Goal: Task Accomplishment & Management: Manage account settings

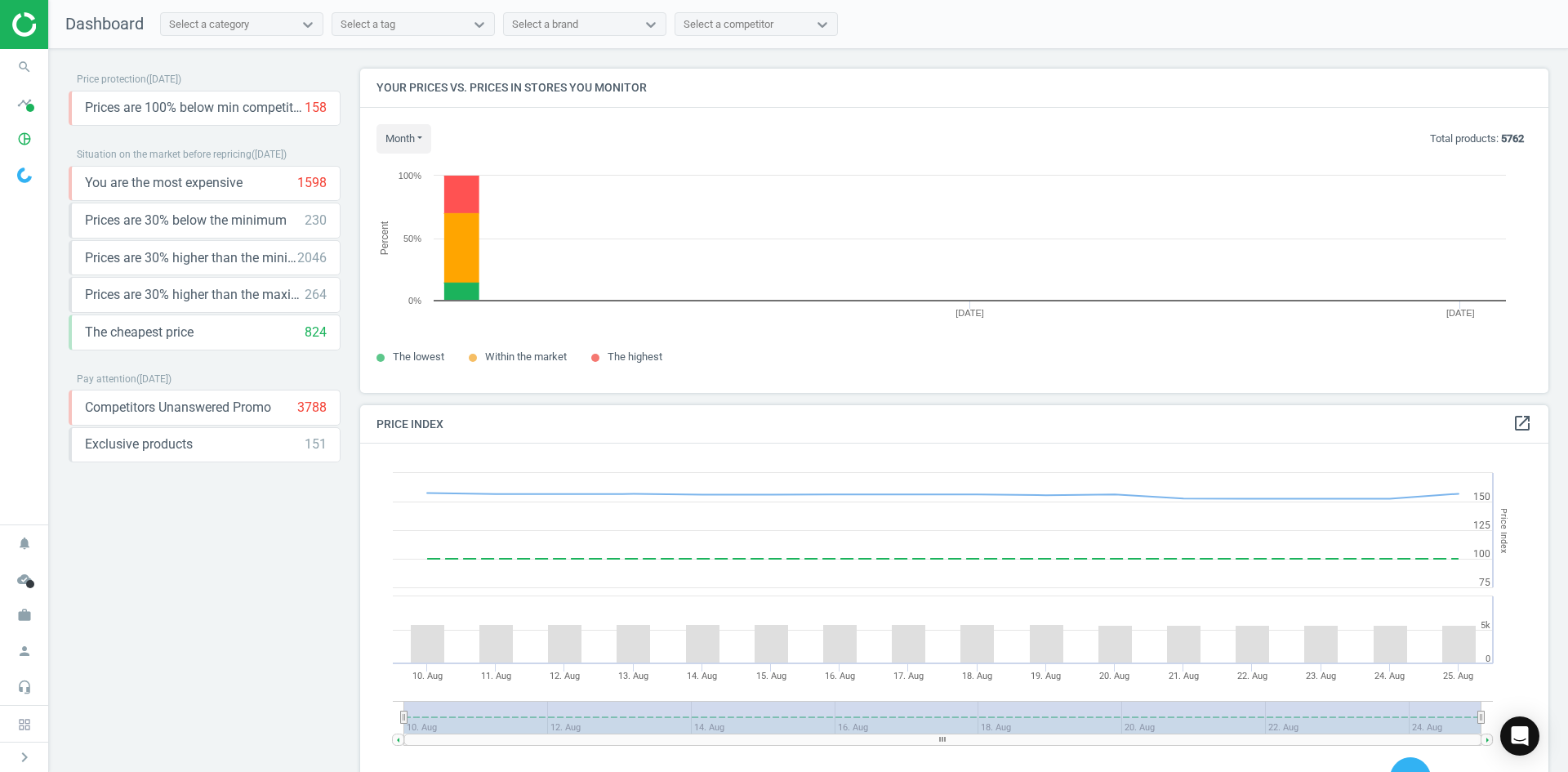
scroll to position [401, 1202]
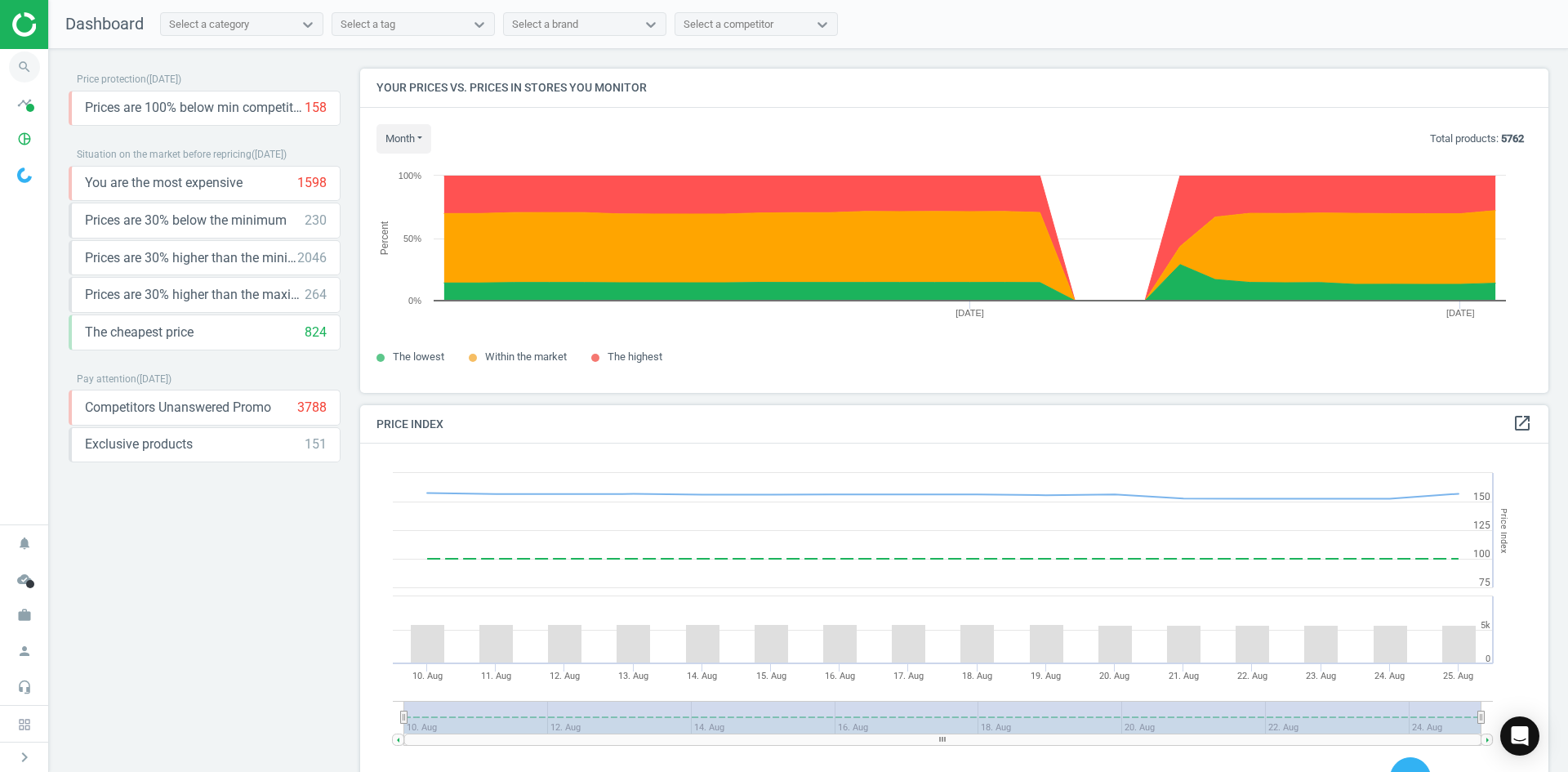
click at [20, 70] on icon "search" at bounding box center [24, 66] width 31 height 31
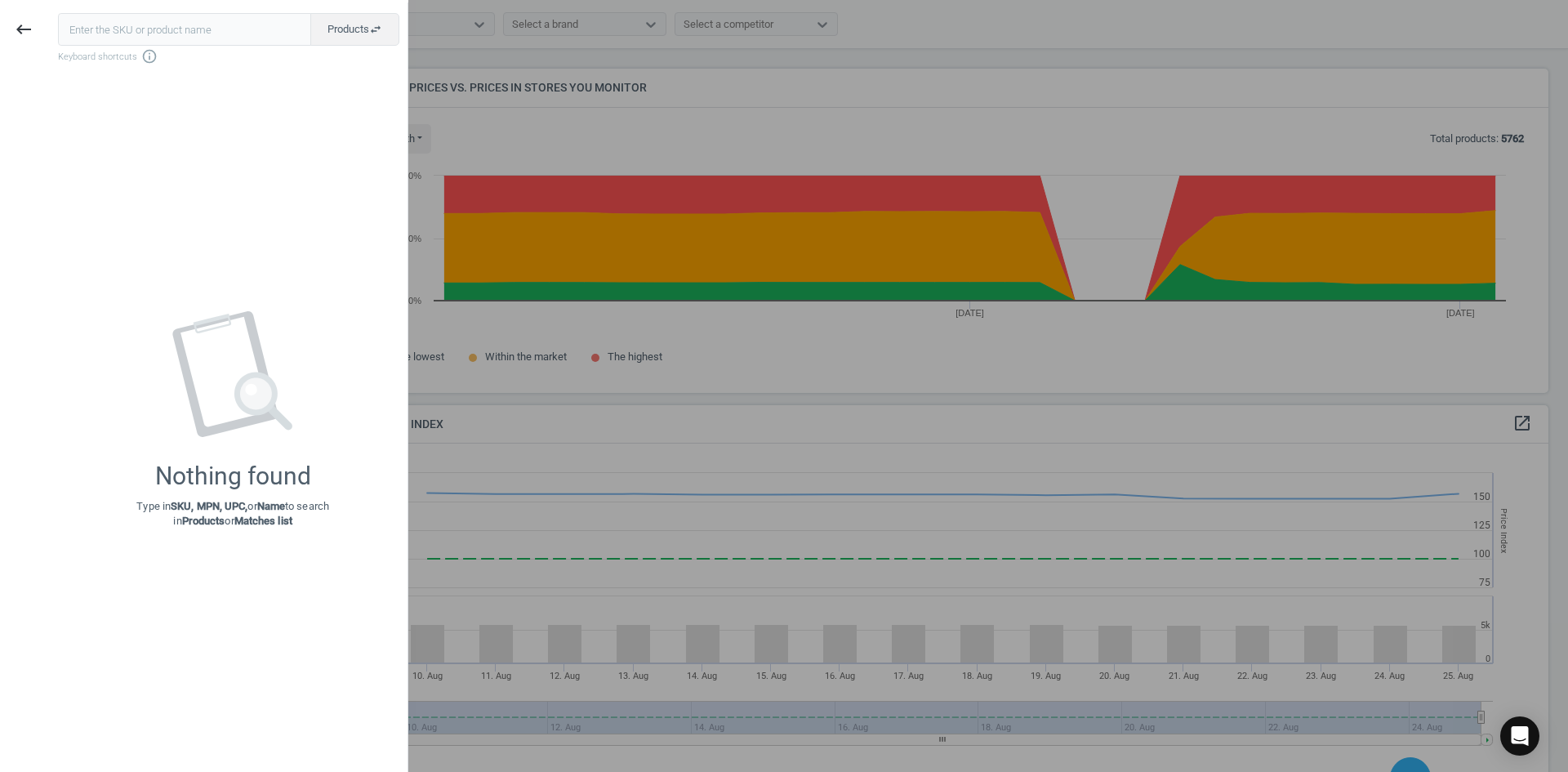
type input "19974057"
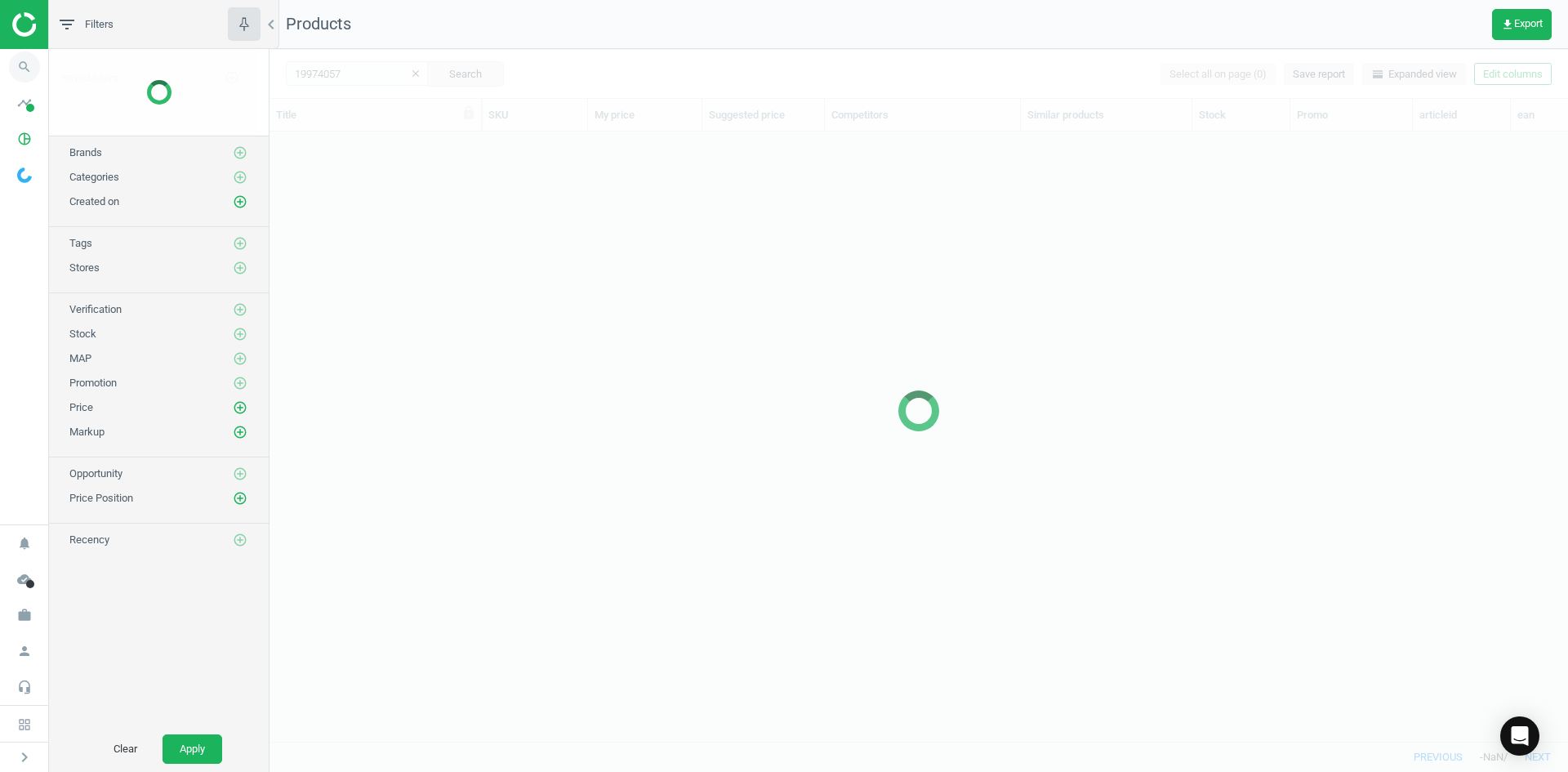
scroll to position [585, 1286]
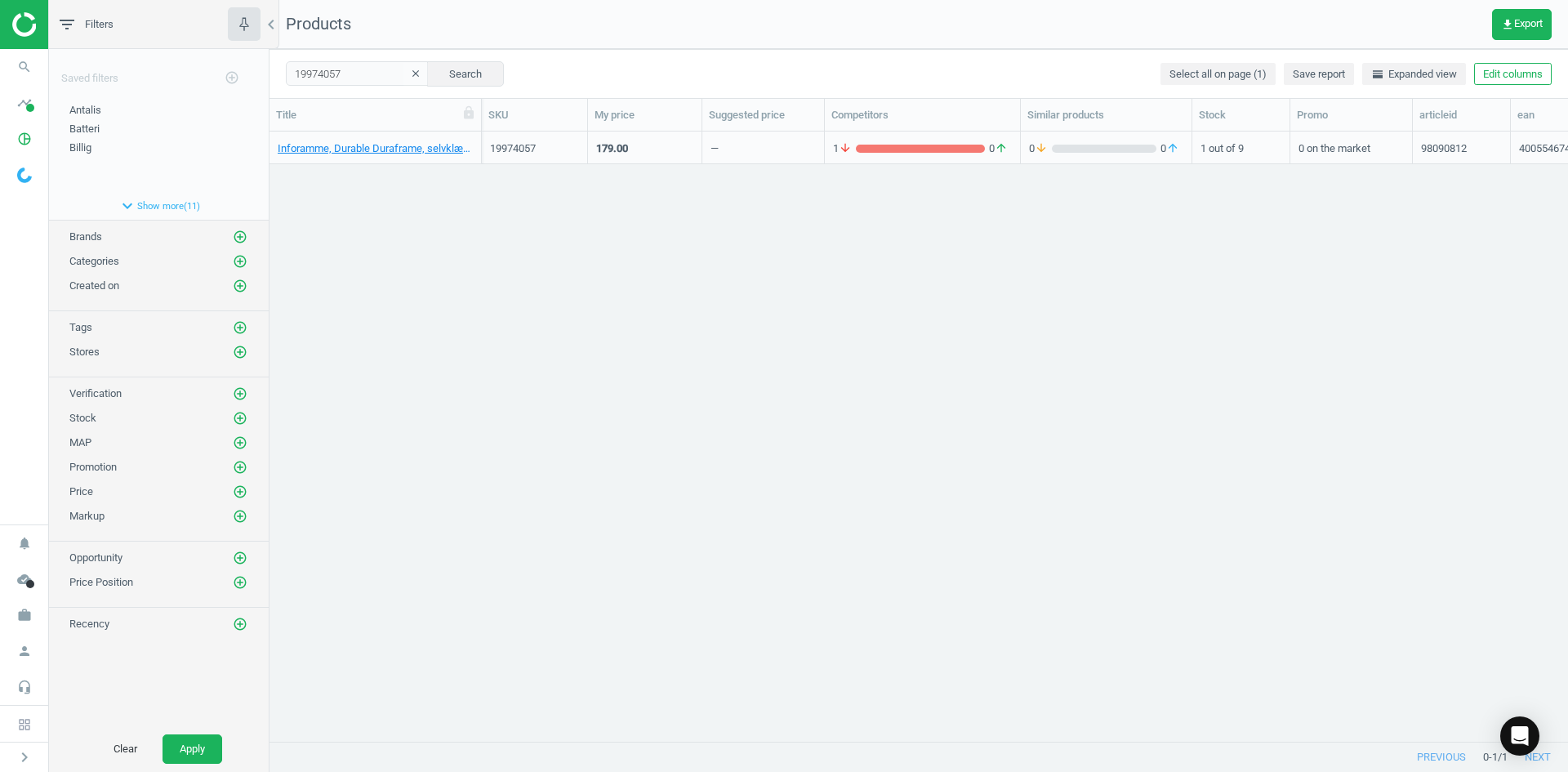
click at [435, 156] on div "Inforamme, Durable Duraframe, selvklæbende, A4, magnetluk, sort, pakke a 2 stk,…" at bounding box center [375, 151] width 195 height 20
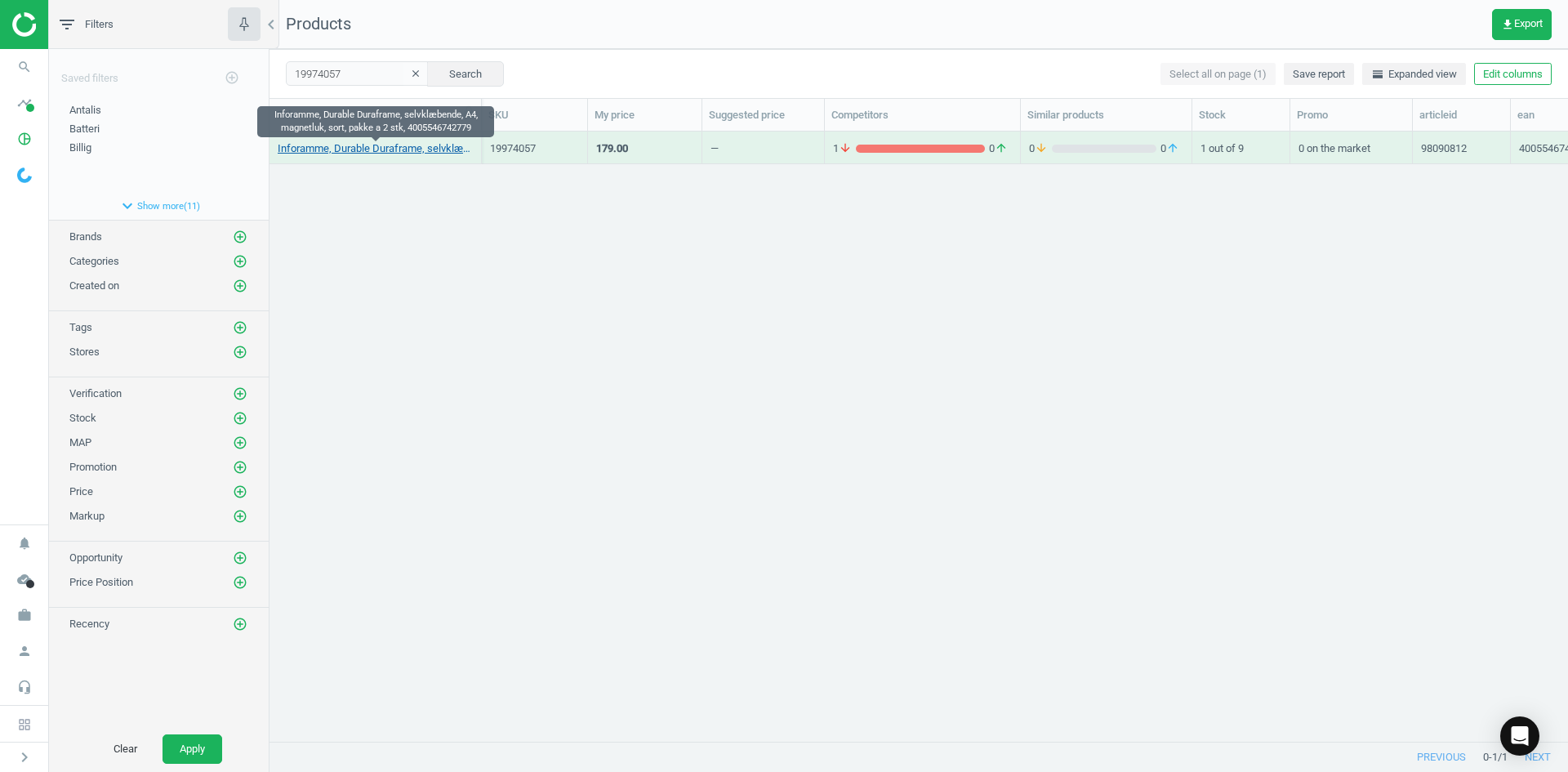
click at [429, 152] on link "Inforamme, Durable Duraframe, selvklæbende, A4, magnetluk, sort, pakke a 2 stk,…" at bounding box center [375, 149] width 195 height 15
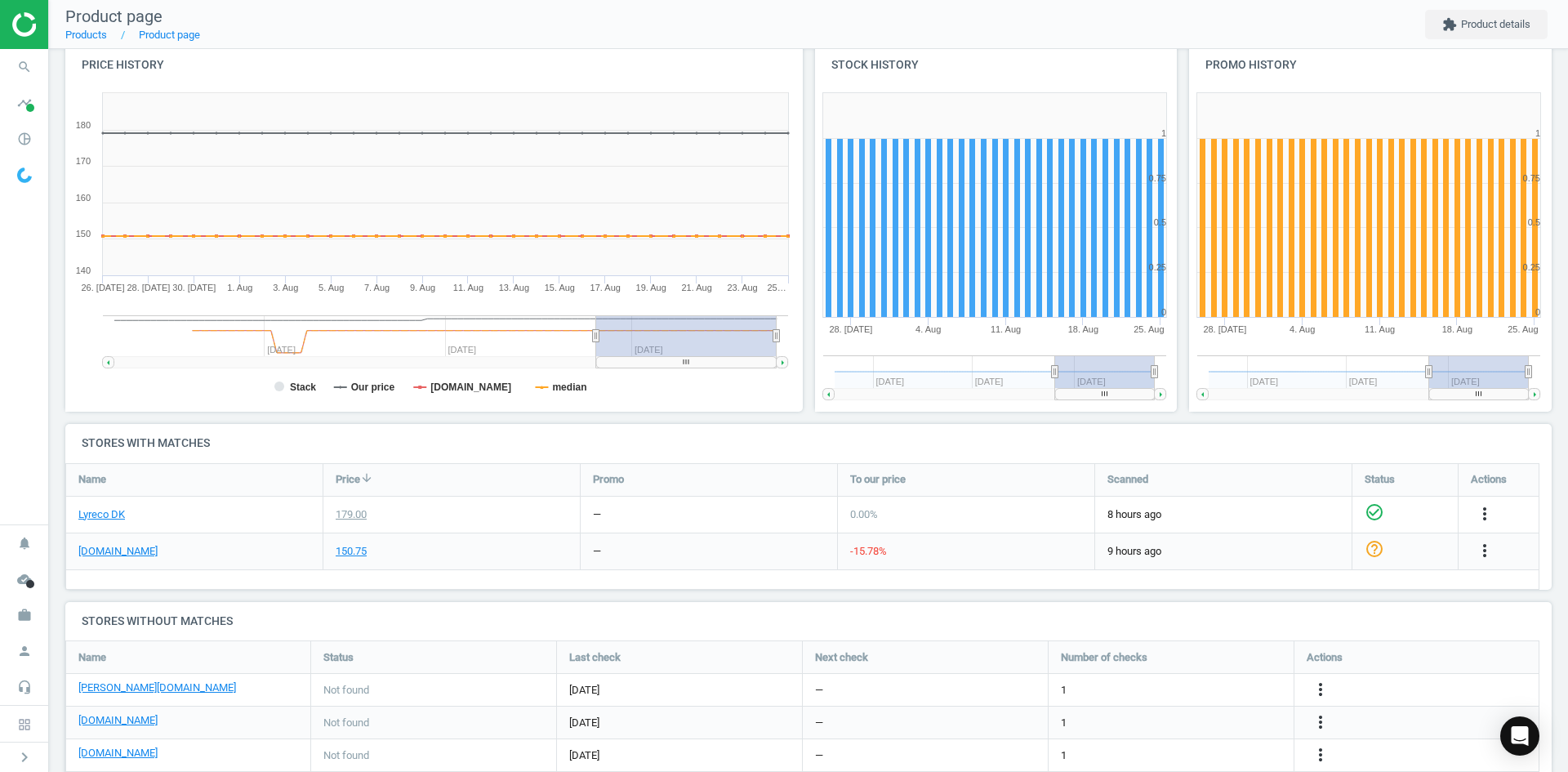
scroll to position [245, 0]
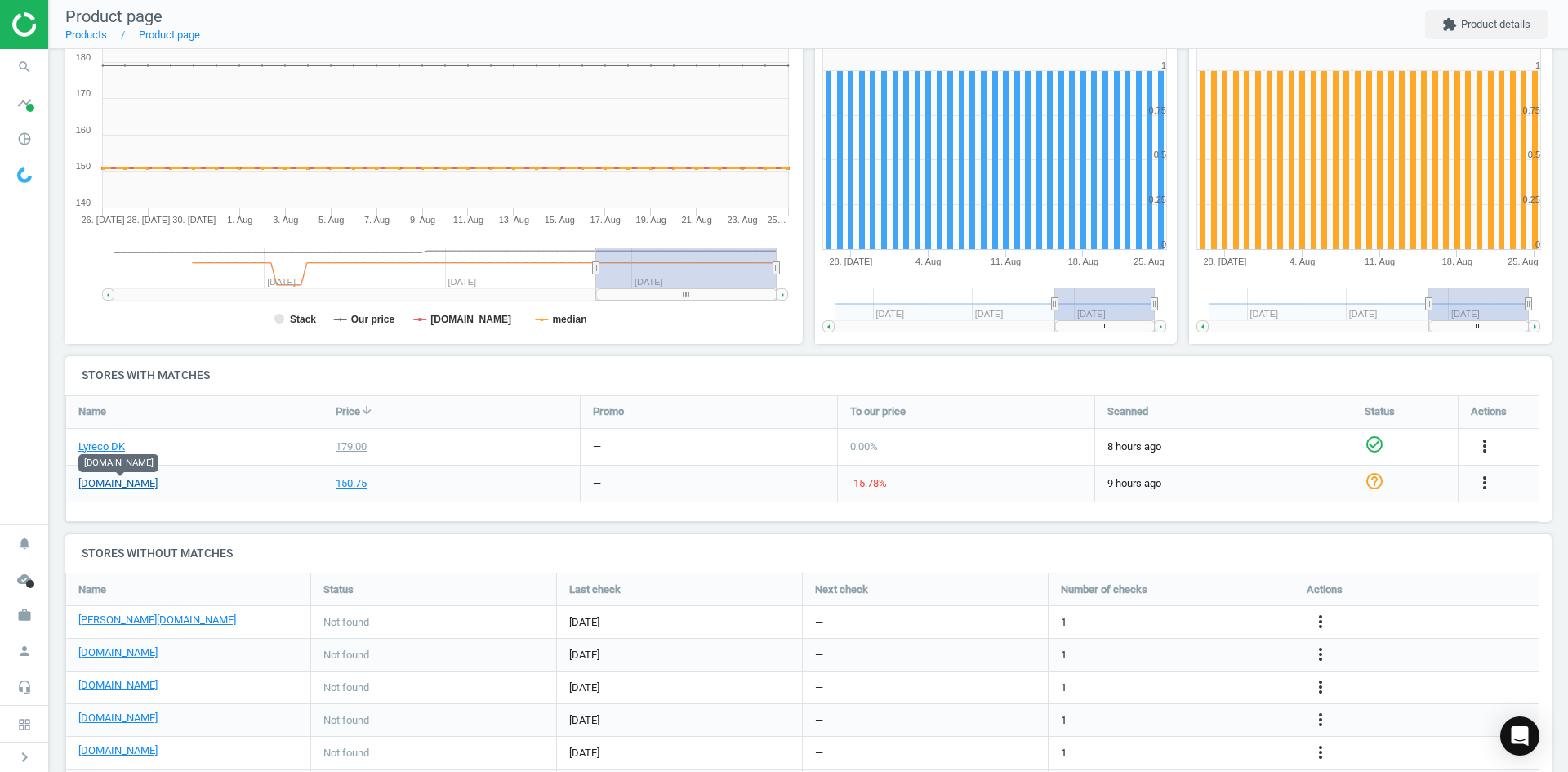
click at [142, 482] on link "[DOMAIN_NAME]" at bounding box center [118, 483] width 79 height 15
click at [112, 621] on link "[PERSON_NAME][DOMAIN_NAME]" at bounding box center [157, 620] width 158 height 15
click at [1476, 456] on icon "more_vert" at bounding box center [1485, 445] width 19 height 19
click at [1167, 626] on link "Edit URL/product option" at bounding box center [1193, 621] width 224 height 26
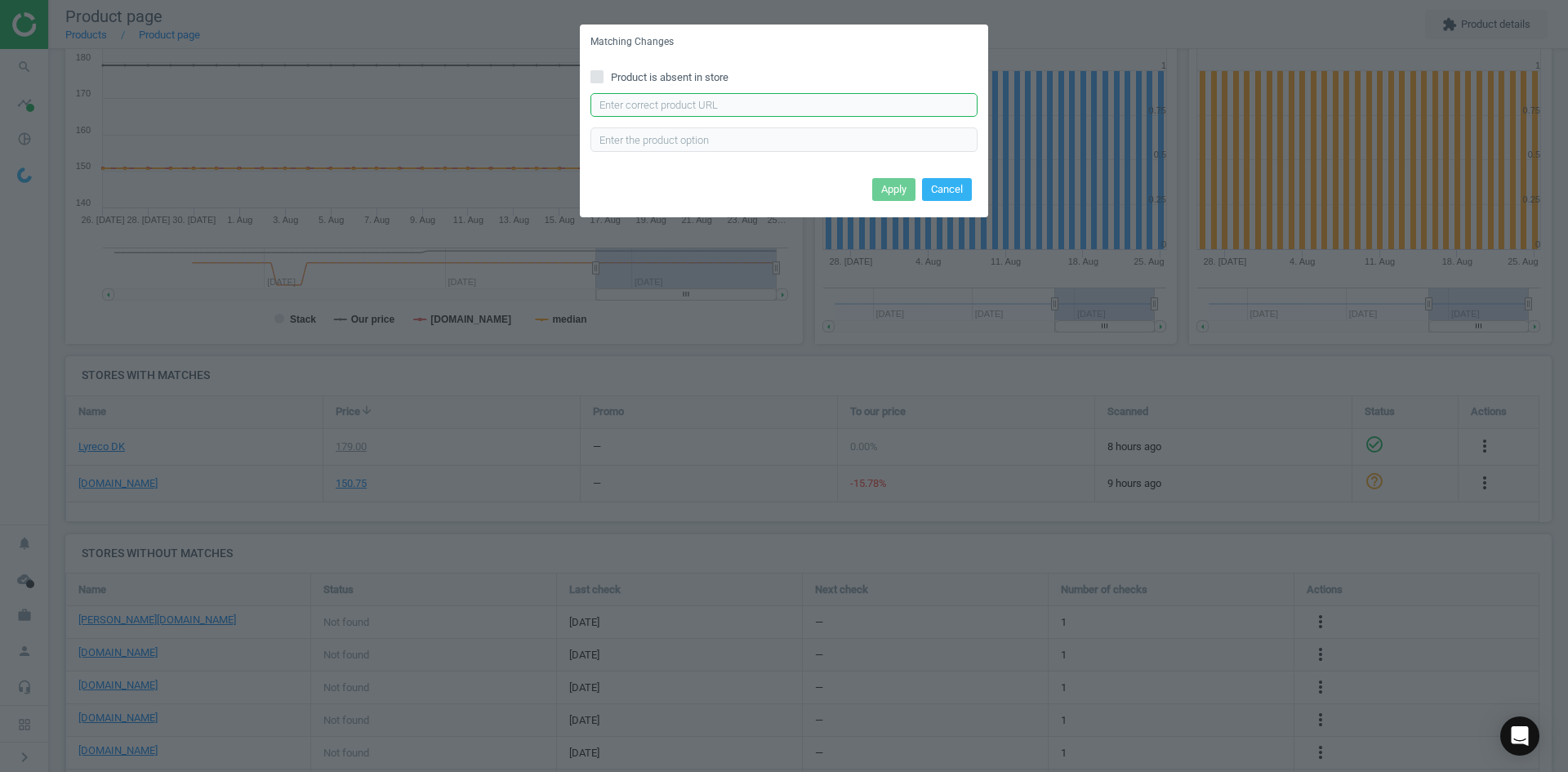
click at [753, 107] on input "text" at bounding box center [784, 106] width 387 height 25
paste input "https://www.lomax.dk/flere-produkter/butiksudstyr-og-inventar/skilte/rammer/inf…"
type input "https://www.lomax.dk/flere-produkter/butiksudstyr-og-inventar/skilte/rammer/inf…"
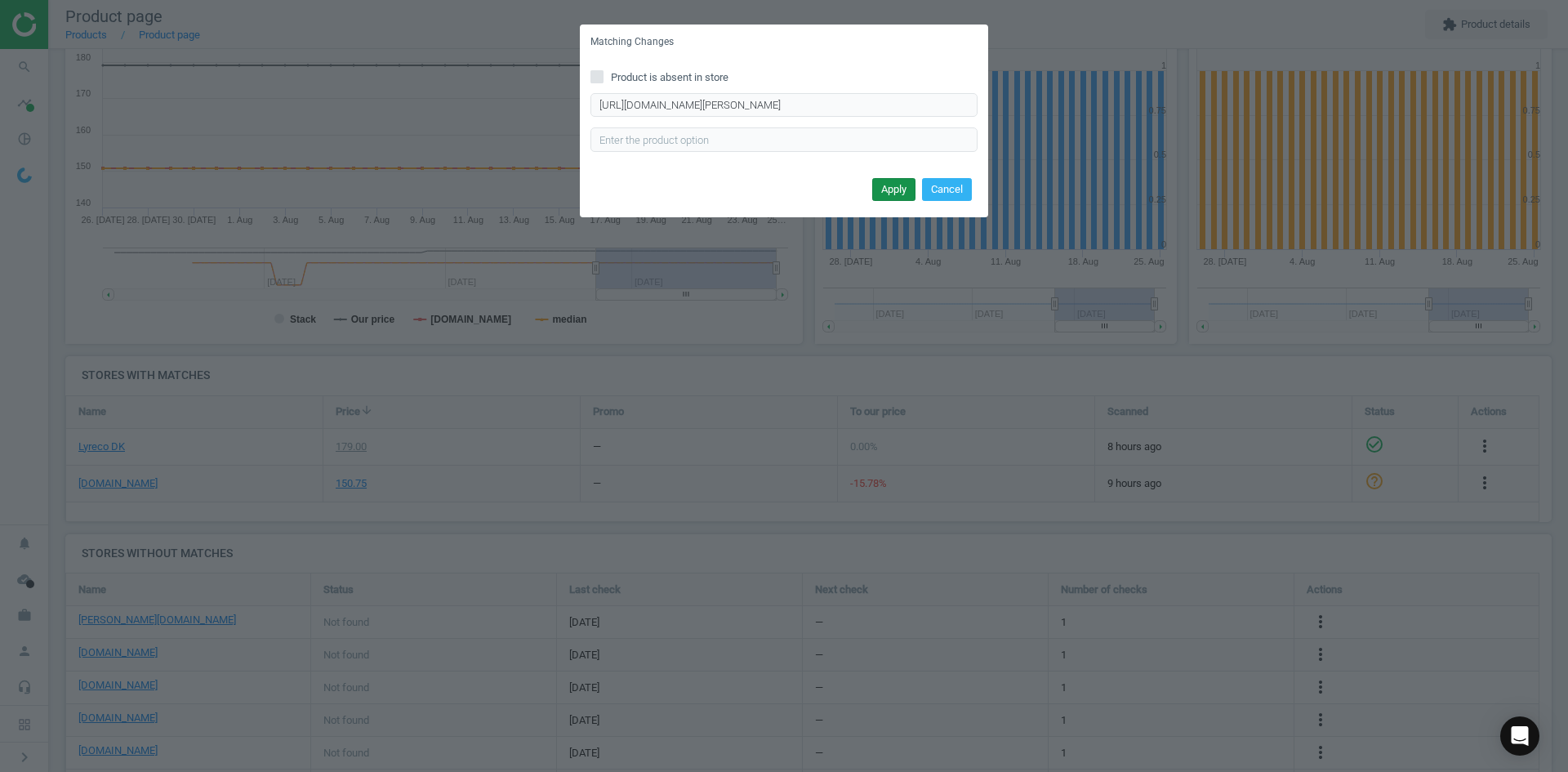
click at [894, 182] on button "Apply" at bounding box center [894, 189] width 43 height 23
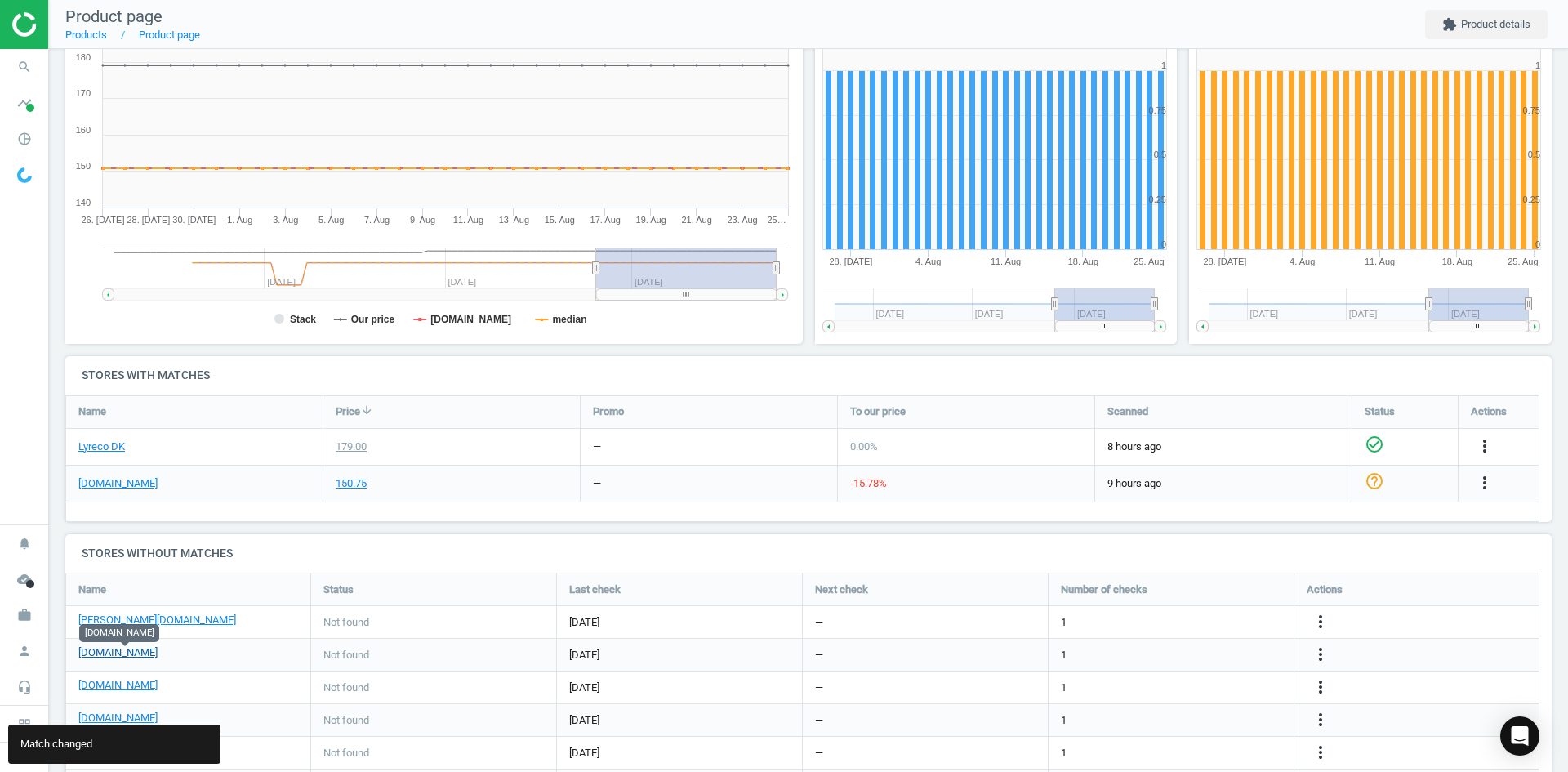
click at [142, 657] on link "[DOMAIN_NAME]" at bounding box center [118, 652] width 79 height 15
click at [1476, 493] on icon "more_vert" at bounding box center [1485, 482] width 19 height 19
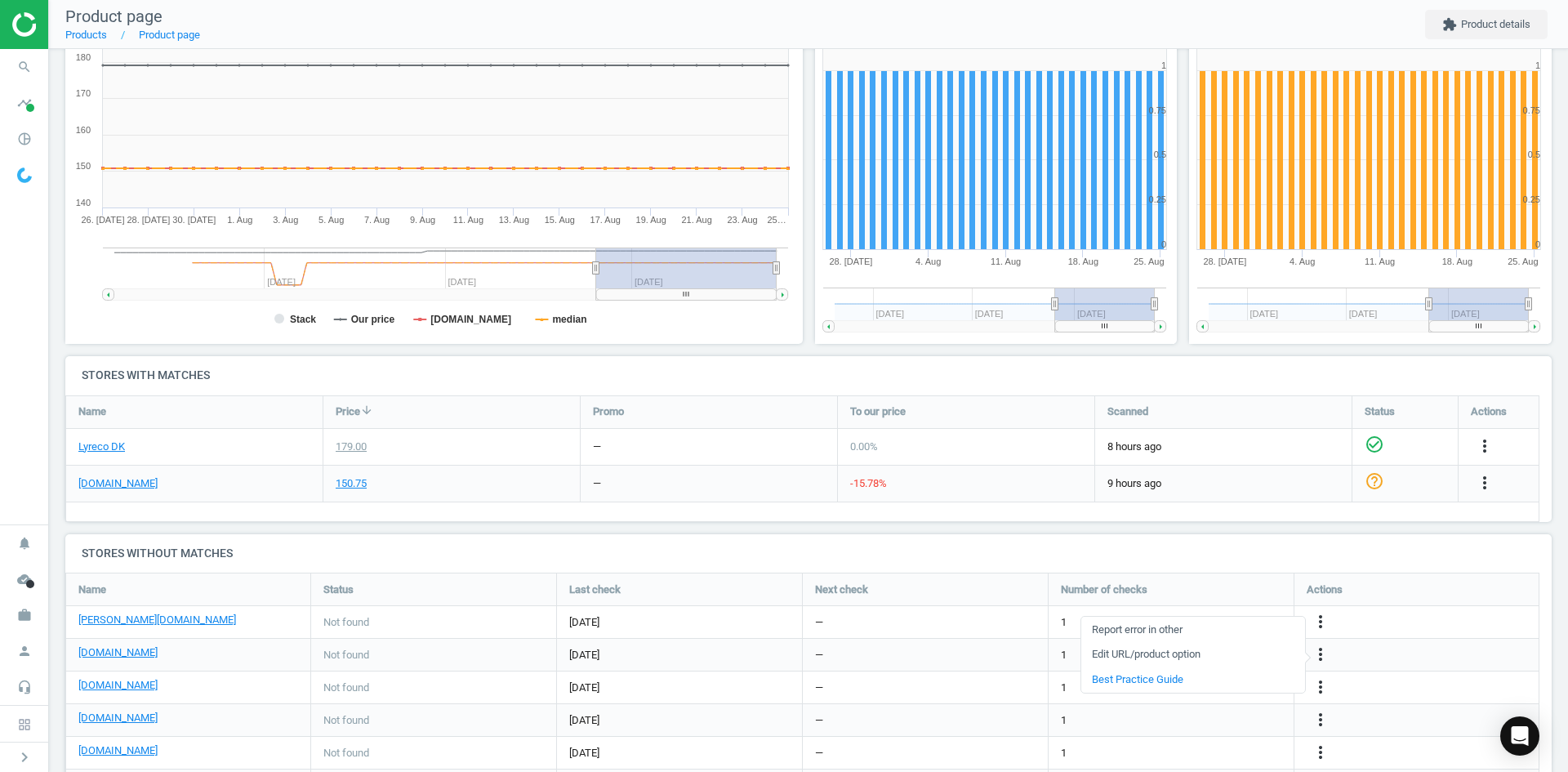
click at [1200, 652] on link "Edit URL/product option" at bounding box center [1193, 654] width 224 height 26
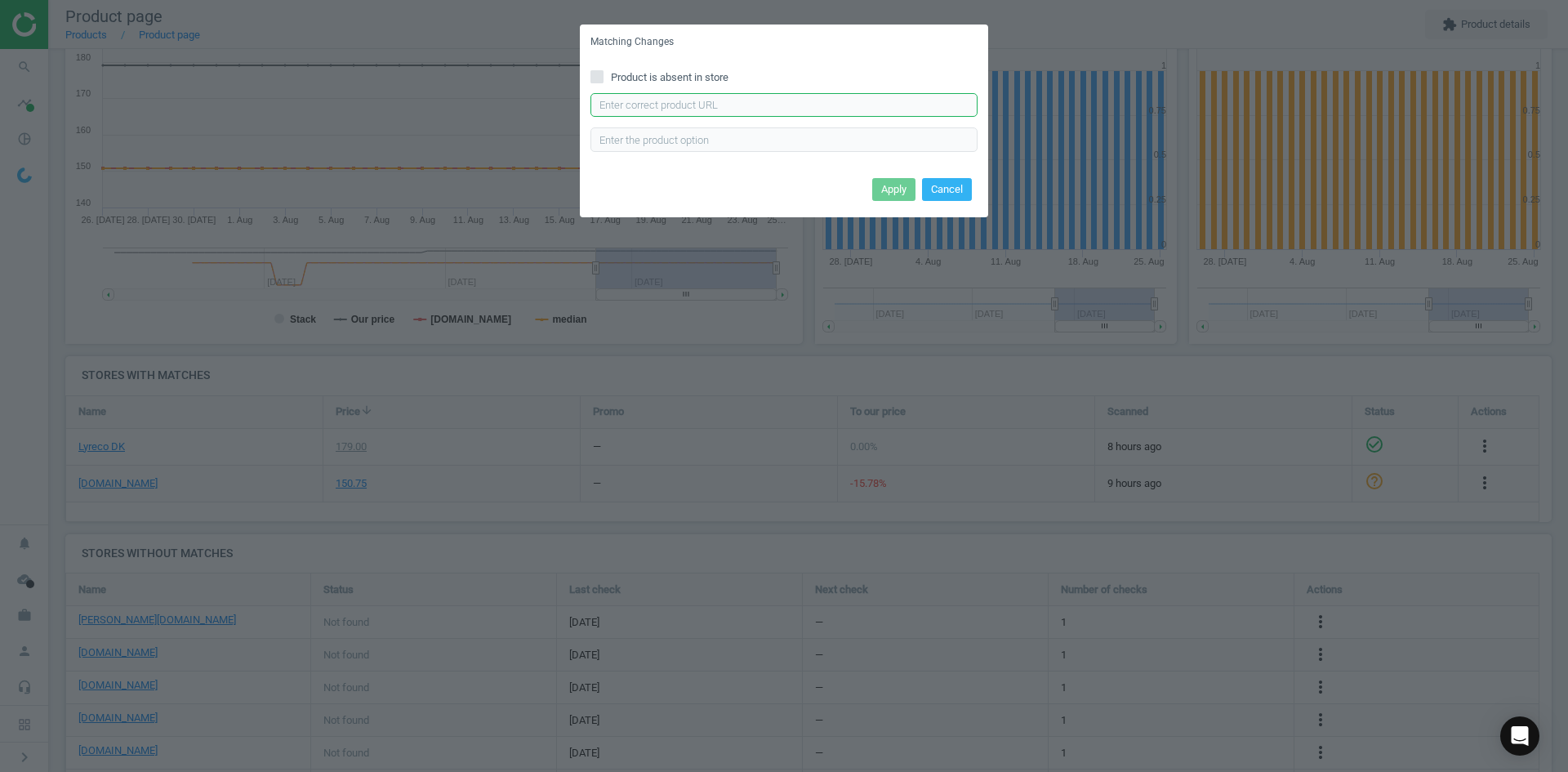
drag, startPoint x: 799, startPoint y: 107, endPoint x: 808, endPoint y: 117, distance: 13.5
click at [799, 107] on input "text" at bounding box center [784, 106] width 387 height 25
paste input "https://daarbakredoffice.dk/durable-duraframe-selvklaebende-magnetramme-a4-sort…"
type input "https://daarbakredoffice.dk/durable-duraframe-selvklaebende-magnetramme-a4-sort…"
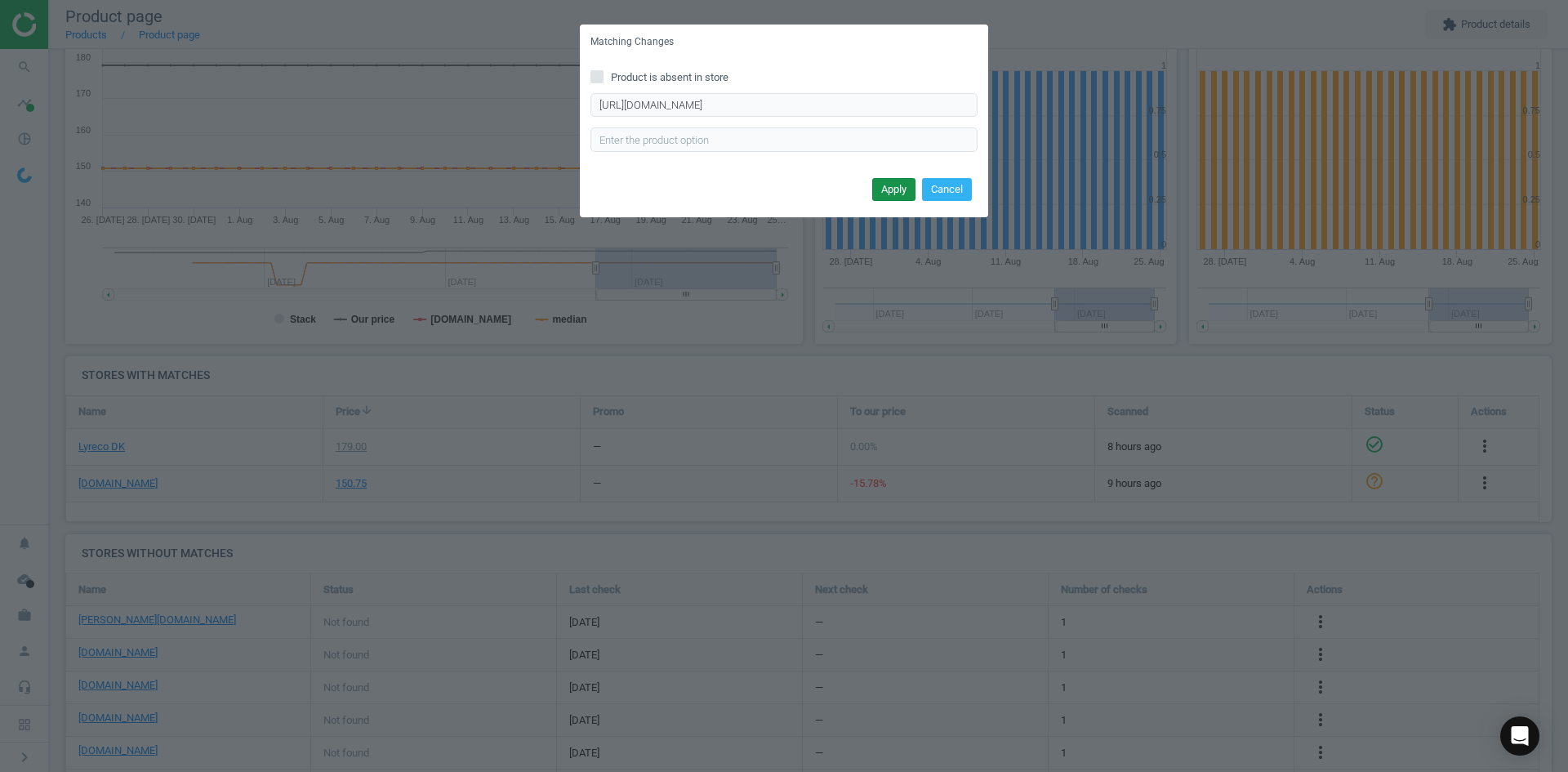
click at [890, 185] on button "Apply" at bounding box center [894, 189] width 43 height 23
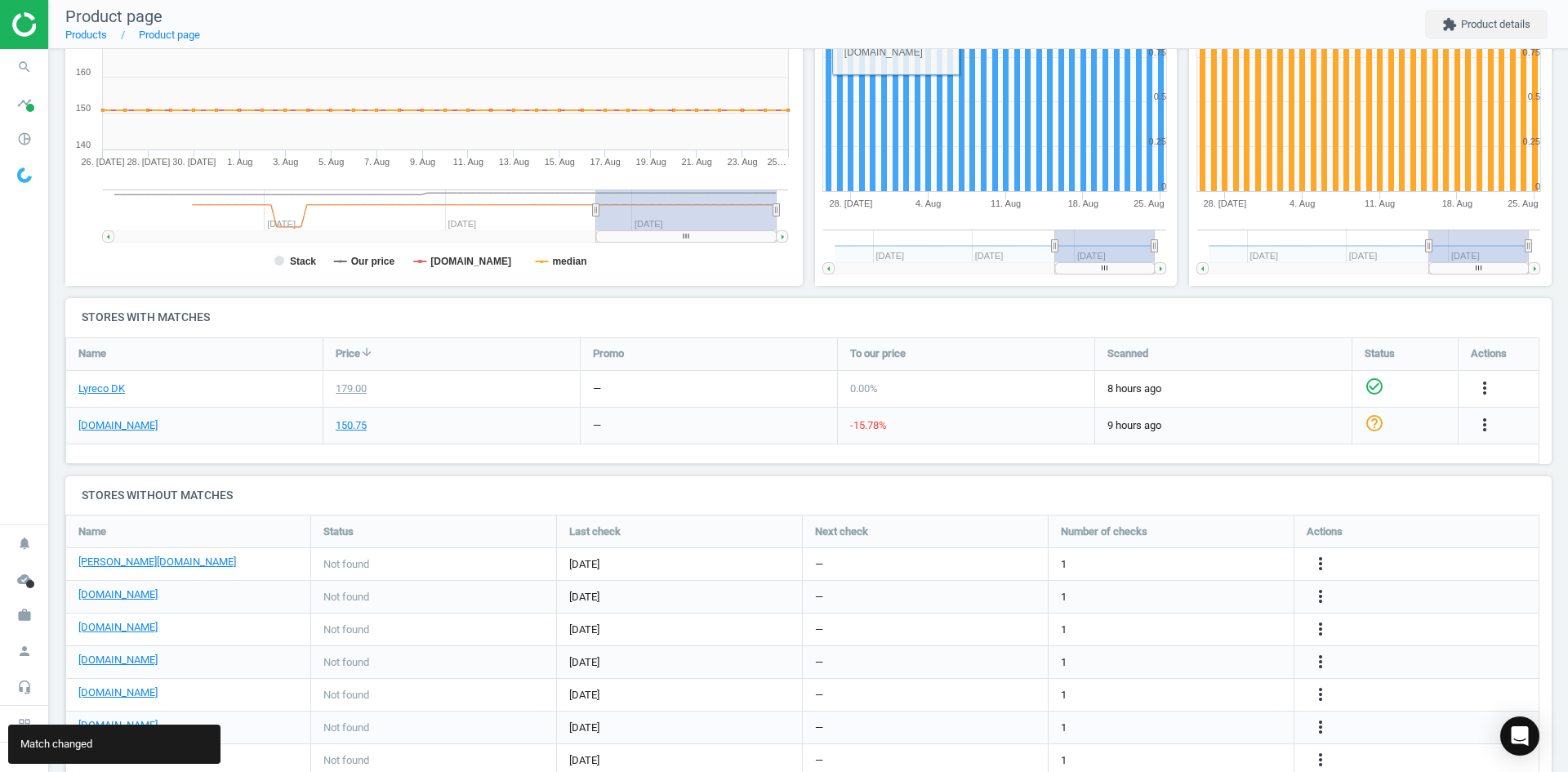
scroll to position [389, 0]
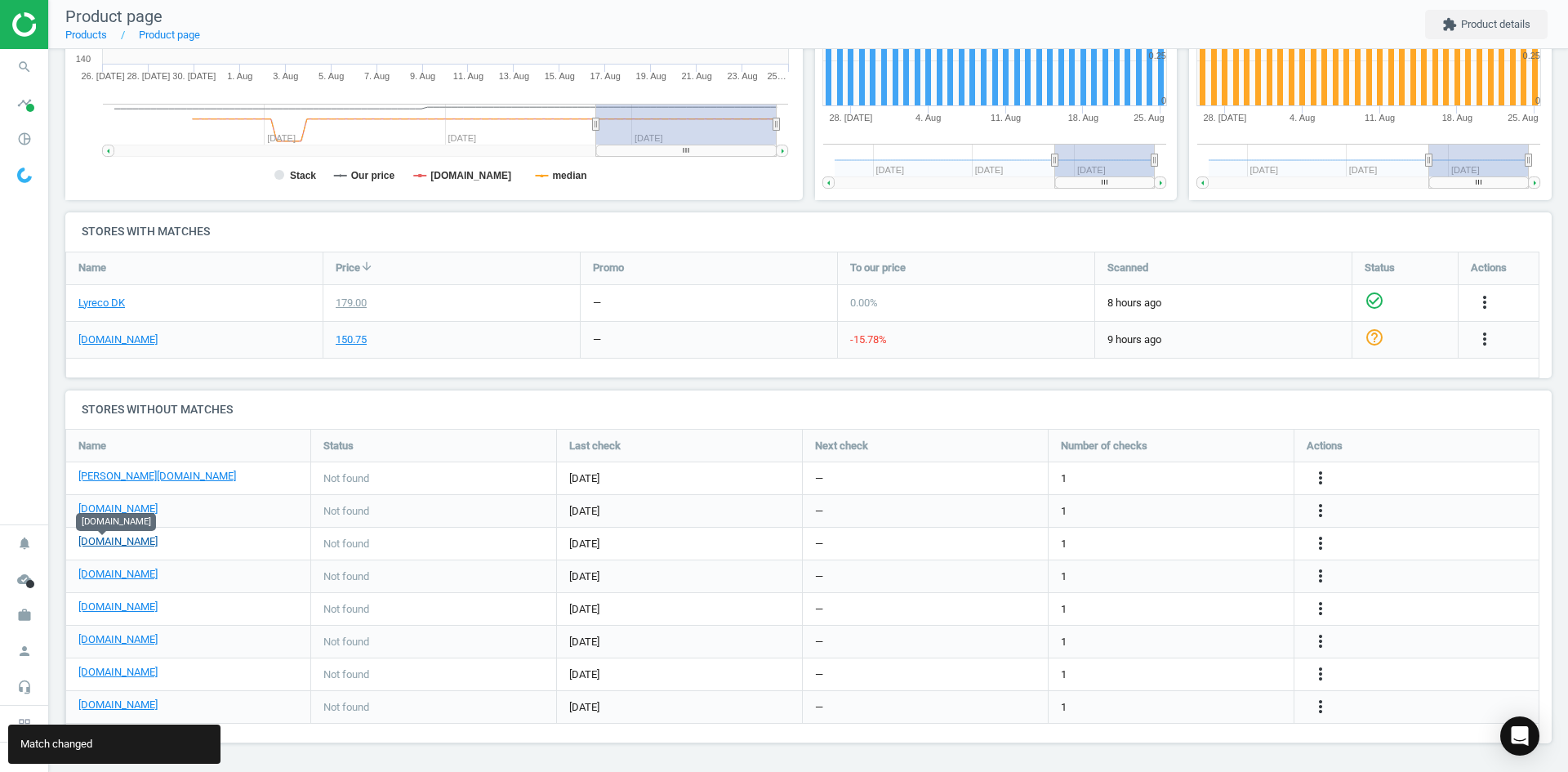
click at [101, 547] on link "[DOMAIN_NAME]" at bounding box center [118, 541] width 79 height 15
click at [1322, 546] on icon "more_vert" at bounding box center [1321, 543] width 19 height 19
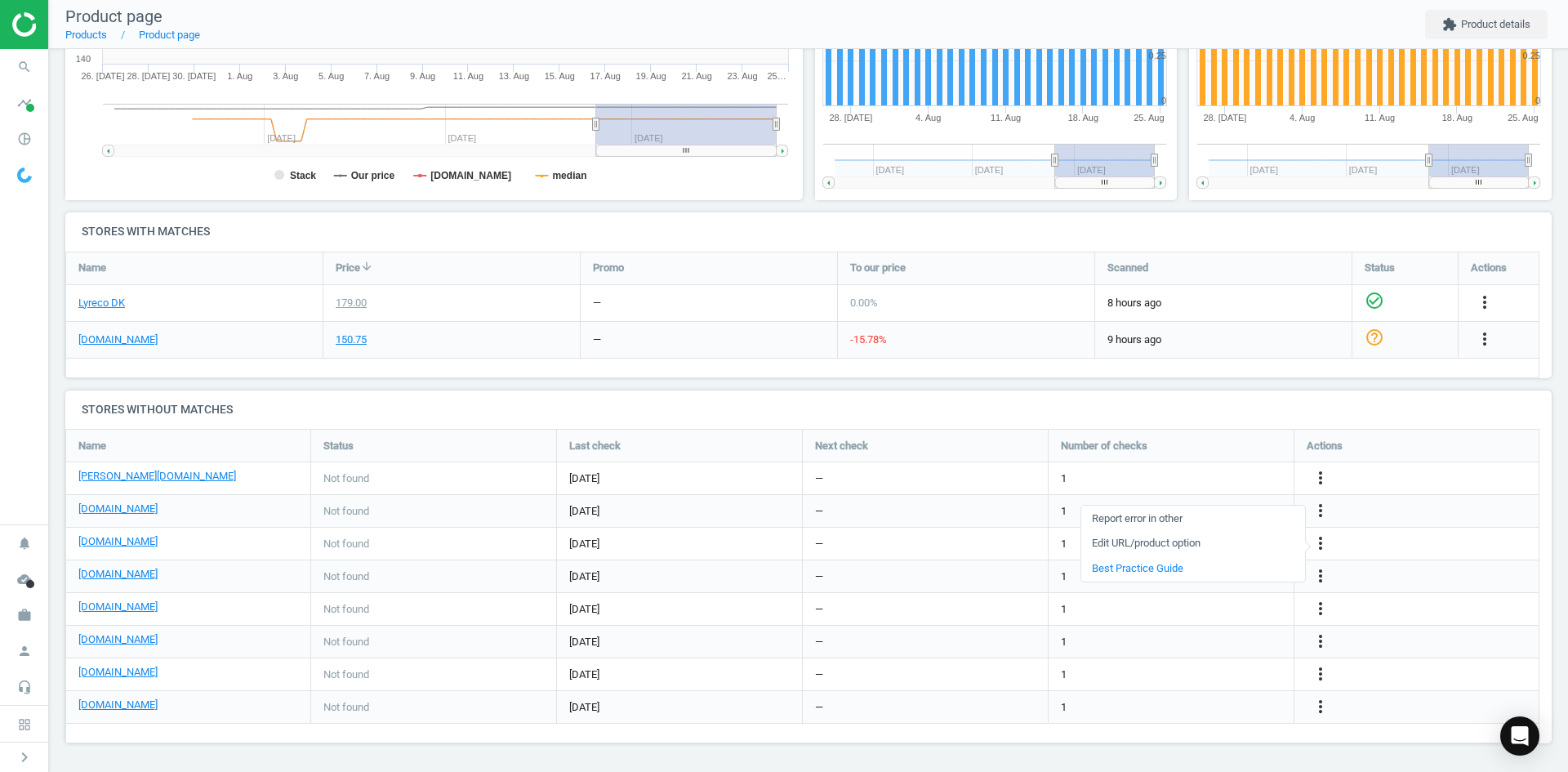
click at [1188, 543] on link "Edit URL/product option" at bounding box center [1193, 543] width 224 height 26
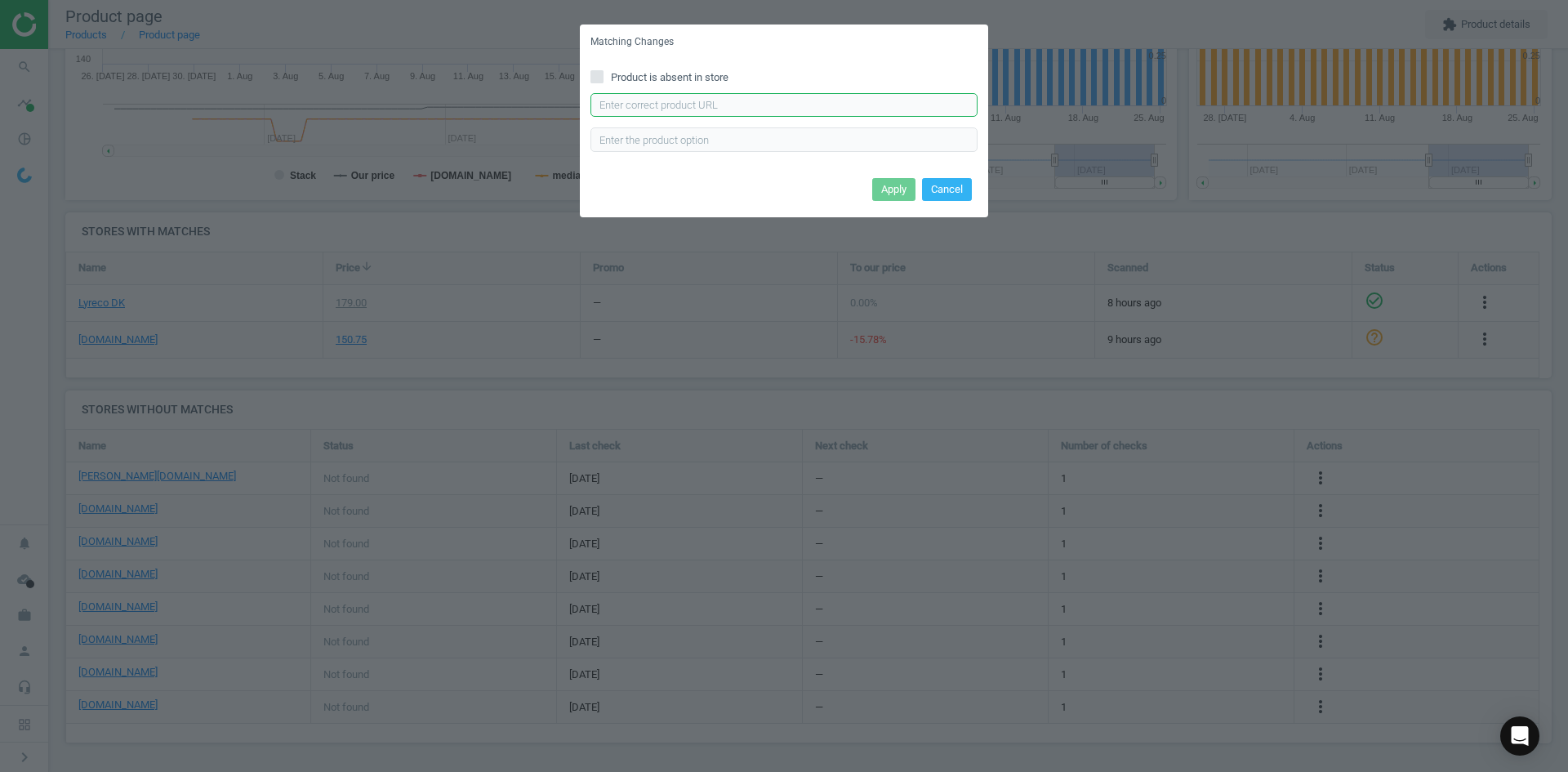
click at [830, 107] on input "text" at bounding box center [784, 106] width 387 height 25
paste input "https://www.grafical.dk/magnetramme-a4-sort-selvklaebende-2-stk/"
type input "https://www.grafical.dk/magnetramme-a4-sort-selvklaebende-2-stk/"
drag, startPoint x: 890, startPoint y: 186, endPoint x: 870, endPoint y: 204, distance: 26.9
click at [890, 185] on button "Apply" at bounding box center [894, 189] width 43 height 23
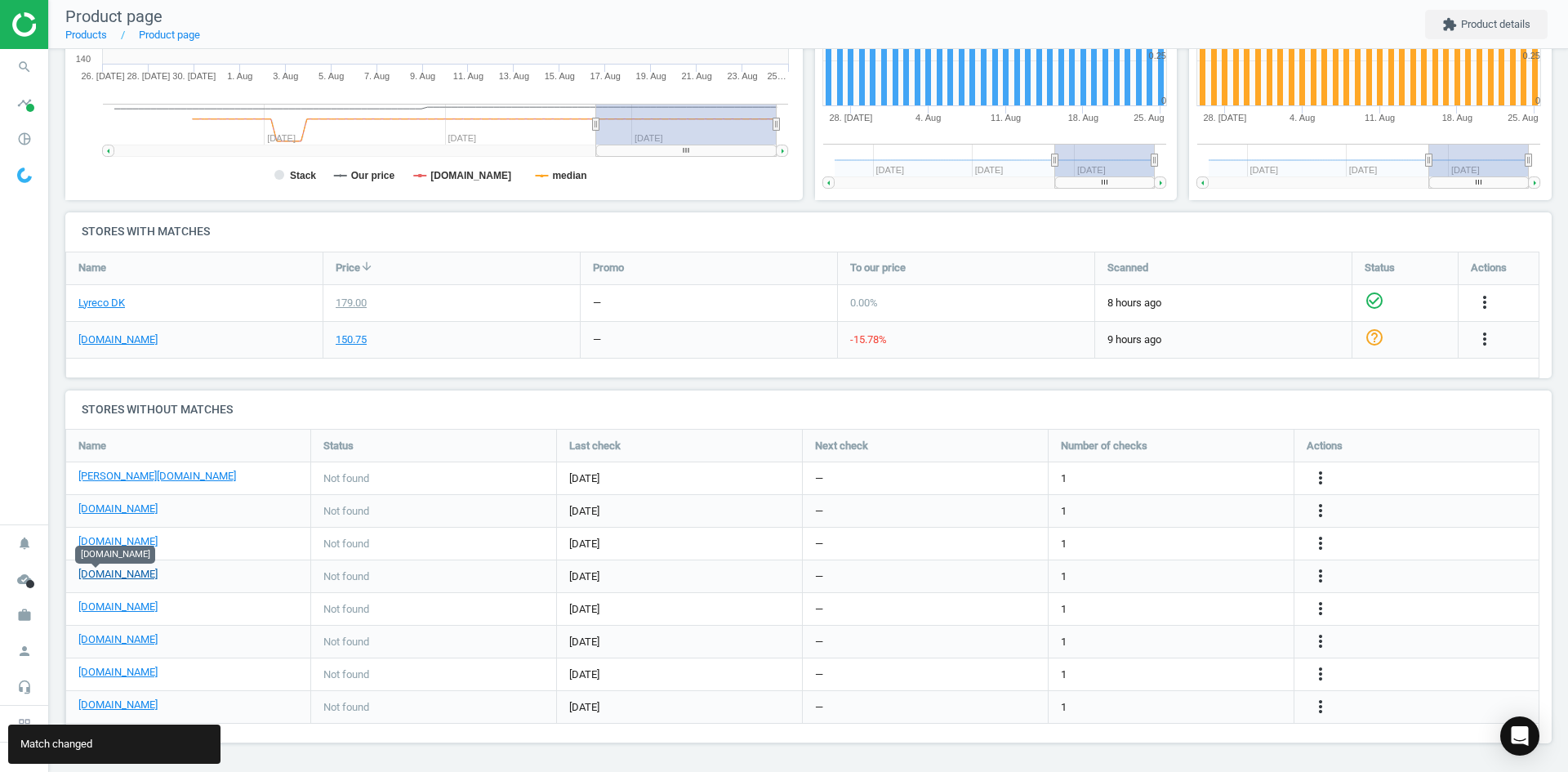
click at [98, 577] on link "[DOMAIN_NAME]" at bounding box center [118, 574] width 79 height 15
click at [1311, 576] on icon "more_vert" at bounding box center [1321, 576] width 19 height 19
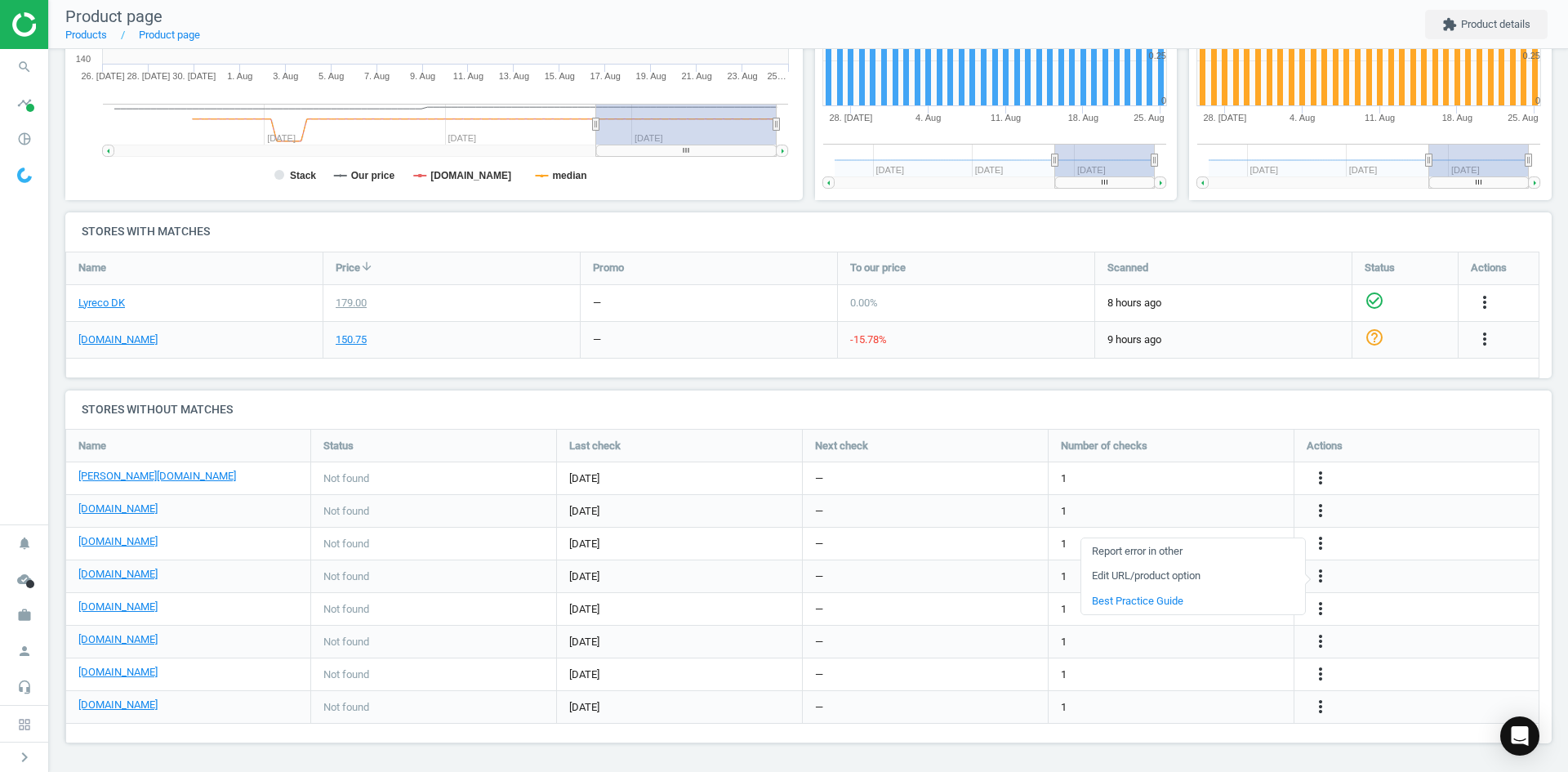
click at [1174, 571] on link "Edit URL/product option" at bounding box center [1193, 576] width 224 height 26
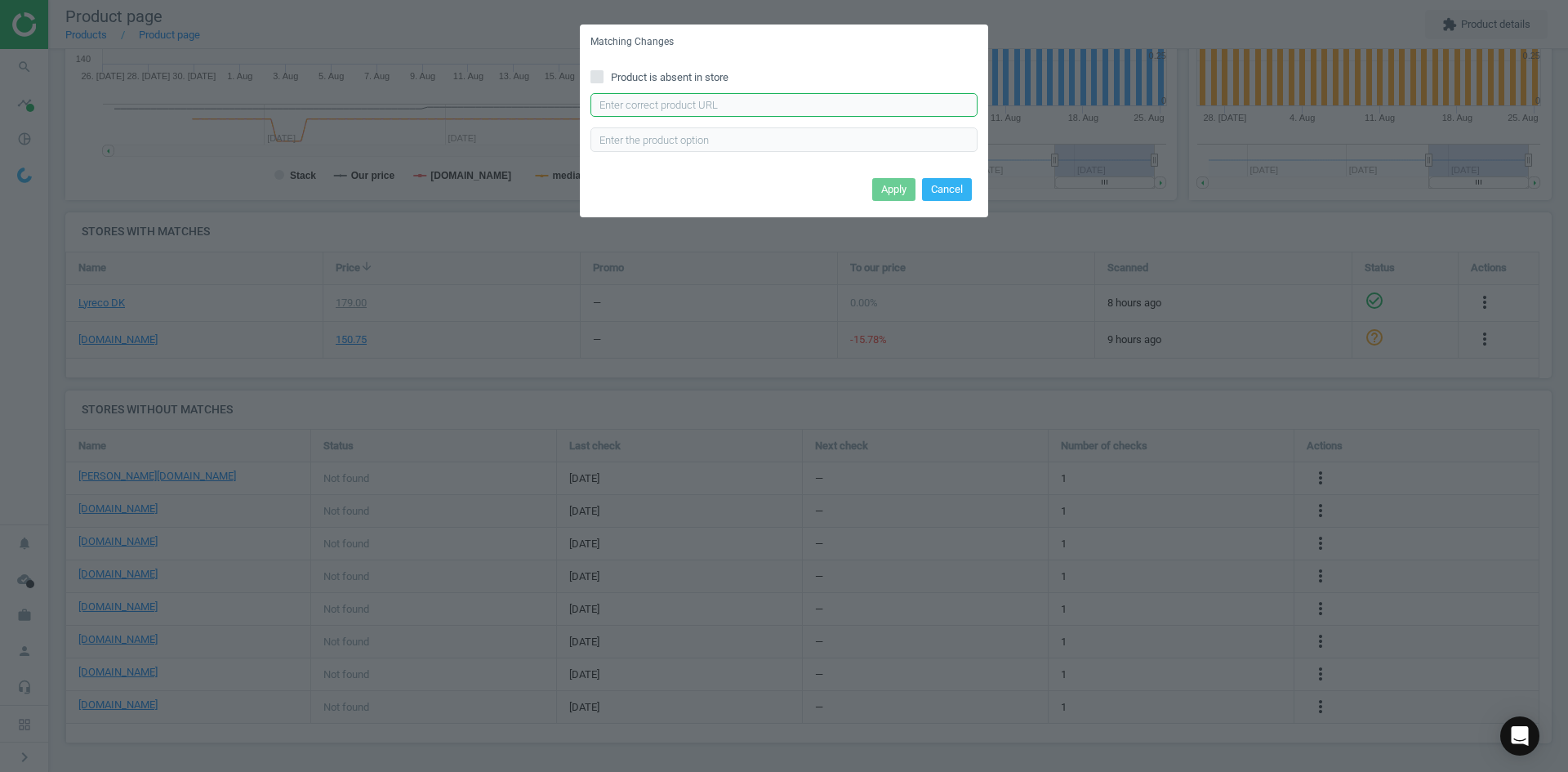
click at [686, 110] on input "text" at bounding box center [784, 106] width 387 height 25
paste input "https://www.linds.dk/skilt-duraframe-selvklaebende-a4-msort-ramme-2stkpak/"
type input "https://www.linds.dk/skilt-duraframe-selvklaebende-a4-msort-ramme-2stkpak/"
click at [889, 183] on button "Apply" at bounding box center [894, 189] width 43 height 23
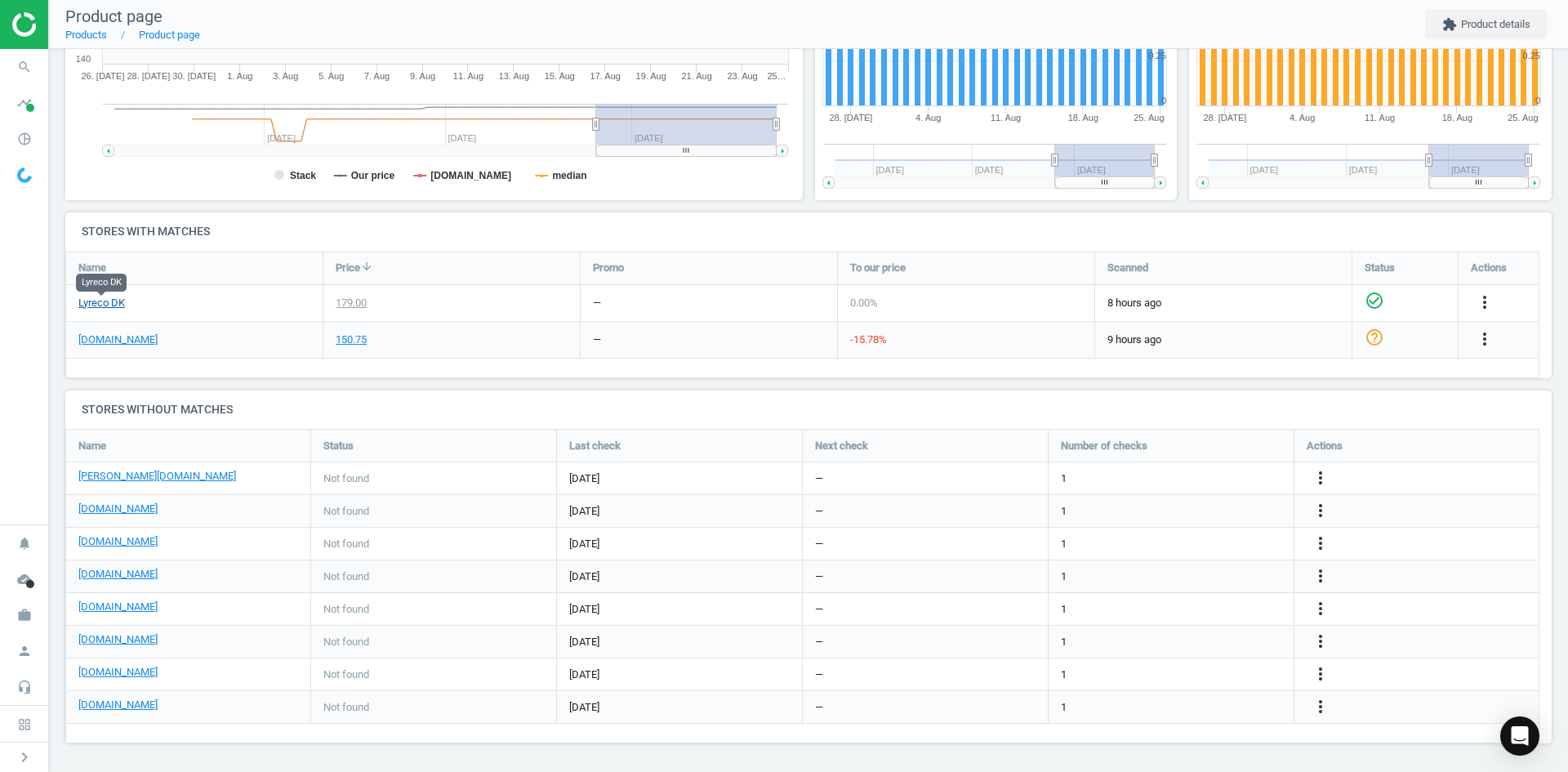
click at [95, 302] on link "Lyreco DK" at bounding box center [101, 303] width 47 height 15
click at [121, 608] on link "[DOMAIN_NAME]" at bounding box center [118, 607] width 79 height 15
click at [1322, 604] on icon "more_vert" at bounding box center [1321, 608] width 19 height 19
click at [1174, 610] on link "Edit URL/product option" at bounding box center [1193, 608] width 224 height 26
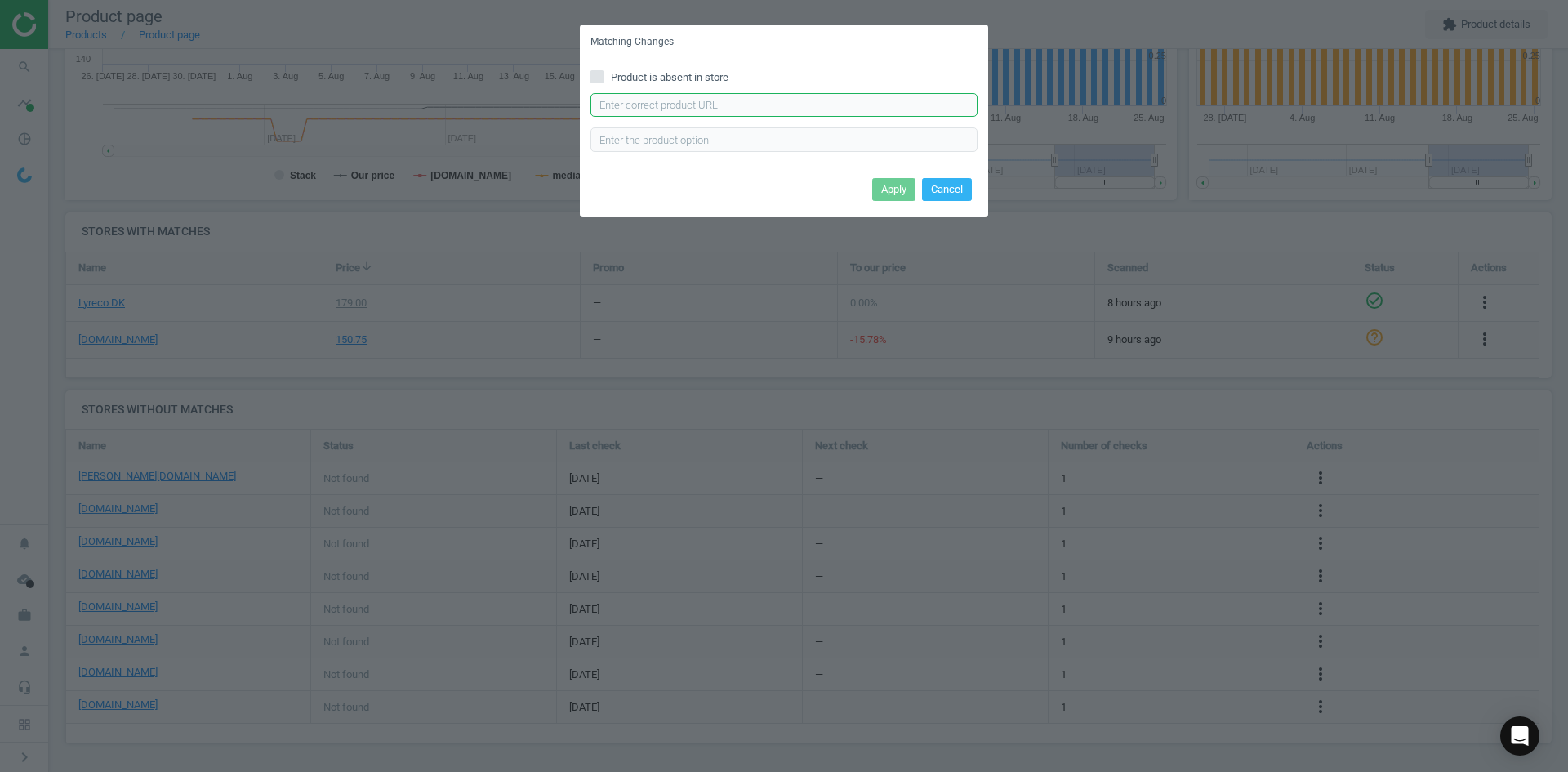
click at [682, 105] on input "text" at bounding box center [784, 106] width 387 height 25
paste input "https://www.kontorsyd.dk/da/informationsramme/magnetlomme-a4-aaben-paa-3-sider-…"
type input "https://www.kontorsyd.dk/da/informationsramme/magnetlomme-a4-aaben-paa-3-sider-…"
click at [889, 187] on button "Apply" at bounding box center [894, 189] width 43 height 23
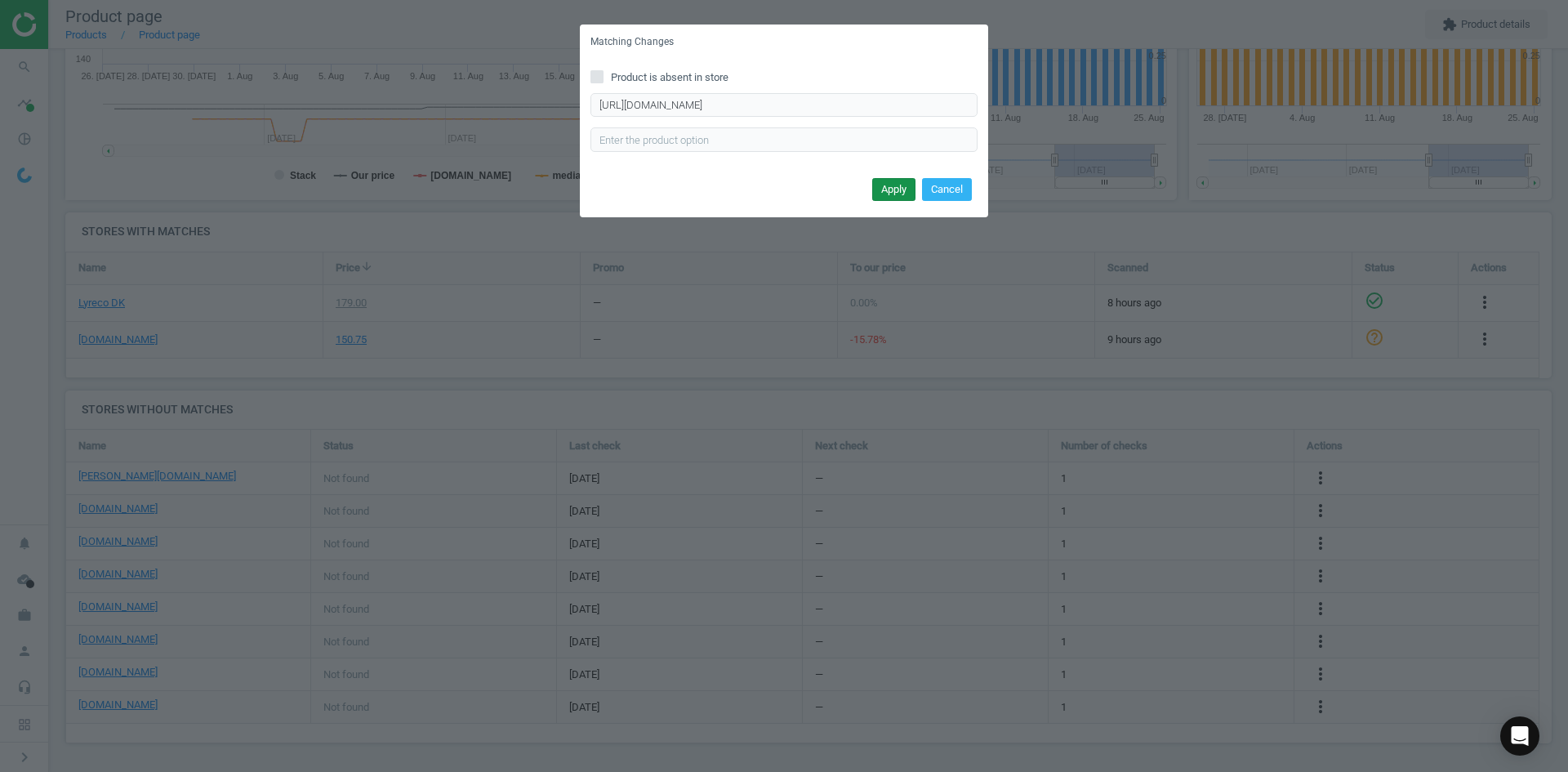
scroll to position [0, 0]
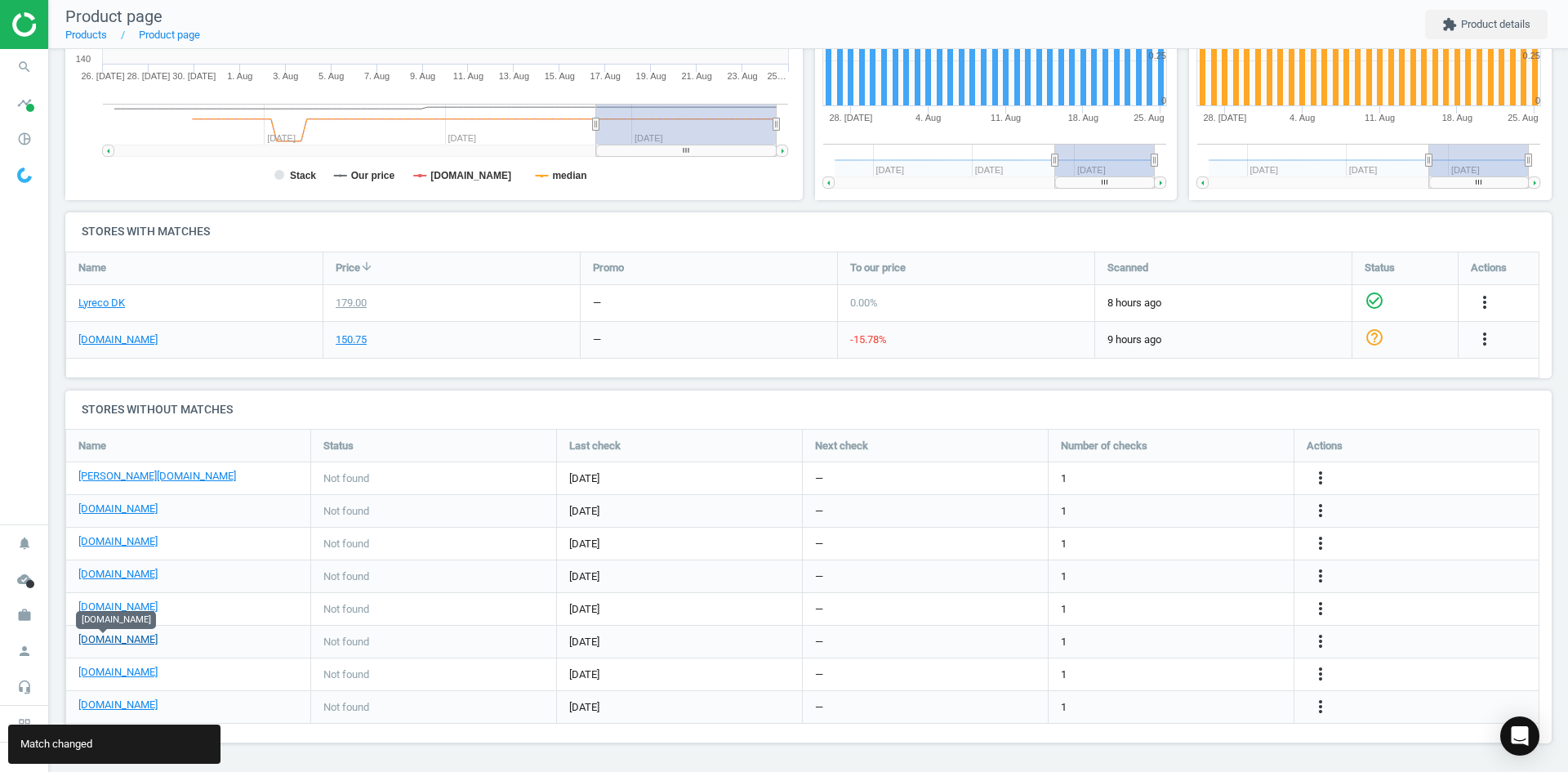
click at [97, 643] on link "[DOMAIN_NAME]" at bounding box center [118, 639] width 79 height 15
click at [1321, 636] on icon "more_vert" at bounding box center [1321, 641] width 19 height 19
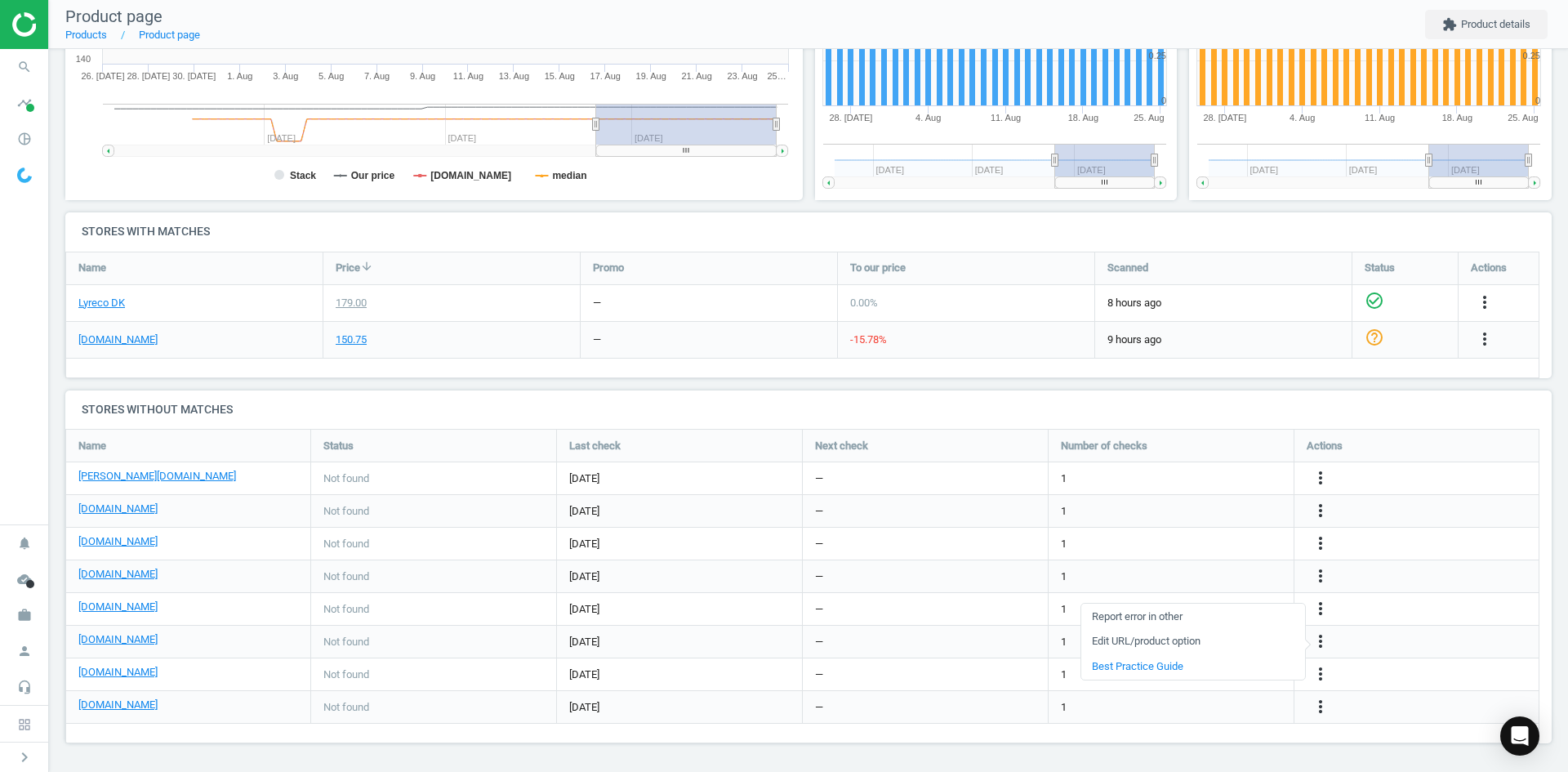
click at [1195, 637] on link "Edit URL/product option" at bounding box center [1193, 641] width 224 height 26
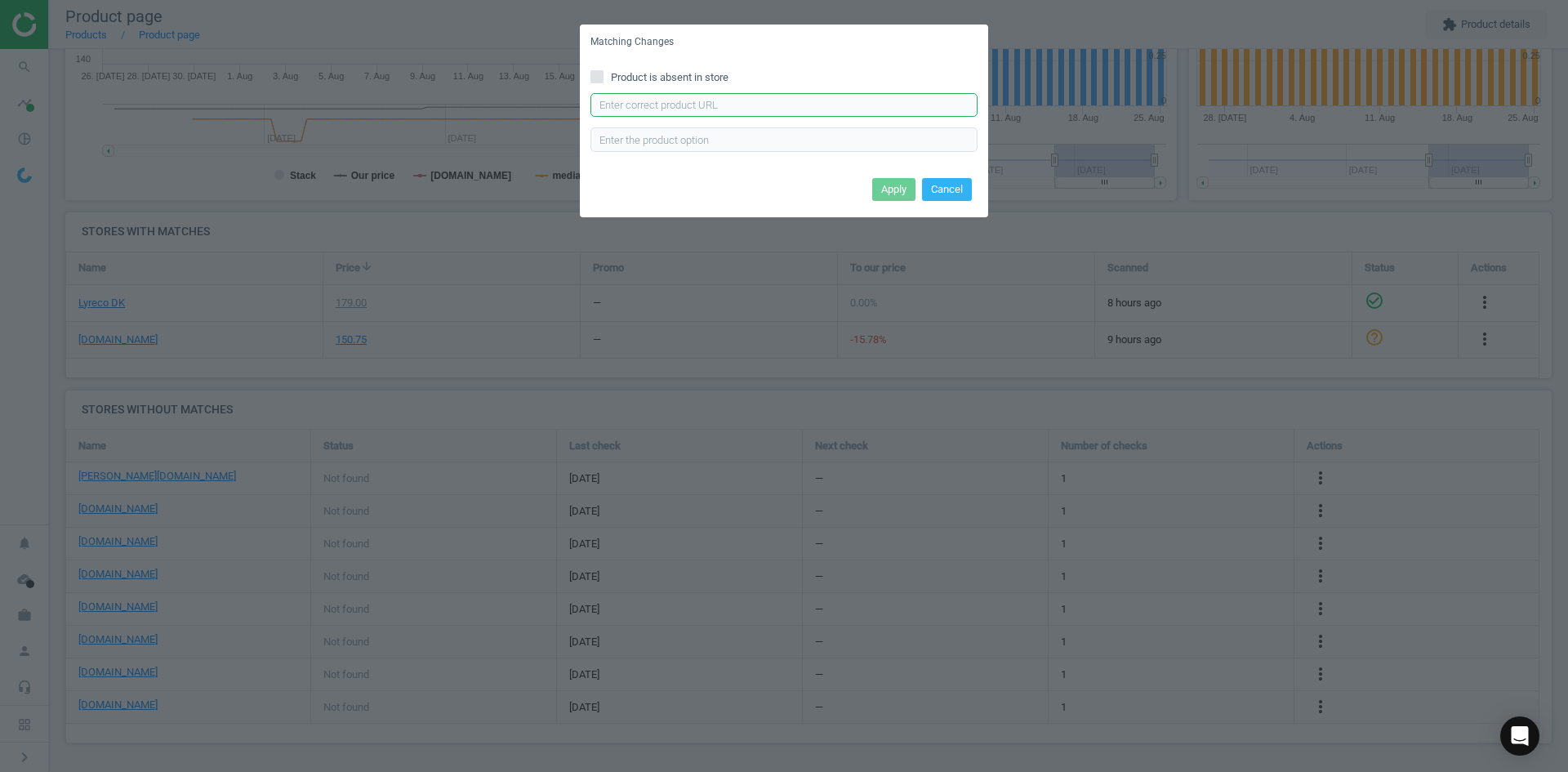
click at [763, 107] on input "text" at bounding box center [784, 106] width 387 height 25
paste input "https://konpap.dk/durable-duraframe-a4-selvklaebende-magnetramme-sort-219.48990…"
type input "https://konpap.dk/durable-duraframe-a4-selvklaebende-magnetramme-sort-219.48990…"
click at [888, 183] on button "Apply" at bounding box center [894, 189] width 43 height 23
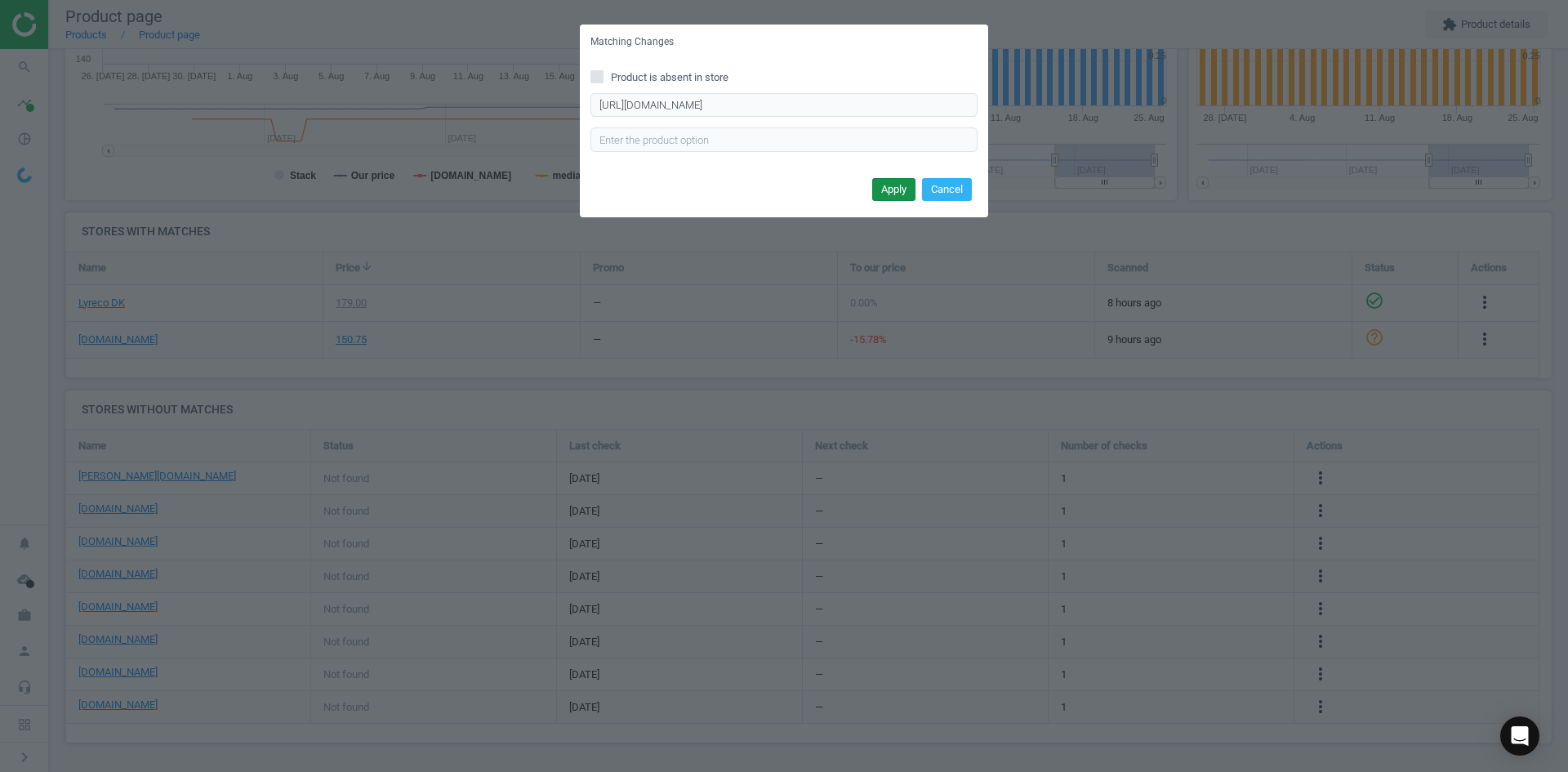
scroll to position [0, 0]
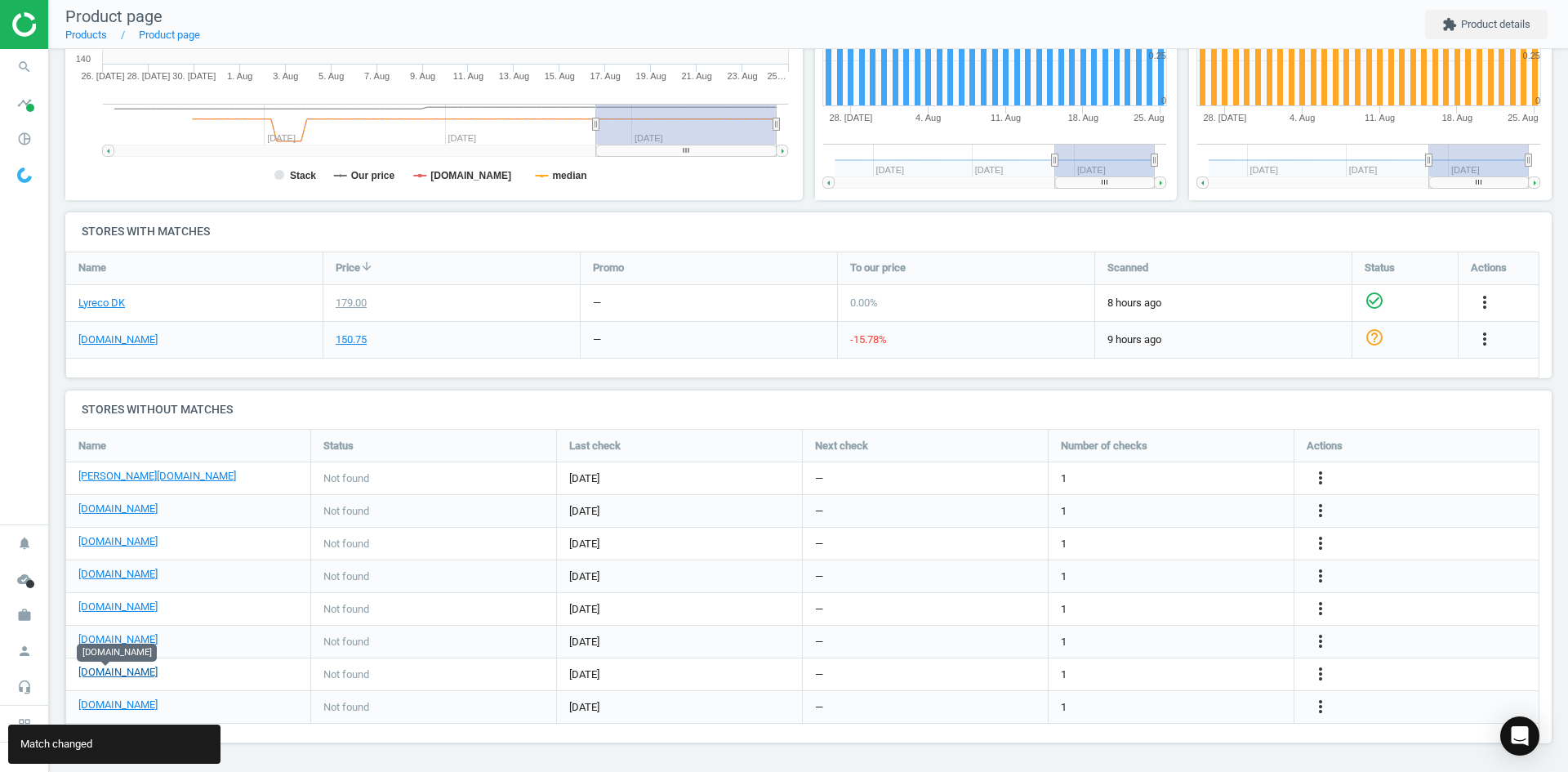
click at [90, 671] on link "[DOMAIN_NAME]" at bounding box center [118, 672] width 79 height 15
click at [1316, 674] on icon "more_vert" at bounding box center [1321, 673] width 19 height 19
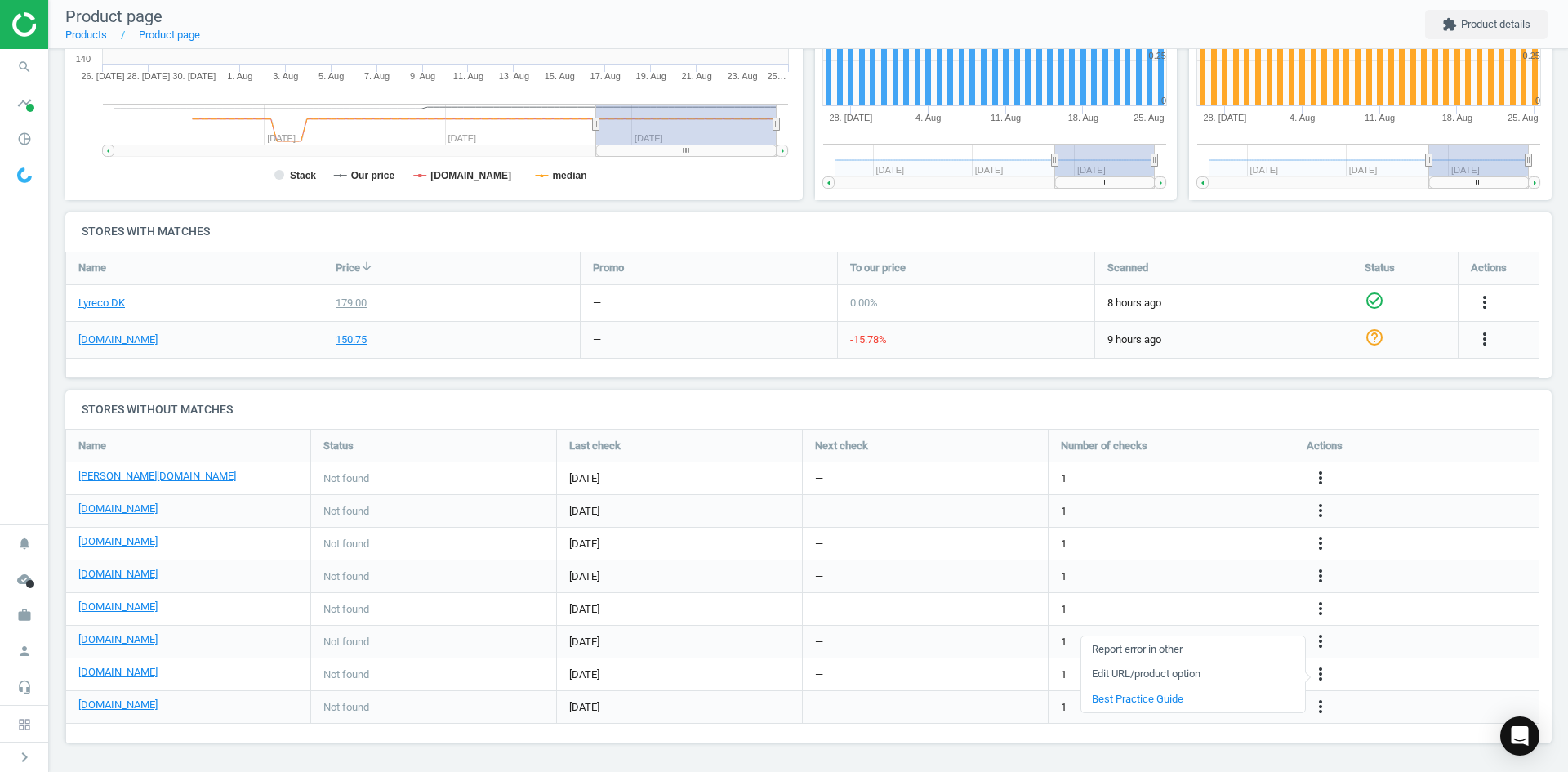
click at [1200, 669] on link "Edit URL/product option" at bounding box center [1193, 674] width 224 height 26
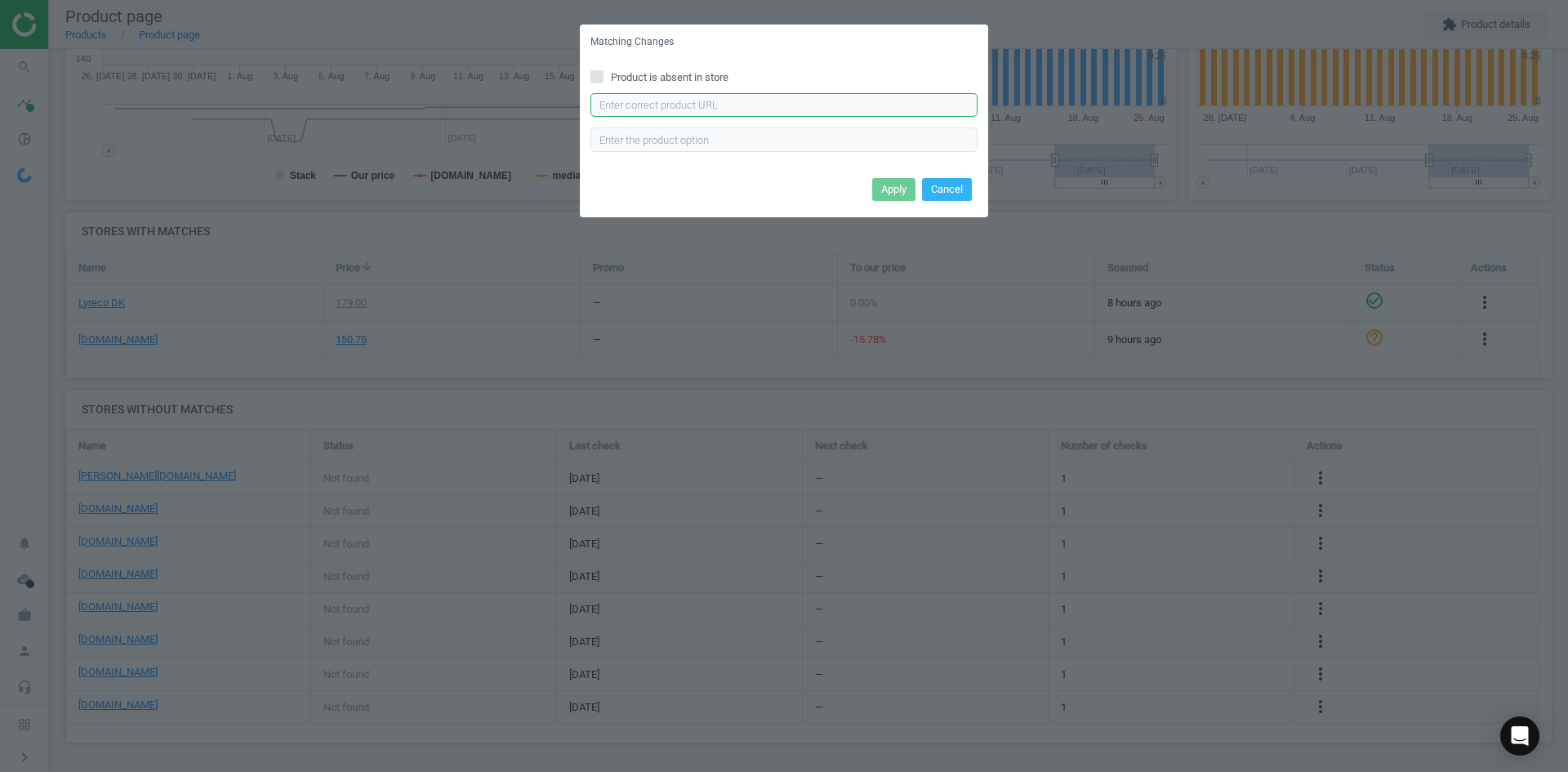
click at [821, 103] on input "text" at bounding box center [784, 106] width 387 height 25
paste input "https://www.proshop.dk/Konference-Praesentation/DURABLE-DURAFRAME-A4/3322324"
type input "https://www.proshop.dk/Konference-Praesentation/DURABLE-DURAFRAME-A4/3322324"
click at [899, 188] on button "Apply" at bounding box center [894, 189] width 43 height 23
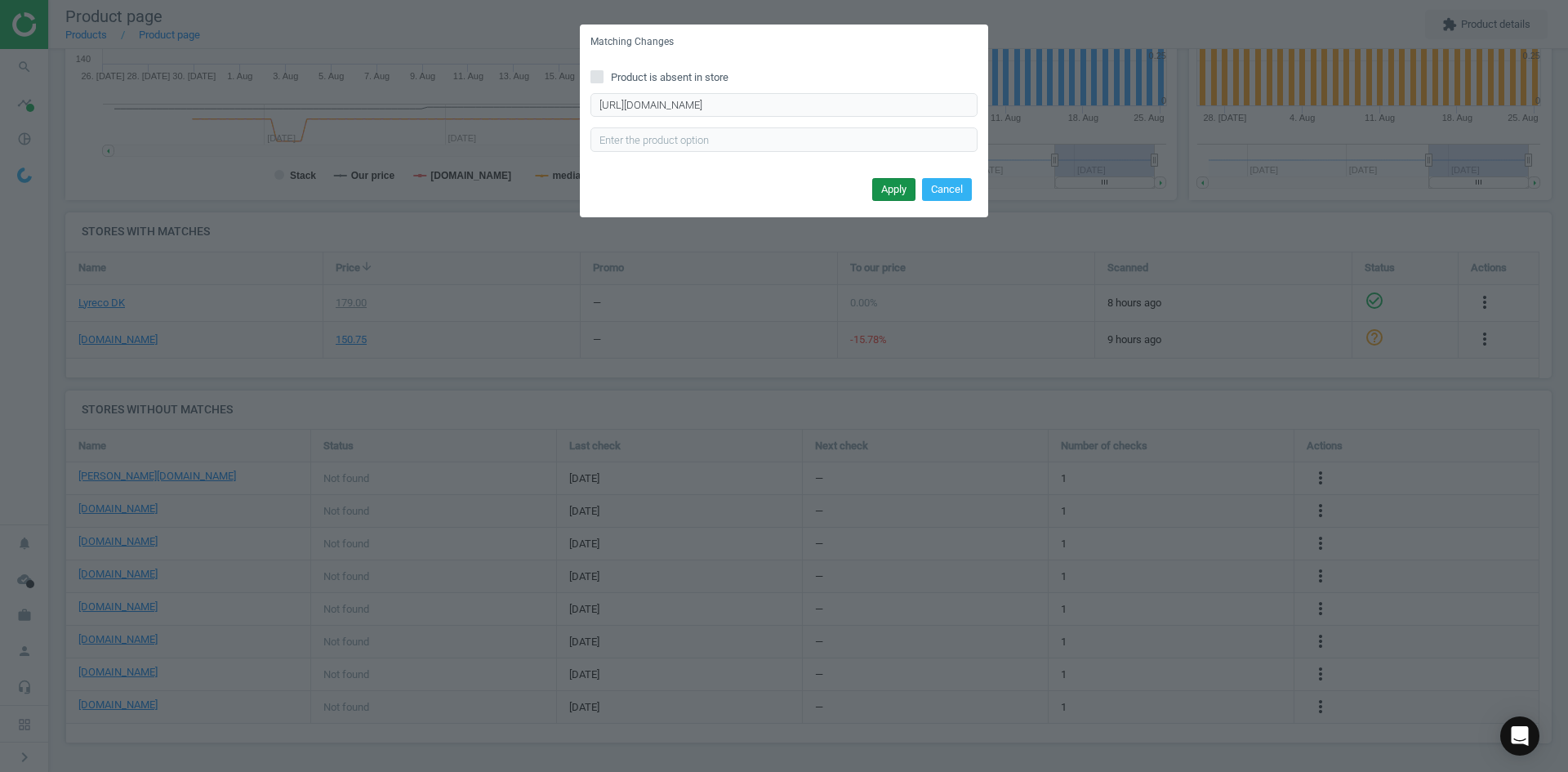
scroll to position [0, 0]
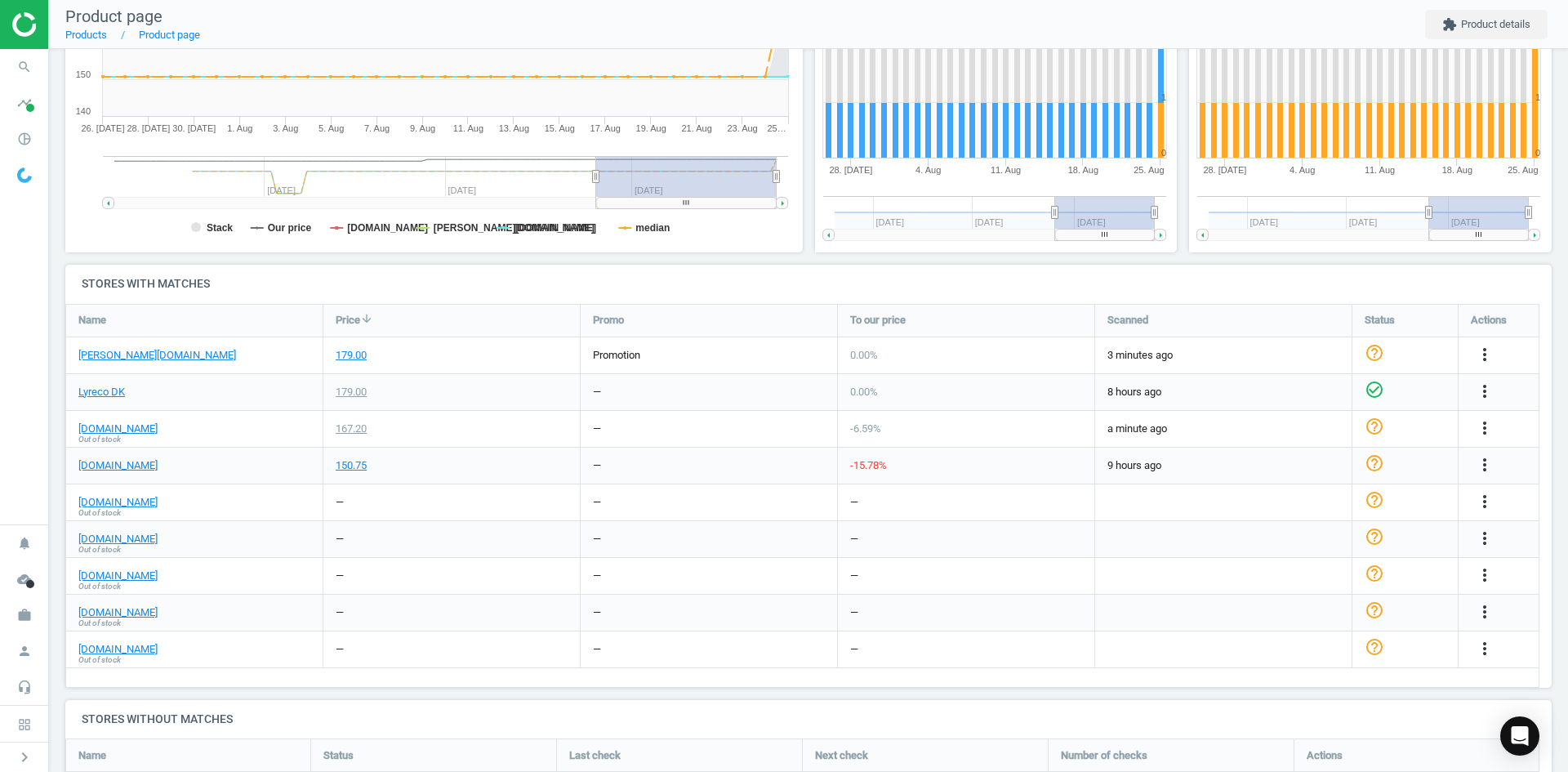
scroll to position [173, 0]
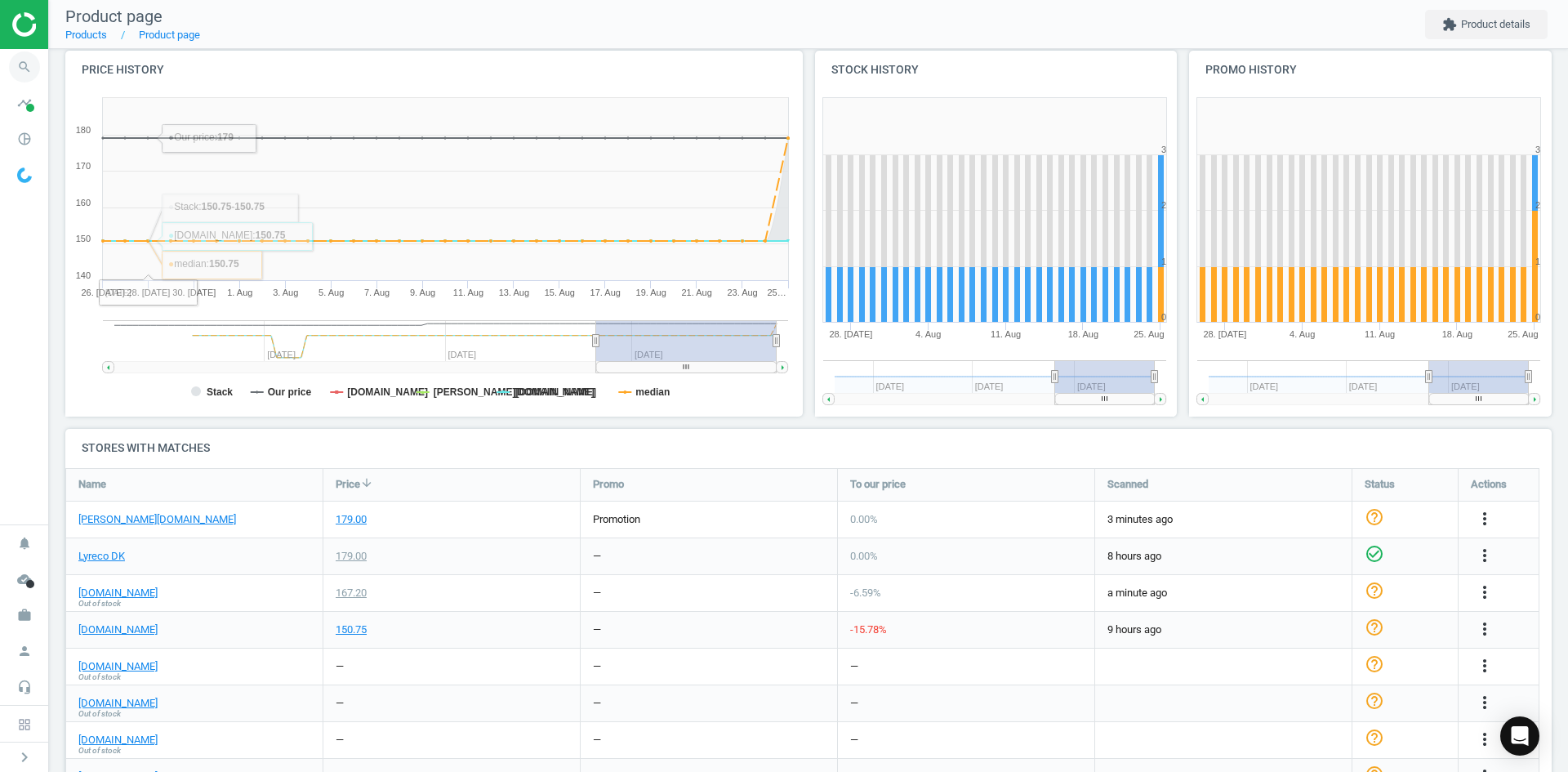
click at [32, 74] on icon "search" at bounding box center [24, 66] width 31 height 31
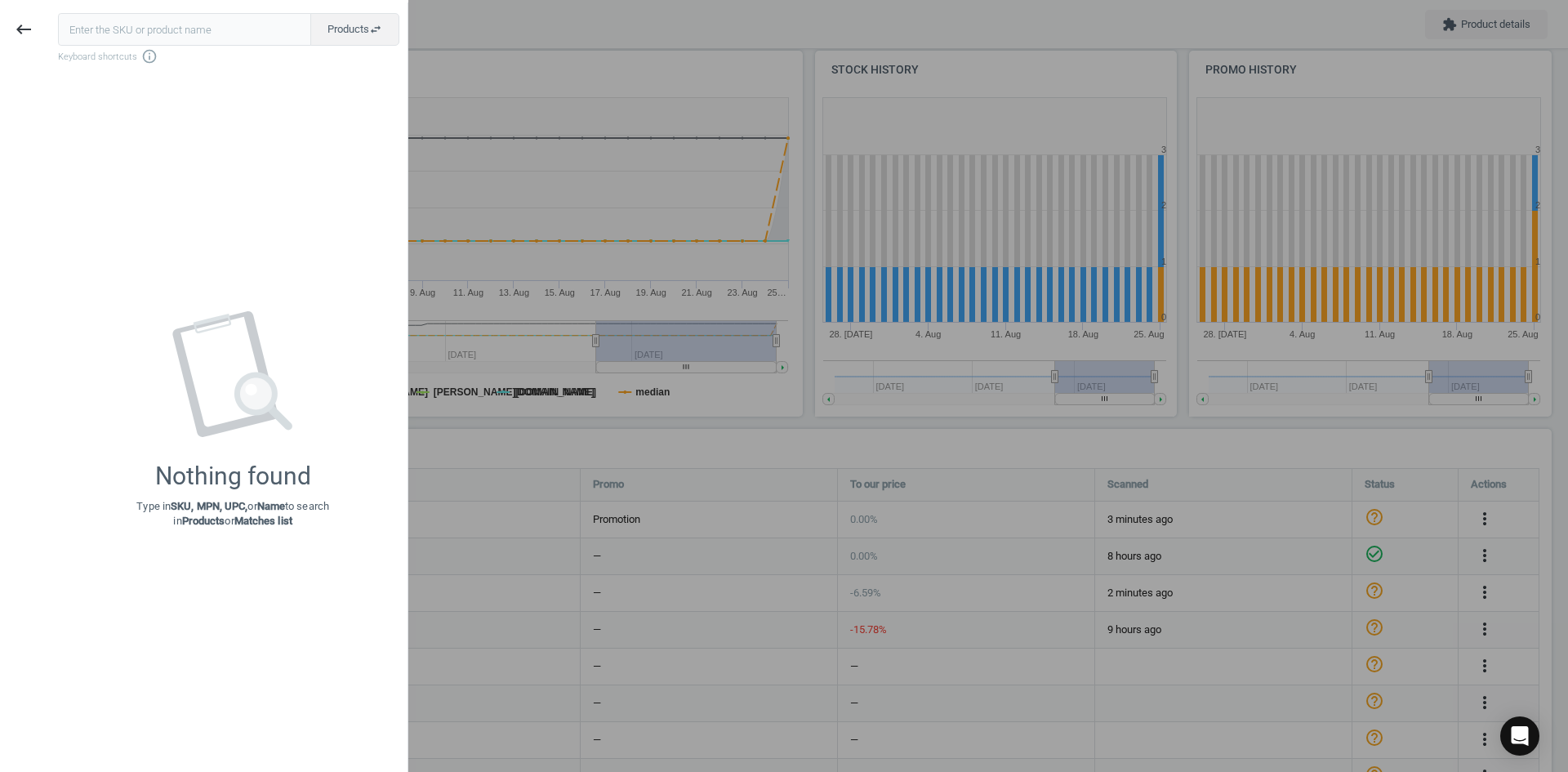
click at [173, 32] on input "text" at bounding box center [185, 29] width 254 height 33
type input "19974046"
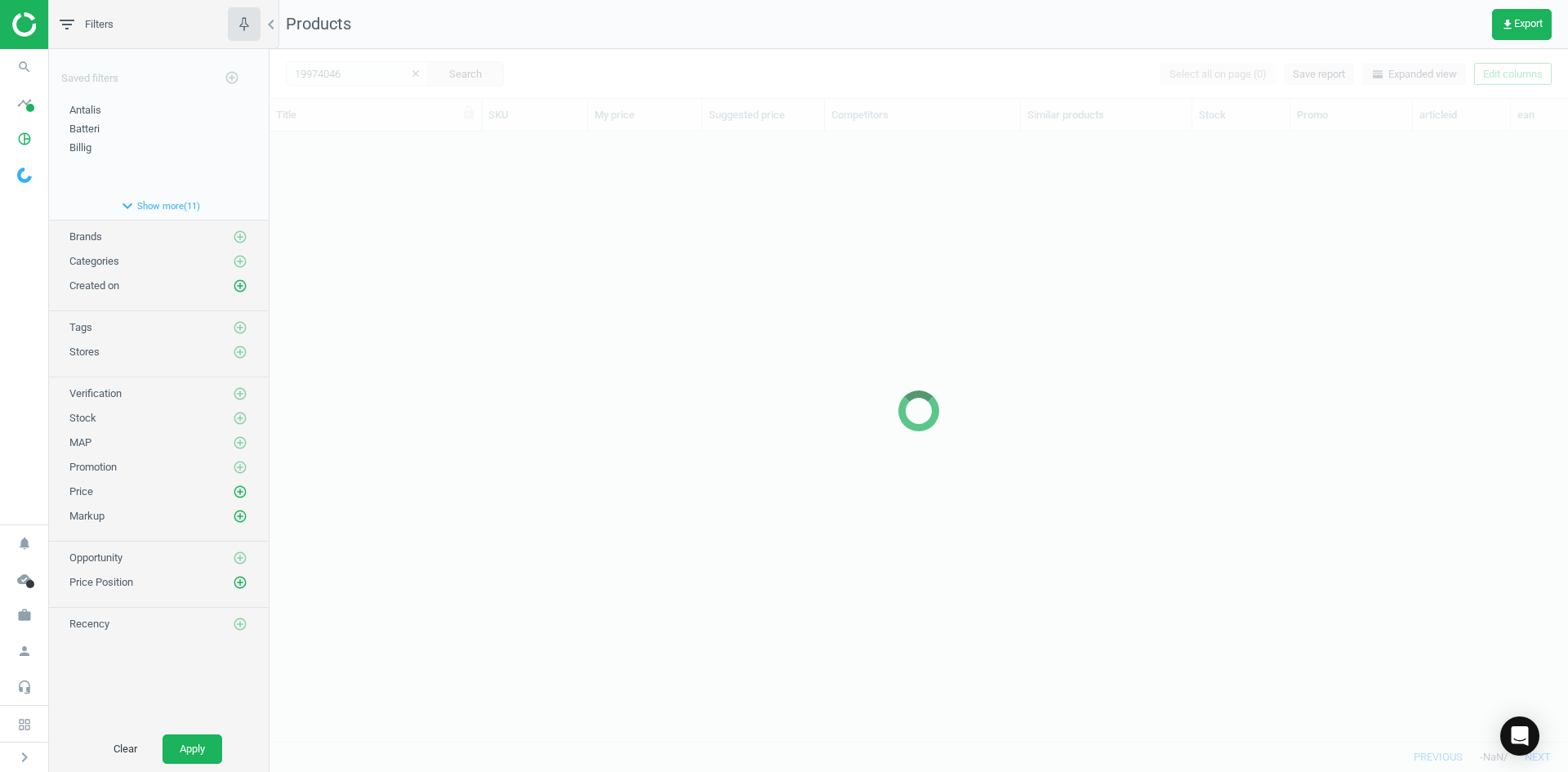
scroll to position [585, 1286]
click at [455, 267] on div at bounding box center [918, 410] width 1299 height 723
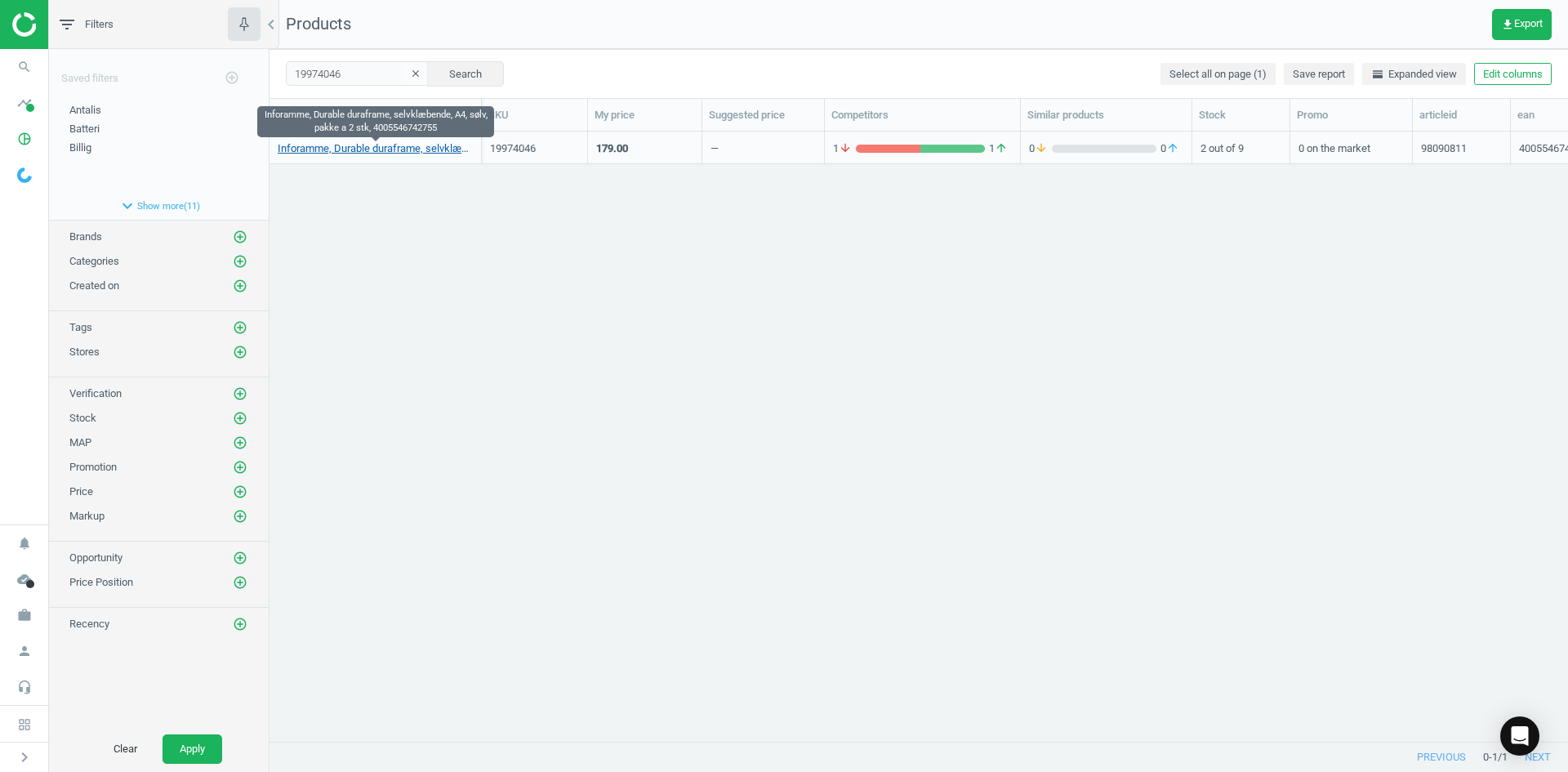
click at [354, 150] on link "Inforamme, Durable duraframe, selvklæbende, A4, sølv, pakke a 2 stk, 4005546742…" at bounding box center [375, 149] width 195 height 15
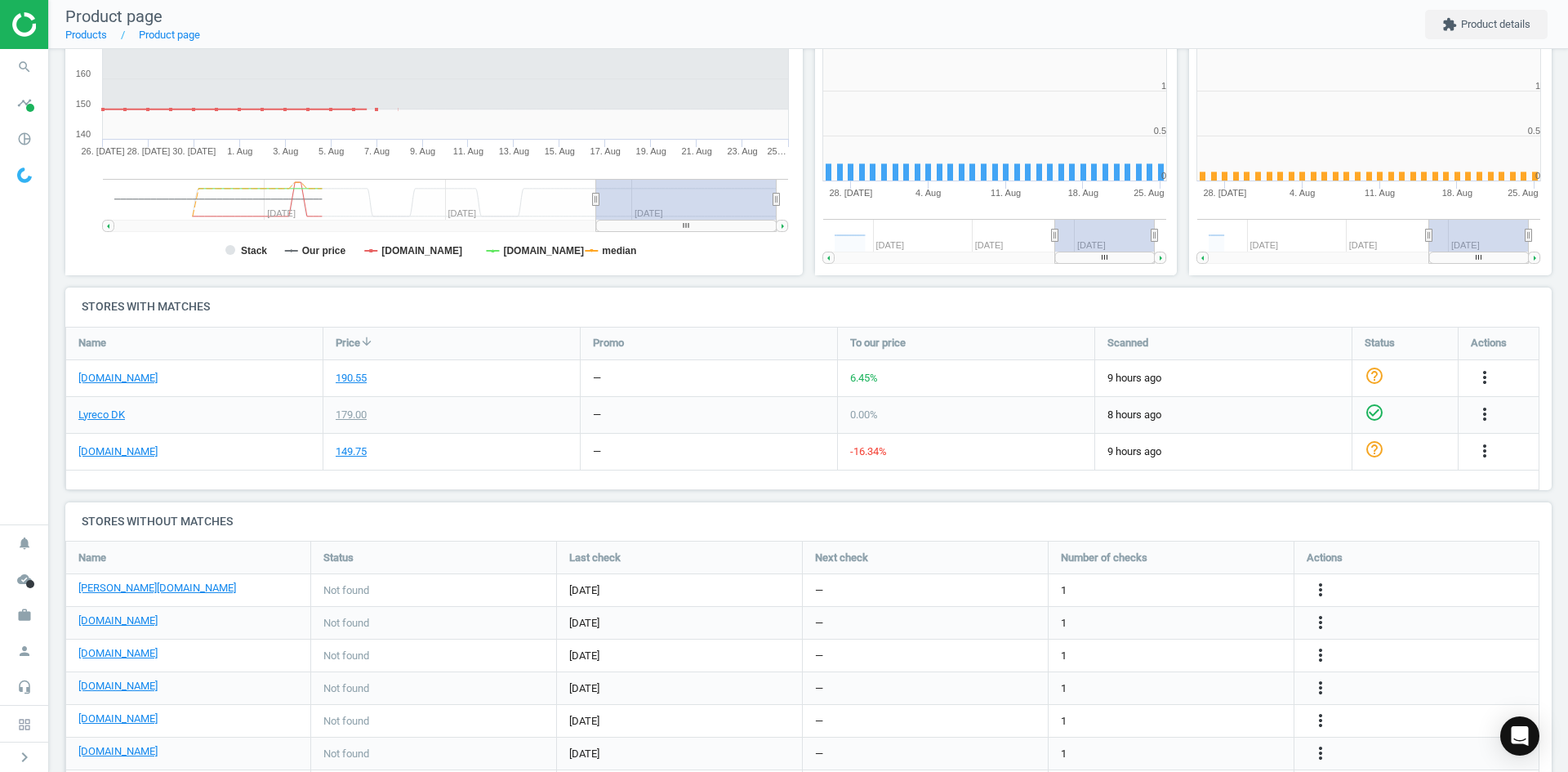
scroll to position [352, 385]
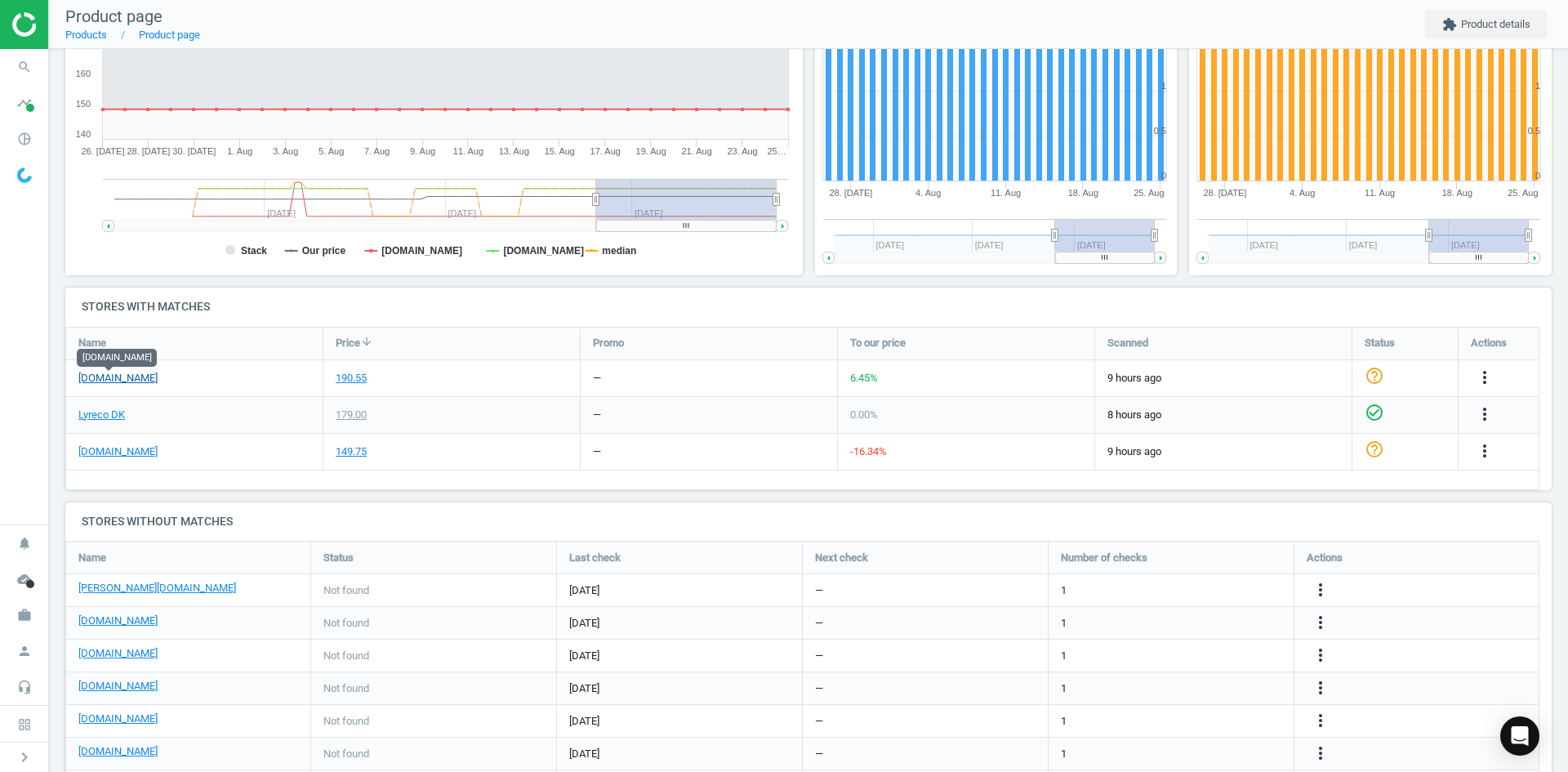
click at [123, 379] on link "[DOMAIN_NAME]" at bounding box center [118, 378] width 79 height 15
click at [134, 452] on link "[DOMAIN_NAME]" at bounding box center [118, 452] width 79 height 15
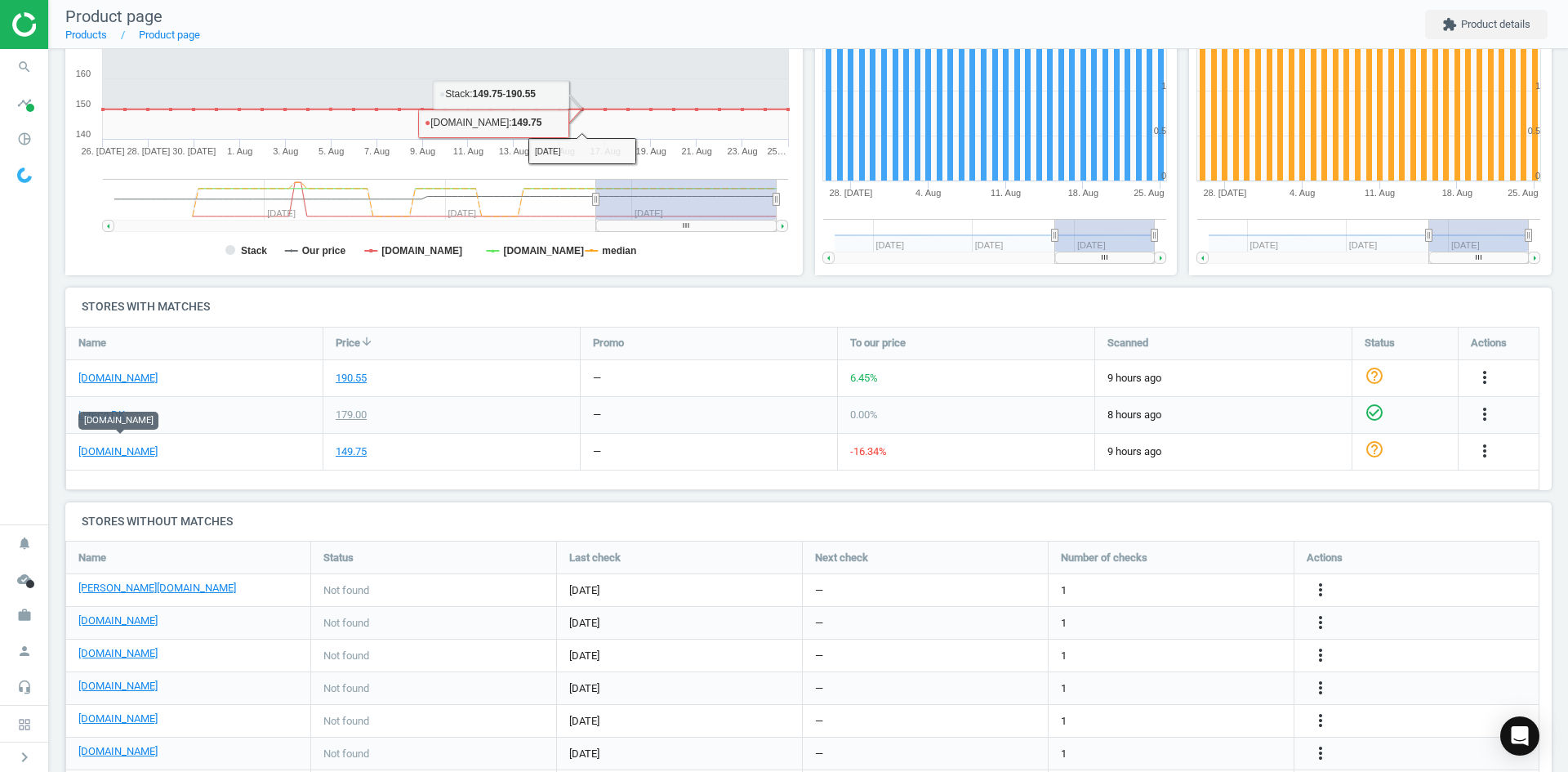
scroll to position [0, 0]
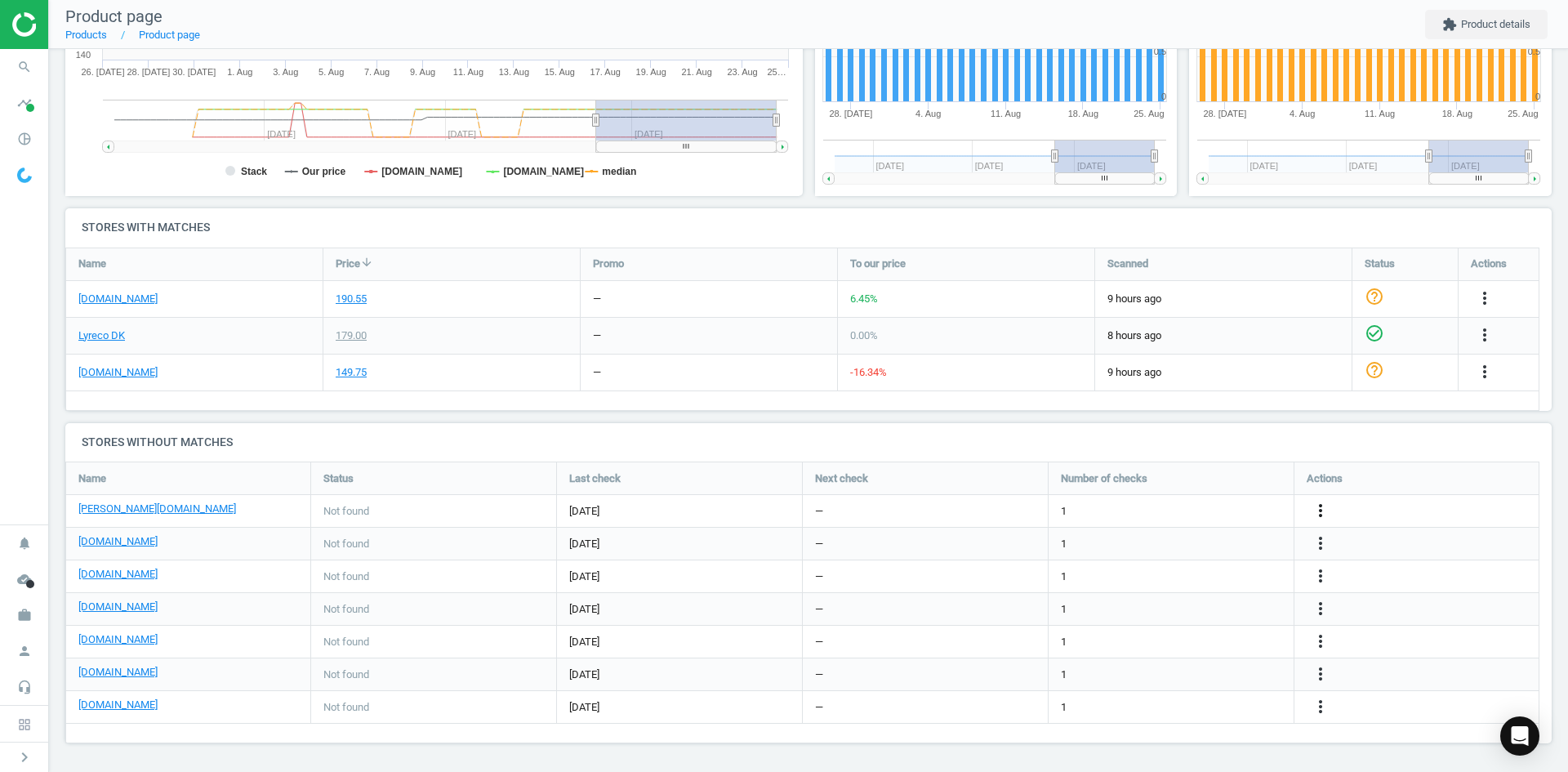
click at [1323, 511] on icon "more_vert" at bounding box center [1321, 511] width 19 height 19
click at [1175, 516] on link "Edit URL/product option" at bounding box center [1193, 511] width 224 height 26
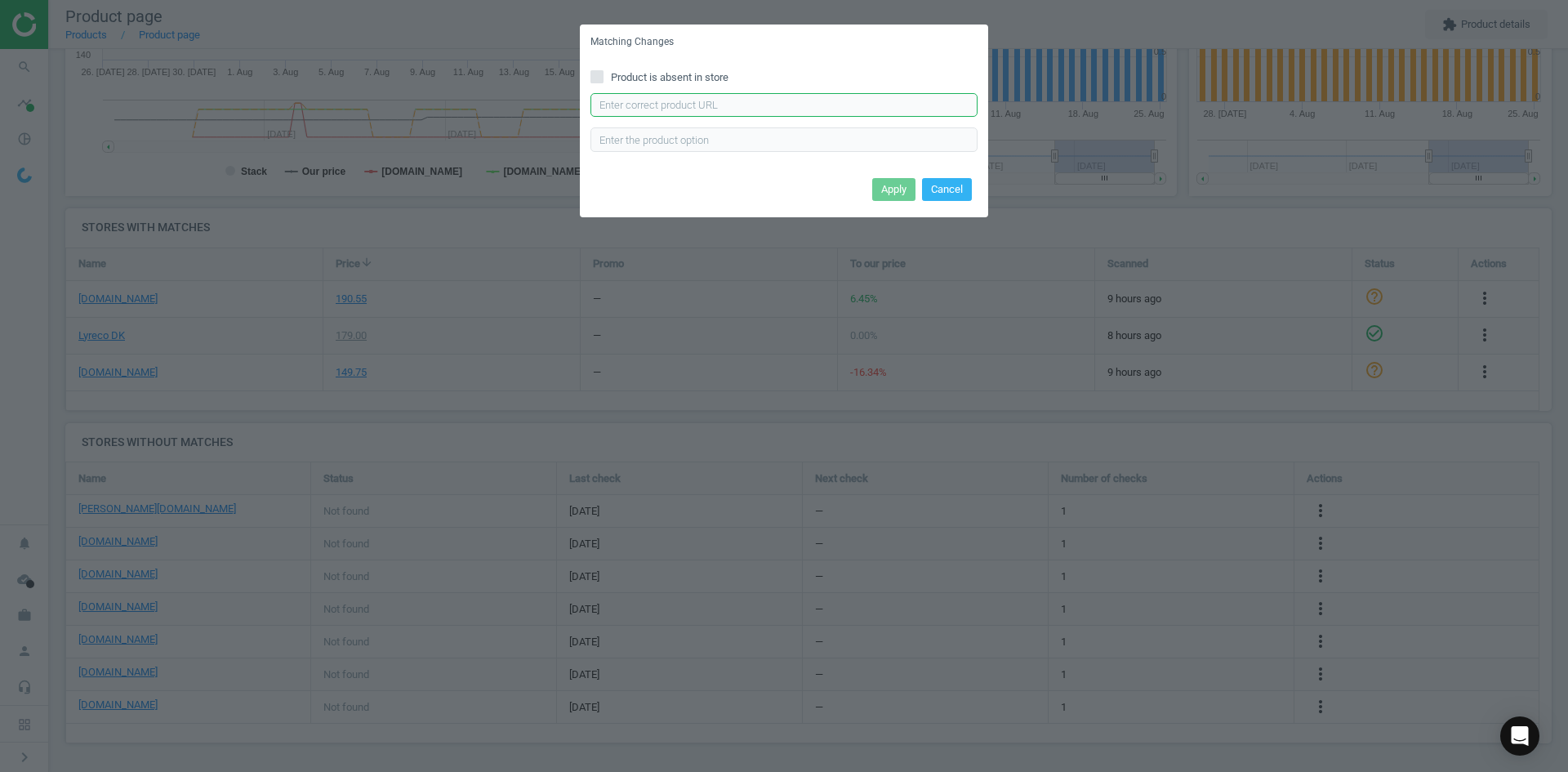
click at [814, 107] on input "text" at bounding box center [784, 106] width 387 height 25
paste input "https://www.lomax.dk/flere-produkter/butiksudstyr-og-inventar/skilte/rammer/inf…"
type input "https://www.lomax.dk/flere-produkter/butiksudstyr-og-inventar/skilte/rammer/inf…"
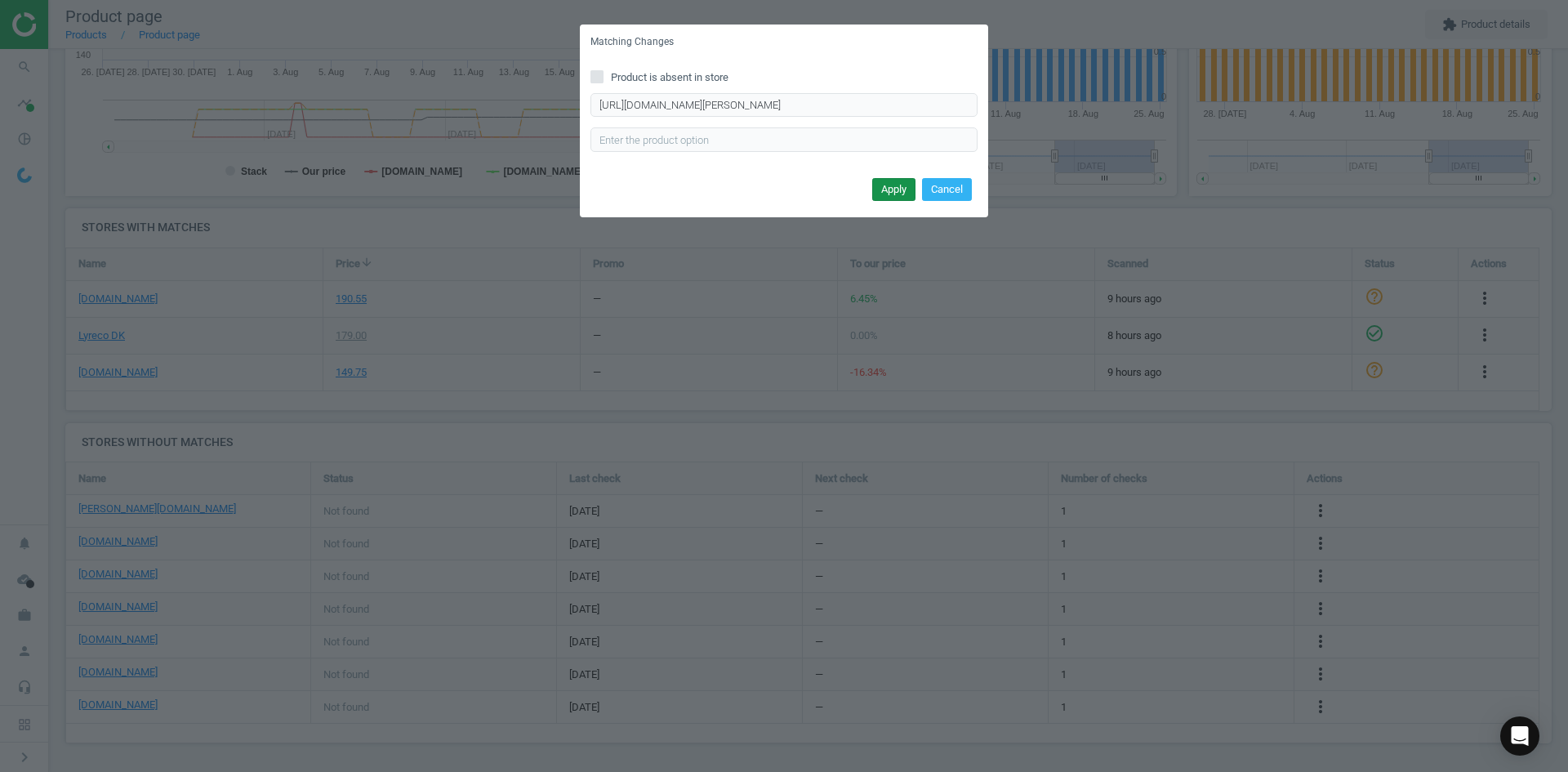
click at [889, 197] on button "Apply" at bounding box center [894, 189] width 43 height 23
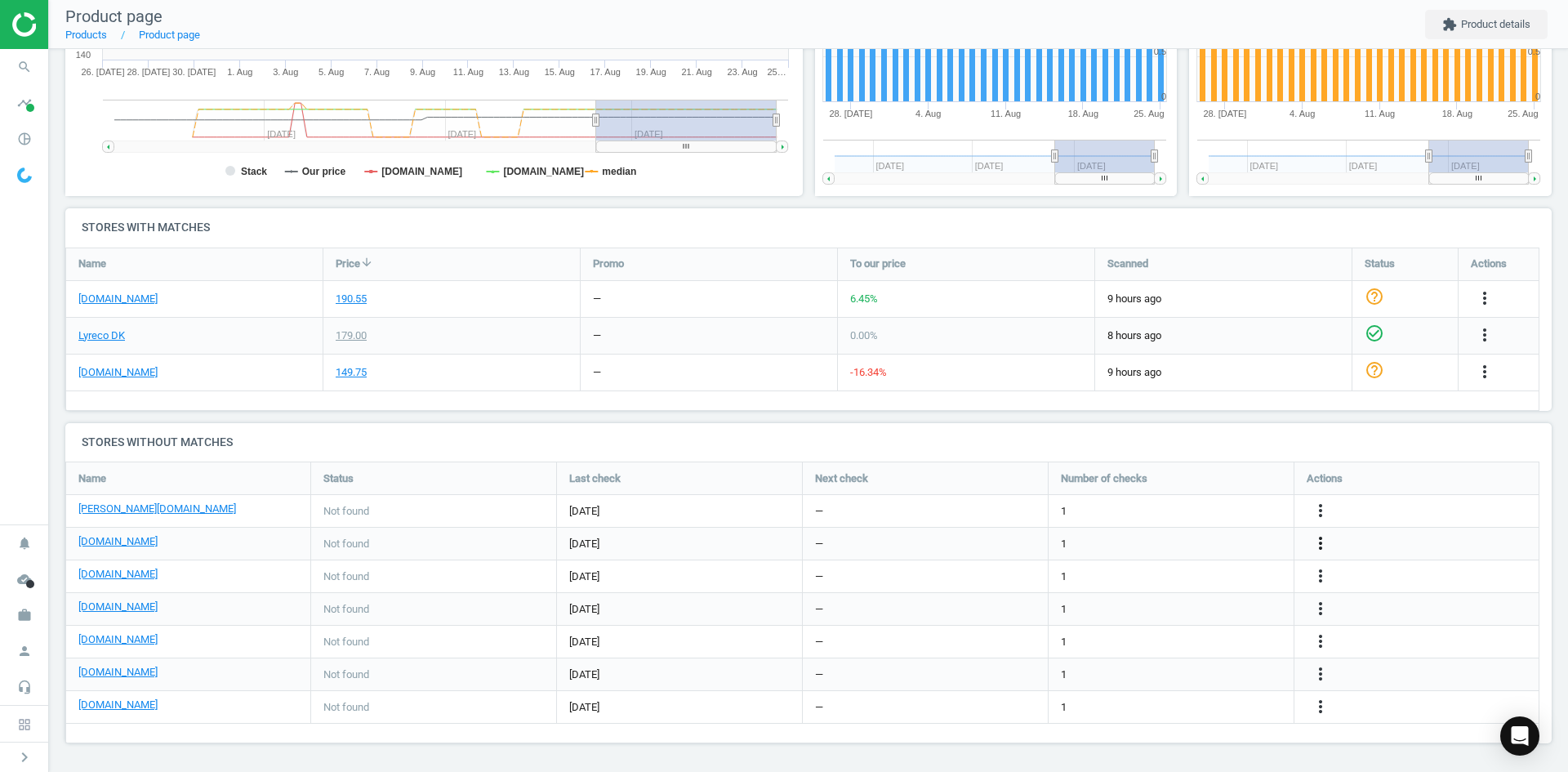
click at [1327, 543] on icon "more_vert" at bounding box center [1321, 543] width 19 height 19
click at [1195, 541] on link "Edit URL/product option" at bounding box center [1193, 543] width 224 height 26
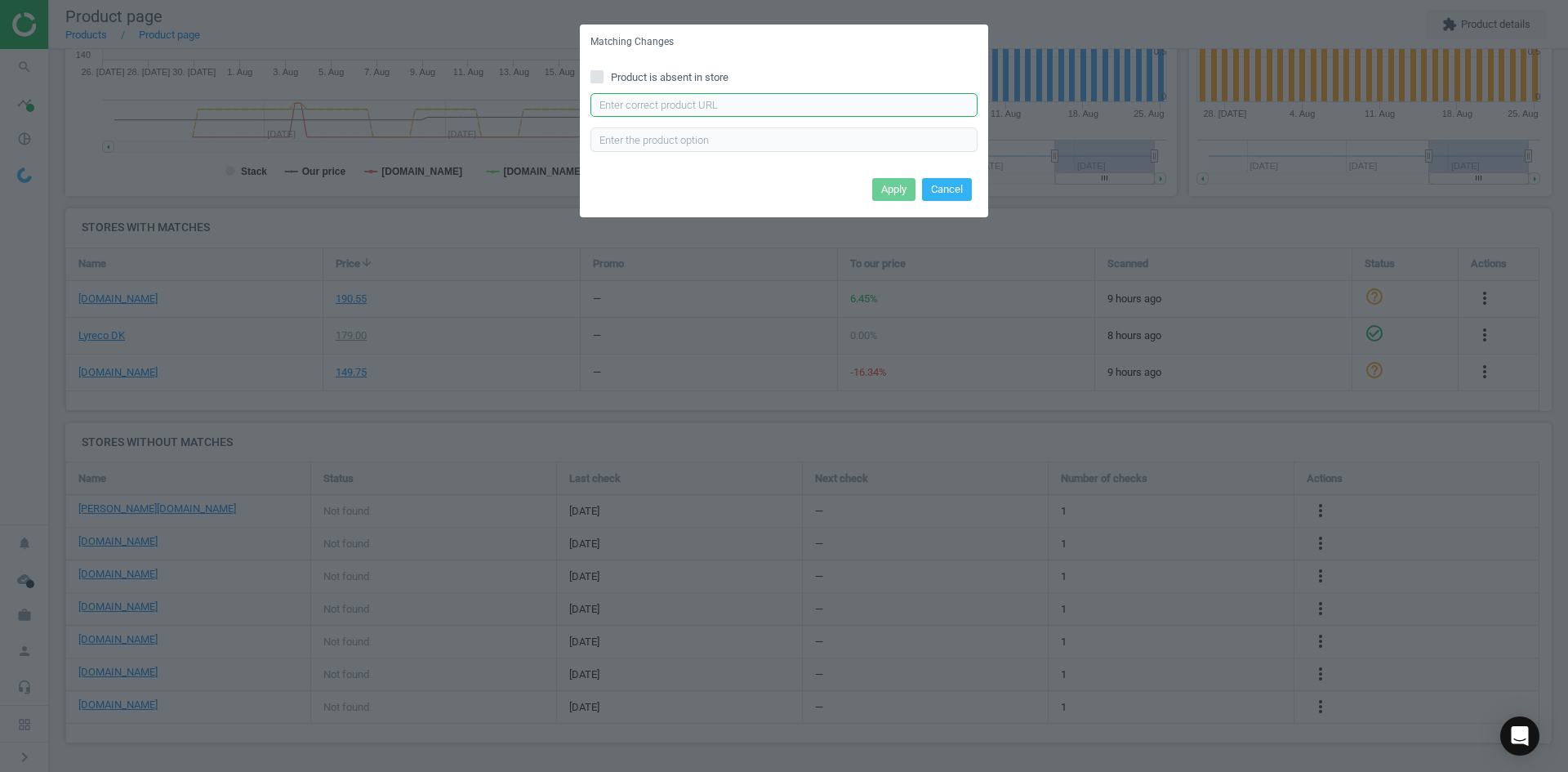
click at [880, 96] on input "text" at bounding box center [784, 106] width 387 height 25
paste input "https://daarbakredoffice.dk/durable-duraframe-selvklaebende-magnetramme-a4-soel…"
type input "https://daarbakredoffice.dk/durable-duraframe-selvklaebende-magnetramme-a4-soel…"
click at [904, 187] on button "Apply" at bounding box center [894, 189] width 43 height 23
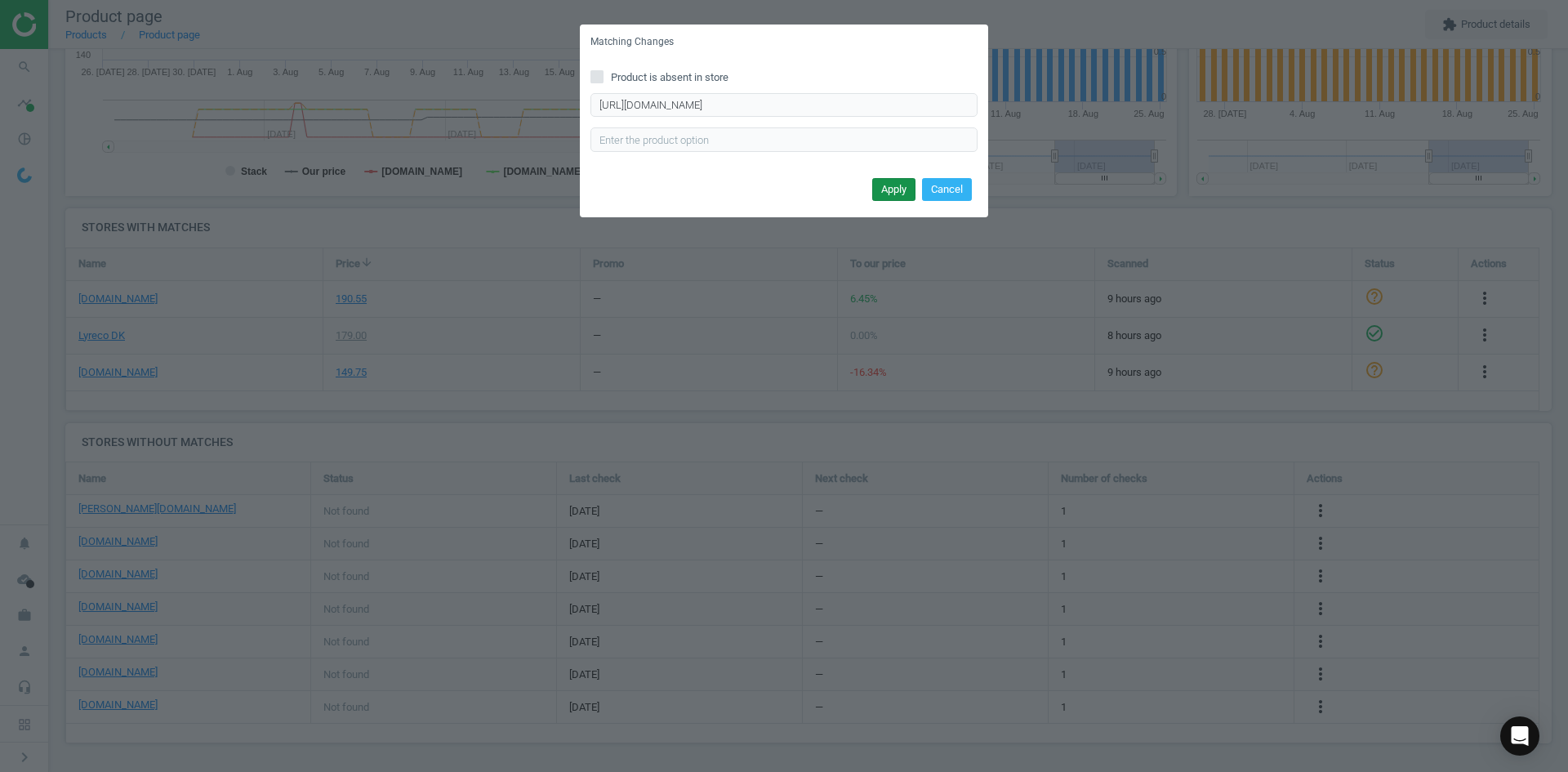
scroll to position [0, 0]
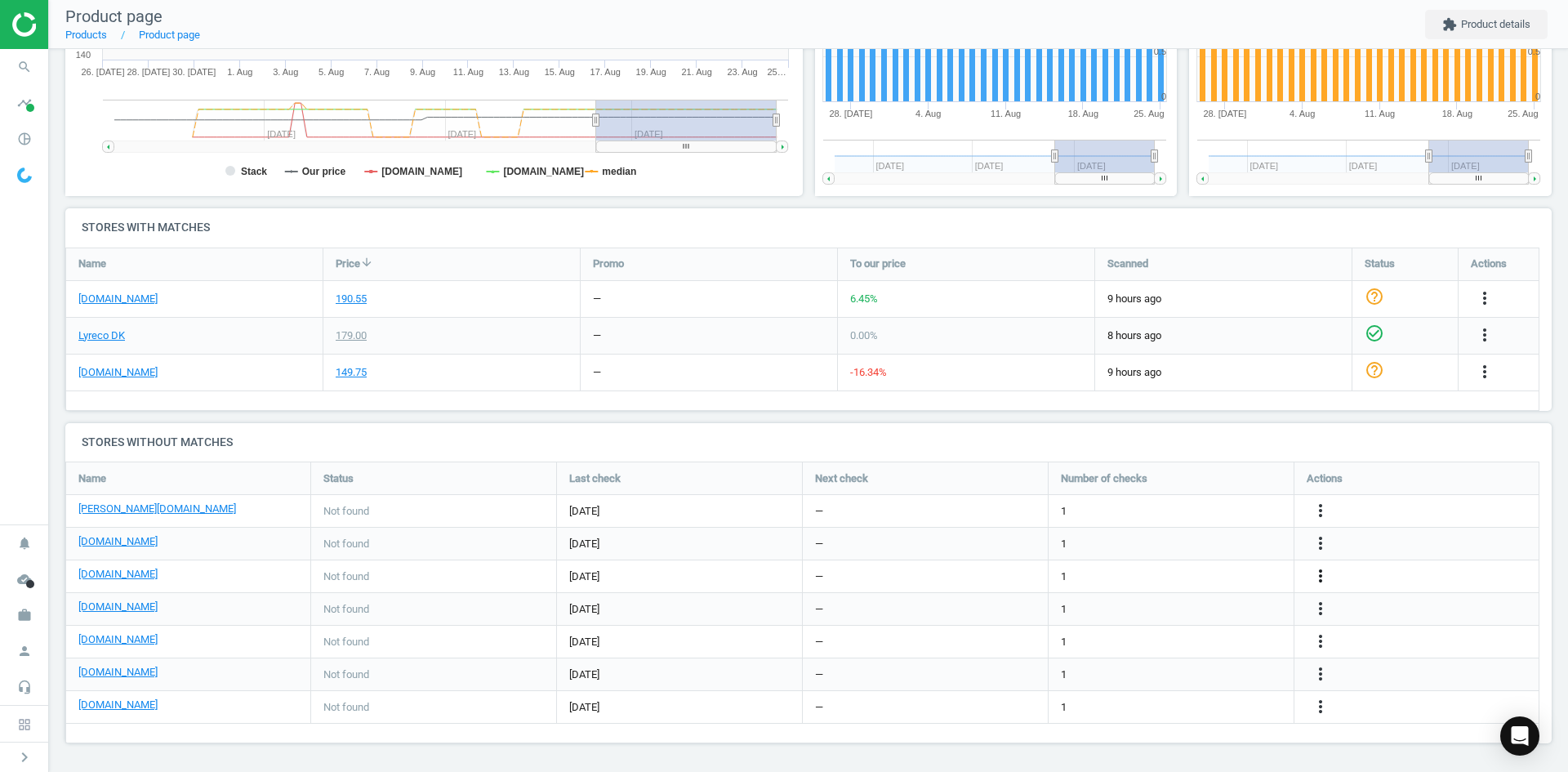
click at [1476, 381] on icon "more_vert" at bounding box center [1485, 371] width 19 height 19
click at [1162, 578] on link "Edit URL/product option" at bounding box center [1193, 576] width 224 height 26
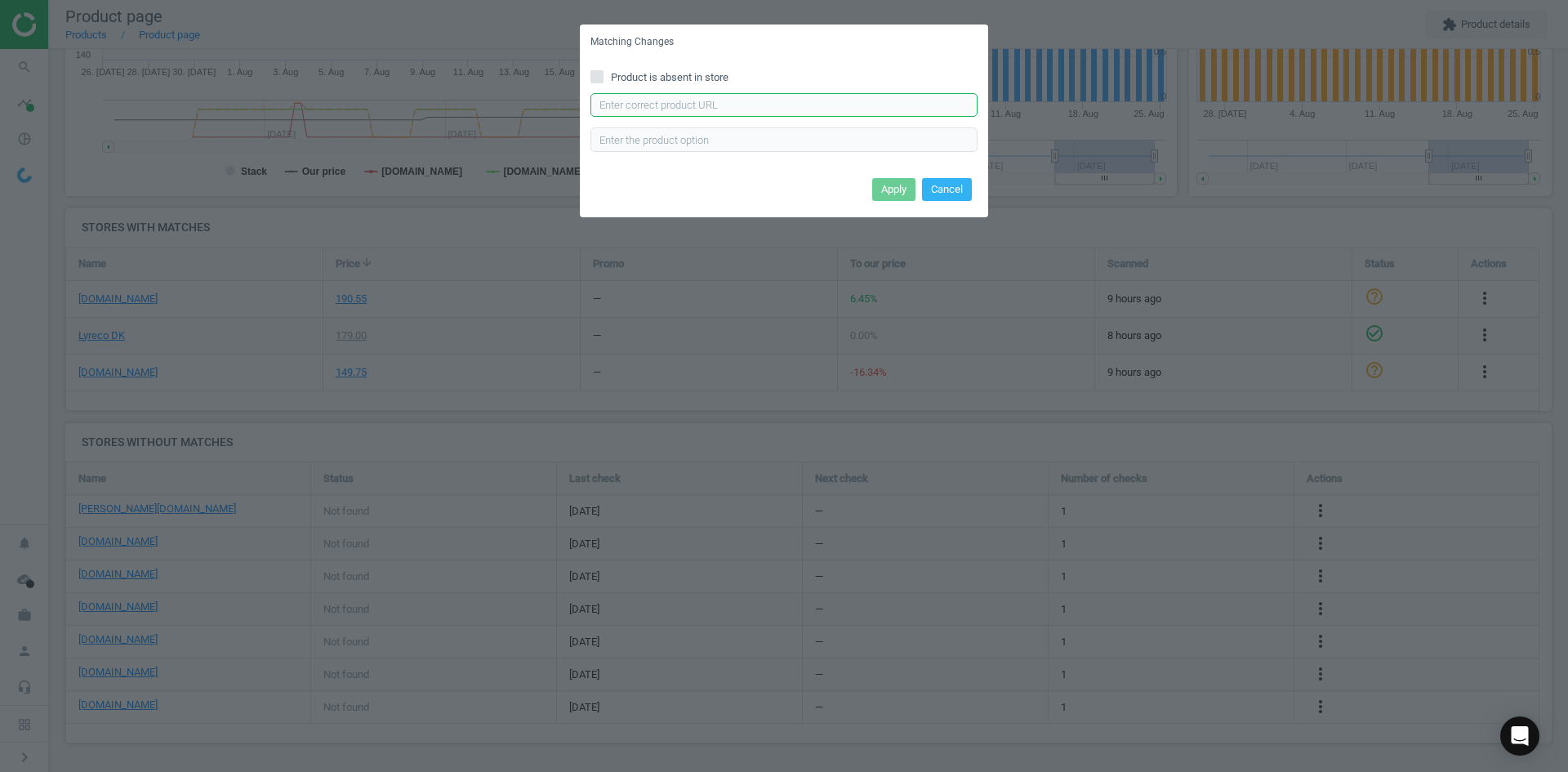
click at [685, 104] on input "text" at bounding box center [784, 106] width 387 height 25
paste input "https://www.grafical.dk/produkt/skilt-duraframe-a4-msoelv-ramme-2stkpak.html"
type input "https://www.grafical.dk/produkt/skilt-duraframe-a4-msoelv-ramme-2stkpak.html"
click at [877, 181] on button "Apply" at bounding box center [894, 189] width 43 height 23
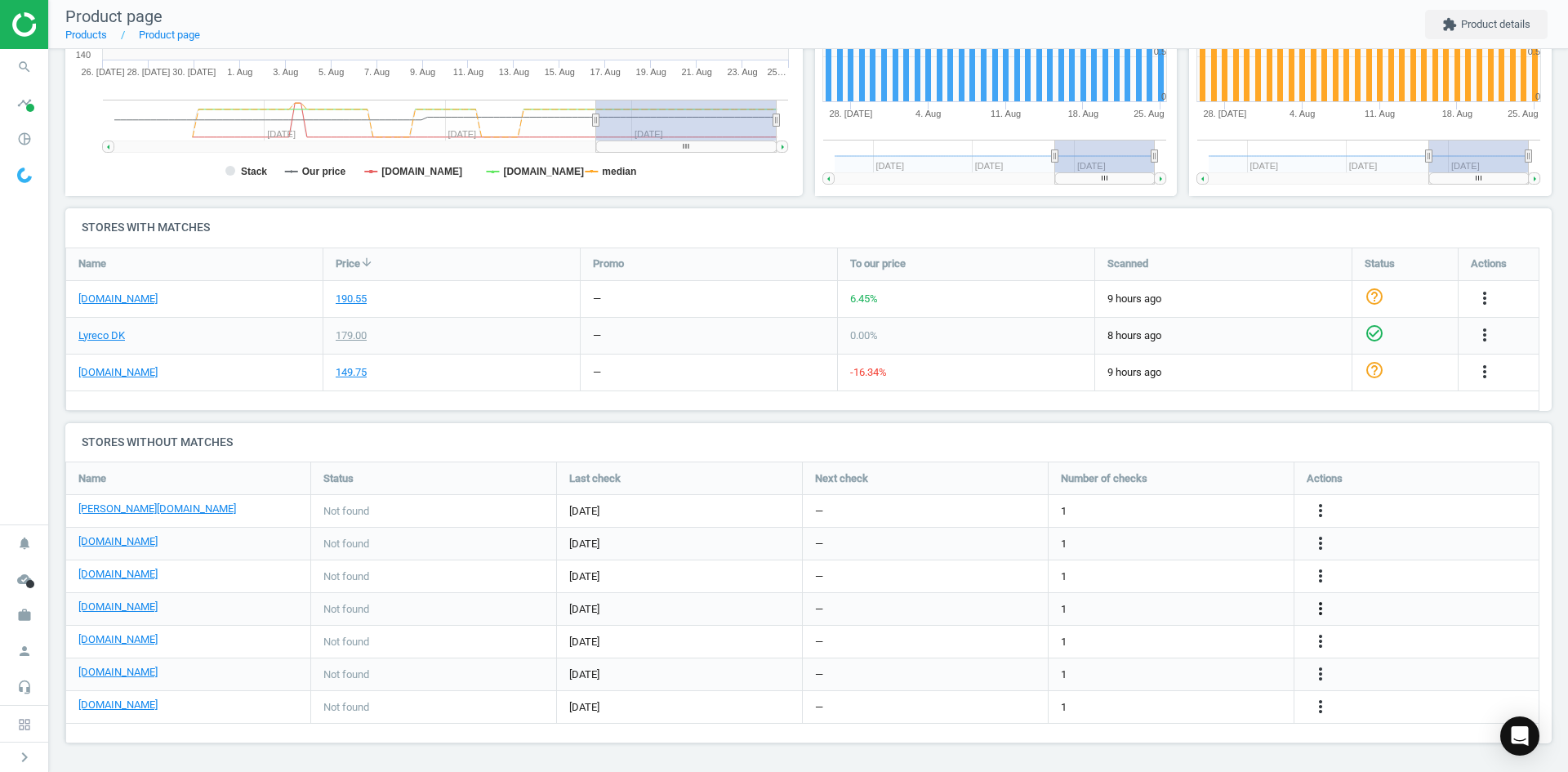
click at [1323, 611] on icon "more_vert" at bounding box center [1321, 608] width 19 height 19
click at [1185, 602] on link "Edit URL/product option" at bounding box center [1193, 608] width 224 height 26
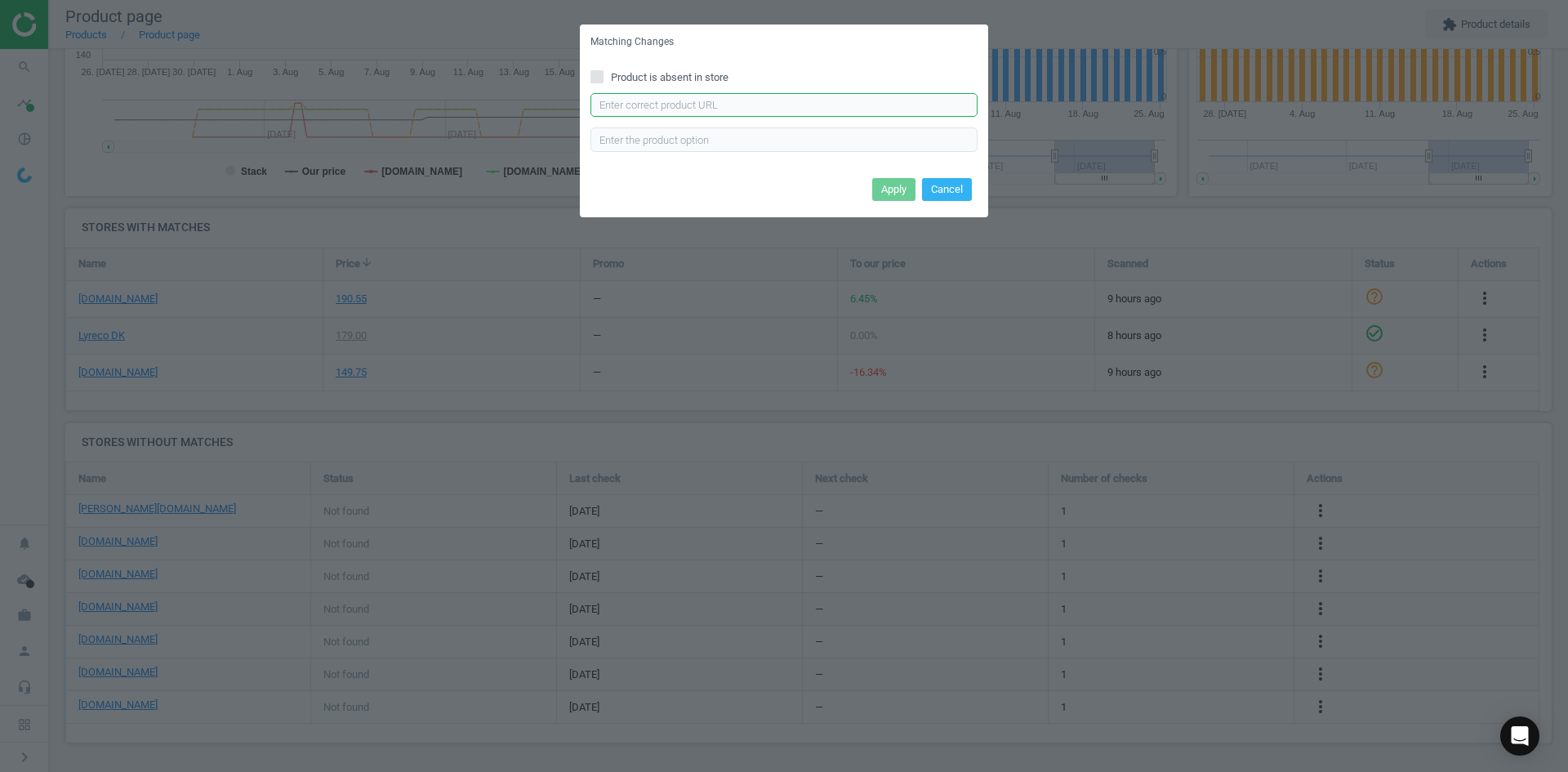
click at [753, 106] on input "text" at bounding box center [784, 106] width 387 height 25
paste input "https://www.linds.dk/skilt-duraframe-selvklaebende-a4-msoelv-ramme-2stkpak/"
type input "https://www.linds.dk/skilt-duraframe-selvklaebende-a4-msoelv-ramme-2stkpak/"
click at [884, 191] on button "Apply" at bounding box center [894, 189] width 43 height 23
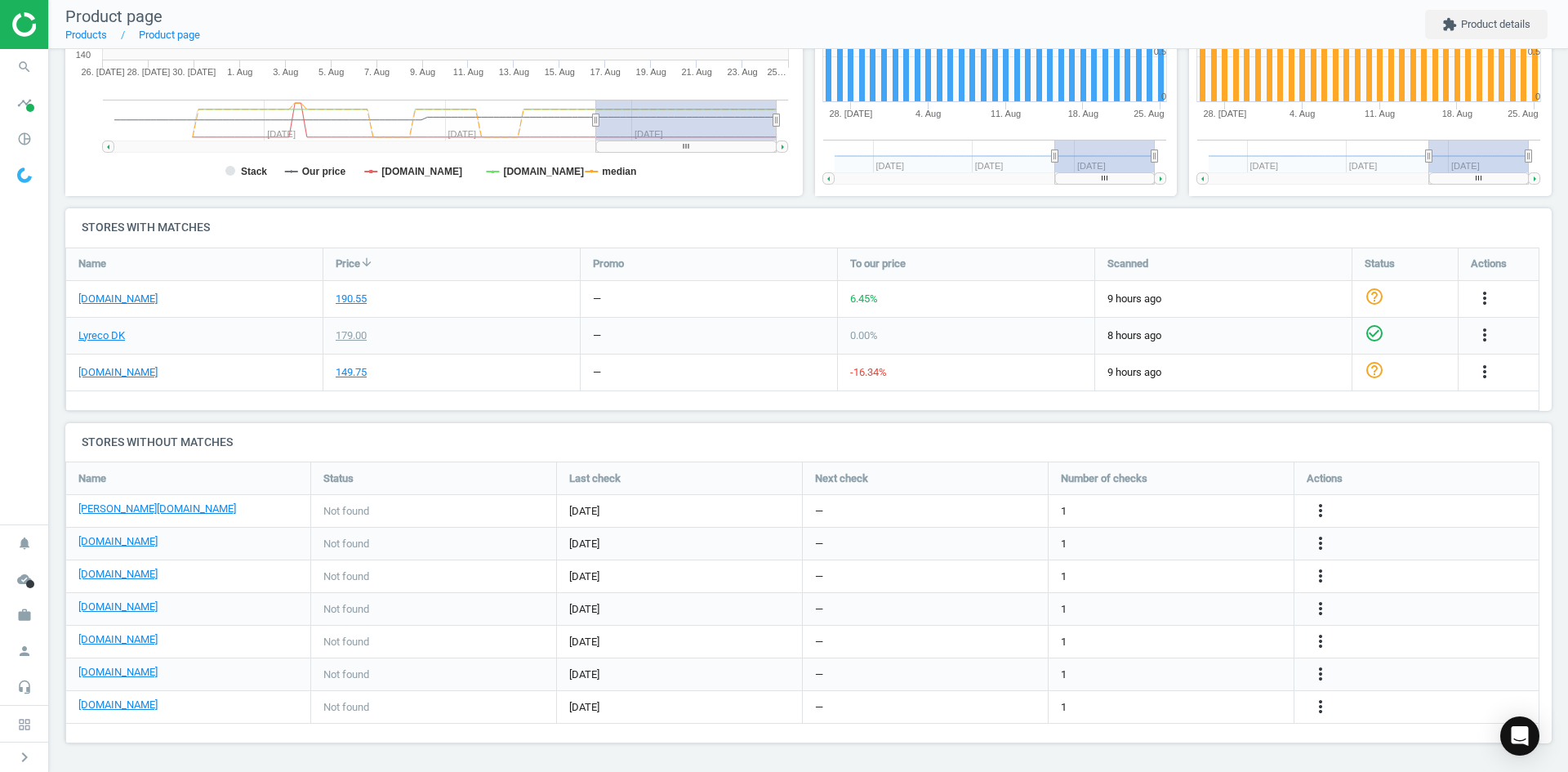
click at [1303, 636] on div "more_vert" at bounding box center [1417, 642] width 245 height 32
click at [1316, 635] on icon "more_vert" at bounding box center [1321, 641] width 19 height 19
click at [1206, 640] on link "Edit URL/product option" at bounding box center [1193, 641] width 224 height 26
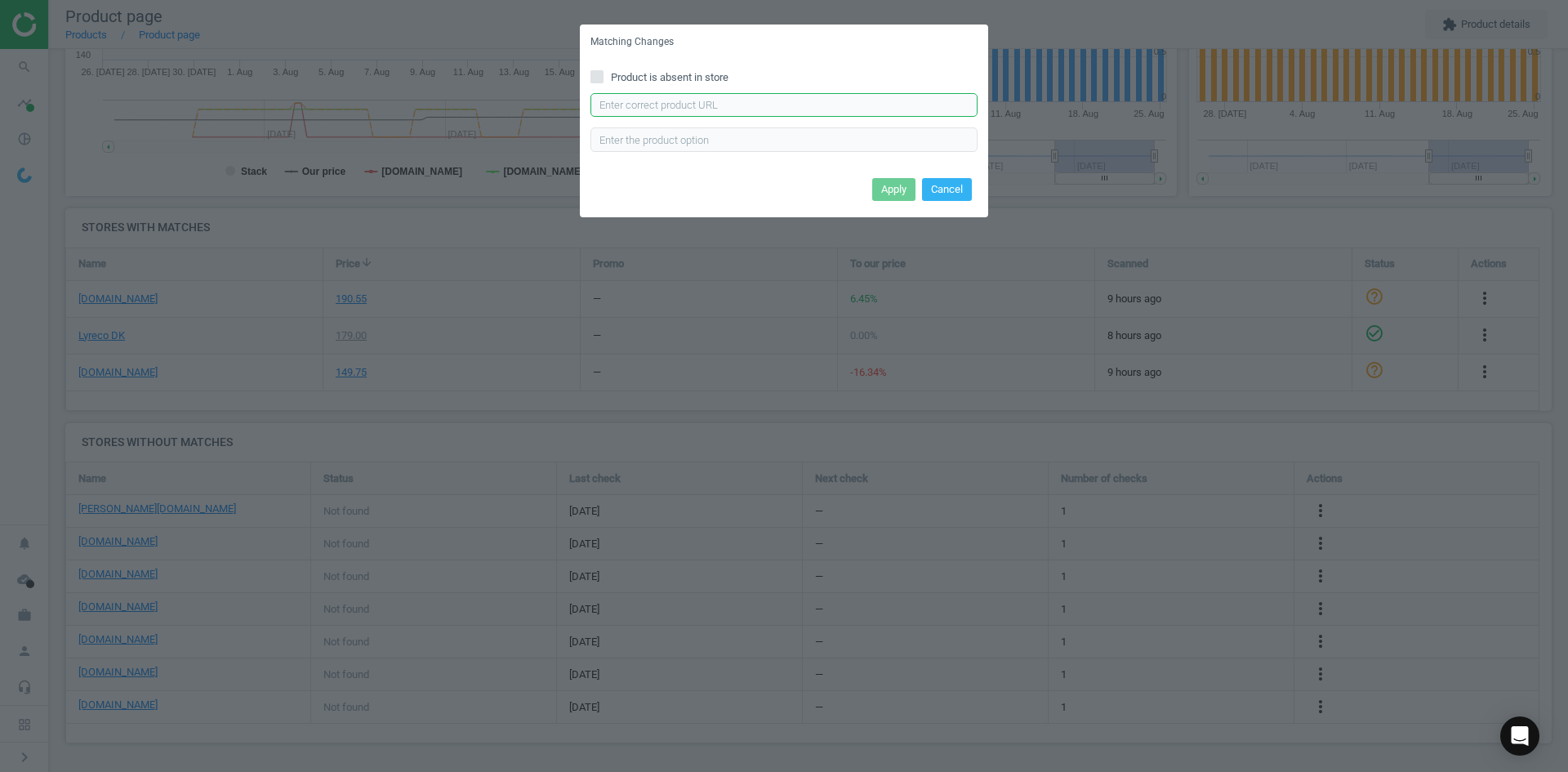
drag, startPoint x: 764, startPoint y: 100, endPoint x: 777, endPoint y: 116, distance: 20.6
click at [764, 100] on input "text" at bounding box center [784, 106] width 387 height 25
paste input "https://konpap.dk/durable-duraframe-a4-selvklaebende-magnetramme-hvid-2stk-219.…"
type input "https://konpap.dk/durable-duraframe-a4-selvklaebende-magnetramme-hvid-2stk-219.…"
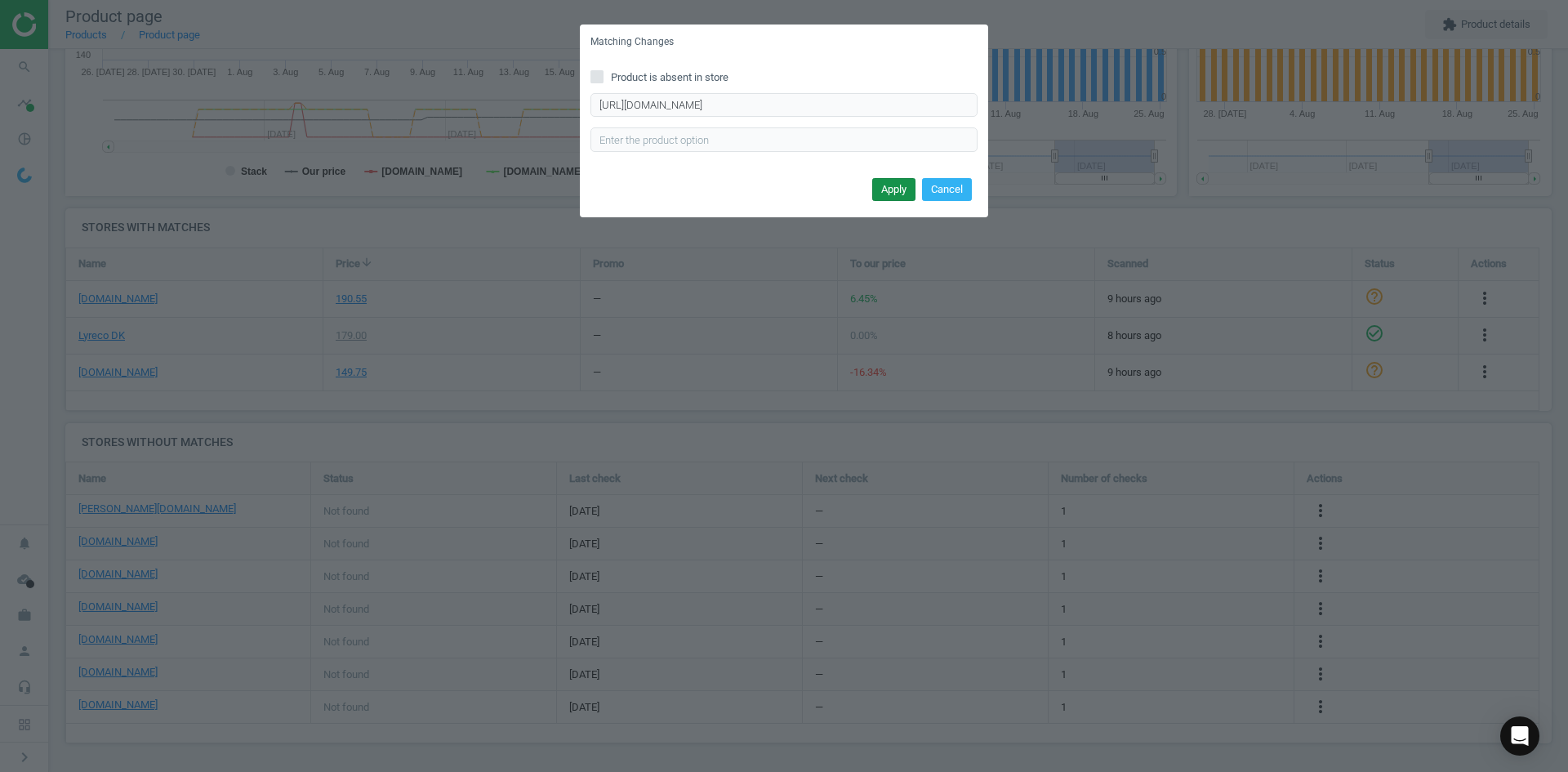
scroll to position [0, 0]
drag, startPoint x: 877, startPoint y: 187, endPoint x: 832, endPoint y: 187, distance: 45.0
click at [873, 187] on button "Apply" at bounding box center [894, 189] width 43 height 23
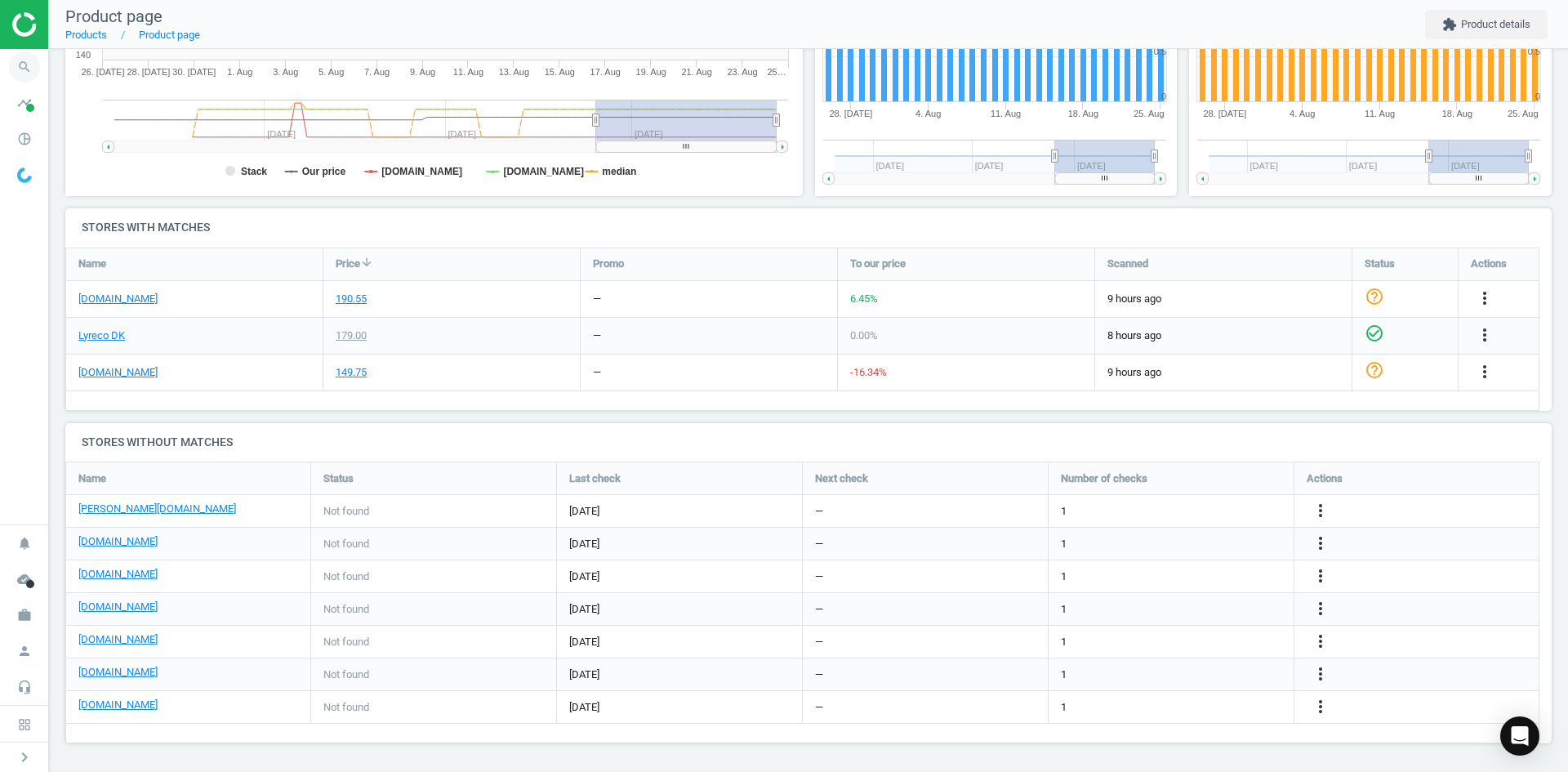
click at [32, 62] on icon "search" at bounding box center [24, 66] width 31 height 31
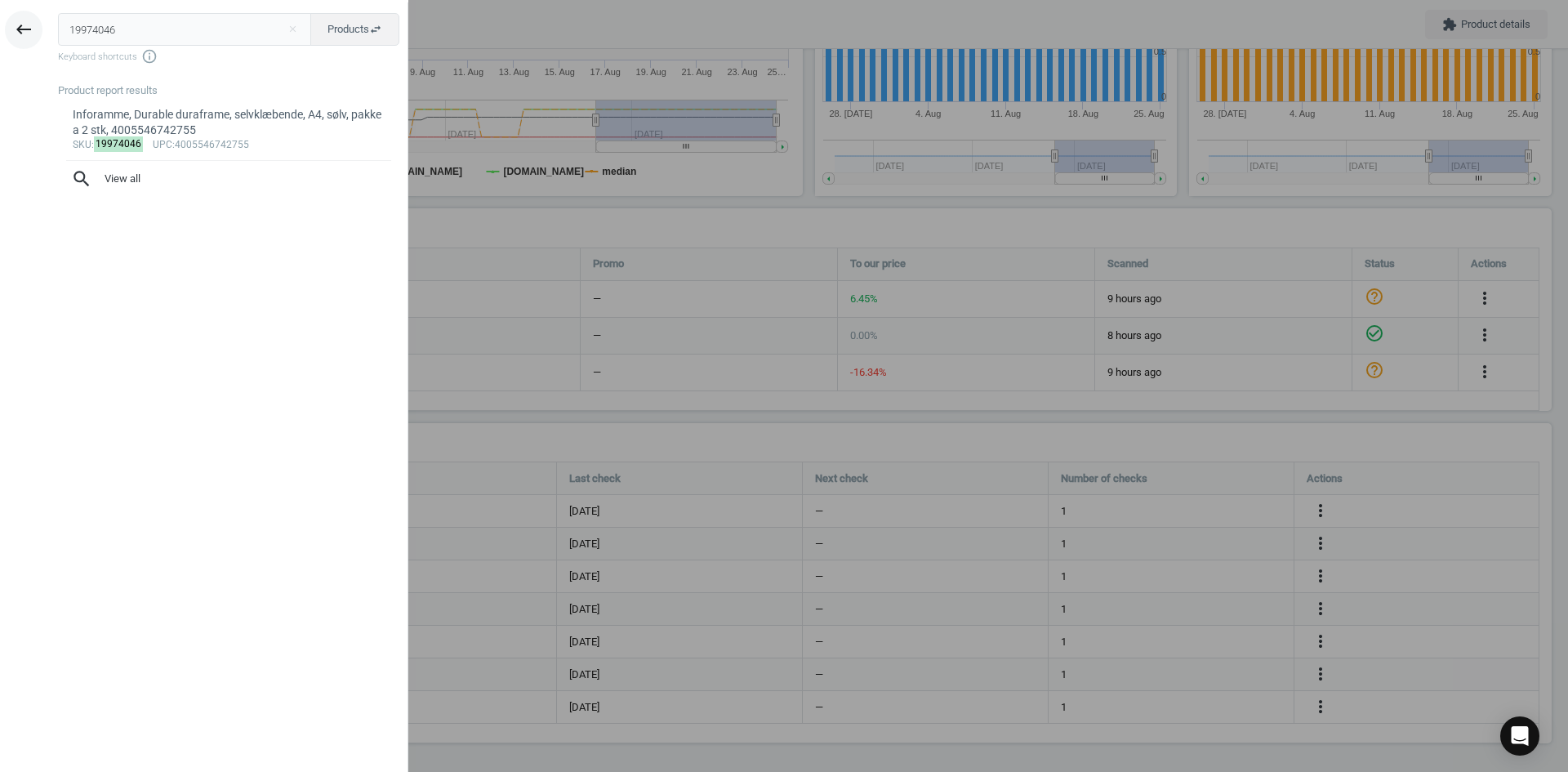
drag, startPoint x: 136, startPoint y: 33, endPoint x: 28, endPoint y: 27, distance: 108.2
click at [28, 27] on div "keyboard_backspace 19974046 close Products swap_horiz Keyboard shortcuts info_o…" at bounding box center [204, 388] width 409 height 772
type input "19974079"
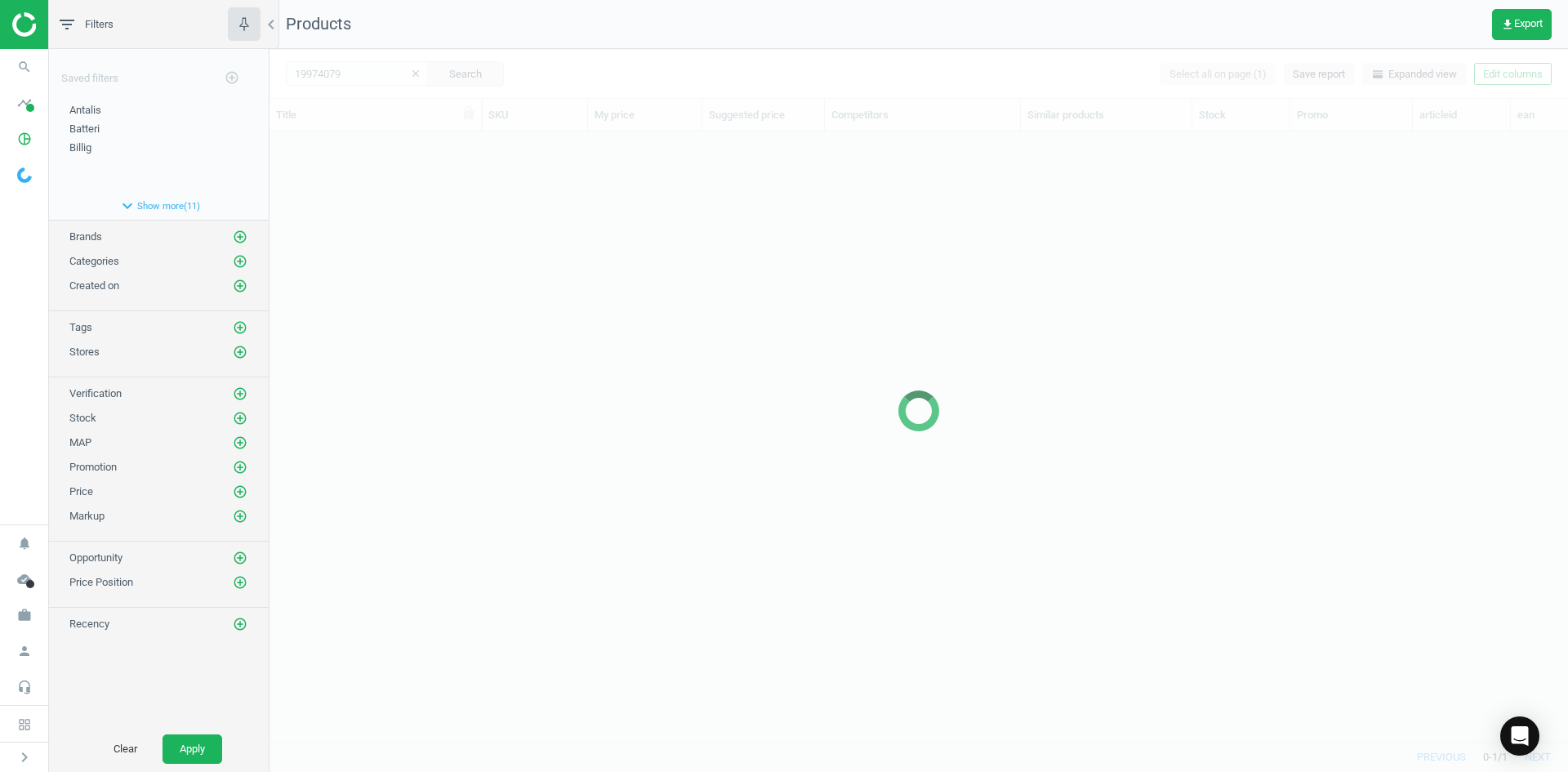
scroll to position [585, 1286]
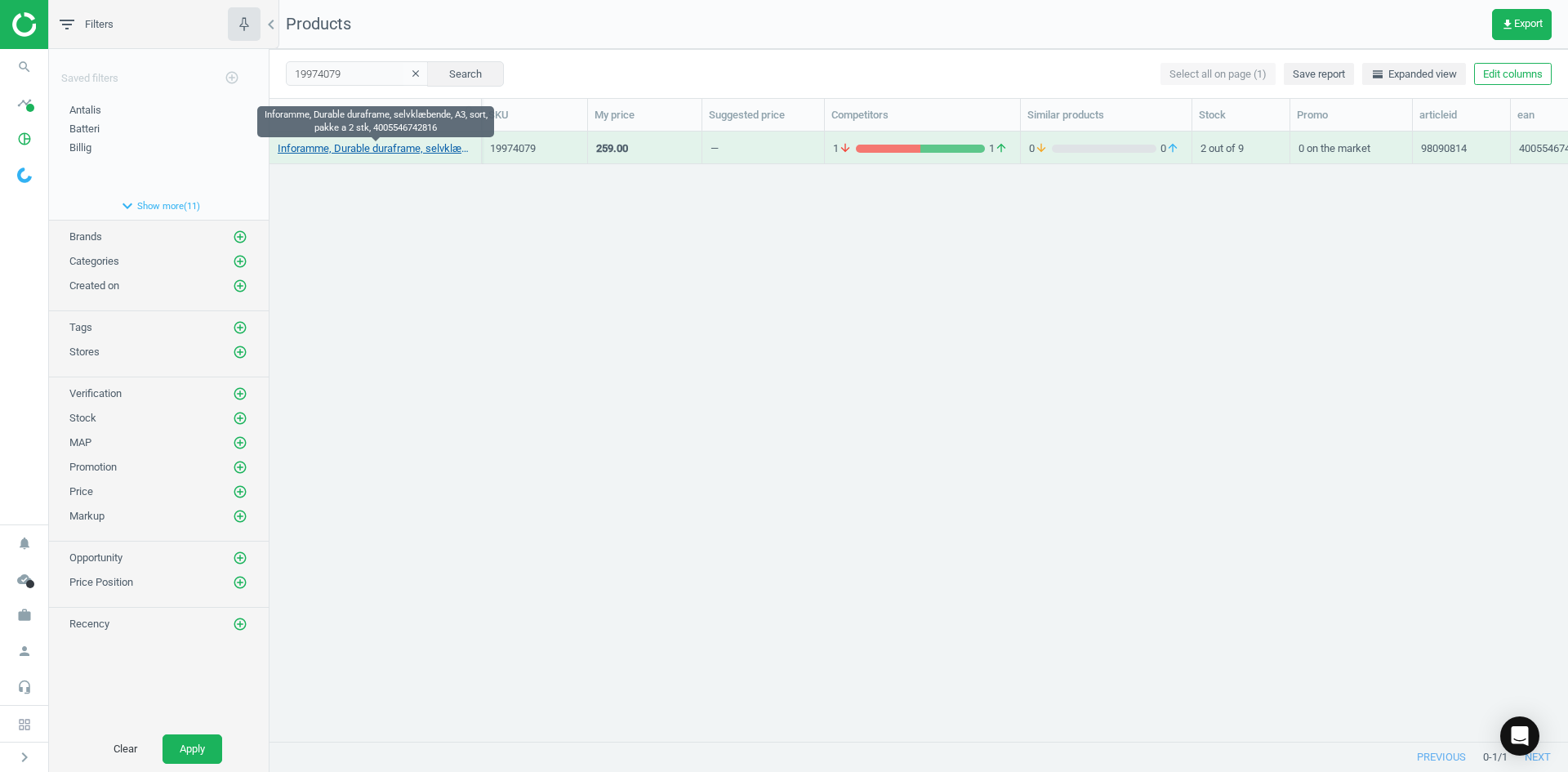
click at [422, 152] on link "Inforamme, Durable duraframe, selvklæbende, A3, sort, pakke a 2 stk, 4005546742…" at bounding box center [375, 149] width 195 height 15
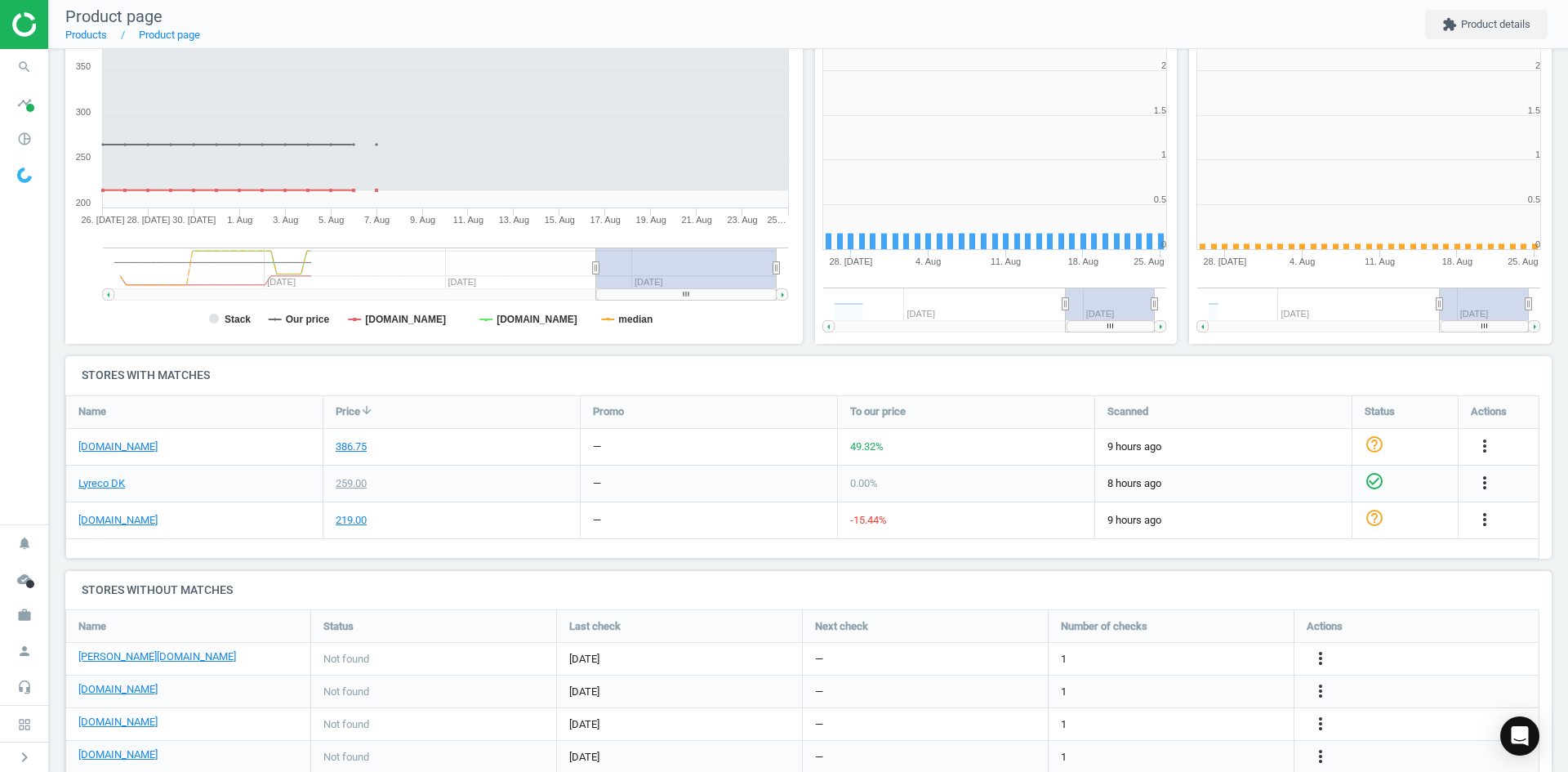
scroll to position [352, 385]
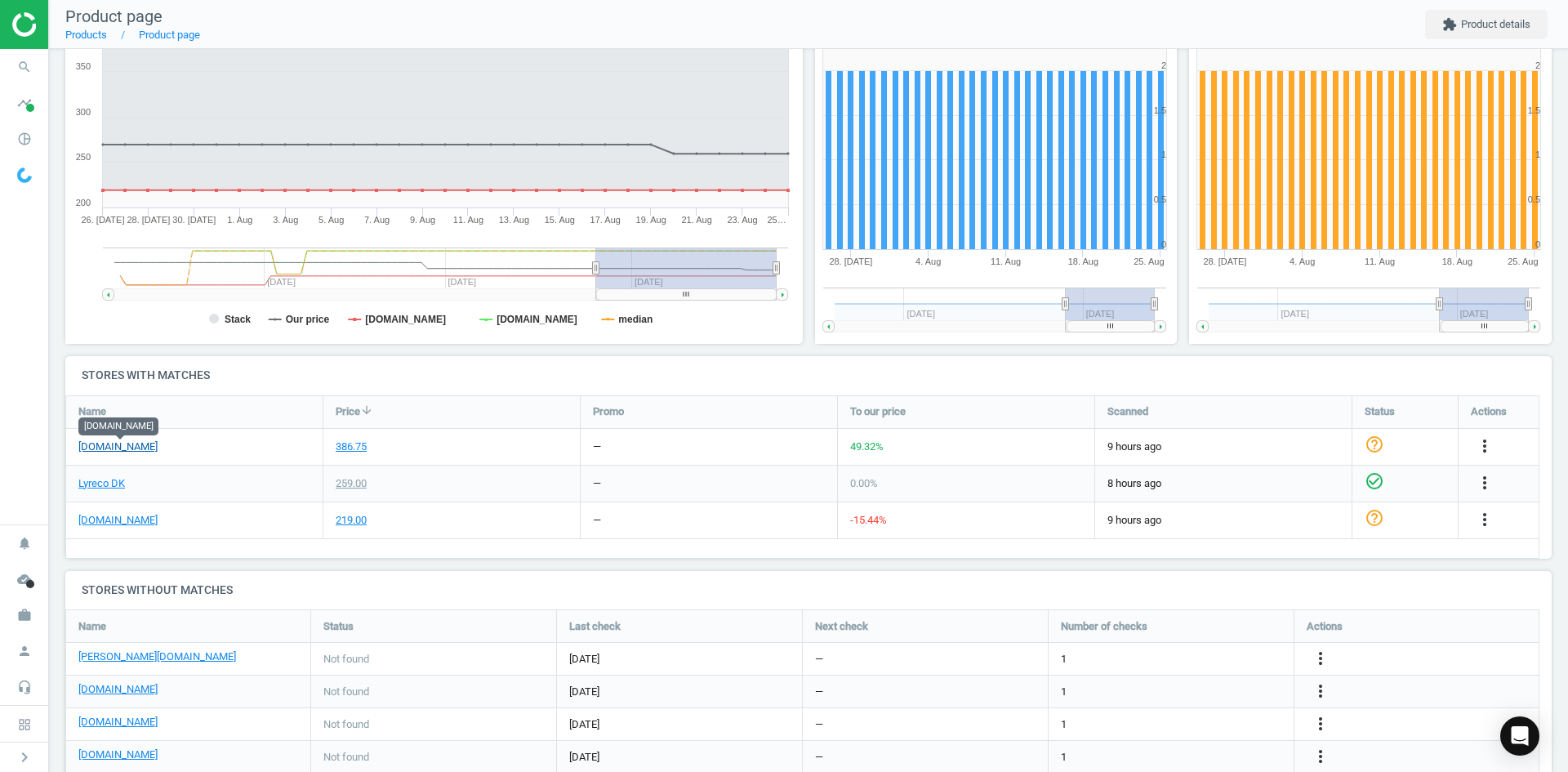
click at [144, 447] on link "[DOMAIN_NAME]" at bounding box center [118, 446] width 79 height 15
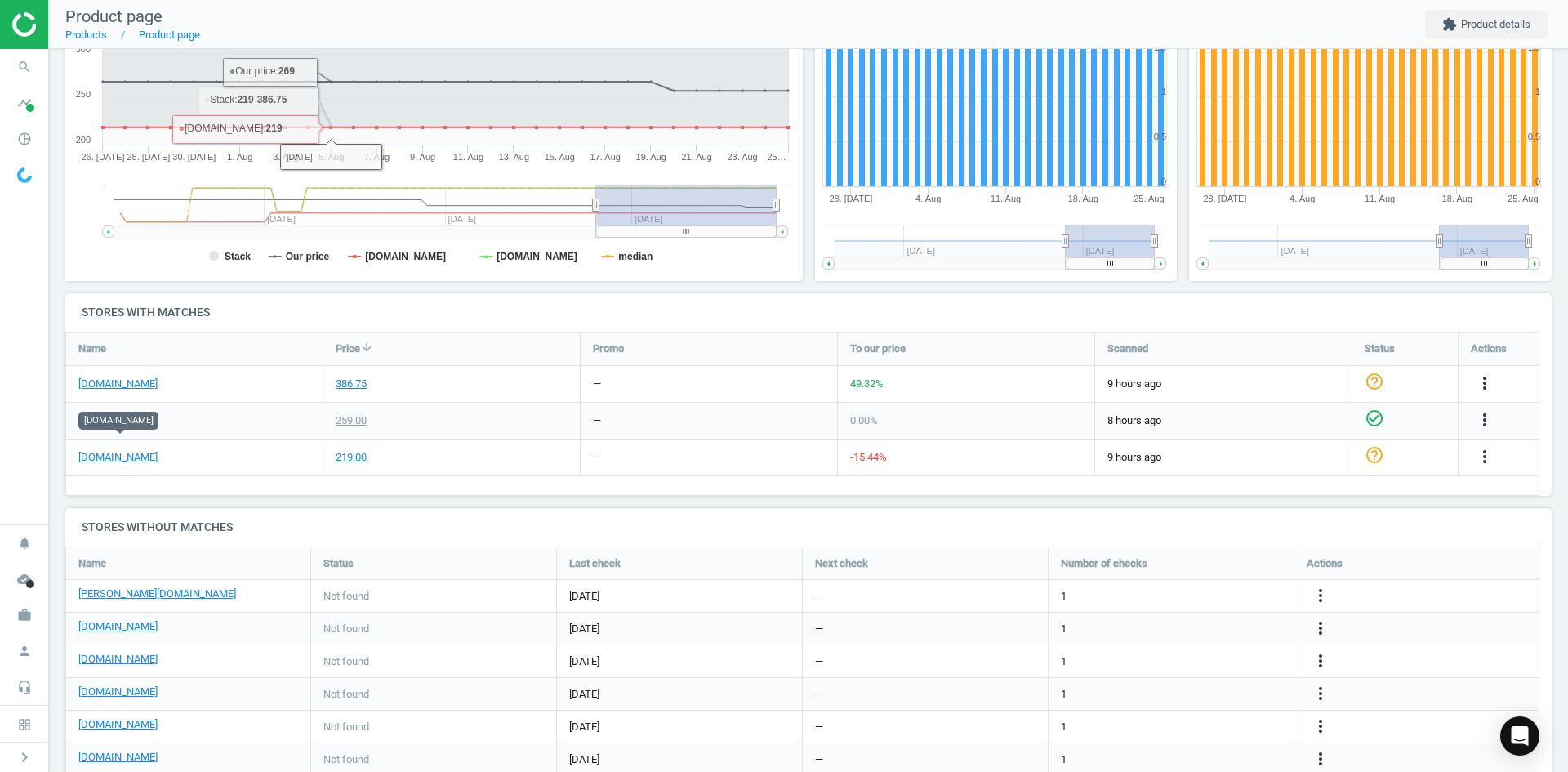
scroll to position [393, 0]
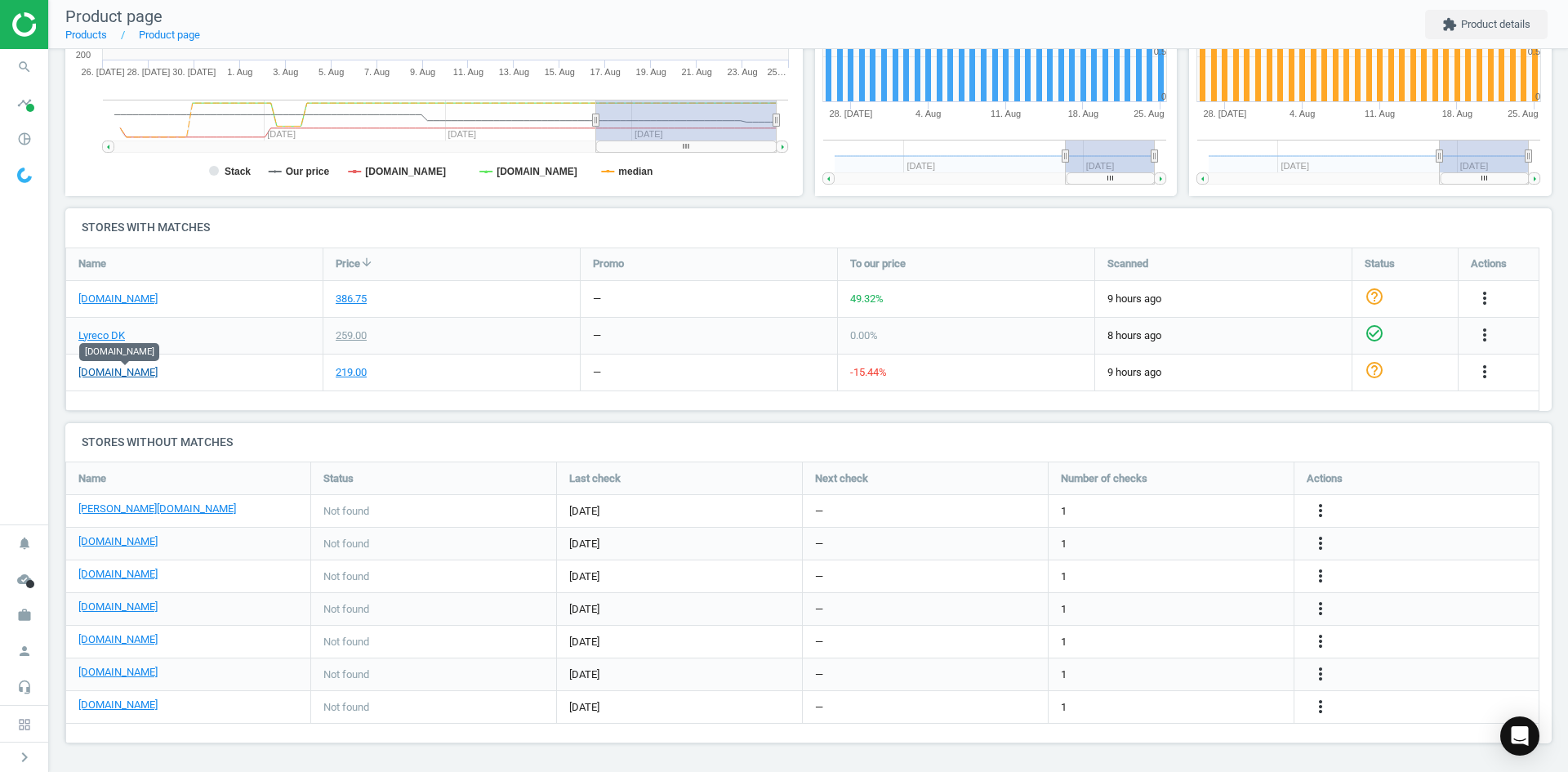
click at [152, 377] on link "[DOMAIN_NAME]" at bounding box center [118, 372] width 79 height 15
click at [1484, 372] on icon "more_vert" at bounding box center [1485, 371] width 19 height 19
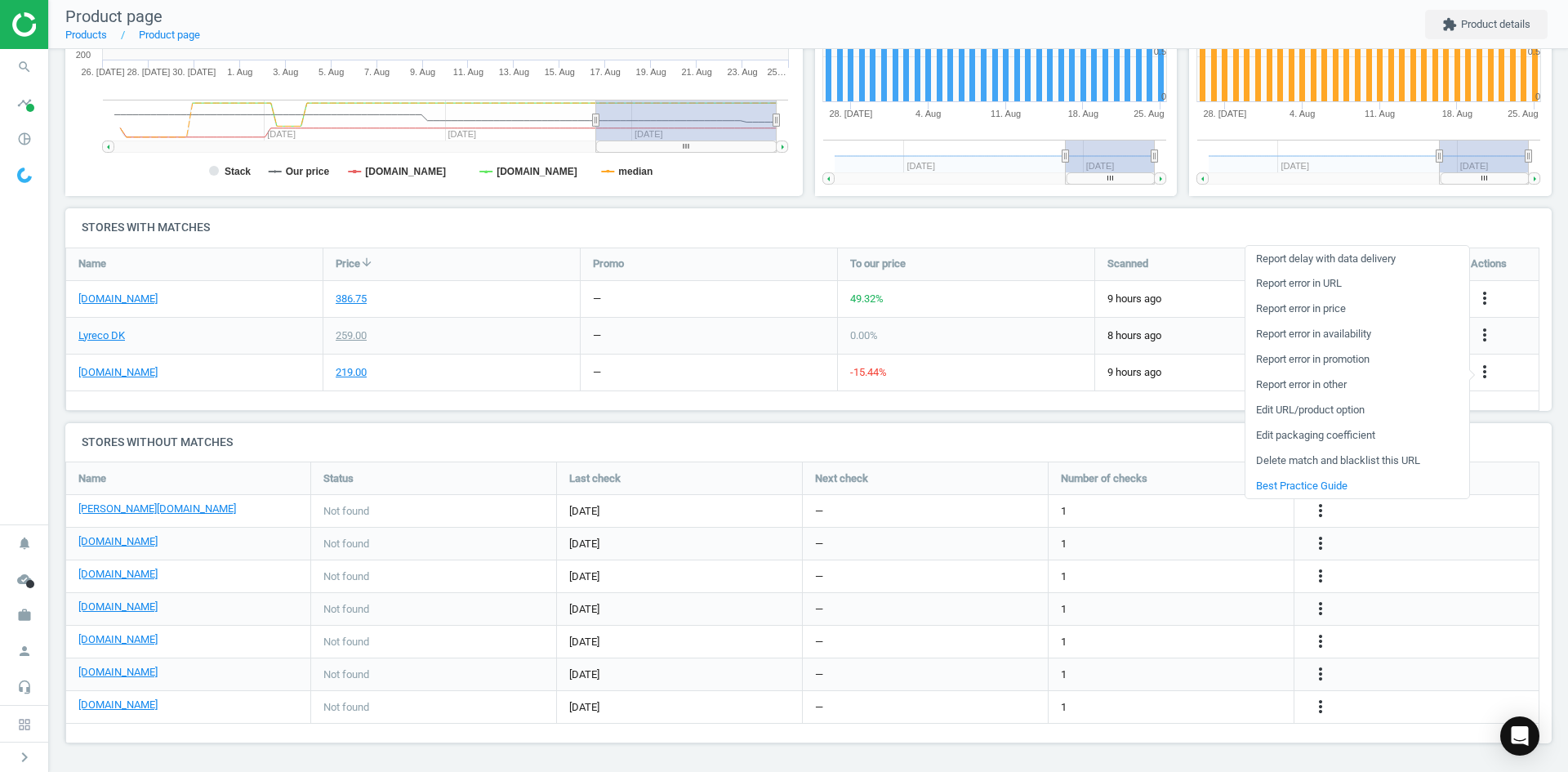
click at [1319, 283] on link "Report error in URL" at bounding box center [1358, 283] width 224 height 26
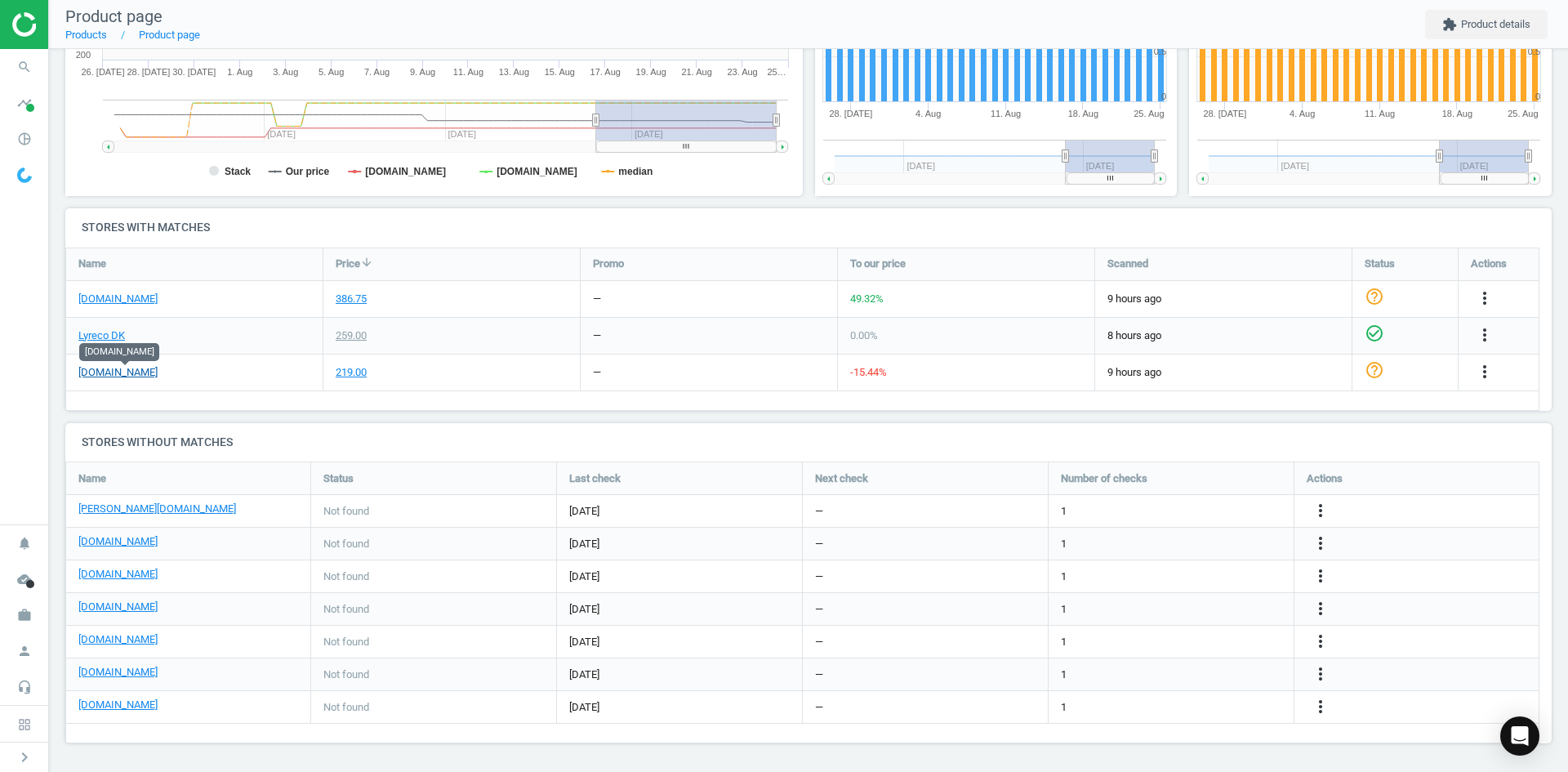
click at [129, 371] on link "[DOMAIN_NAME]" at bounding box center [118, 372] width 79 height 15
click at [1483, 368] on icon "more_vert" at bounding box center [1485, 371] width 19 height 19
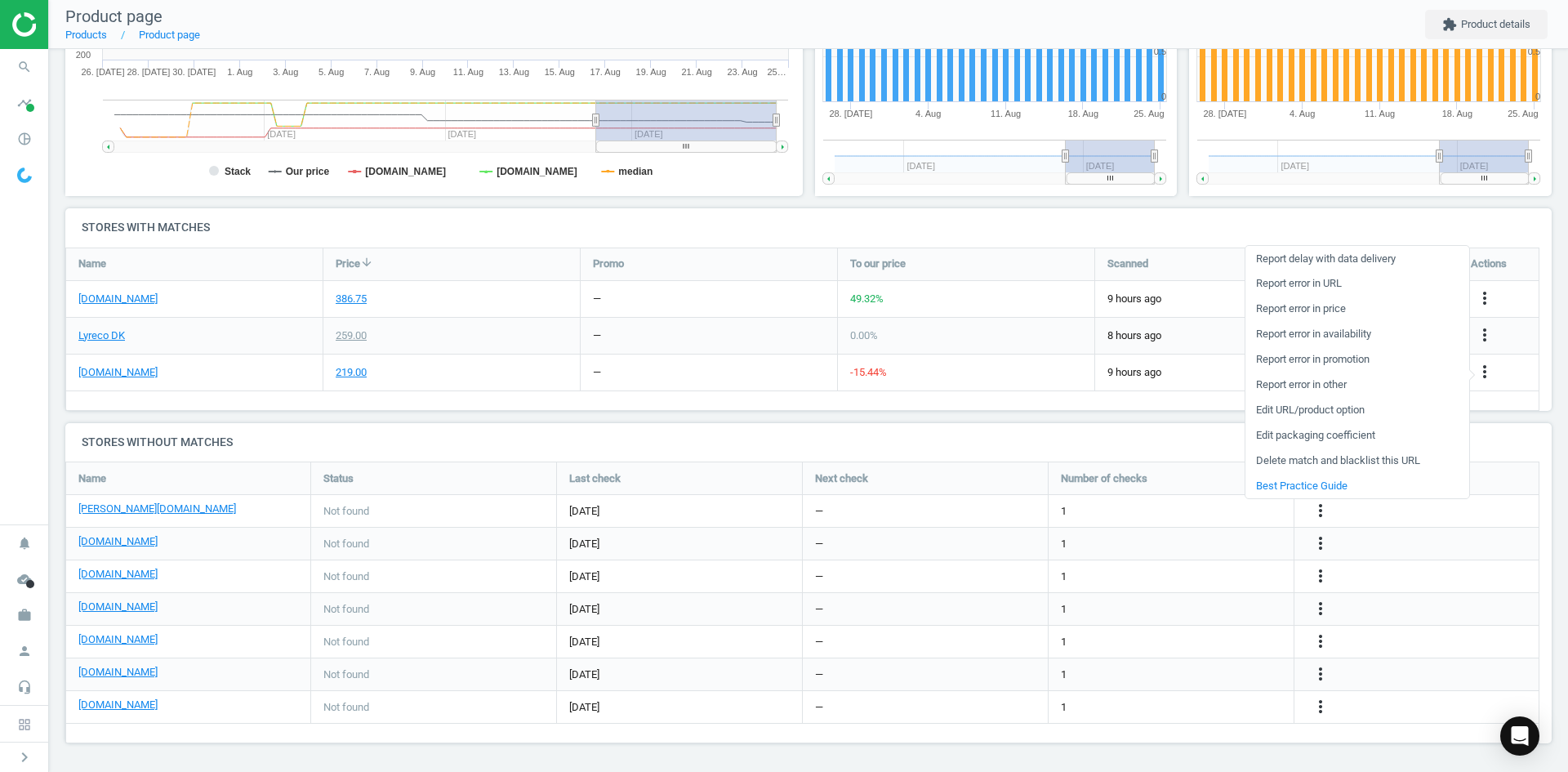
click at [1312, 409] on link "Edit URL/product option" at bounding box center [1358, 410] width 224 height 26
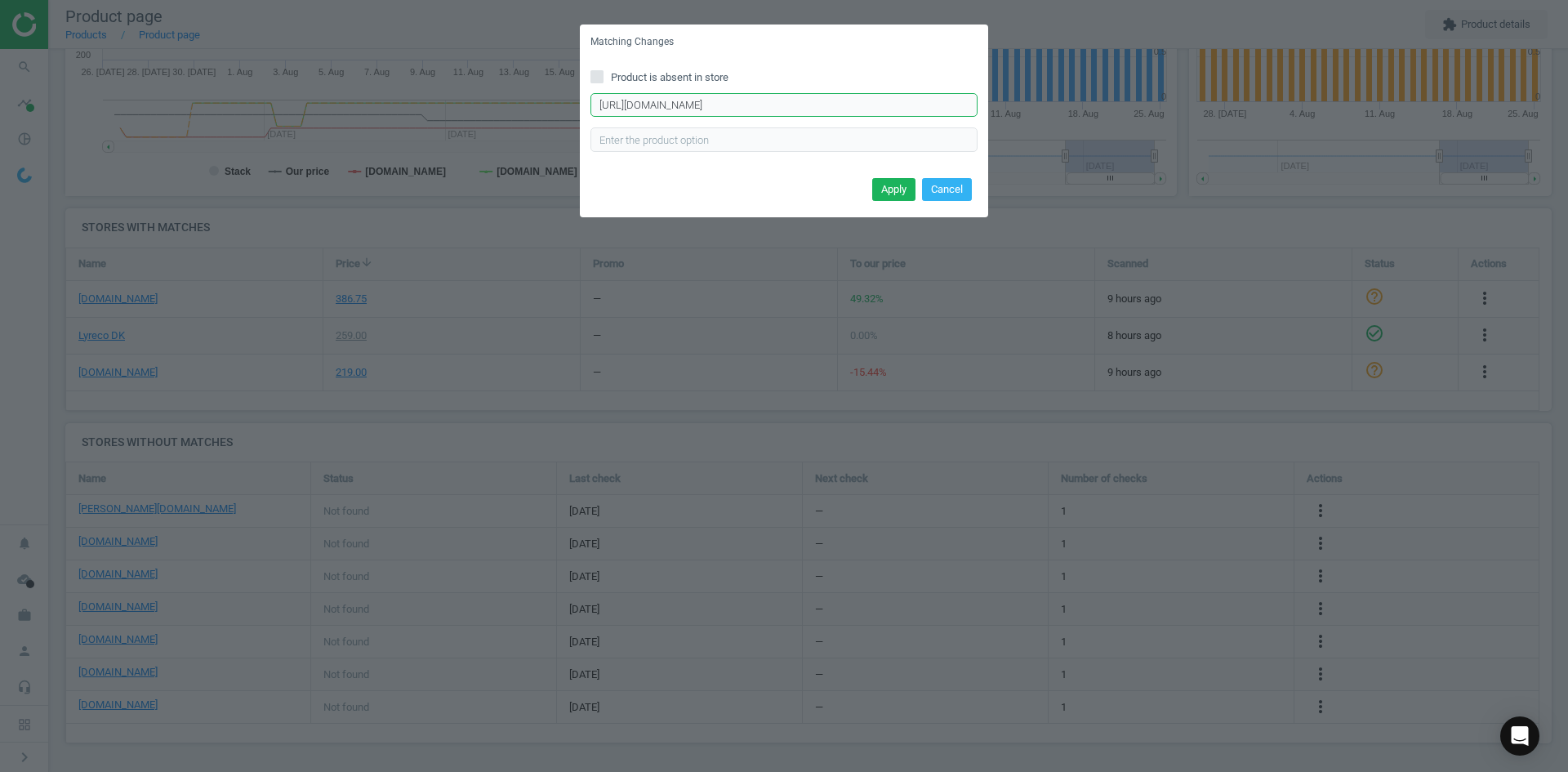
drag, startPoint x: 597, startPoint y: 106, endPoint x: 1055, endPoint y: 114, distance: 458.1
click at [1055, 114] on div "Matching Changes Product is absent in store https://daarbakredoffice.dk/durable…" at bounding box center [784, 386] width 1568 height 772
paste input "selvklaebende-magnetramme-pk-a-2-stk-i-a3-i-farven-sort-1174354"
type input "https://daarbakredoffice.dk/durable-duraframe-selvklaebende-magnetramme-pk-a-2-…"
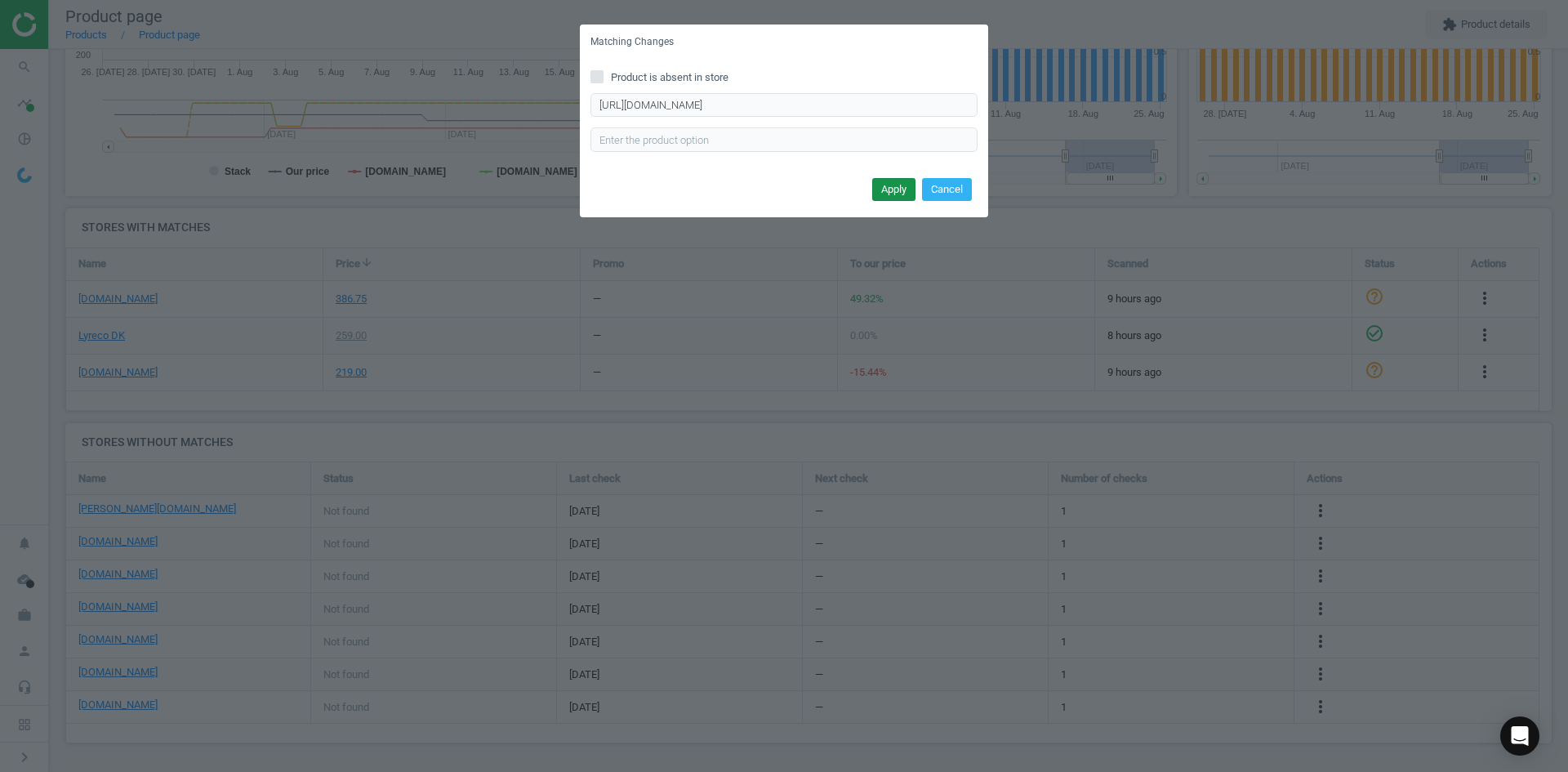
click at [891, 187] on button "Apply" at bounding box center [894, 189] width 43 height 23
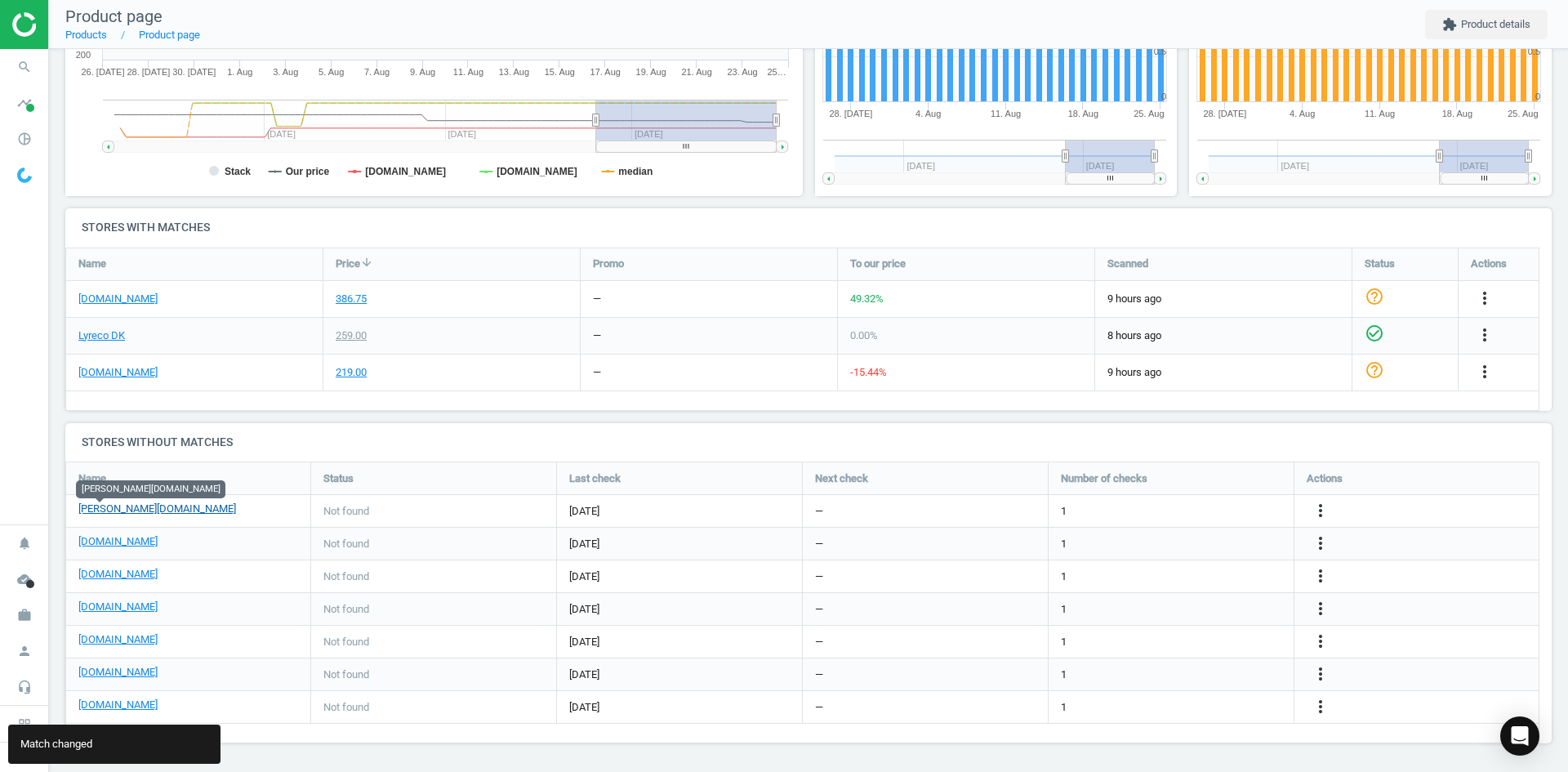
click at [98, 505] on link "[PERSON_NAME][DOMAIN_NAME]" at bounding box center [157, 509] width 158 height 15
click at [1319, 510] on icon "more_vert" at bounding box center [1321, 511] width 19 height 19
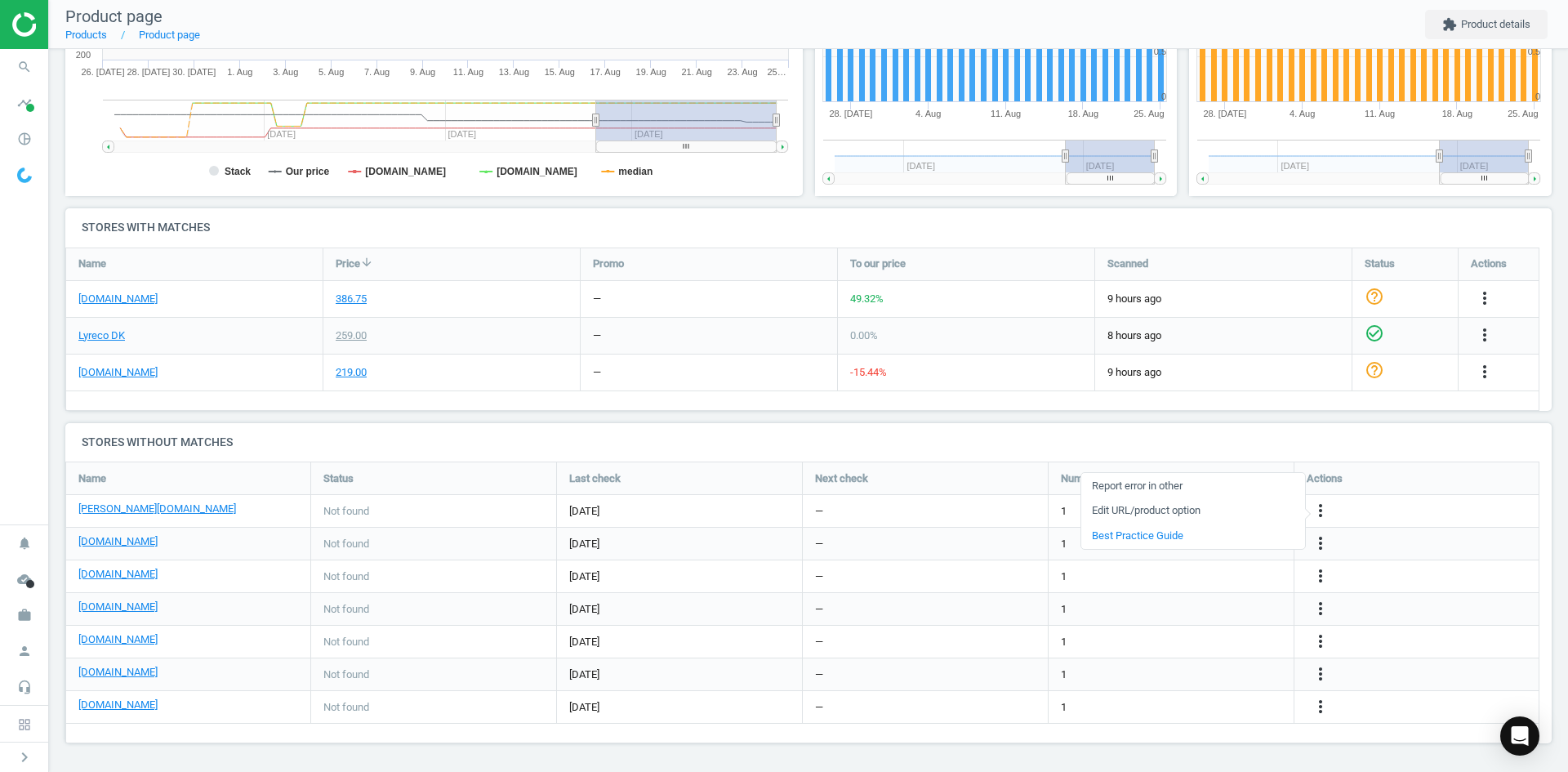
click at [1188, 510] on link "Edit URL/product option" at bounding box center [1193, 511] width 224 height 26
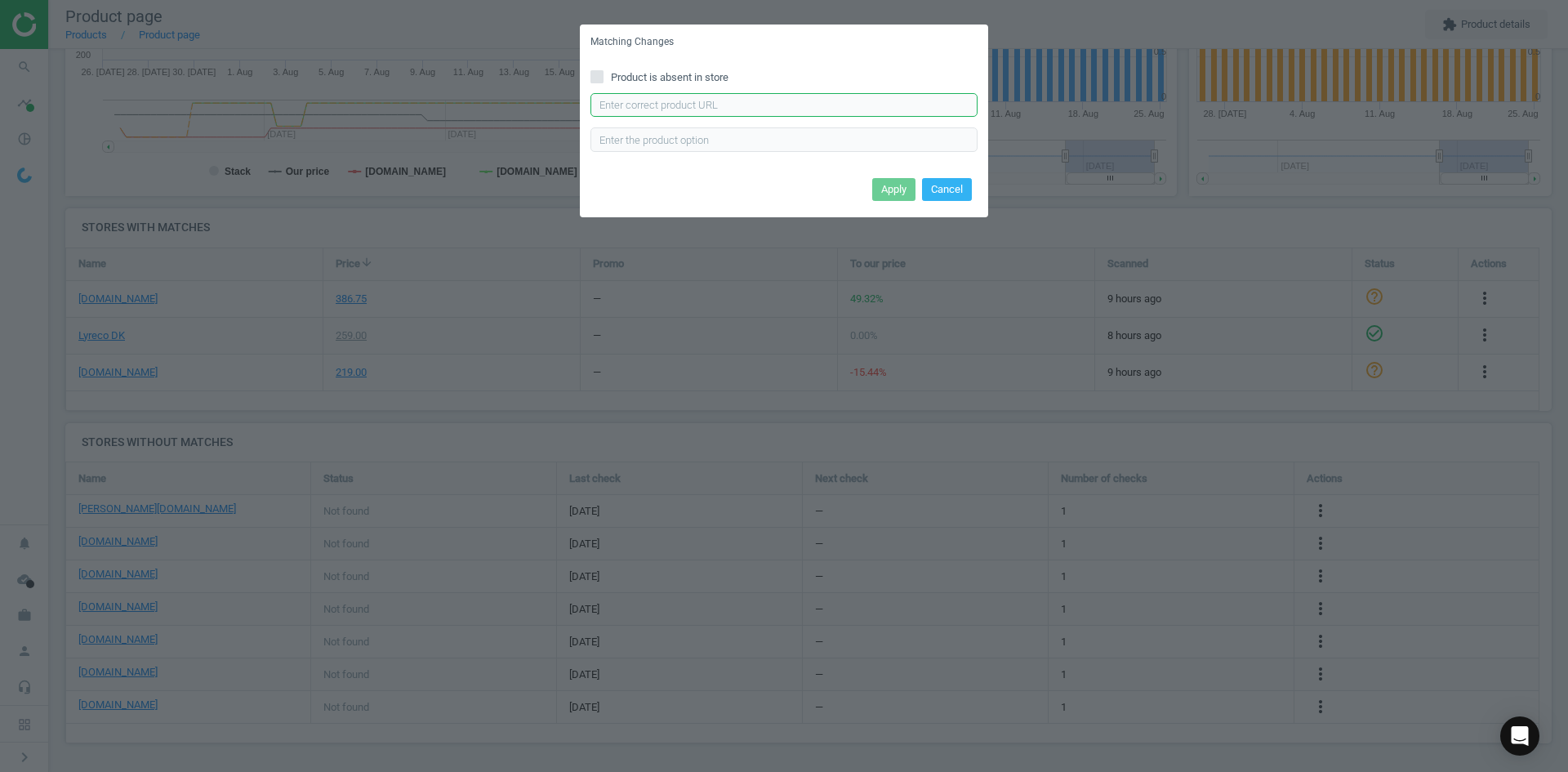
click at [719, 107] on input "text" at bounding box center [784, 106] width 387 height 25
paste input "https://www.lomax.dk/flere-produkter/butiksudstyr-og-inventar/skilte/rammer/inf…"
type input "https://www.lomax.dk/flere-produkter/butiksudstyr-og-inventar/skilte/rammer/inf…"
click at [886, 187] on button "Apply" at bounding box center [894, 189] width 43 height 23
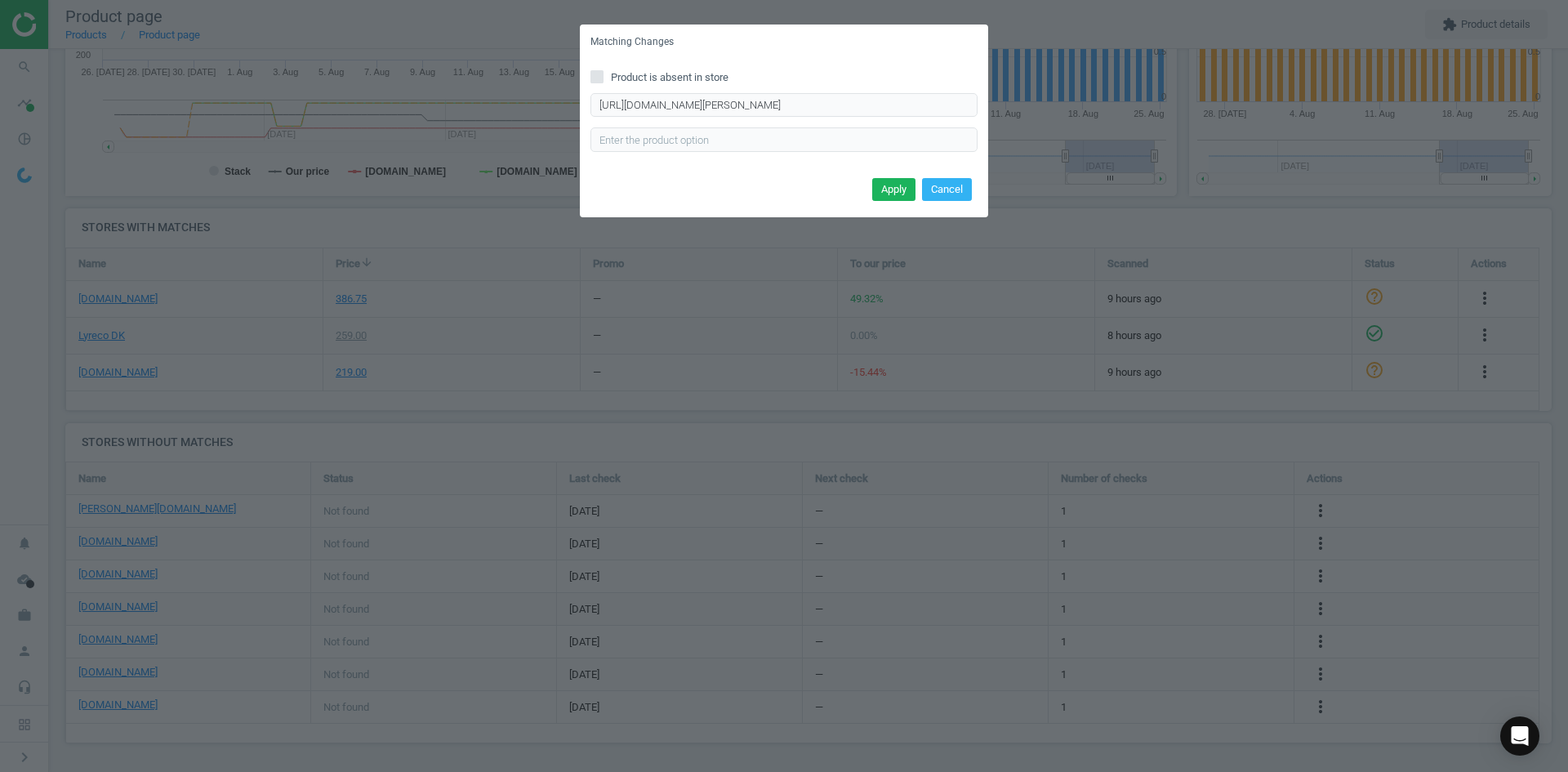
scroll to position [0, 0]
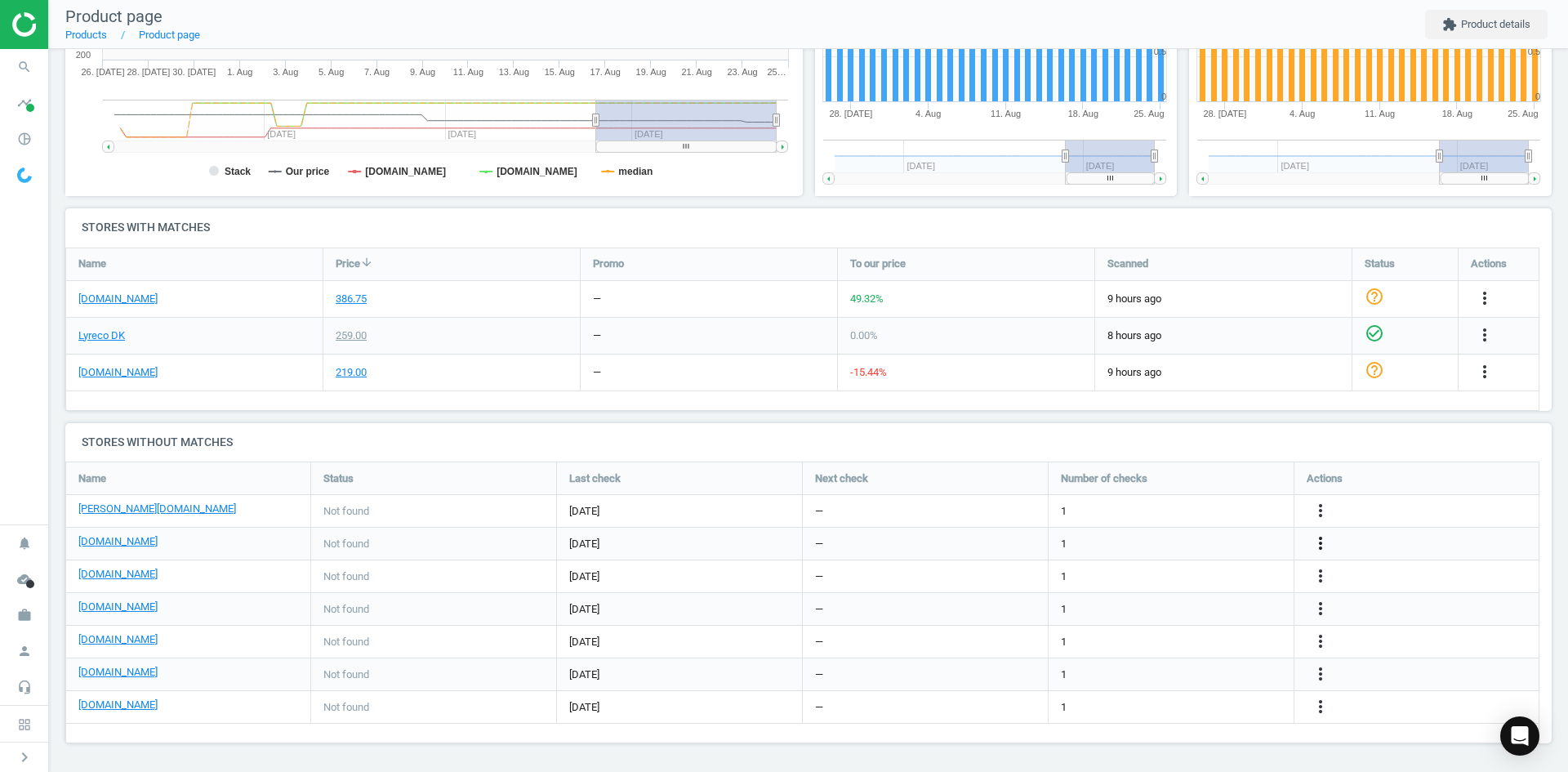
click at [1321, 547] on icon "more_vert" at bounding box center [1321, 543] width 19 height 19
click at [1183, 543] on link "Edit URL/product option" at bounding box center [1193, 543] width 224 height 26
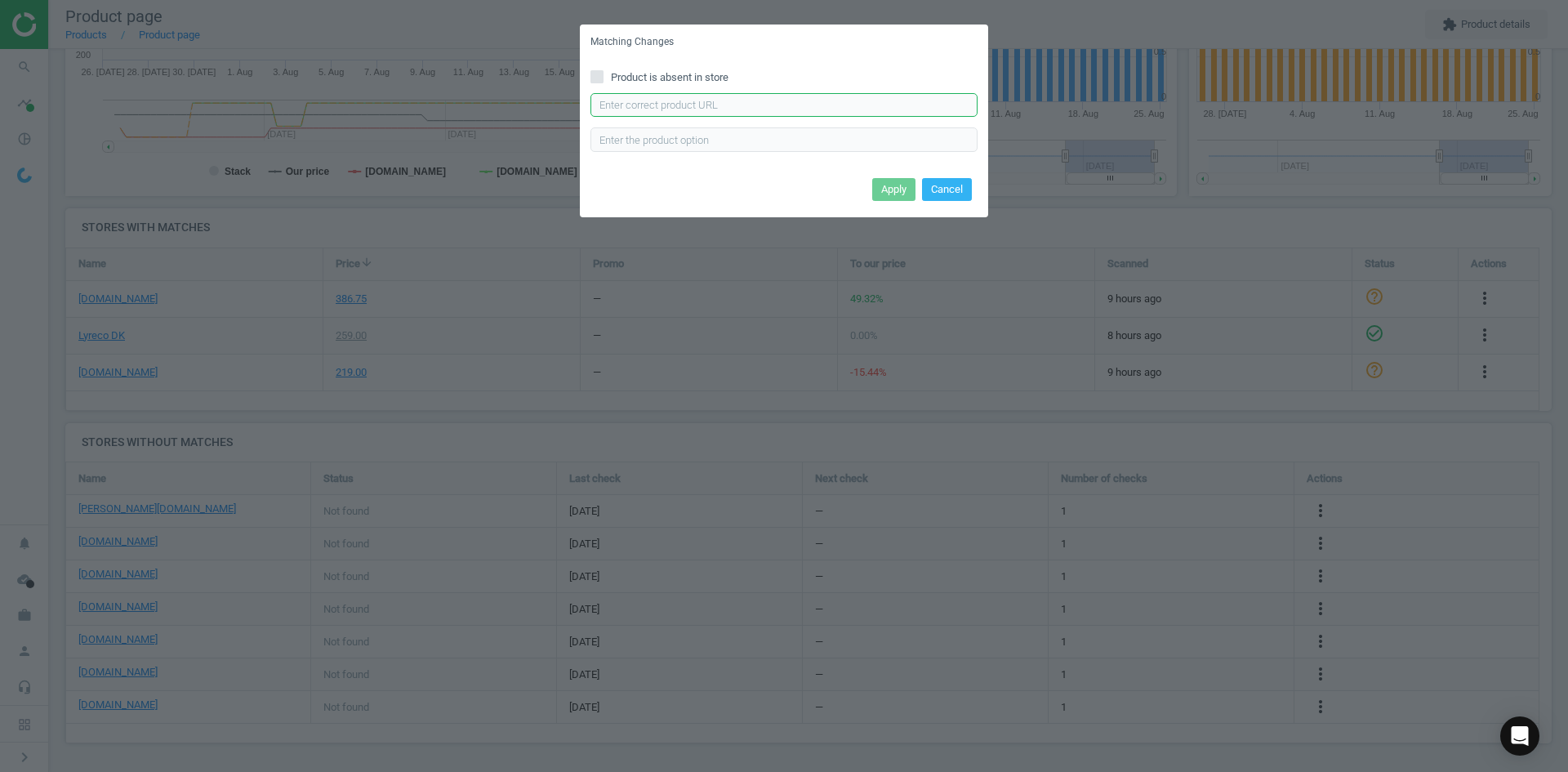
click at [733, 96] on input "text" at bounding box center [784, 106] width 387 height 25
paste input "https://www.grafical.dk/skifteramme-a3-selvklaebende-duraframe-med-sort-ramme-2…"
type input "https://www.grafical.dk/skifteramme-a3-selvklaebende-duraframe-med-sort-ramme-2…"
click at [889, 195] on button "Apply" at bounding box center [894, 189] width 43 height 23
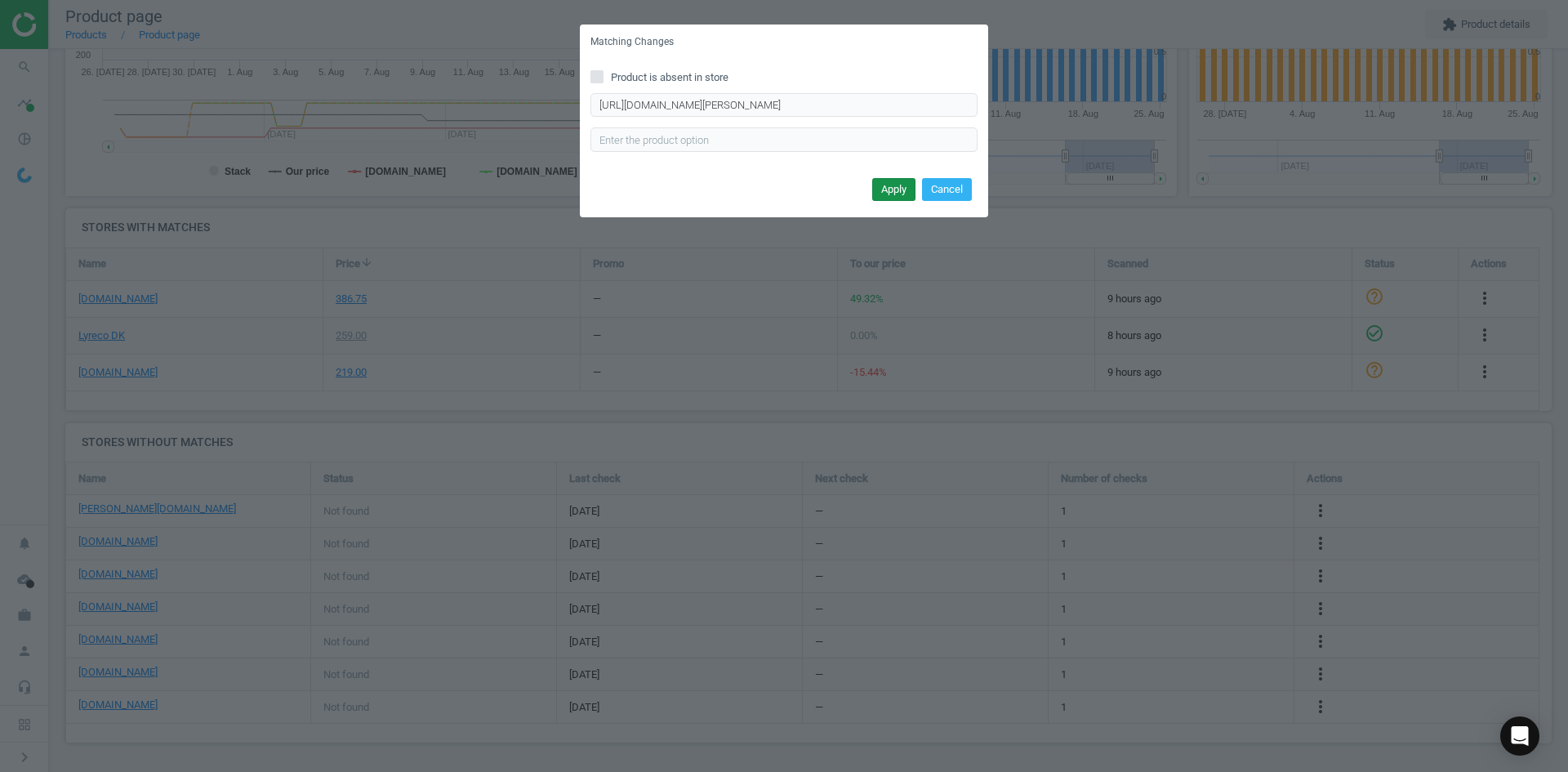
scroll to position [0, 0]
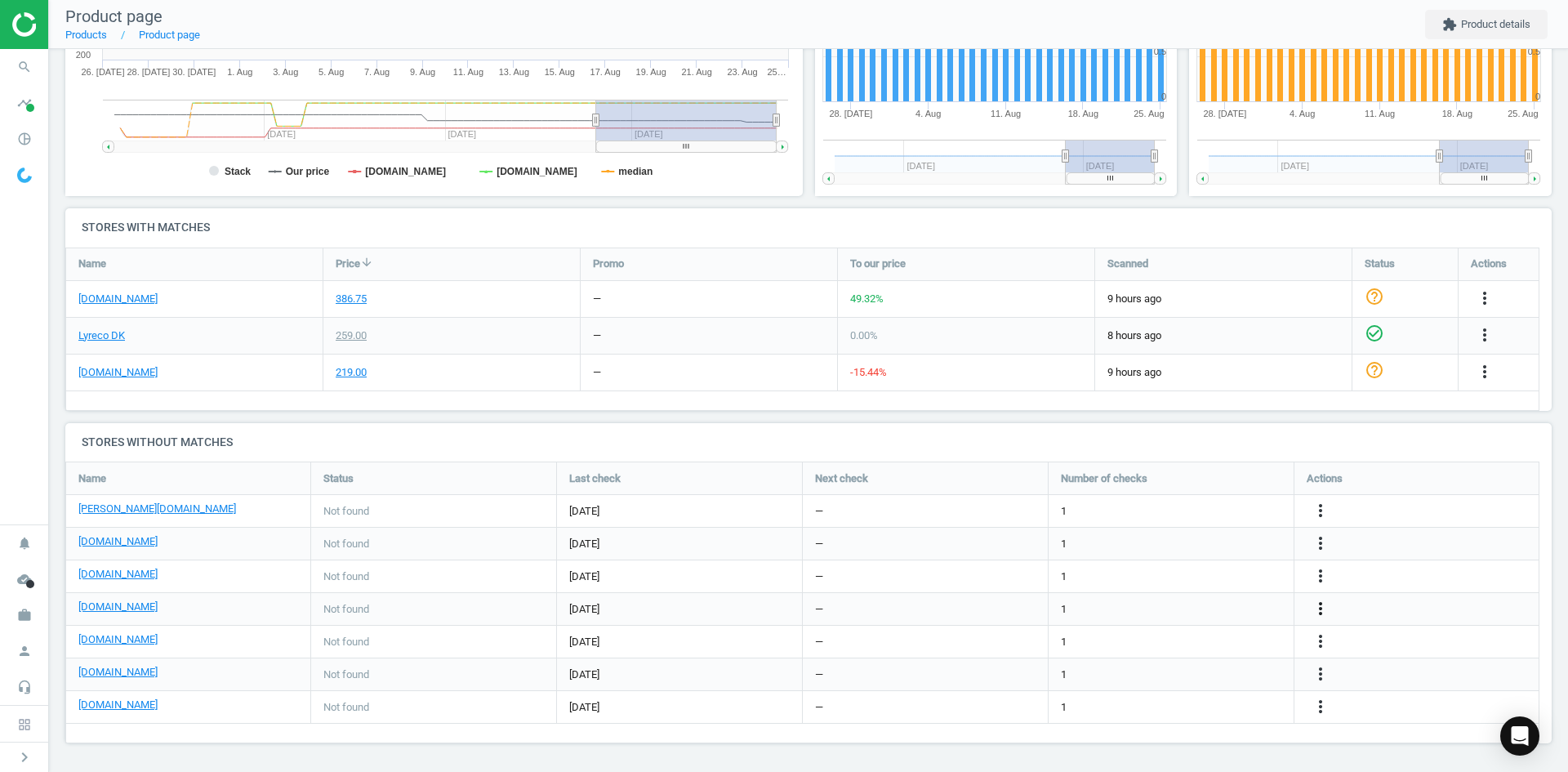
click at [1324, 607] on icon "more_vert" at bounding box center [1321, 608] width 19 height 19
click at [1190, 607] on link "Edit URL/product option" at bounding box center [1193, 608] width 224 height 26
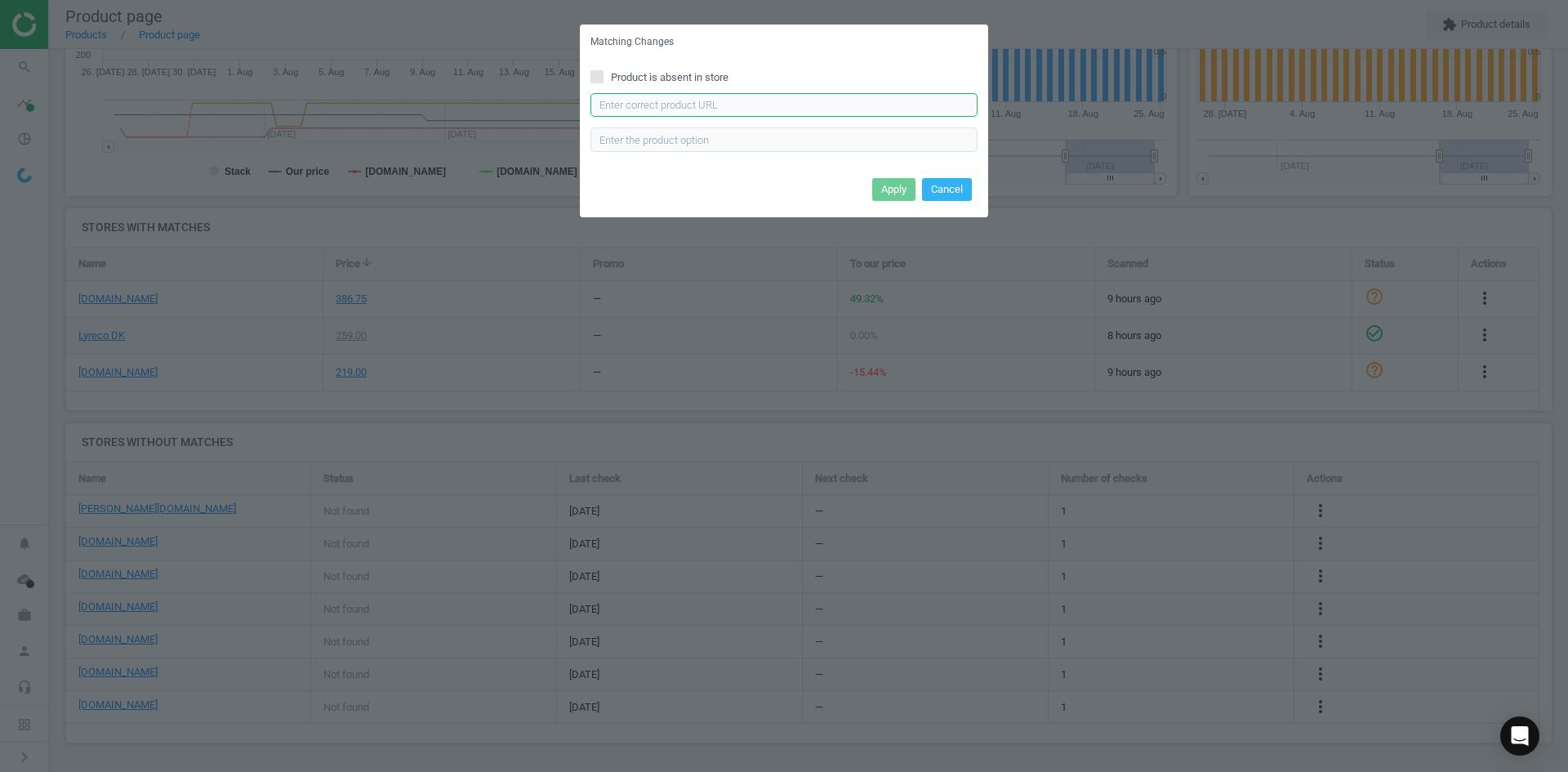
drag, startPoint x: 768, startPoint y: 104, endPoint x: 777, endPoint y: 117, distance: 15.8
click at [768, 104] on input "text" at bounding box center [784, 106] width 387 height 25
paste input "https://www.kontorsyd.dk/da/informationsramme/inforamme-a3-selvklaebende-2-stk-…"
type input "https://www.kontorsyd.dk/da/informationsramme/inforamme-a3-selvklaebende-2-stk-…"
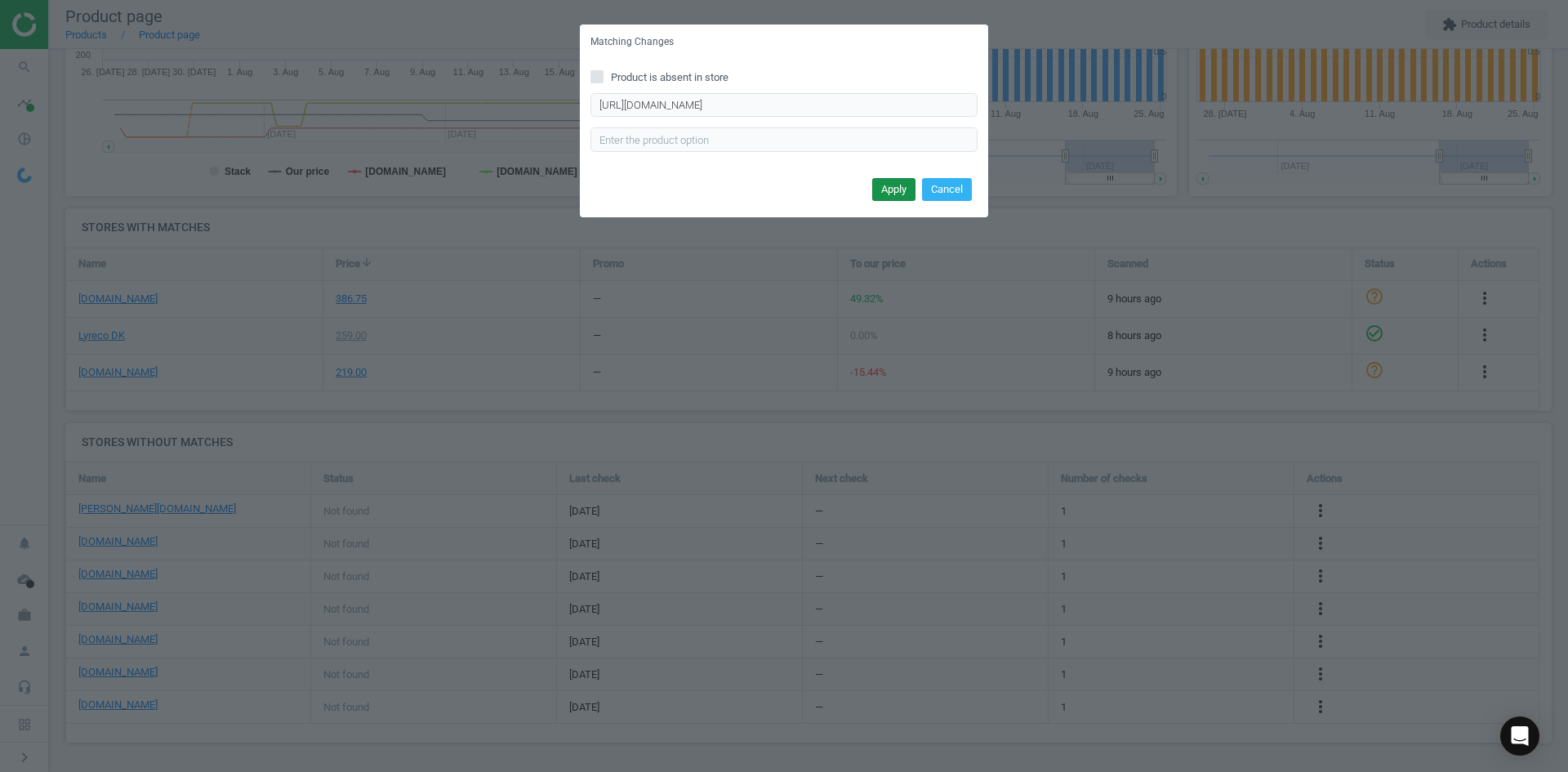
click at [892, 189] on button "Apply" at bounding box center [894, 189] width 43 height 23
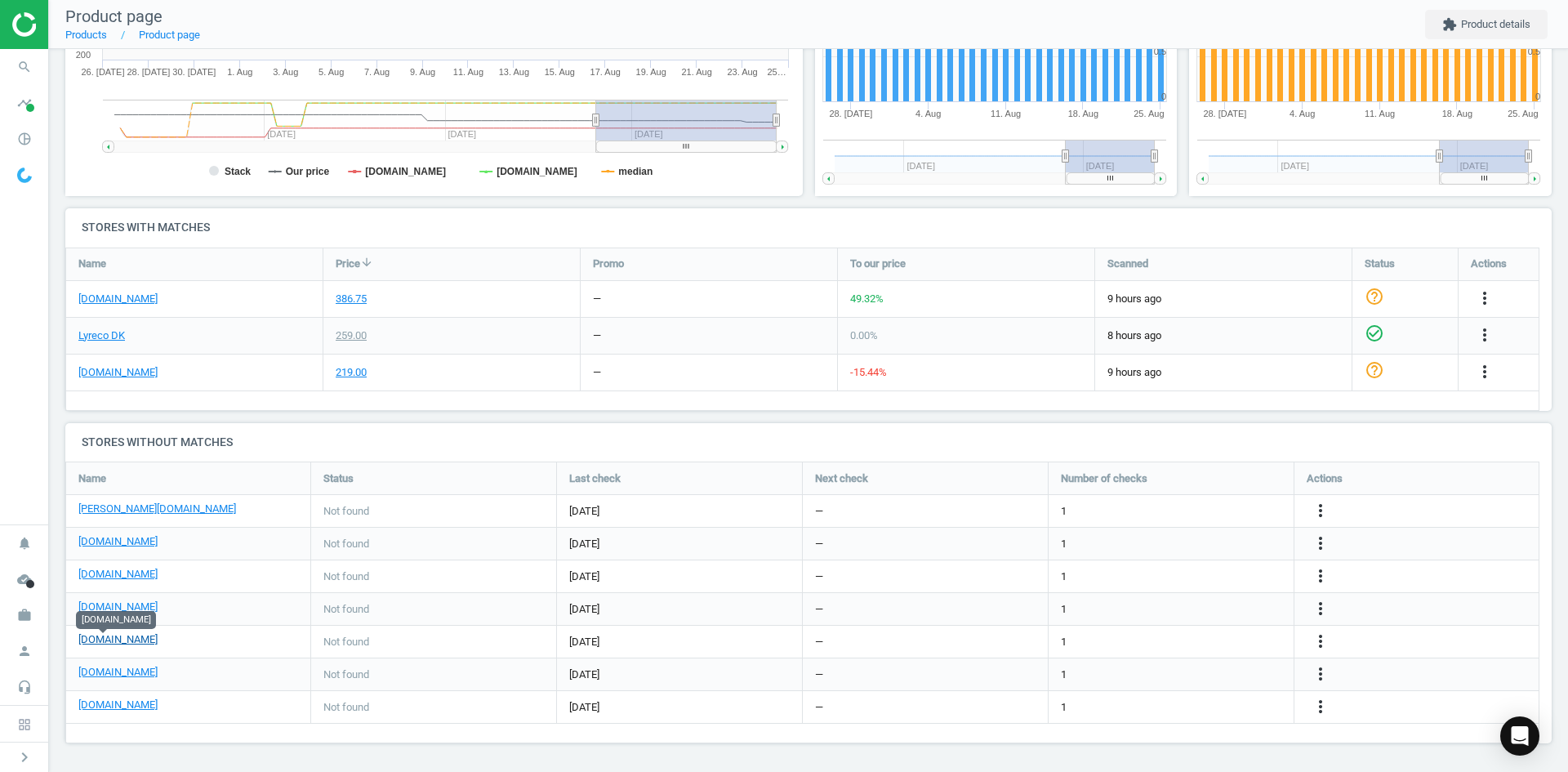
click at [119, 638] on link "[DOMAIN_NAME]" at bounding box center [118, 639] width 79 height 15
click at [1317, 640] on icon "more_vert" at bounding box center [1321, 641] width 19 height 19
click at [1183, 641] on link "Edit URL/product option" at bounding box center [1193, 641] width 224 height 26
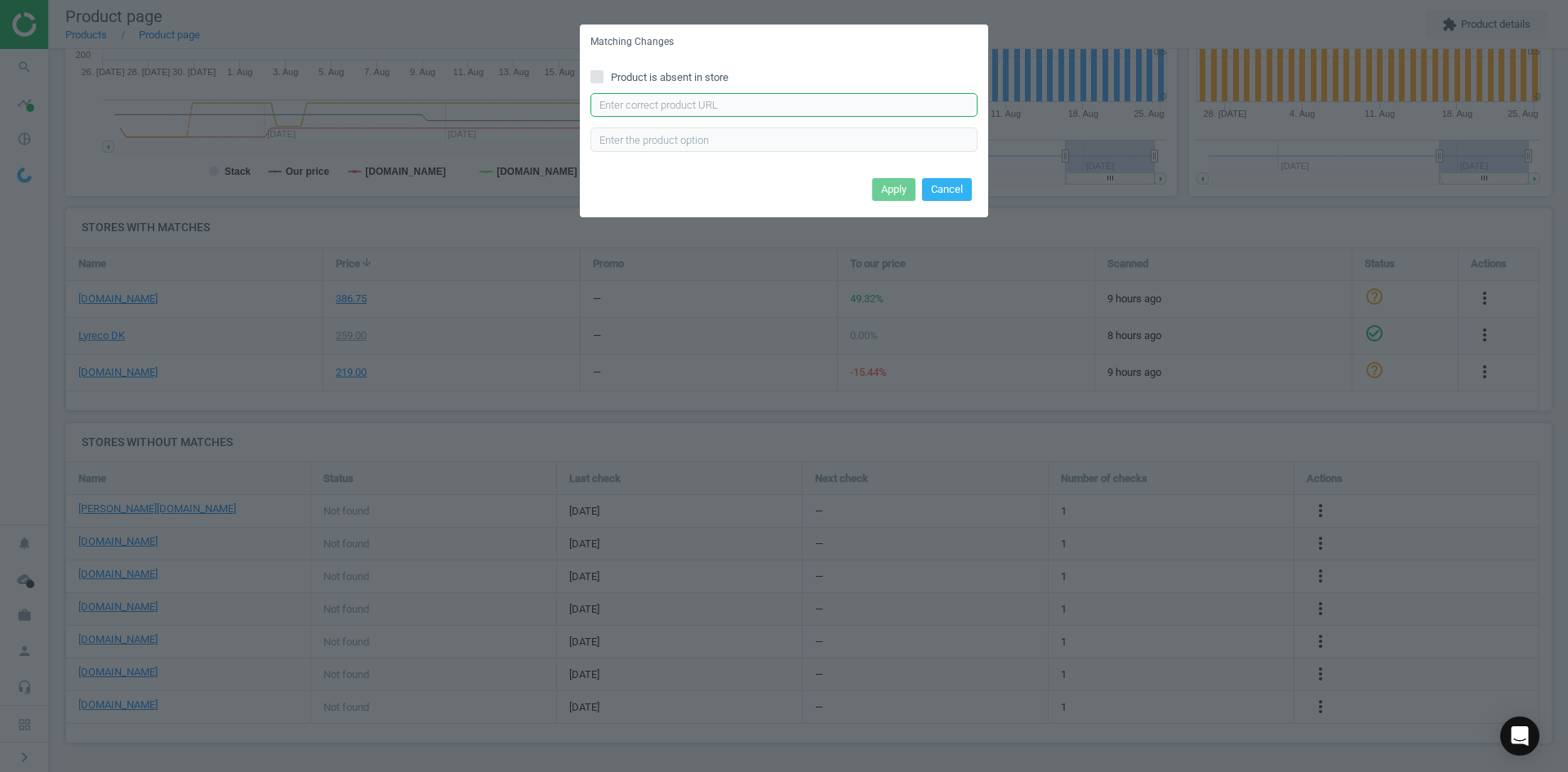
click at [698, 110] on input "text" at bounding box center [784, 106] width 387 height 25
paste input "https://konpap.dk/durable-duraframe-selvklaebende-magnetramme-pk.-a-2-stk.-i-a3…"
type input "https://konpap.dk/durable-duraframe-selvklaebende-magnetramme-pk.-a-2-stk.-i-a3…"
click at [882, 188] on button "Apply" at bounding box center [894, 189] width 43 height 23
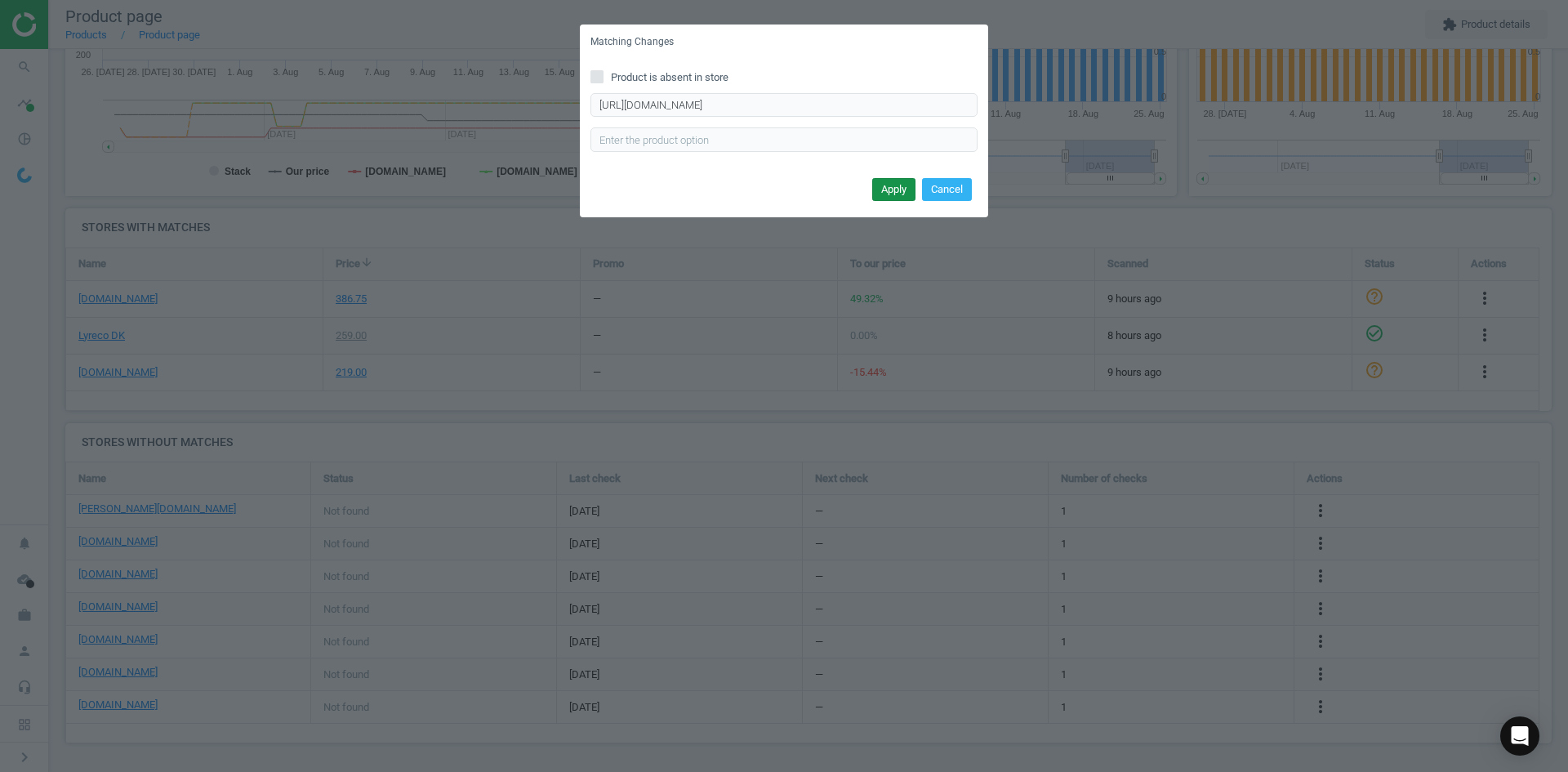
scroll to position [0, 0]
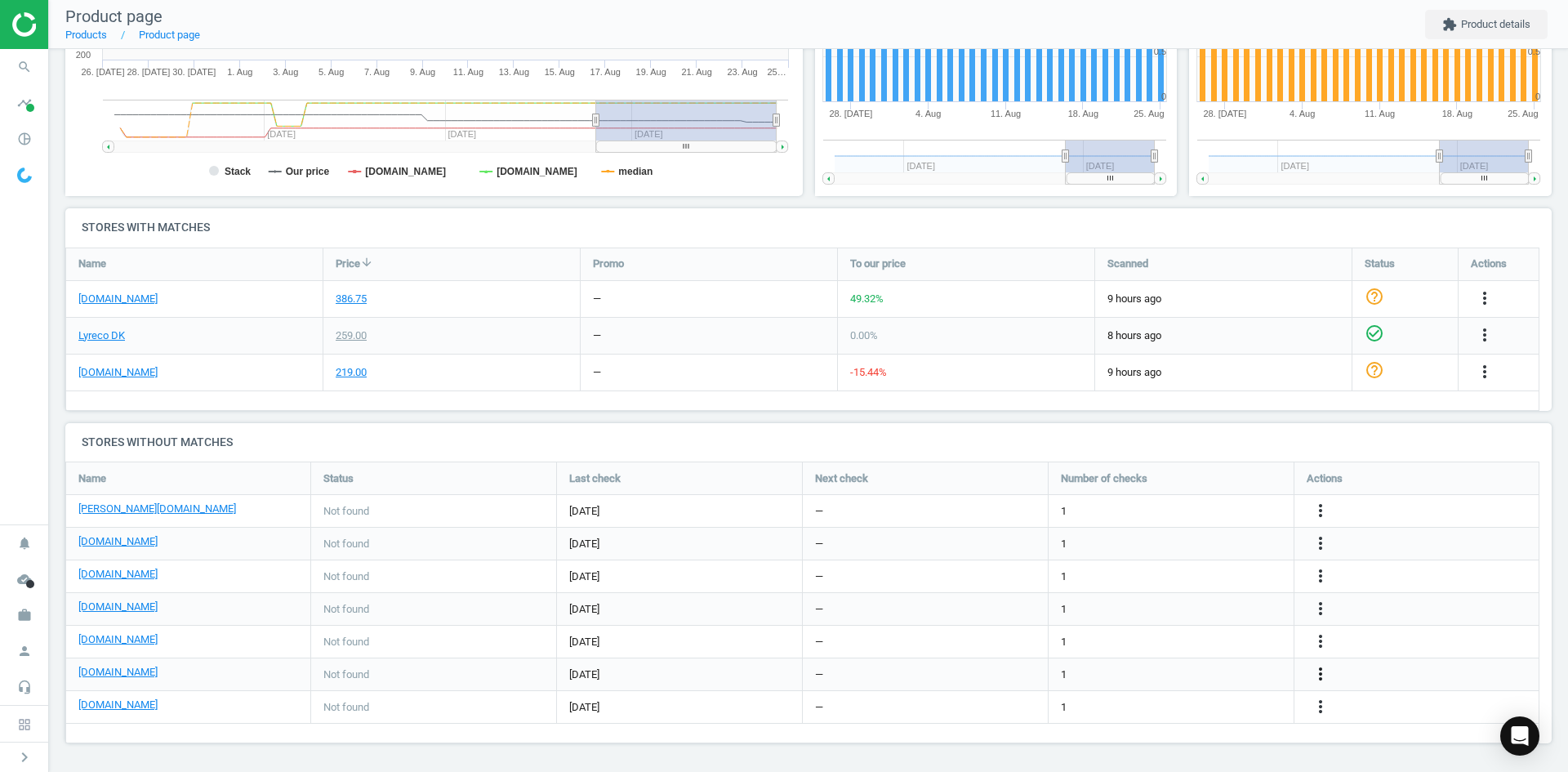
click at [1326, 675] on icon "more_vert" at bounding box center [1321, 673] width 19 height 19
click at [1179, 673] on link "Edit URL/product option" at bounding box center [1193, 674] width 224 height 26
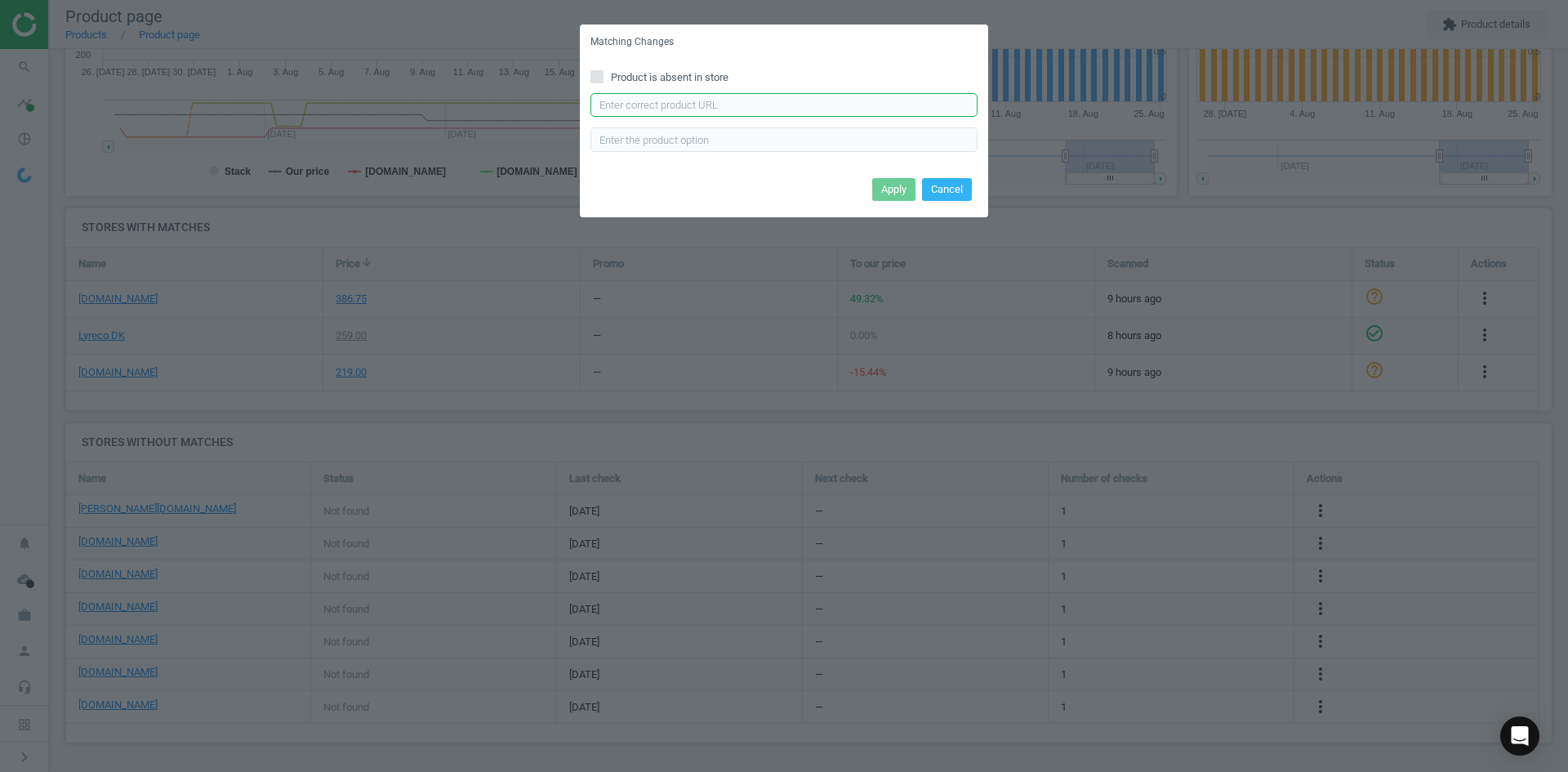
drag, startPoint x: 776, startPoint y: 106, endPoint x: 784, endPoint y: 115, distance: 12.0
click at [775, 105] on input "text" at bounding box center [784, 106] width 387 height 25
paste input "https://www.proshop.dk/Konference-Praesentation/DURABLE-Inforamme-DURAFRAME-A3/…"
type input "https://www.proshop.dk/Konference-Praesentation/DURABLE-Inforamme-DURAFRAME-A3/…"
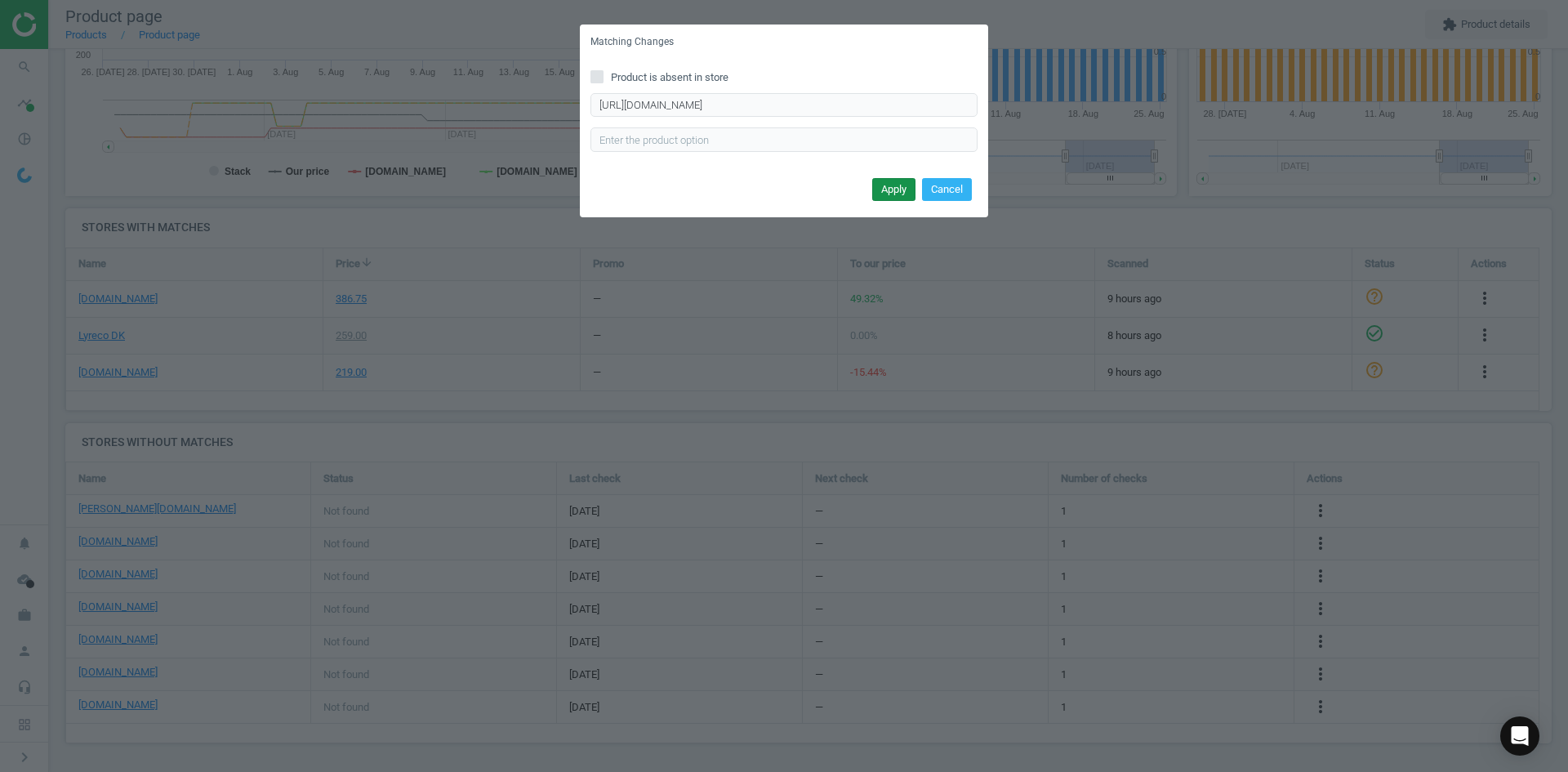
click at [894, 180] on button "Apply" at bounding box center [894, 189] width 43 height 23
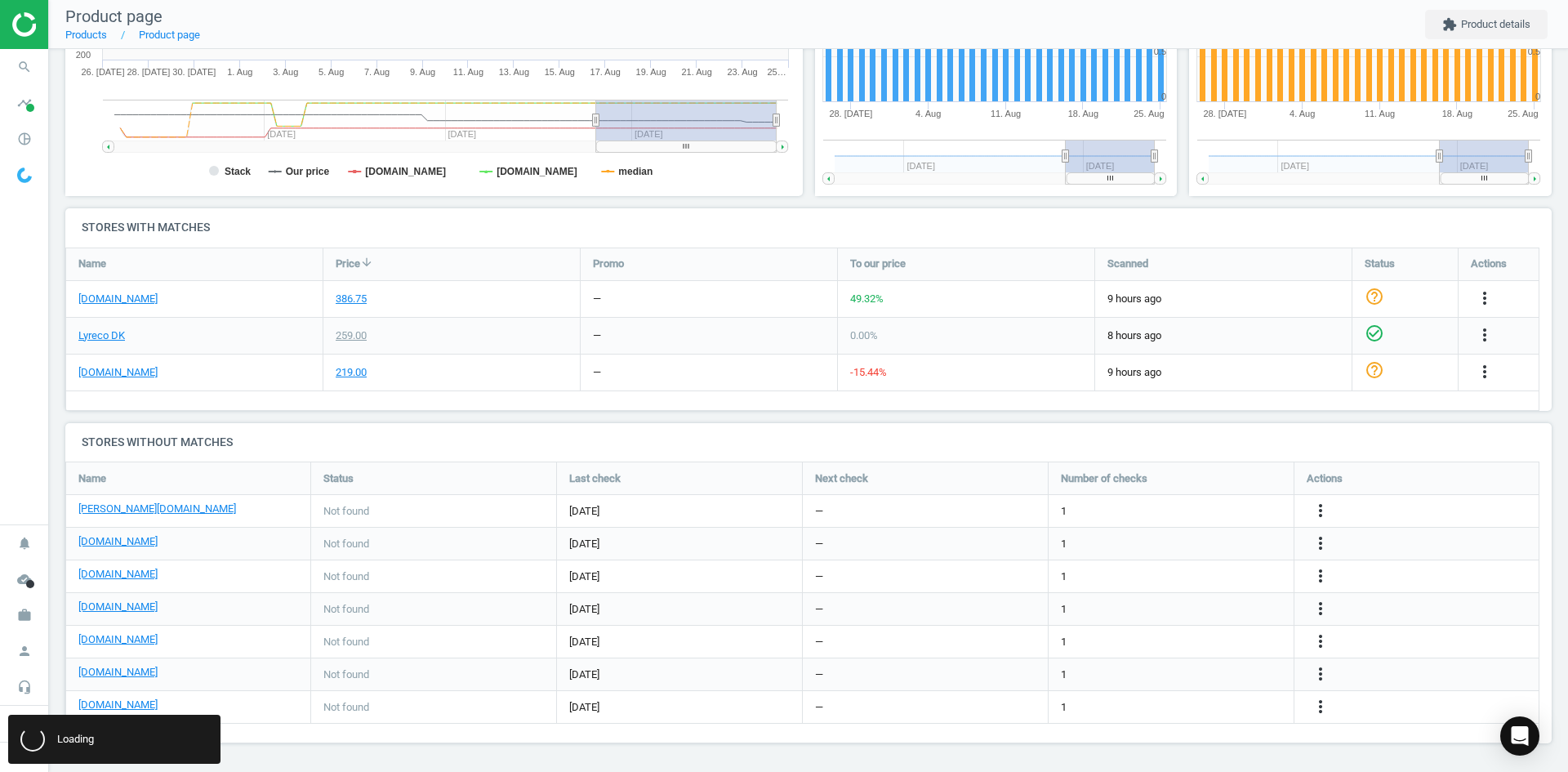
scroll to position [0, 0]
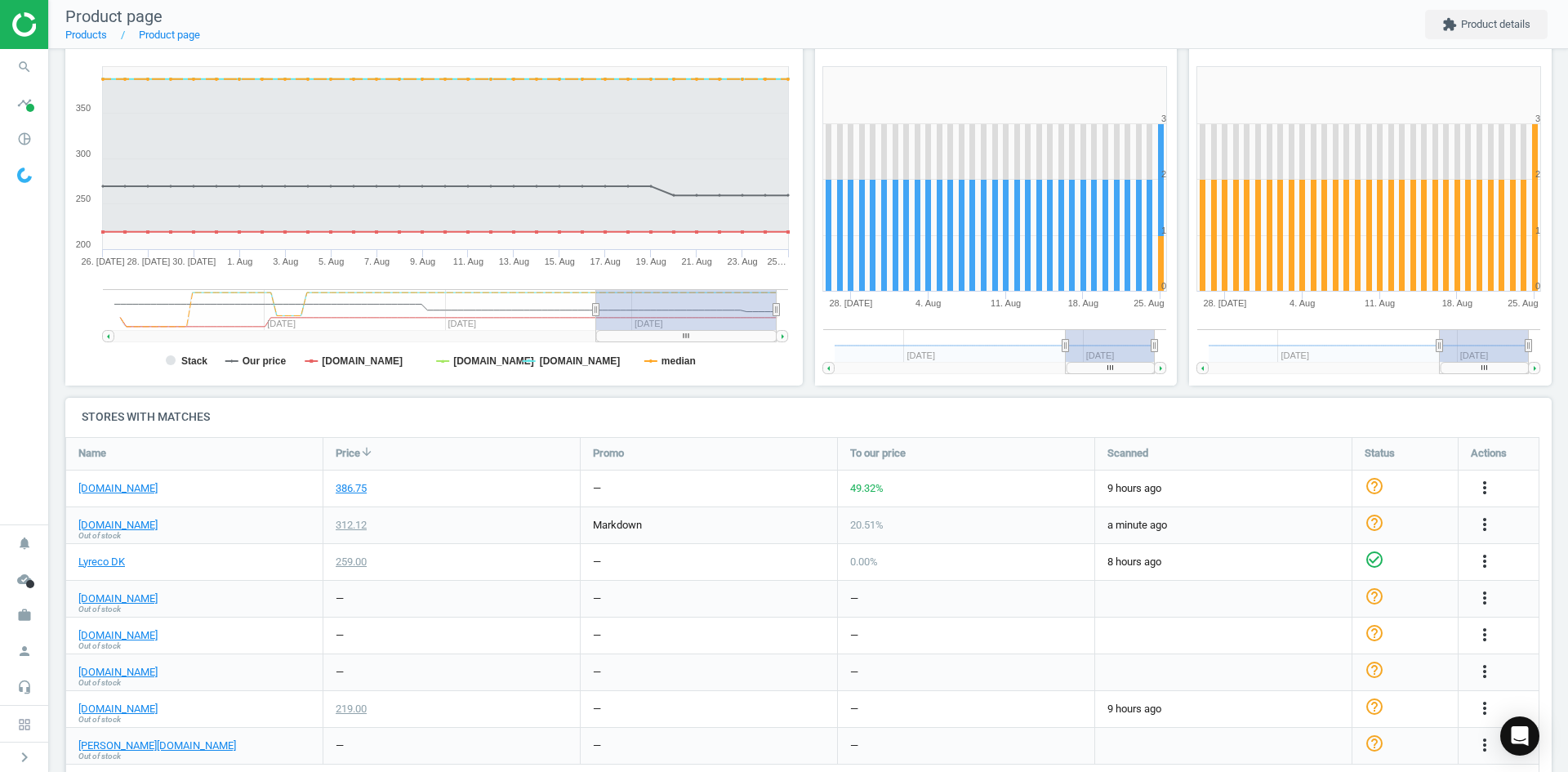
scroll to position [408, 0]
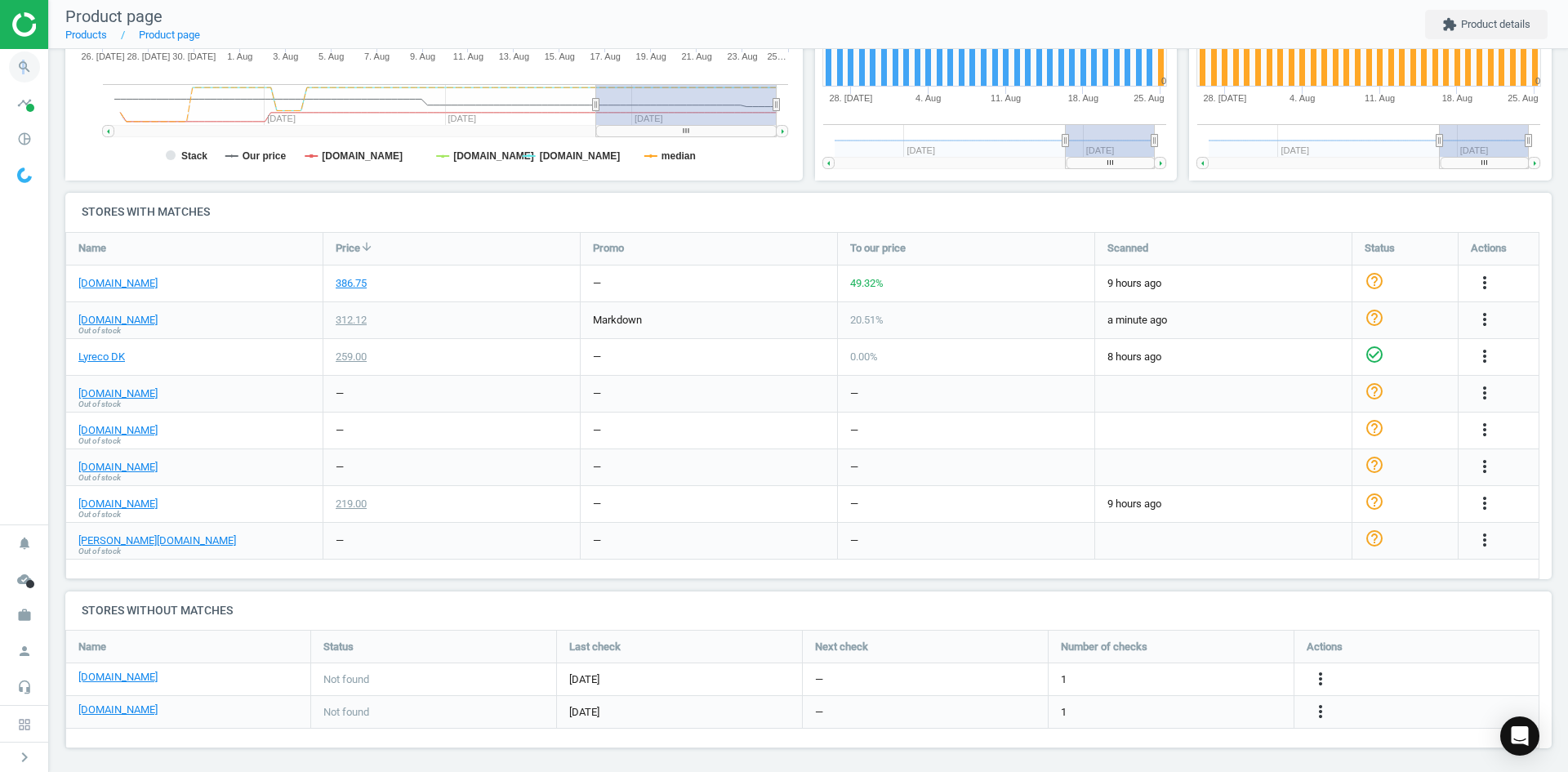
click at [22, 68] on icon "search" at bounding box center [24, 66] width 31 height 31
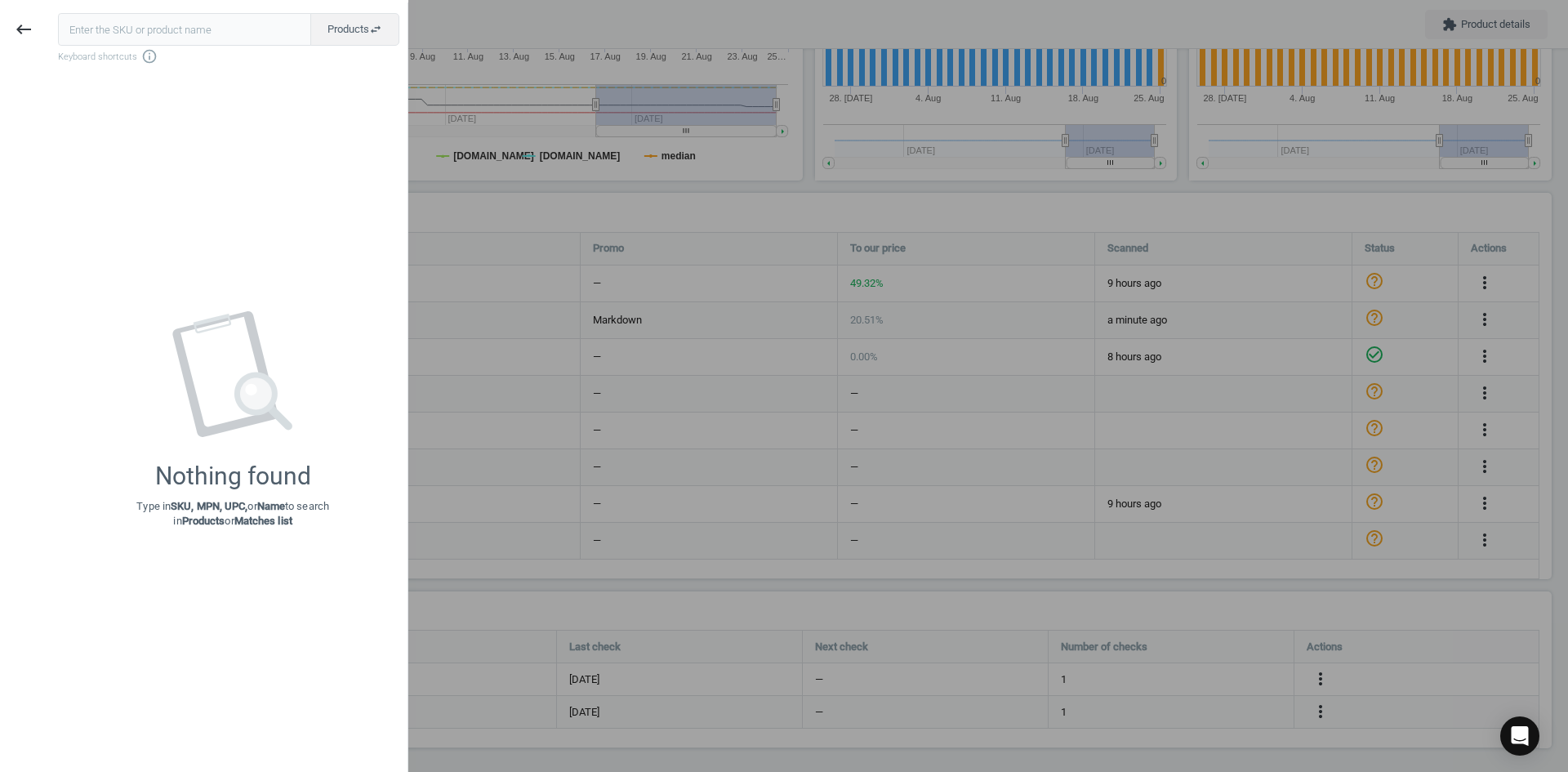
click at [170, 40] on input "text" at bounding box center [185, 29] width 254 height 33
type input "20320147"
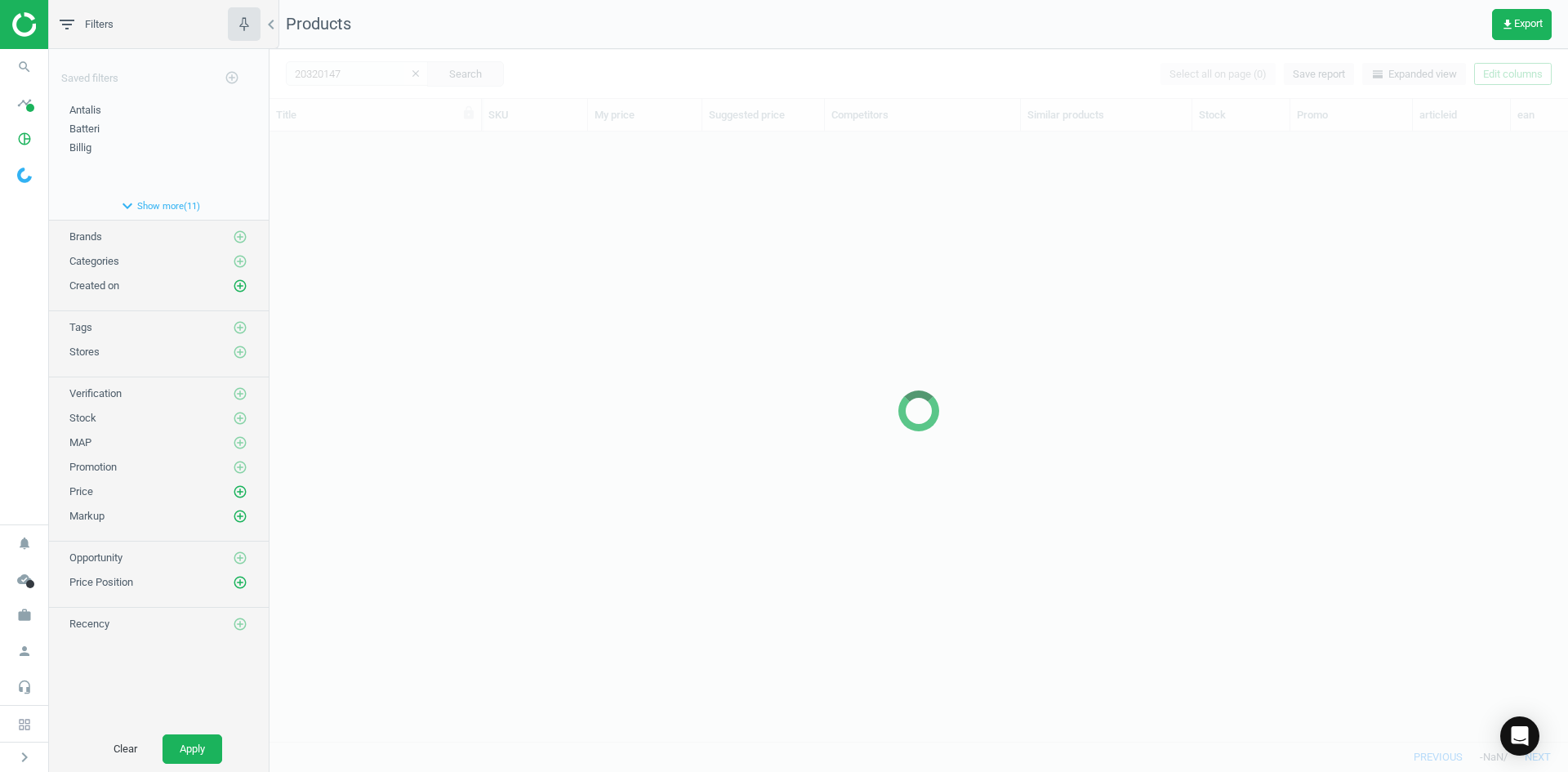
scroll to position [585, 1286]
click at [560, 288] on div at bounding box center [918, 410] width 1299 height 723
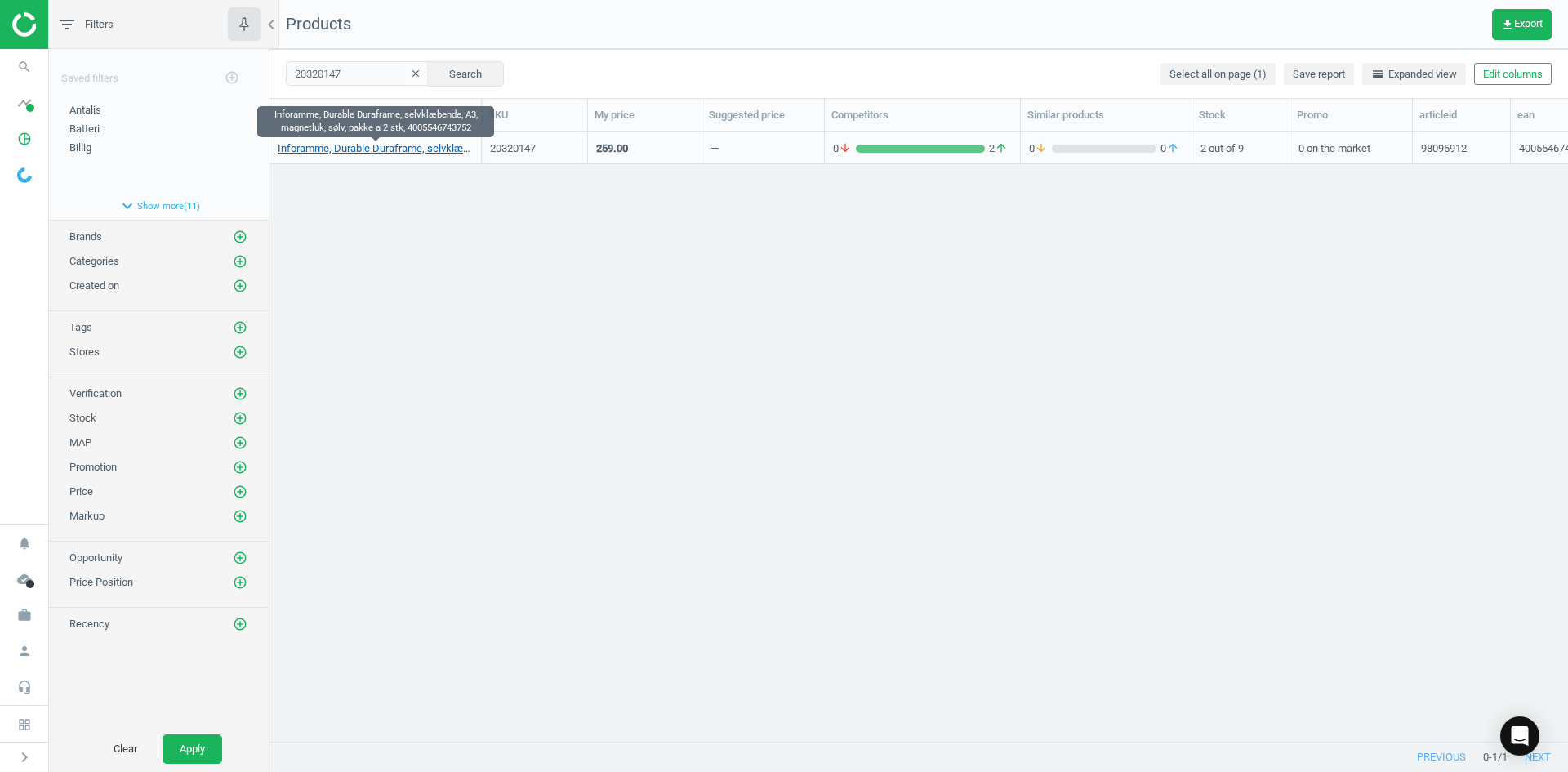
click at [402, 154] on link "Inforamme, Durable Duraframe, selvklæbende, A3, magnetluk, sølv, pakke a 2 stk,…" at bounding box center [375, 149] width 195 height 15
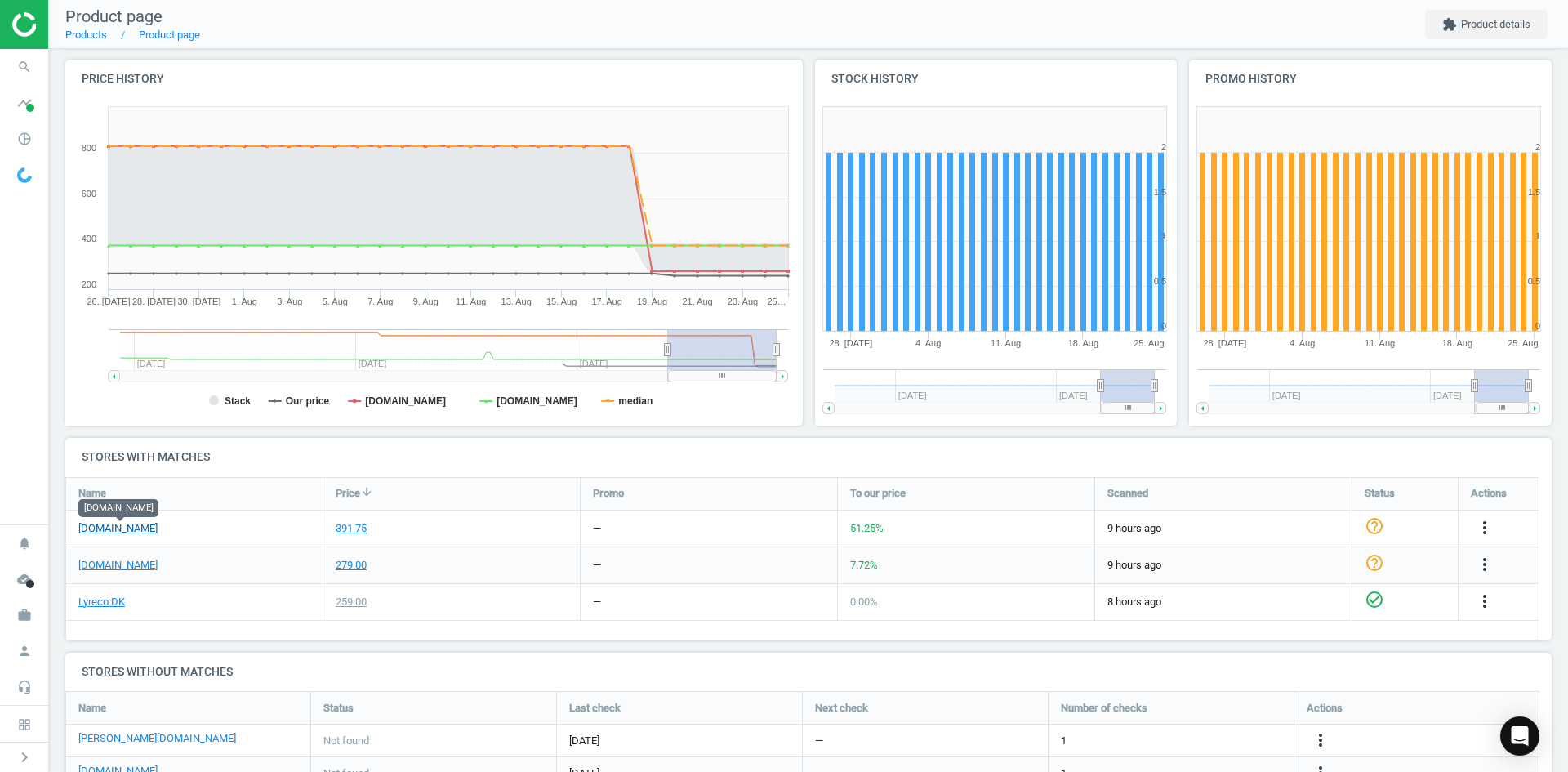
click at [150, 528] on link "[DOMAIN_NAME]" at bounding box center [118, 528] width 79 height 15
click at [1477, 525] on icon "more_vert" at bounding box center [1485, 527] width 19 height 19
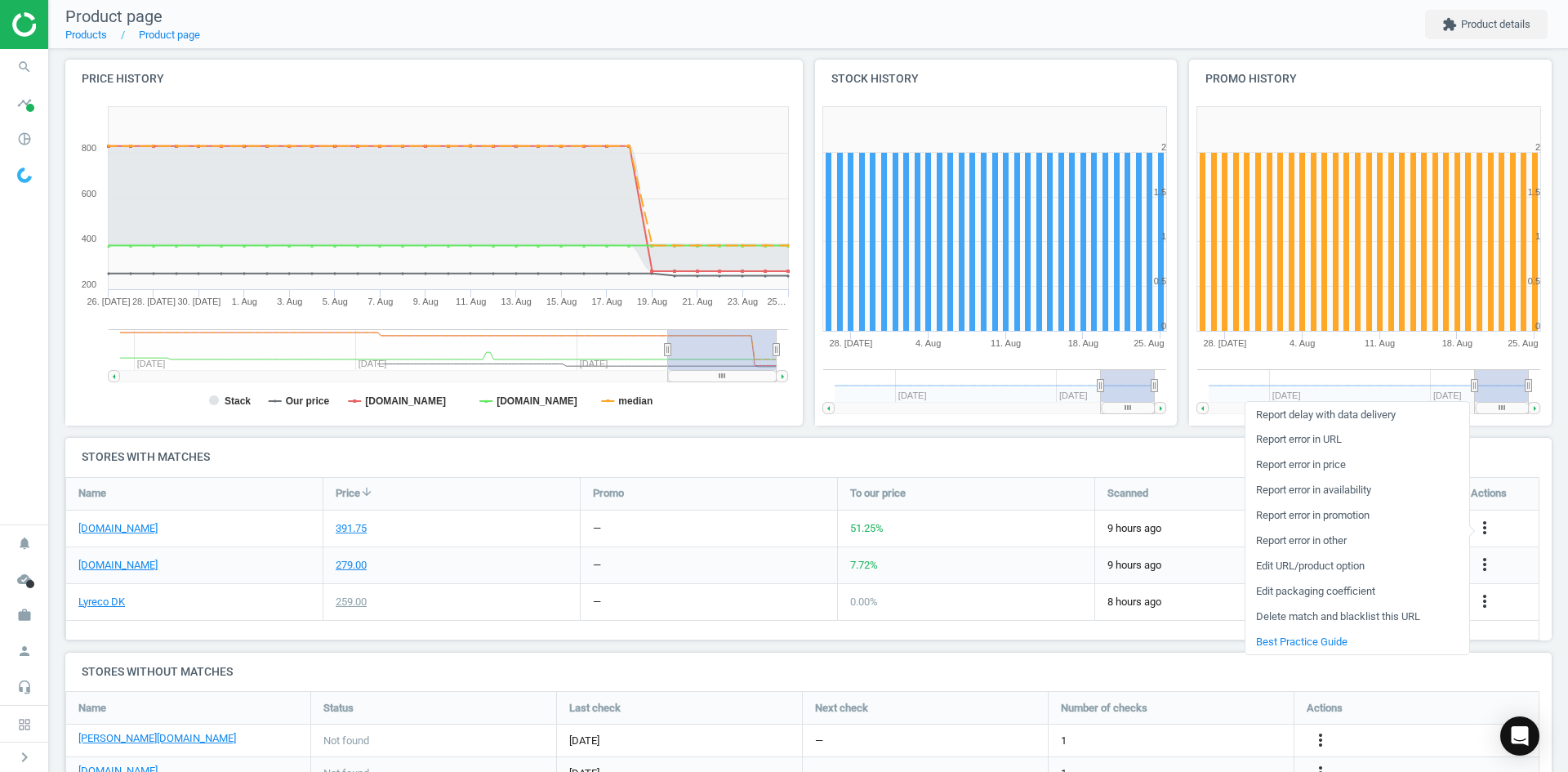
click at [1313, 567] on link "Edit URL/product option" at bounding box center [1358, 566] width 224 height 26
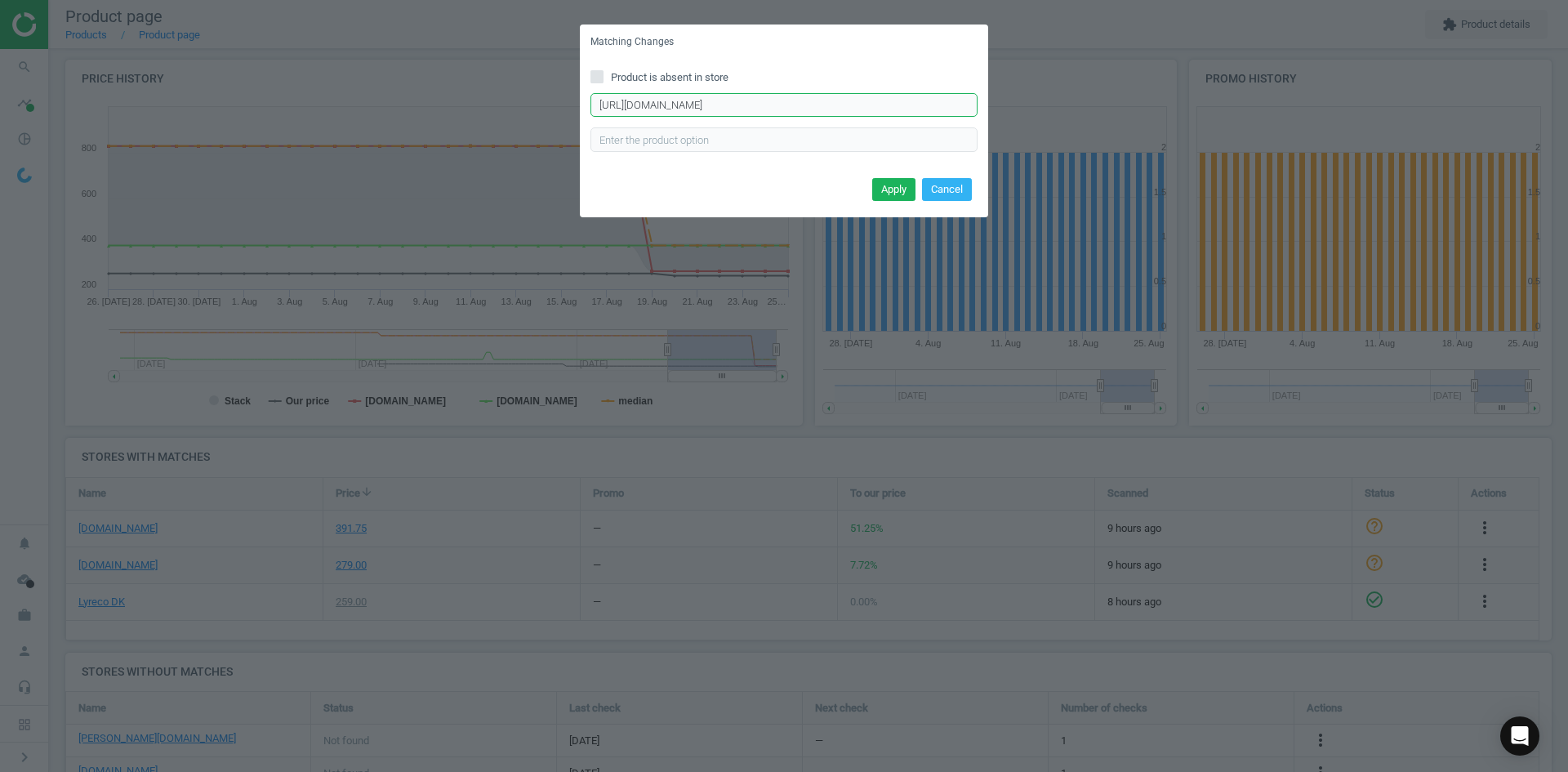
drag, startPoint x: 594, startPoint y: 105, endPoint x: 1032, endPoint y: 110, distance: 438.0
click at [1032, 110] on div "Matching Changes Product is absent in store [URL][DOMAIN_NAME] Enter correct pr…" at bounding box center [784, 386] width 1568 height 772
paste input "2"
type input "[URL][DOMAIN_NAME]"
click at [901, 191] on button "Apply" at bounding box center [894, 189] width 43 height 23
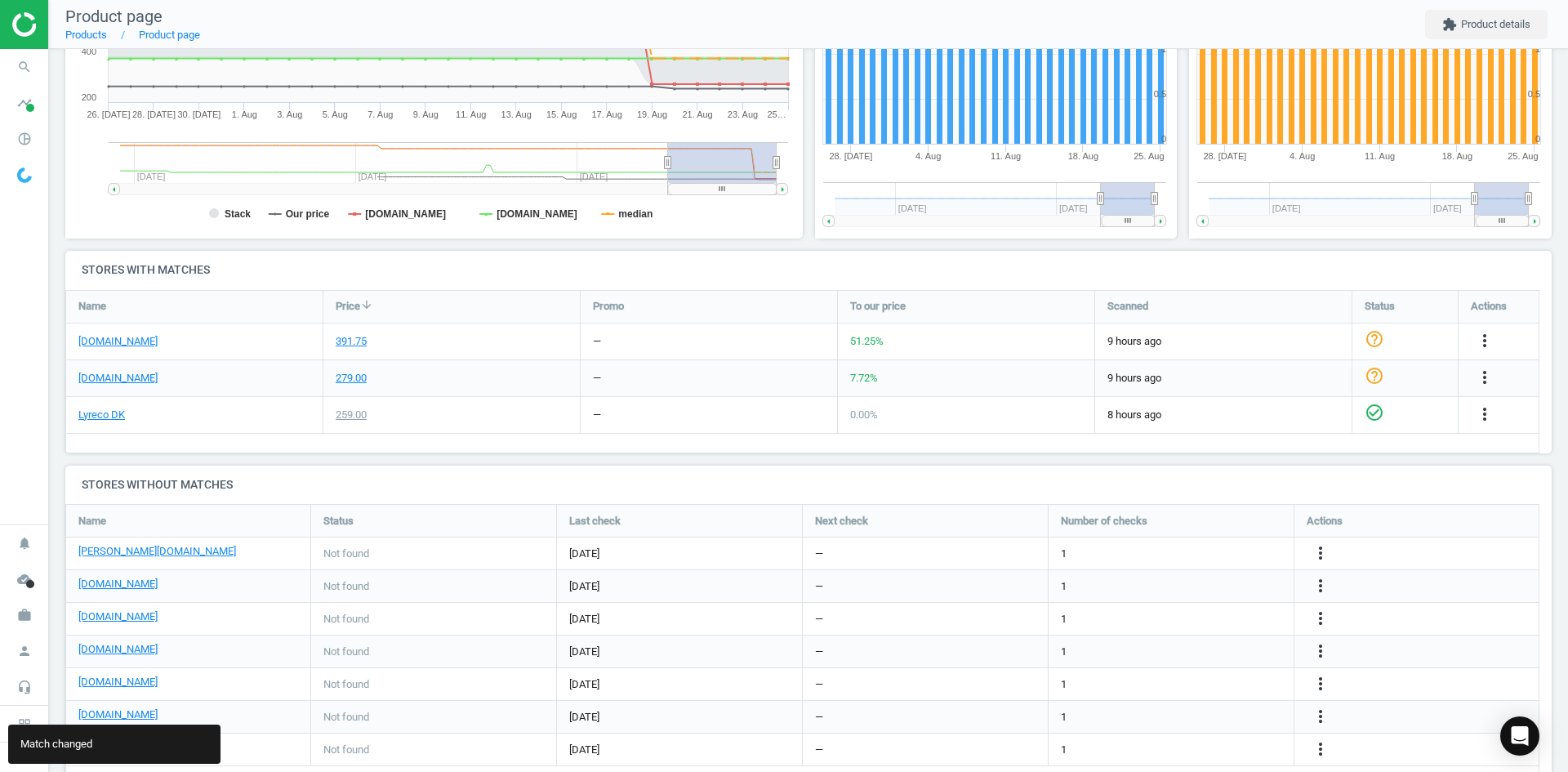
scroll to position [393, 0]
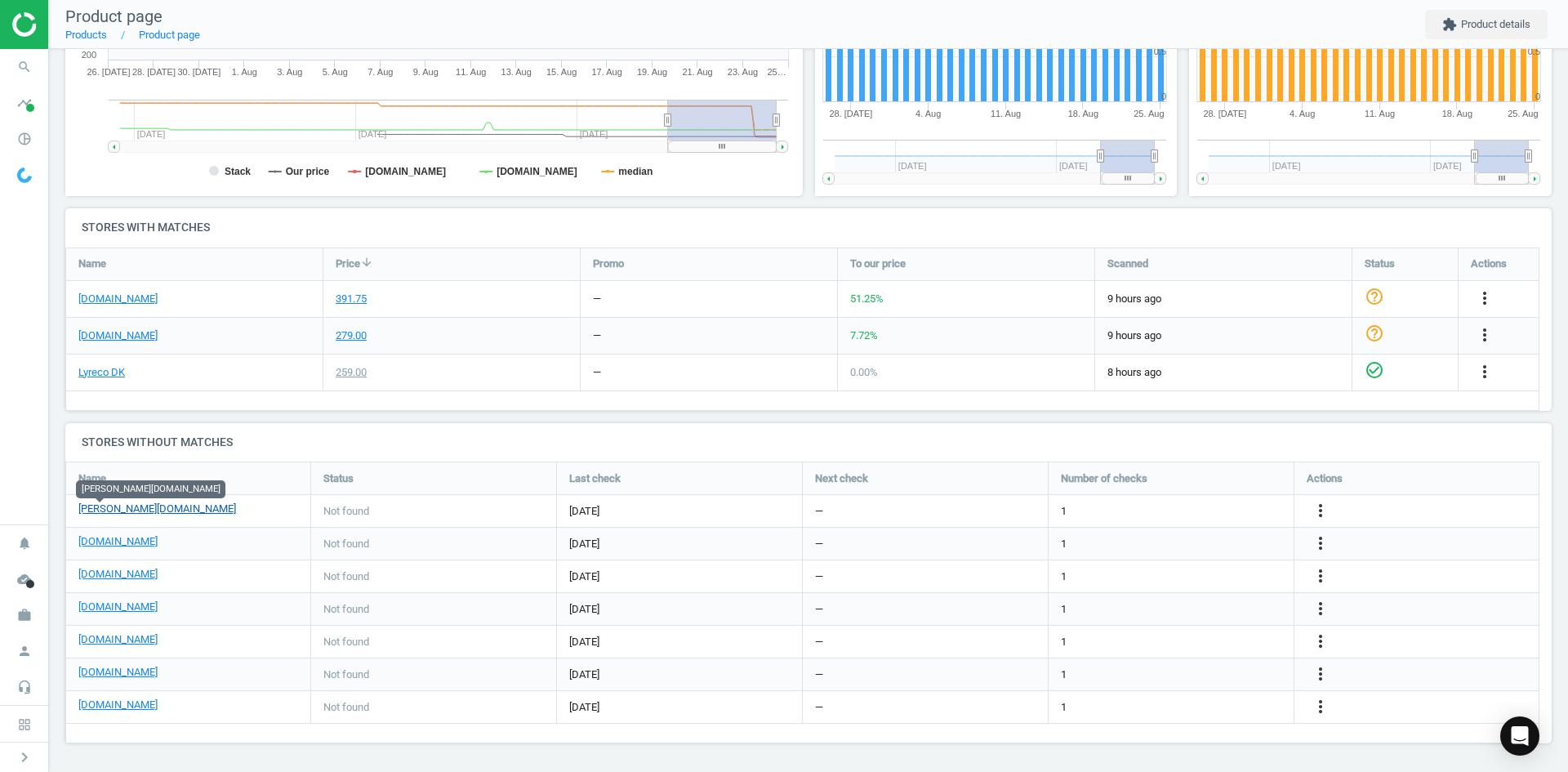
click at [112, 509] on link "[PERSON_NAME][DOMAIN_NAME]" at bounding box center [157, 509] width 158 height 15
click at [1476, 381] on icon "more_vert" at bounding box center [1485, 371] width 19 height 19
click at [1170, 515] on link "Edit URL/product option" at bounding box center [1193, 511] width 224 height 26
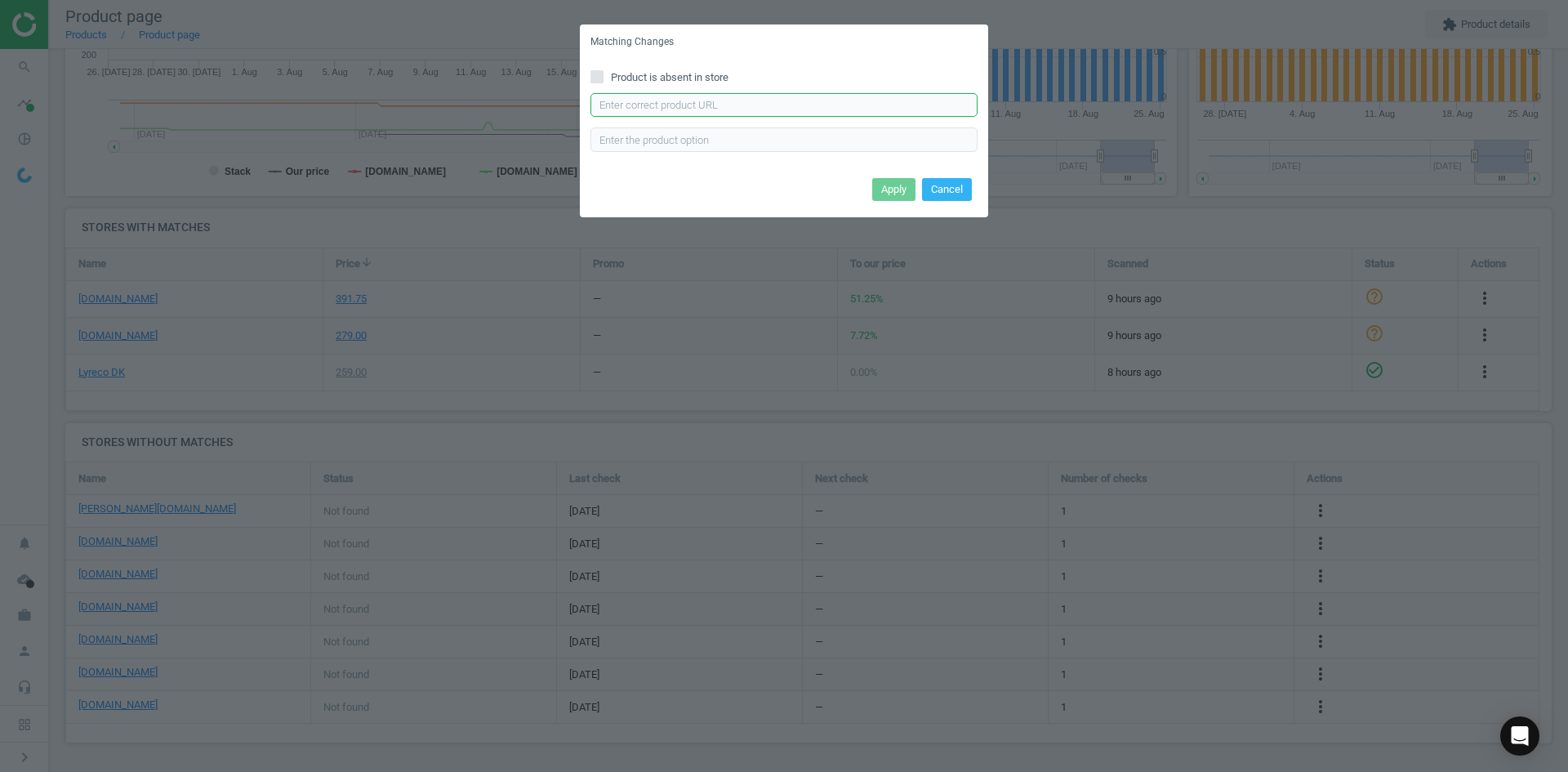
click at [809, 112] on input "text" at bounding box center [784, 106] width 387 height 25
paste input "[URL][DOMAIN_NAME][PERSON_NAME]"
type input "[URL][DOMAIN_NAME][PERSON_NAME]"
click at [889, 191] on button "Apply" at bounding box center [894, 189] width 43 height 23
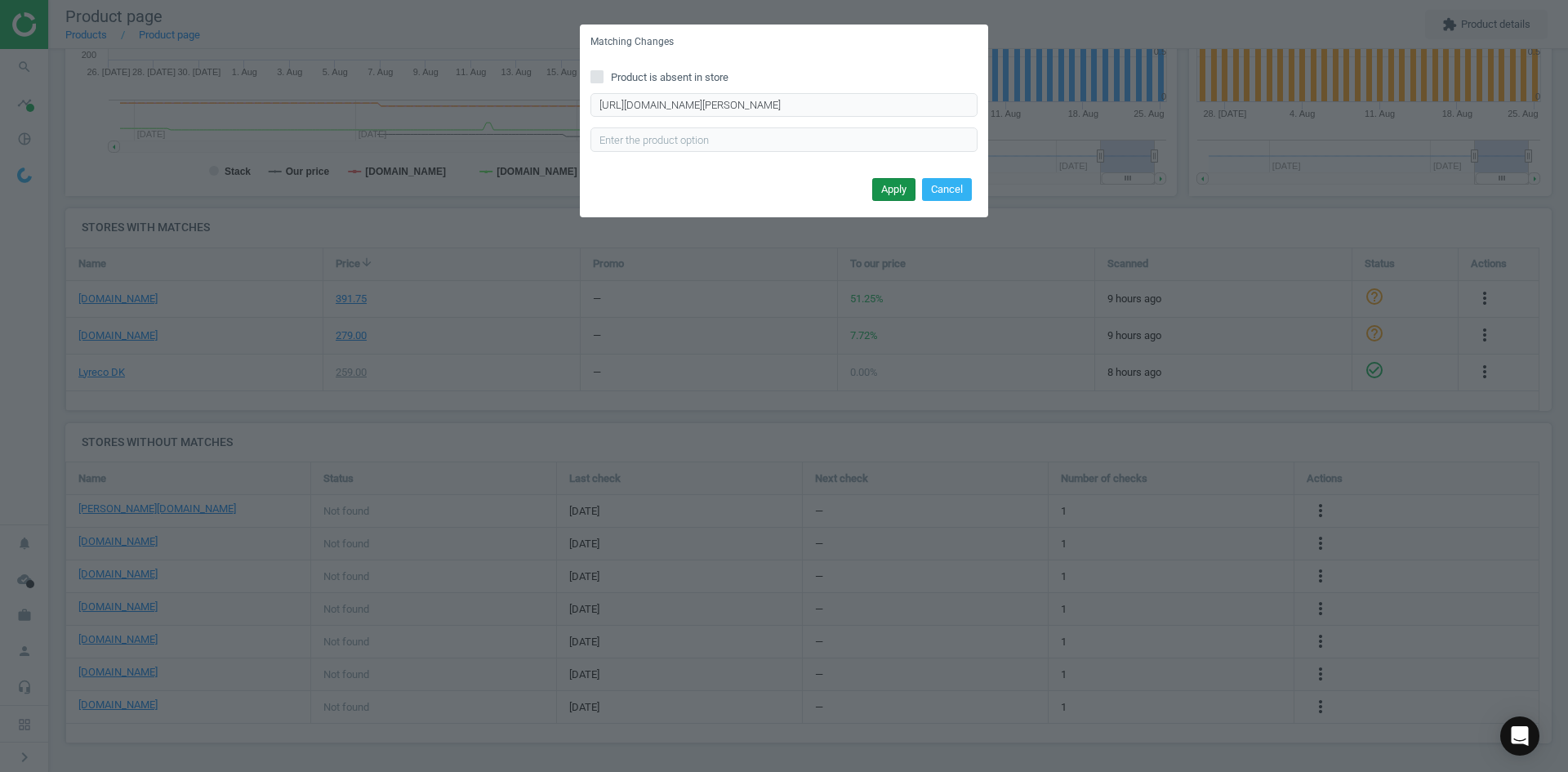
scroll to position [0, 0]
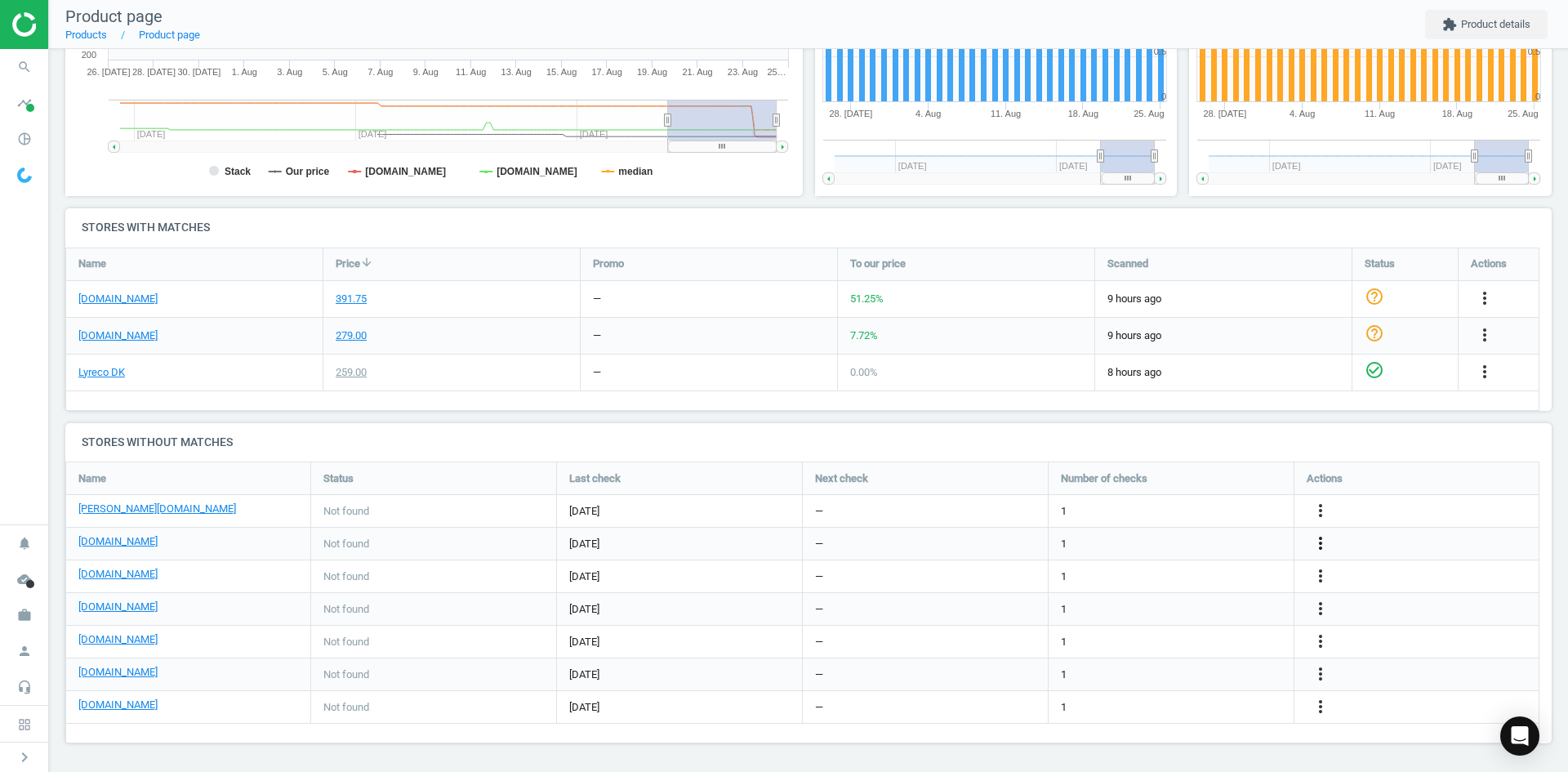
click at [1476, 345] on icon "more_vert" at bounding box center [1485, 335] width 19 height 19
click at [1190, 537] on link "Edit URL/product option" at bounding box center [1193, 543] width 224 height 26
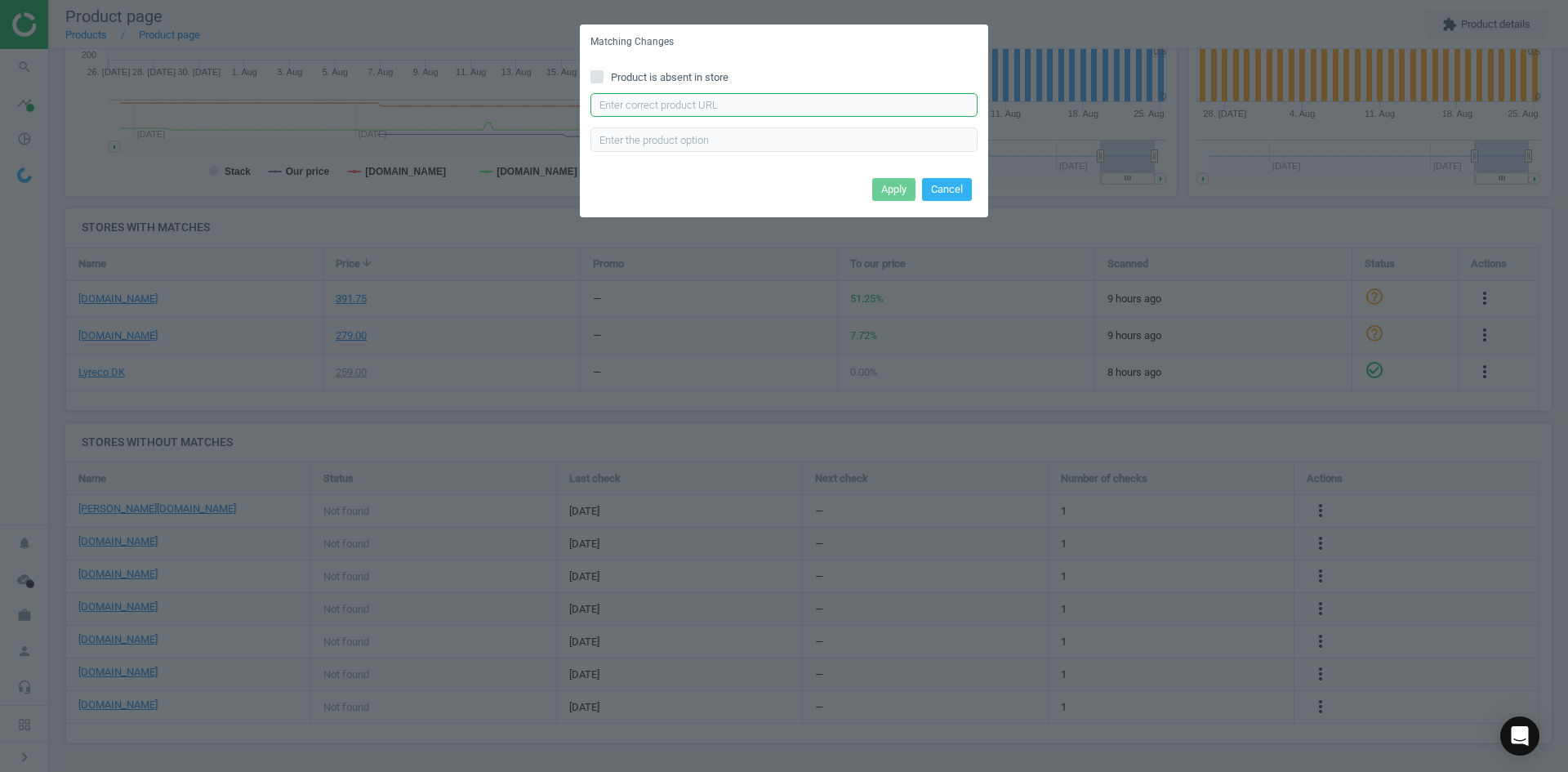
drag, startPoint x: 834, startPoint y: 107, endPoint x: 836, endPoint y: 118, distance: 11.2
click at [833, 107] on input "text" at bounding box center [784, 106] width 387 height 25
paste input "[URL][DOMAIN_NAME][PERSON_NAME]"
type input "[URL][DOMAIN_NAME][PERSON_NAME]"
click at [896, 186] on button "Apply" at bounding box center [894, 189] width 43 height 23
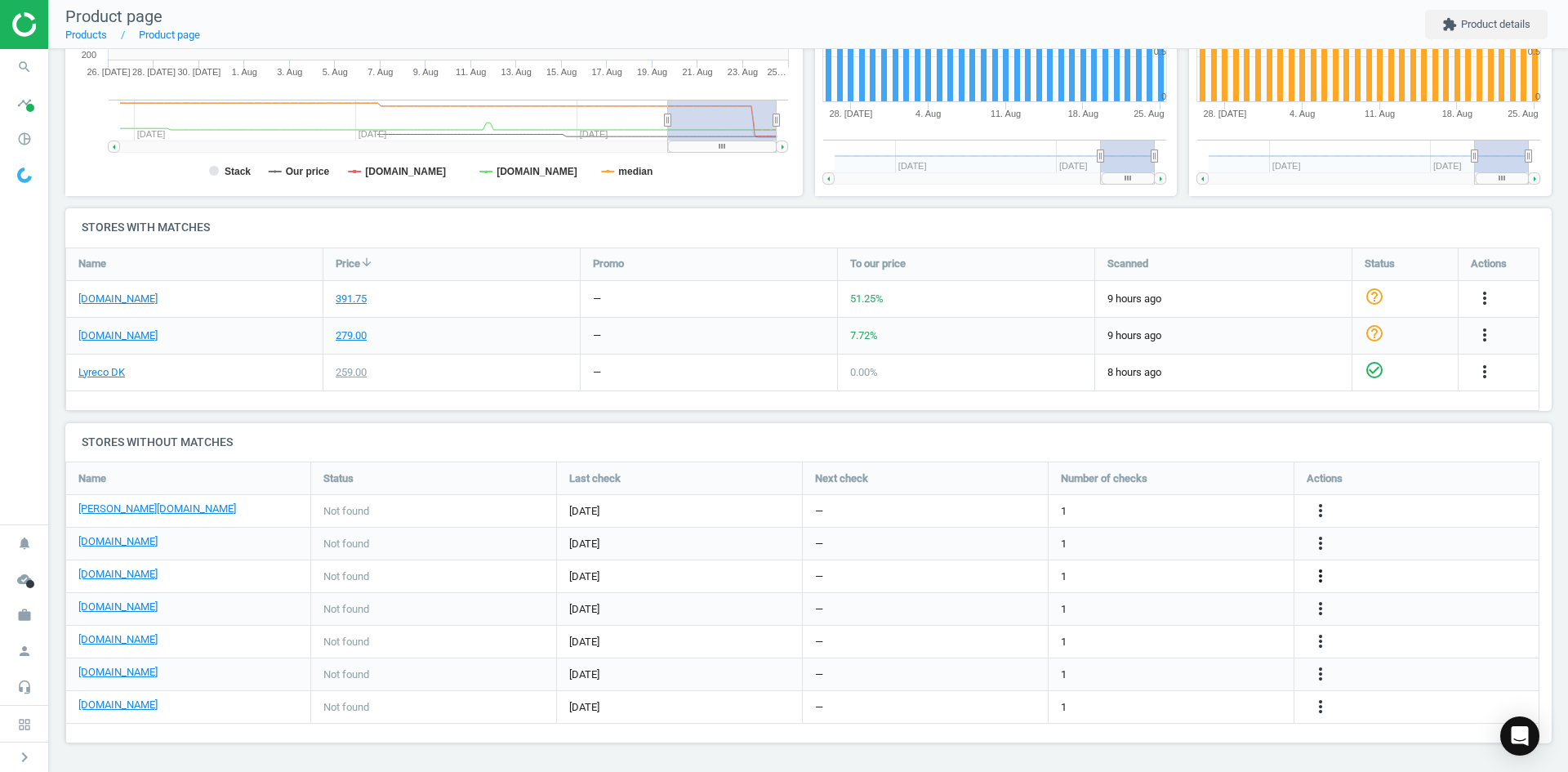
click at [1476, 308] on icon "more_vert" at bounding box center [1485, 298] width 19 height 19
click at [1204, 572] on link "Edit URL/product option" at bounding box center [1193, 576] width 224 height 26
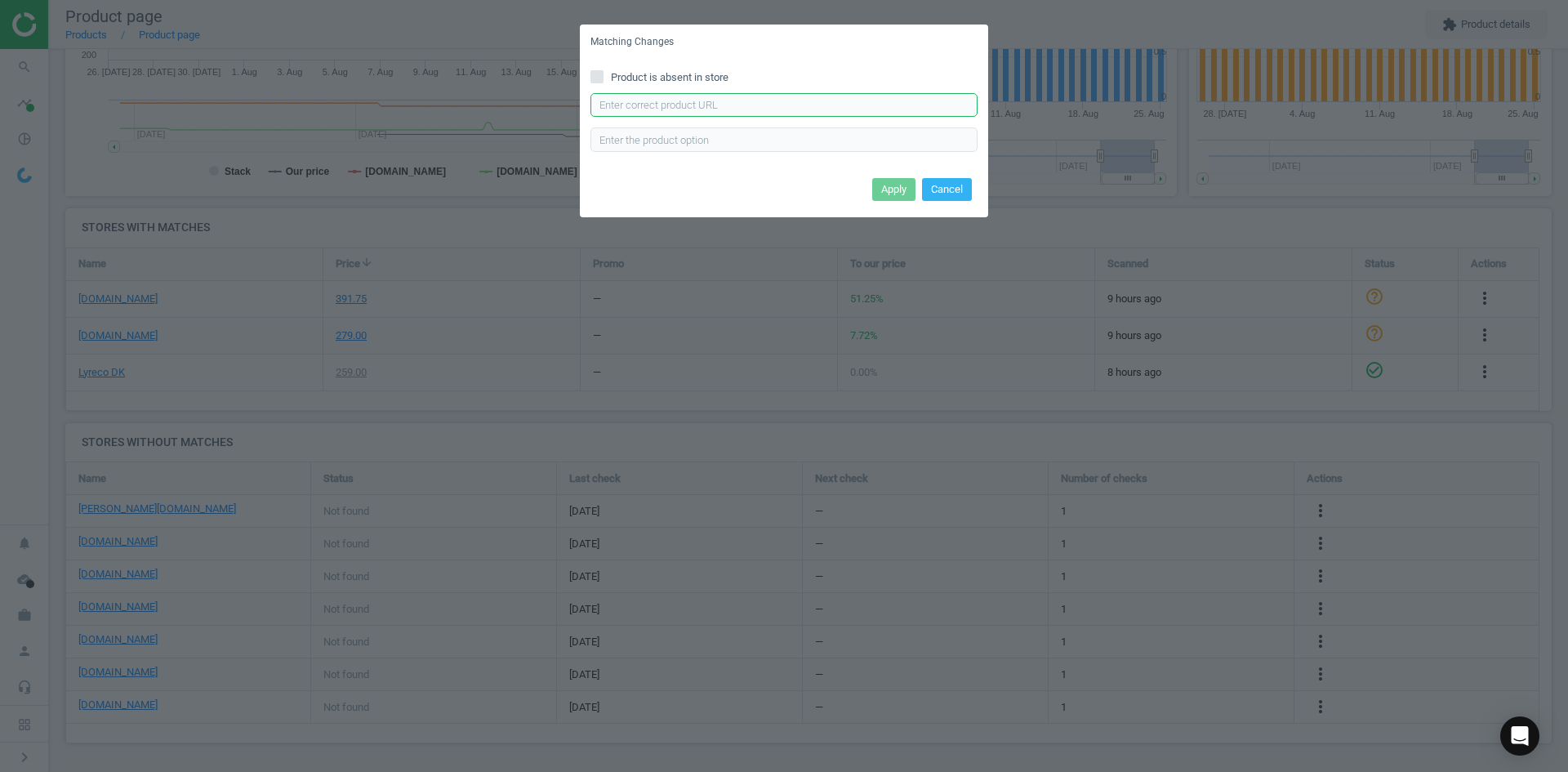
drag, startPoint x: 844, startPoint y: 108, endPoint x: 851, endPoint y: 117, distance: 11.4
click at [844, 108] on input "text" at bounding box center [784, 106] width 387 height 25
paste input "[URL][DOMAIN_NAME][PERSON_NAME]"
type input "[URL][DOMAIN_NAME][PERSON_NAME]"
click at [894, 189] on button "Apply" at bounding box center [894, 189] width 43 height 23
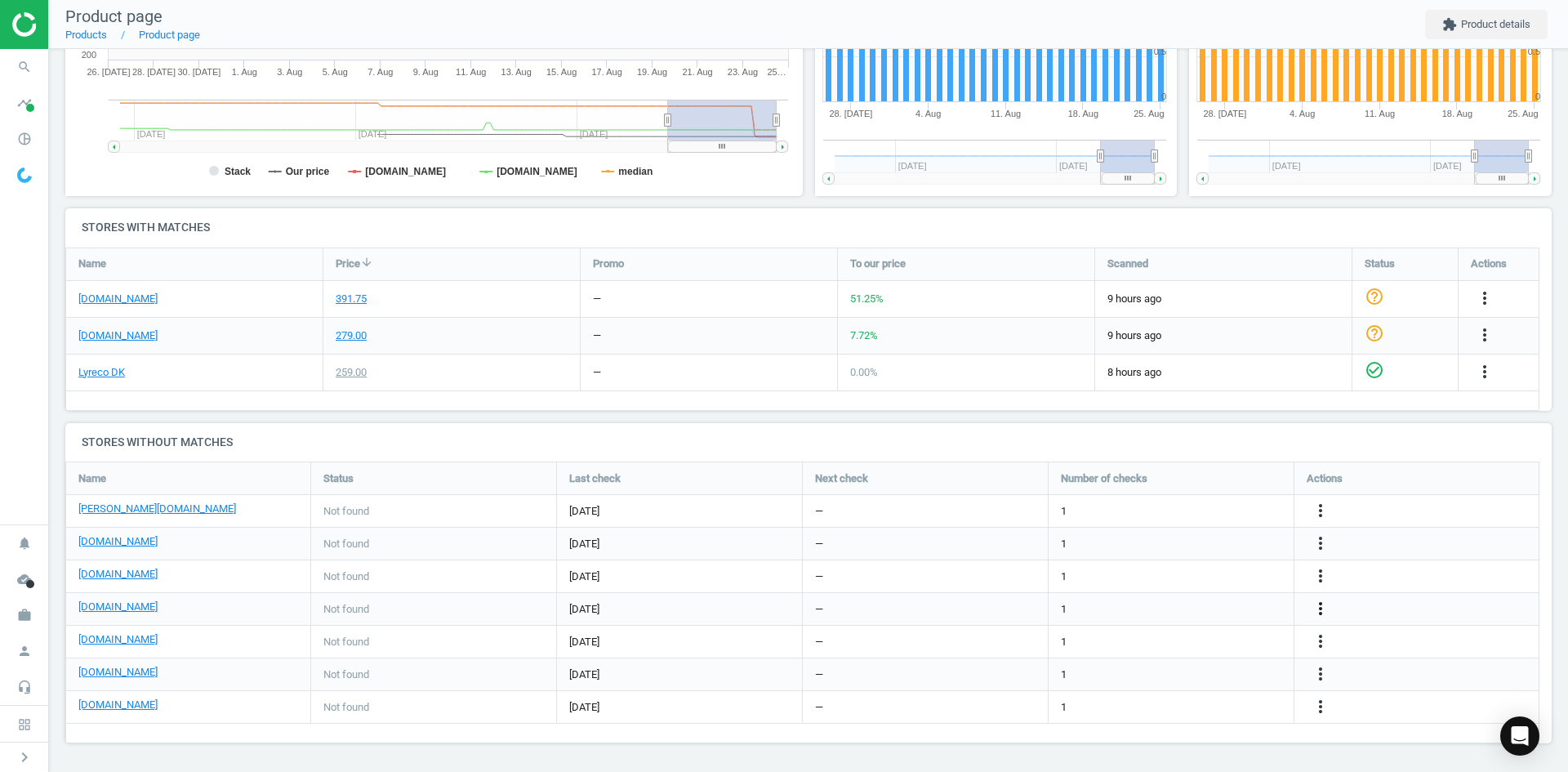
click at [1322, 611] on icon "more_vert" at bounding box center [1321, 608] width 19 height 19
click at [1197, 609] on link "Edit URL/product option" at bounding box center [1193, 608] width 224 height 26
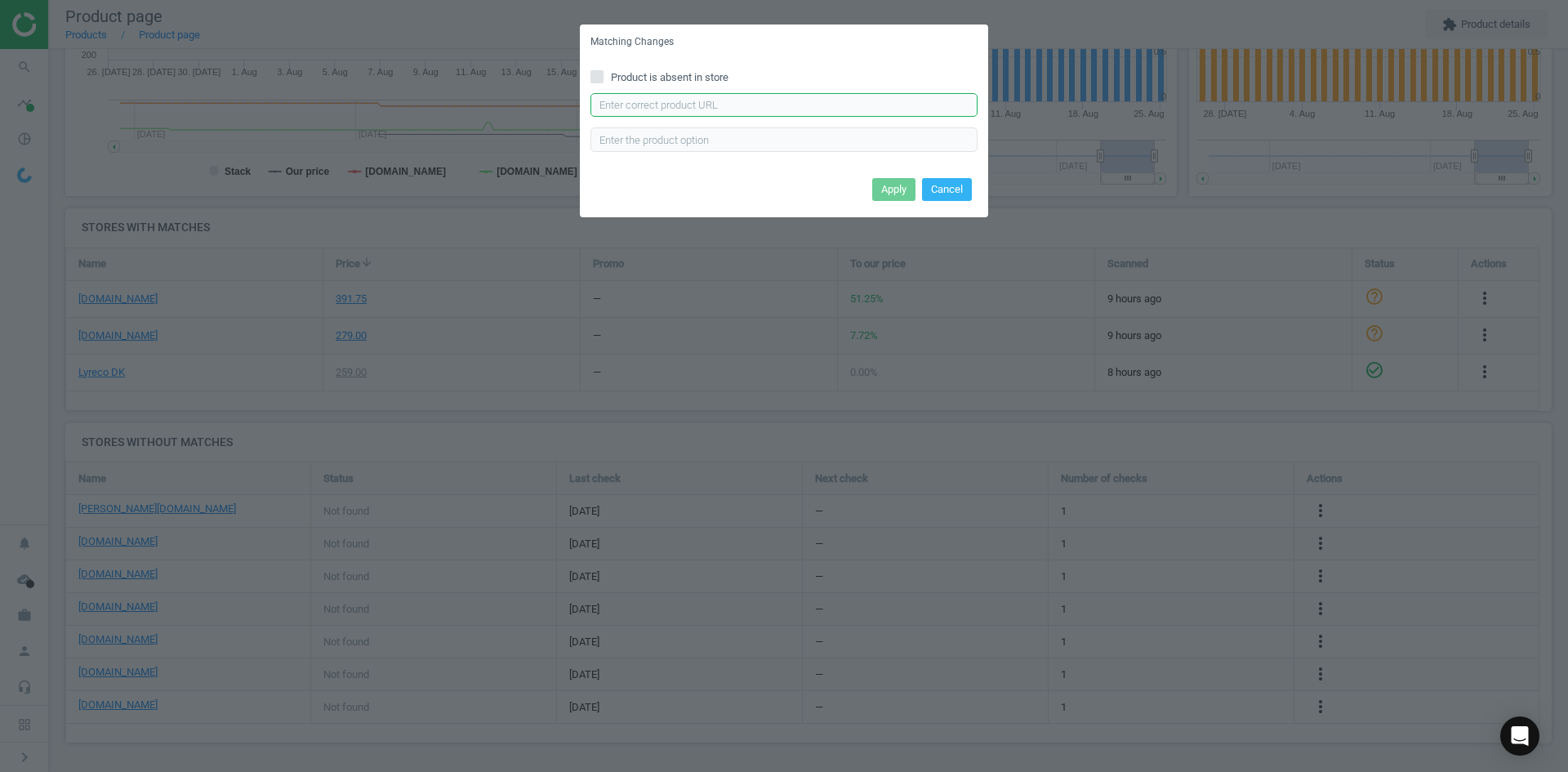
drag, startPoint x: 780, startPoint y: 110, endPoint x: 788, endPoint y: 118, distance: 11.3
click at [780, 110] on input "text" at bounding box center [784, 106] width 387 height 25
paste input "[URL][DOMAIN_NAME]"
type input "https://www.kontorsyd.dk/da/informationsramme/magnetlomme-a3-aaben-paa-3-sider-…"
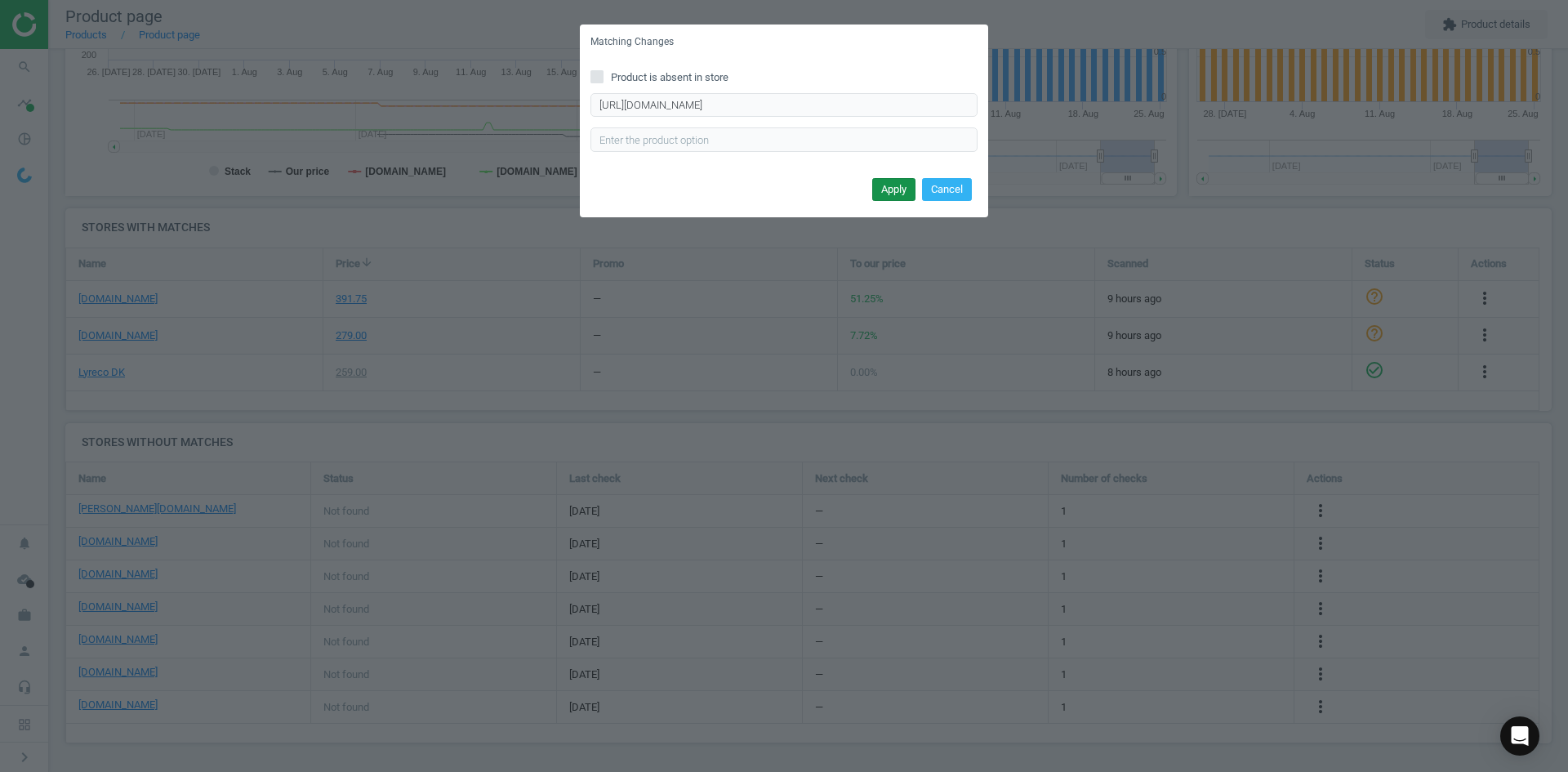
click at [893, 182] on button "Apply" at bounding box center [894, 189] width 43 height 23
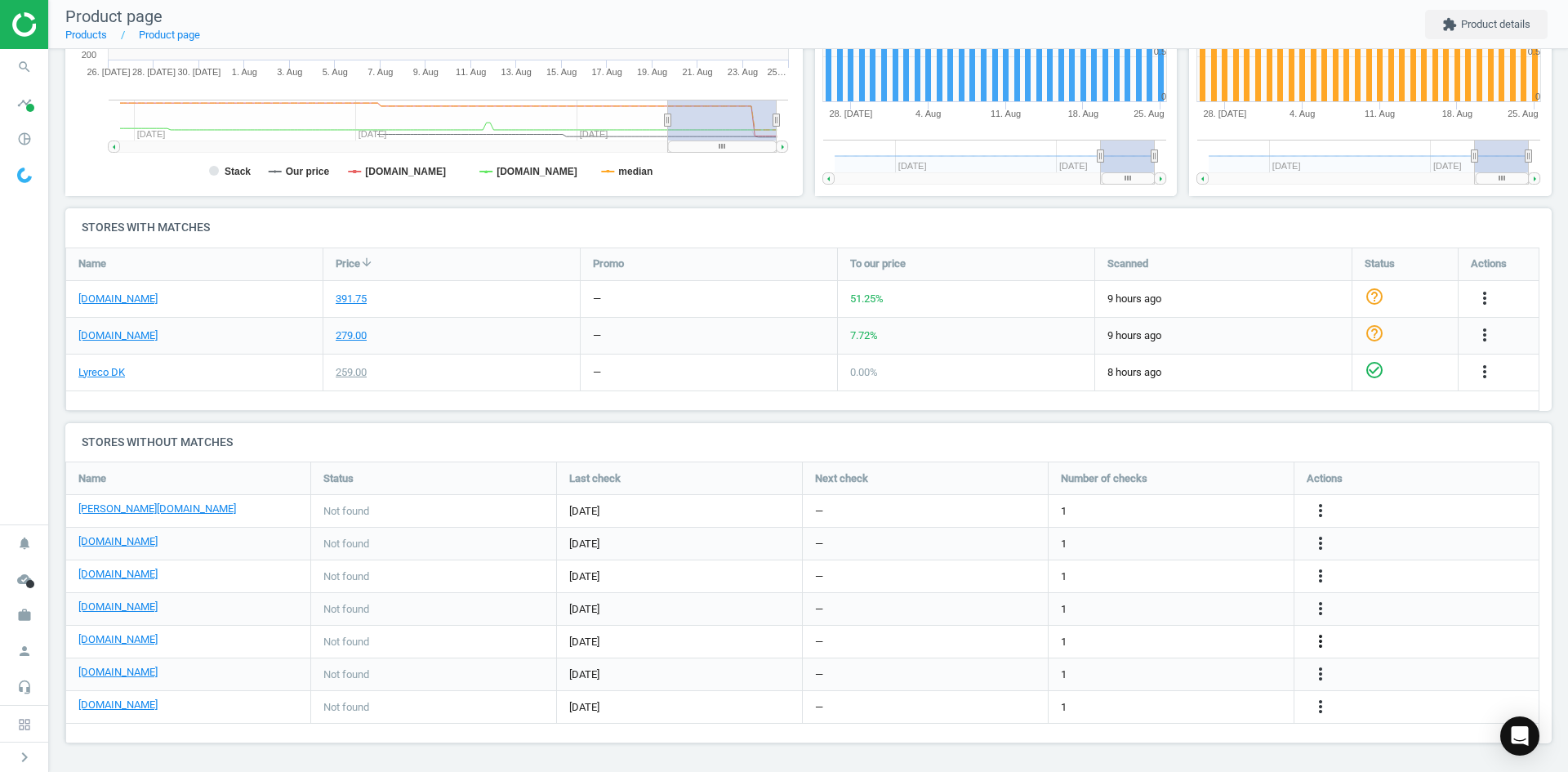
click at [1319, 641] on icon "more_vert" at bounding box center [1321, 641] width 19 height 19
click at [1198, 640] on link "Edit URL/product option" at bounding box center [1193, 641] width 224 height 26
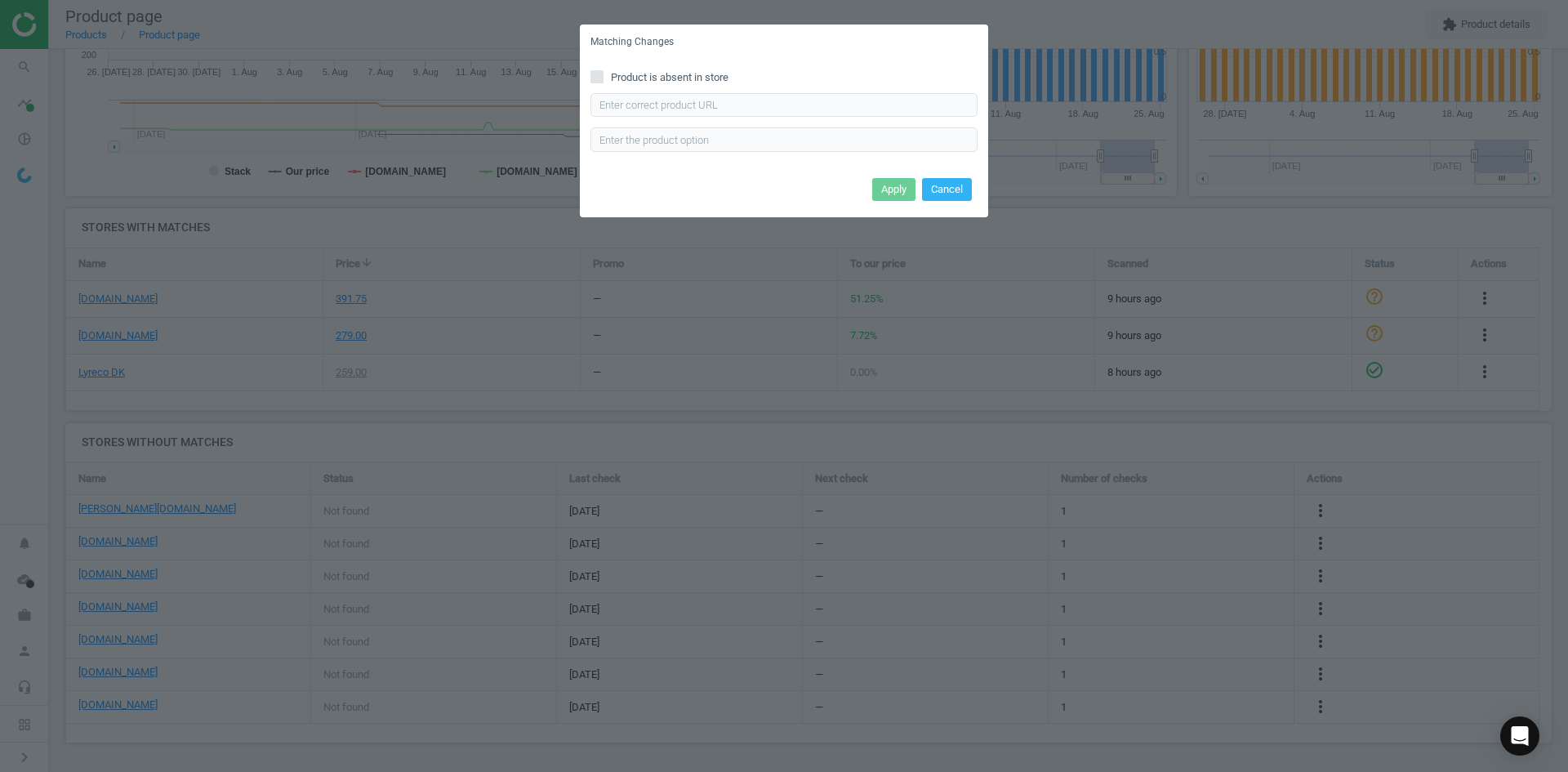
drag, startPoint x: 722, startPoint y: 83, endPoint x: 718, endPoint y: 96, distance: 13.6
click at [718, 87] on div "Product is absent in store Enter correct product url" at bounding box center [784, 116] width 409 height 114
click at [714, 110] on input "text" at bounding box center [784, 106] width 387 height 25
paste input "https://konpap.dk/durable-duraframe-selvklaebende-magnetramme-pk.-a-2-stk.-i-a3…"
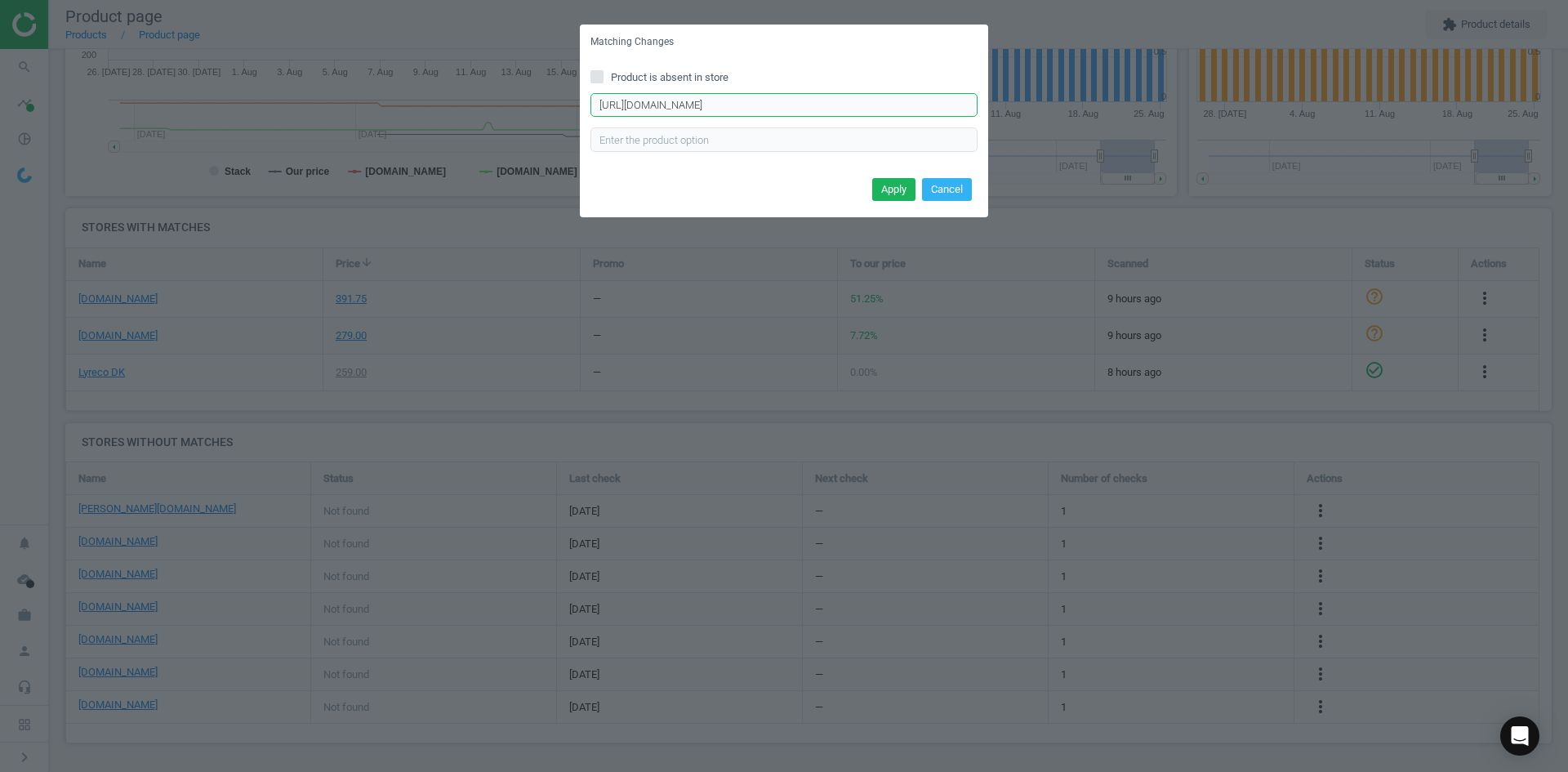
type input "https://konpap.dk/durable-duraframe-selvklaebende-magnetramme-pk.-a-2-stk.-i-a3…"
click at [902, 176] on div "Apply Cancel" at bounding box center [784, 195] width 409 height 44
click at [900, 188] on button "Apply" at bounding box center [894, 189] width 43 height 23
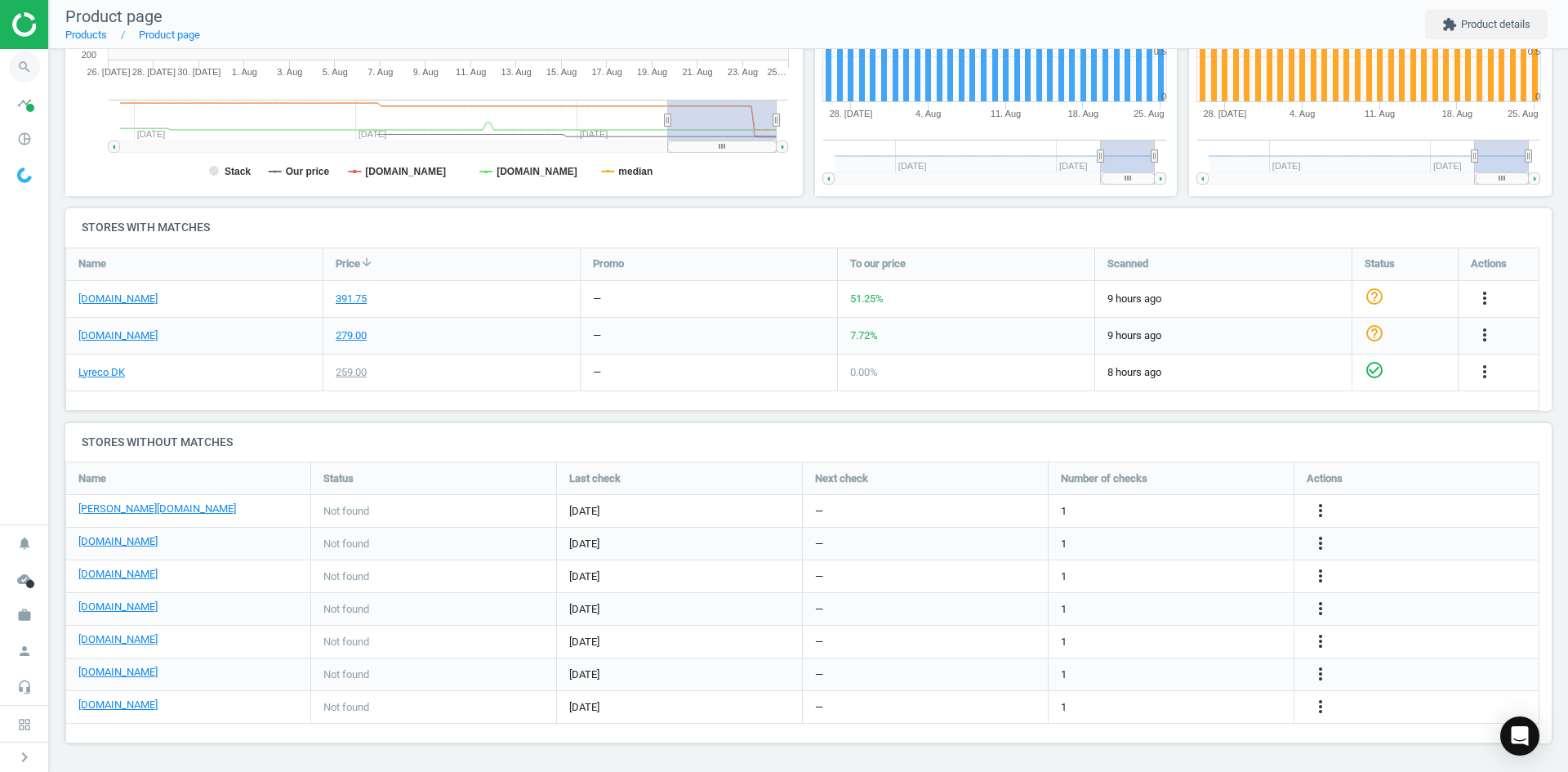
click at [28, 70] on icon "search" at bounding box center [24, 66] width 31 height 31
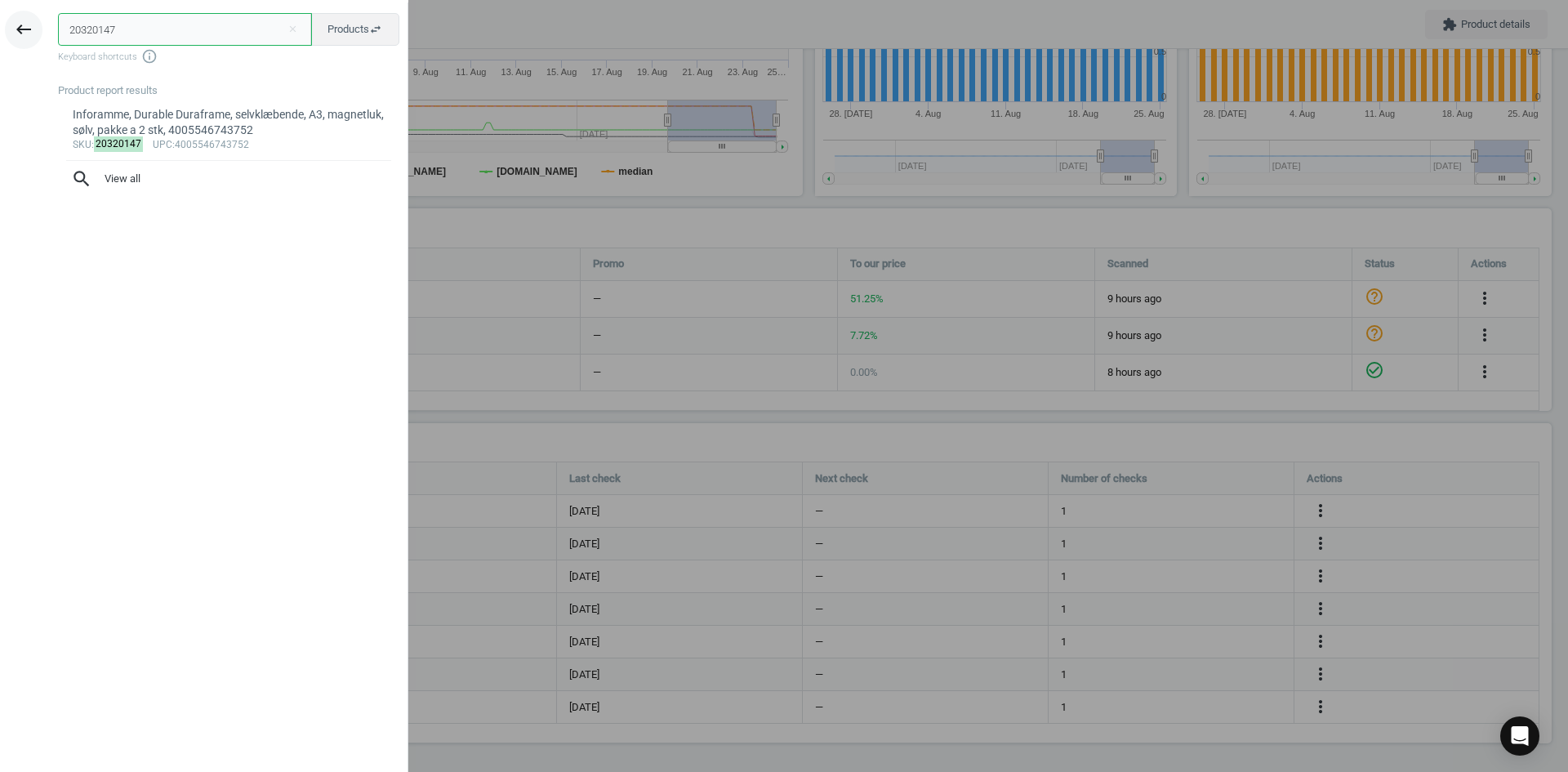
drag, startPoint x: 133, startPoint y: 23, endPoint x: 41, endPoint y: 32, distance: 92.4
click at [41, 32] on div "keyboard_backspace 20320147 close Products swap_horiz Keyboard shortcuts info_o…" at bounding box center [204, 388] width 409 height 772
paste input "36"
type input "20320136"
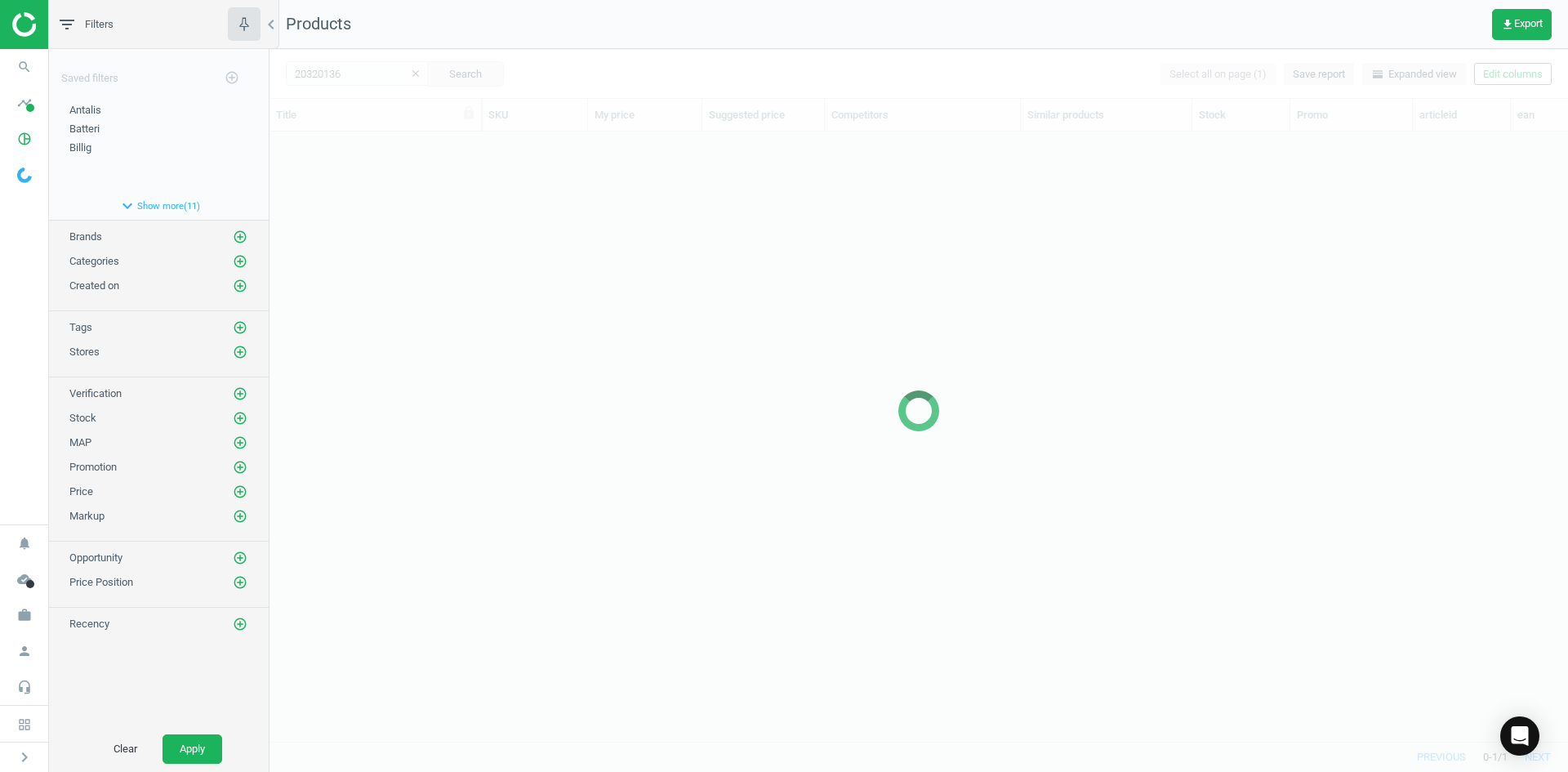
scroll to position [585, 1286]
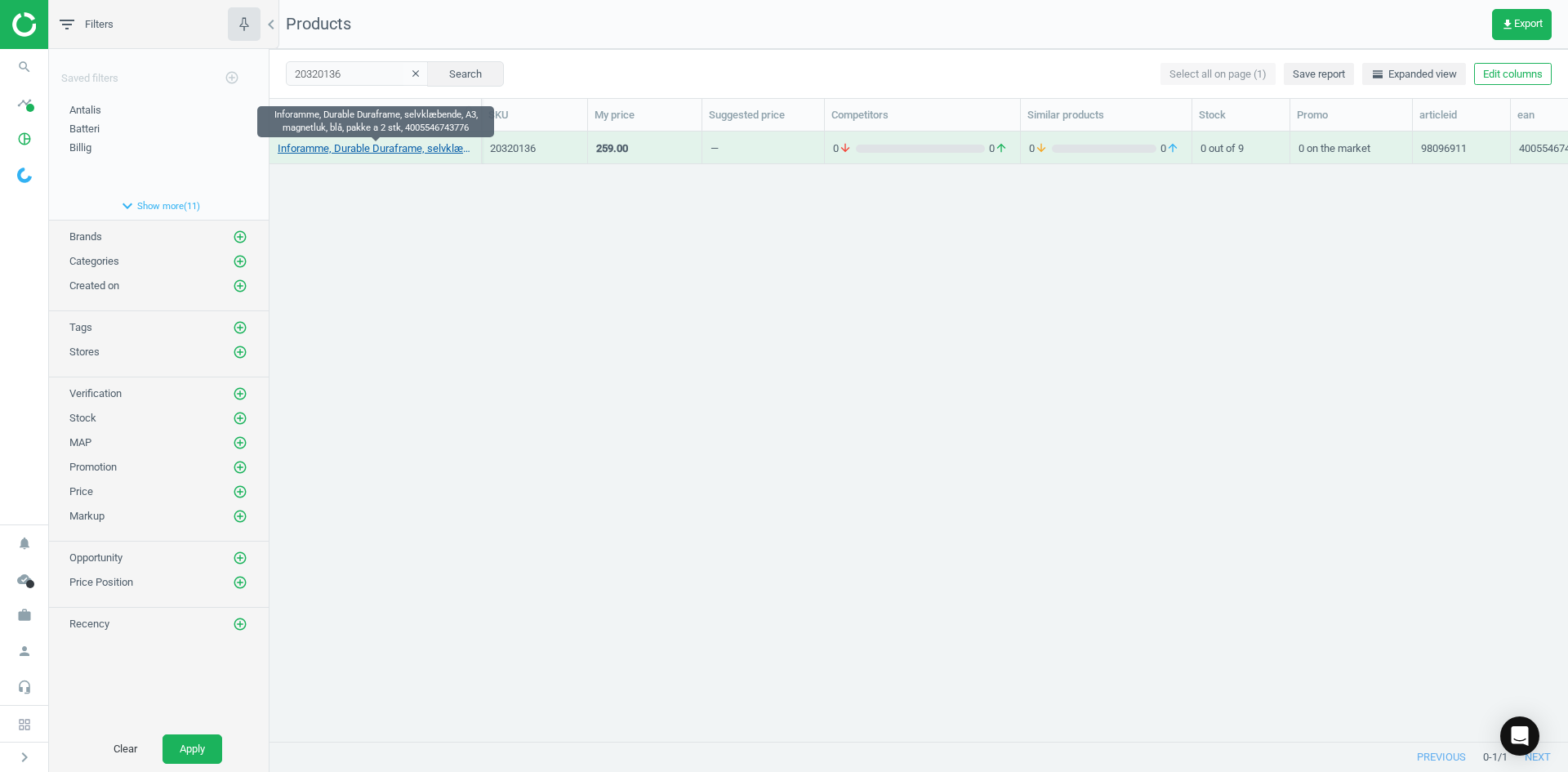
click at [361, 144] on link "Inforamme, Durable Duraframe, selvklæbende, A3, magnetluk, blå, pakke a 2 stk, …" at bounding box center [375, 149] width 195 height 15
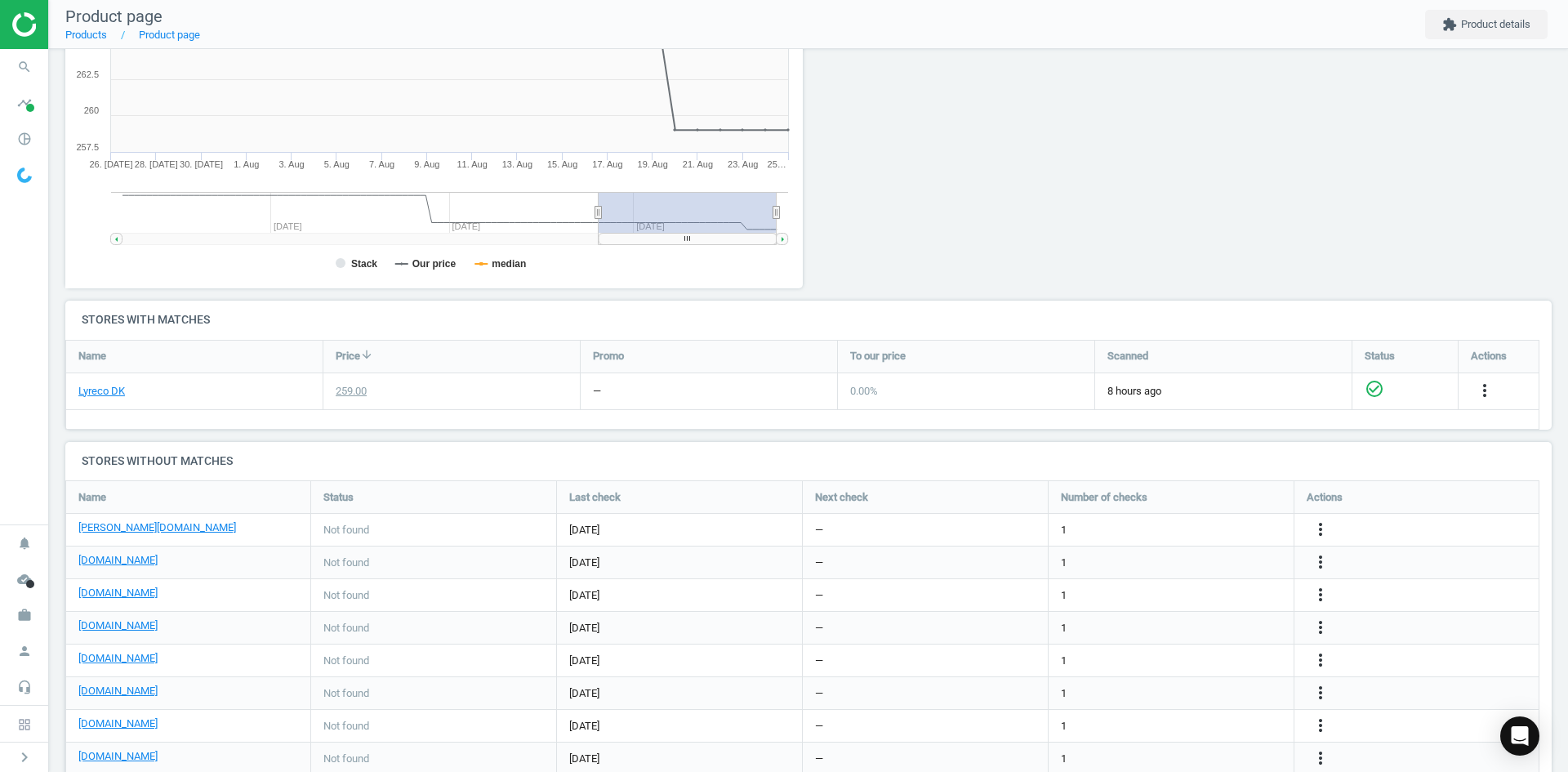
scroll to position [385, 0]
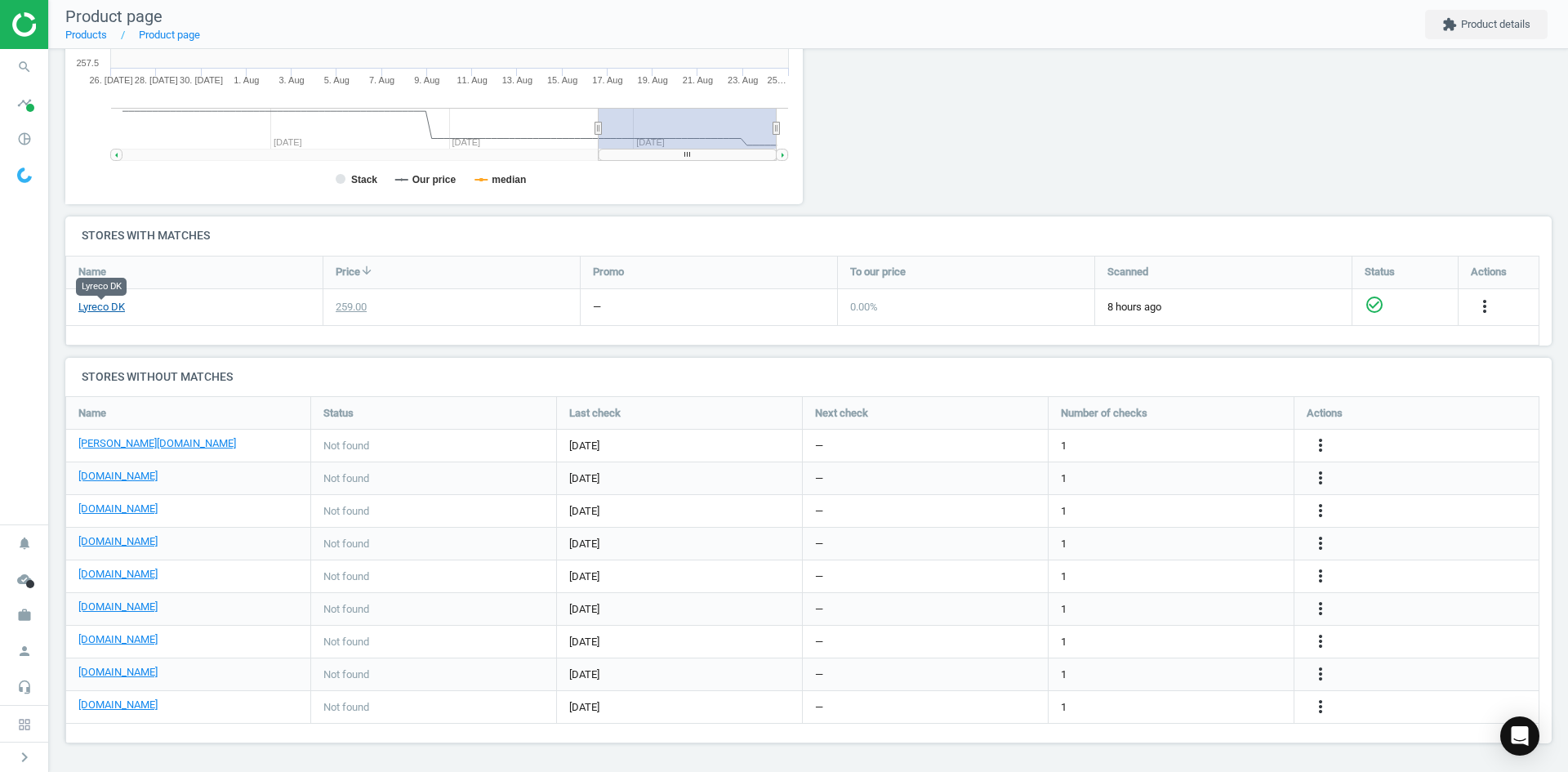
click at [99, 312] on link "Lyreco DK" at bounding box center [101, 307] width 47 height 15
click at [1476, 316] on icon "more_vert" at bounding box center [1485, 306] width 19 height 19
click at [1166, 448] on link "Edit URL/product option" at bounding box center [1193, 445] width 224 height 26
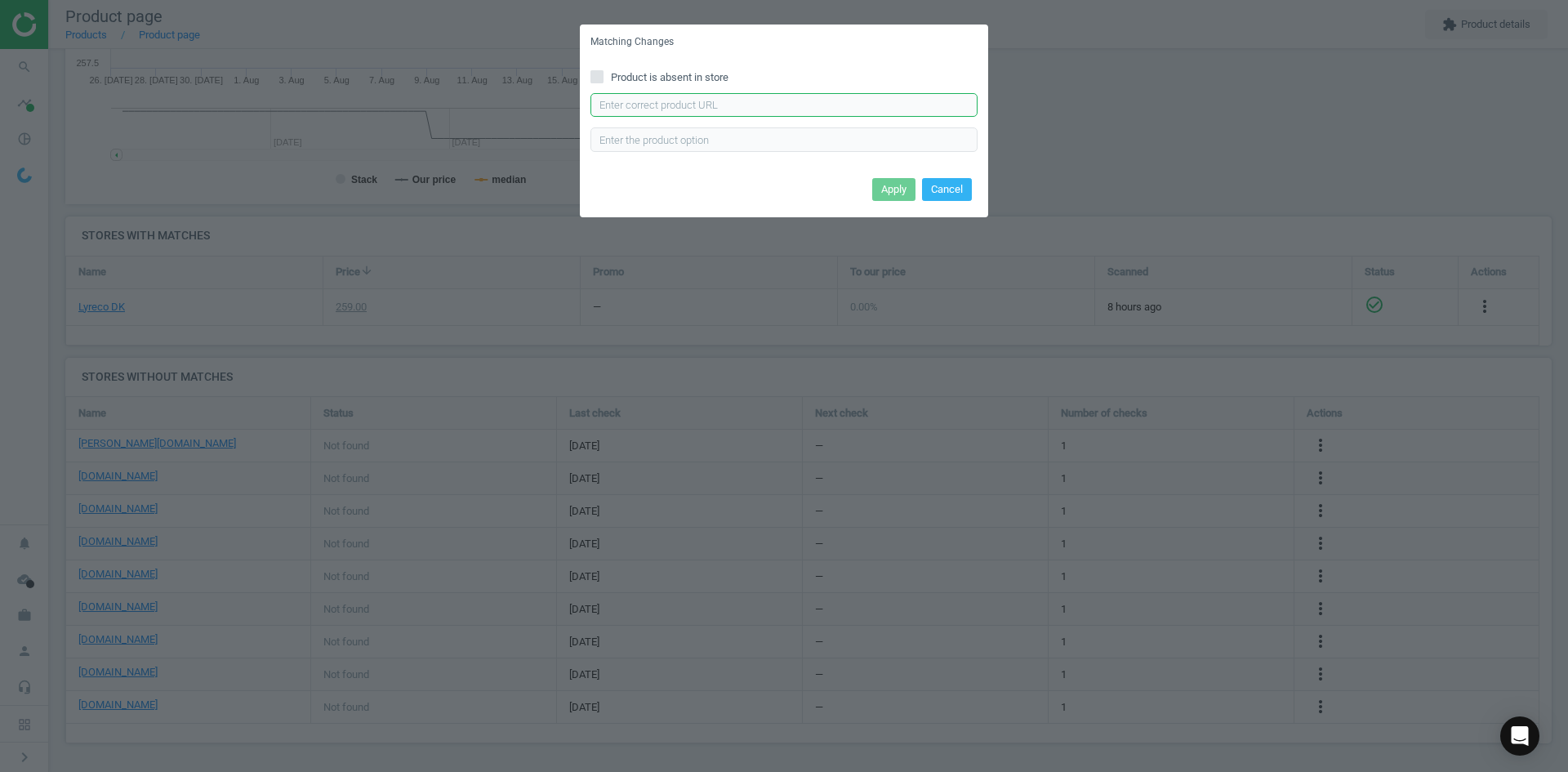
click at [748, 107] on input "text" at bounding box center [784, 106] width 387 height 25
paste input "https://www.lomax.dk/flere-produkter/butiksudstyr-og-inventar/skilte/rammer/inf…"
type input "https://www.lomax.dk/flere-produkter/butiksudstyr-og-inventar/skilte/rammer/inf…"
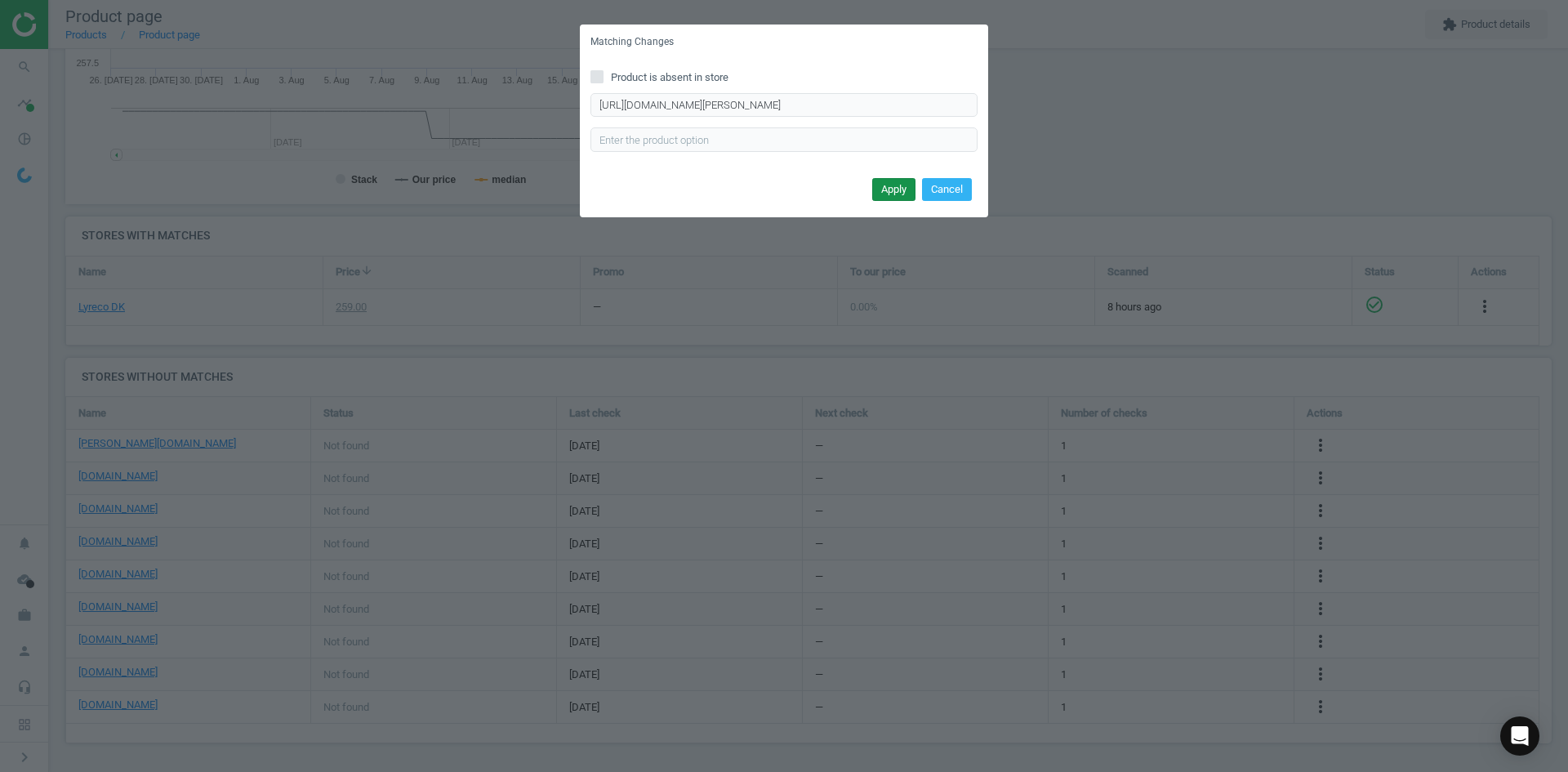
click at [905, 184] on button "Apply" at bounding box center [894, 189] width 43 height 23
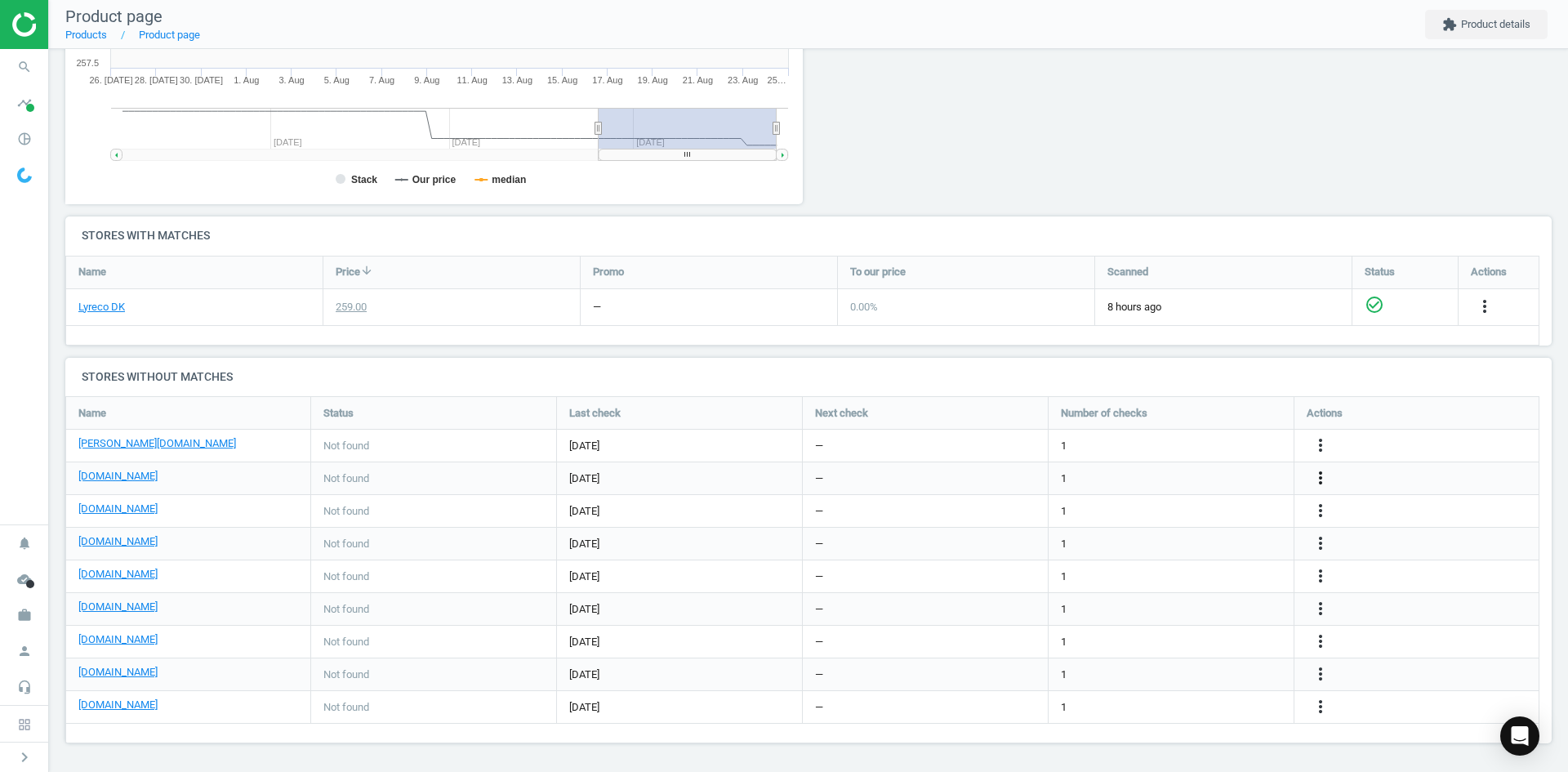
click at [1321, 472] on icon "more_vert" at bounding box center [1321, 478] width 19 height 19
click at [1187, 482] on link "Edit URL/product option" at bounding box center [1193, 478] width 224 height 26
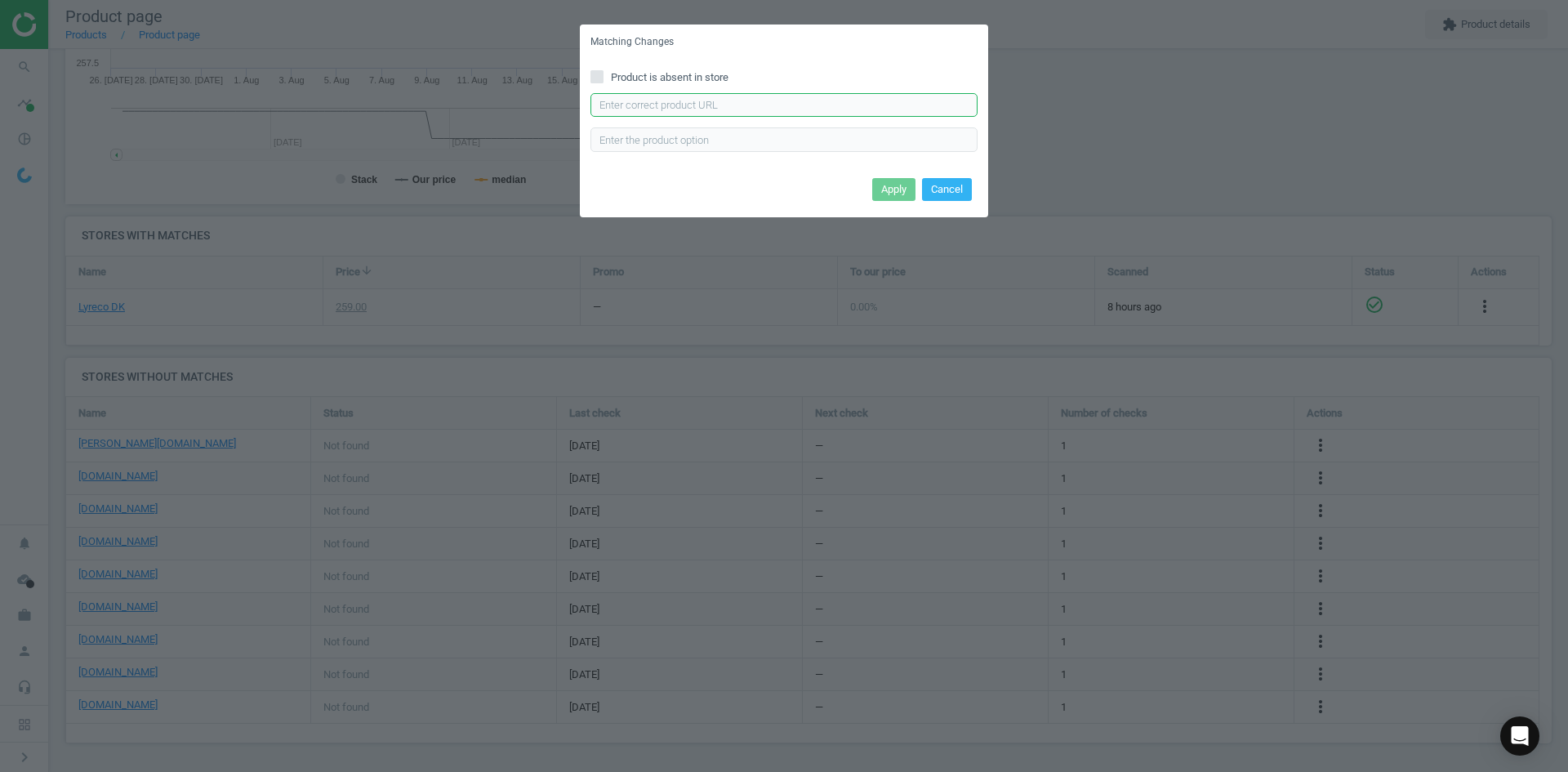
drag, startPoint x: 719, startPoint y: 106, endPoint x: 745, endPoint y: 117, distance: 28.2
click at [719, 106] on input "text" at bounding box center [784, 106] width 387 height 25
paste input "https://daarbakredoffice.dk/durable-duraframe-a3-magnetramme-moerkeblaa-2stk-30…"
type input "https://daarbakredoffice.dk/durable-duraframe-a3-magnetramme-moerkeblaa-2stk-30…"
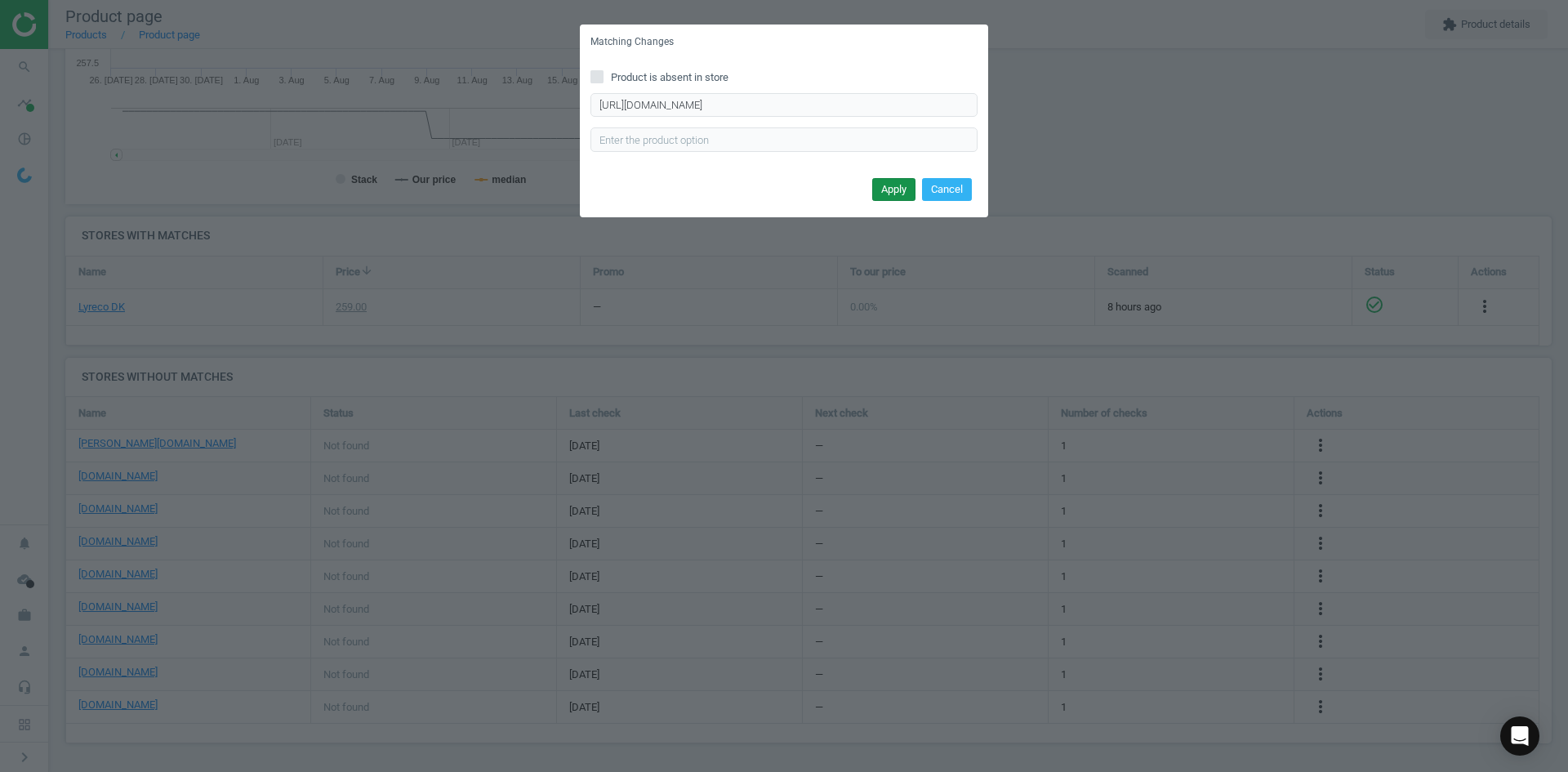
click at [901, 188] on button "Apply" at bounding box center [894, 189] width 43 height 23
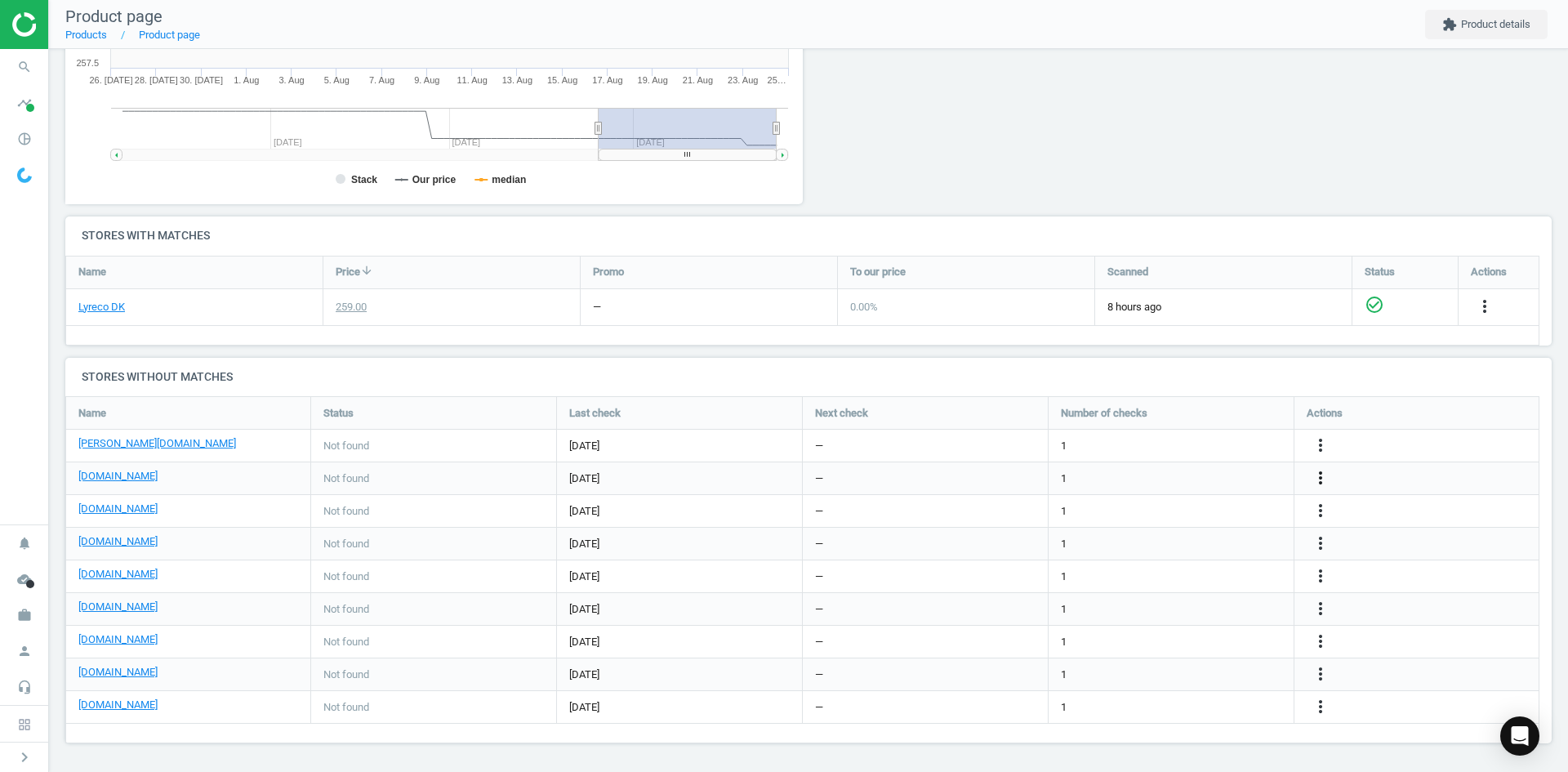
click at [1317, 475] on icon "more_vert" at bounding box center [1321, 478] width 19 height 19
click at [1319, 507] on icon "more_vert" at bounding box center [1321, 511] width 19 height 19
click at [1176, 507] on link "Edit URL/product option" at bounding box center [1193, 511] width 224 height 26
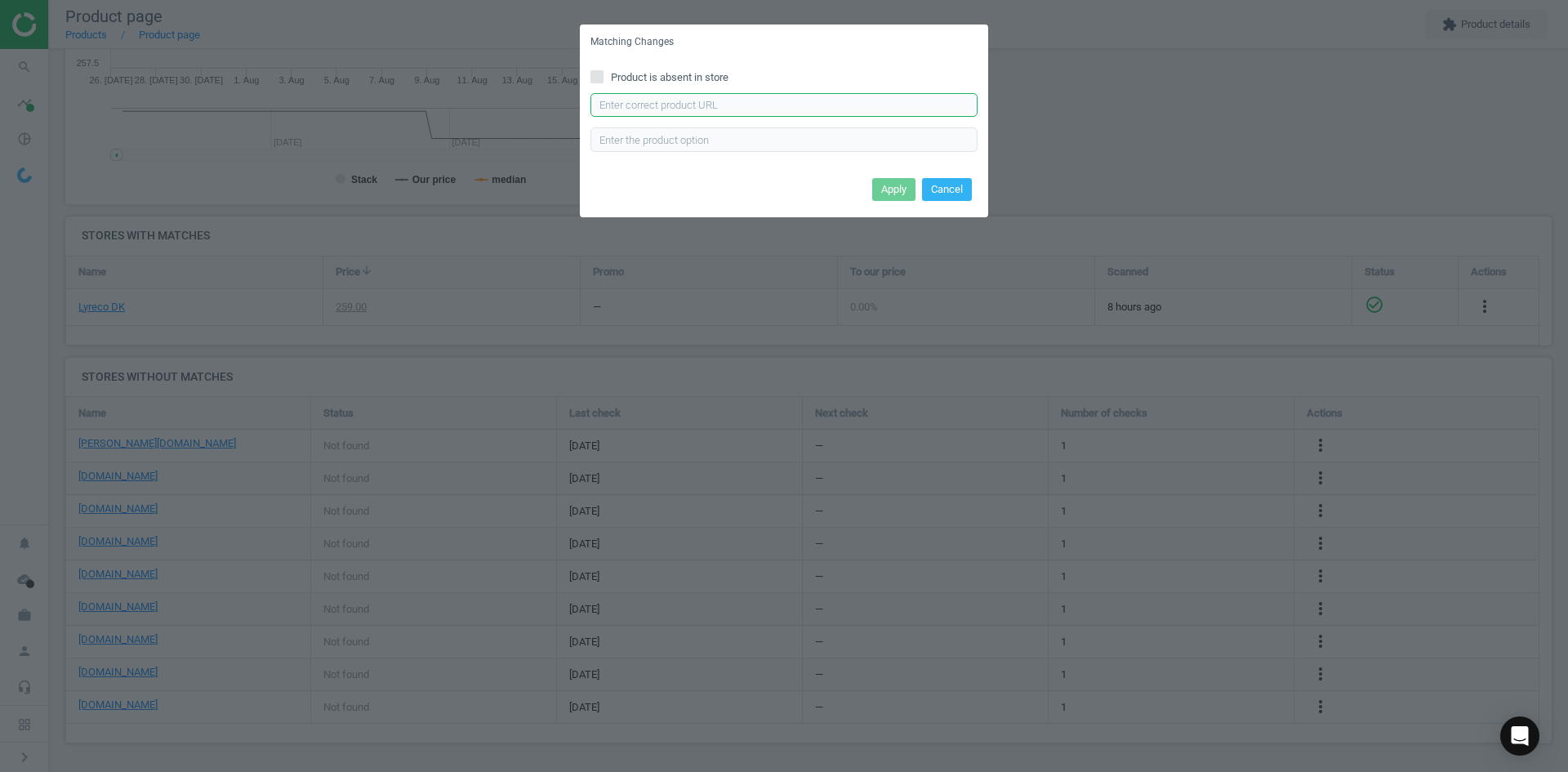
drag, startPoint x: 776, startPoint y: 108, endPoint x: 774, endPoint y: 117, distance: 9.2
click at [776, 108] on input "text" at bounding box center [784, 106] width 387 height 25
paste input "https://www.grafical.dk/skifteramme-selvklaebende-a3-duraframe-med-blaa-ramme-2…"
type input "https://www.grafical.dk/skifteramme-selvklaebende-a3-duraframe-med-blaa-ramme-2…"
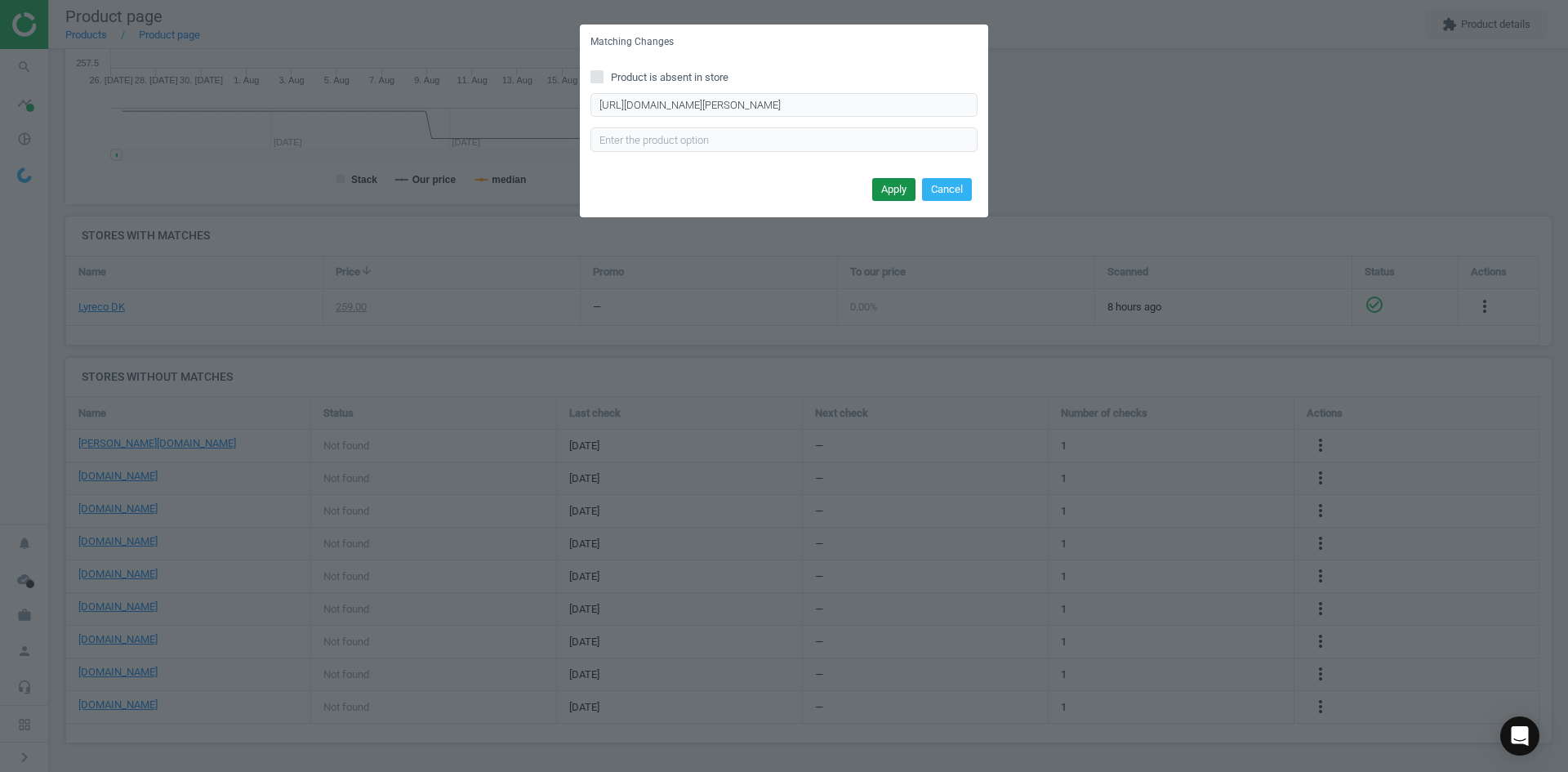
click at [886, 182] on button "Apply" at bounding box center [894, 189] width 43 height 23
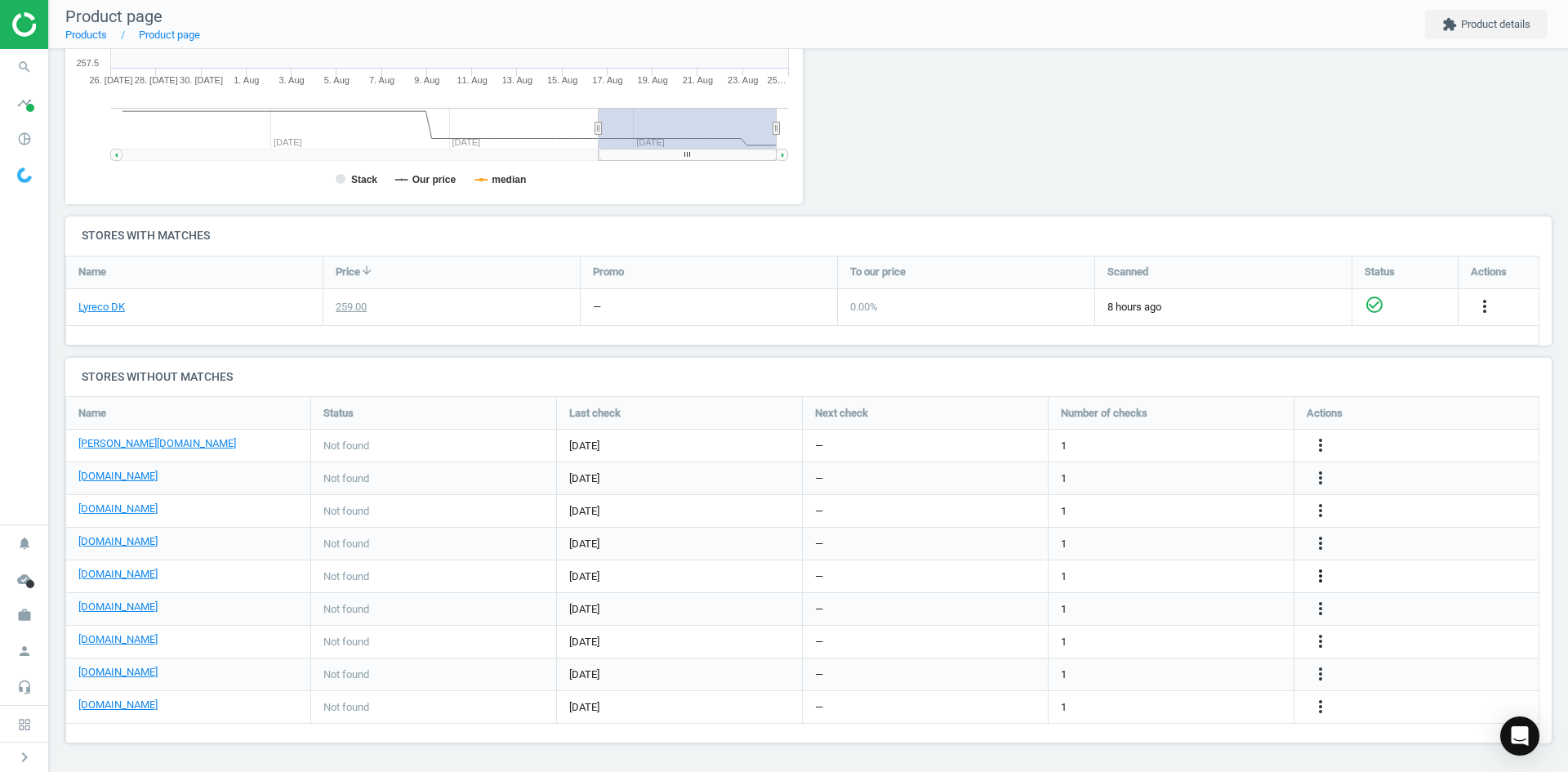
click at [1321, 578] on icon "more_vert" at bounding box center [1321, 576] width 19 height 19
click at [1187, 575] on link "Edit URL/product option" at bounding box center [1193, 576] width 224 height 26
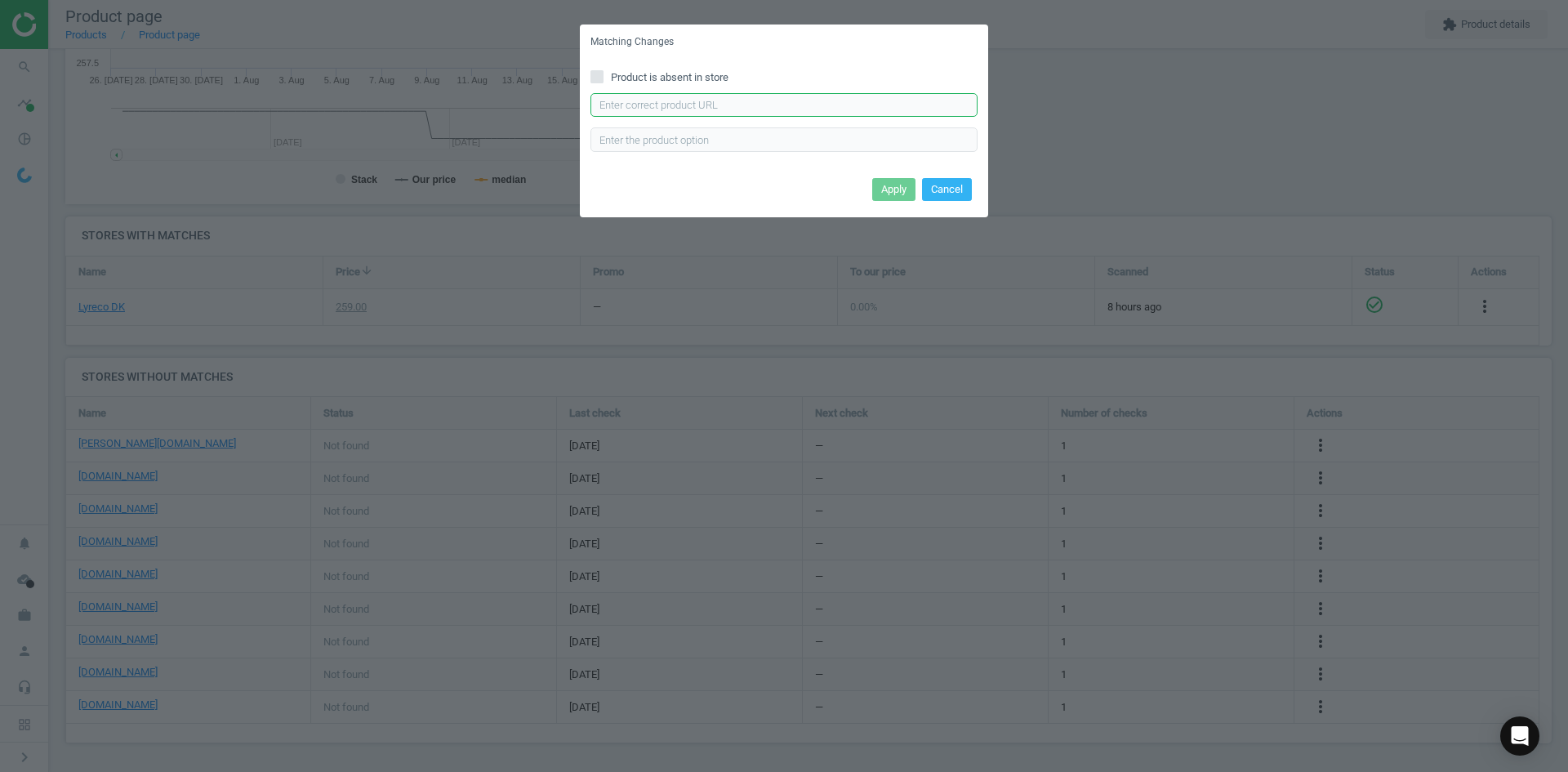
drag, startPoint x: 773, startPoint y: 104, endPoint x: 779, endPoint y: 118, distance: 15.2
click at [773, 104] on input "text" at bounding box center [784, 106] width 387 height 25
paste input "https://www.kontorsyd.dk/da/informationsramme/magnetlomme-a3-aaben-paa-3-sider-…"
type input "https://www.kontorsyd.dk/da/informationsramme/magnetlomme-a3-aaben-paa-3-sider-…"
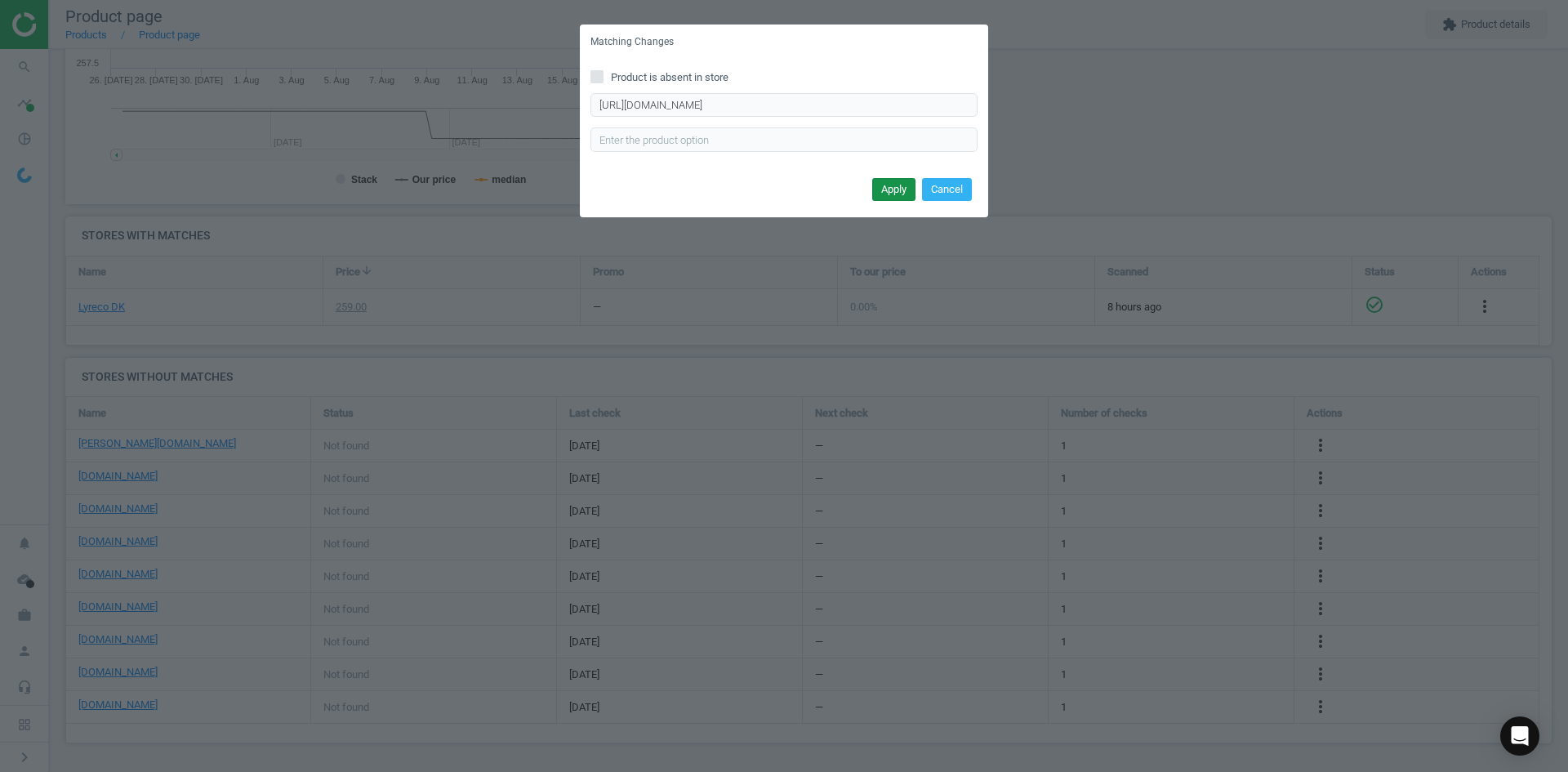
click at [887, 187] on button "Apply" at bounding box center [894, 189] width 43 height 23
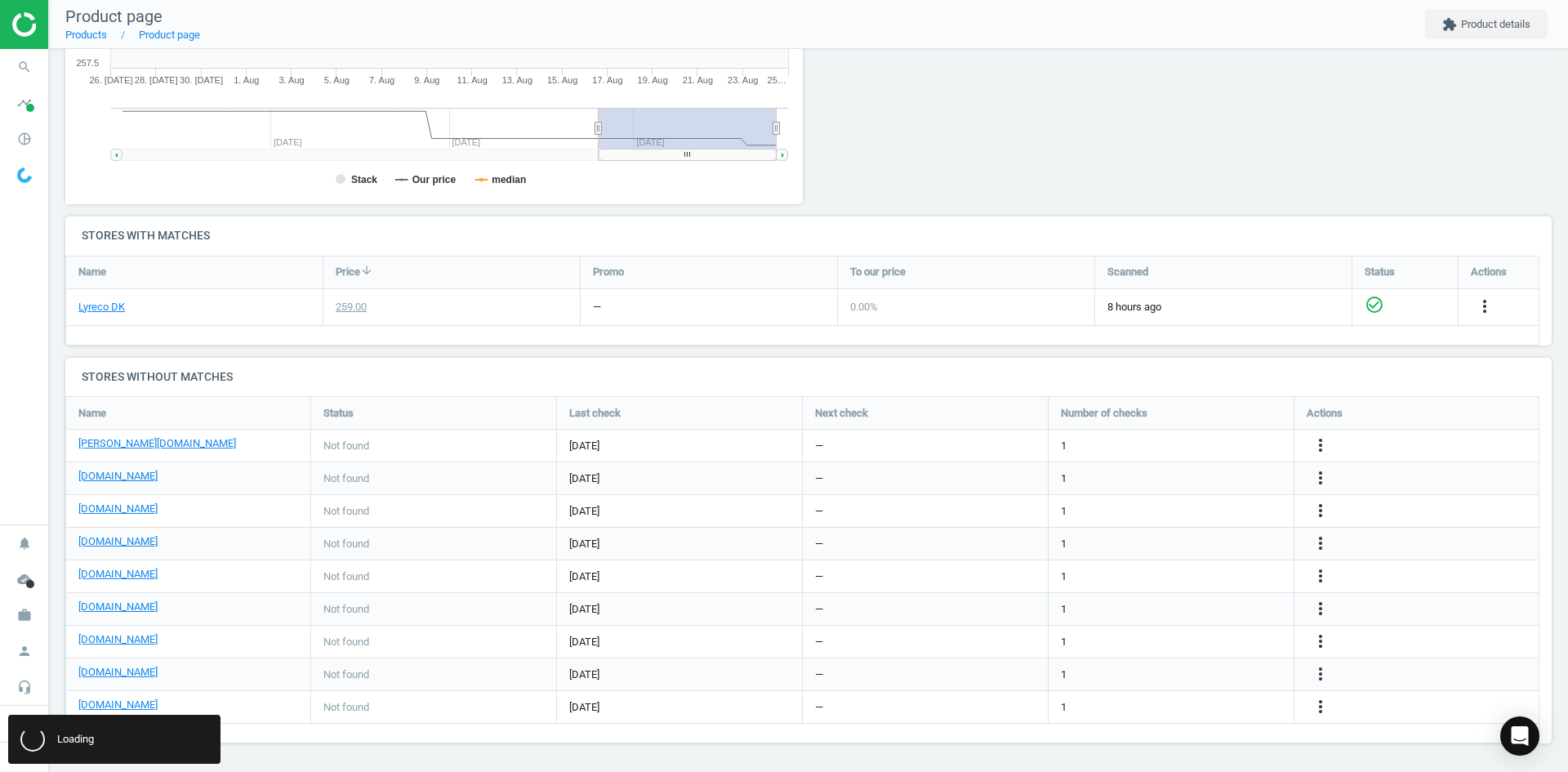
scroll to position [0, 0]
click at [1322, 609] on icon "more_vert" at bounding box center [1321, 608] width 19 height 19
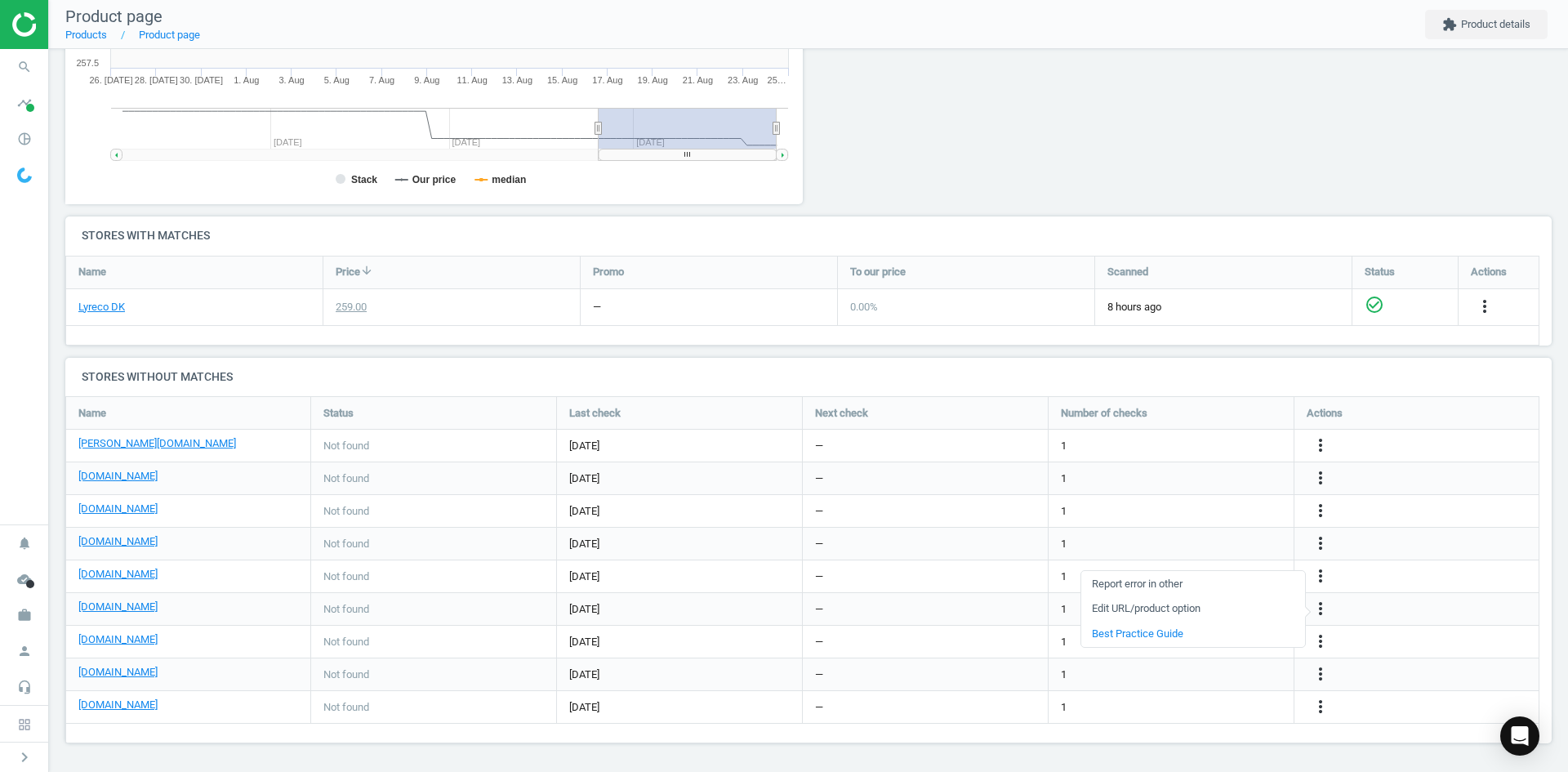
click at [1182, 607] on link "Edit URL/product option" at bounding box center [1193, 608] width 224 height 26
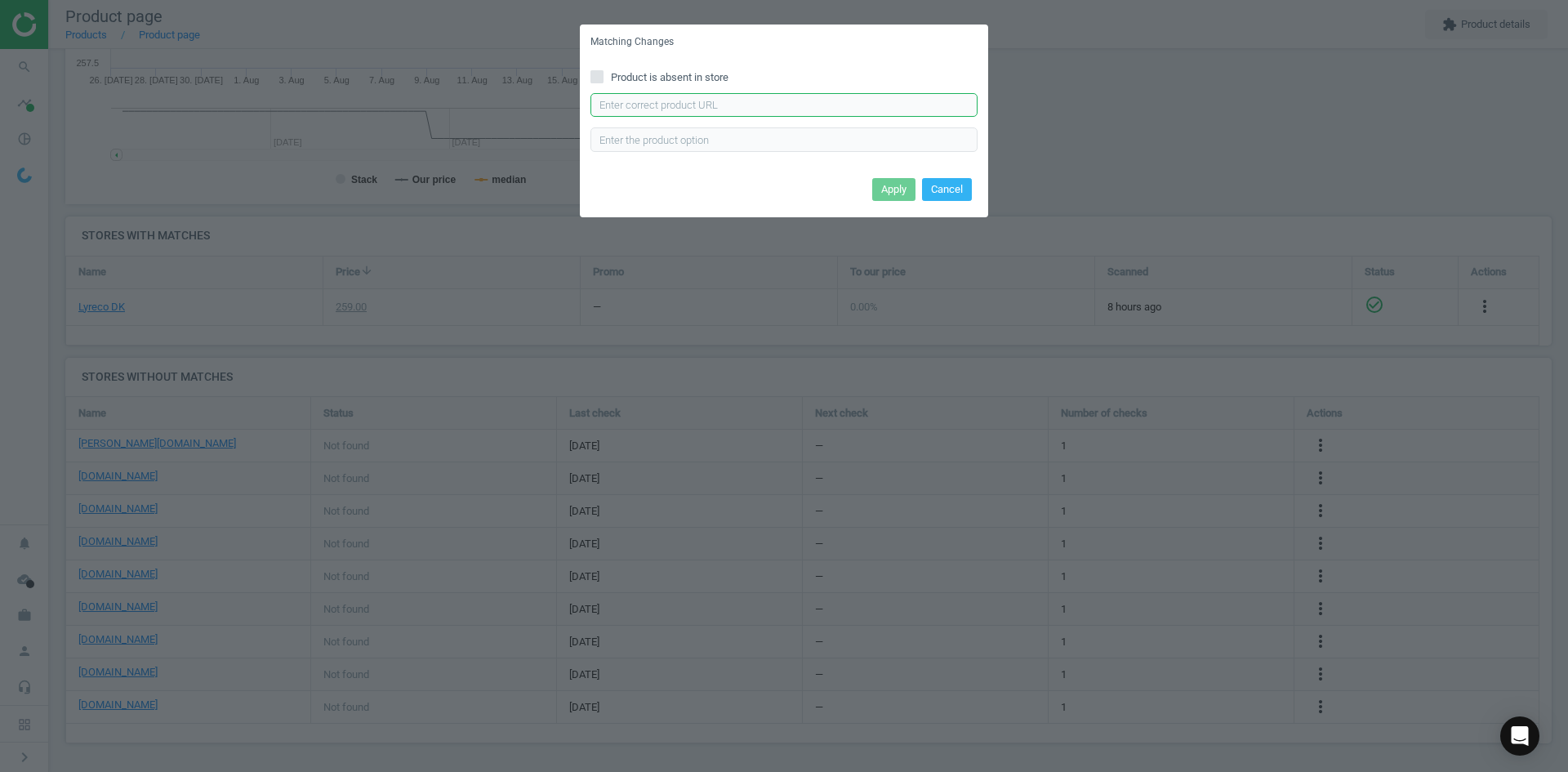
click at [724, 108] on input "text" at bounding box center [784, 106] width 387 height 25
paste input "https://konpap.dk/durable-duraframe-a3-magnetramme-moerkeblaa-2stk-219.487307/"
type input "https://konpap.dk/durable-duraframe-a3-magnetramme-moerkeblaa-2stk-219.487307/"
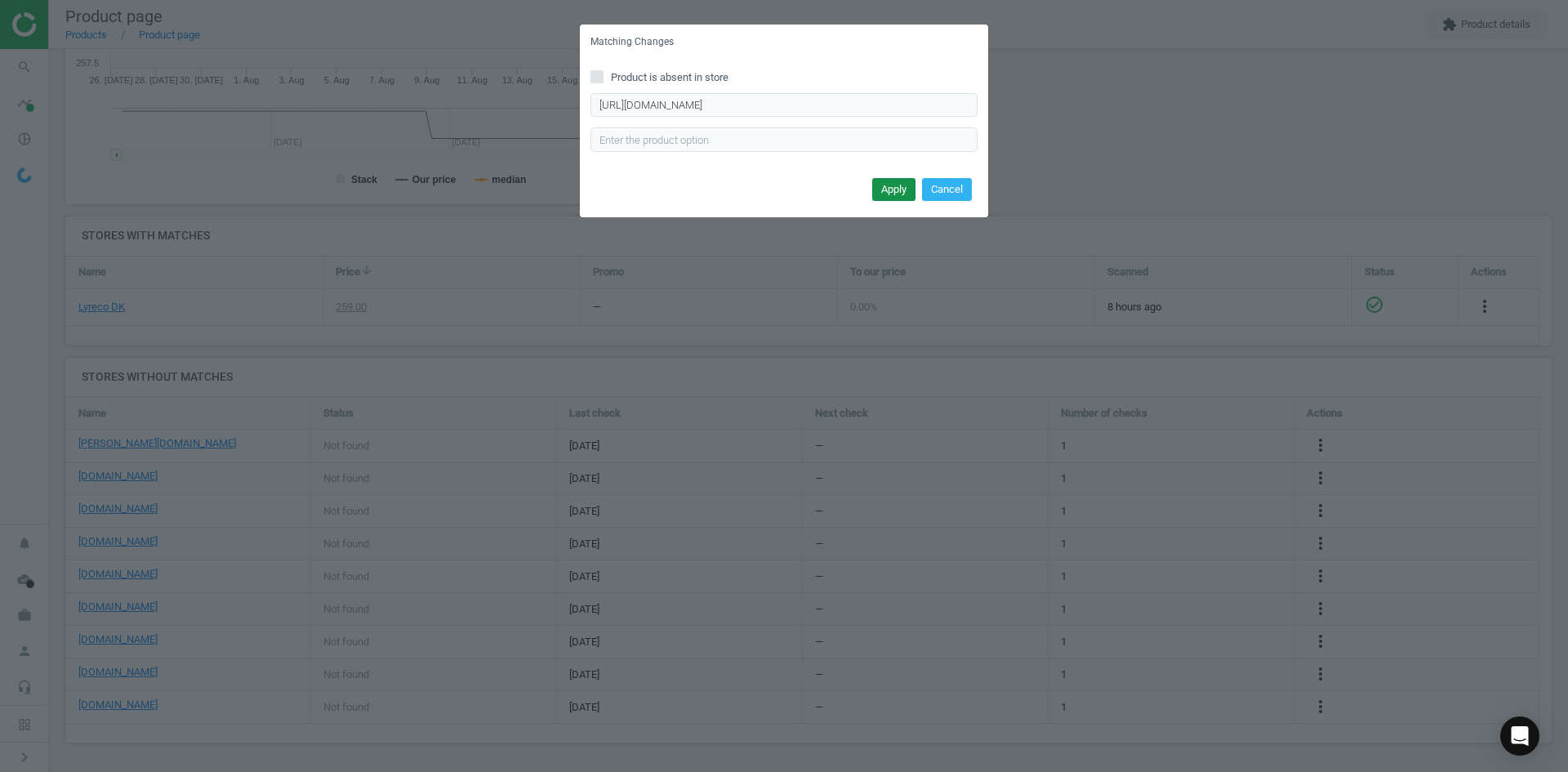
click at [882, 186] on button "Apply" at bounding box center [894, 189] width 43 height 23
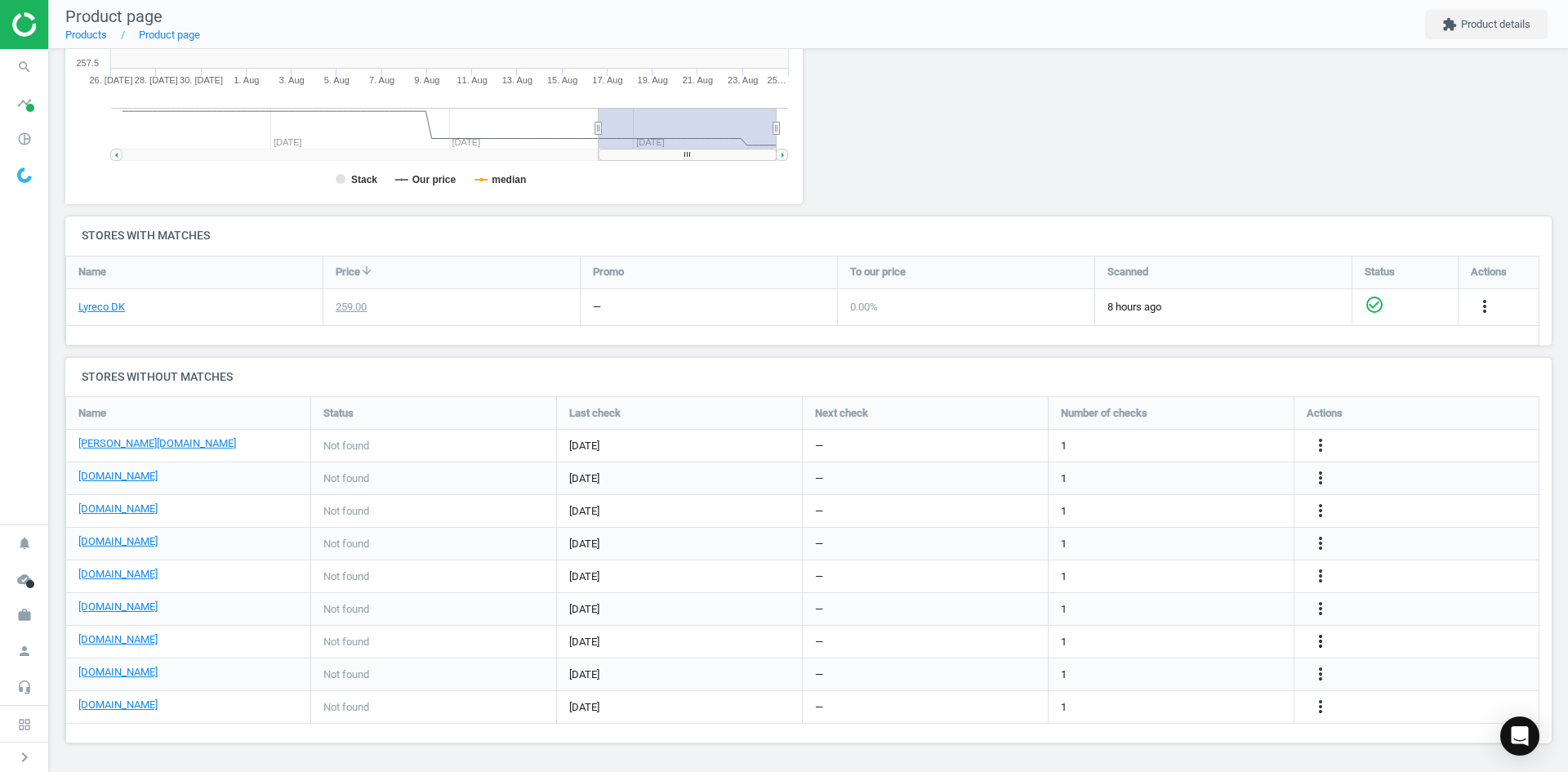
click at [1313, 638] on icon "more_vert" at bounding box center [1321, 641] width 19 height 19
click at [1215, 638] on link "Edit URL/product option" at bounding box center [1193, 641] width 224 height 26
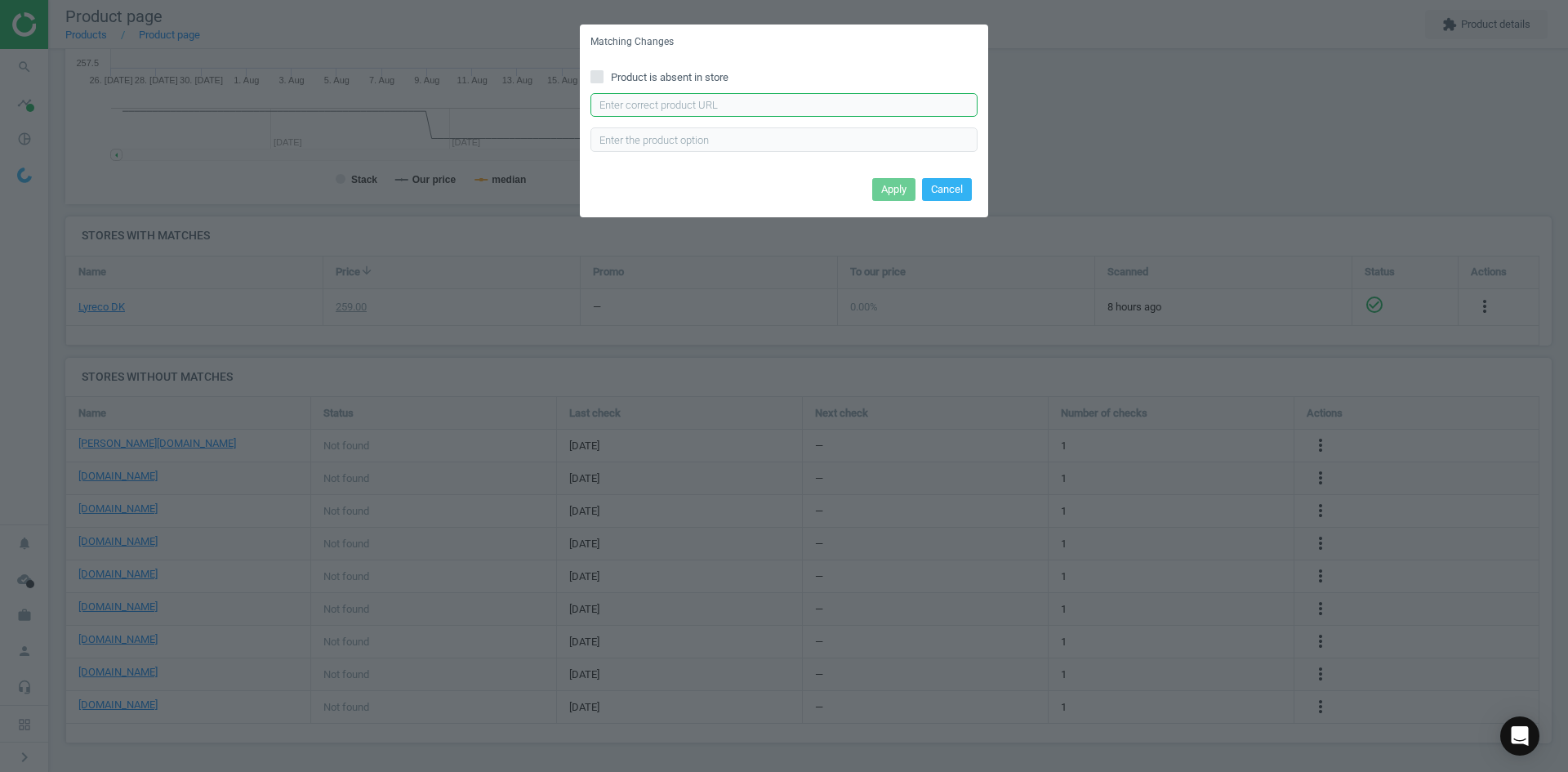
drag, startPoint x: 723, startPoint y: 100, endPoint x: 740, endPoint y: 118, distance: 24.8
click at [722, 100] on input "text" at bounding box center [784, 106] width 387 height 25
paste input "https://hertelsboresko.dk/da/skilte-og-rammer/skilt-duraframe-a3-blaa--2-stk"
type input "https://hertelsboresko.dk/da/skilte-og-rammer/skilt-duraframe-a3-blaa--2-stk"
drag, startPoint x: 901, startPoint y: 183, endPoint x: 850, endPoint y: 157, distance: 57.2
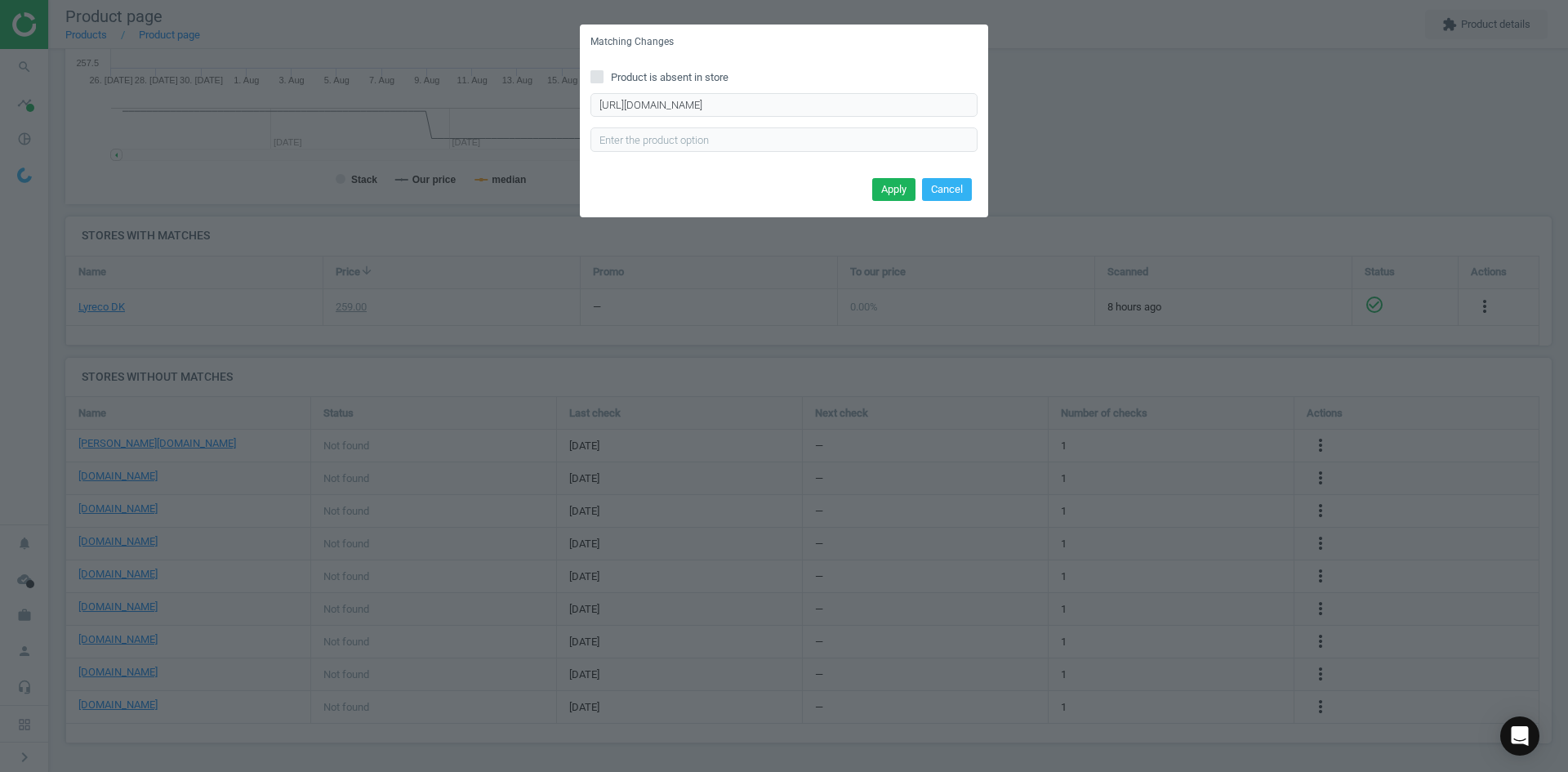
click at [900, 183] on button "Apply" at bounding box center [894, 189] width 43 height 23
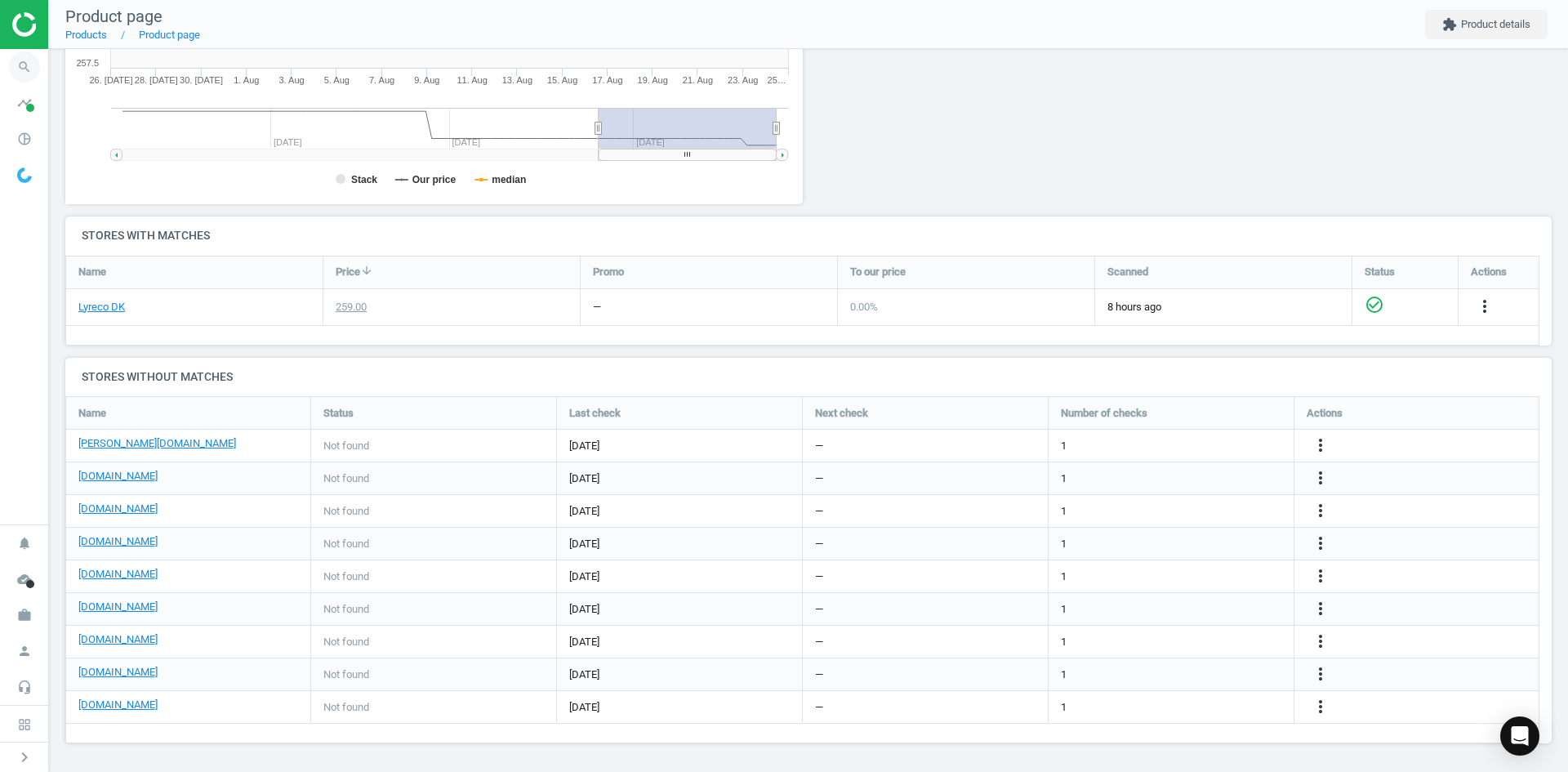
click at [25, 70] on icon "search" at bounding box center [24, 66] width 31 height 31
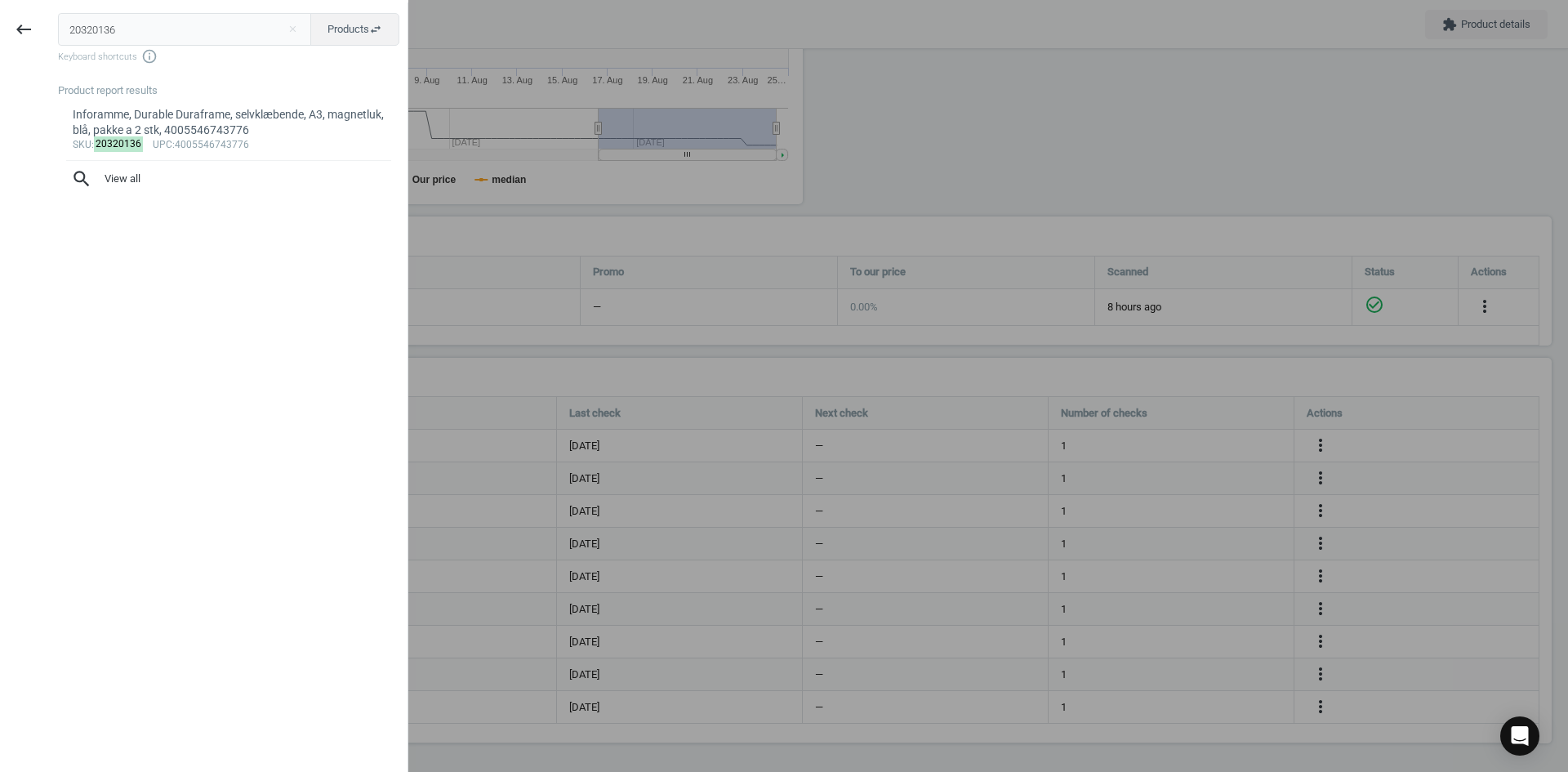
drag, startPoint x: 140, startPoint y: 33, endPoint x: 57, endPoint y: 29, distance: 83.1
click at [57, 29] on div "20320136 close Products swap_horiz Keyboard shortcuts info_outline Product repo…" at bounding box center [227, 388] width 360 height 772
type input "19974035"
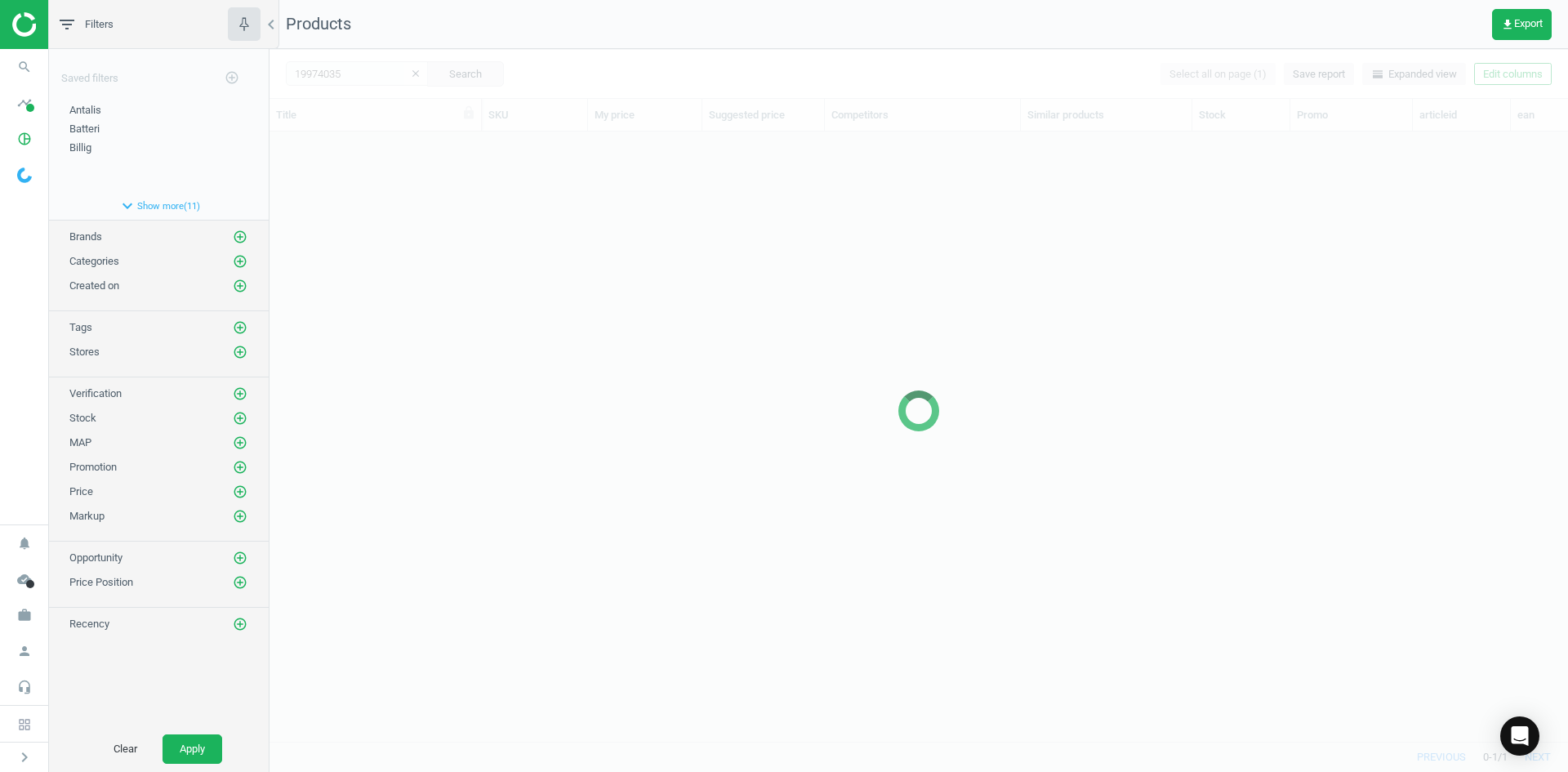
scroll to position [585, 1286]
click at [659, 403] on div at bounding box center [918, 410] width 1299 height 723
click at [502, 267] on div at bounding box center [918, 410] width 1299 height 723
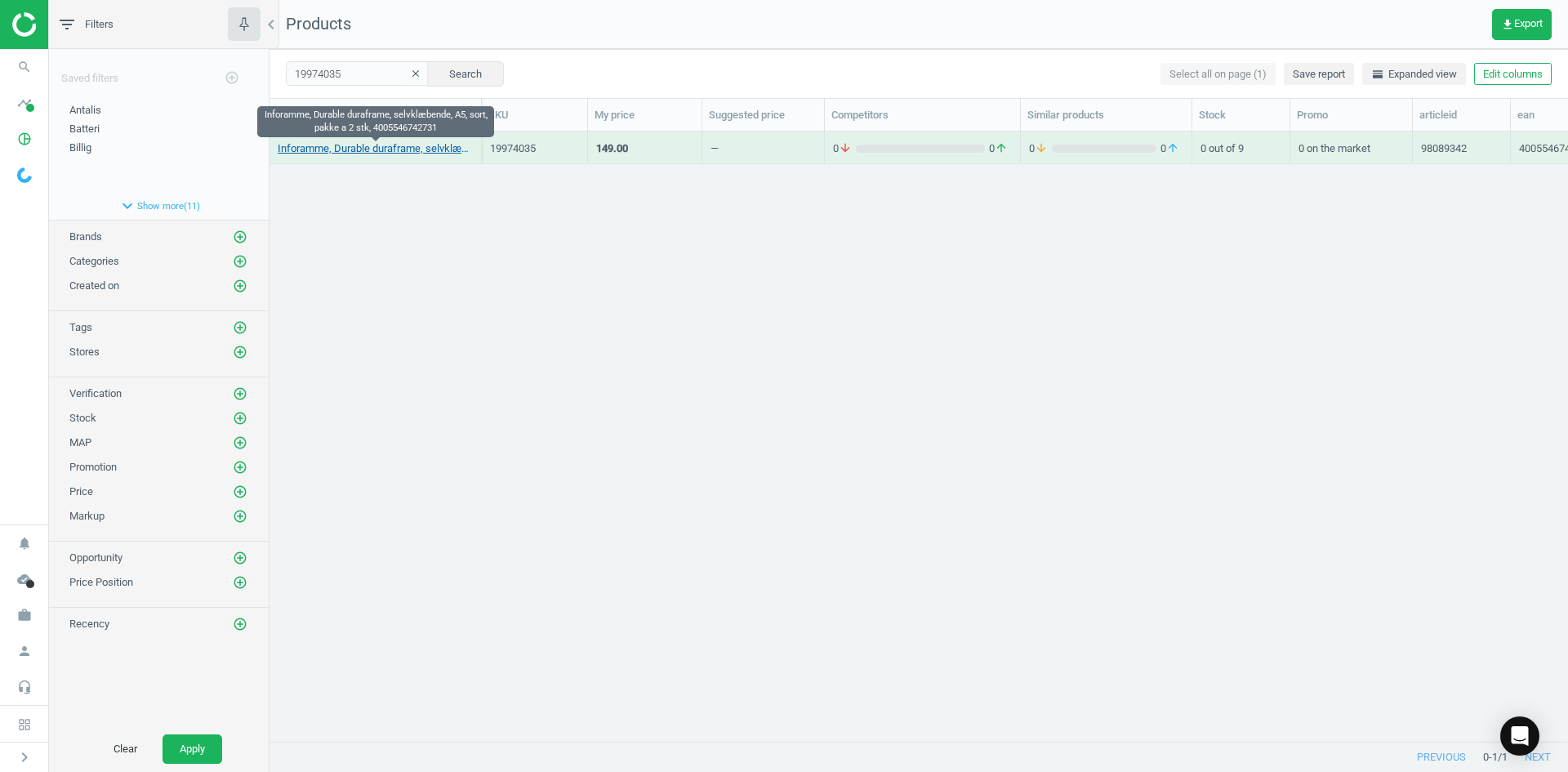
click at [456, 150] on link "Inforamme, Durable duraframe, selvklæbende, A5, sort, pakke a 2 stk, 4005546742…" at bounding box center [375, 149] width 195 height 15
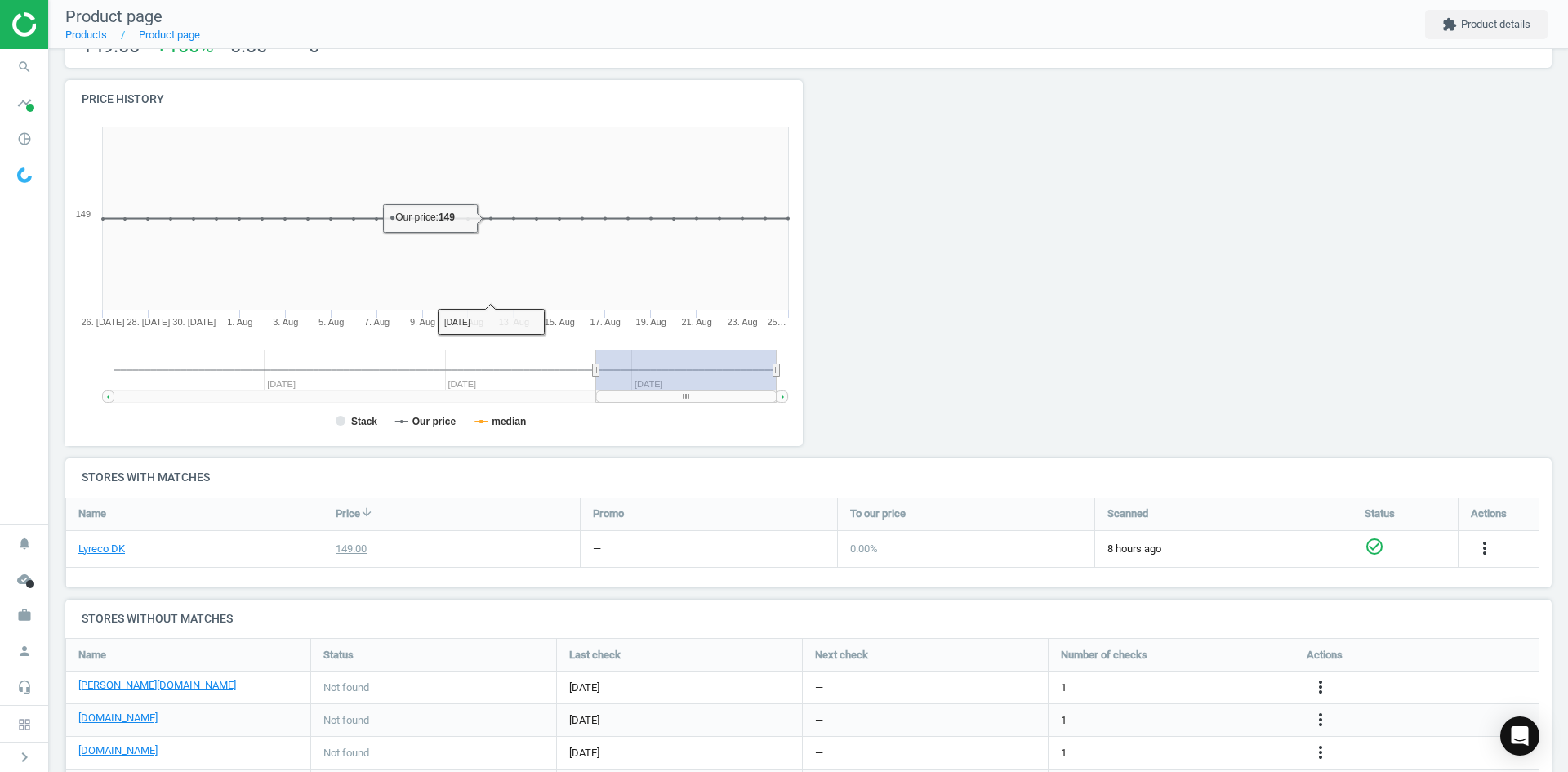
scroll to position [327, 0]
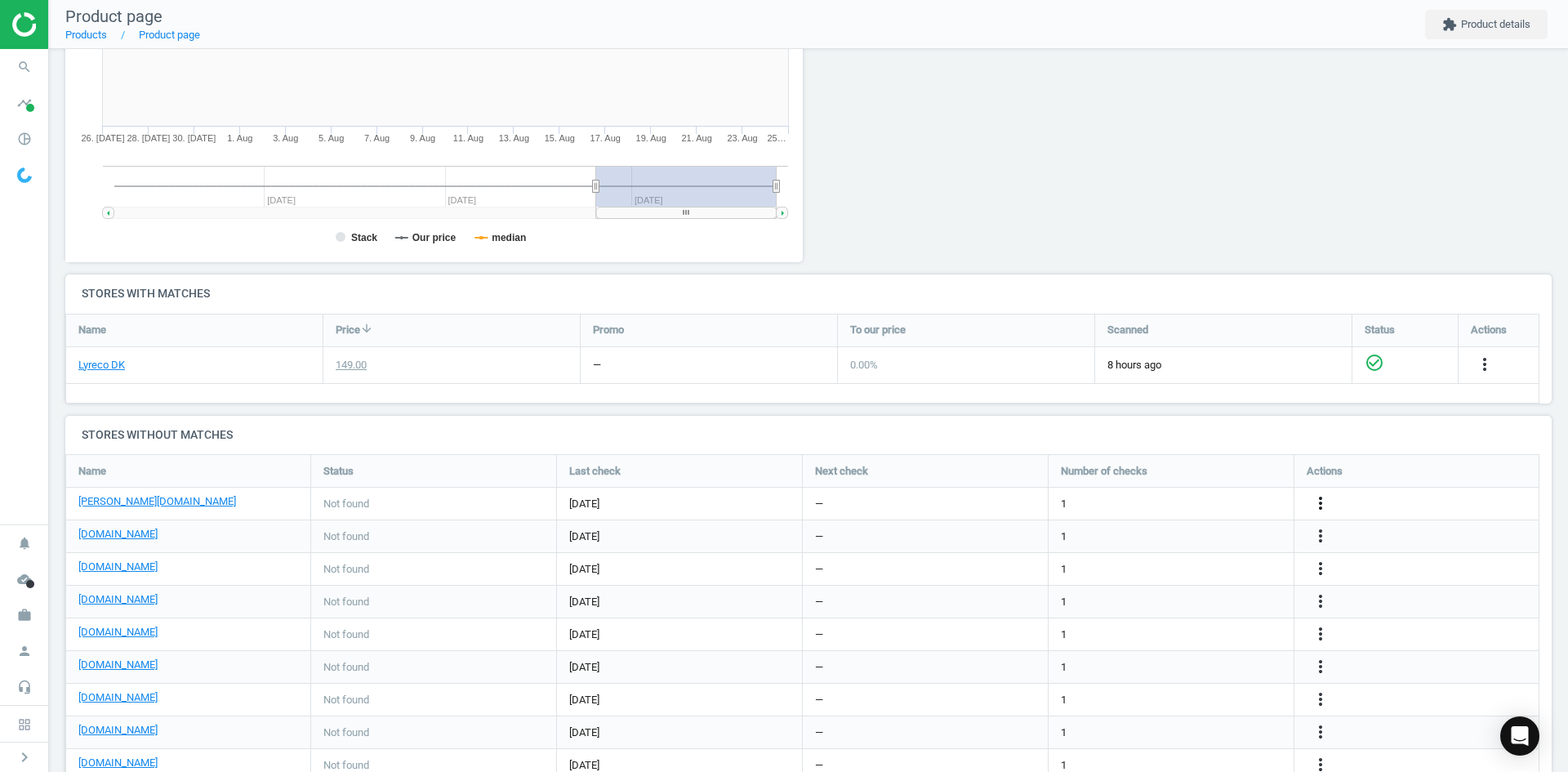
click at [1476, 374] on icon "more_vert" at bounding box center [1485, 364] width 19 height 19
click at [1176, 501] on link "Edit URL/product option" at bounding box center [1193, 504] width 224 height 26
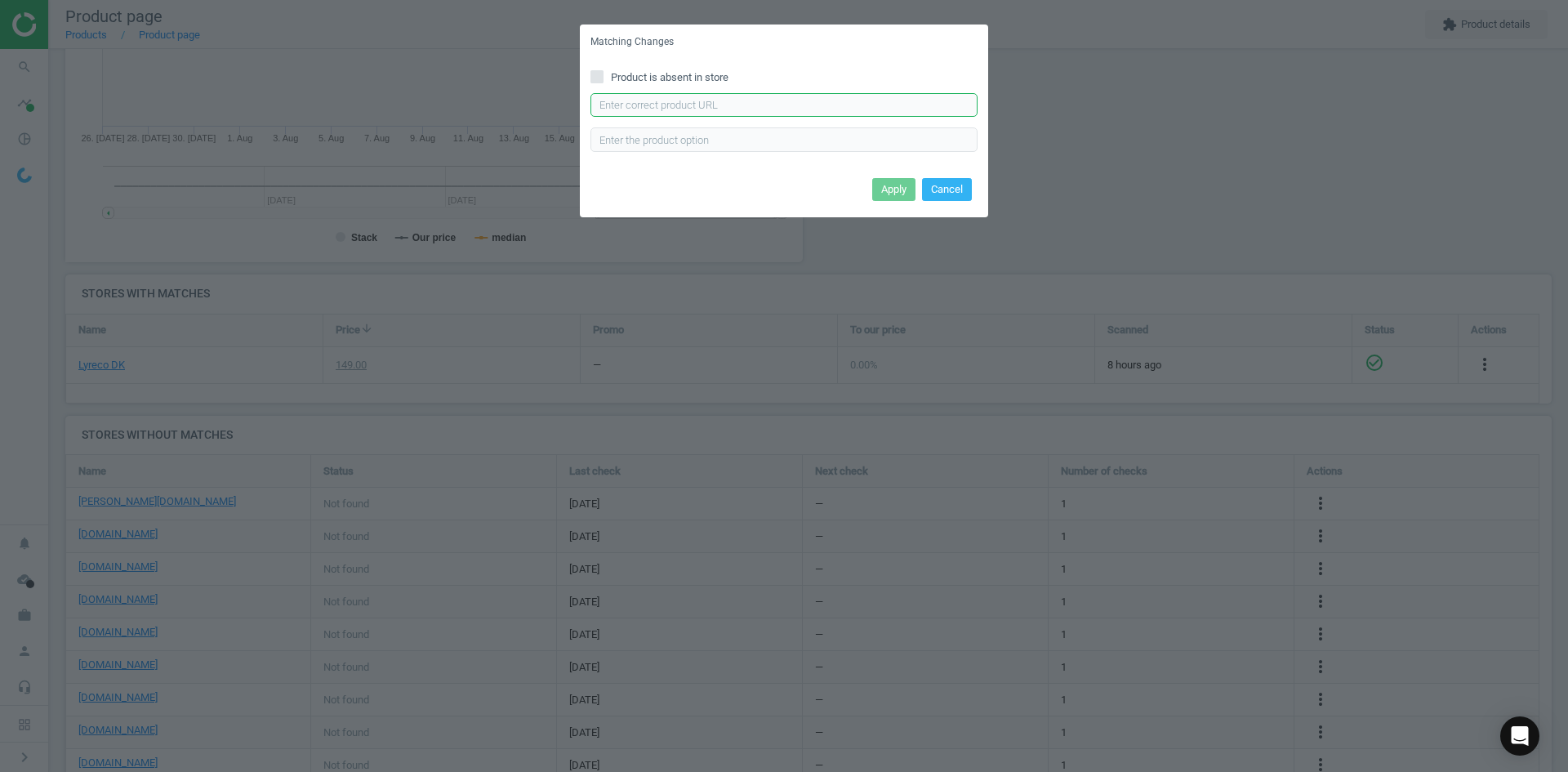
click at [634, 99] on input "text" at bounding box center [784, 106] width 387 height 25
paste input "https://www.lomax.dk/flere-produkter/butiksudstyr-og-inventar/skilte/rammer/inf…"
type input "https://www.lomax.dk/flere-produkter/butiksudstyr-og-inventar/skilte/rammer/inf…"
click at [905, 187] on button "Apply" at bounding box center [894, 189] width 43 height 23
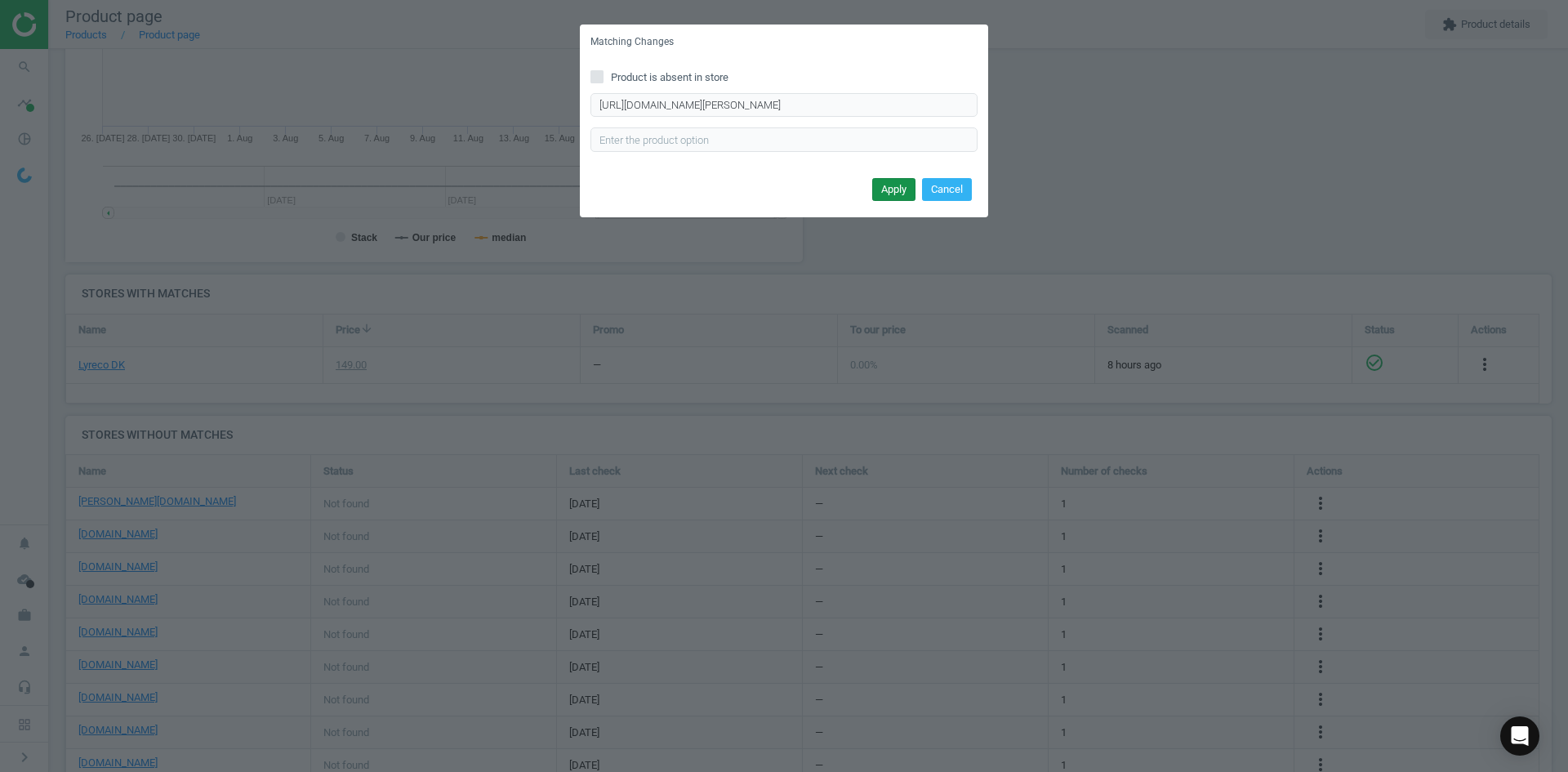
scroll to position [0, 0]
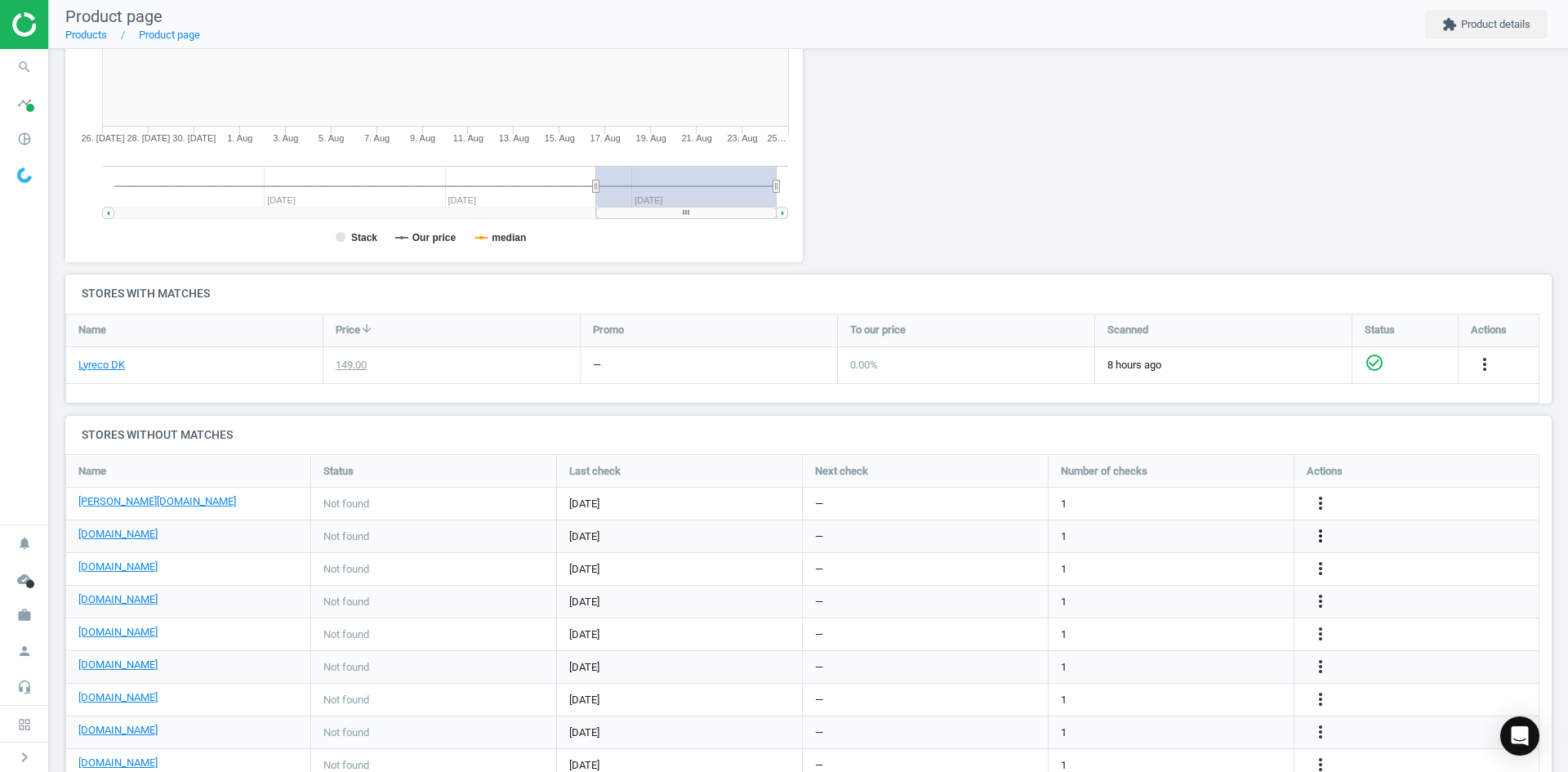
click at [1314, 538] on icon "more_vert" at bounding box center [1321, 536] width 19 height 19
click at [1190, 540] on link "Edit URL/product option" at bounding box center [1193, 536] width 224 height 26
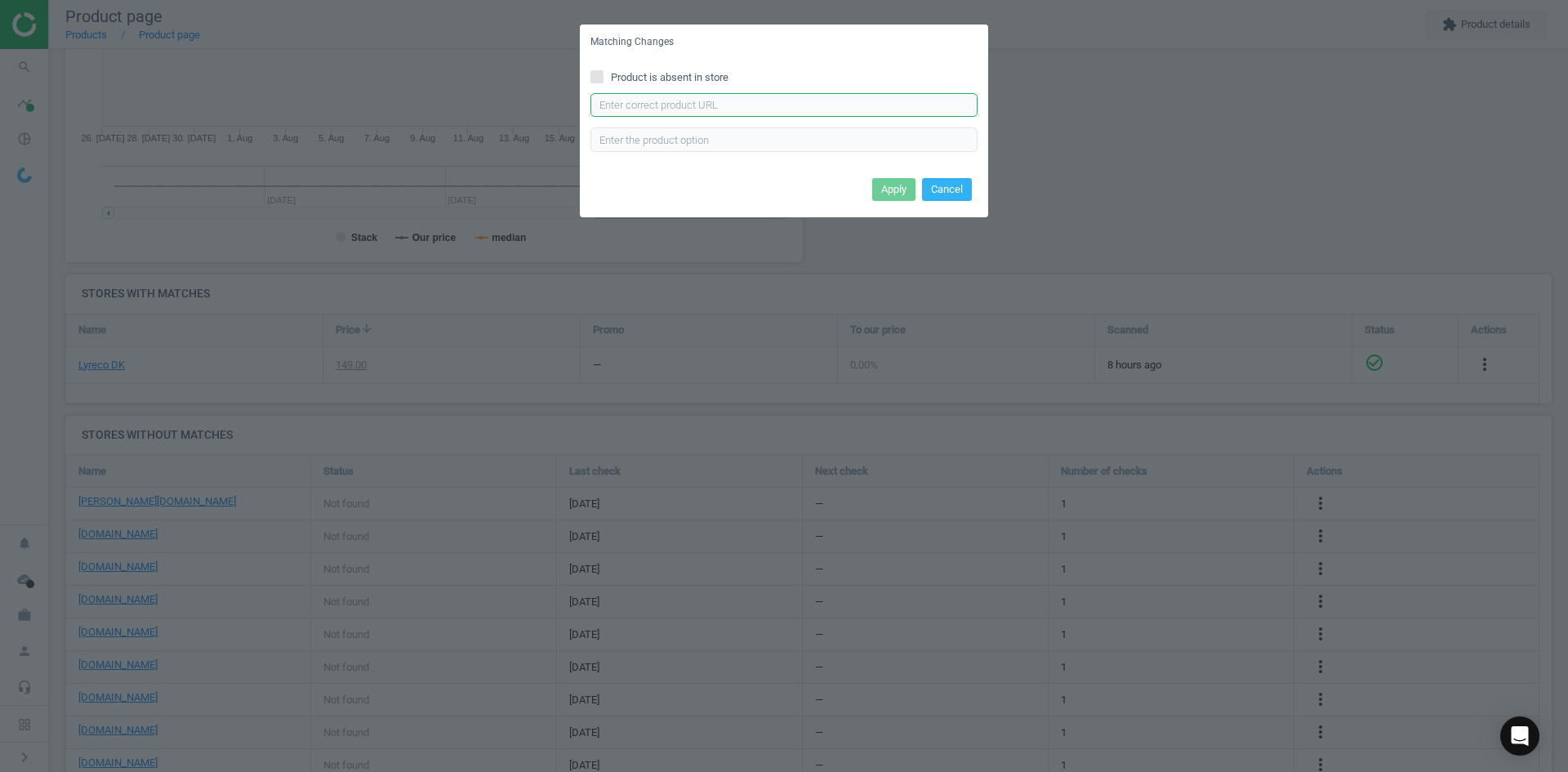
click at [755, 108] on input "text" at bounding box center [784, 106] width 387 height 25
paste input "https://daarbakredoffice.dk/durable-duraframe-selvklaebende-magnetramme-a5-sort…"
type input "https://daarbakredoffice.dk/durable-duraframe-selvklaebende-magnetramme-a5-sort…"
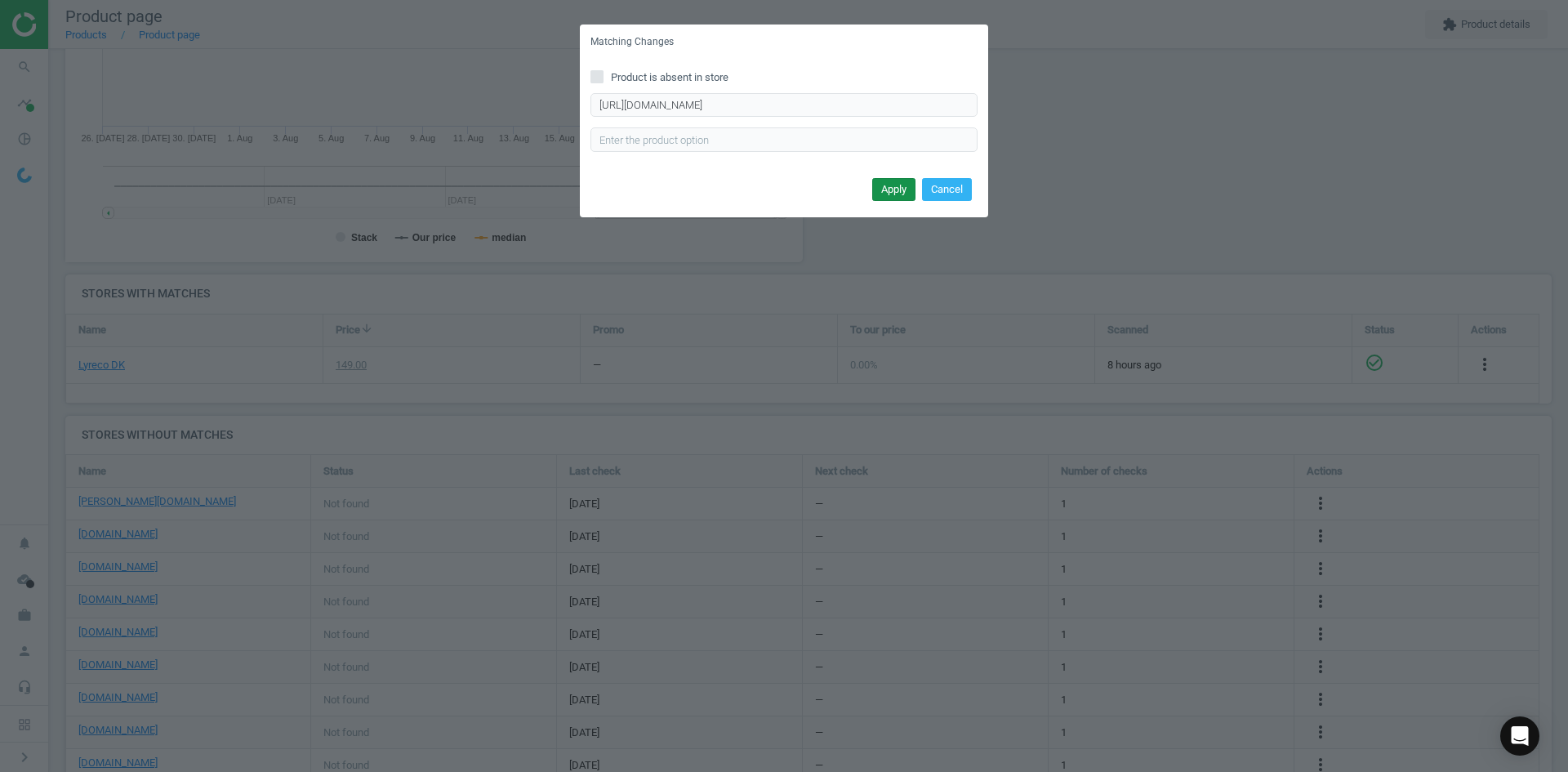
click at [881, 182] on button "Apply" at bounding box center [894, 189] width 43 height 23
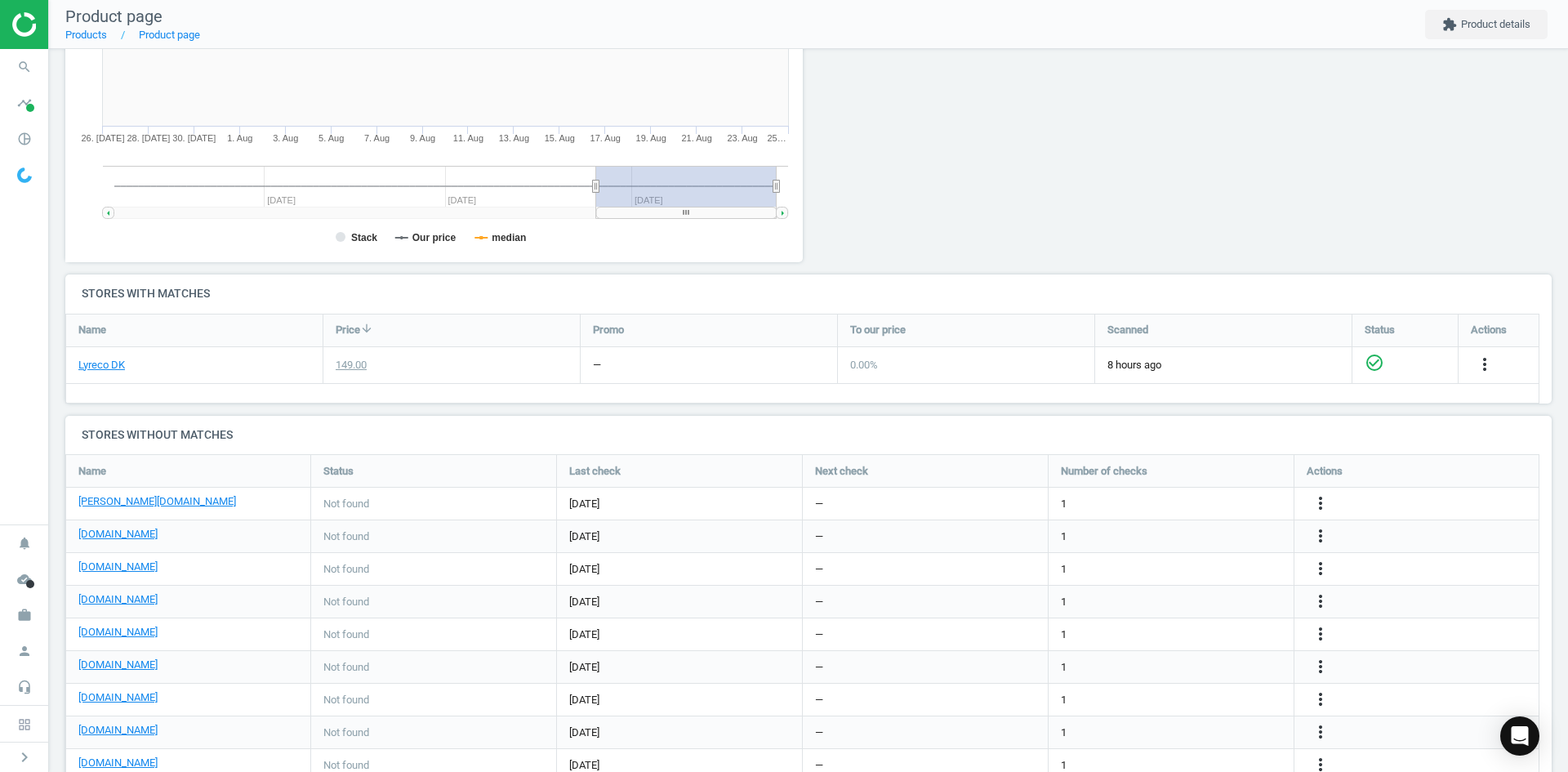
click at [1333, 563] on div "more_vert" at bounding box center [1323, 570] width 32 height 21
click at [1322, 563] on icon "more_vert" at bounding box center [1321, 569] width 19 height 19
click at [1195, 571] on link "Edit URL/product option" at bounding box center [1193, 569] width 224 height 26
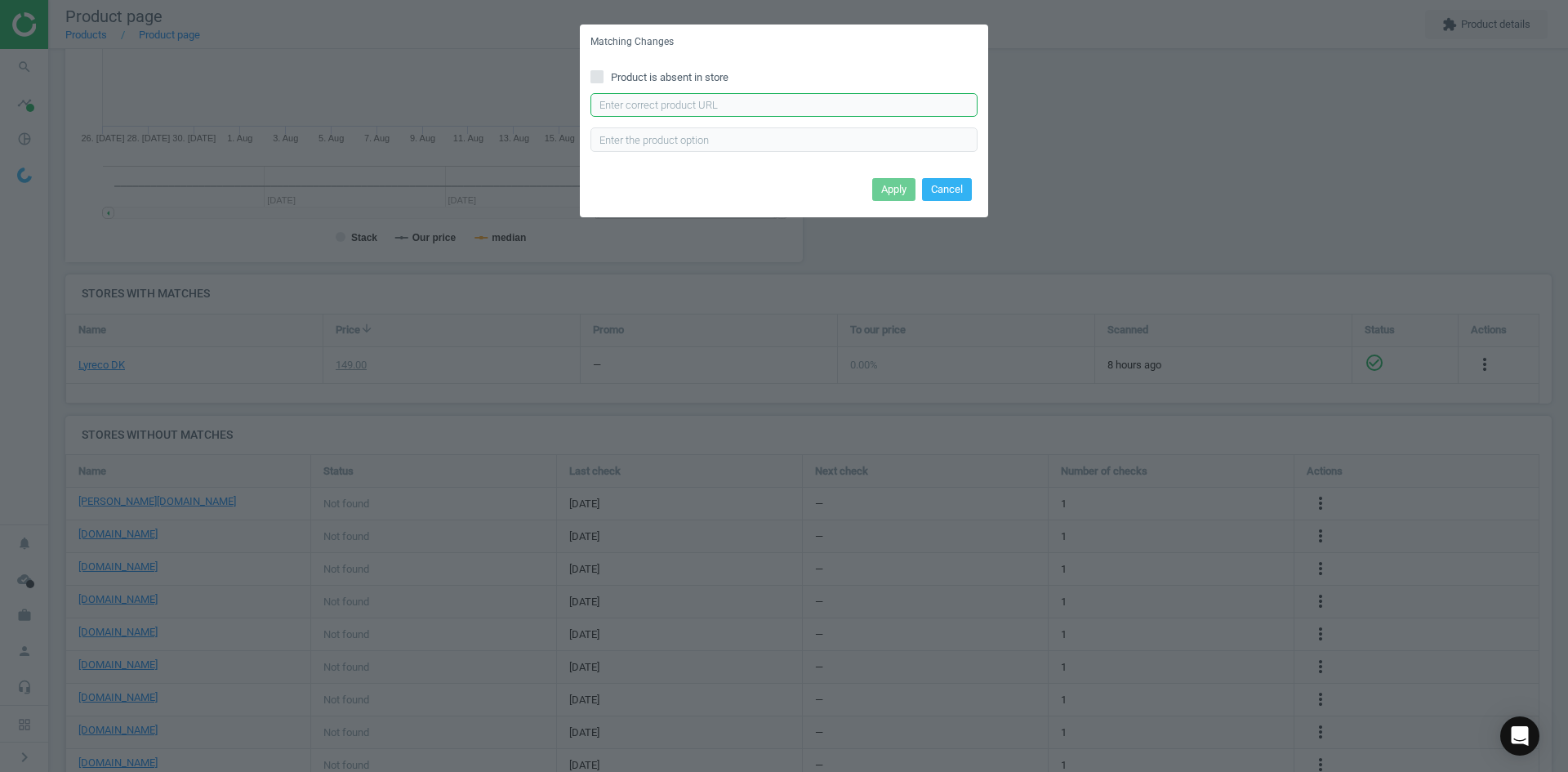
click at [667, 107] on input "text" at bounding box center [784, 106] width 387 height 25
paste input "https://www.grafical.dk/selvklaebende-skilte-a5-duraframe-med-sort-ramme-2-stk/"
type input "https://www.grafical.dk/selvklaebende-skilte-a5-duraframe-med-sort-ramme-2-stk/"
click at [907, 193] on button "Apply" at bounding box center [894, 189] width 43 height 23
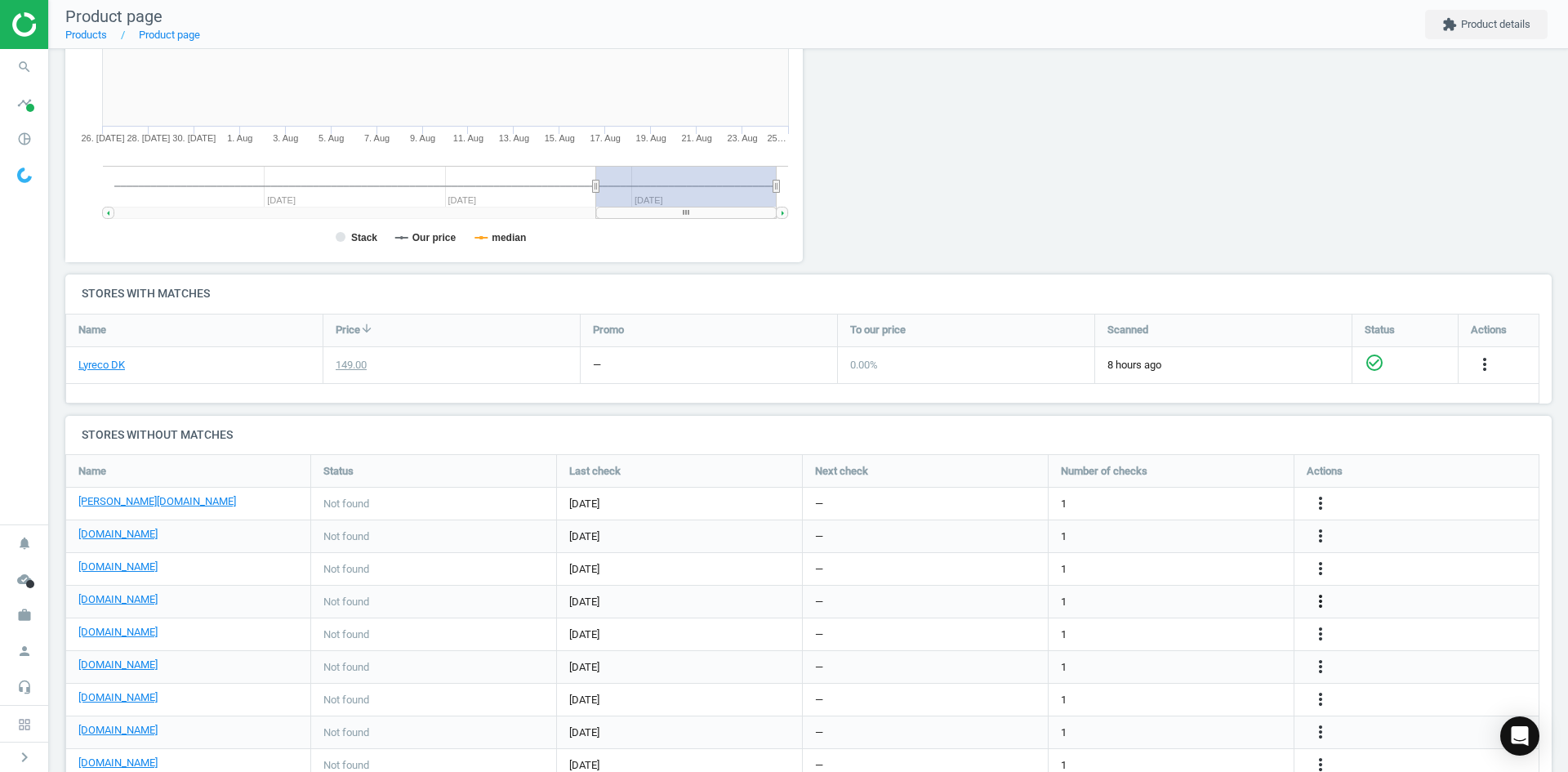
click at [1316, 599] on icon "more_vert" at bounding box center [1321, 601] width 19 height 19
click at [1179, 606] on link "Edit URL/product option" at bounding box center [1193, 601] width 224 height 26
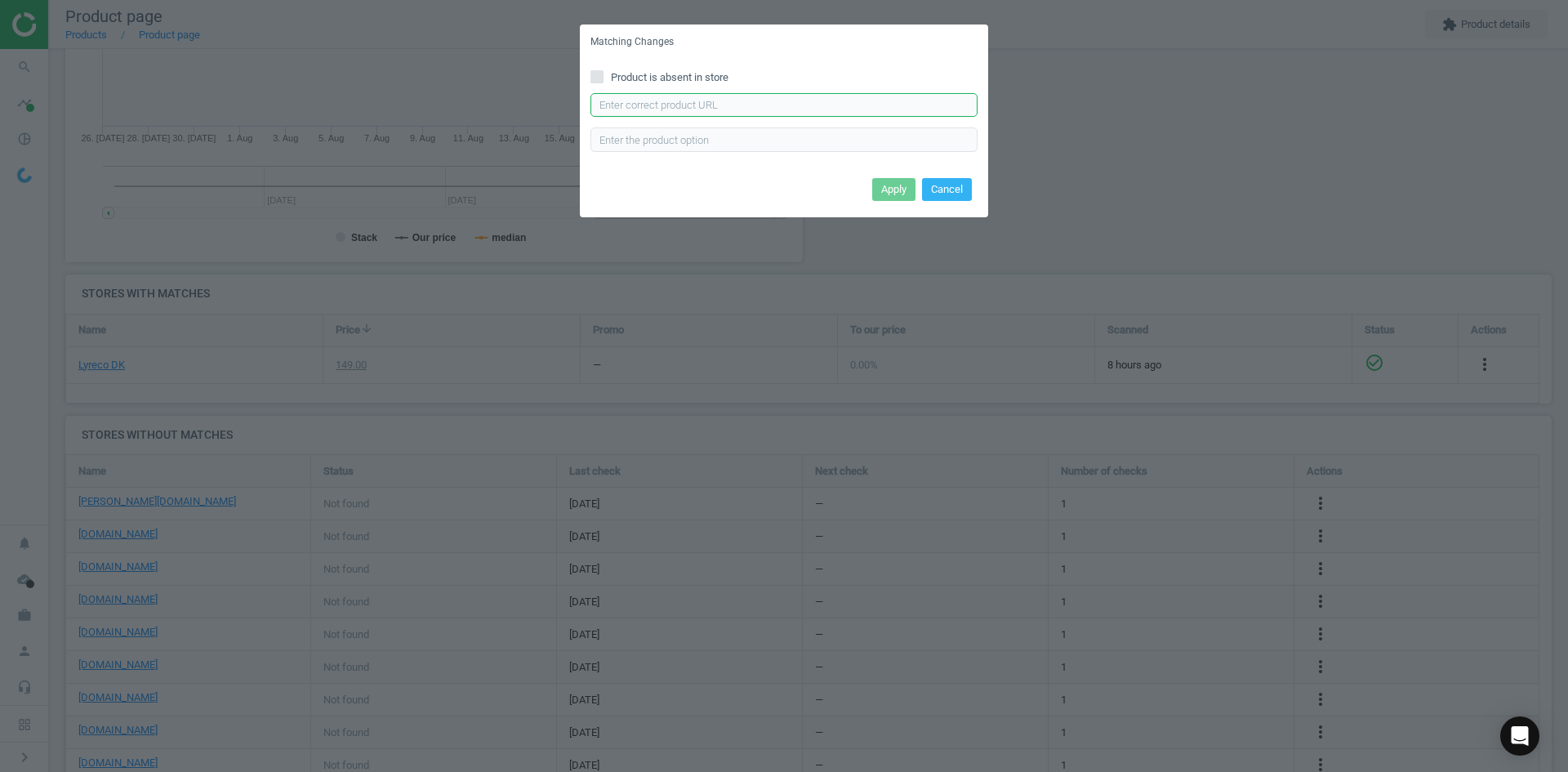
drag, startPoint x: 659, startPoint y: 111, endPoint x: 668, endPoint y: 112, distance: 9.1
click at [659, 111] on input "text" at bounding box center [784, 106] width 387 height 25
paste input "https://www.linds.dk/skilt-duraframe-selvklaebende-a5-msort-ramme-2stkpak/"
type input "https://www.linds.dk/skilt-duraframe-selvklaebende-a5-msort-ramme-2stkpak/"
click at [897, 183] on button "Apply" at bounding box center [894, 189] width 43 height 23
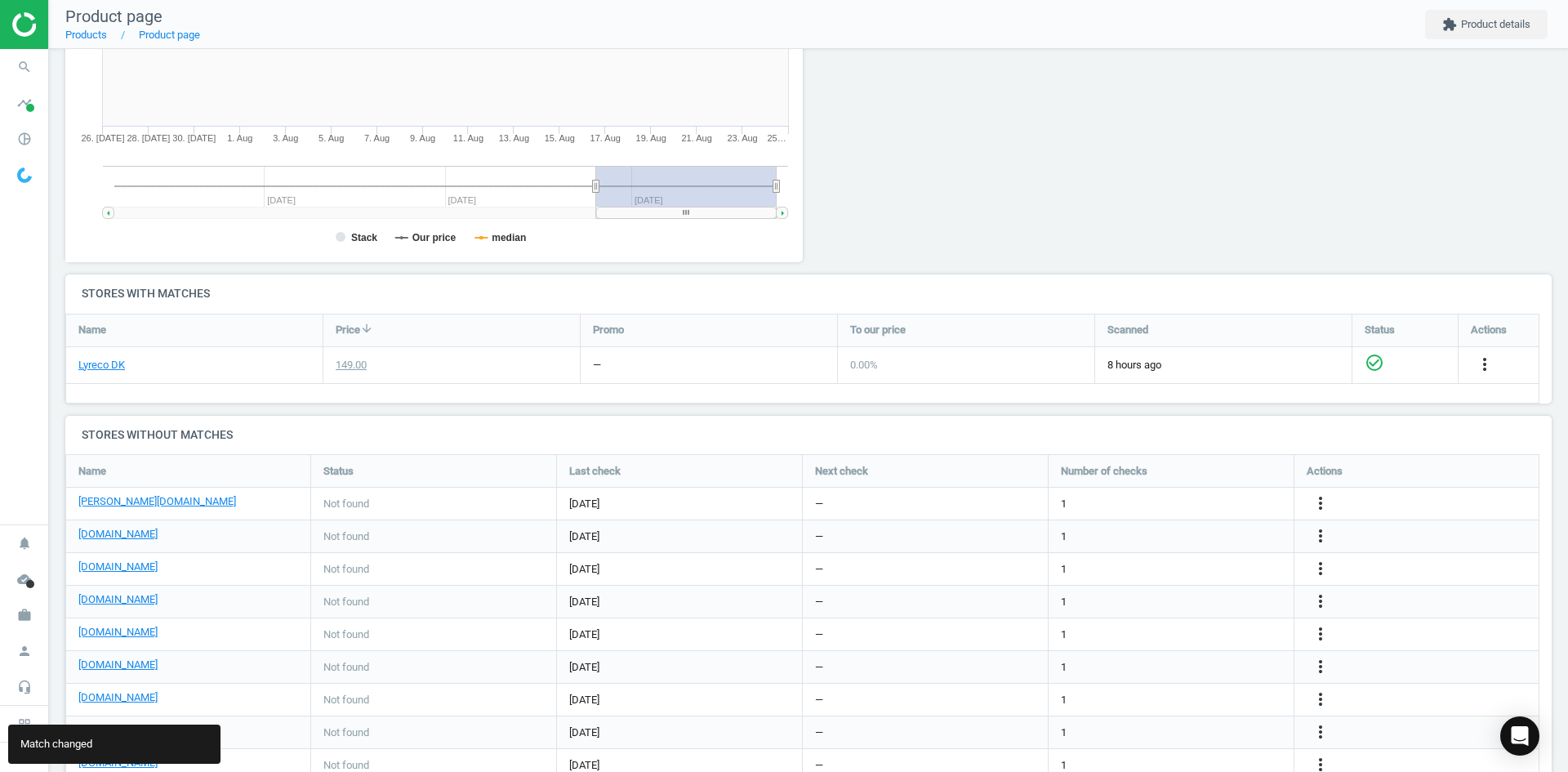
scroll to position [385, 0]
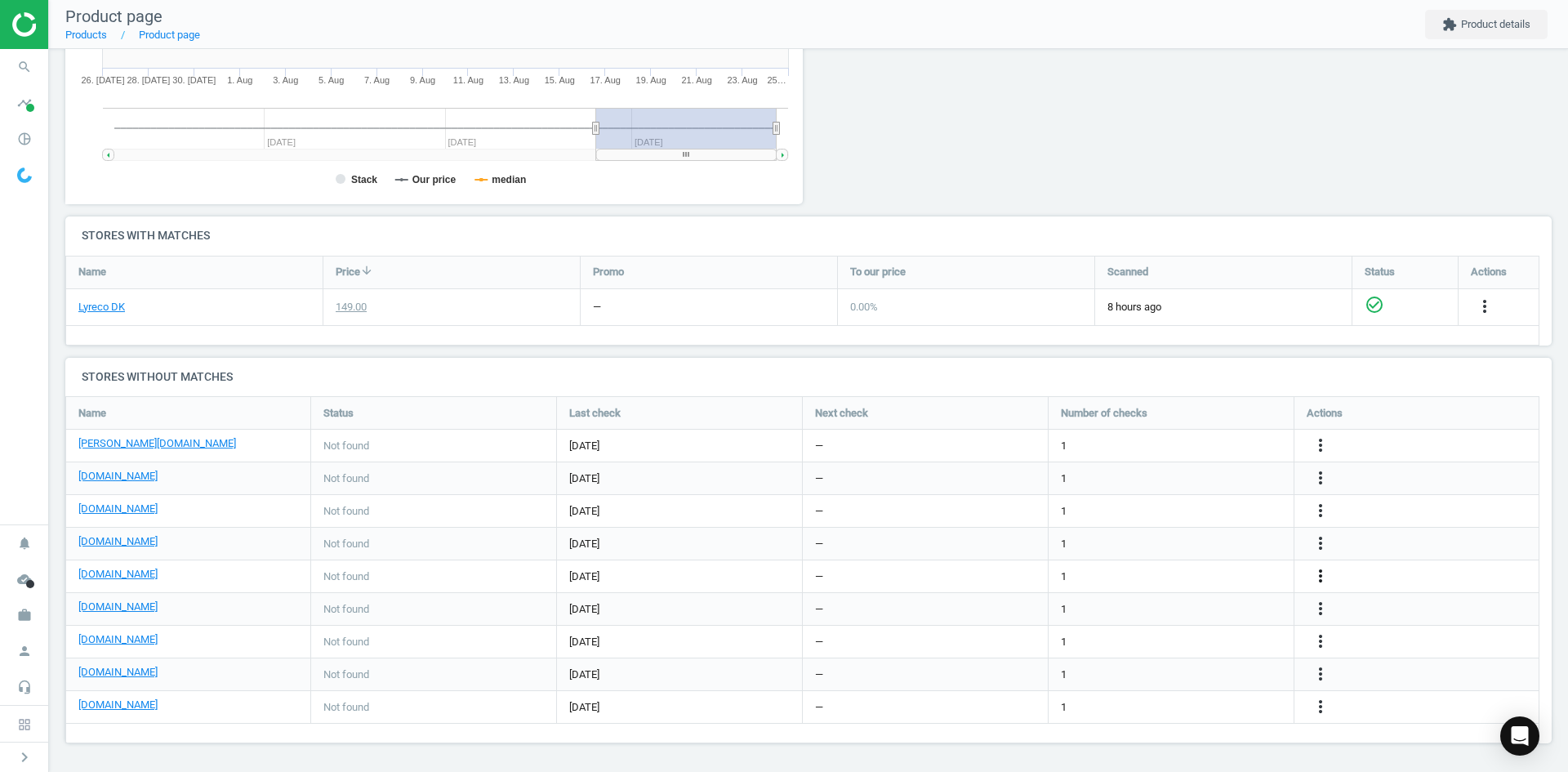
click at [1321, 577] on icon "more_vert" at bounding box center [1321, 576] width 19 height 19
click at [1182, 583] on link "Edit URL/product option" at bounding box center [1193, 576] width 224 height 26
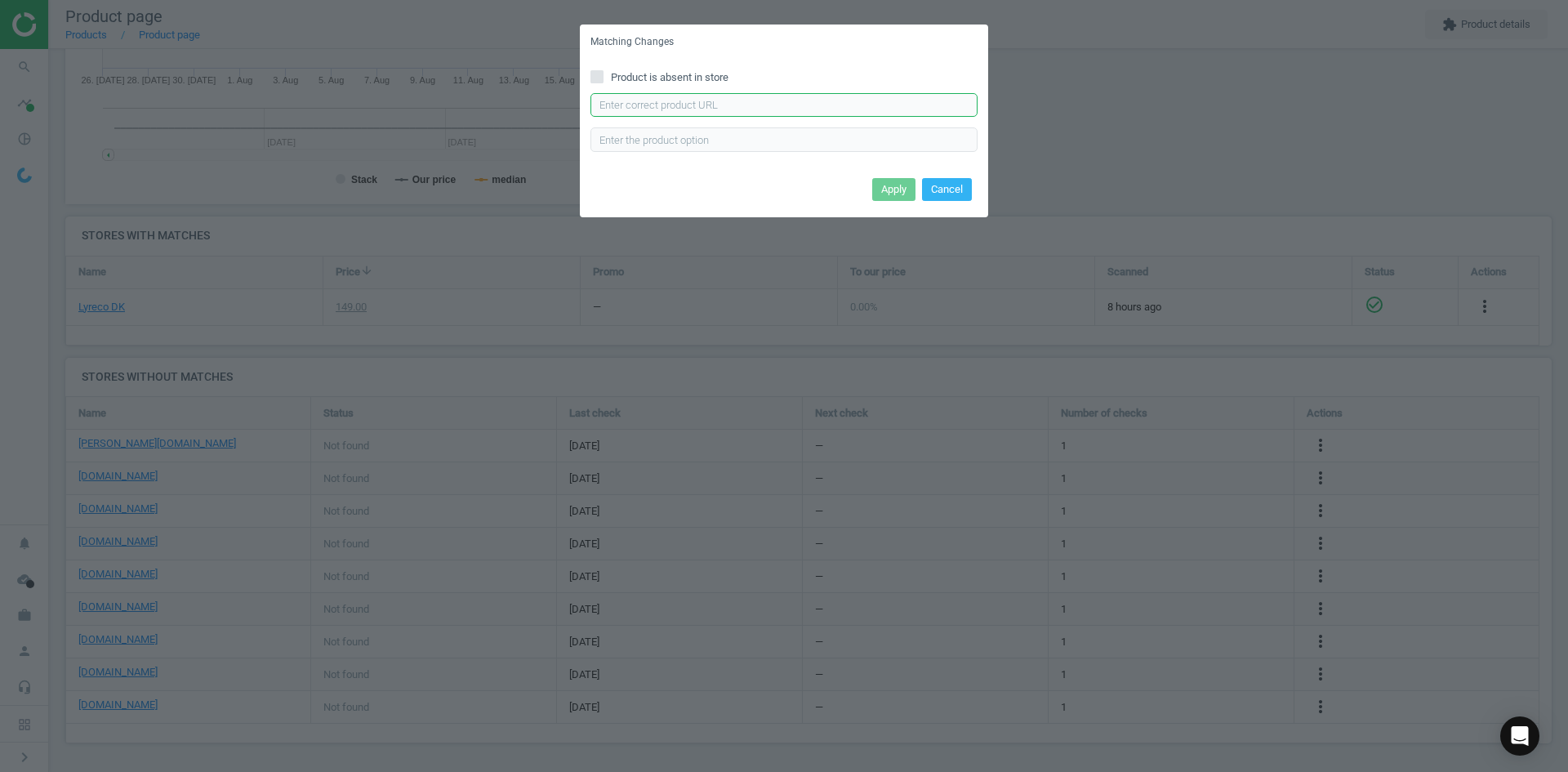
click at [674, 103] on input "text" at bounding box center [784, 106] width 387 height 25
paste input "https://www.kontorsyd.dk/da/informationsramme/magnetlomme-a5-aaben-paa-3-sider-…"
type input "https://www.kontorsyd.dk/da/informationsramme/magnetlomme-a5-aaben-paa-3-sider-…"
click at [883, 189] on button "Apply" at bounding box center [894, 189] width 43 height 23
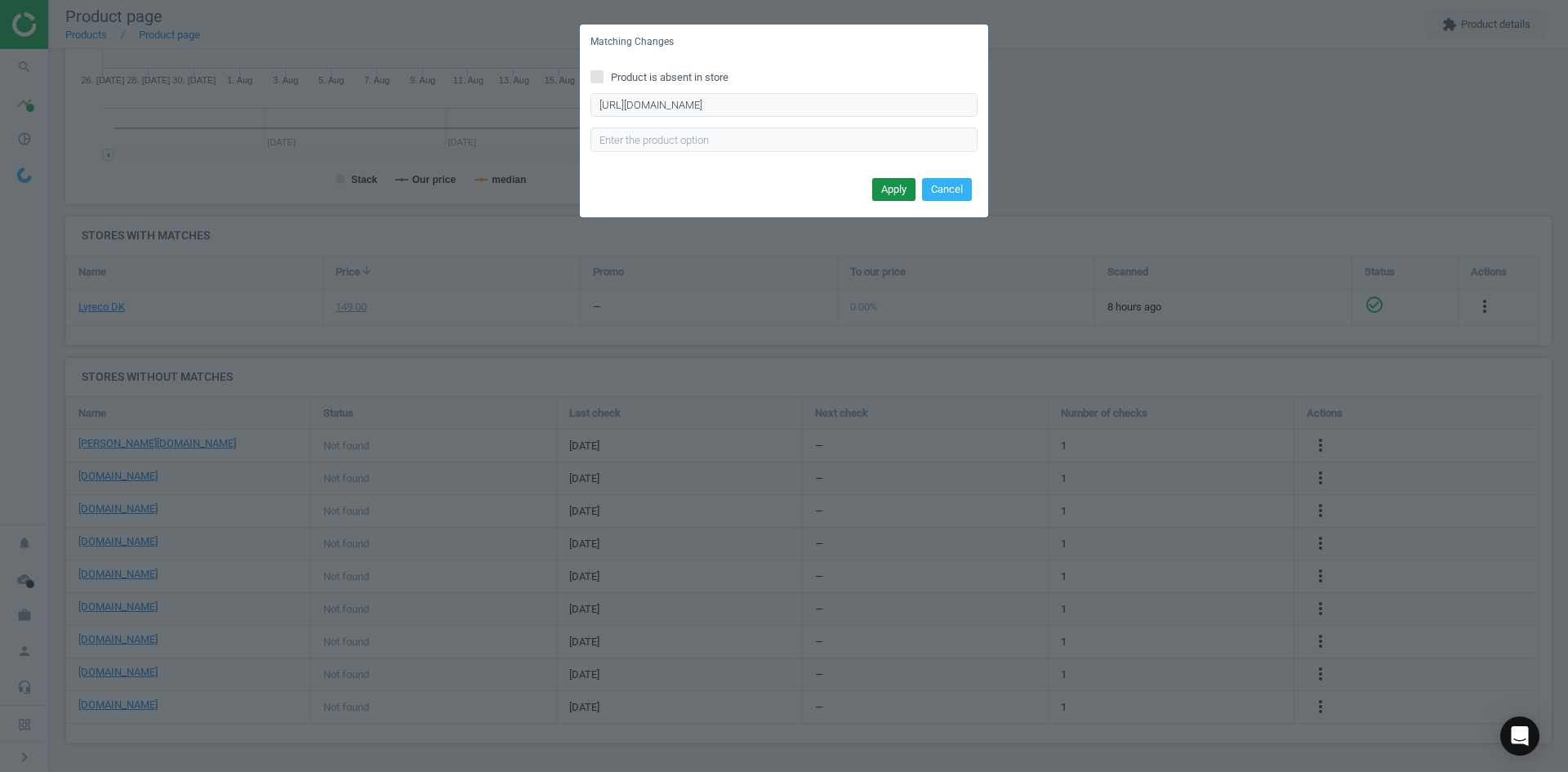
scroll to position [0, 0]
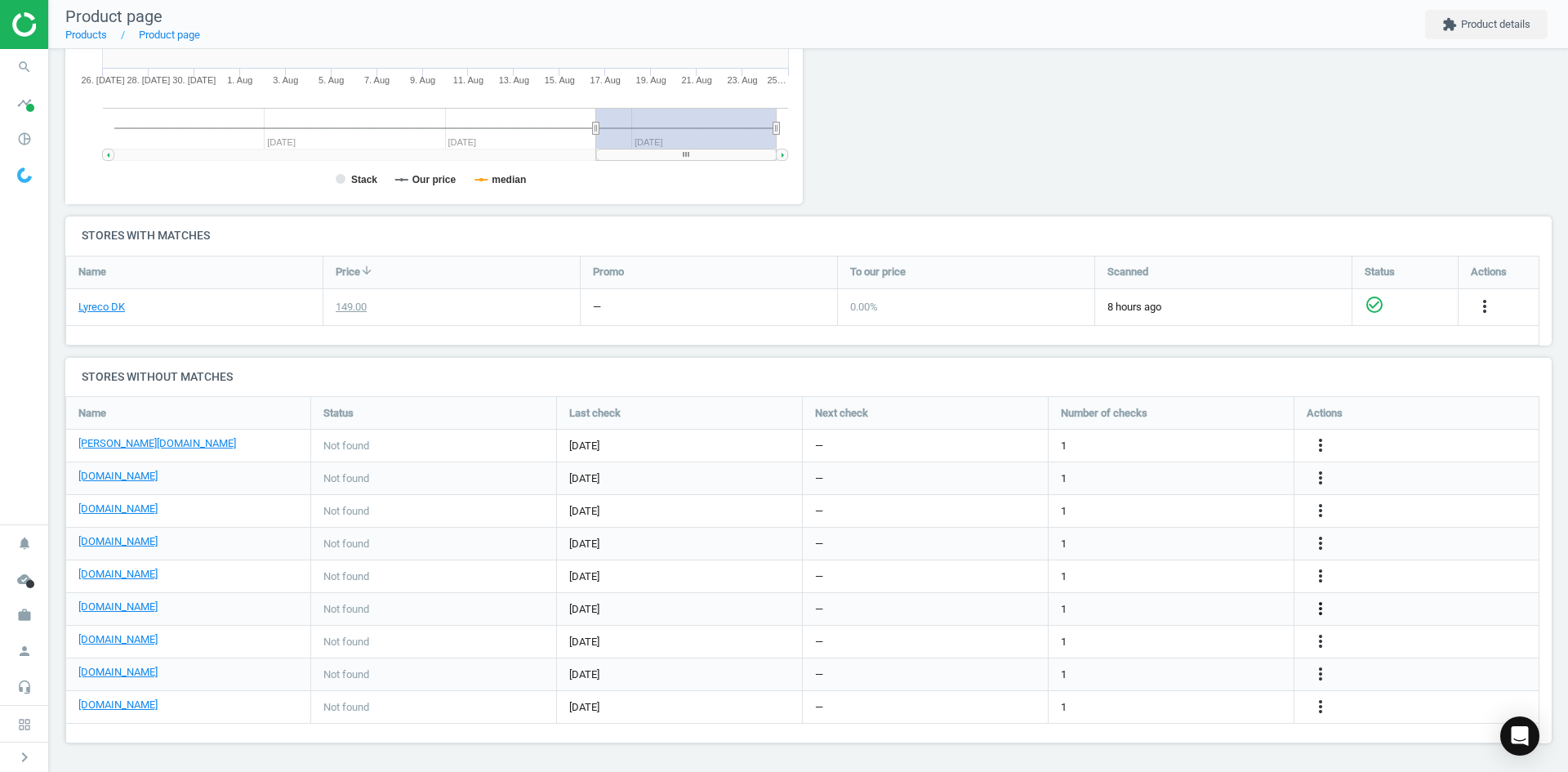
click at [1317, 604] on icon "more_vert" at bounding box center [1321, 608] width 19 height 19
click at [1212, 607] on link "Edit URL/product option" at bounding box center [1193, 608] width 224 height 26
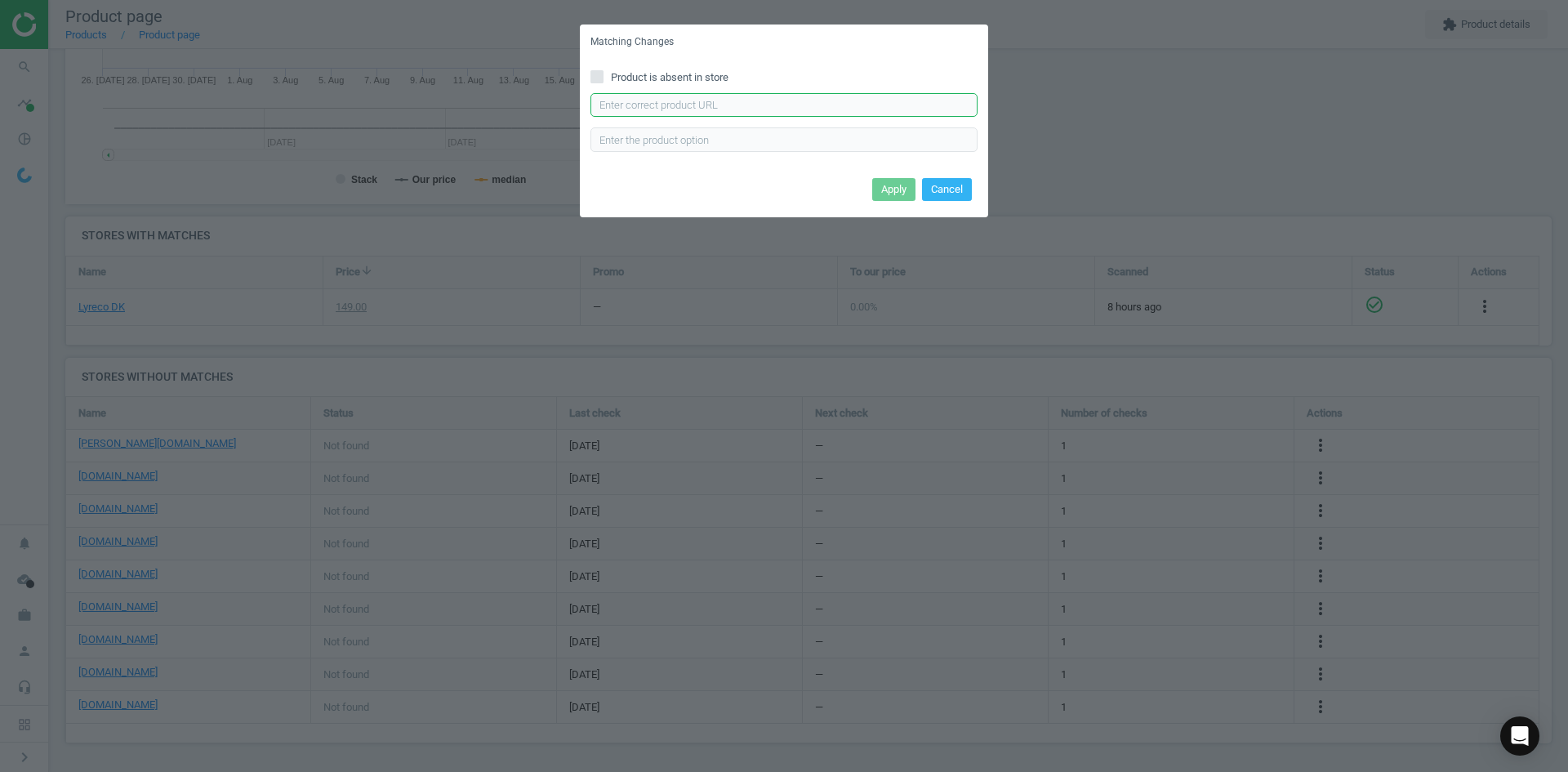
drag, startPoint x: 756, startPoint y: 100, endPoint x: 762, endPoint y: 108, distance: 10.0
click at [756, 101] on input "text" at bounding box center [784, 106] width 387 height 25
paste input "https://konpap.dk/durable-duraframe-selvklaebende-magnetramme-a5-sort-2stk-219.…"
type input "https://konpap.dk/durable-duraframe-selvklaebende-magnetramme-a5-sort-2stk-219.…"
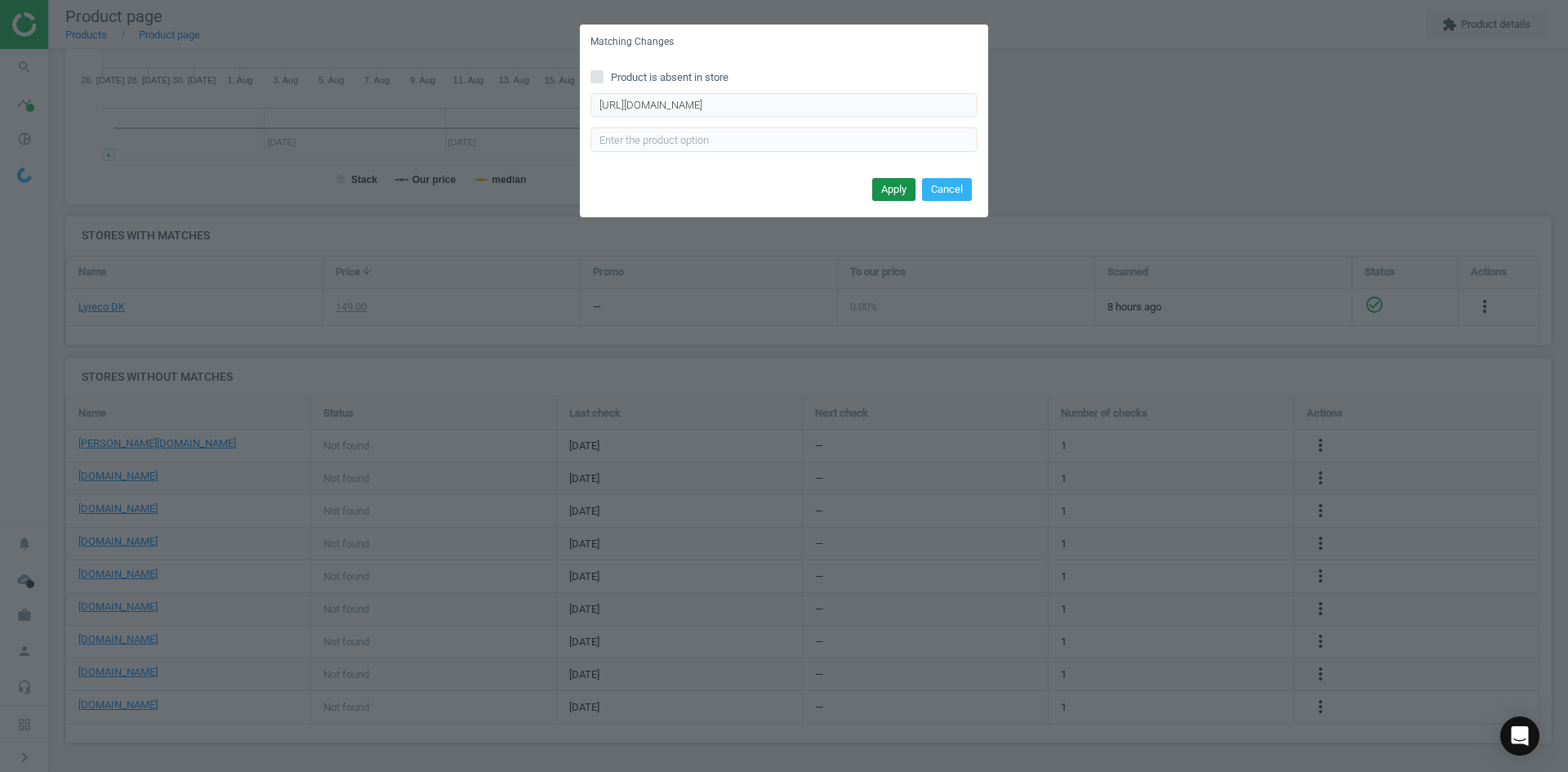
click at [891, 181] on button "Apply" at bounding box center [894, 189] width 43 height 23
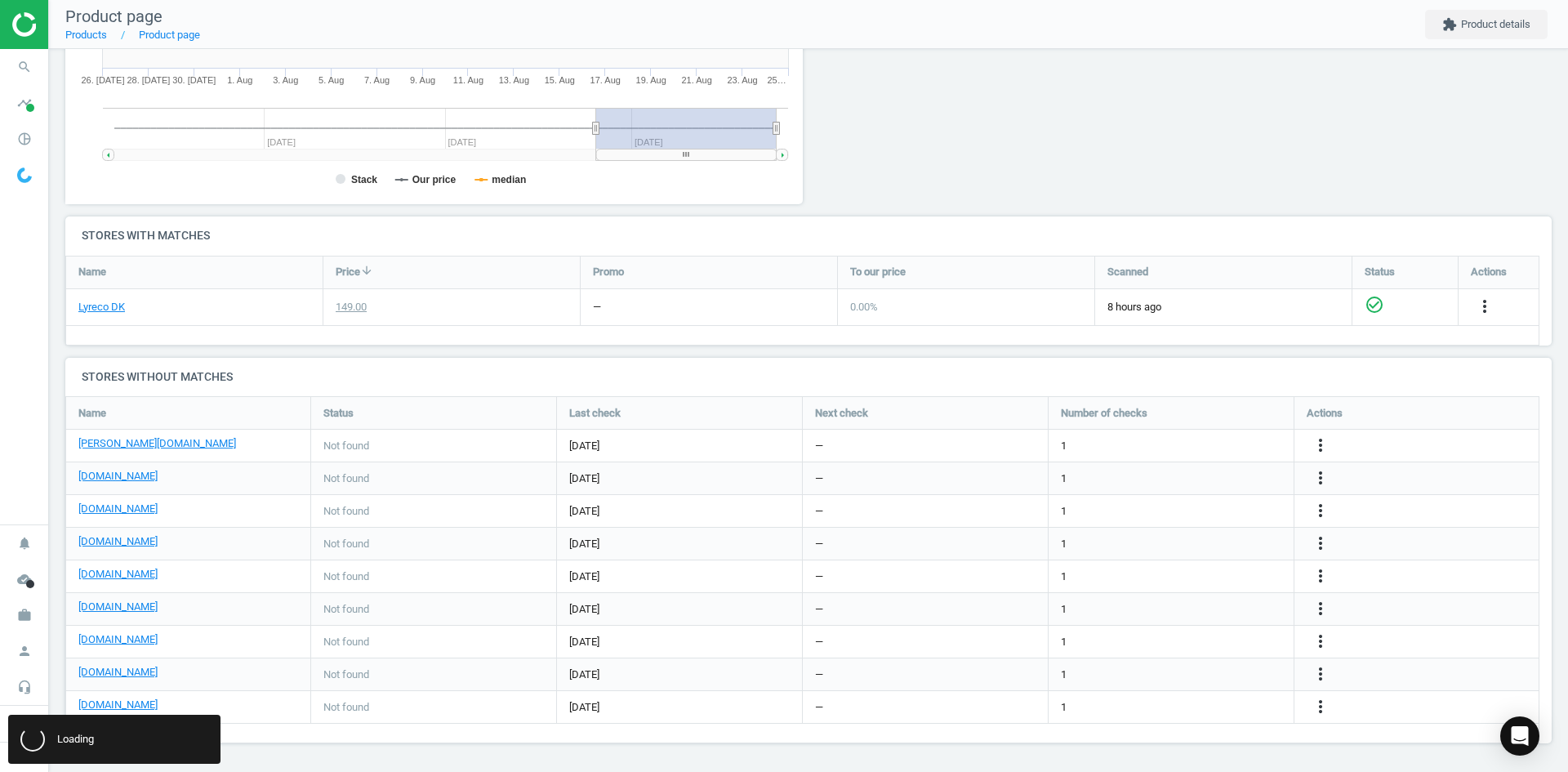
scroll to position [0, 0]
click at [1318, 632] on icon "more_vert" at bounding box center [1321, 641] width 19 height 19
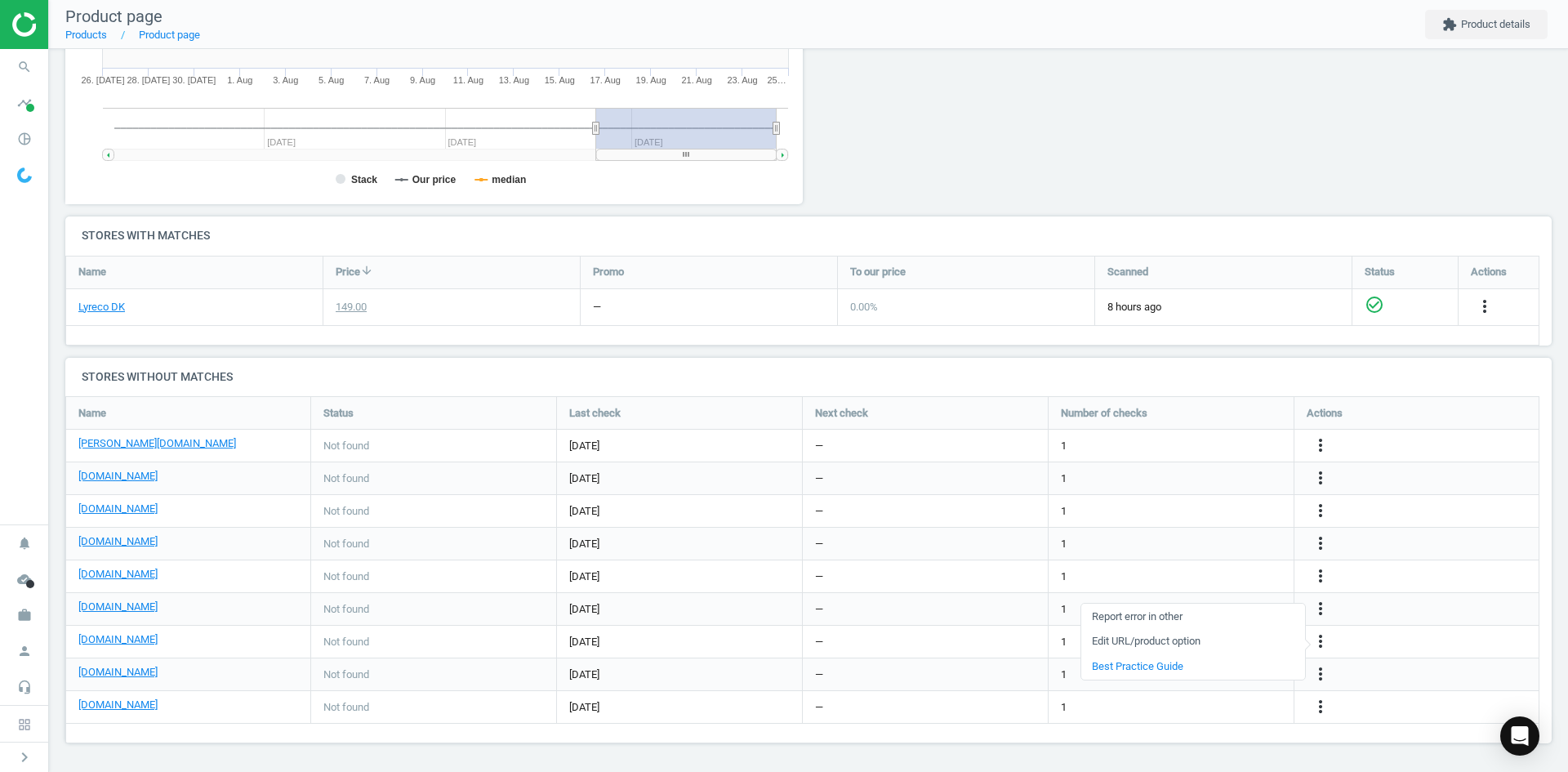
click at [1155, 636] on link "Edit URL/product option" at bounding box center [1193, 641] width 224 height 26
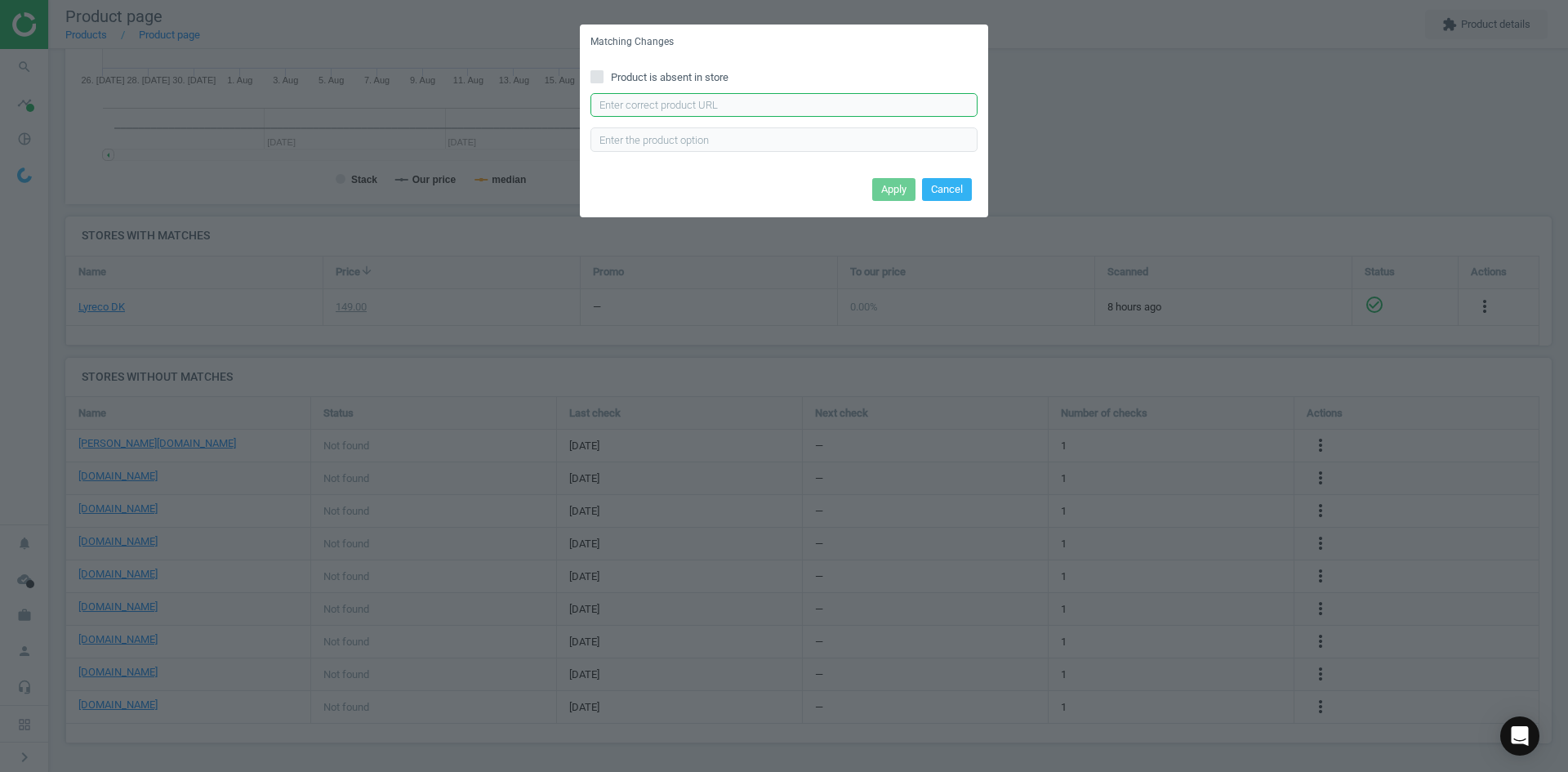
click at [744, 102] on input "text" at bounding box center [784, 106] width 387 height 25
paste input "https://hertelsboresko.dk/da/skilte-og-rammer/skilt-duraframe-a5-sort-2-stk"
type input "https://hertelsboresko.dk/da/skilte-og-rammer/skilt-duraframe-a5-sort-2-stk"
click at [879, 189] on button "Apply" at bounding box center [894, 189] width 43 height 23
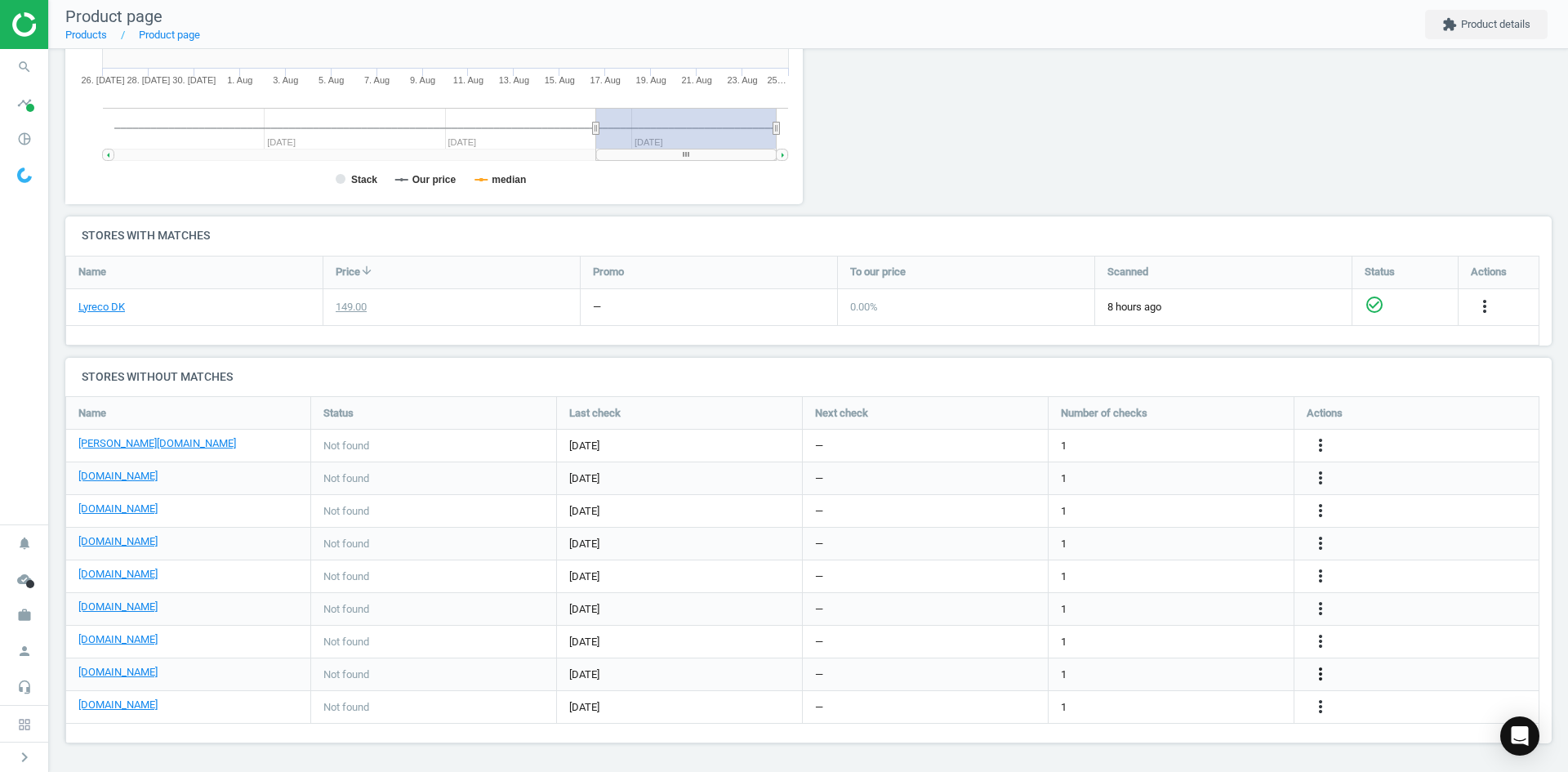
click at [1329, 673] on icon "more_vert" at bounding box center [1321, 673] width 19 height 19
click at [1195, 673] on link "Edit URL/product option" at bounding box center [1193, 674] width 224 height 26
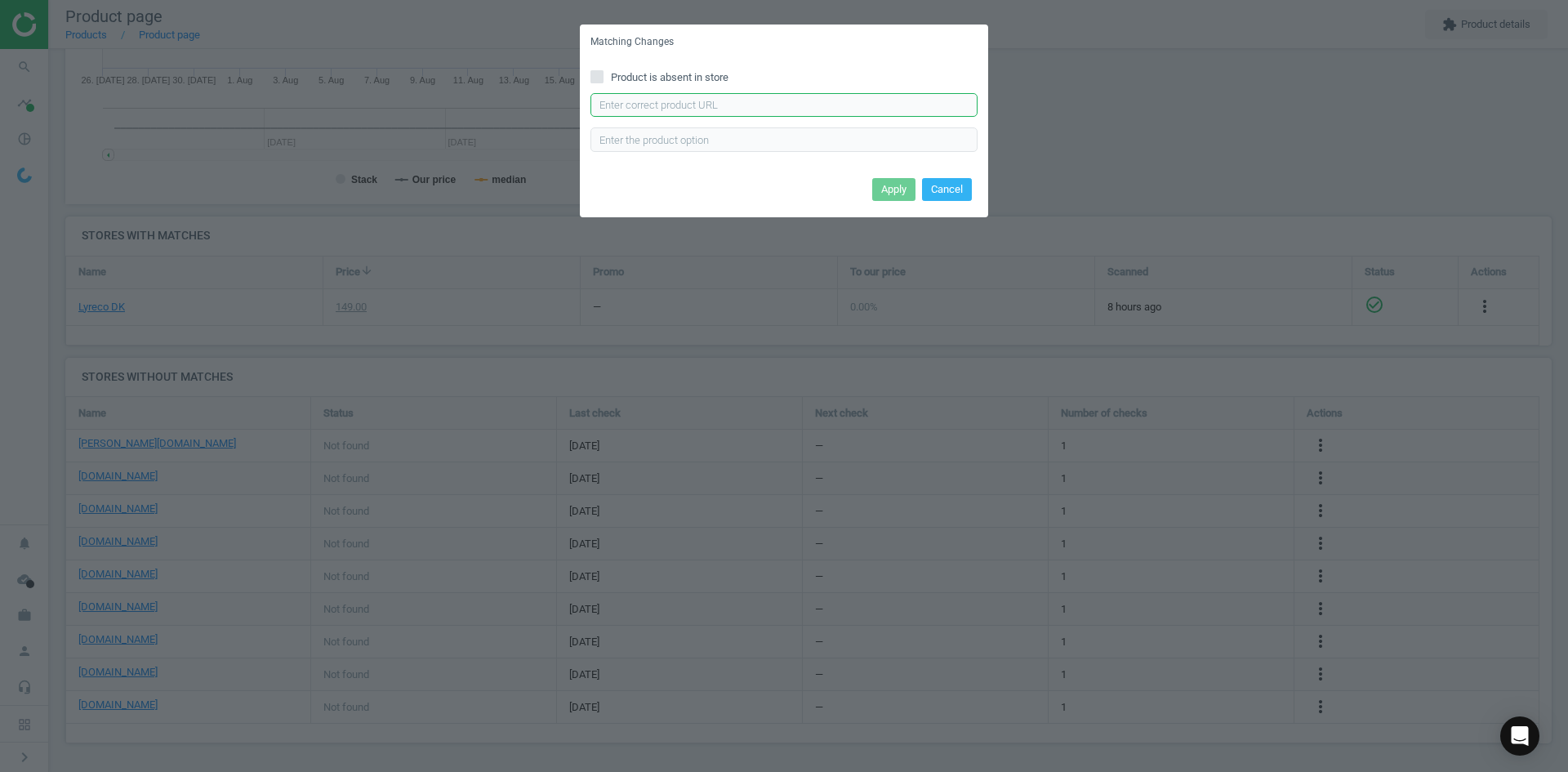
click at [727, 110] on input "text" at bounding box center [784, 106] width 387 height 25
paste input "https://www.proshop.dk/Konference-Praesentation/DURABLE-Inforamme-DURAFRAME-A5/…"
type input "https://www.proshop.dk/Konference-Praesentation/DURABLE-Inforamme-DURAFRAME-A5/…"
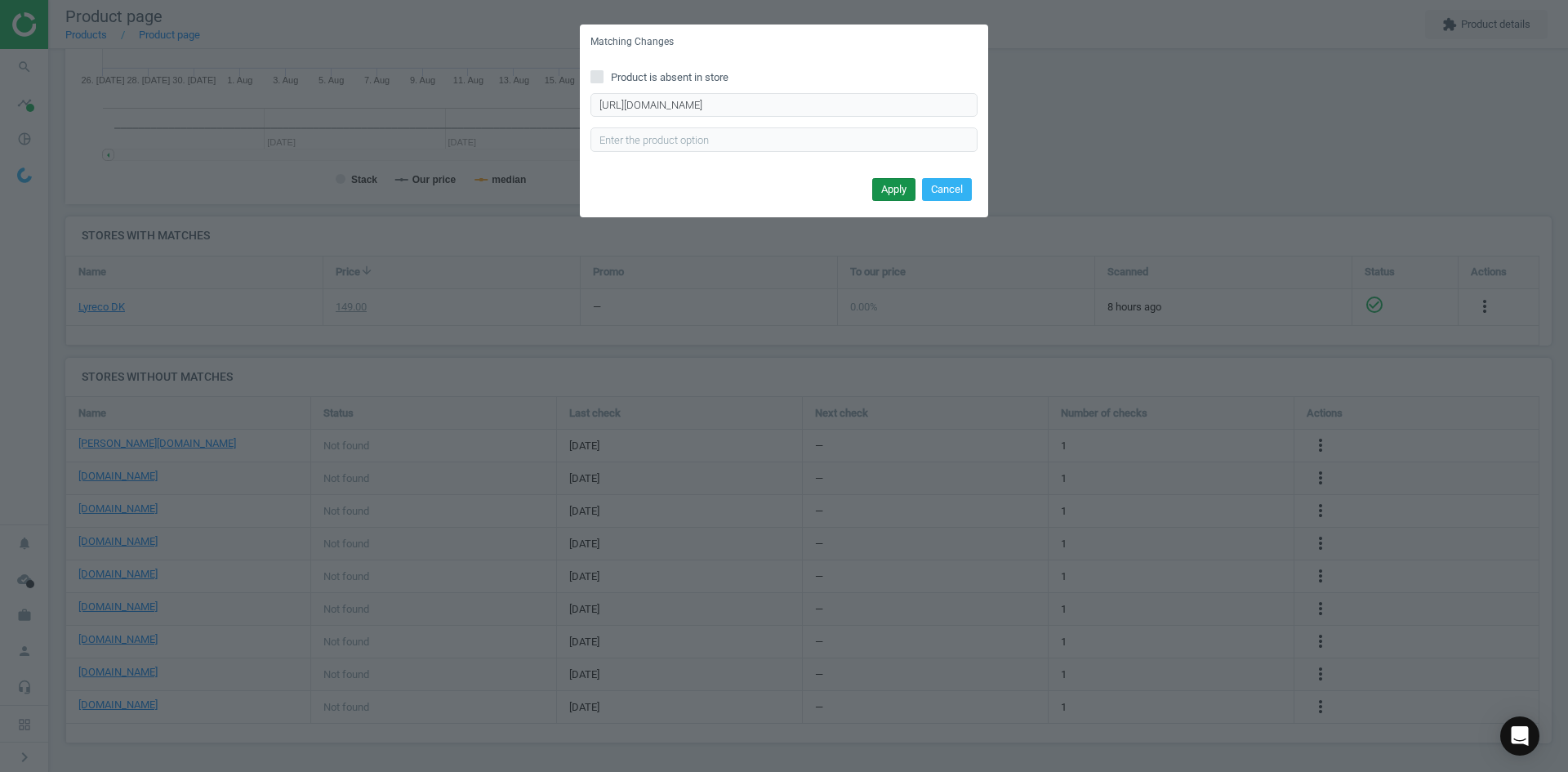
click at [887, 191] on button "Apply" at bounding box center [894, 189] width 43 height 23
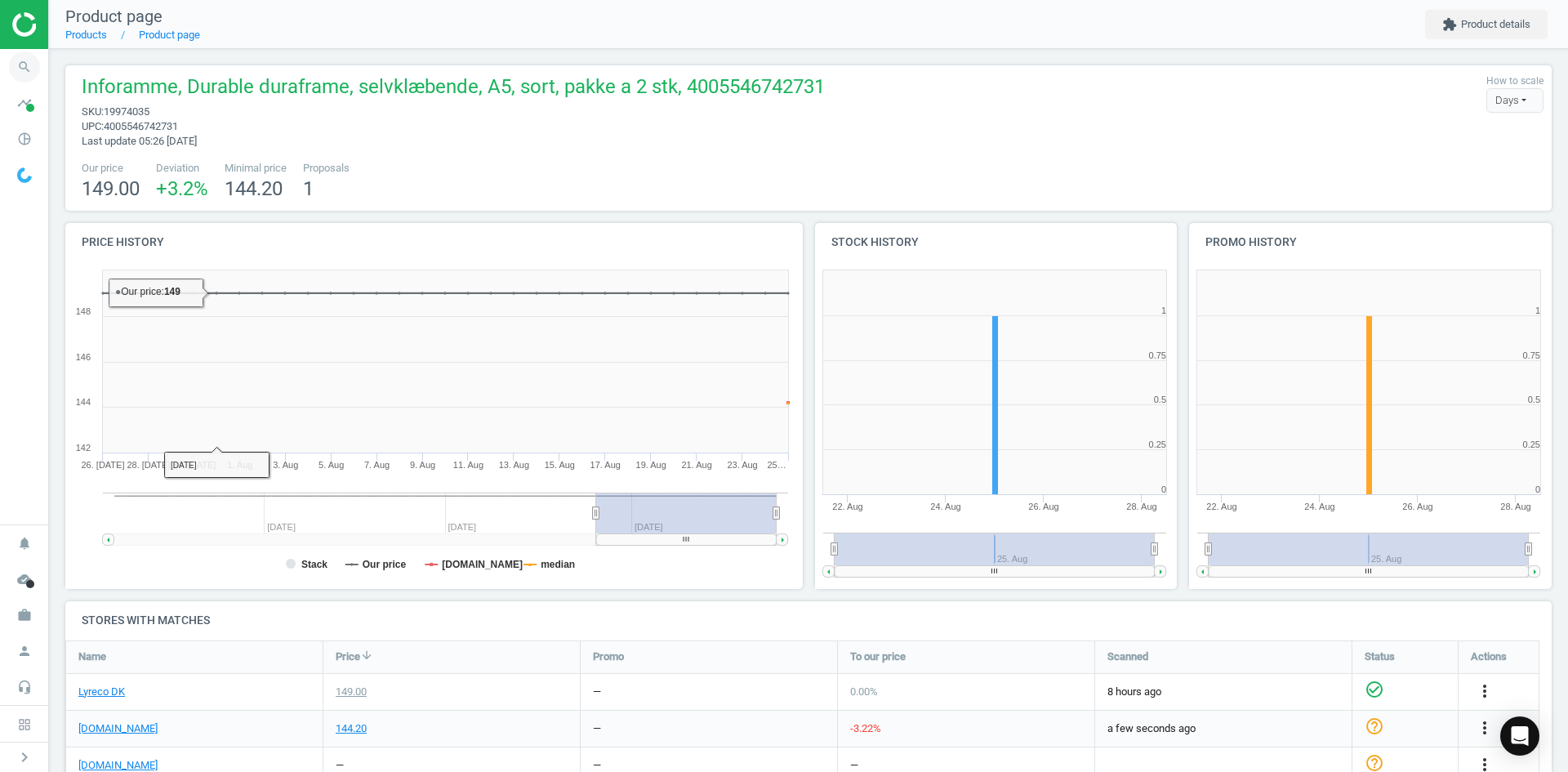
click at [33, 68] on icon "search" at bounding box center [24, 66] width 31 height 31
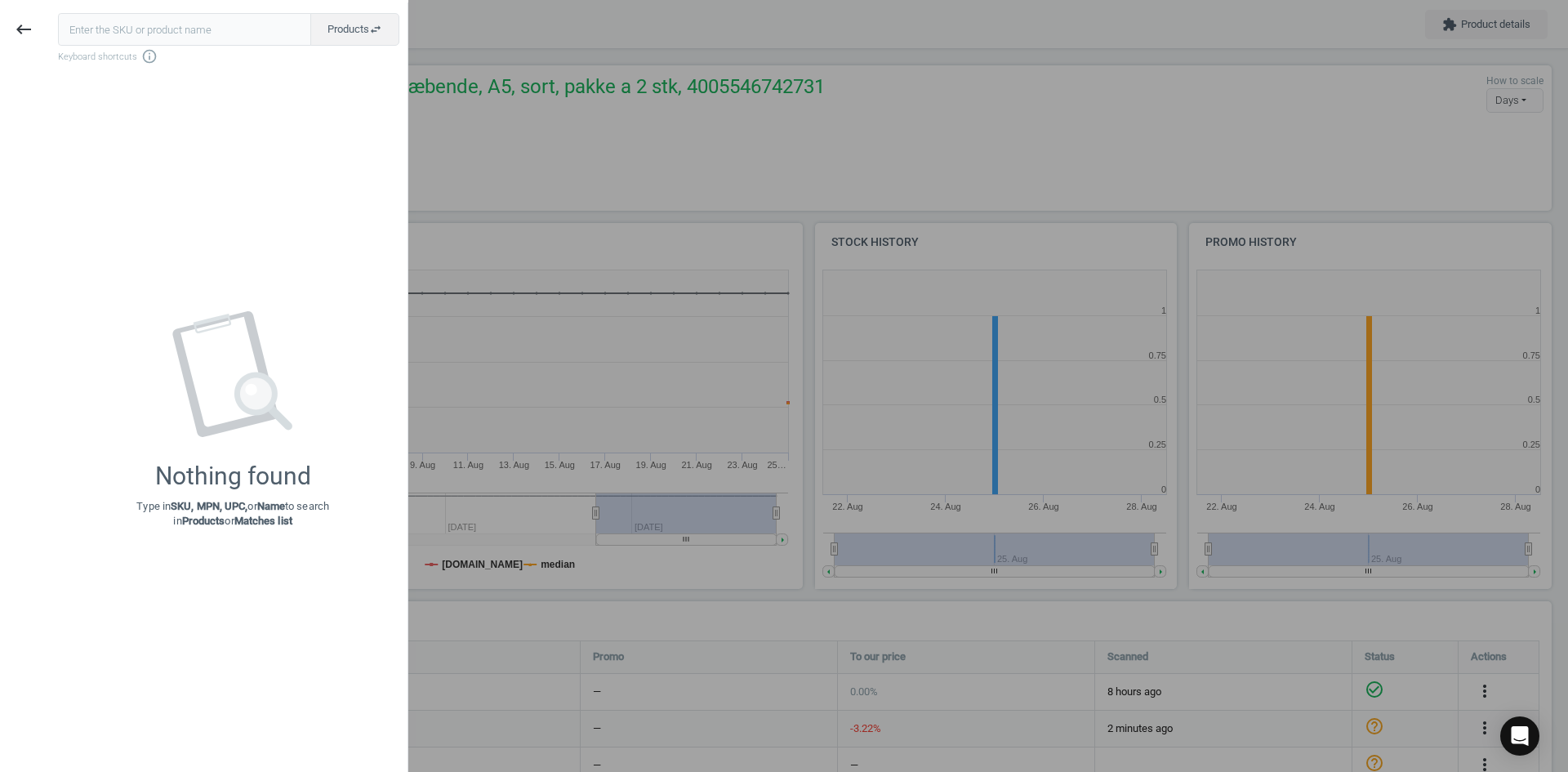
click at [188, 21] on input "text" at bounding box center [185, 29] width 254 height 33
type input "19974024"
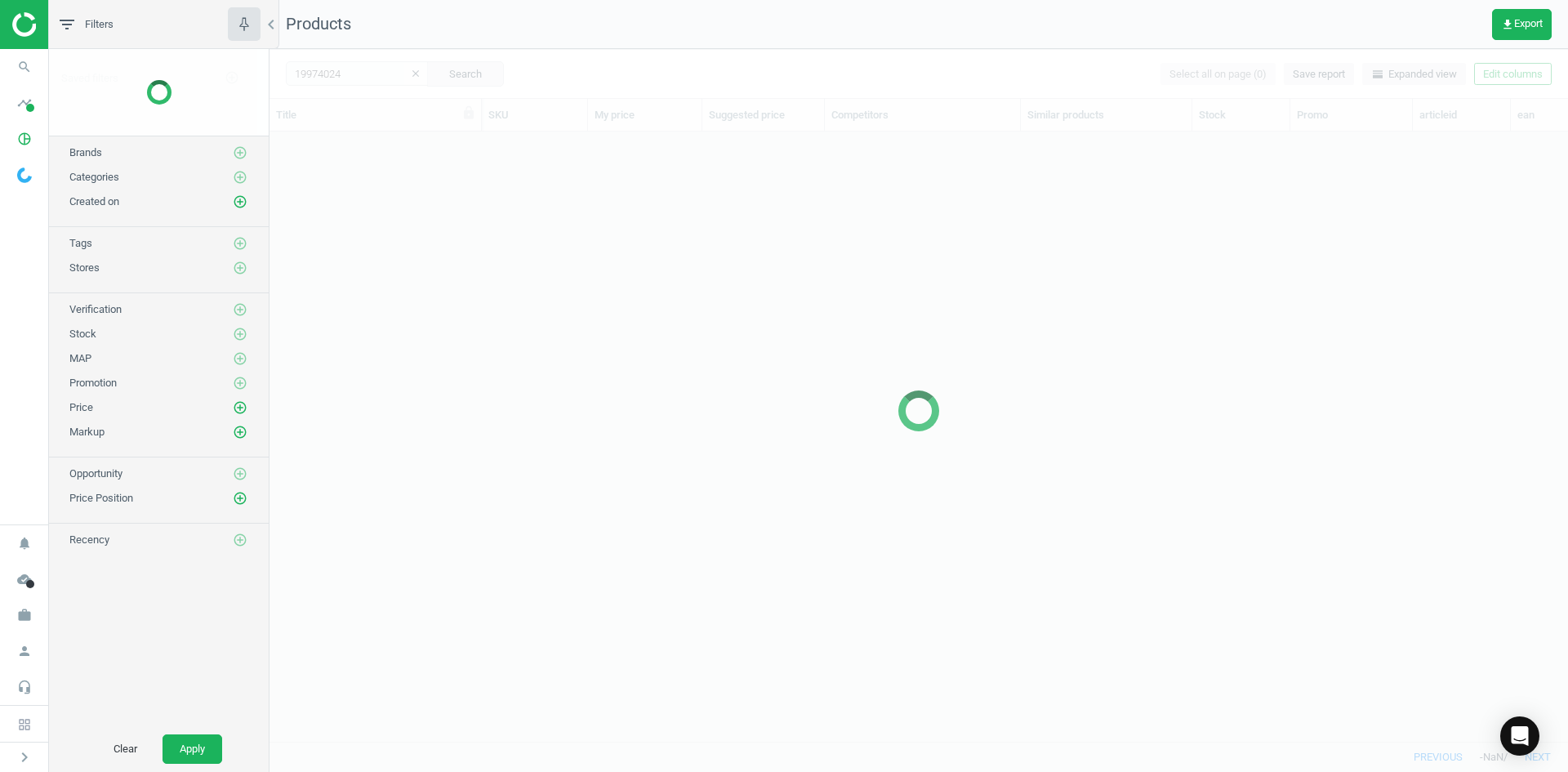
scroll to position [585, 1286]
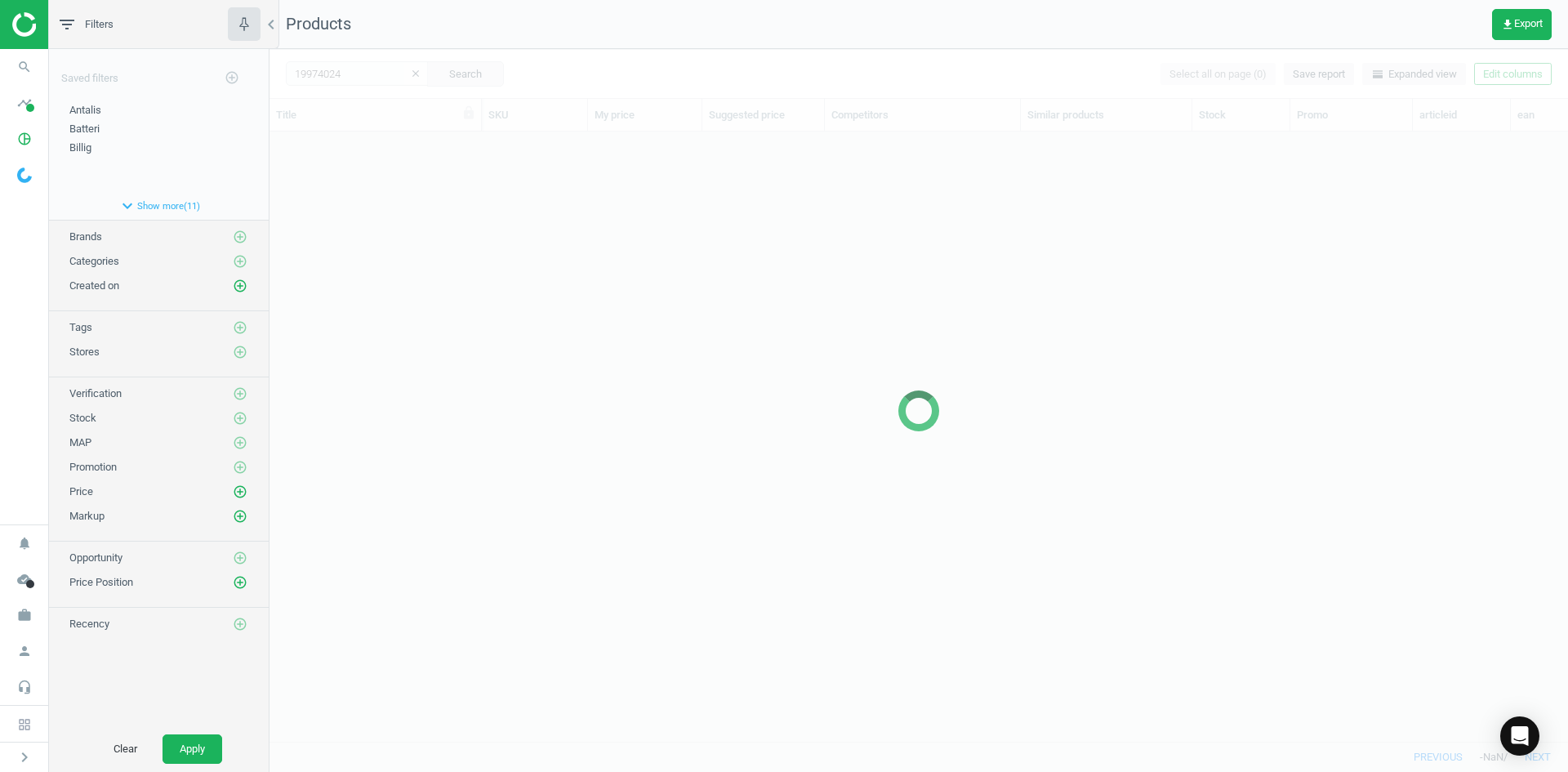
click at [389, 172] on div at bounding box center [918, 410] width 1299 height 723
click at [364, 190] on div at bounding box center [918, 410] width 1299 height 723
click at [362, 190] on div at bounding box center [918, 410] width 1299 height 723
click at [356, 179] on div "grid" at bounding box center [918, 430] width 1299 height 597
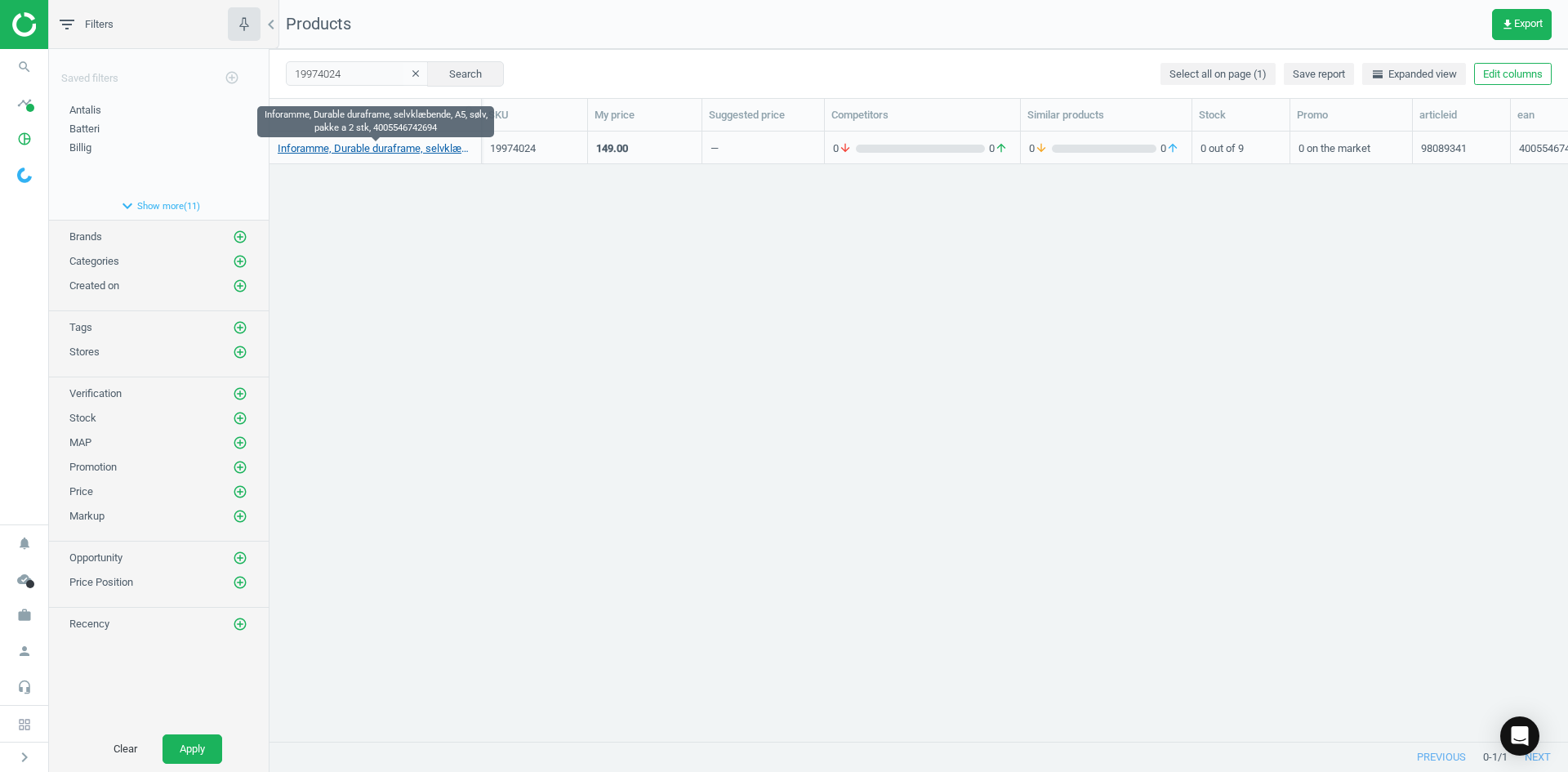
click at [331, 143] on link "Inforamme, Durable duraframe, selvklæbende, A5, sølv, pakke a 2 stk, 4005546742…" at bounding box center [375, 149] width 195 height 15
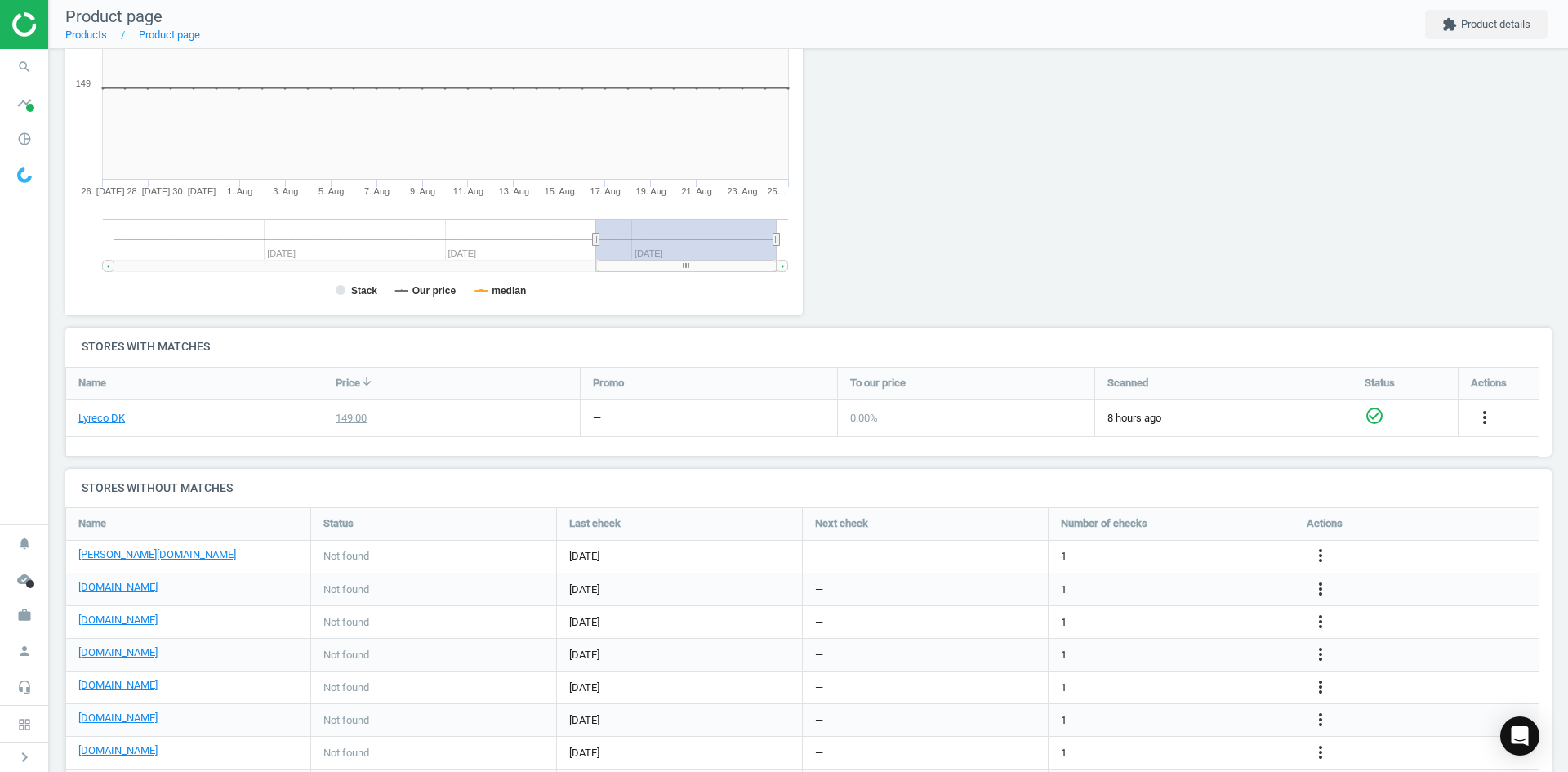
scroll to position [140, 0]
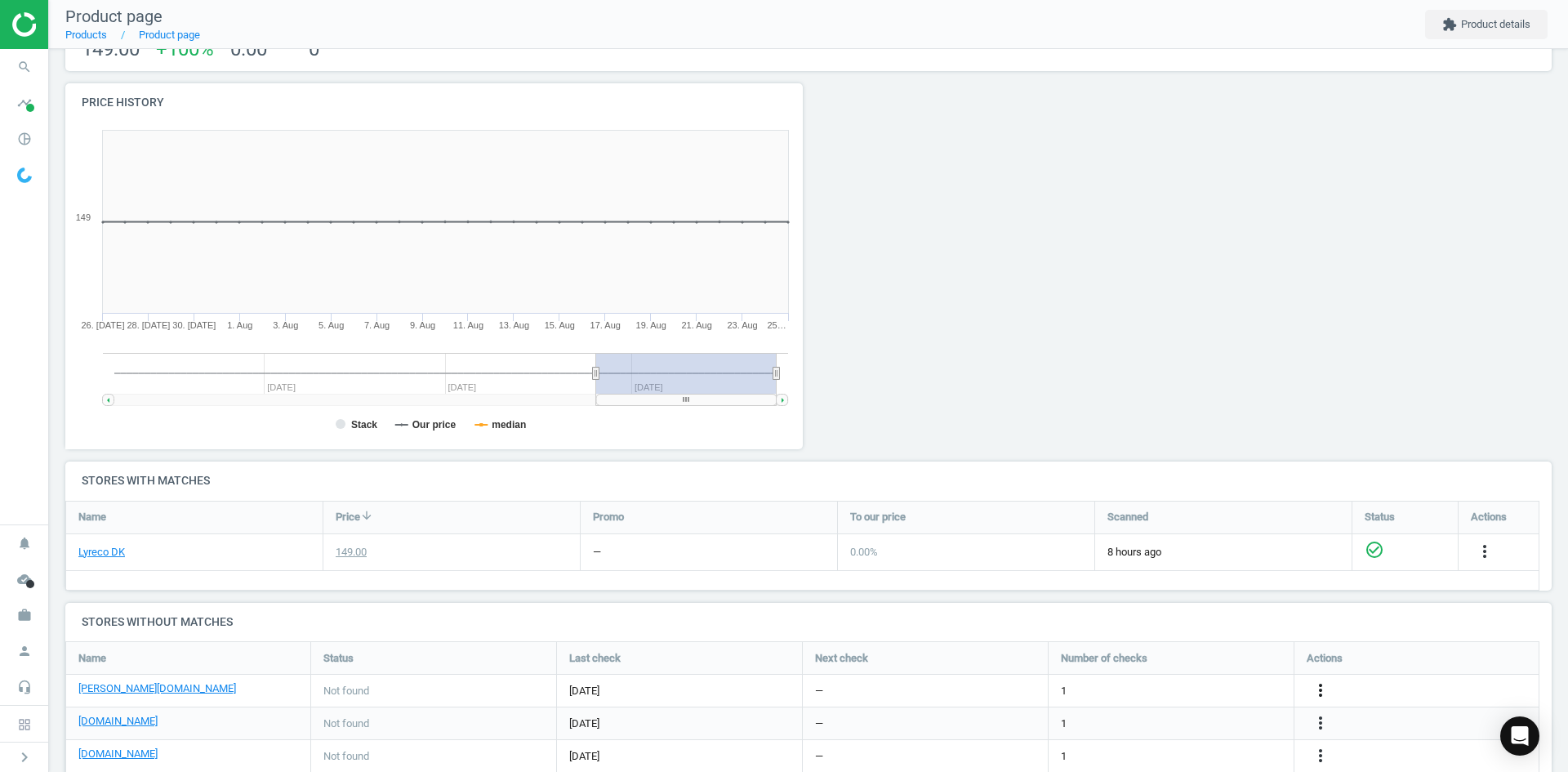
click at [1476, 561] on icon "more_vert" at bounding box center [1485, 551] width 19 height 19
click at [1194, 687] on link "Edit URL/product option" at bounding box center [1193, 690] width 224 height 26
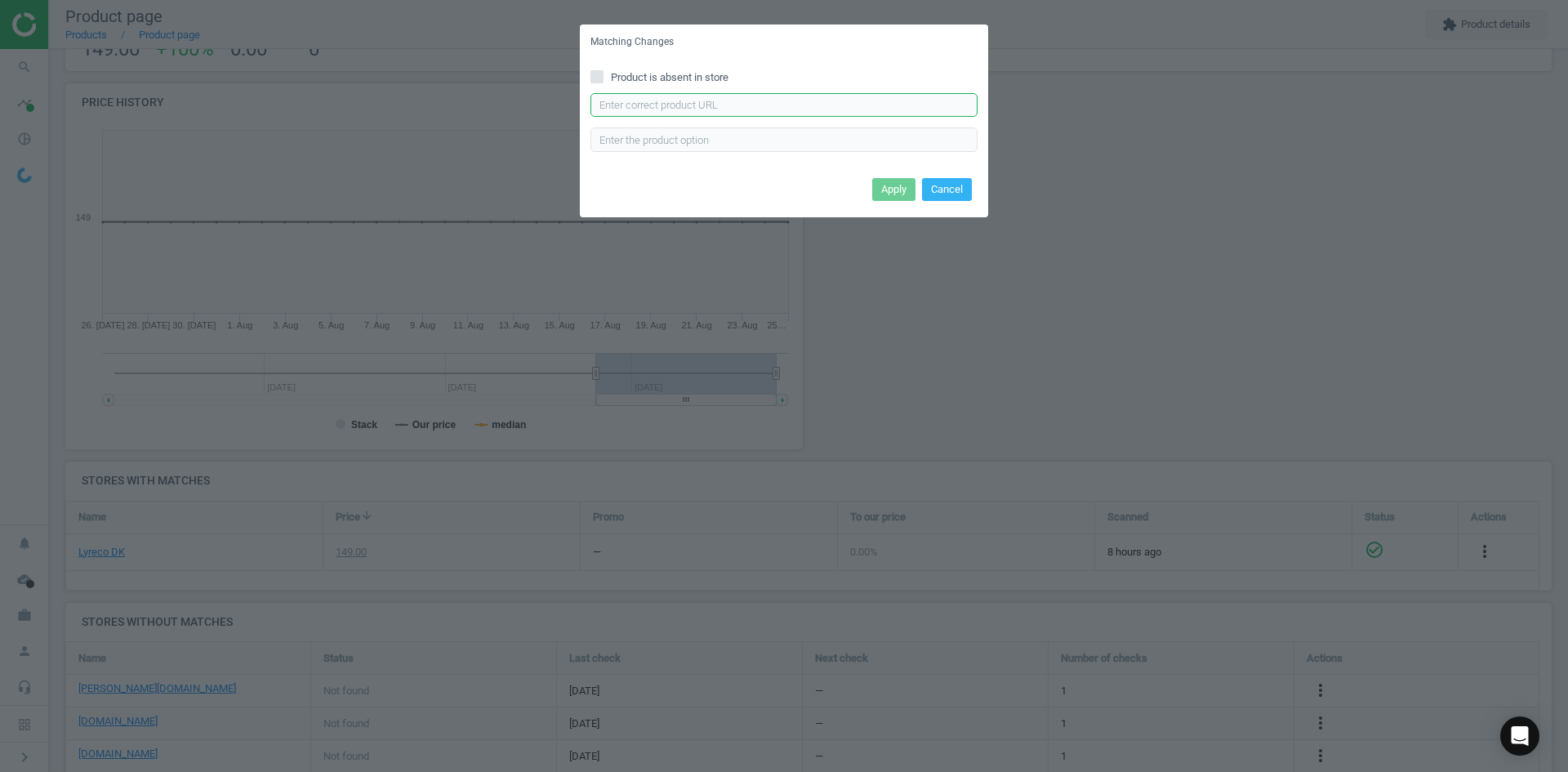
click at [777, 107] on input "text" at bounding box center [784, 106] width 387 height 25
paste input "https://www.lomax.dk/flere-produkter/butiksudstyr-og-inventar/skilte/rammer/inf…"
type input "https://www.lomax.dk/flere-produkter/butiksudstyr-og-inventar/skilte/rammer/inf…"
click at [903, 189] on button "Apply" at bounding box center [894, 189] width 43 height 23
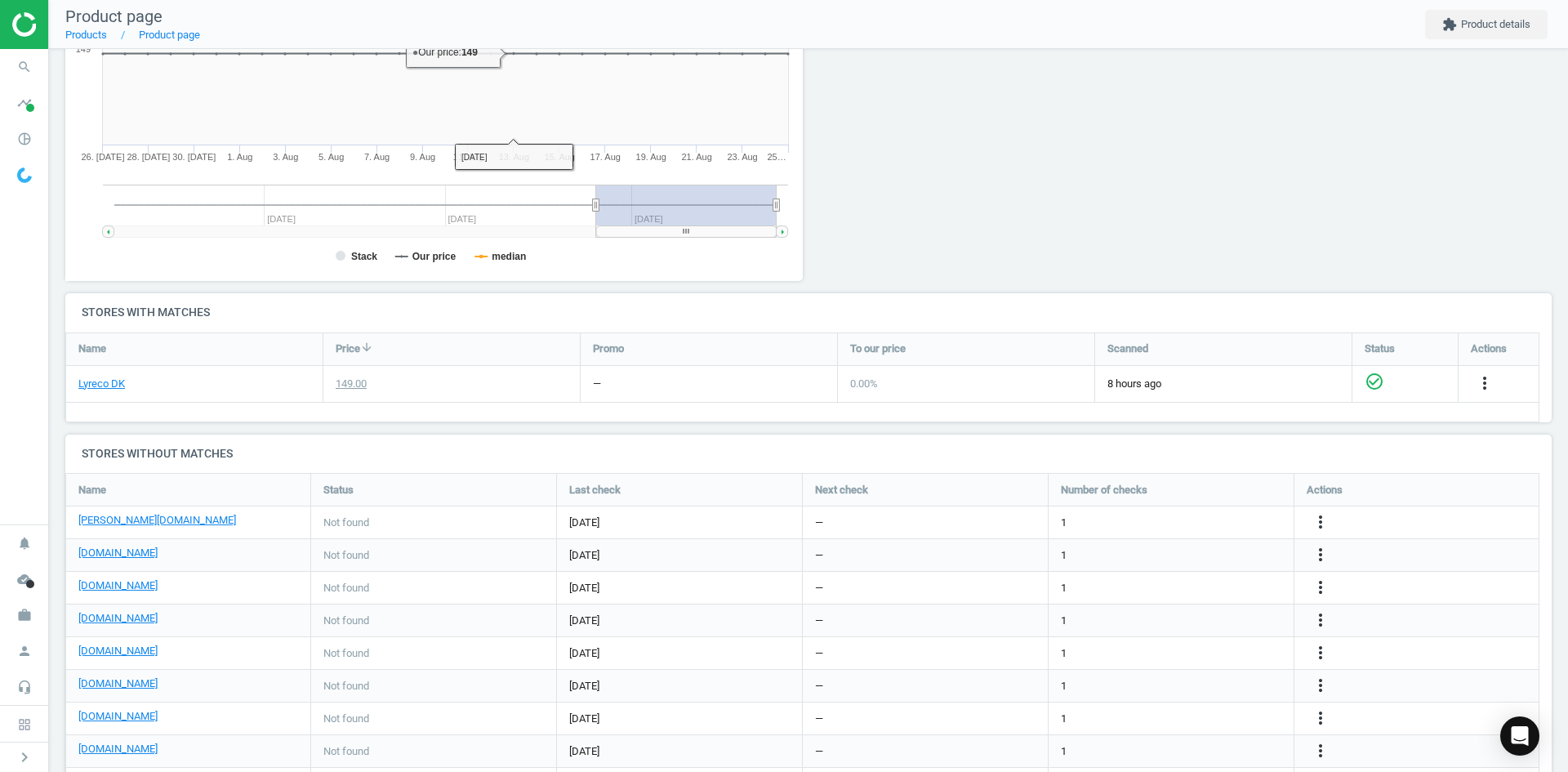
scroll to position [385, 0]
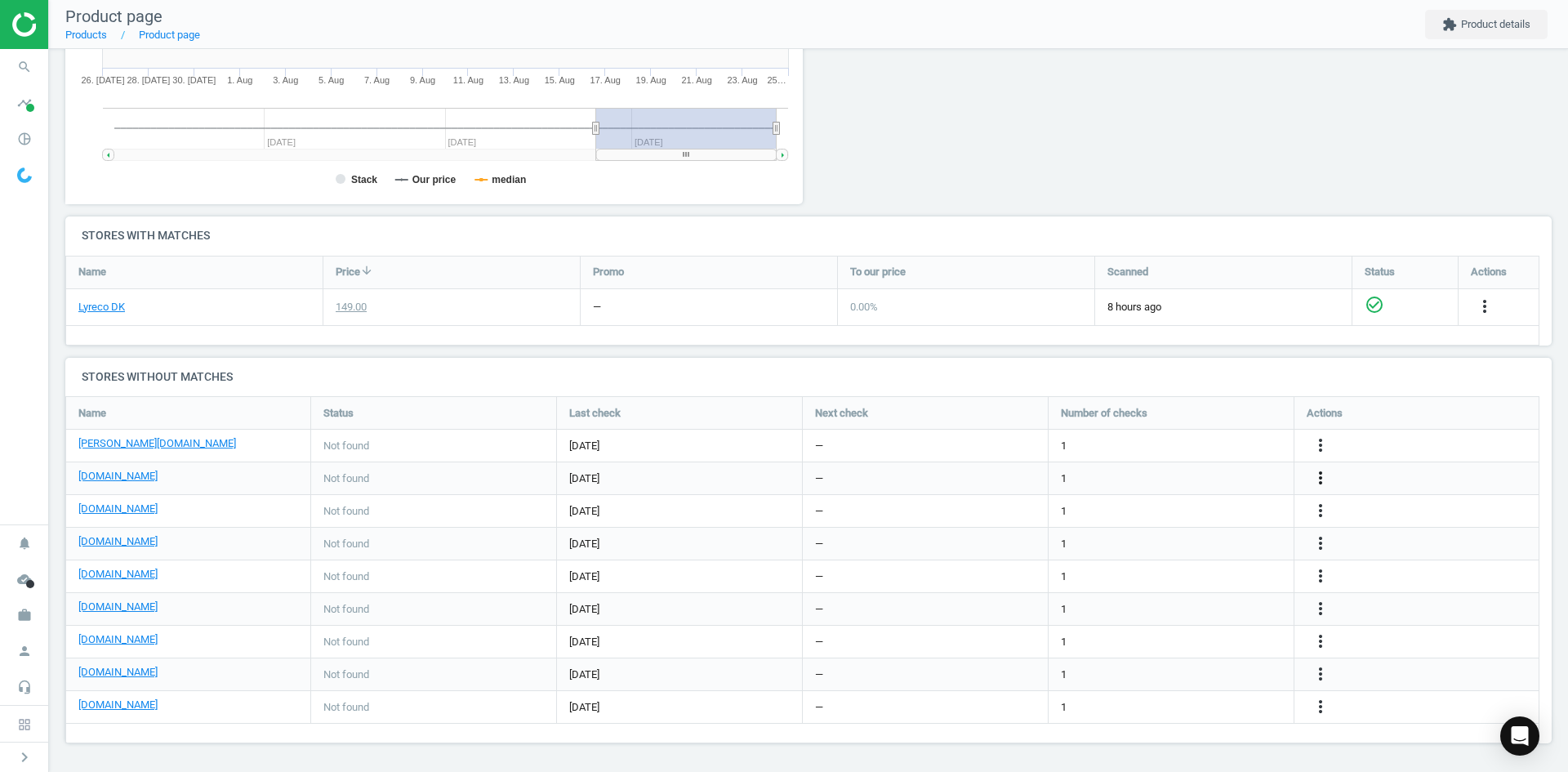
click at [1319, 472] on icon "more_vert" at bounding box center [1321, 478] width 19 height 19
click at [1190, 483] on link "Edit URL/product option" at bounding box center [1193, 478] width 224 height 26
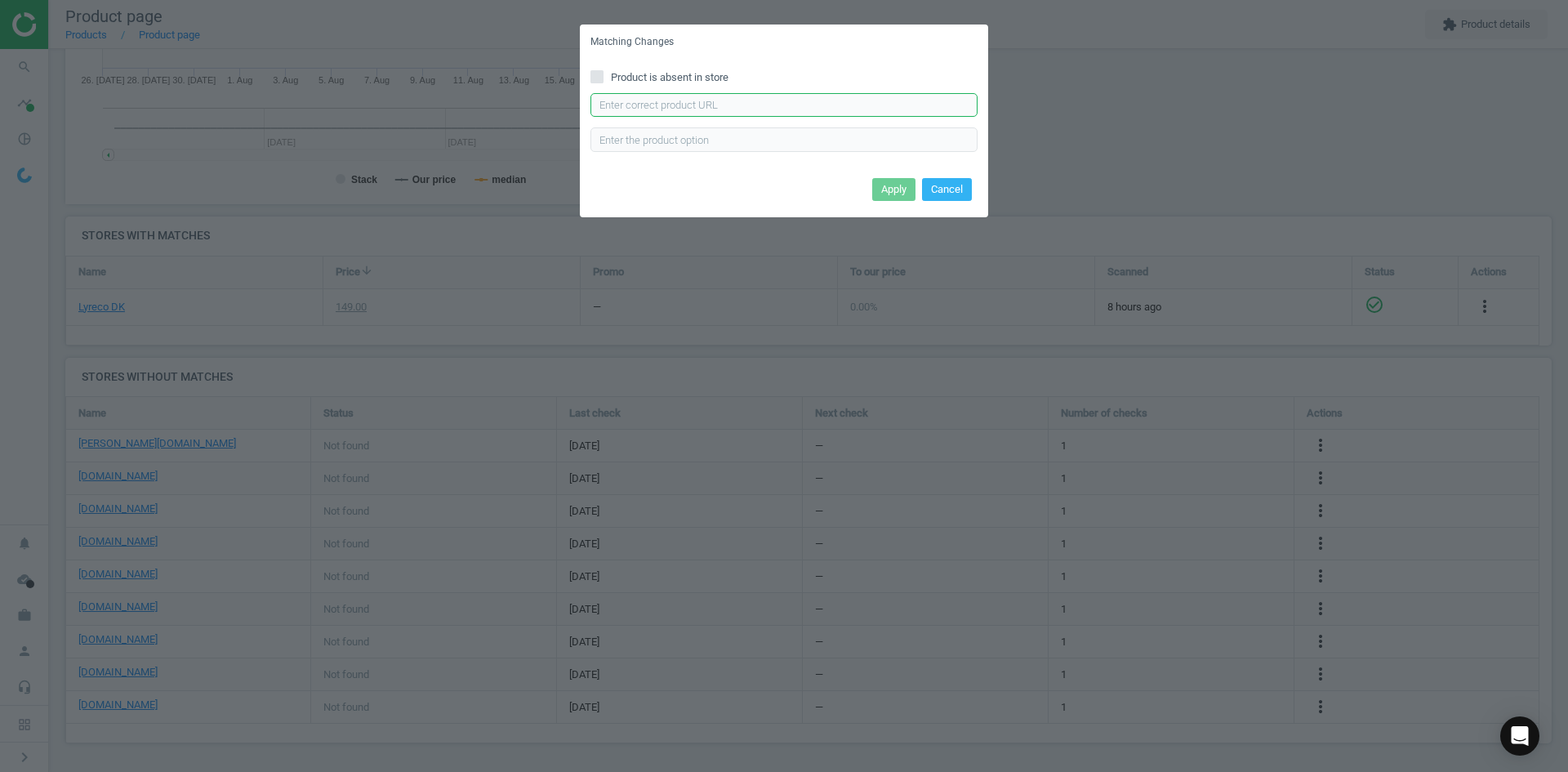
drag, startPoint x: 703, startPoint y: 110, endPoint x: 716, endPoint y: 114, distance: 13.6
click at [703, 110] on input "text" at bounding box center [784, 106] width 387 height 25
paste input "https://daarbakredoffice.dk/durable-duraframe-selvklaebende-magnetramme-pk-a-2-…"
type input "https://daarbakredoffice.dk/durable-duraframe-selvklaebende-magnetramme-pk-a-2-…"
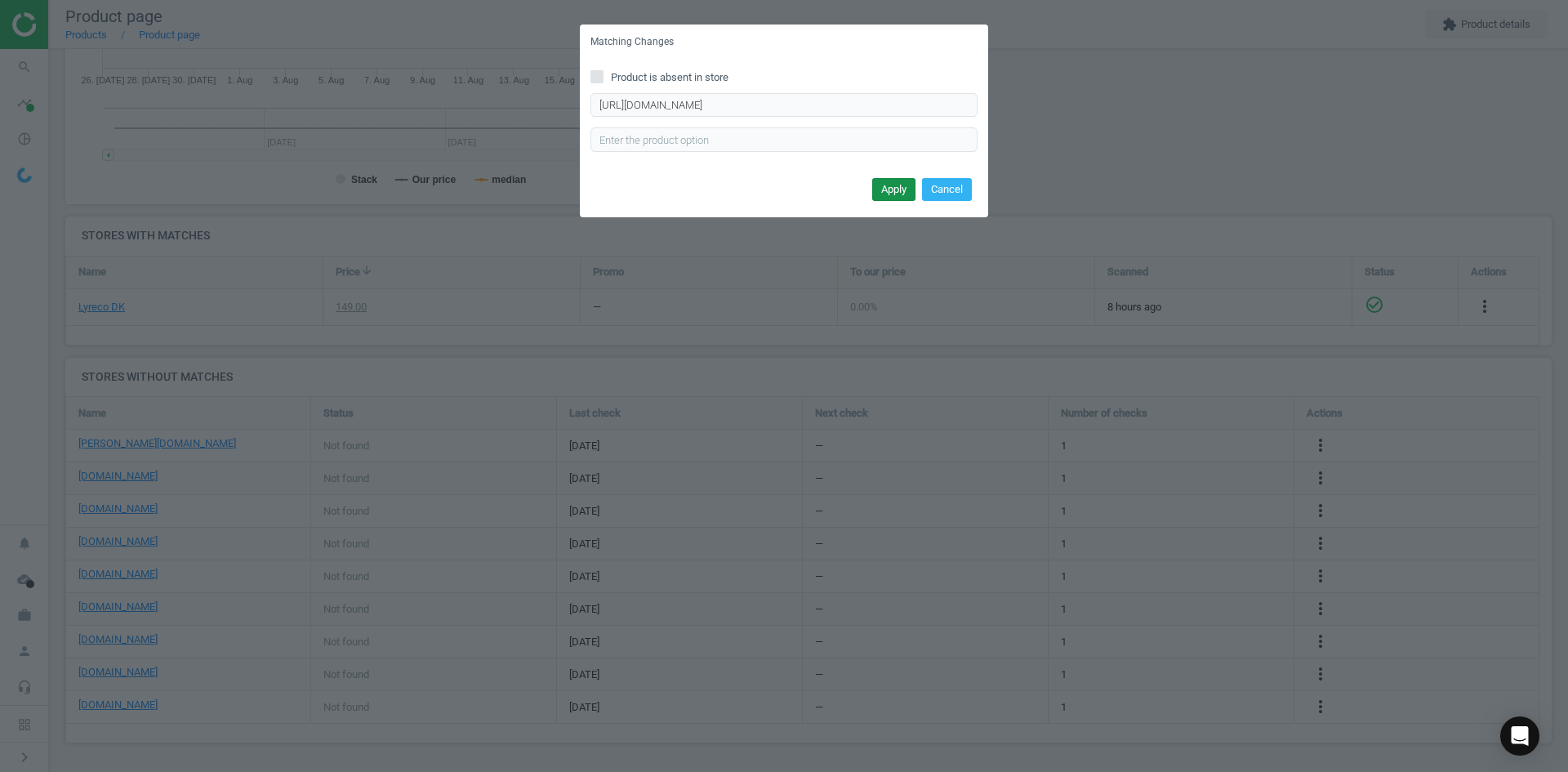
scroll to position [0, 0]
click at [888, 181] on button "Apply" at bounding box center [894, 189] width 43 height 23
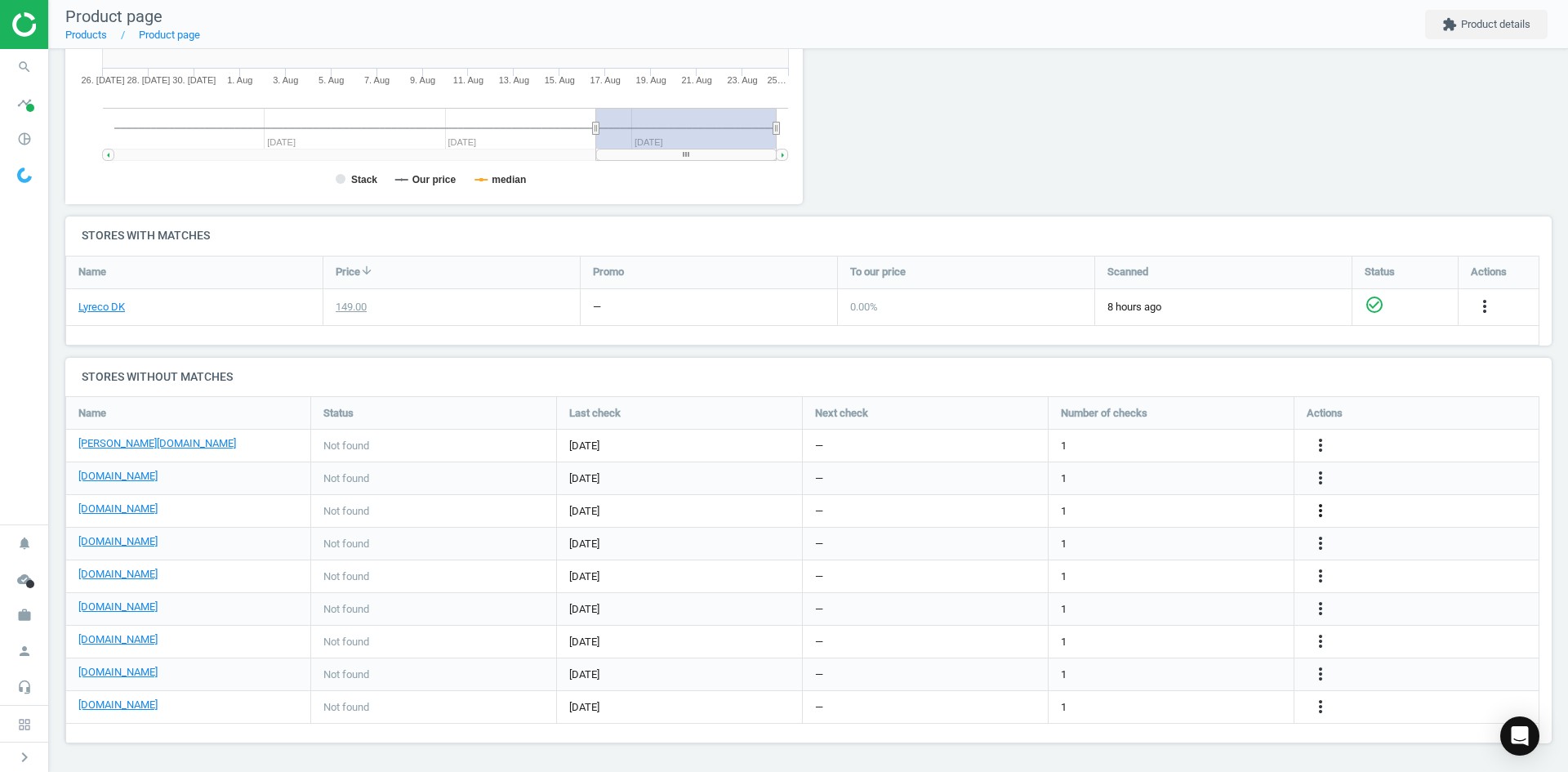
click at [1321, 513] on icon "more_vert" at bounding box center [1321, 511] width 19 height 19
click at [1174, 508] on link "Edit URL/product option" at bounding box center [1193, 511] width 224 height 26
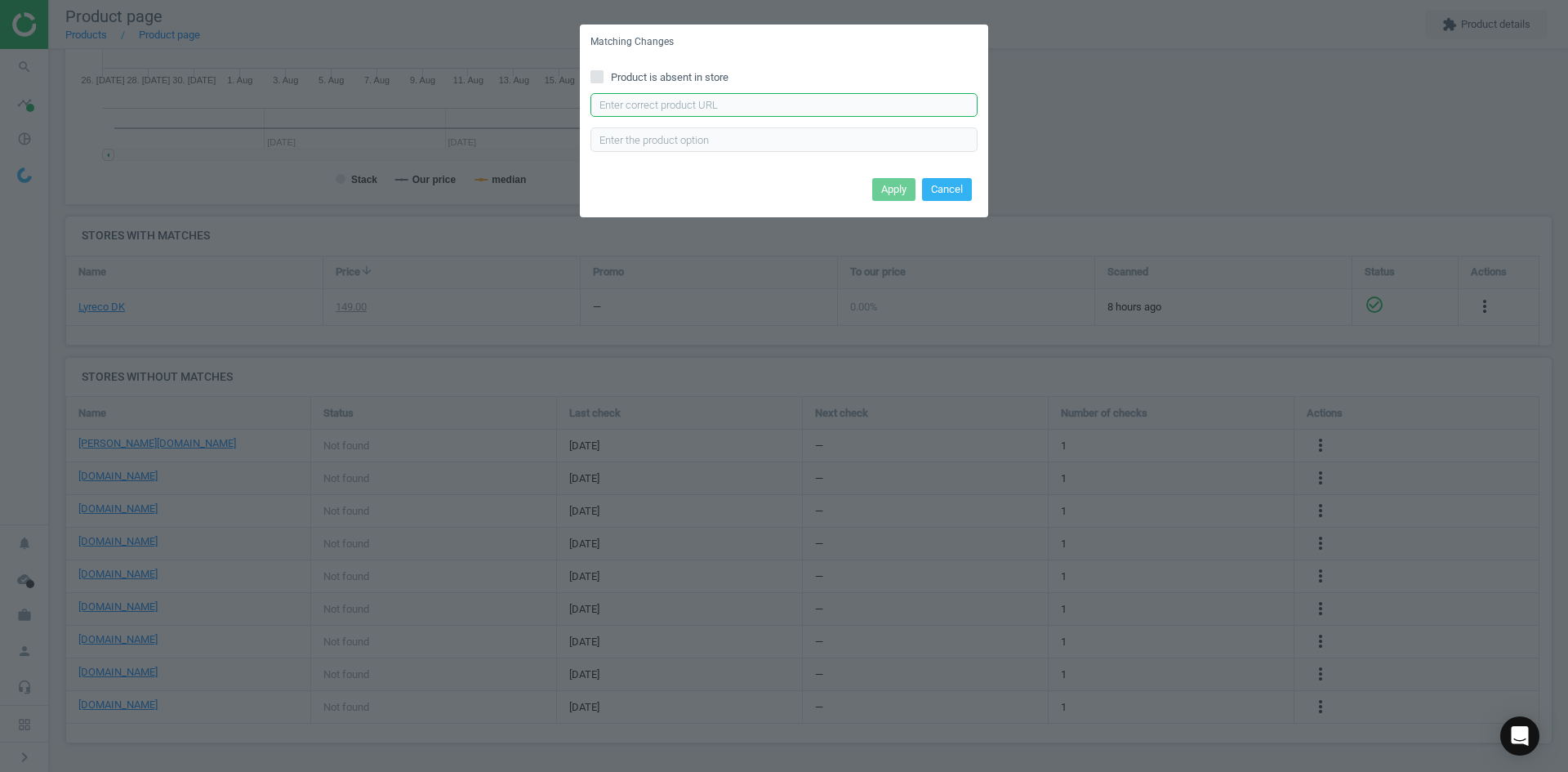
click at [802, 113] on input "text" at bounding box center [784, 106] width 387 height 25
paste input "https://www.grafical.dk/skifteramme-selvklaebende-a5-duraframe-med-soelvramme-2…"
type input "https://www.grafical.dk/skifteramme-selvklaebende-a5-duraframe-med-soelvramme-2…"
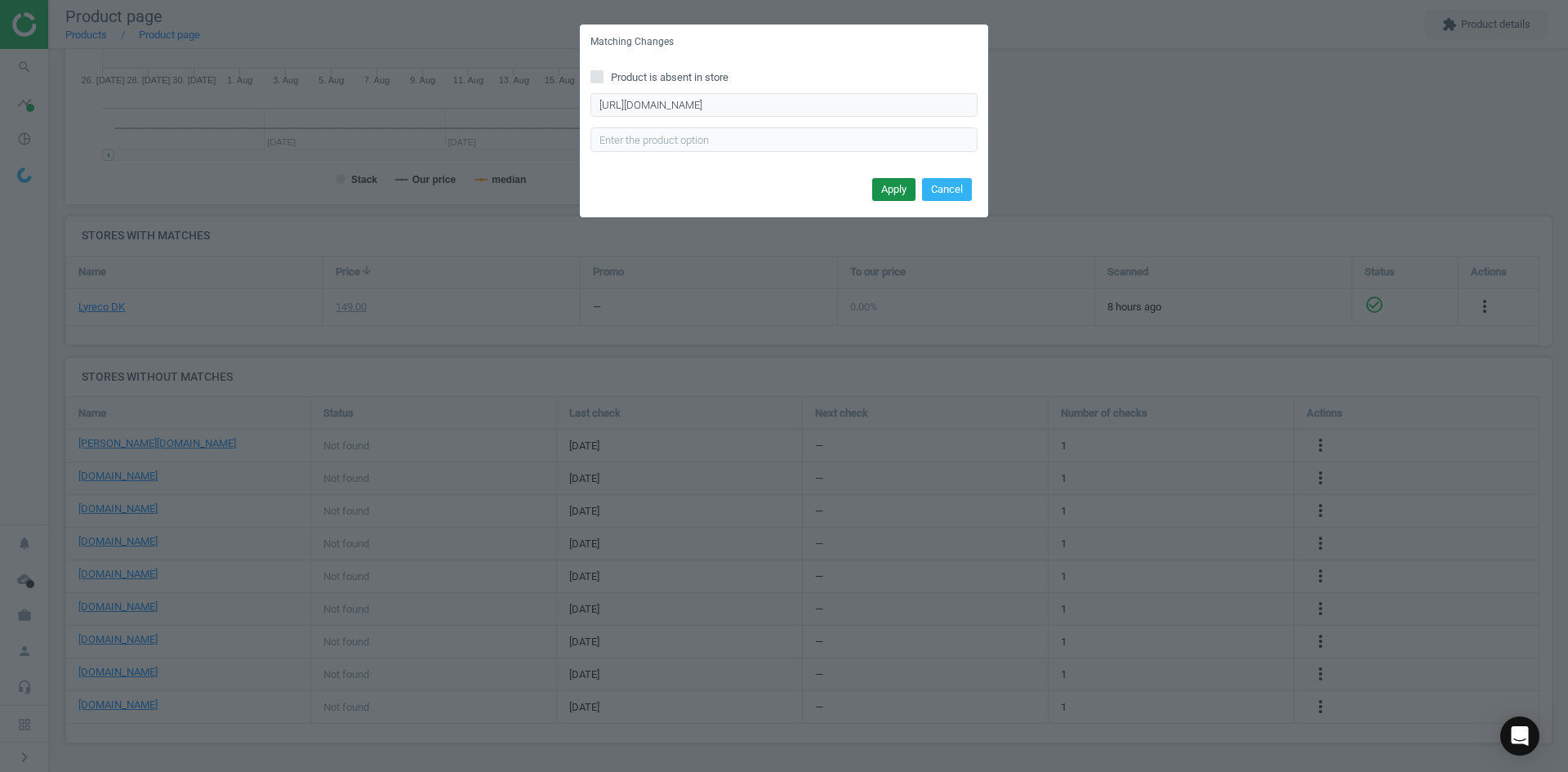
click at [902, 185] on button "Apply" at bounding box center [894, 189] width 43 height 23
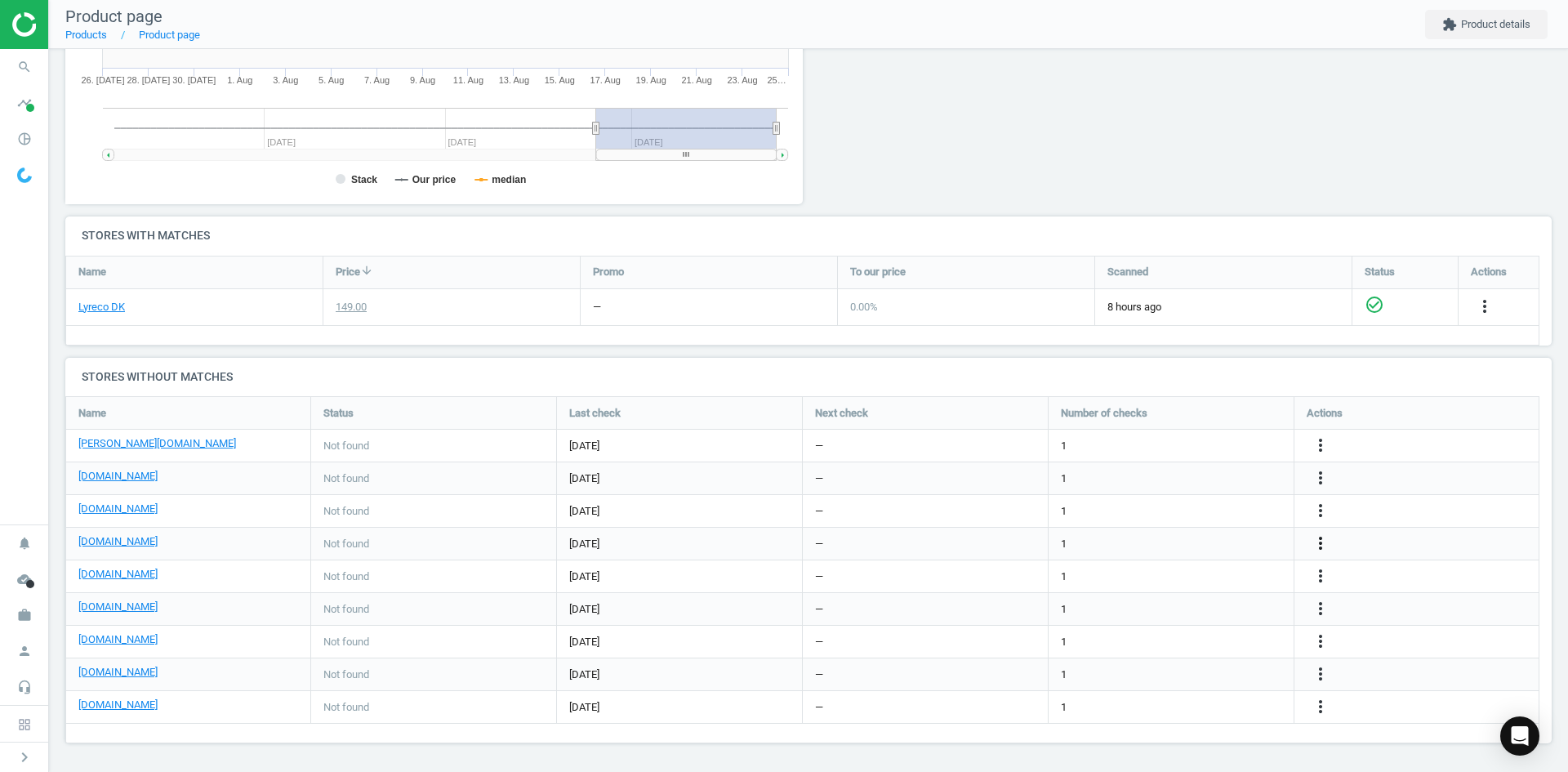
click at [1327, 545] on icon "more_vert" at bounding box center [1321, 543] width 19 height 19
click at [1187, 543] on link "Edit URL/product option" at bounding box center [1193, 543] width 224 height 26
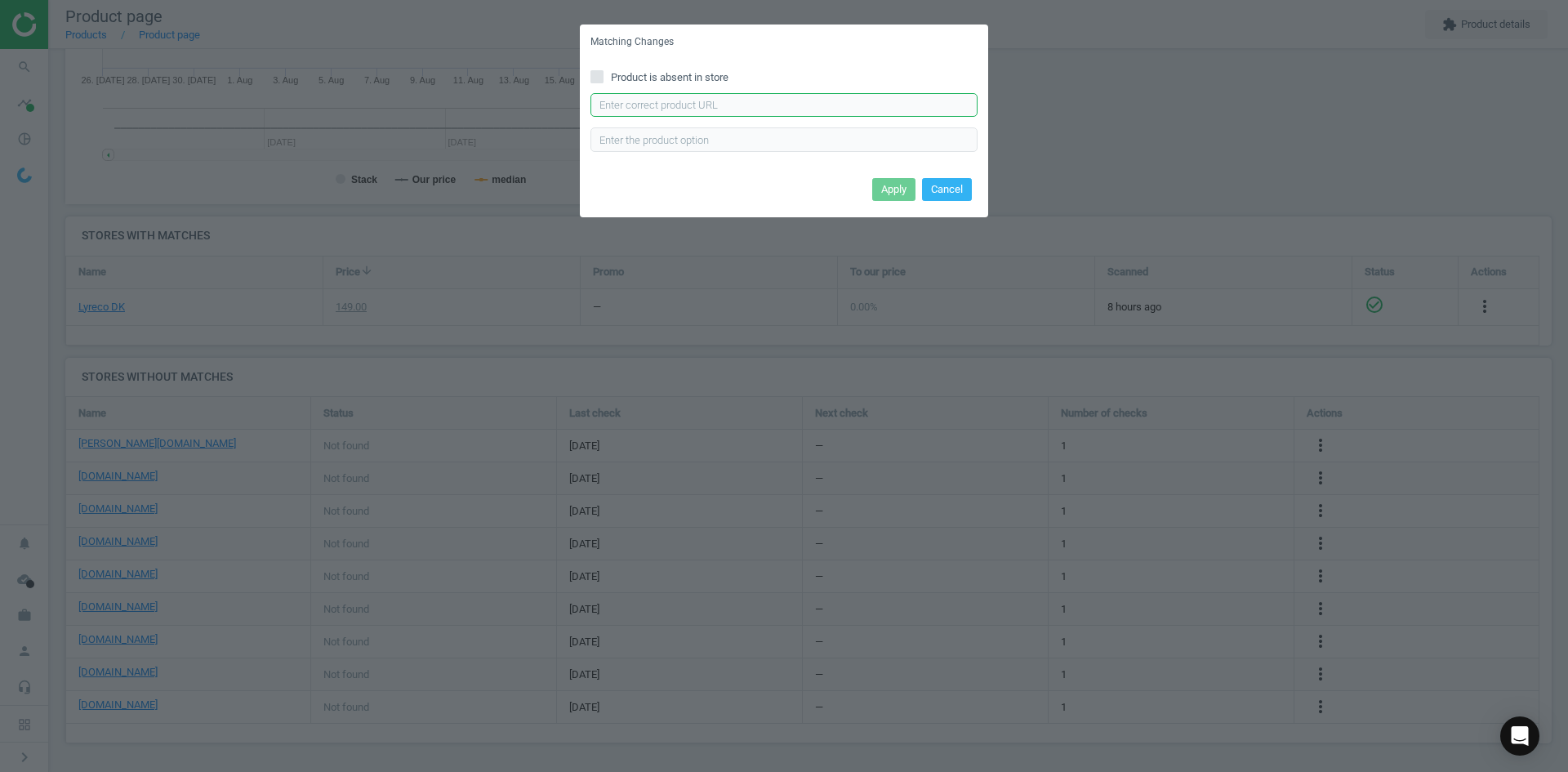
click at [694, 109] on input "text" at bounding box center [784, 106] width 387 height 25
paste input "https://www.linds.dk/skilt-duraframe-selvklaebende-a5-msoelvramme-2stkps/"
type input "https://www.linds.dk/skilt-duraframe-selvklaebende-a5-msoelvramme-2stkps/"
click at [882, 187] on button "Apply" at bounding box center [894, 189] width 43 height 23
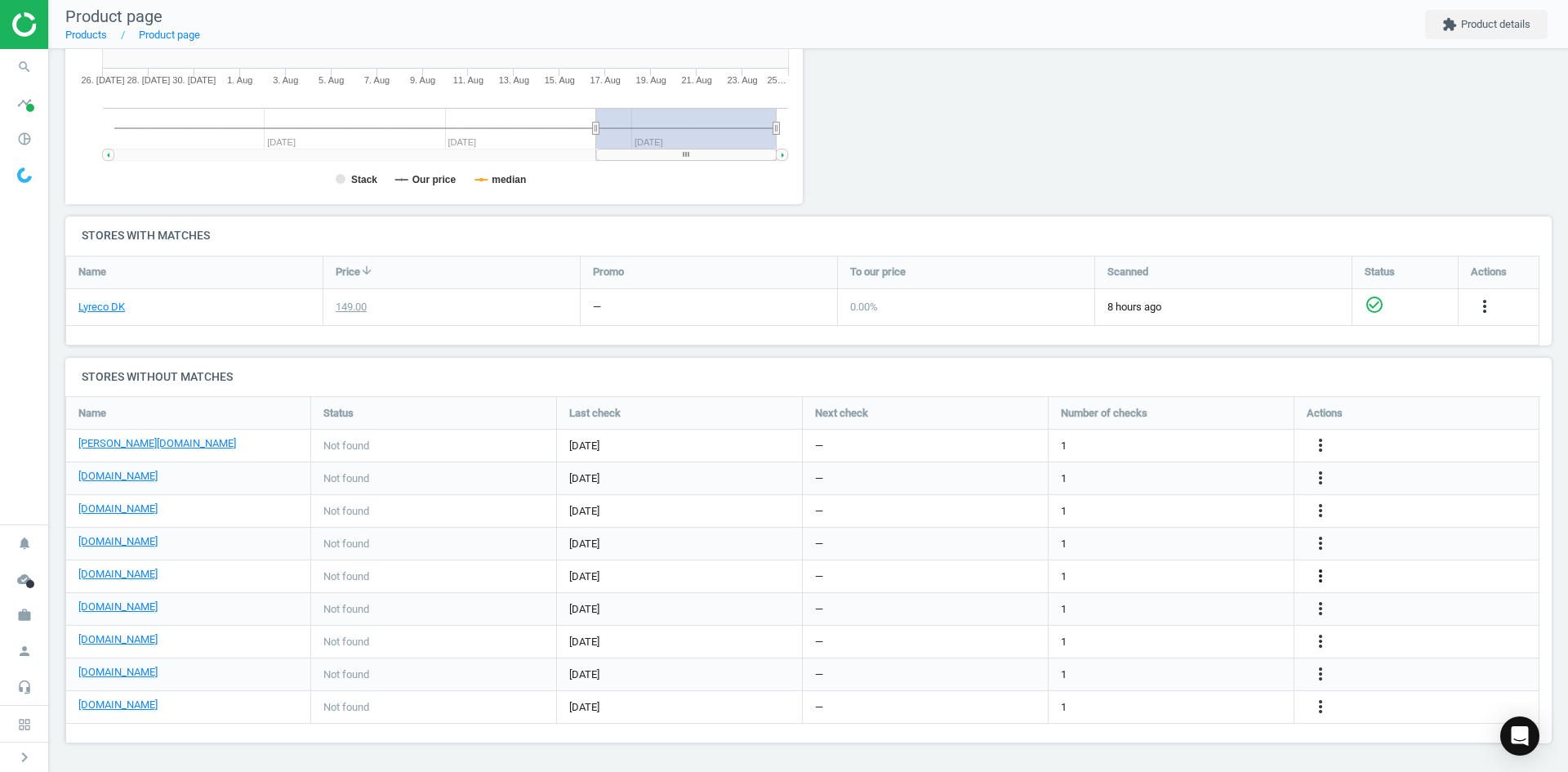
click at [1320, 575] on icon "more_vert" at bounding box center [1321, 576] width 19 height 19
click at [1185, 574] on link "Edit URL/product option" at bounding box center [1193, 576] width 224 height 26
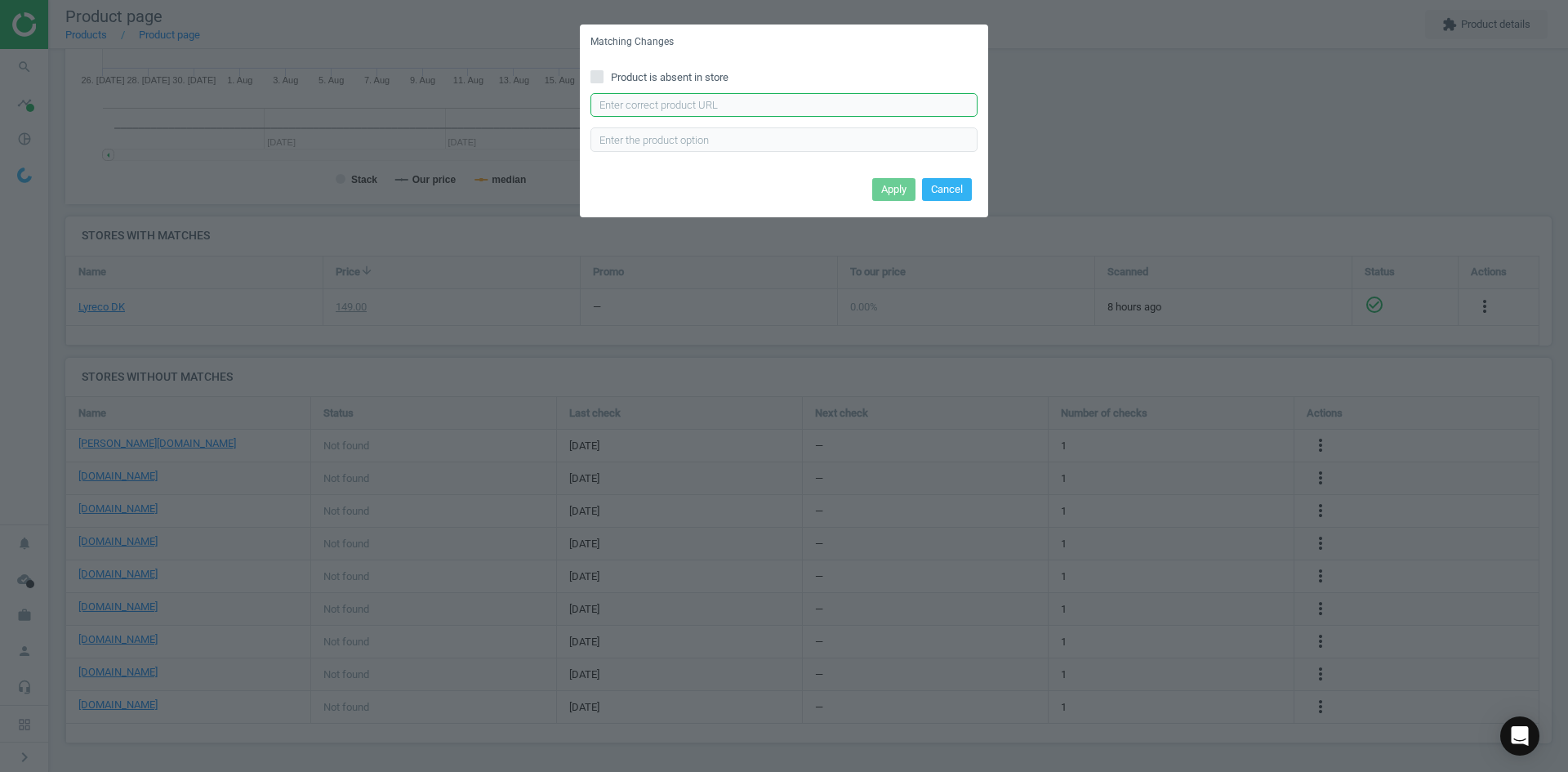
click at [684, 107] on input "text" at bounding box center [784, 106] width 387 height 25
paste input "https://www.kontorsyd.dk/da/informationsramme/magnetlomme-a5-aaben-paa-3-sider-…"
type input "https://www.kontorsyd.dk/da/informationsramme/magnetlomme-a5-aaben-paa-3-sider-…"
click at [876, 187] on button "Apply" at bounding box center [894, 189] width 43 height 23
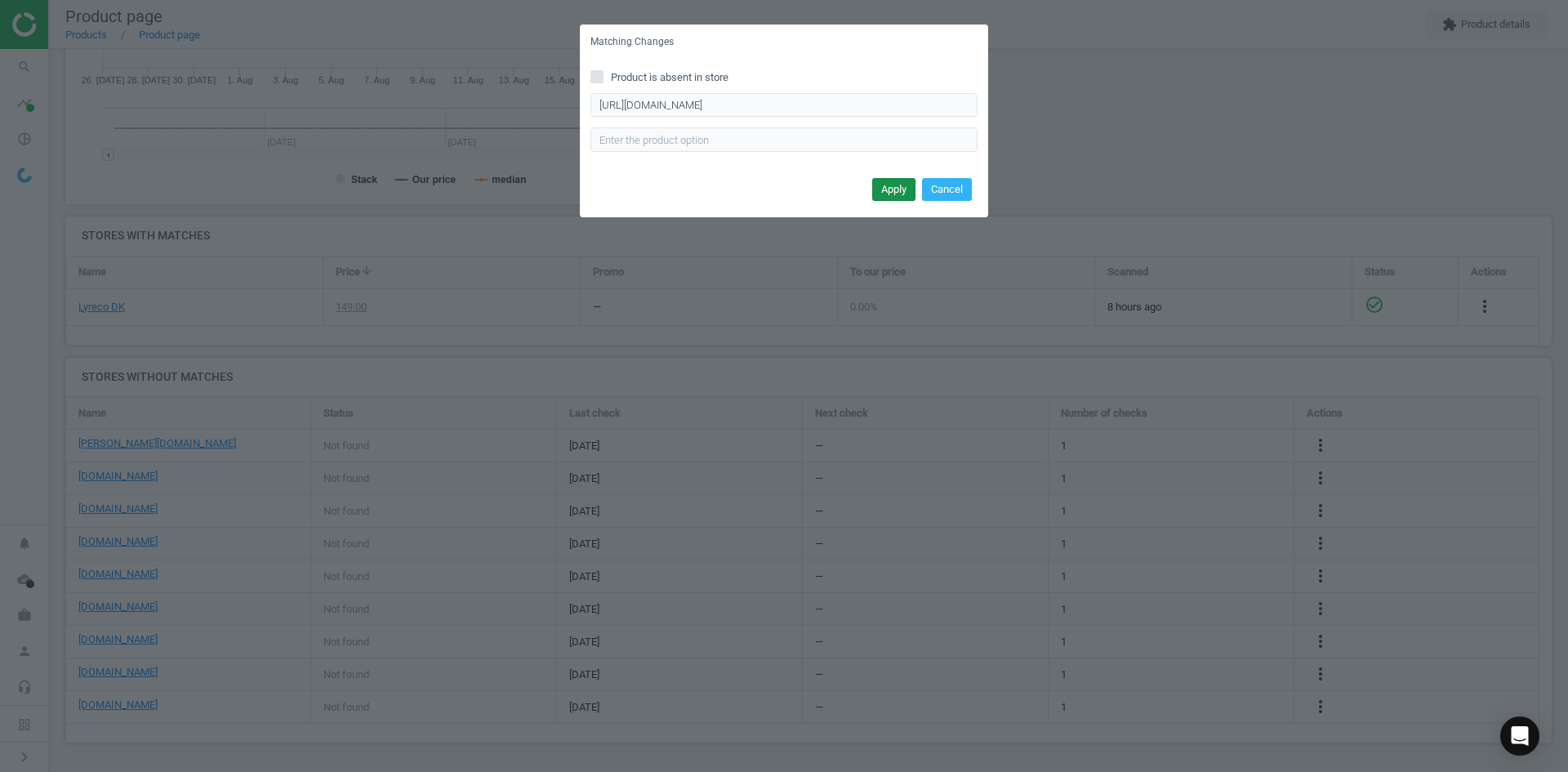
scroll to position [0, 0]
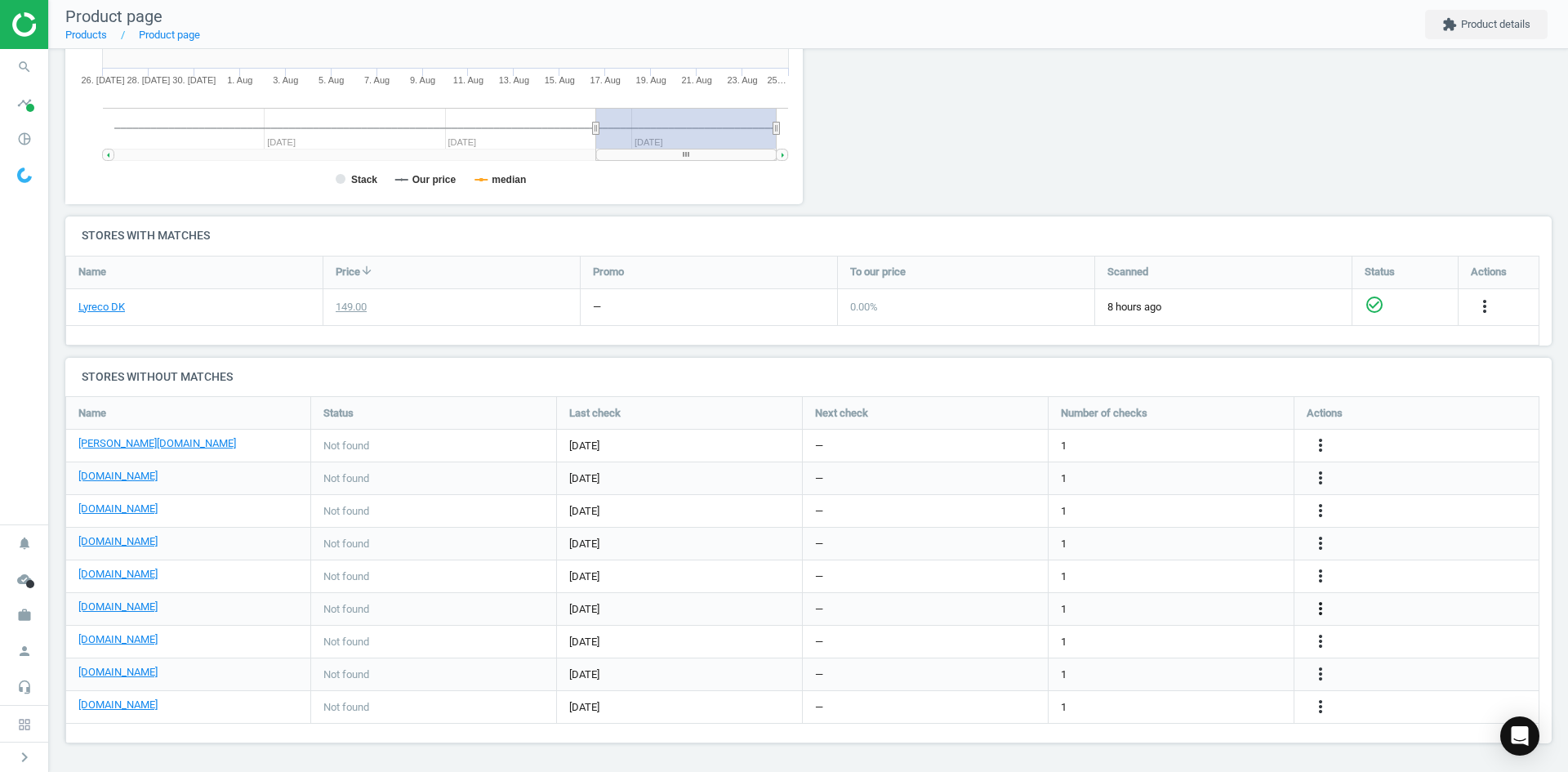
click at [1321, 612] on icon "more_vert" at bounding box center [1321, 608] width 19 height 19
click at [1196, 606] on link "Edit URL/product option" at bounding box center [1193, 608] width 224 height 26
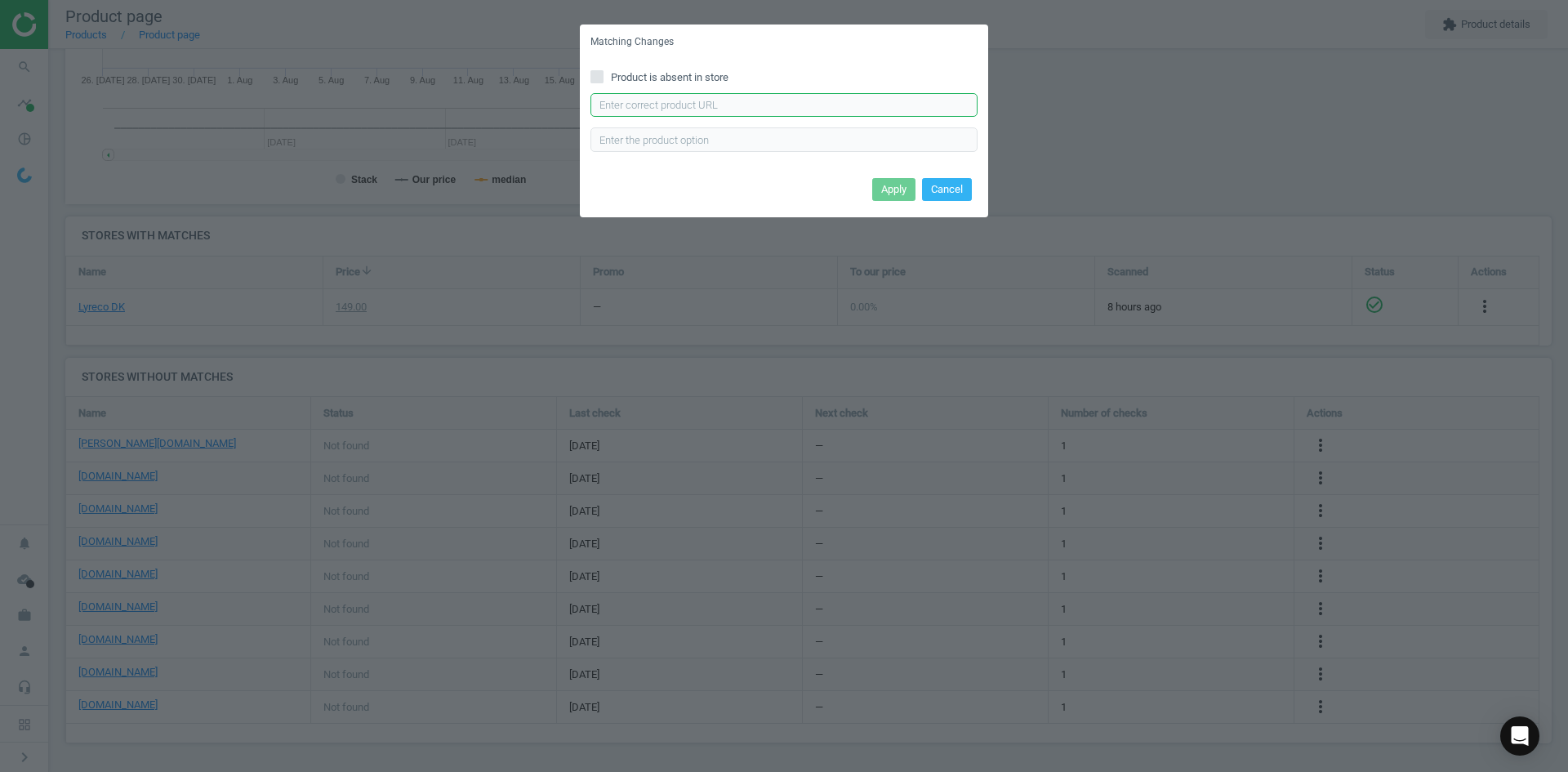
click at [697, 106] on input "text" at bounding box center [784, 106] width 387 height 25
paste input "https://konpap.dk/durable-duraframe-selvklaebende-magnetramme-pk.-a-2-stk.-i-a5…"
type input "https://konpap.dk/durable-duraframe-selvklaebende-magnetramme-pk.-a-2-stk.-i-a5…"
click at [891, 184] on button "Apply" at bounding box center [894, 189] width 43 height 23
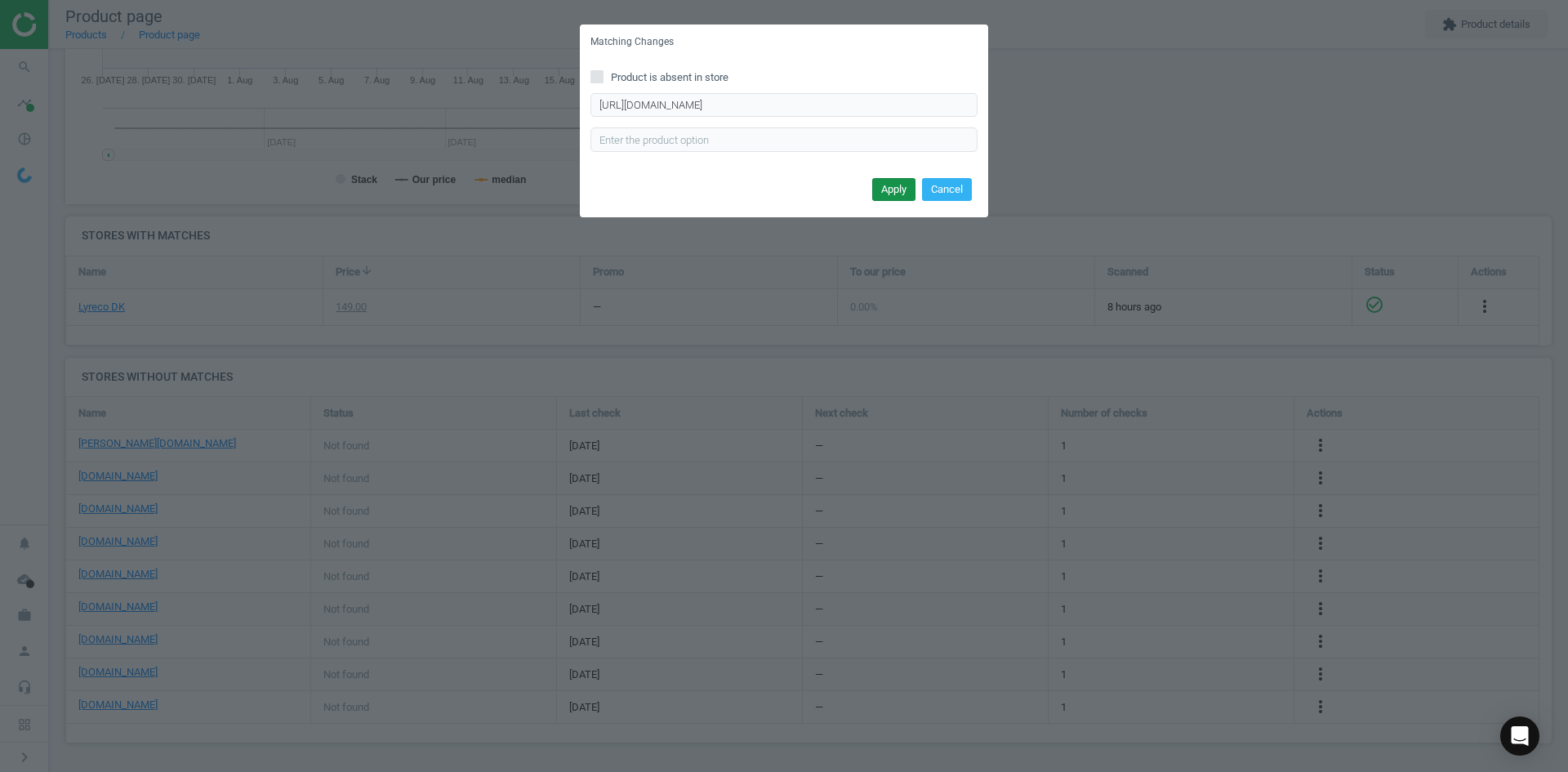
scroll to position [0, 0]
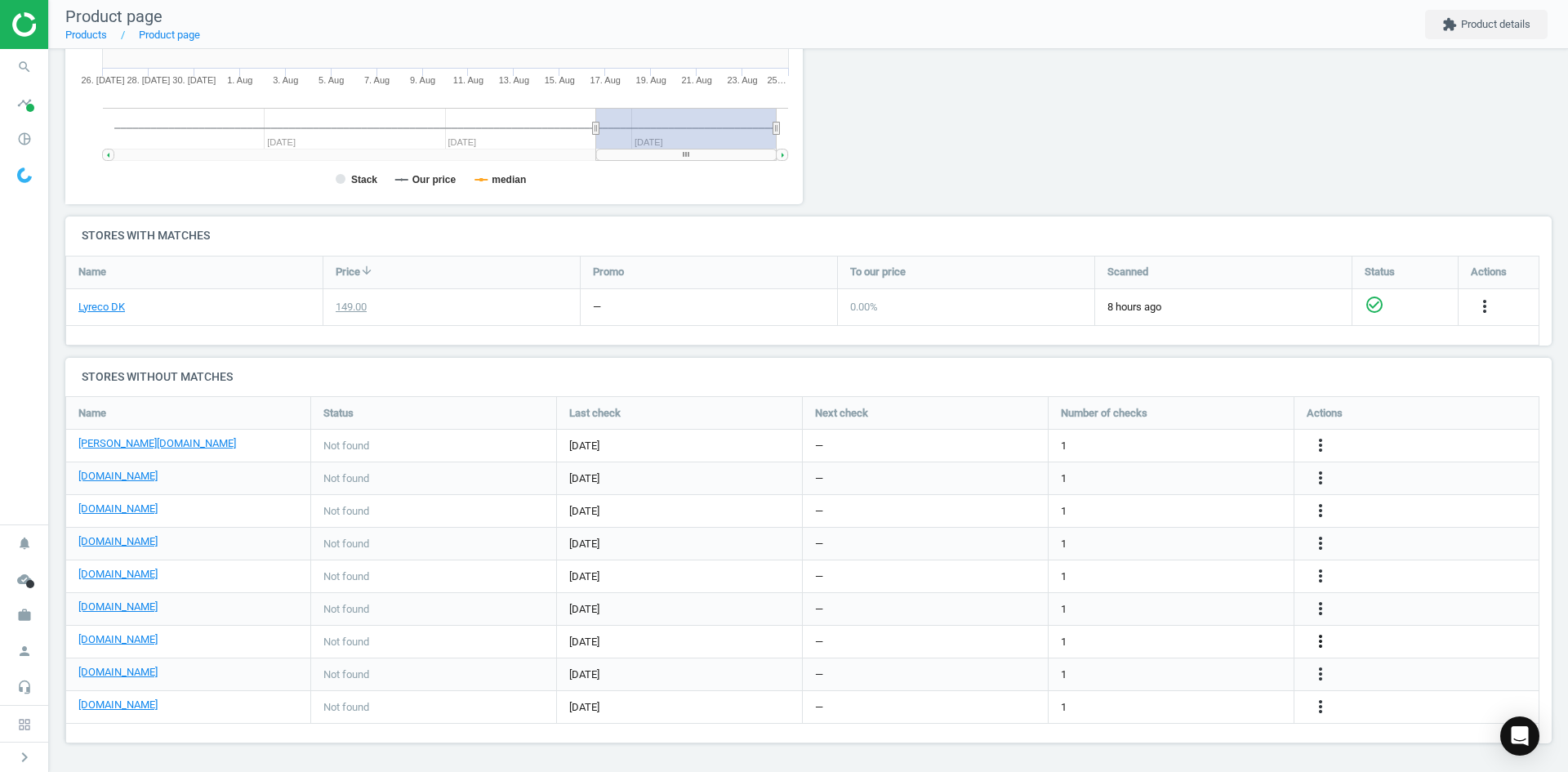
click at [1329, 642] on icon "more_vert" at bounding box center [1321, 641] width 19 height 19
click at [1217, 639] on link "Edit URL/product option" at bounding box center [1193, 641] width 224 height 26
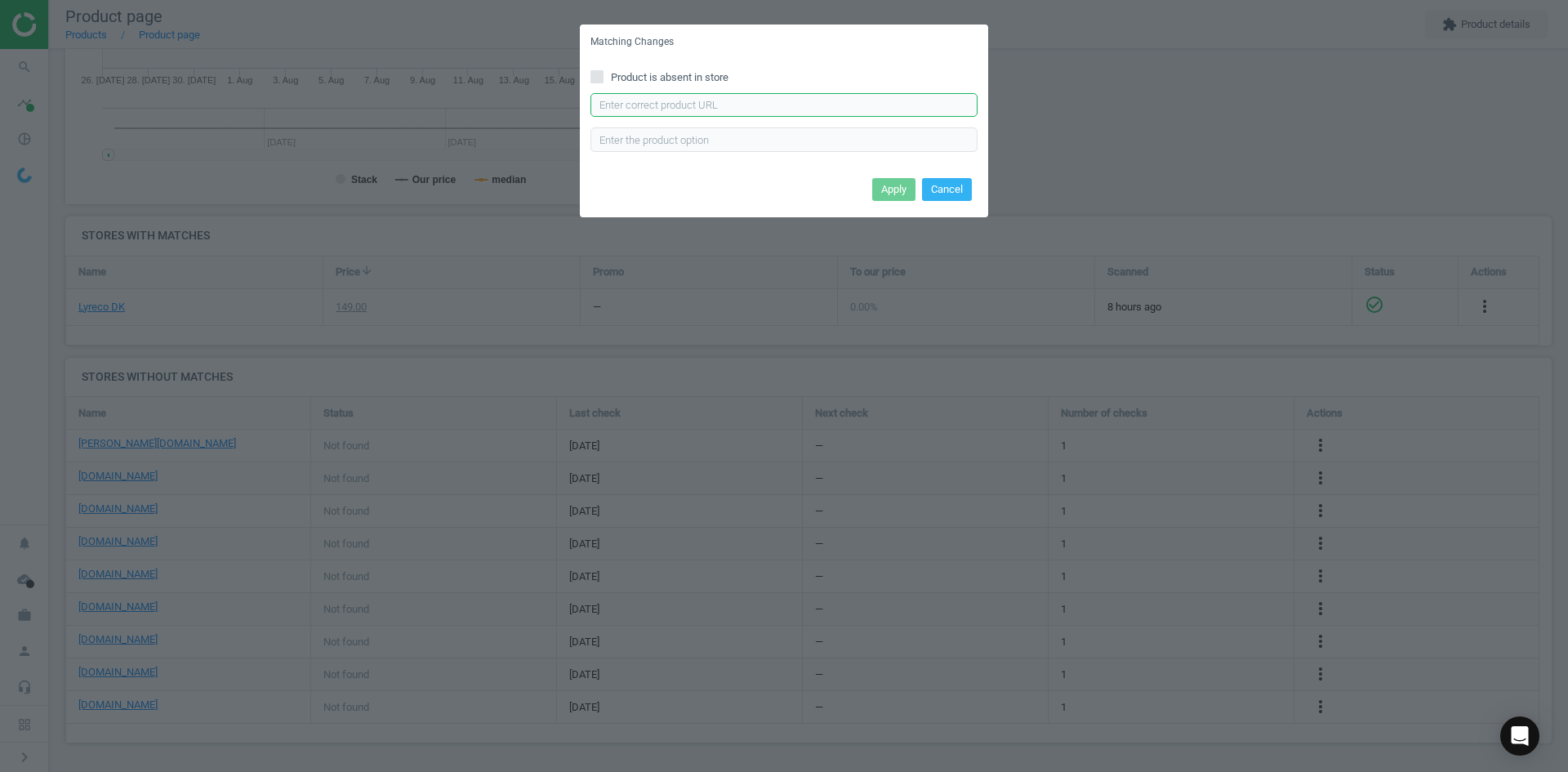
drag, startPoint x: 719, startPoint y: 109, endPoint x: 731, endPoint y: 107, distance: 12.2
click at [719, 109] on input "text" at bounding box center [784, 106] width 387 height 25
paste input "https://hertelsboresko.dk/da/skilte-og-rammer/skilt-duraframe-a5-soelv-2-stk"
type input "https://hertelsboresko.dk/da/skilte-og-rammer/skilt-duraframe-a5-soelv-2-stk"
click at [881, 190] on button "Apply" at bounding box center [894, 189] width 43 height 23
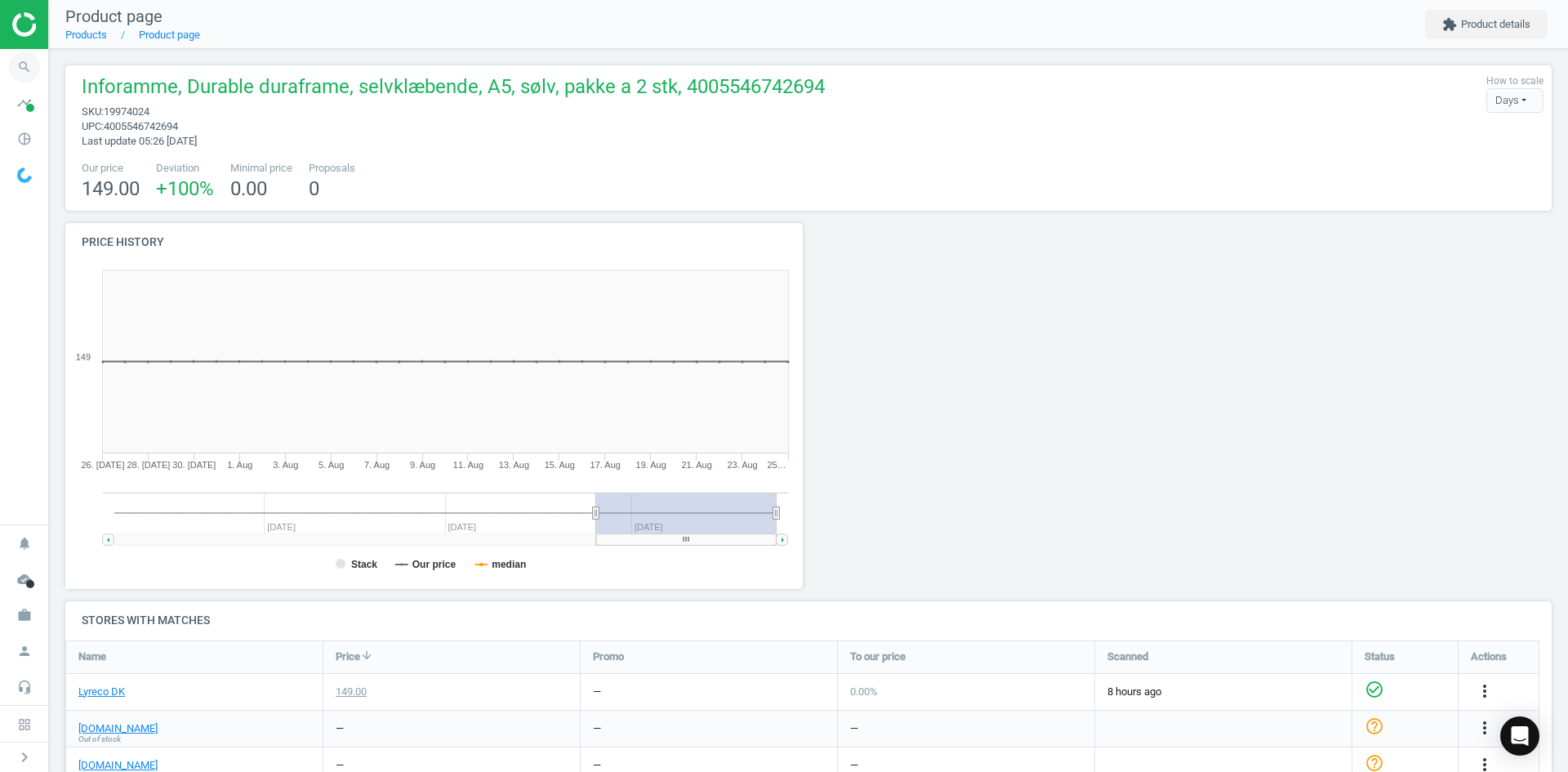
click at [19, 70] on icon "search" at bounding box center [24, 66] width 31 height 31
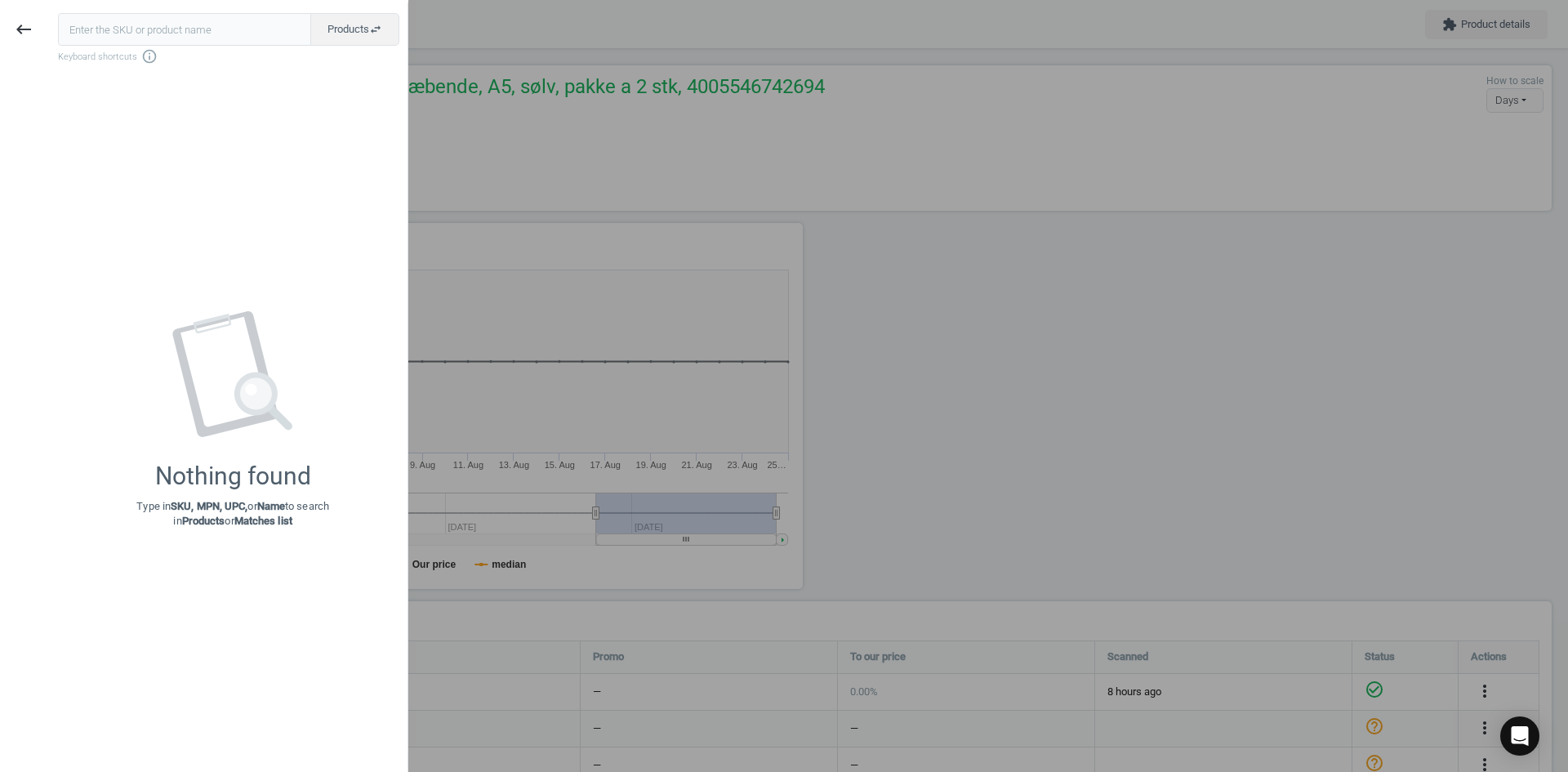
click at [119, 34] on input "text" at bounding box center [185, 29] width 254 height 33
type input "19974068"
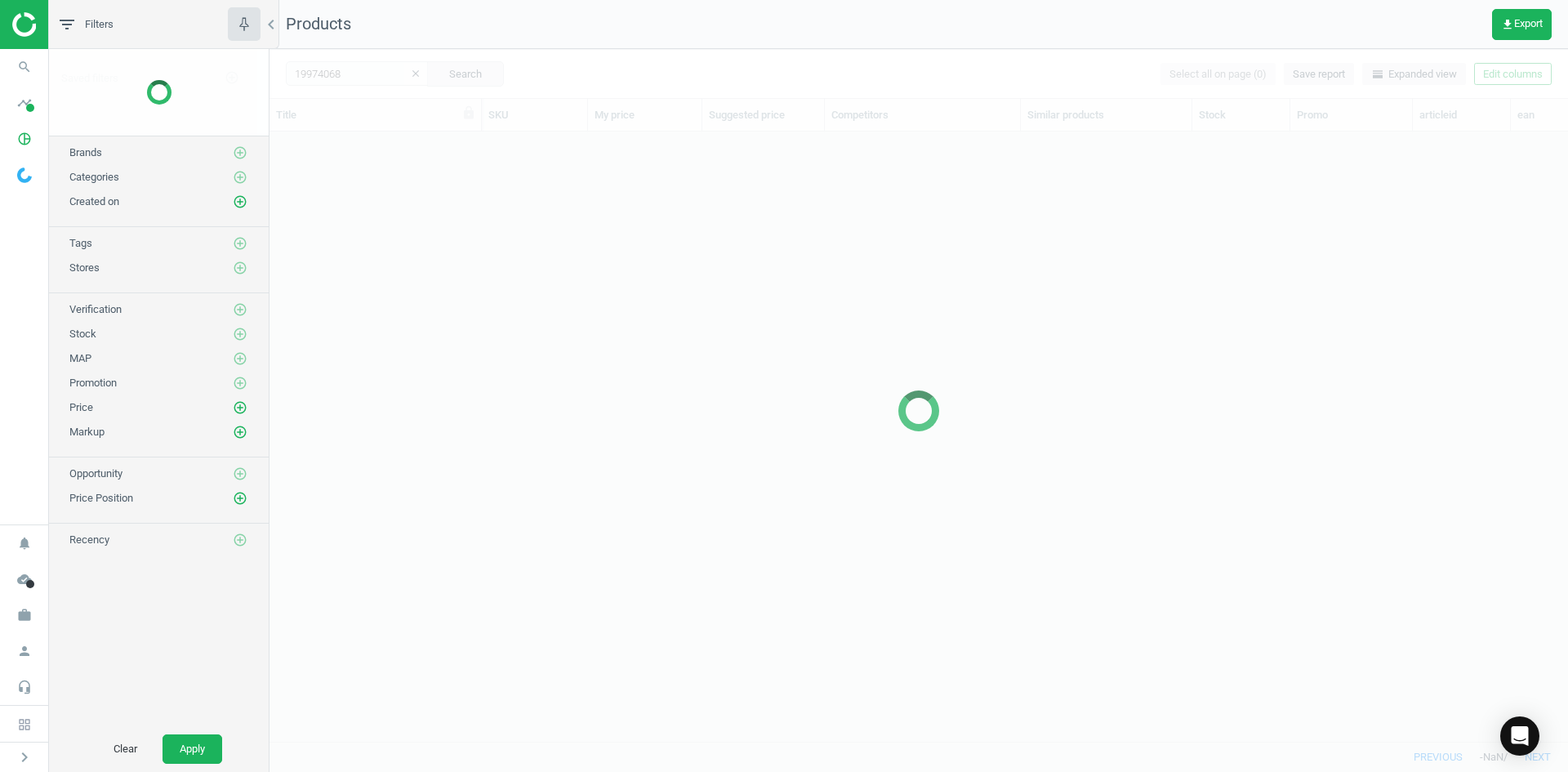
scroll to position [585, 1286]
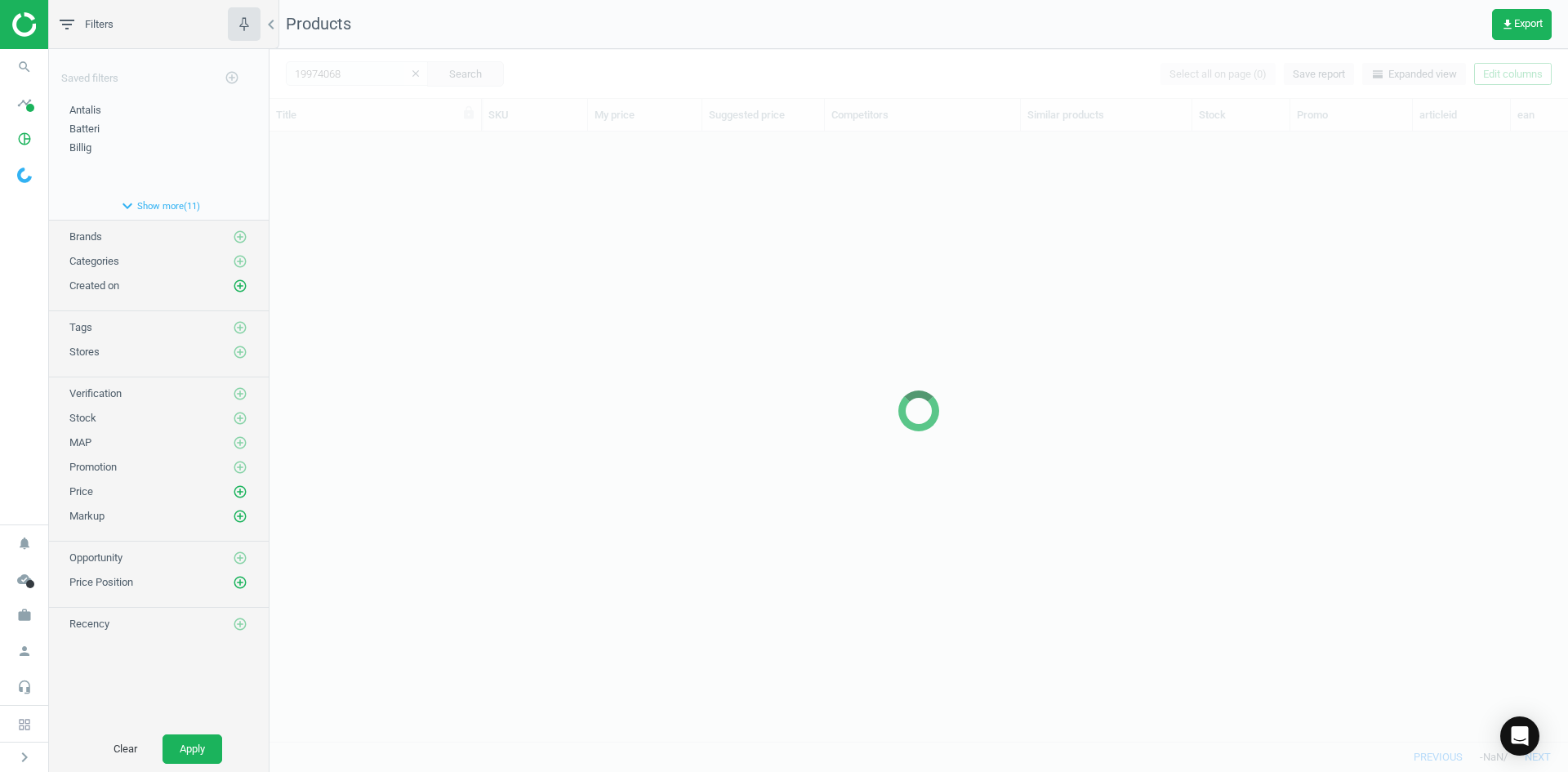
click at [699, 199] on div at bounding box center [918, 410] width 1299 height 723
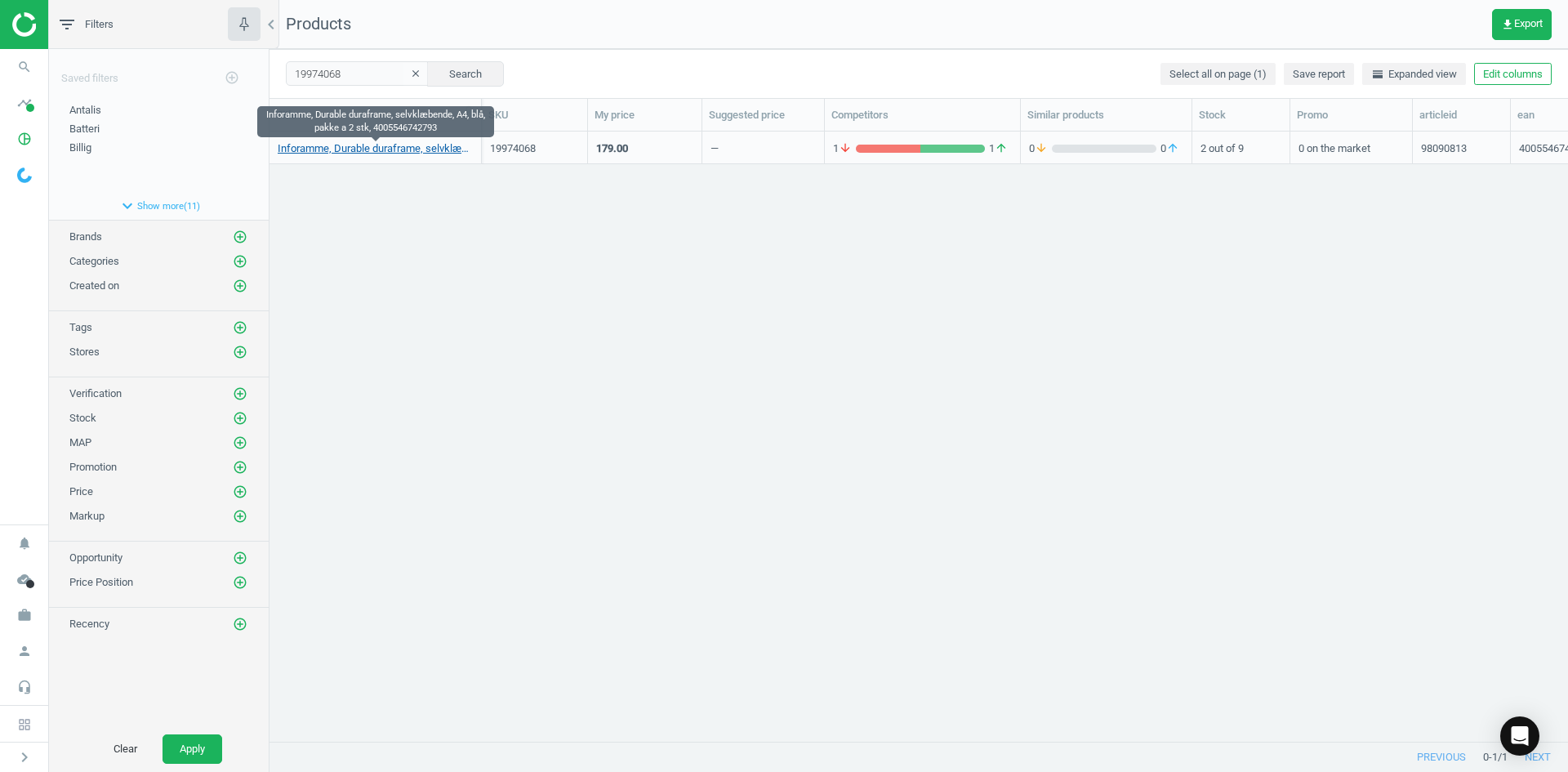
click at [373, 153] on link "Inforamme, Durable duraframe, selvklæbende, A4, blå, pakke a 2 stk, 40055467427…" at bounding box center [375, 149] width 195 height 15
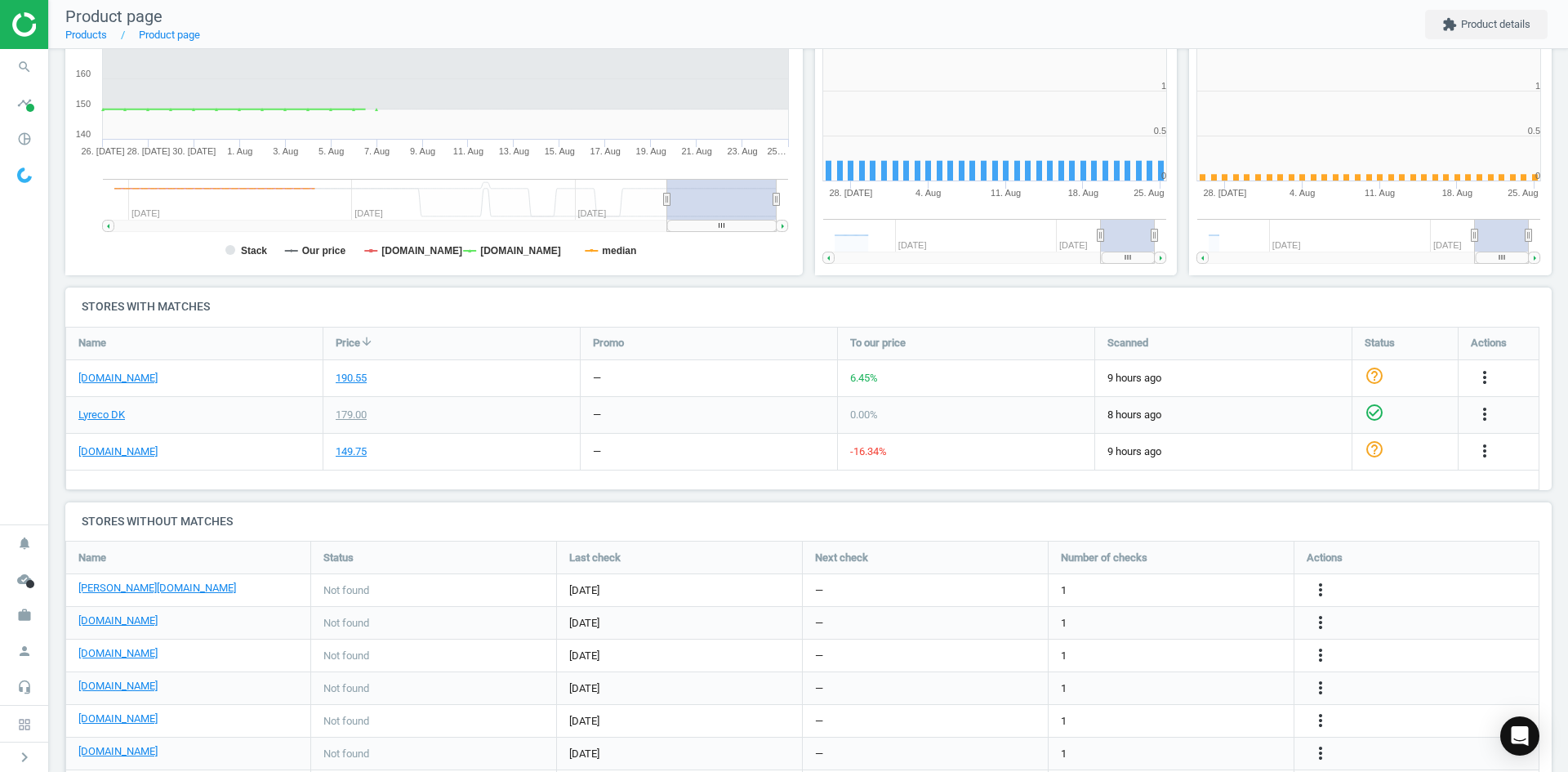
scroll to position [352, 385]
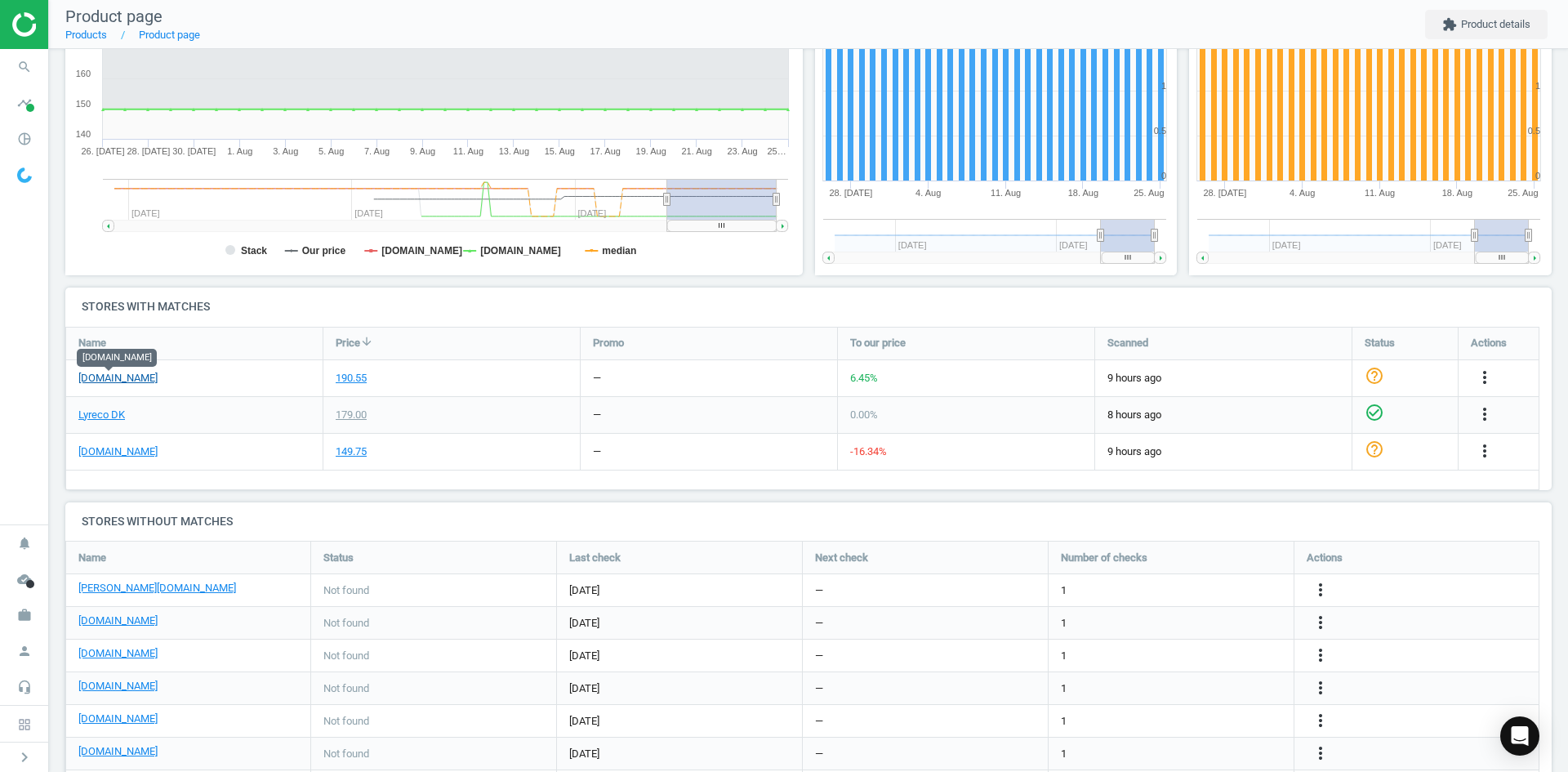
click at [137, 382] on link "[DOMAIN_NAME]" at bounding box center [118, 378] width 79 height 15
click at [123, 449] on link "[DOMAIN_NAME]" at bounding box center [118, 452] width 79 height 15
click at [1319, 590] on icon "more_vert" at bounding box center [1321, 590] width 19 height 19
click at [1196, 594] on link "Edit URL/product option" at bounding box center [1193, 590] width 224 height 26
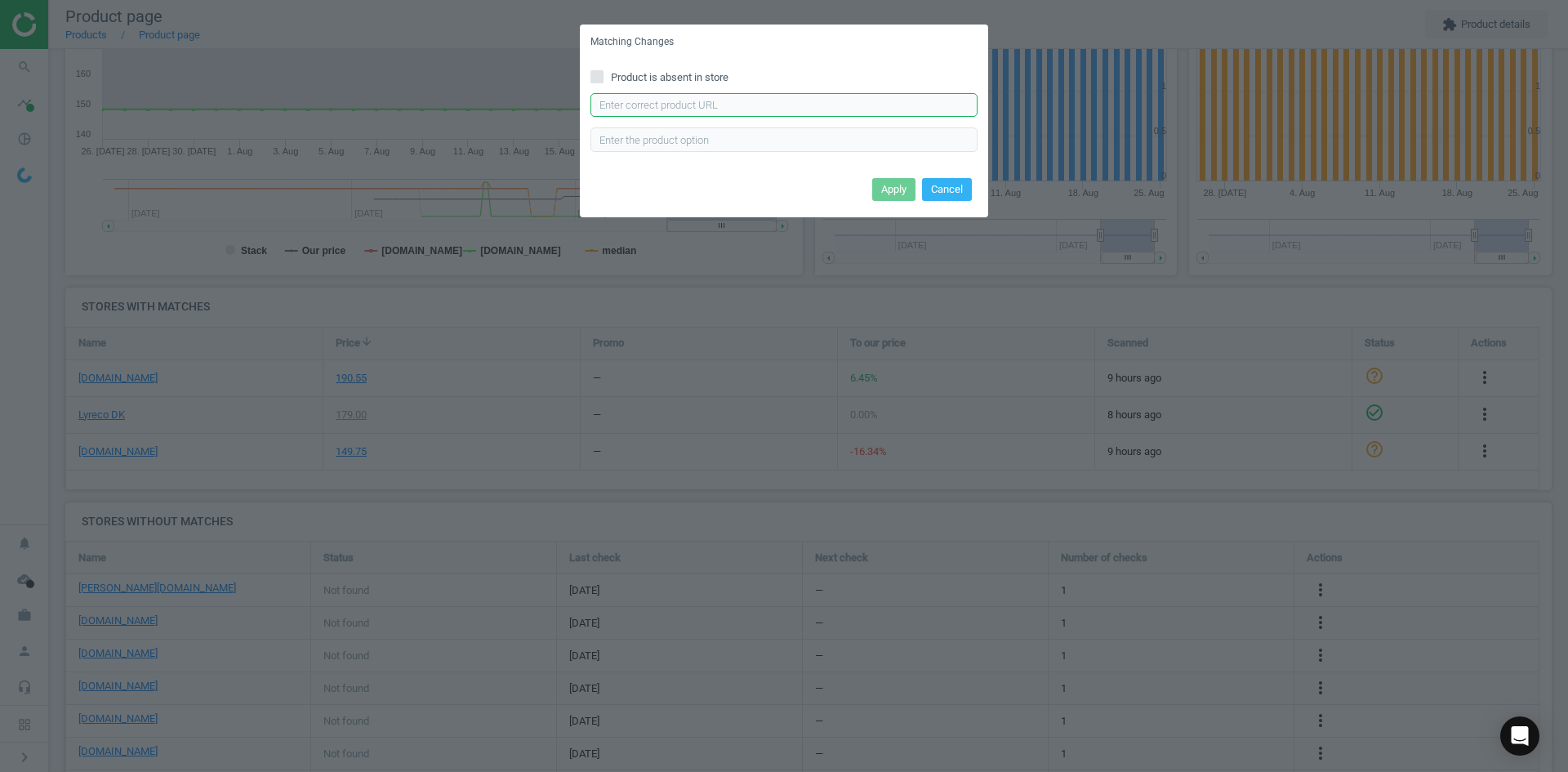
click at [836, 112] on input "text" at bounding box center [784, 106] width 387 height 25
paste input "https://www.lomax.dk/flere-produkter/butiksudstyr-og-inventar/skilte/rammer/inf…"
type input "https://www.lomax.dk/flere-produkter/butiksudstyr-og-inventar/skilte/rammer/inf…"
click at [889, 187] on button "Apply" at bounding box center [894, 189] width 43 height 23
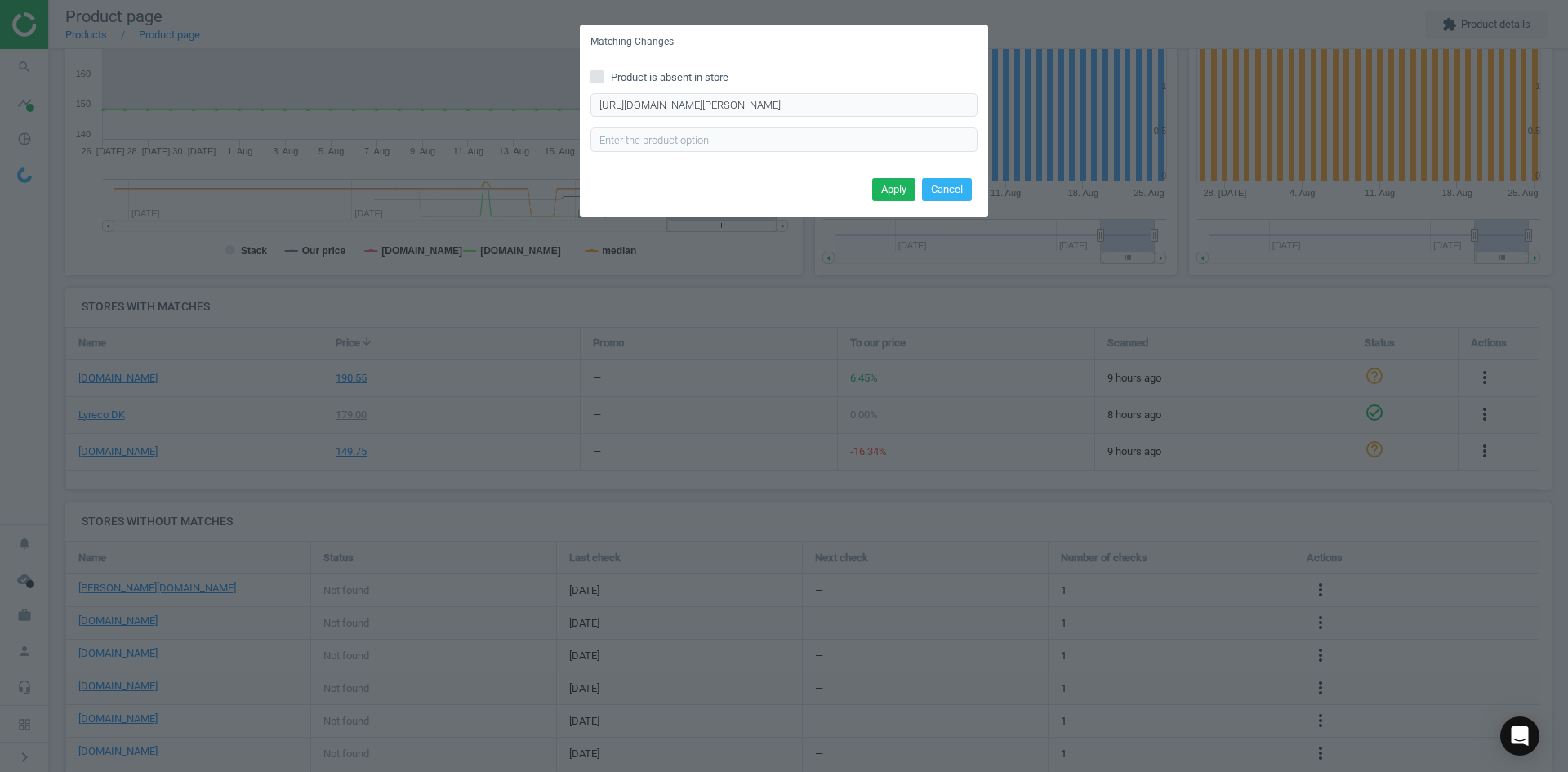
scroll to position [0, 0]
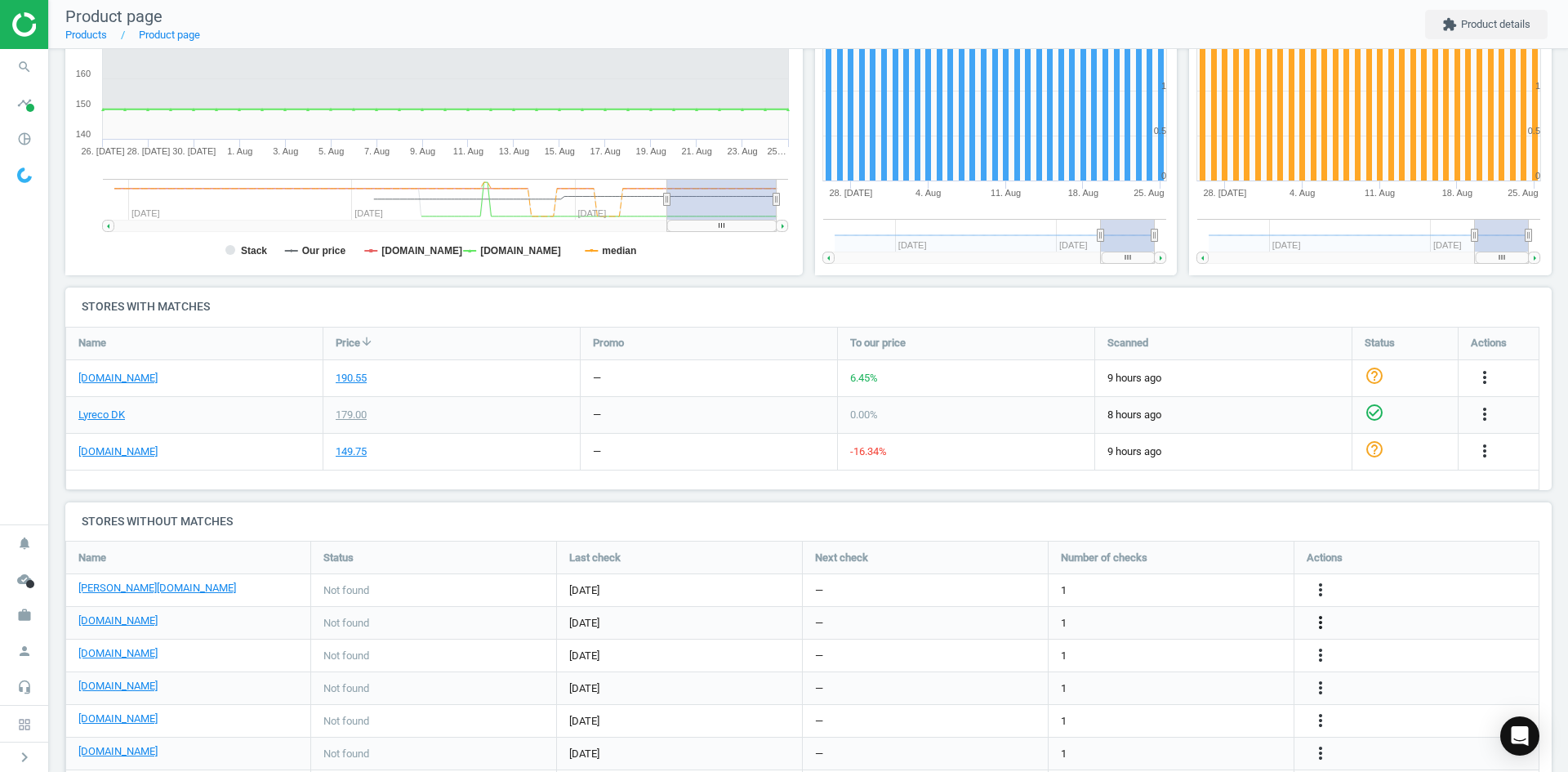
click at [1324, 625] on icon "more_vert" at bounding box center [1321, 622] width 19 height 19
click at [1196, 618] on link "Edit URL/product option" at bounding box center [1193, 622] width 224 height 26
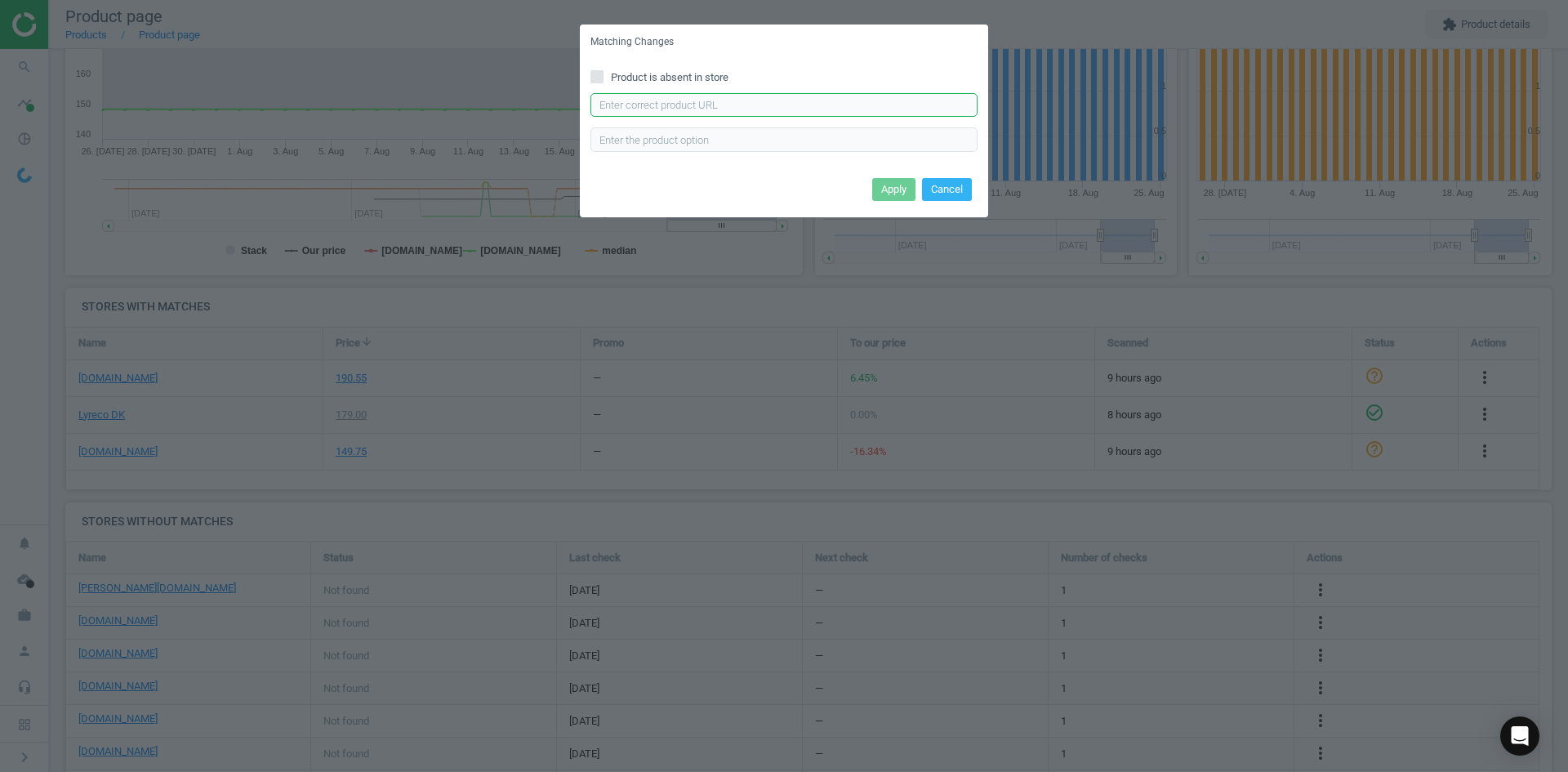
click at [819, 100] on input "text" at bounding box center [784, 106] width 387 height 25
paste input "https://daarbakredoffice.dk/durable-duraframe-selvklaebende-magnetramme-a4-moer…"
type input "https://daarbakredoffice.dk/durable-duraframe-selvklaebende-magnetramme-a4-moer…"
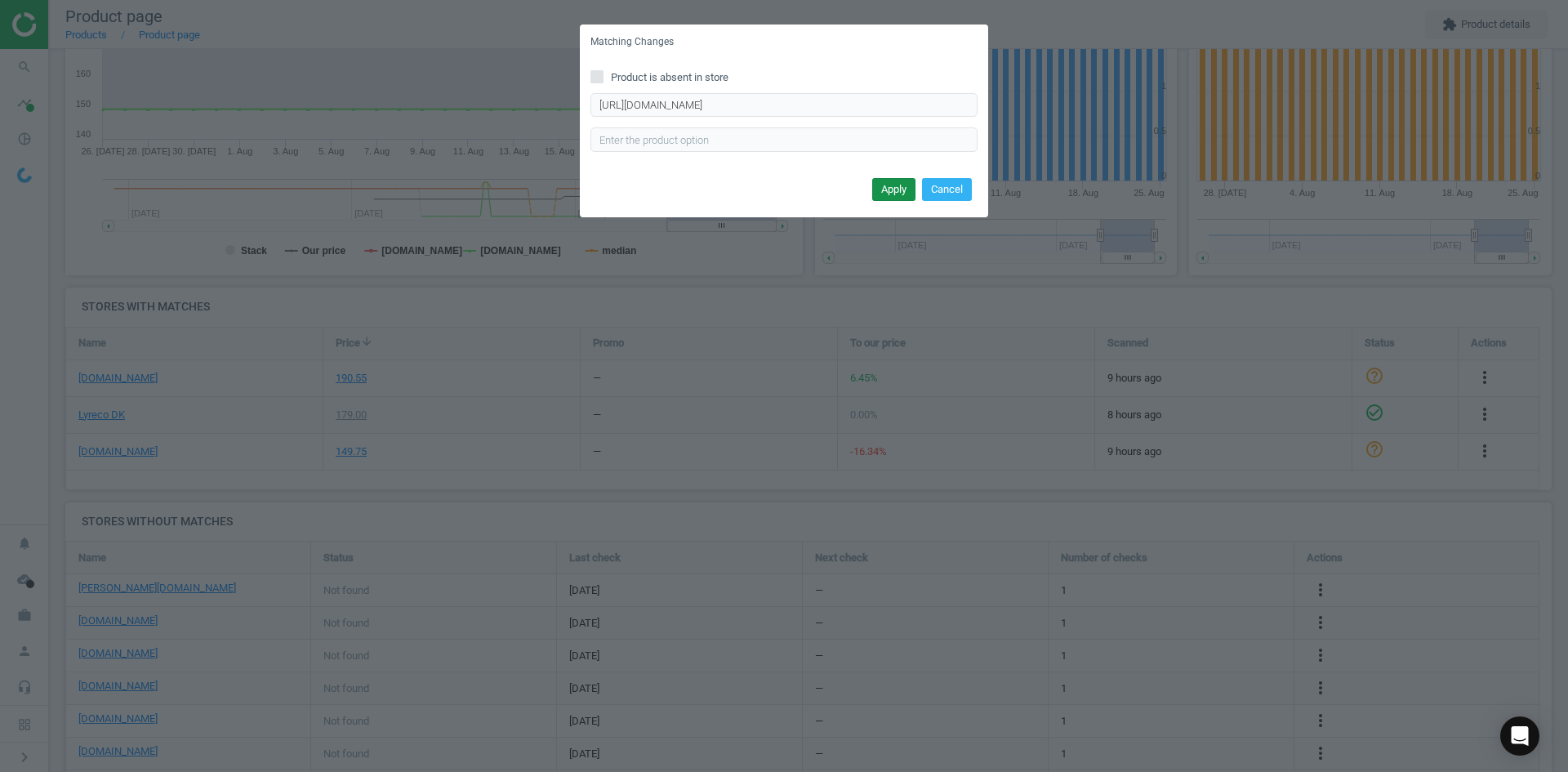
click at [896, 198] on button "Apply" at bounding box center [894, 189] width 43 height 23
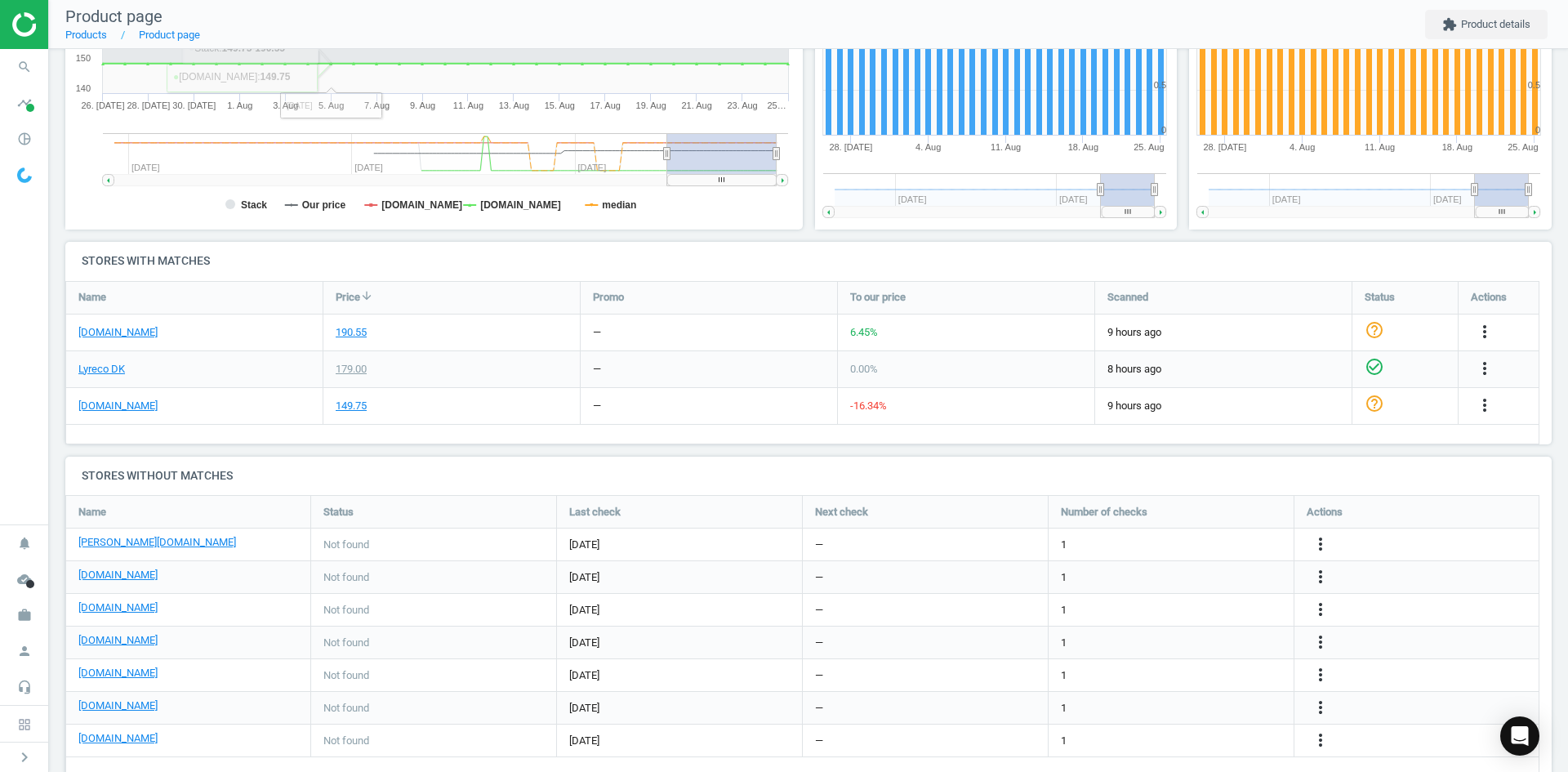
scroll to position [393, 0]
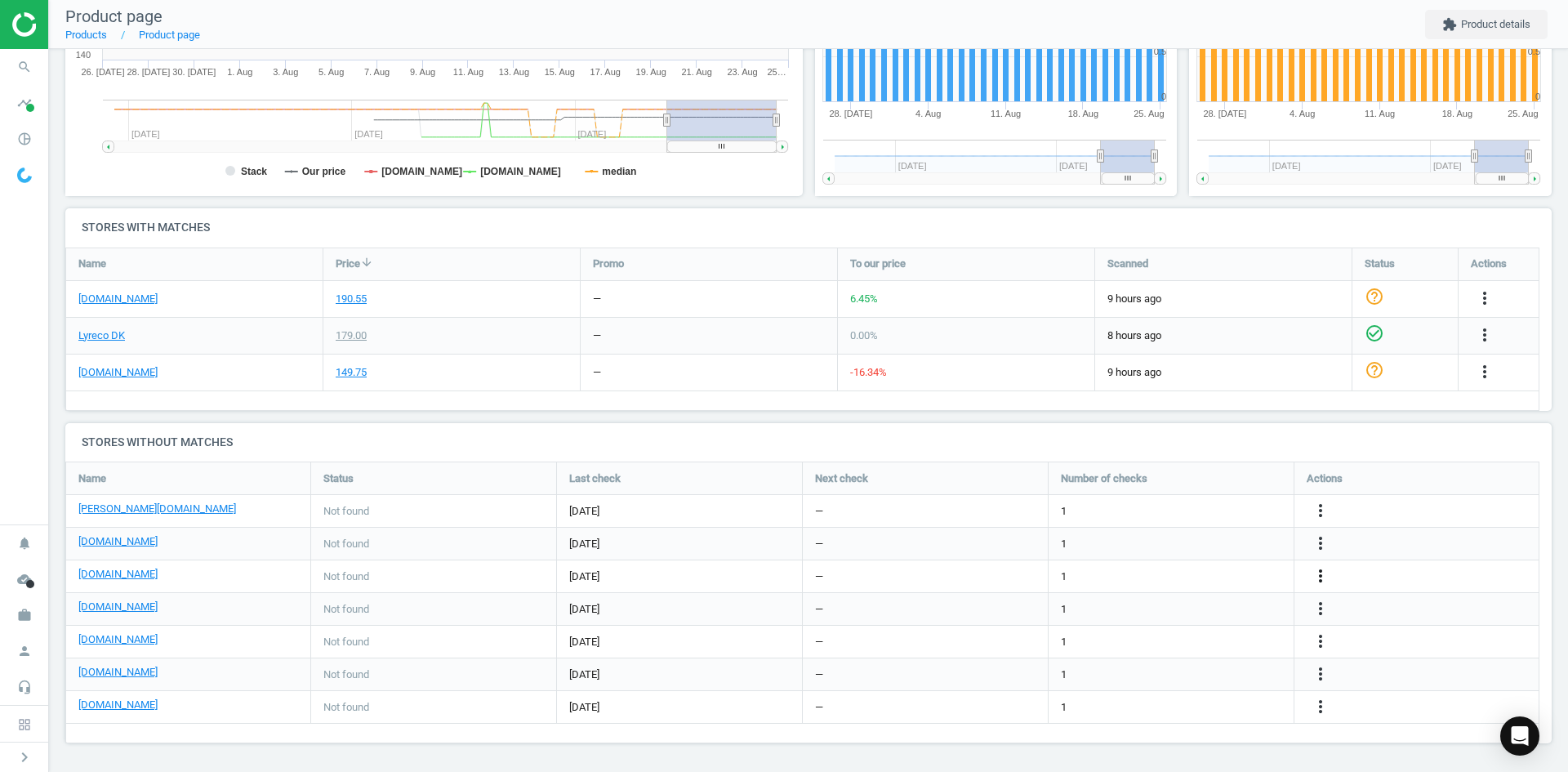
click at [1476, 381] on icon "more_vert" at bounding box center [1485, 371] width 19 height 19
click at [1189, 576] on link "Edit URL/product option" at bounding box center [1193, 576] width 224 height 26
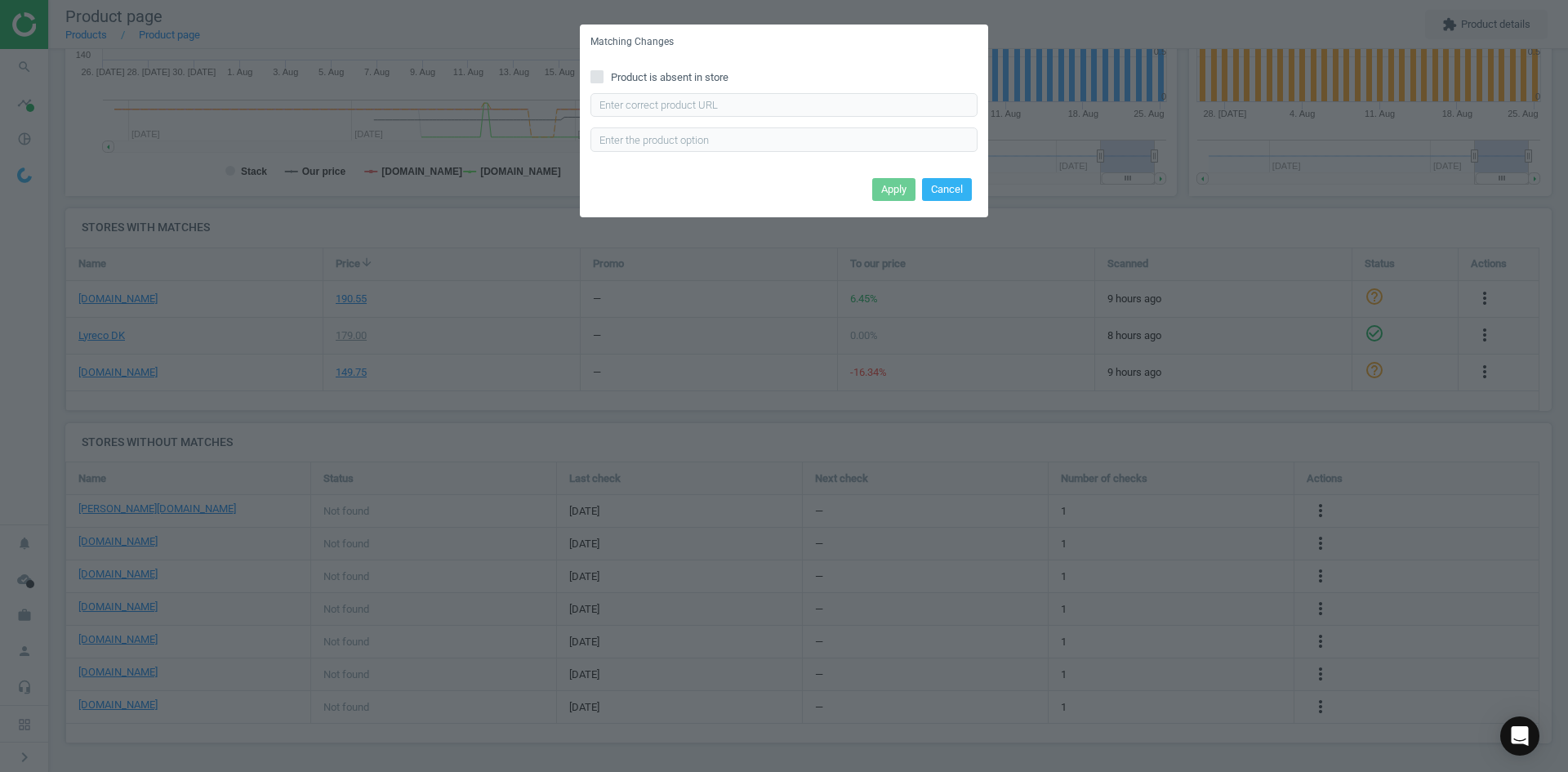
click at [801, 89] on div "Product is absent in store Enter correct product url" at bounding box center [784, 116] width 409 height 114
click at [784, 100] on input "text" at bounding box center [784, 106] width 387 height 25
paste input "https://www.grafical.dk/skifteramme-selvklaebende-a4-duraframe-med-blaa-ramme-2…"
type input "https://www.grafical.dk/skifteramme-selvklaebende-a4-duraframe-med-blaa-ramme-2…"
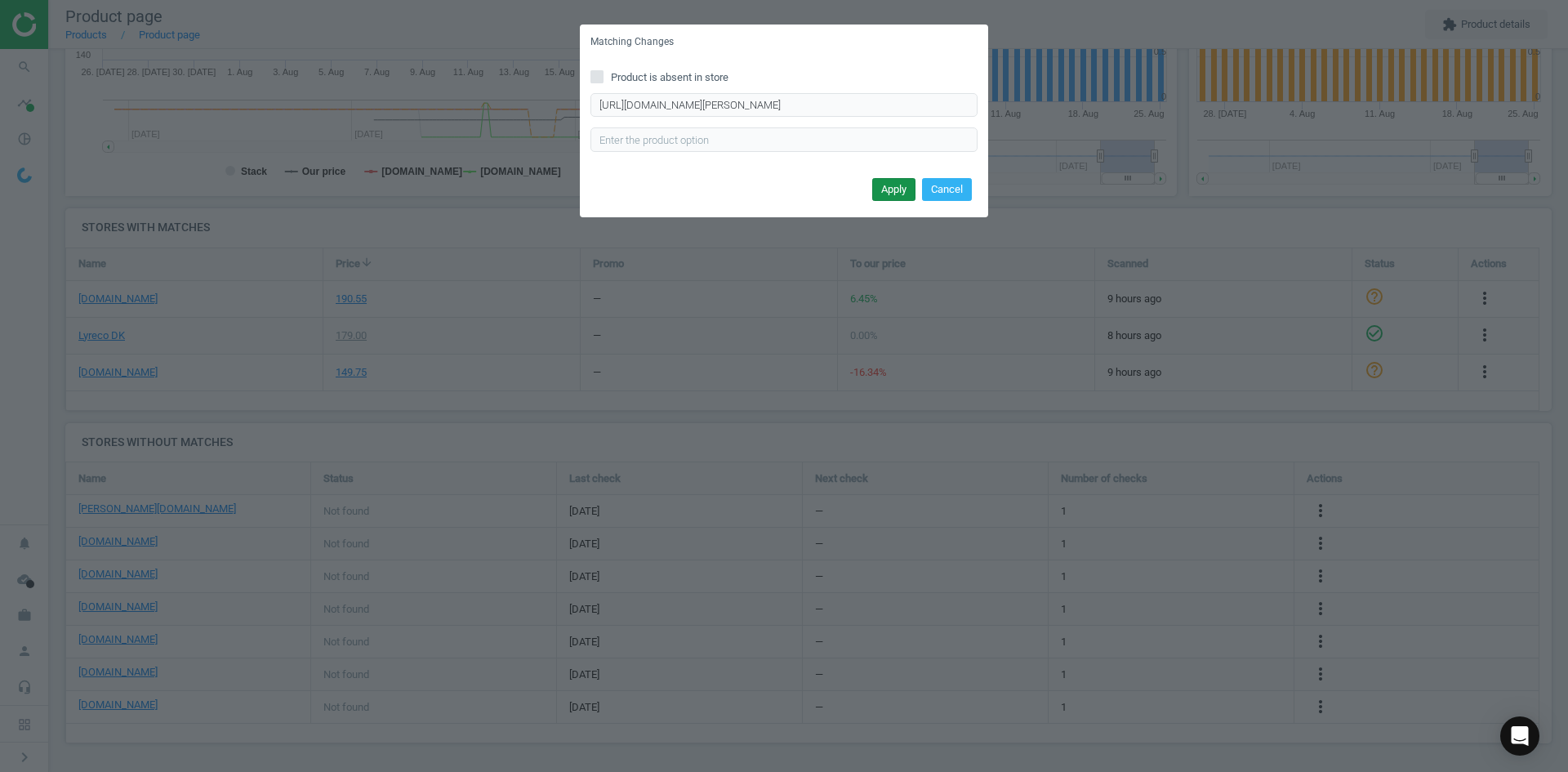
click at [883, 191] on button "Apply" at bounding box center [894, 189] width 43 height 23
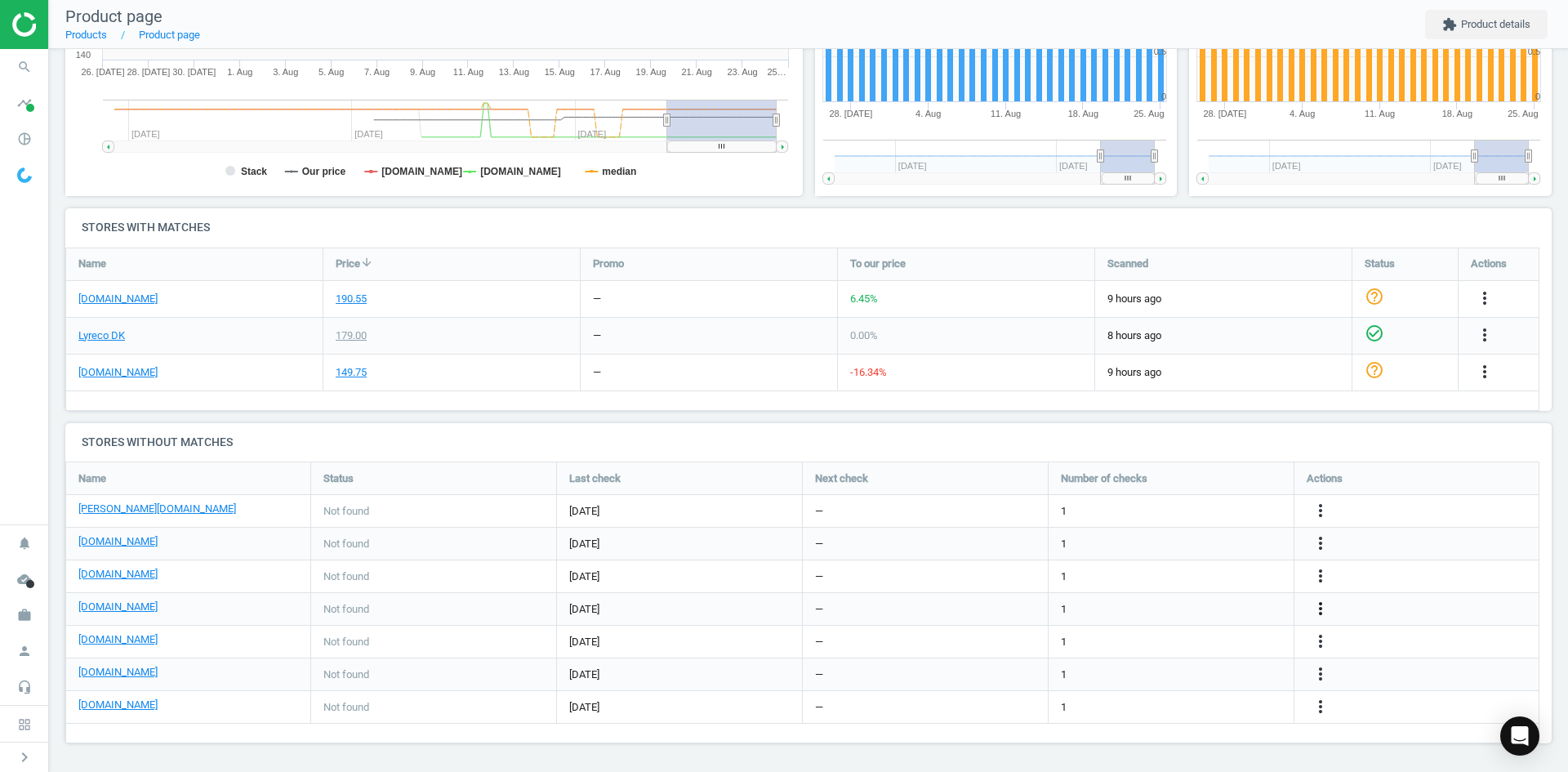
click at [1321, 605] on icon "more_vert" at bounding box center [1321, 608] width 19 height 19
click at [1185, 610] on link "Edit URL/product option" at bounding box center [1193, 608] width 224 height 26
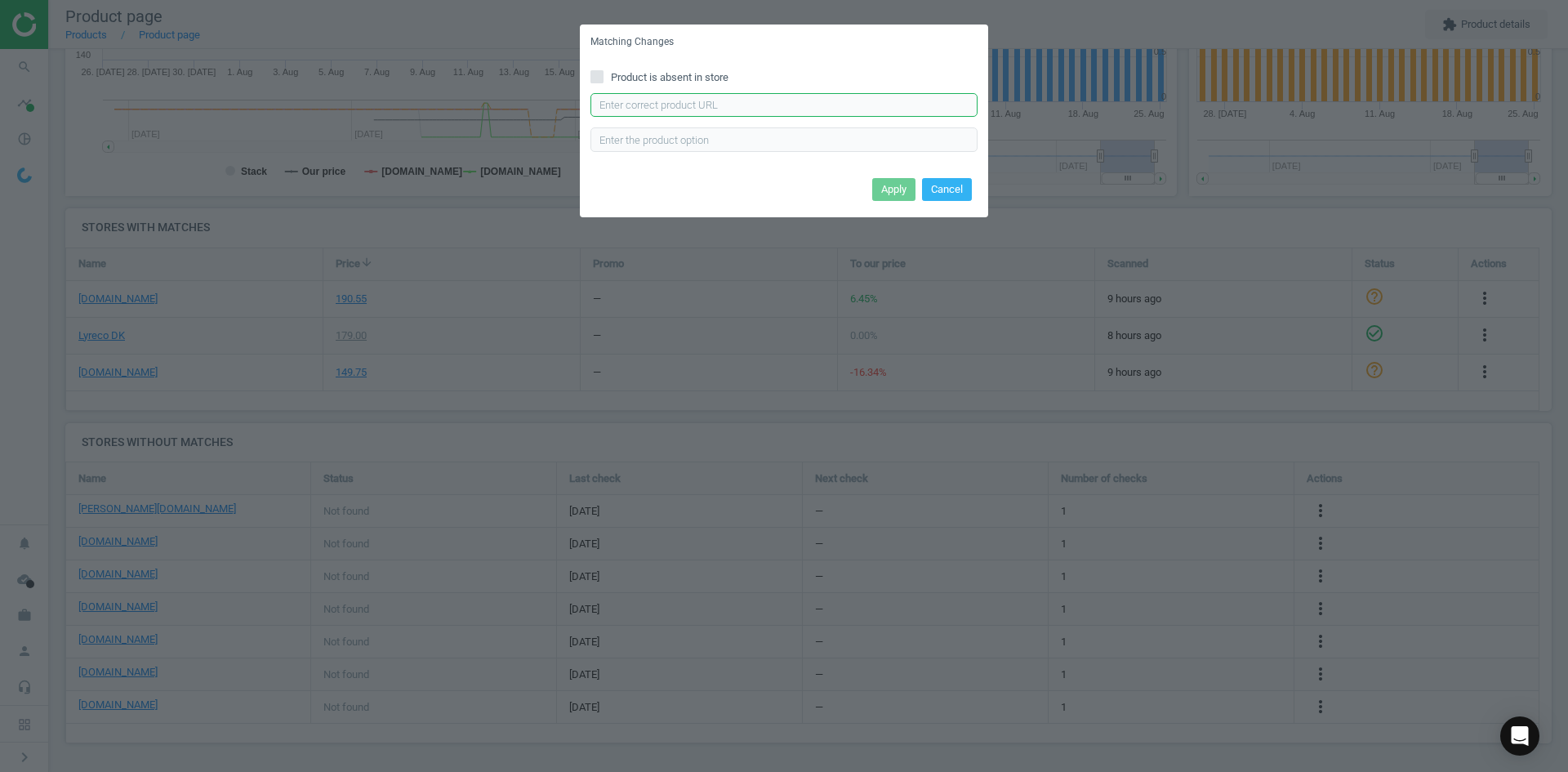
drag, startPoint x: 710, startPoint y: 107, endPoint x: 724, endPoint y: 118, distance: 17.8
click at [710, 107] on input "text" at bounding box center [784, 106] width 387 height 25
paste input "https://www.linds.dk/skilt-duraframe-selvklaebende-a4-mblaa-ramme-2stkpak/"
type input "https://www.linds.dk/skilt-duraframe-selvklaebende-a4-mblaa-ramme-2stkpak/"
click at [886, 182] on button "Apply" at bounding box center [894, 189] width 43 height 23
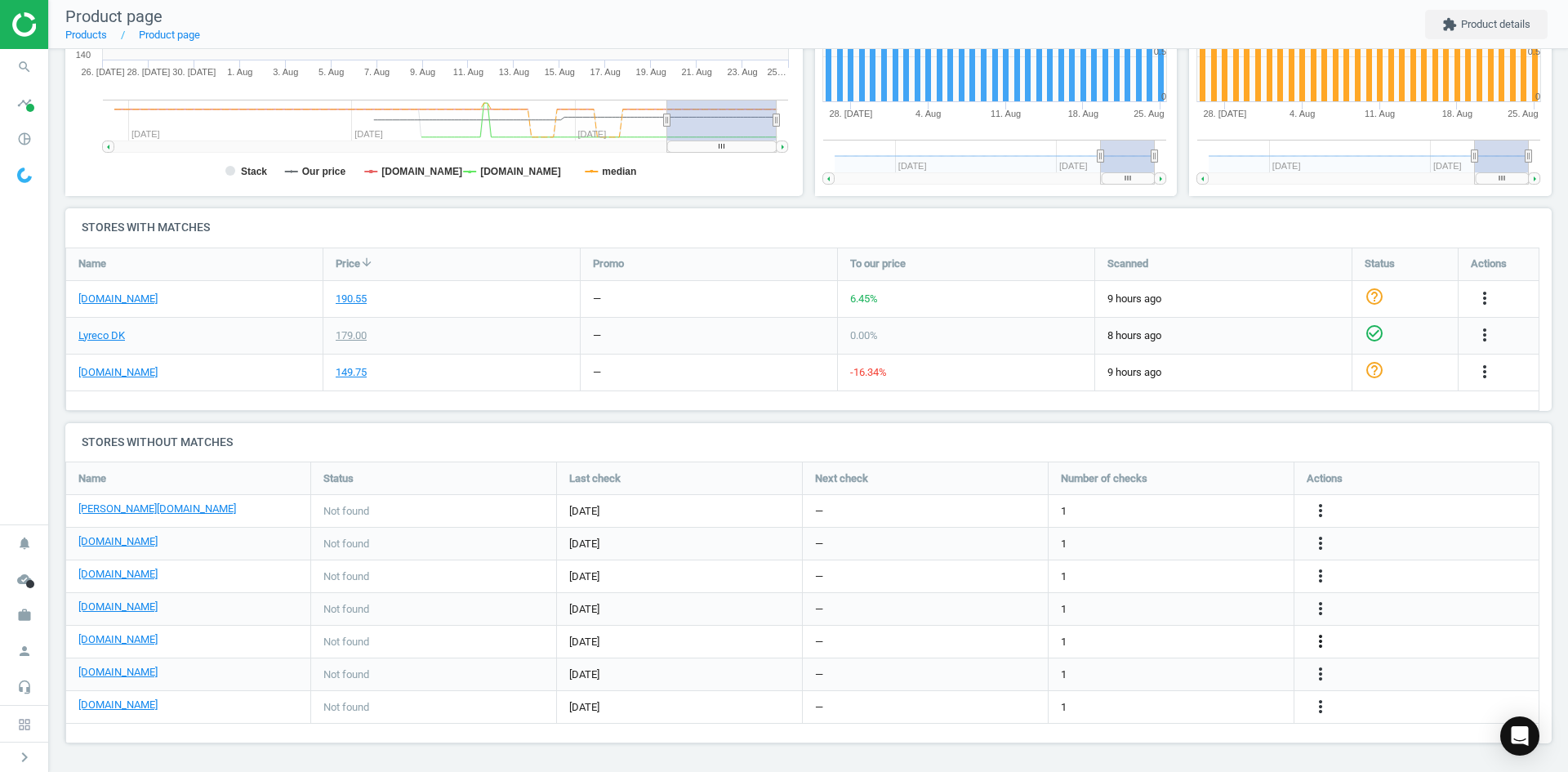
click at [1317, 636] on icon "more_vert" at bounding box center [1321, 641] width 19 height 19
click at [1187, 636] on link "Edit URL/product option" at bounding box center [1193, 641] width 224 height 26
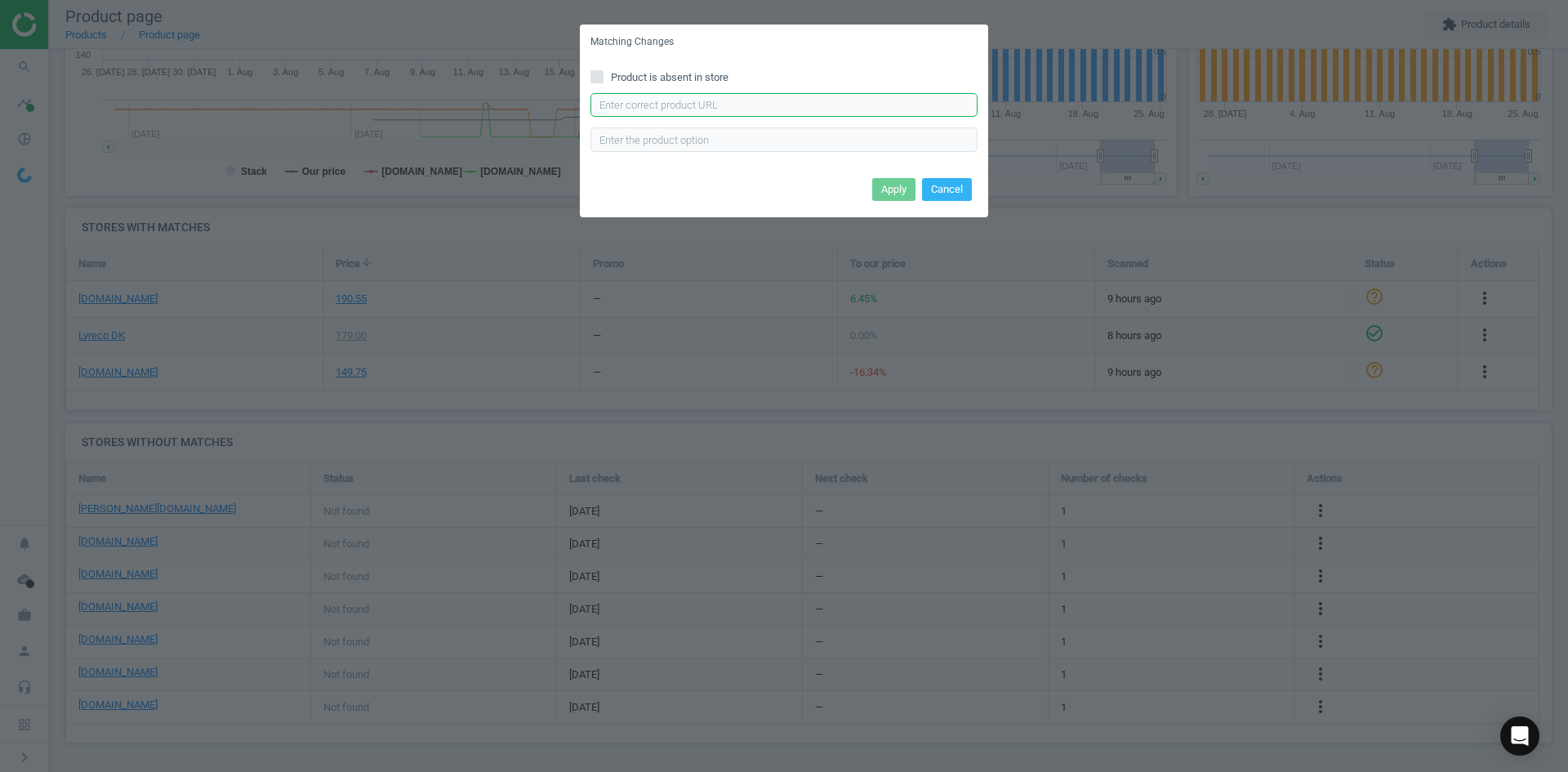
drag, startPoint x: 714, startPoint y: 116, endPoint x: 727, endPoint y: 115, distance: 13.0
click at [714, 116] on input "text" at bounding box center [784, 106] width 387 height 25
paste input "https://konpap.dk/durable-duraframe-selvklaebende-magnetramme-a4-moerkeblaa-2st…"
type input "https://konpap.dk/durable-duraframe-selvklaebende-magnetramme-a4-moerkeblaa-2st…"
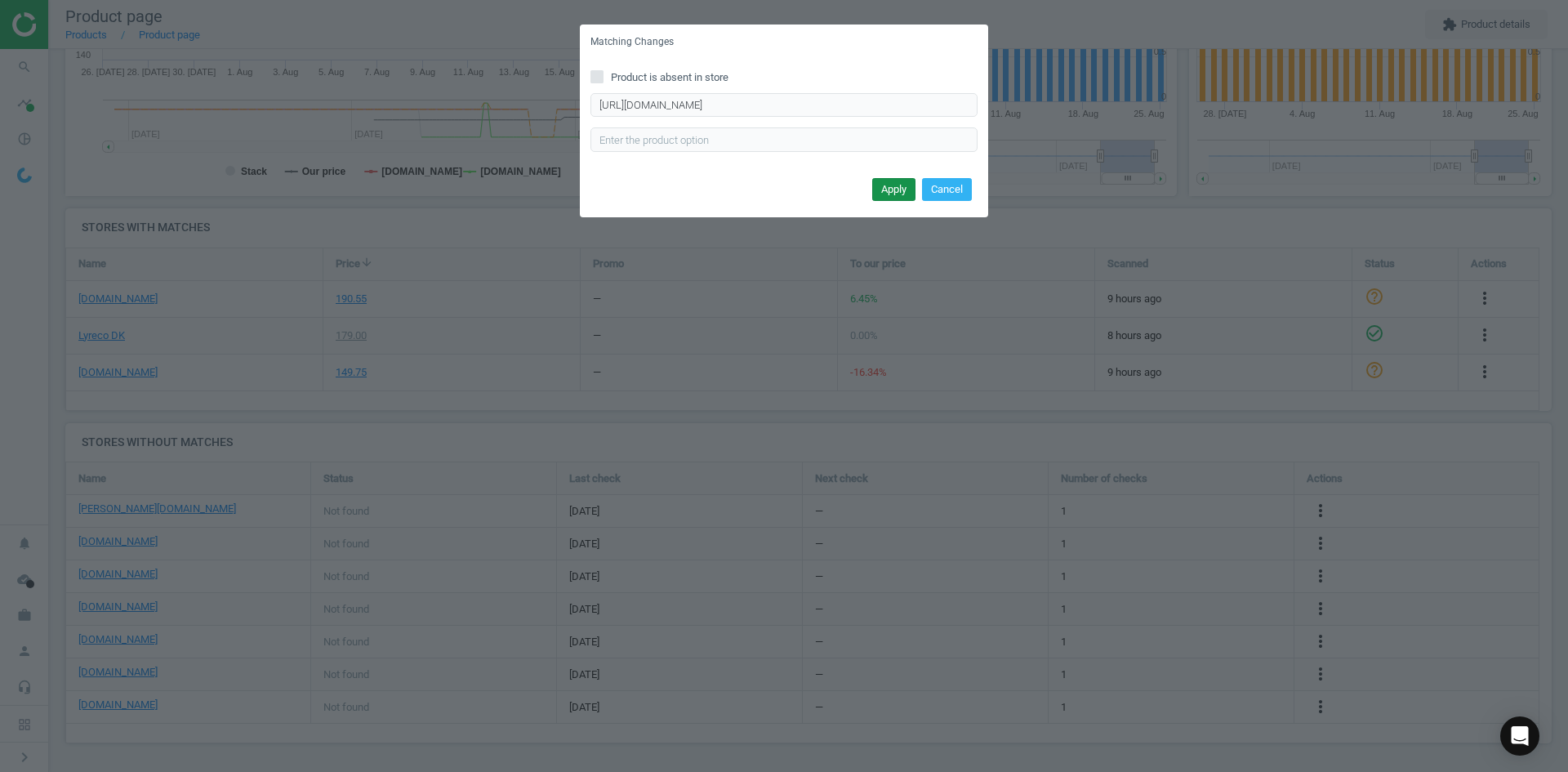
scroll to position [0, 0]
click at [892, 196] on button "Apply" at bounding box center [894, 189] width 43 height 23
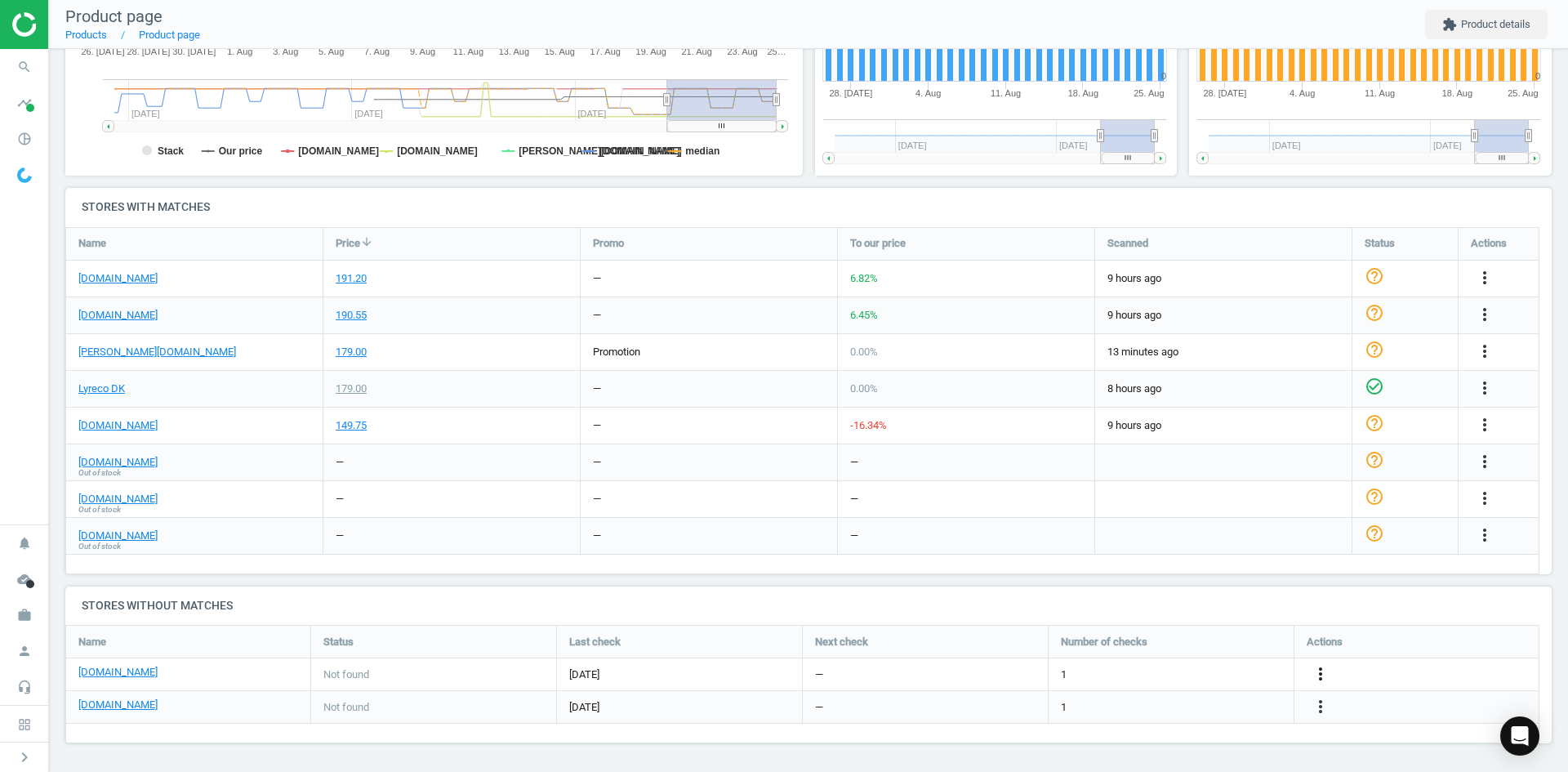
click at [1322, 665] on icon "more_vert" at bounding box center [1321, 673] width 19 height 19
click at [1195, 672] on link "Edit URL/product option" at bounding box center [1193, 674] width 224 height 26
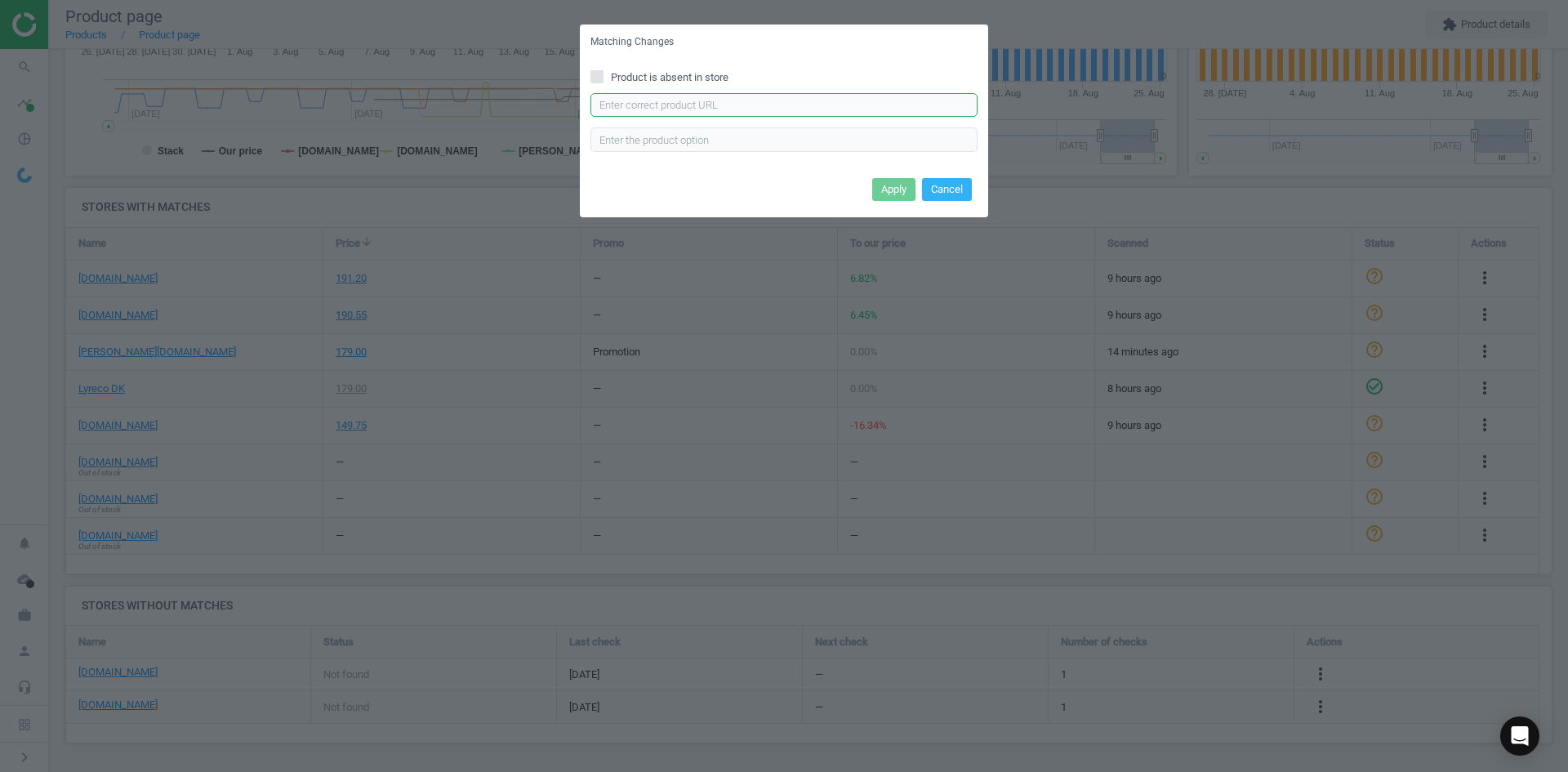
click at [776, 107] on input "text" at bounding box center [784, 106] width 387 height 25
paste input "[URL][DOMAIN_NAME]"
type input "[URL][DOMAIN_NAME]"
click at [896, 182] on button "Apply" at bounding box center [894, 189] width 43 height 23
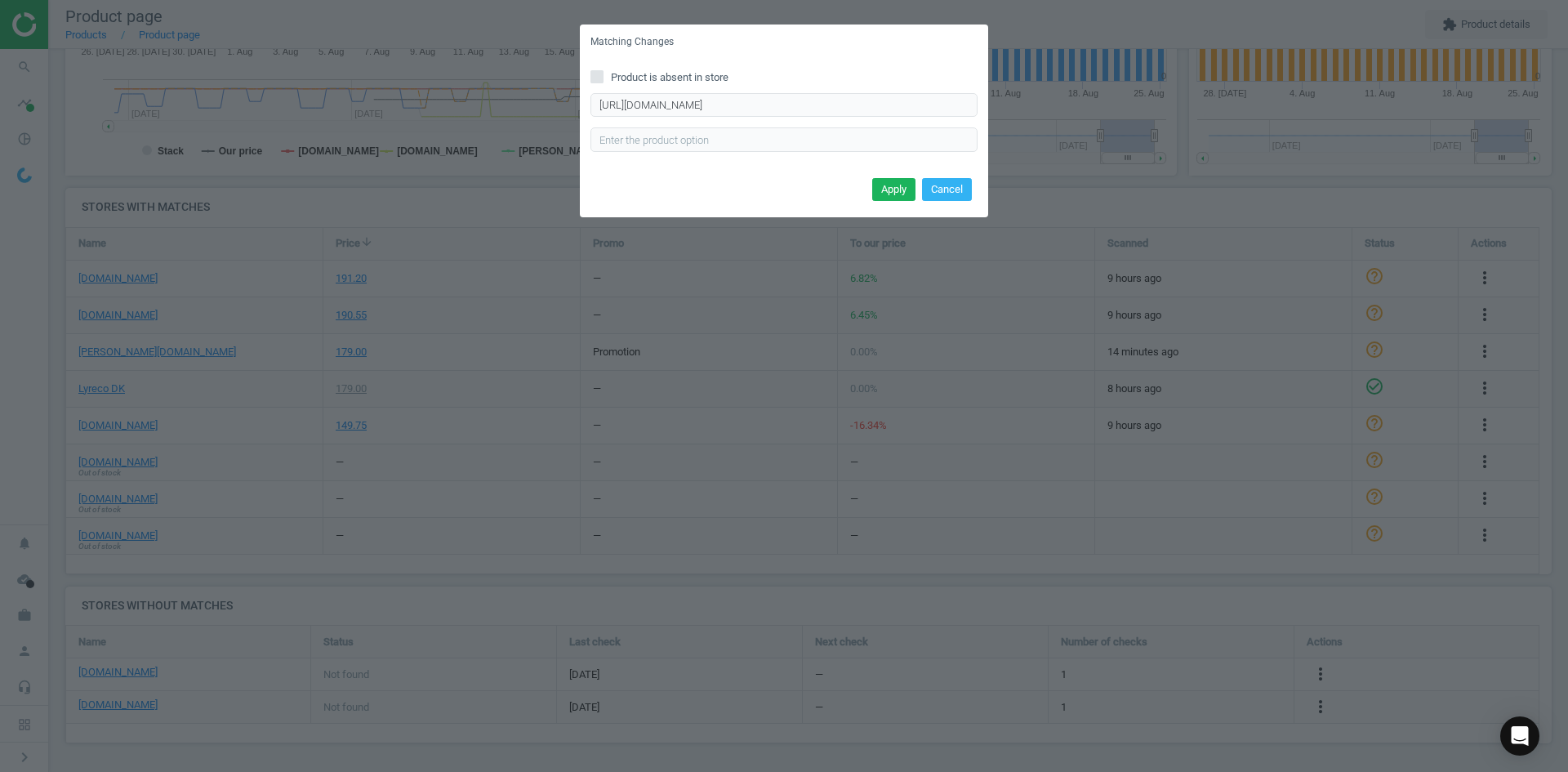
scroll to position [0, 0]
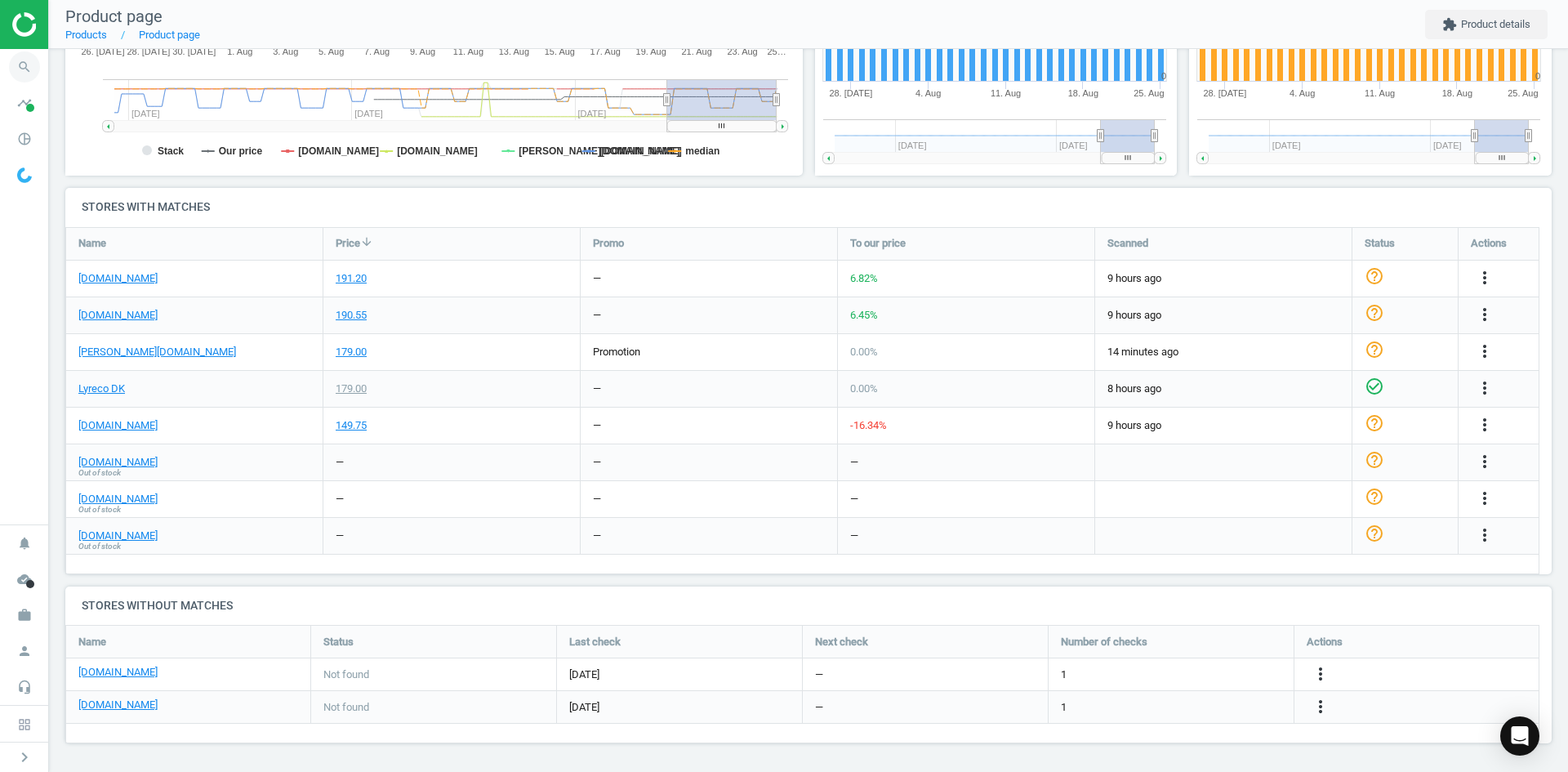
click at [24, 74] on icon "search" at bounding box center [24, 66] width 31 height 31
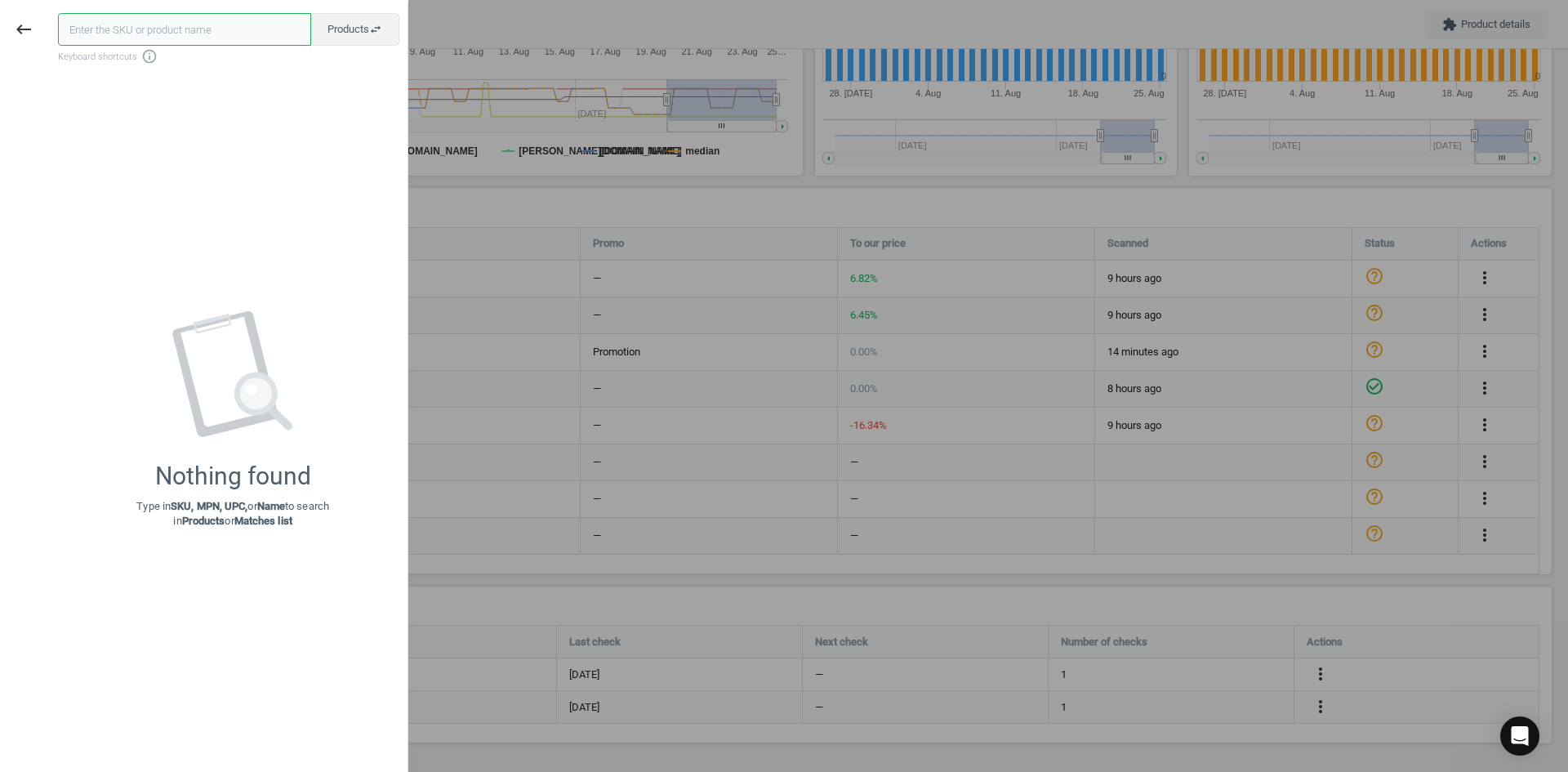
click at [135, 28] on input "text" at bounding box center [185, 29] width 254 height 33
paste input "4810596"
type input "4810596"
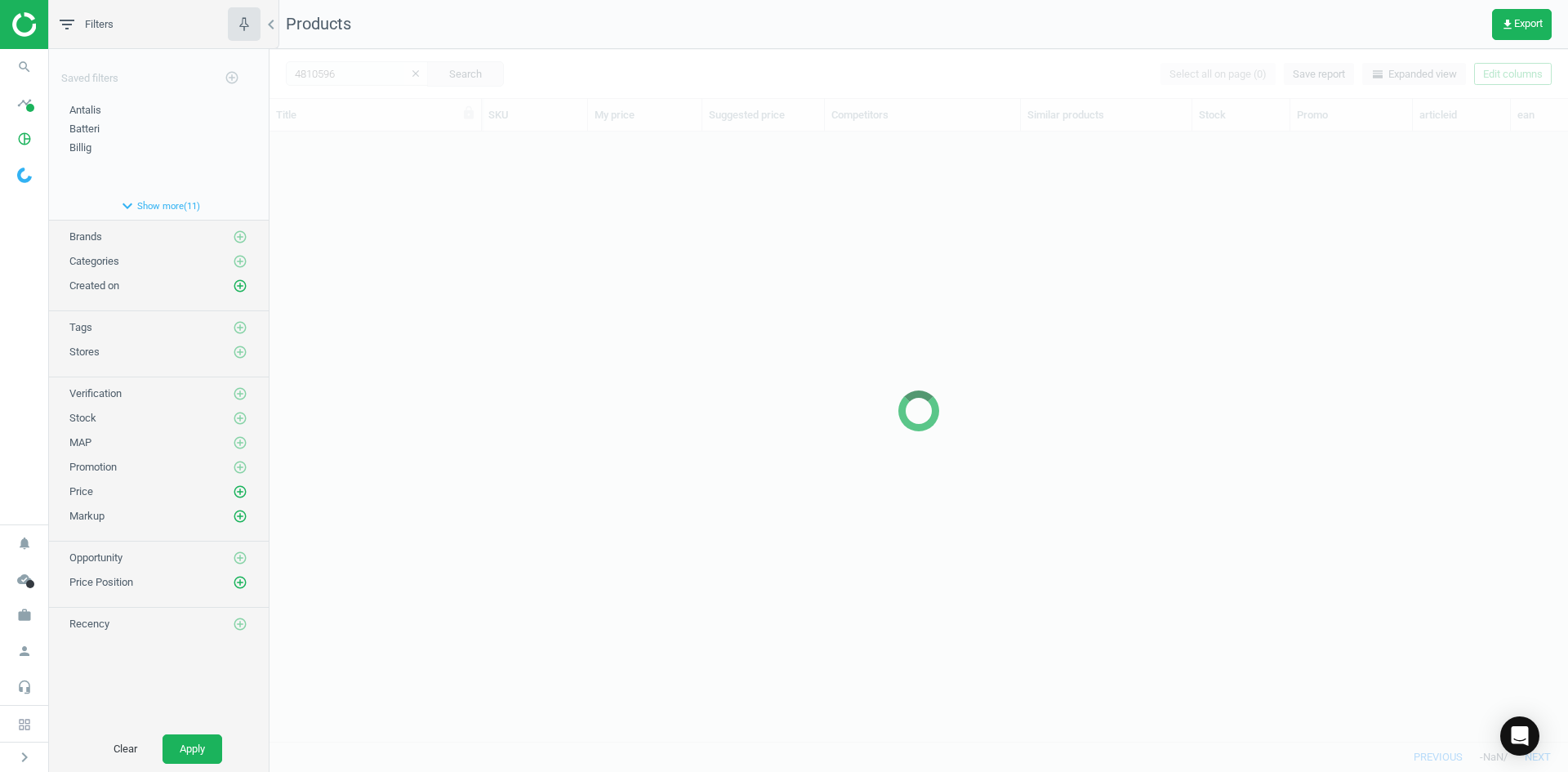
scroll to position [585, 1286]
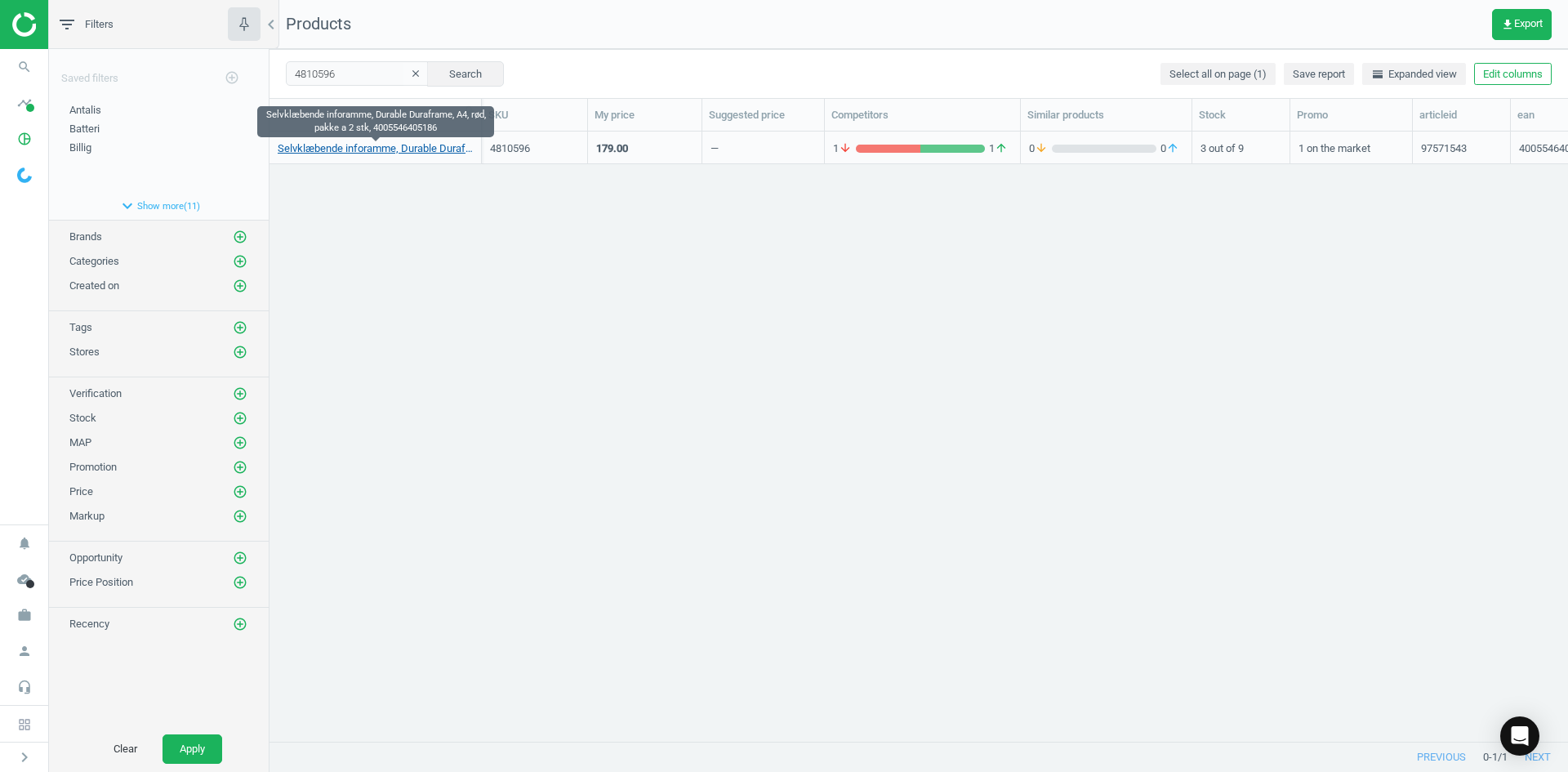
click at [410, 153] on link "Selvklæbende inforamme, Durable Duraframe, A4, rød, pakke a 2 stk, 4005546405186" at bounding box center [375, 149] width 195 height 15
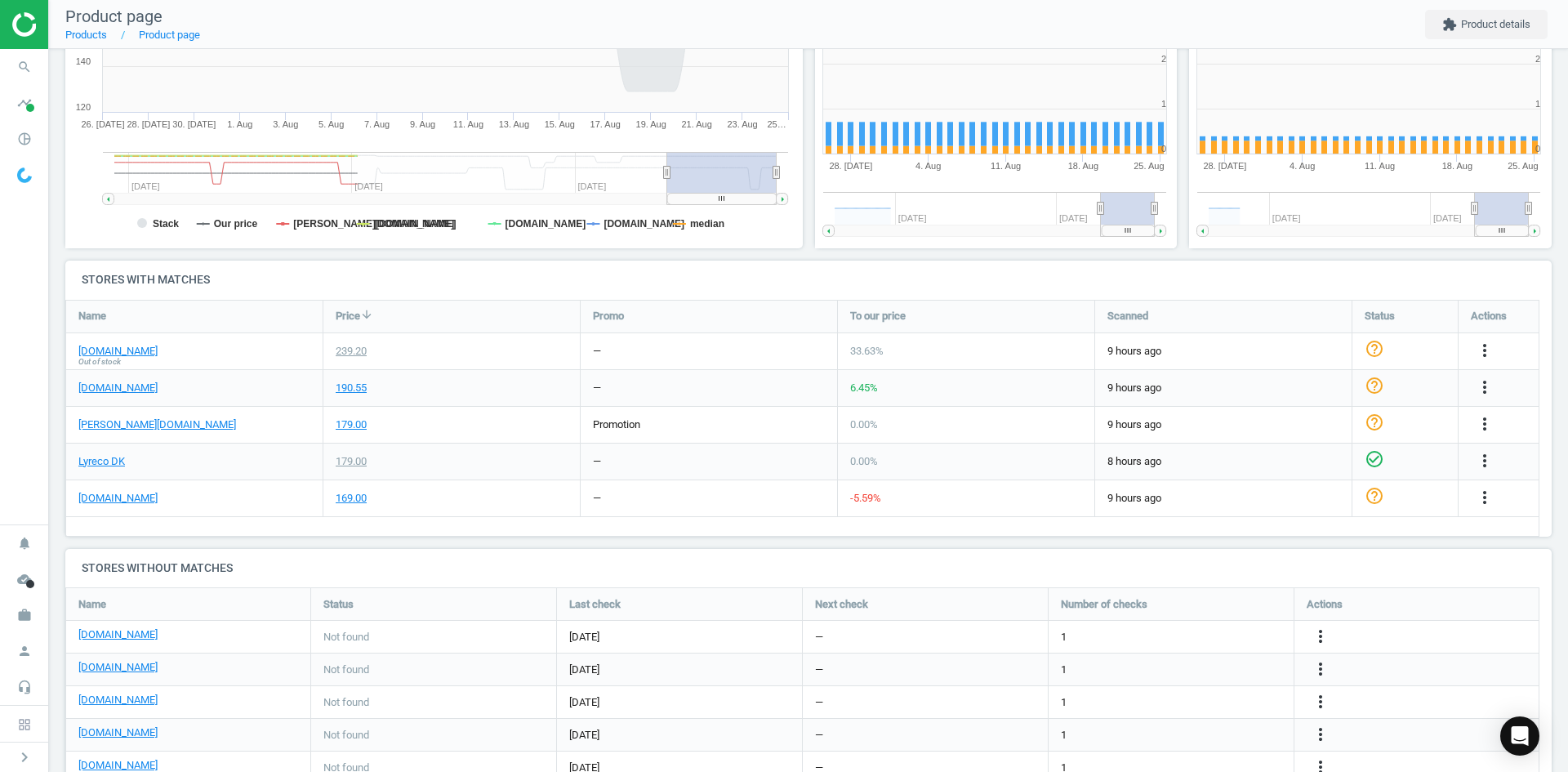
scroll to position [352, 385]
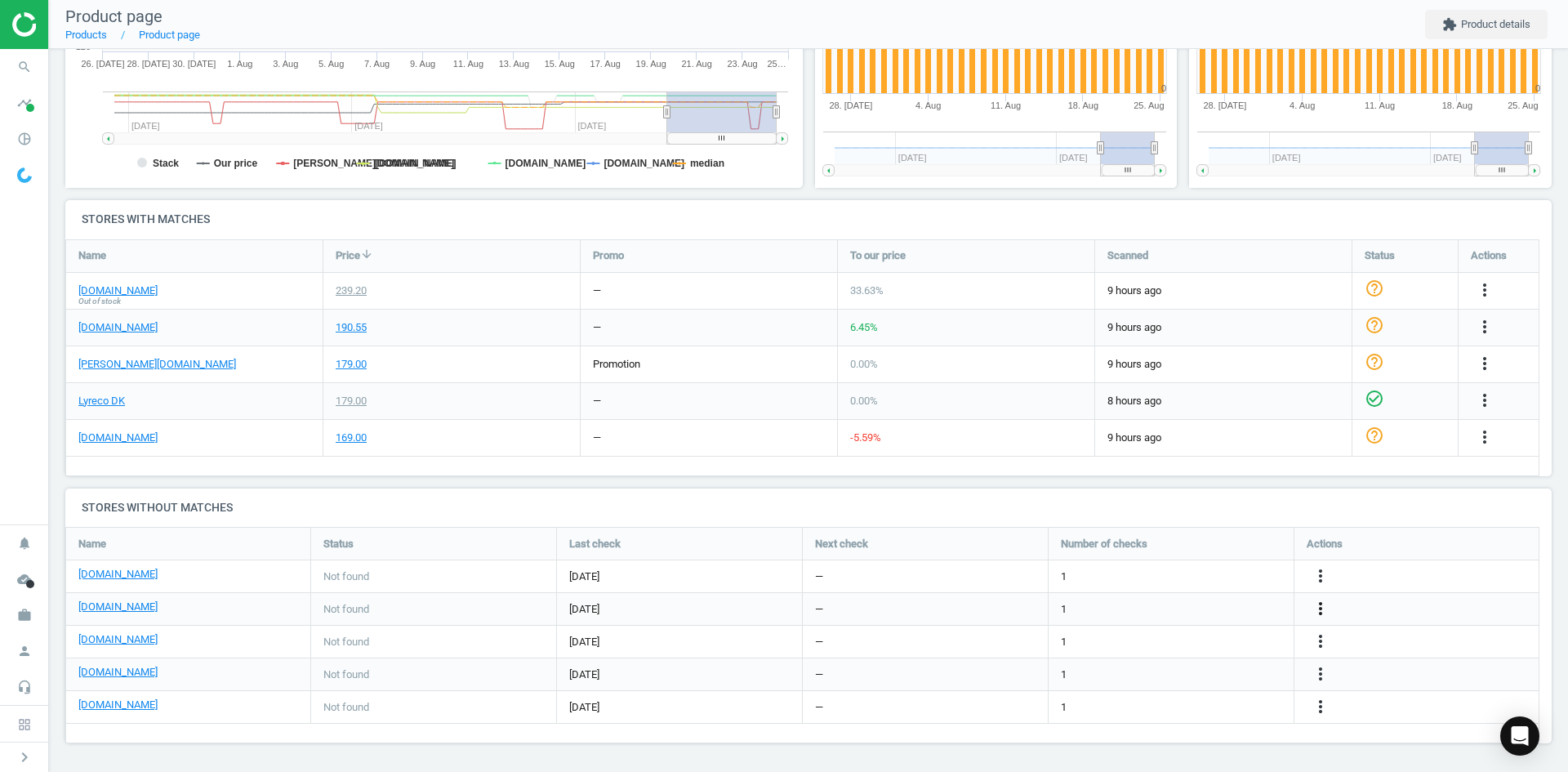
click at [1318, 607] on icon "more_vert" at bounding box center [1321, 608] width 19 height 19
click at [1155, 607] on link "Edit URL/product option" at bounding box center [1193, 608] width 224 height 26
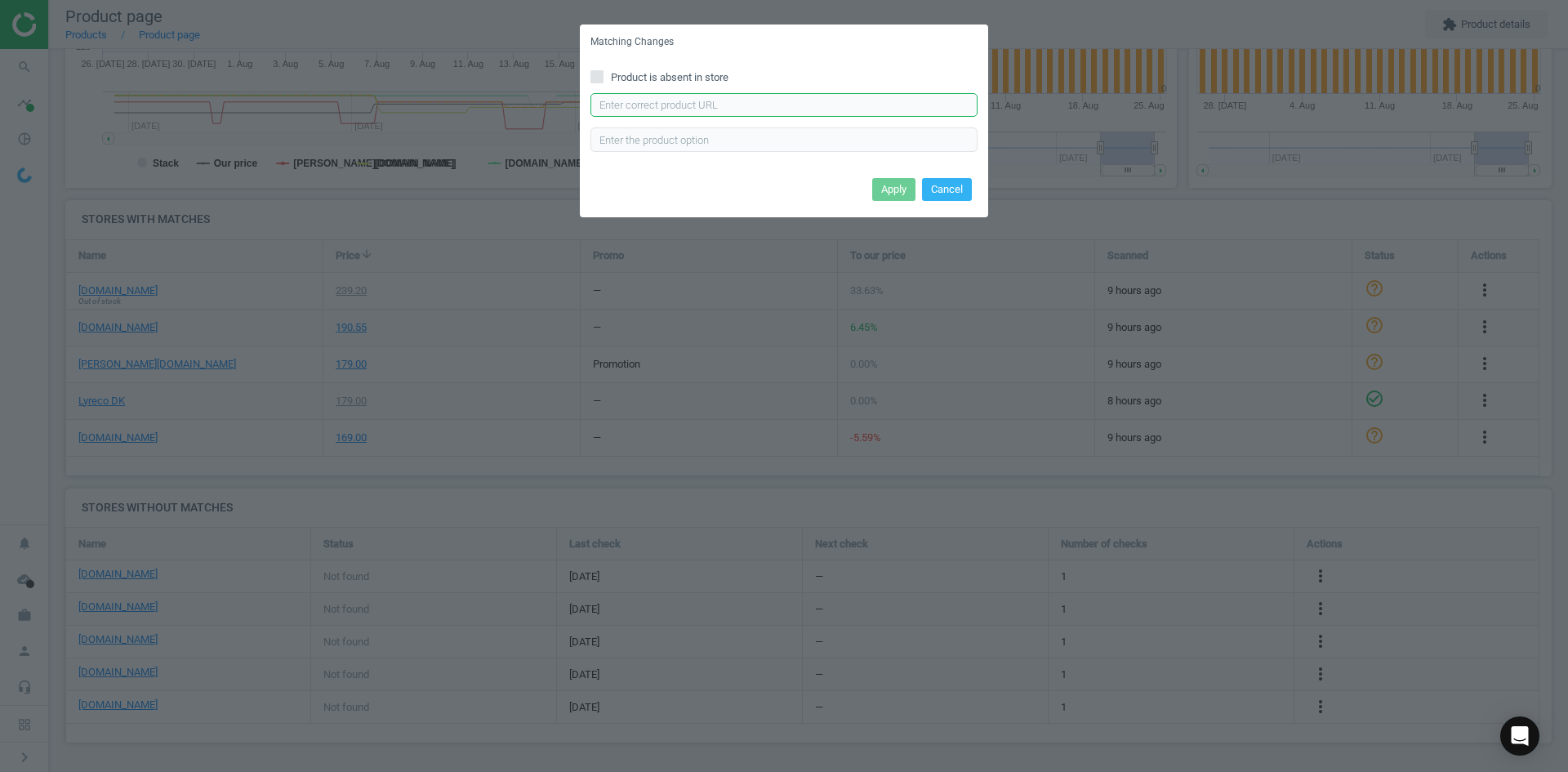
drag, startPoint x: 654, startPoint y: 107, endPoint x: 664, endPoint y: 115, distance: 12.8
click at [654, 107] on input "text" at bounding box center [784, 106] width 387 height 25
paste input "[URL][DOMAIN_NAME][PERSON_NAME]"
type input "[URL][DOMAIN_NAME][PERSON_NAME]"
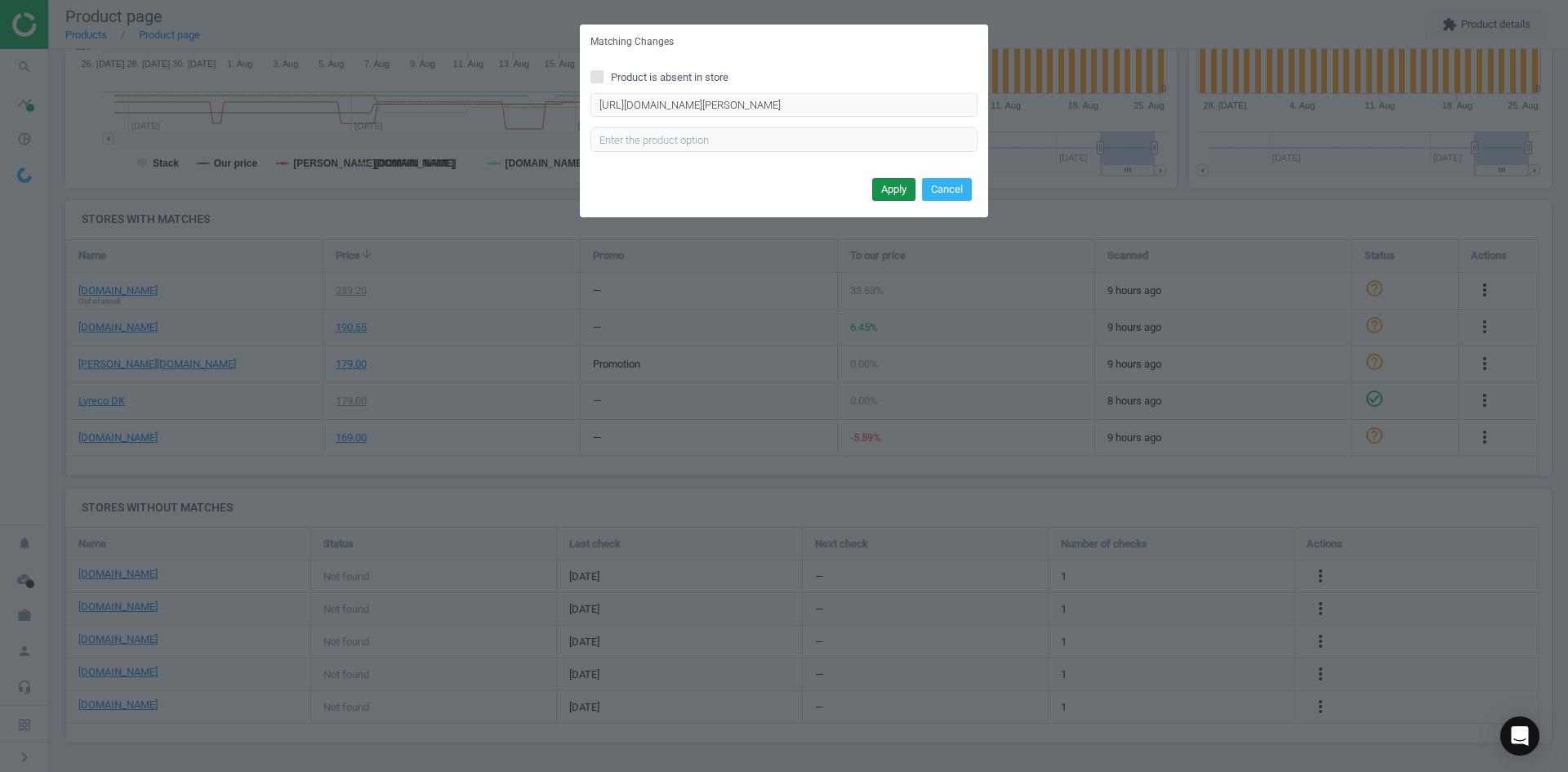
click at [896, 193] on button "Apply" at bounding box center [894, 189] width 43 height 23
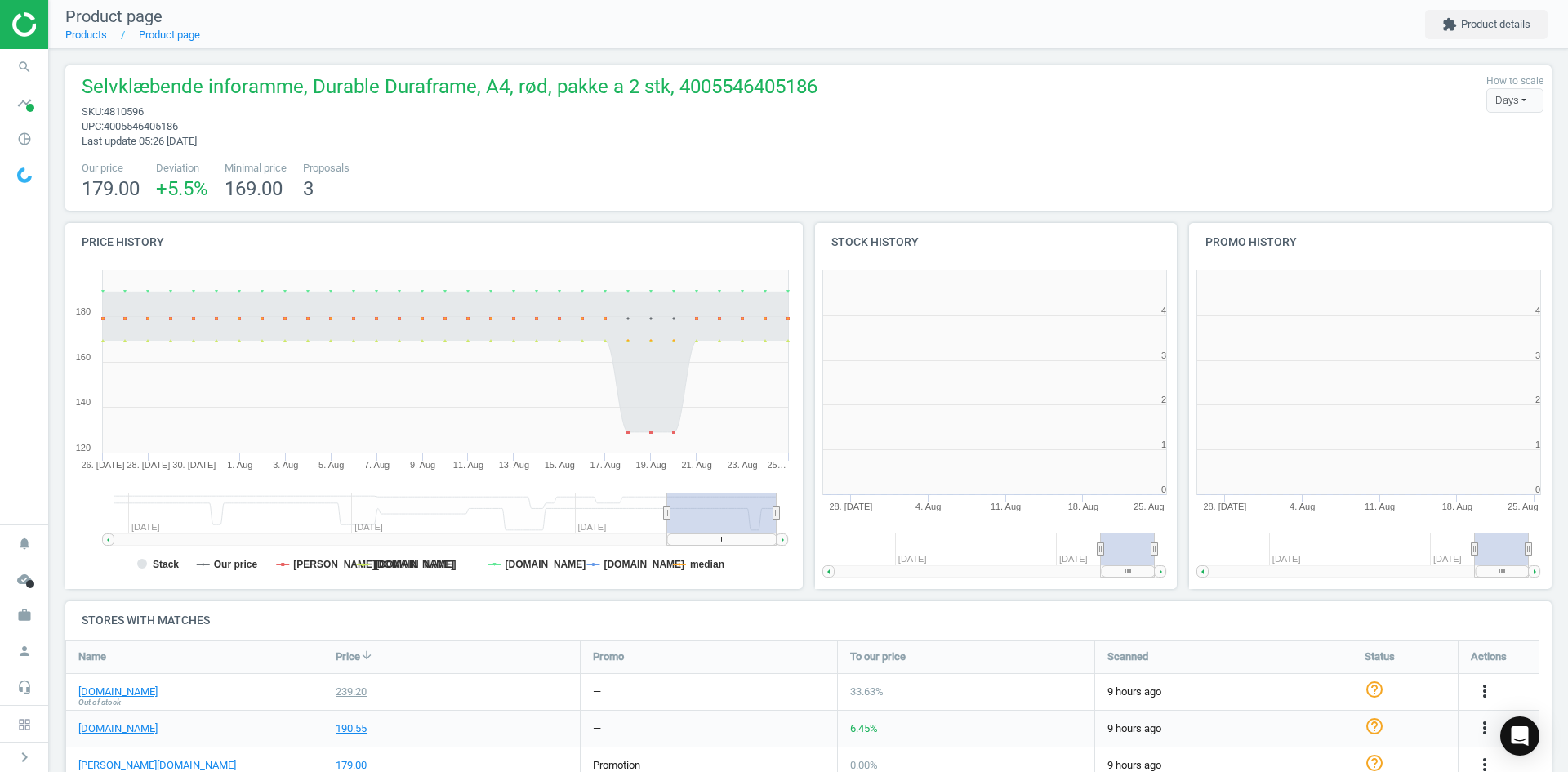
scroll to position [352, 385]
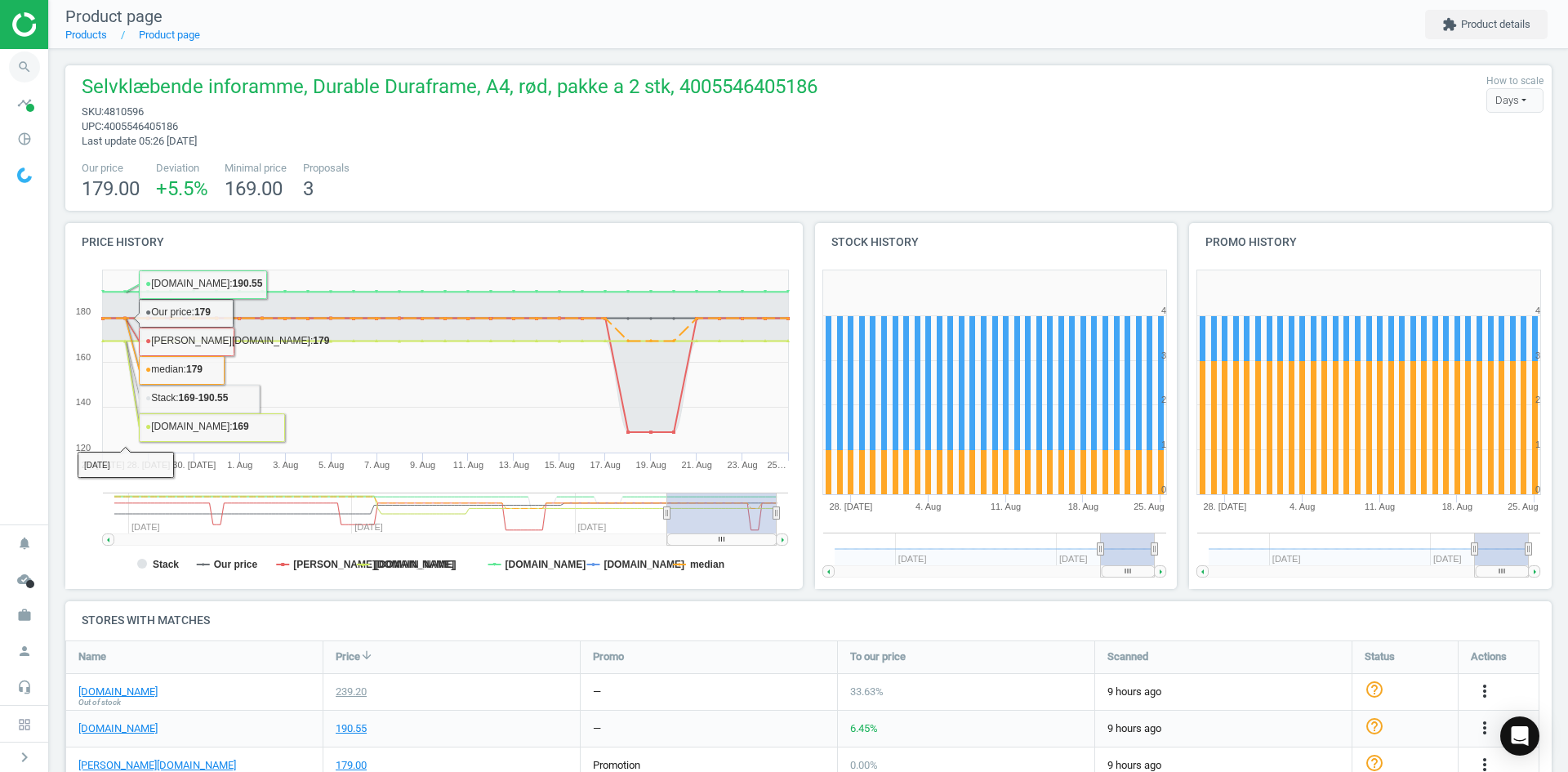
click at [20, 62] on icon "search" at bounding box center [24, 66] width 31 height 31
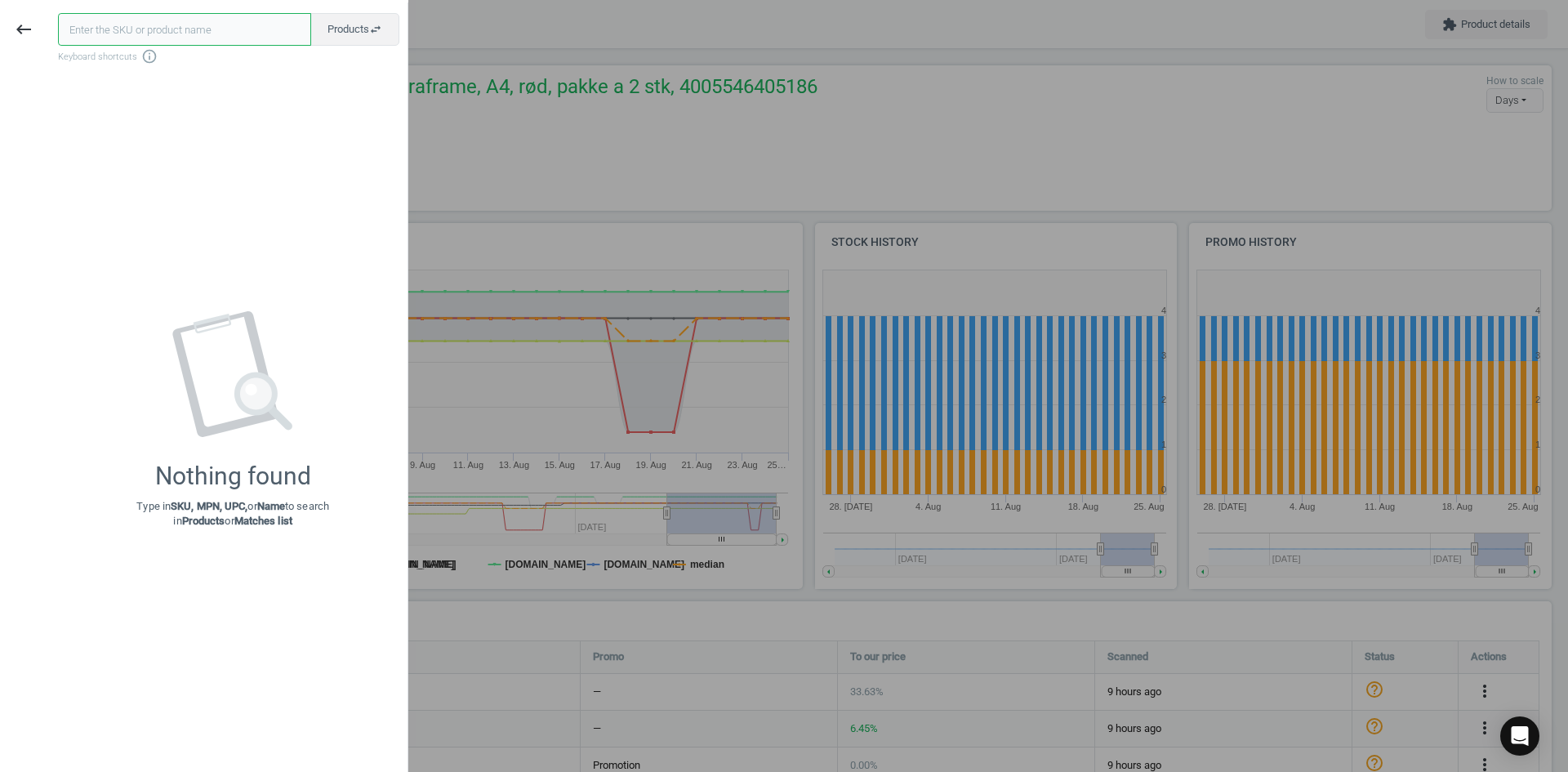
click at [146, 31] on input "text" at bounding box center [185, 29] width 254 height 33
paste input "11056451"
type input "11056451"
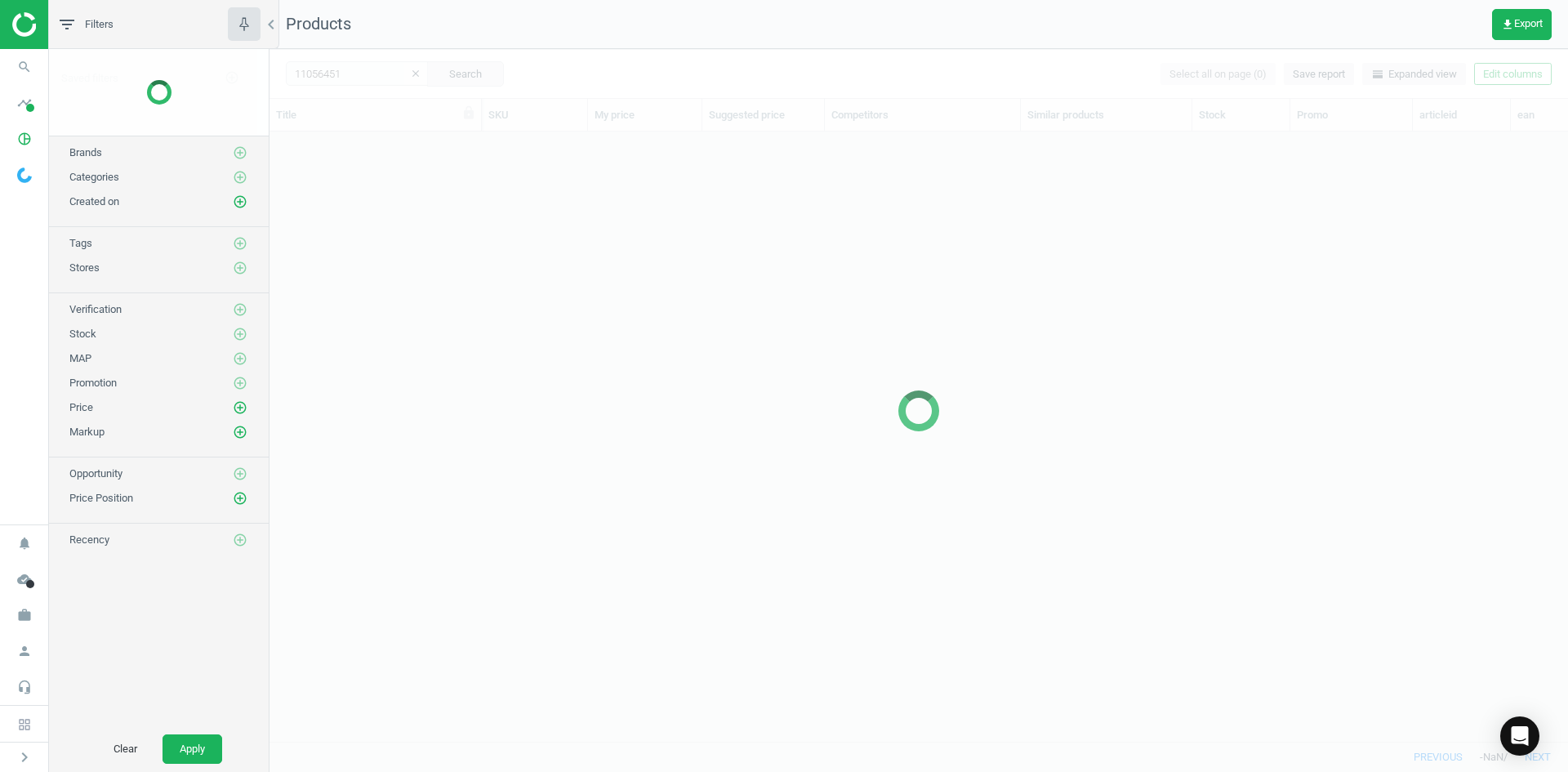
scroll to position [585, 1286]
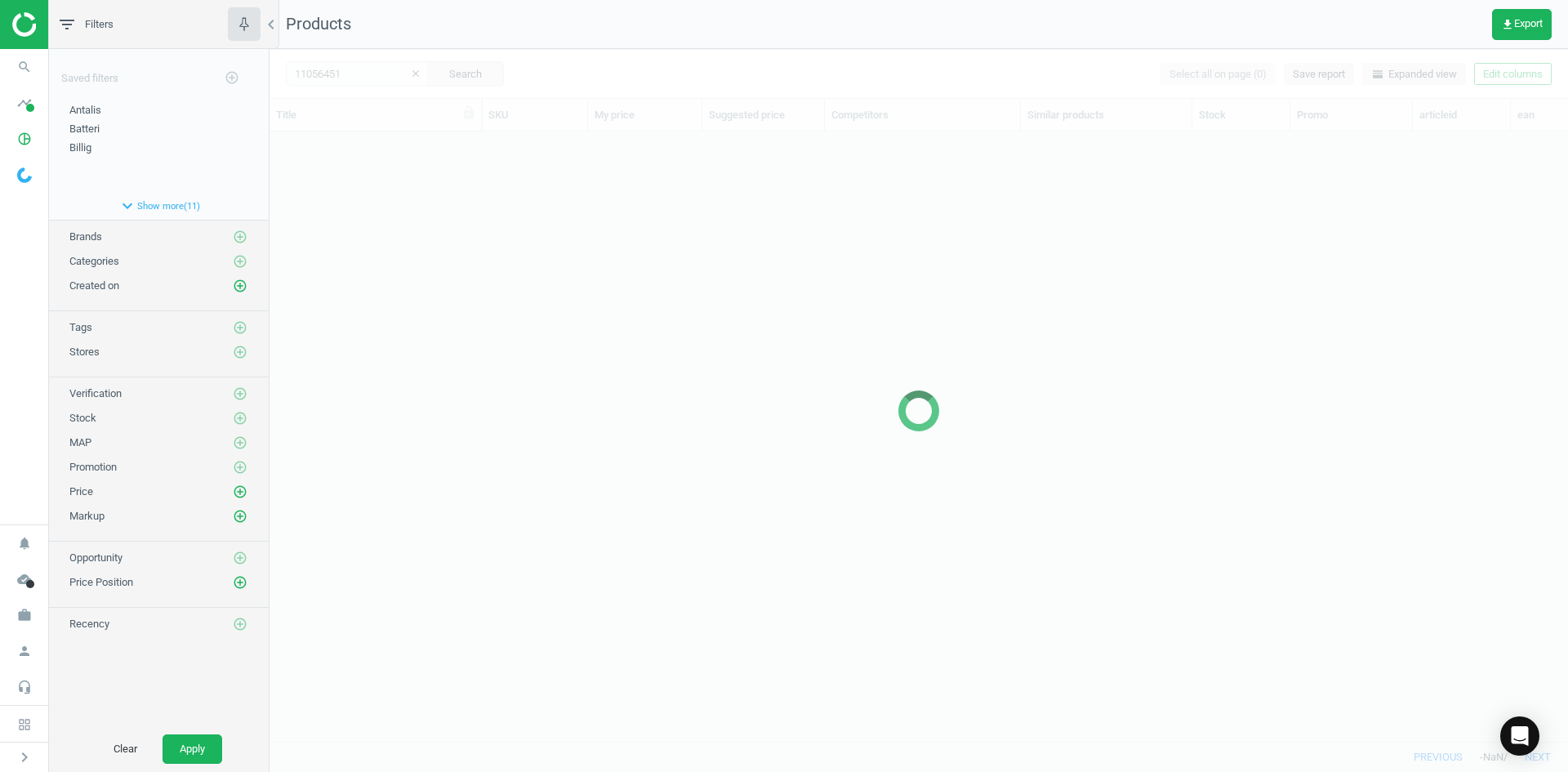
click at [514, 348] on div at bounding box center [918, 410] width 1299 height 723
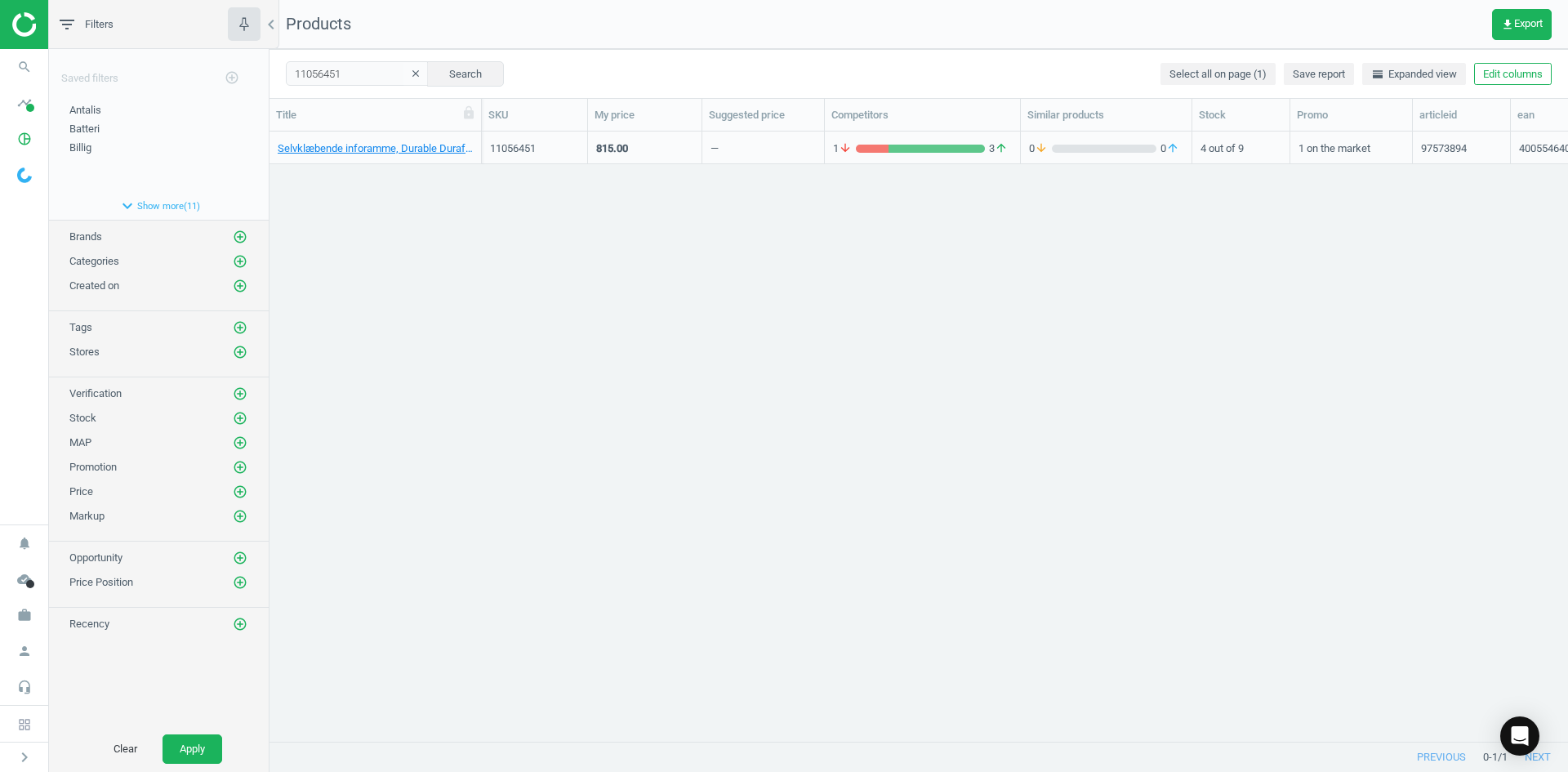
click at [537, 339] on div "Selvklæbende inforamme, Durable Duraframe, A4, sort, pakke a 10 stk, 4005546405…" at bounding box center [918, 430] width 1299 height 597
click at [362, 151] on link "Selvklæbende inforamme, Durable Duraframe, A4, sort, pakke a 10 stk, 4005546405…" at bounding box center [375, 149] width 195 height 15
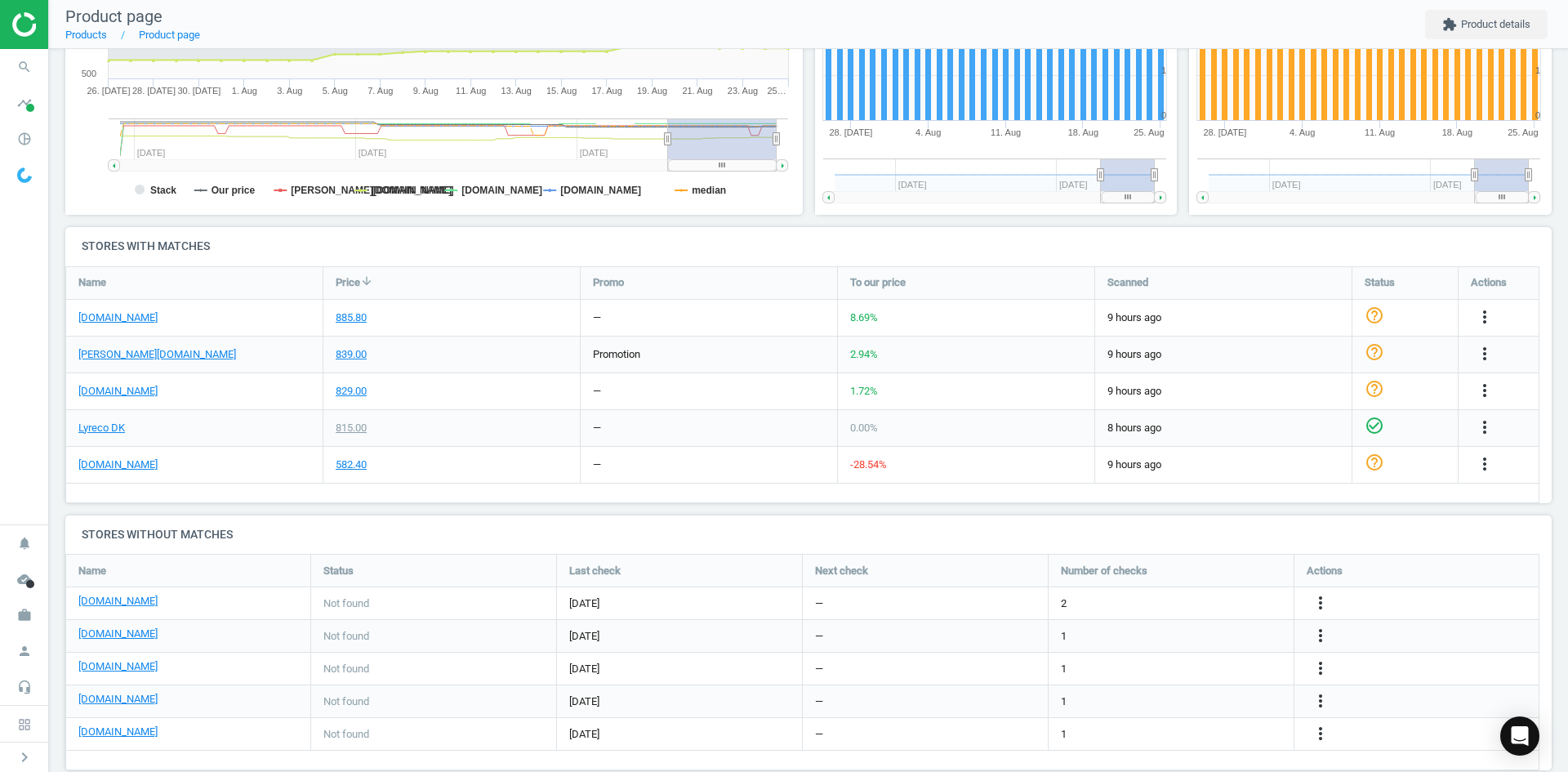
scroll to position [401, 0]
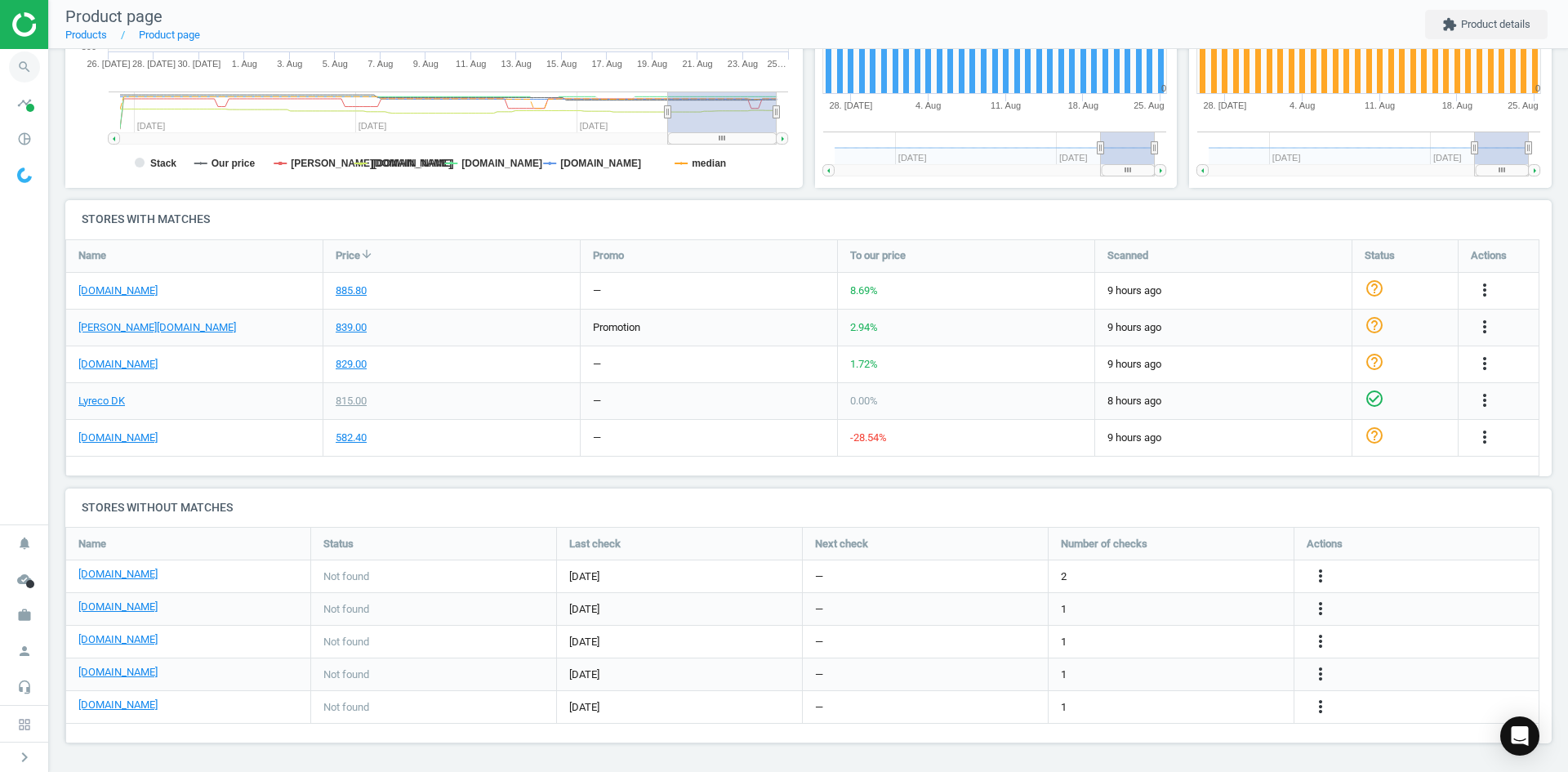
click at [23, 76] on icon "search" at bounding box center [24, 66] width 31 height 31
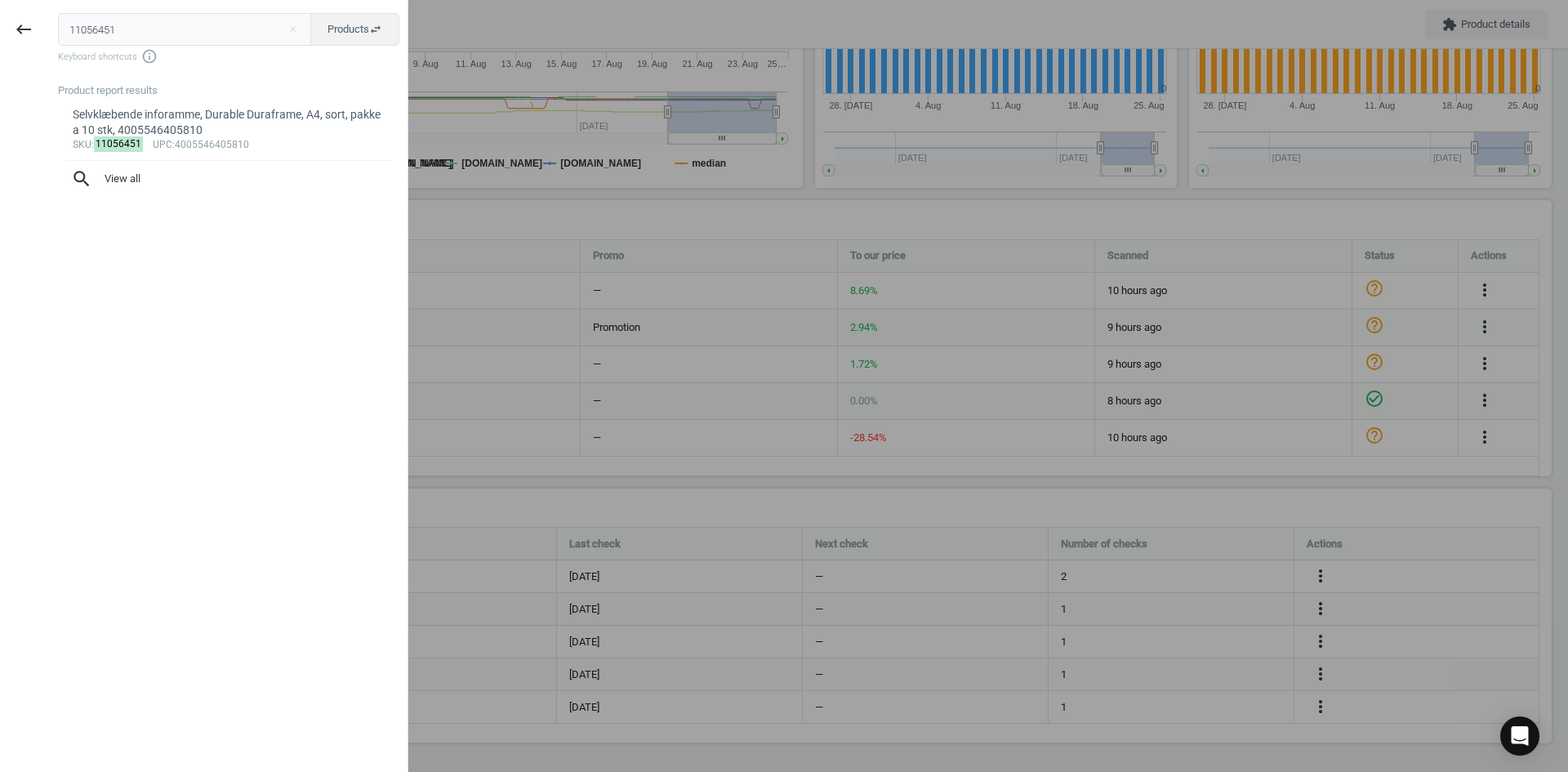
drag, startPoint x: 153, startPoint y: 36, endPoint x: -17, endPoint y: 44, distance: 170.2
click at [0, 44] on html "Group 2 Created with Sketch. ic/cloud_download/grey600 Created with Sketch. gra…" at bounding box center [784, 386] width 1568 height 772
type input "8110641"
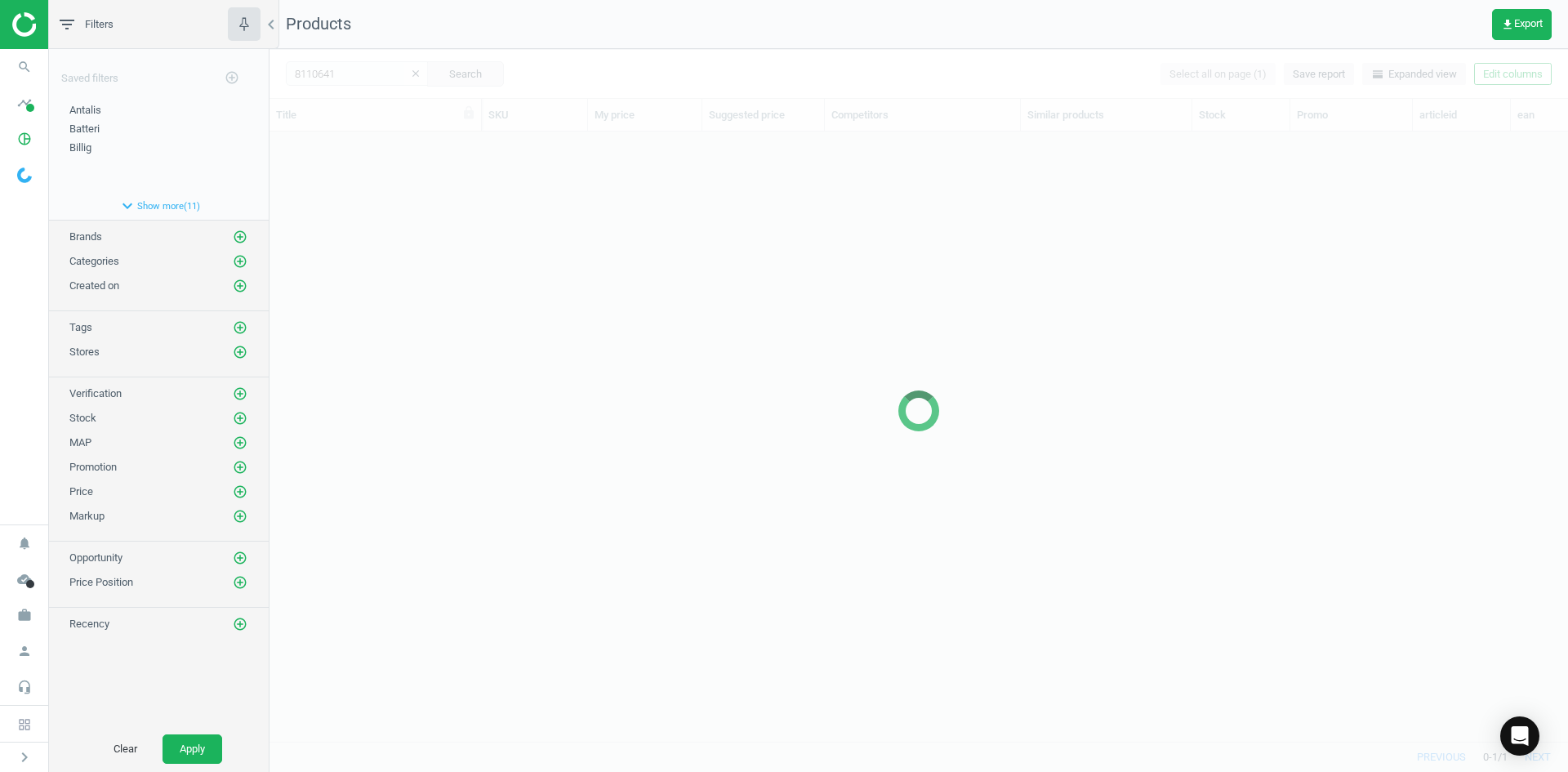
scroll to position [585, 1286]
click at [526, 350] on div at bounding box center [918, 410] width 1299 height 723
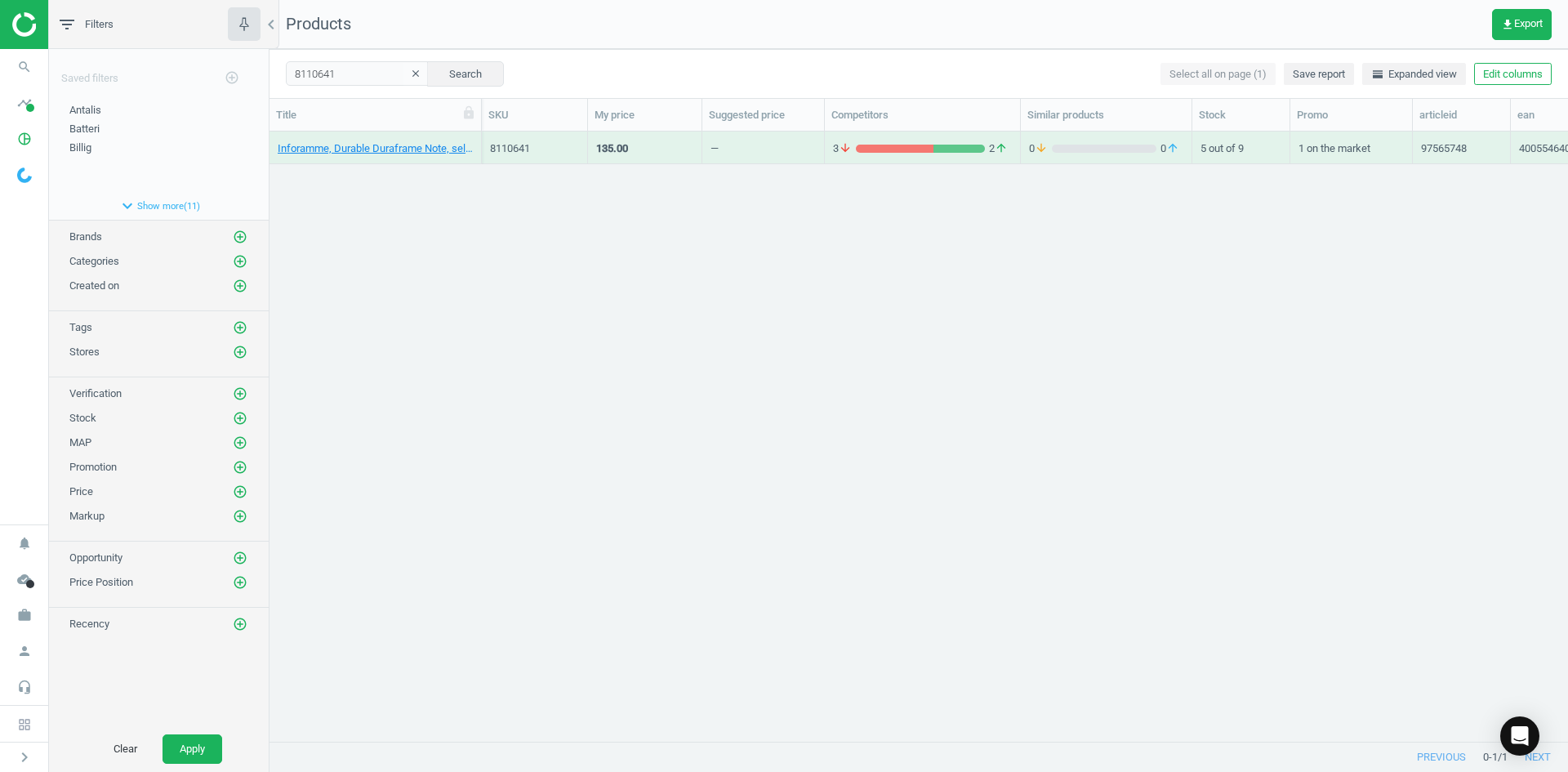
click at [467, 298] on div "Inforamme, Durable Duraframe Note, selvklæbende ophæng, penneholder, A4, sølv, …" at bounding box center [918, 430] width 1299 height 597
click at [399, 146] on link "Inforamme, Durable Duraframe Note, selvklæbende ophæng, penneholder, A4, sølv, …" at bounding box center [375, 149] width 195 height 15
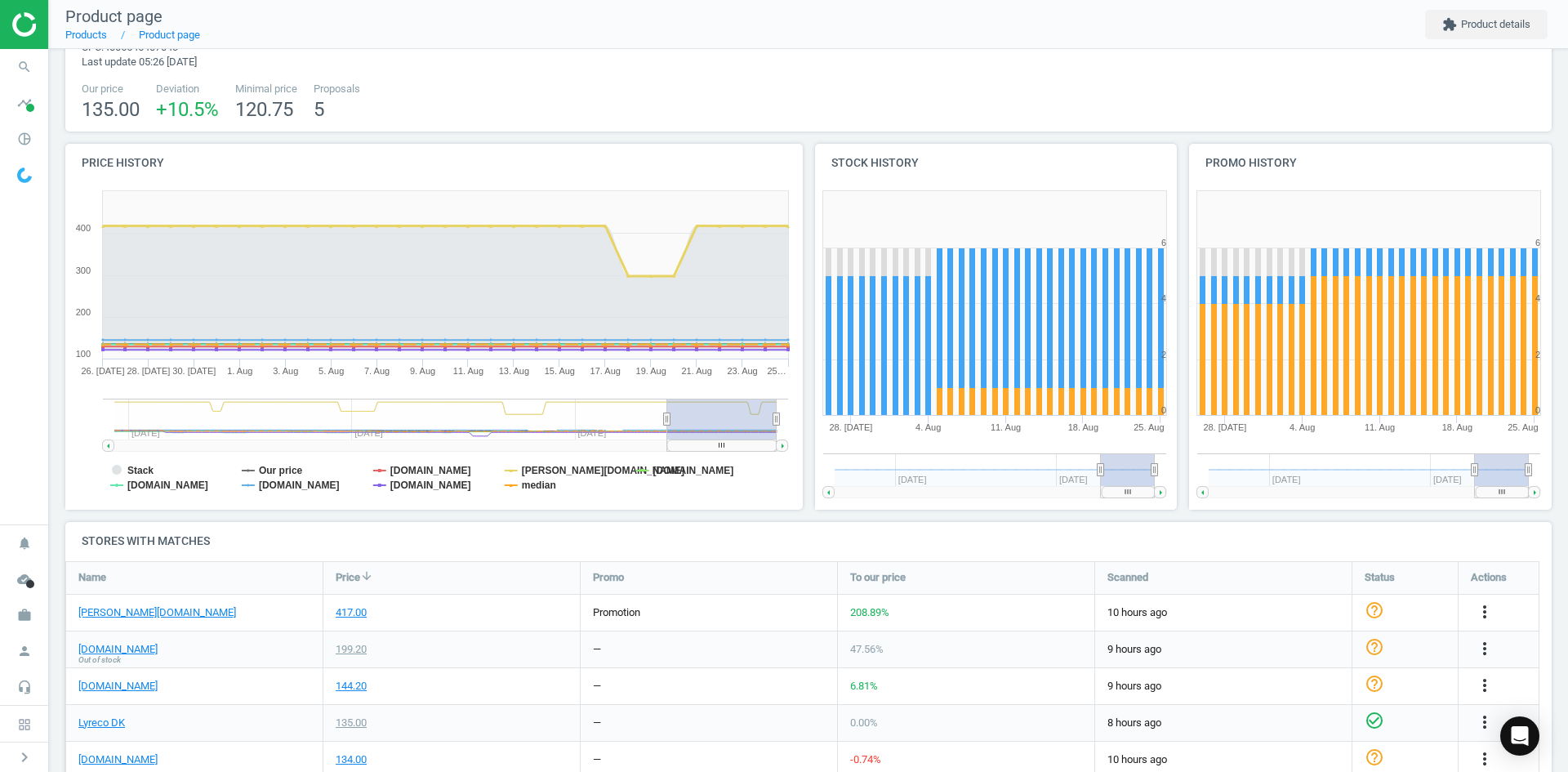
scroll to position [409, 0]
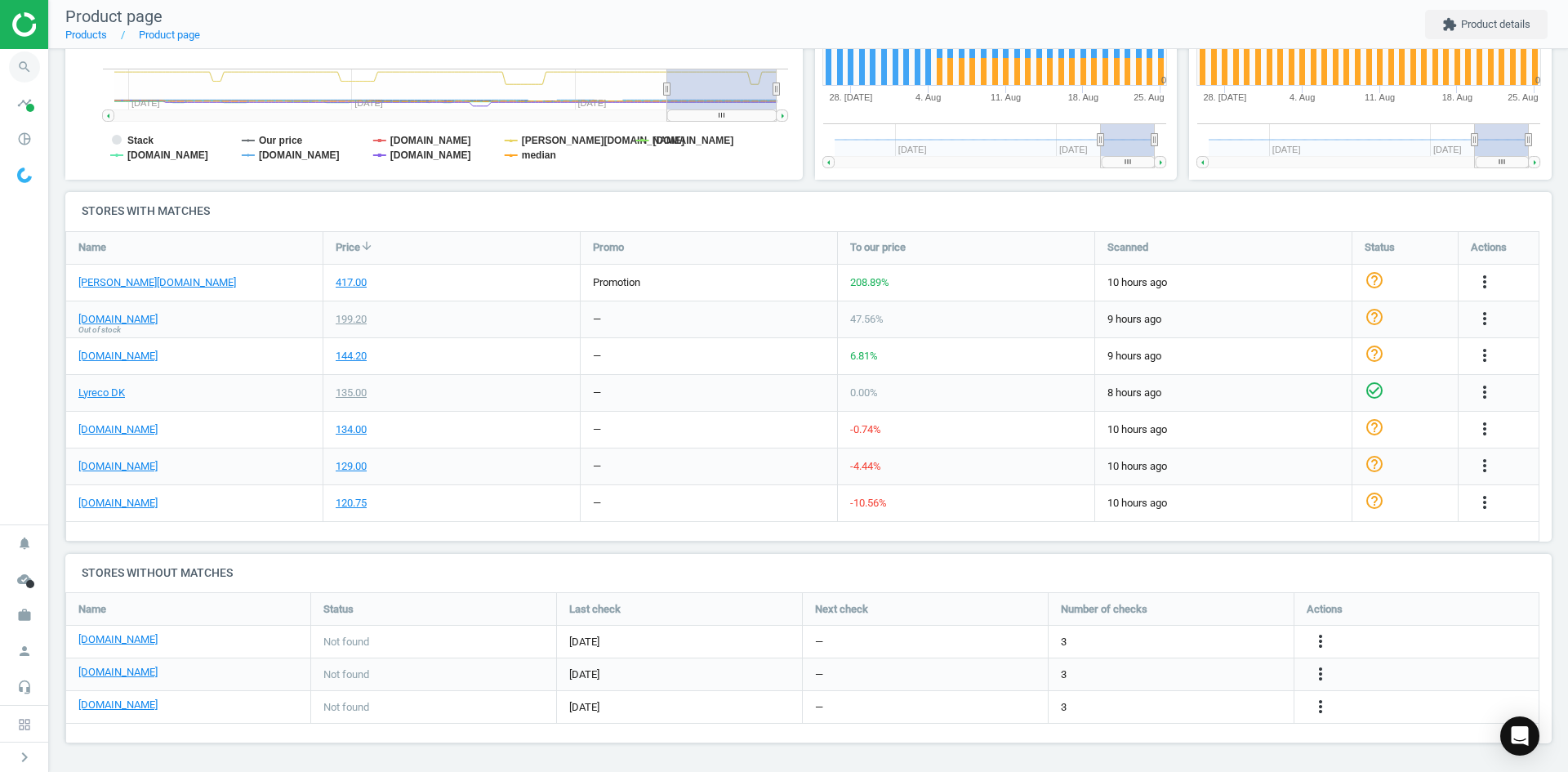
click at [22, 70] on icon "search" at bounding box center [24, 66] width 31 height 31
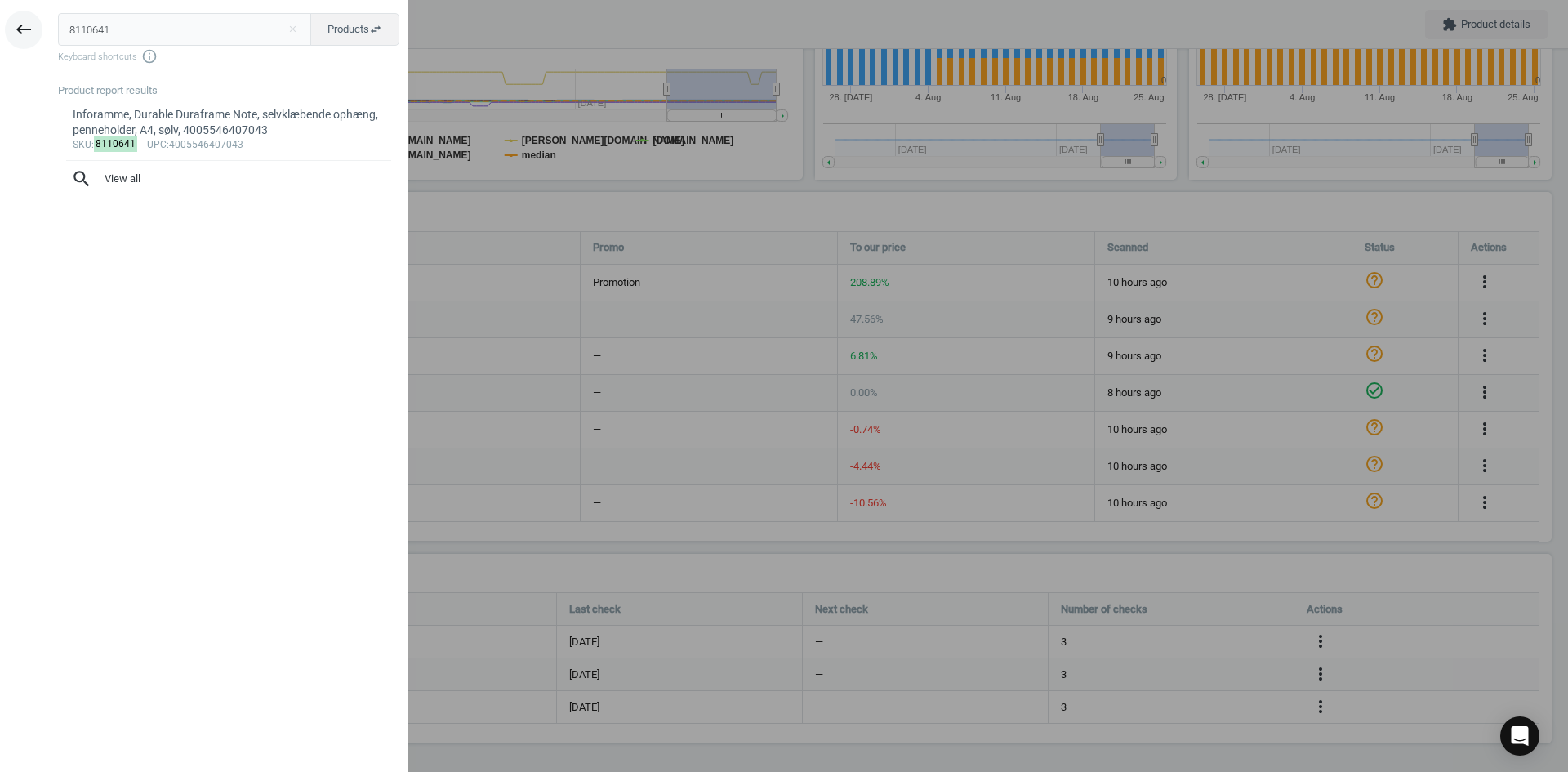
drag, startPoint x: 124, startPoint y: 40, endPoint x: 18, endPoint y: 40, distance: 106.0
click at [18, 40] on div "keyboard_backspace 8110641 close Products swap_horiz Keyboard shortcuts info_ou…" at bounding box center [204, 388] width 409 height 772
type input "15781566"
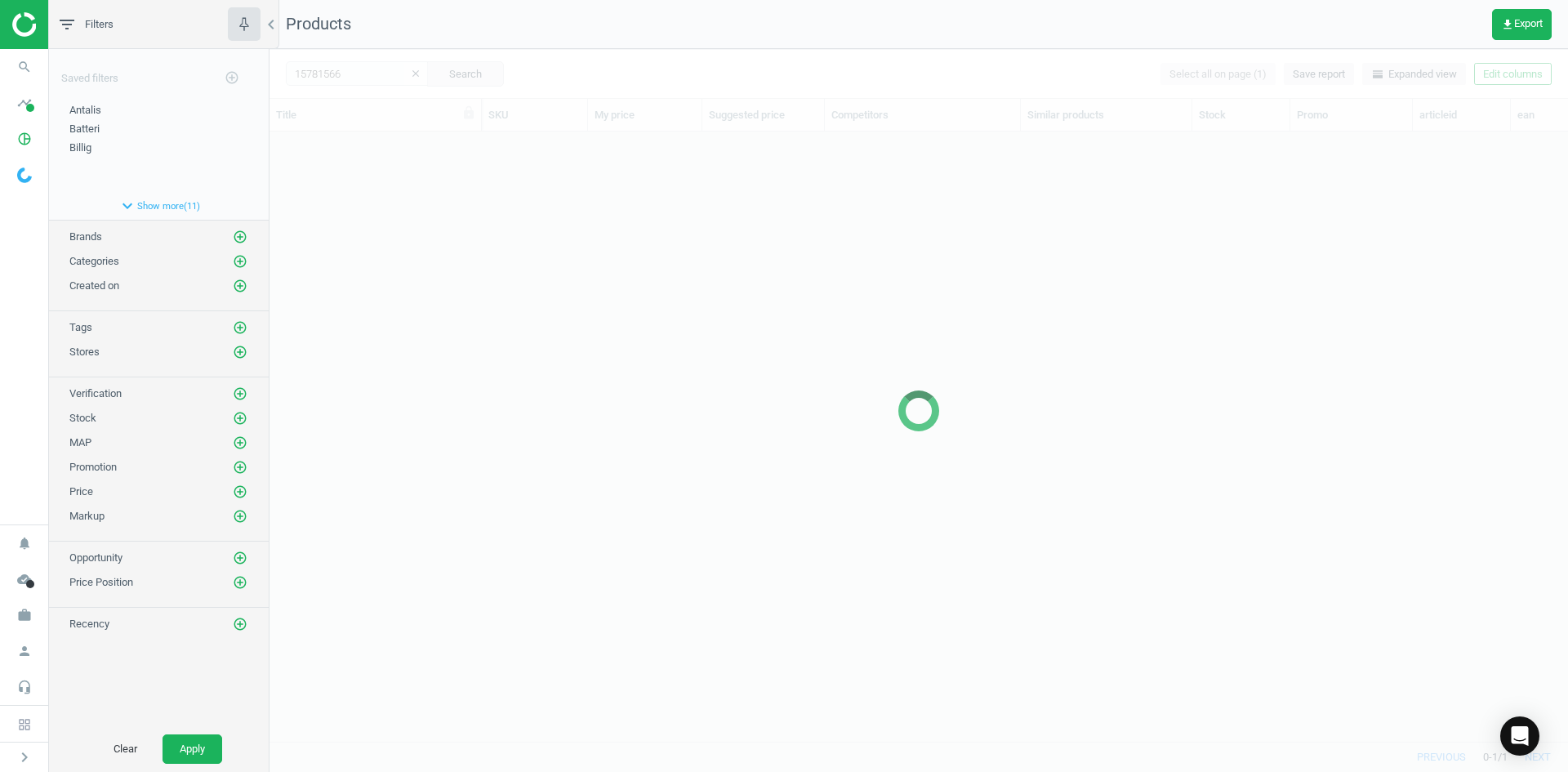
scroll to position [585, 1286]
click at [406, 226] on div at bounding box center [918, 410] width 1299 height 723
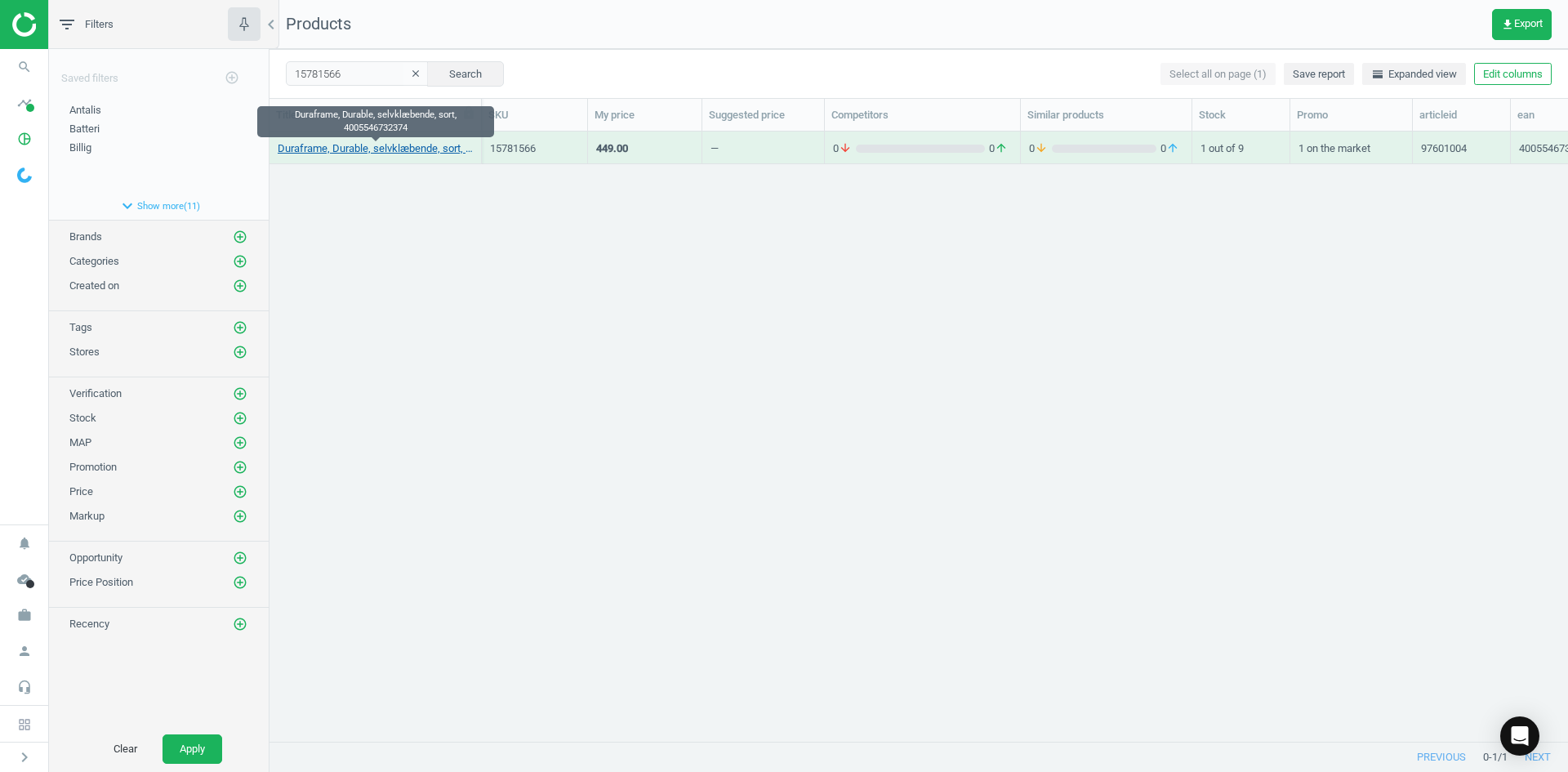
click at [386, 148] on link "Duraframe, Durable, selvklæbende, sort, 4005546732374" at bounding box center [375, 149] width 195 height 15
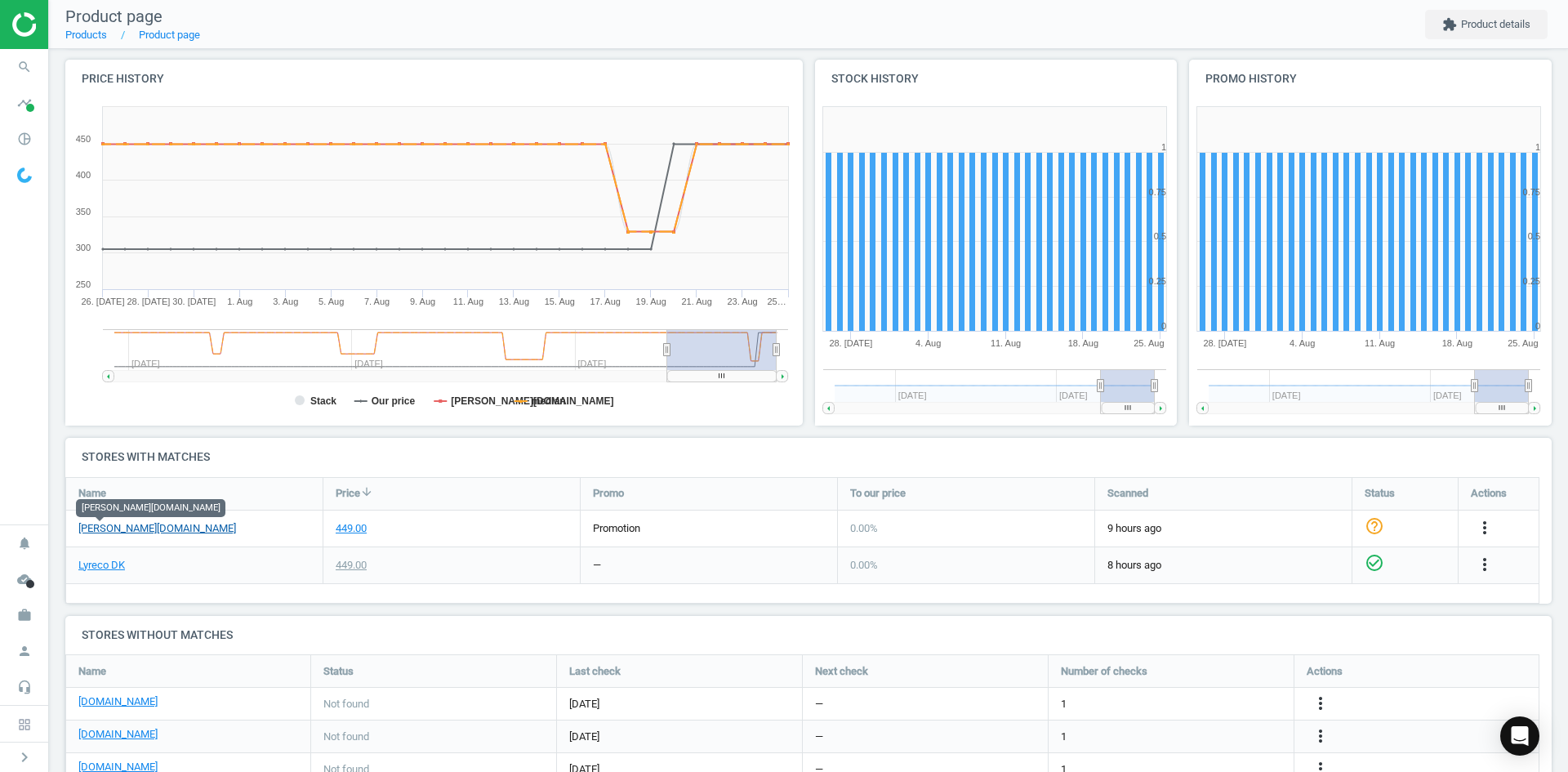
click at [103, 528] on link "[PERSON_NAME][DOMAIN_NAME]" at bounding box center [157, 528] width 158 height 15
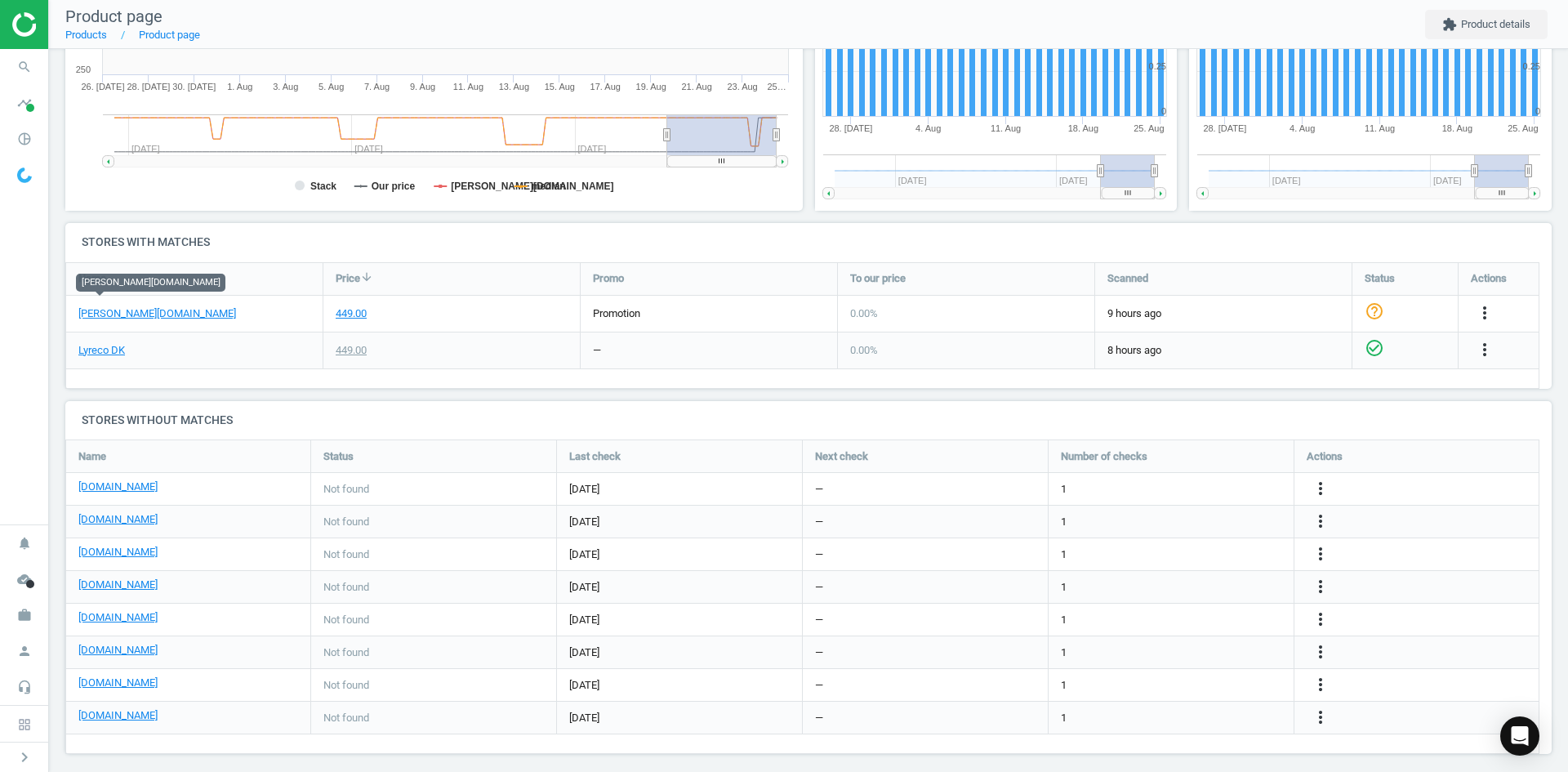
scroll to position [389, 0]
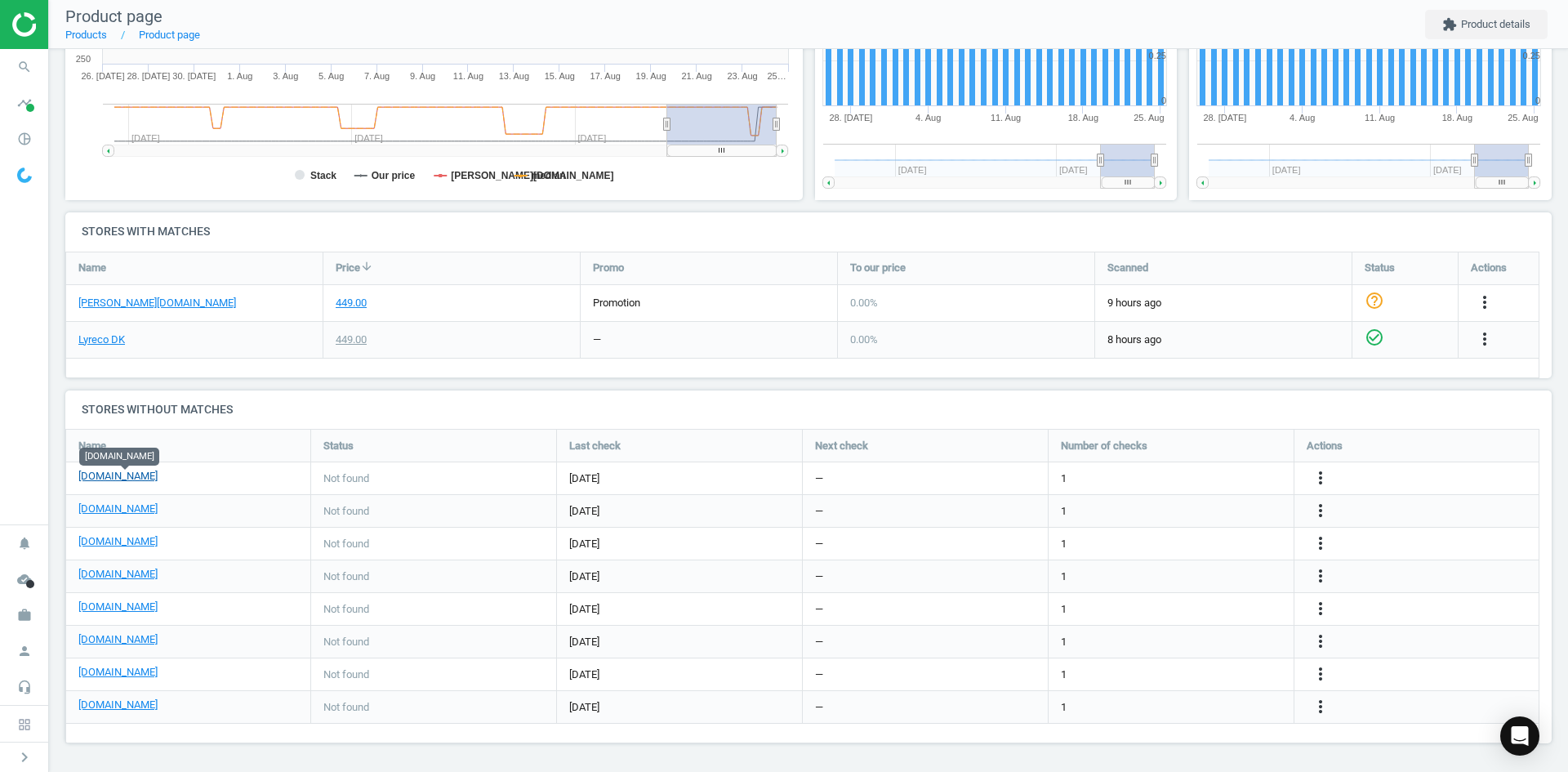
click at [156, 476] on link "[DOMAIN_NAME]" at bounding box center [118, 476] width 79 height 15
click at [106, 304] on link "[PERSON_NAME][DOMAIN_NAME]" at bounding box center [157, 303] width 158 height 15
click at [1329, 514] on icon "more_vert" at bounding box center [1321, 511] width 19 height 19
click at [1156, 519] on link "Edit URL/product option" at bounding box center [1193, 511] width 224 height 26
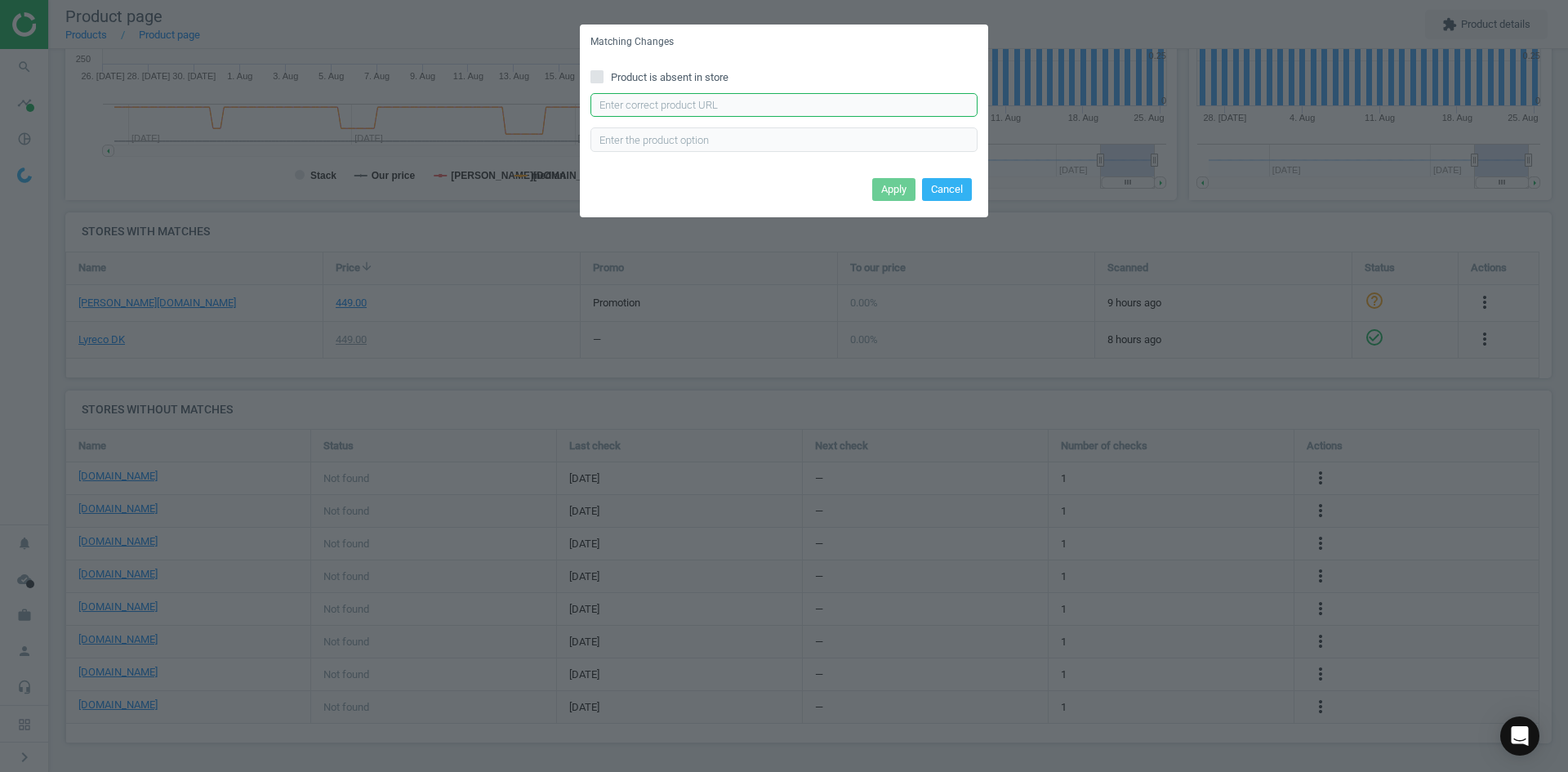
drag, startPoint x: 816, startPoint y: 99, endPoint x: 825, endPoint y: 118, distance: 21.0
click at [816, 99] on input "text" at bounding box center [784, 106] width 387 height 25
paste input "https://www.grafical.dk/produkt/poster-duraframe-50x70cm-sort-sort-1.html"
type input "https://www.grafical.dk/produkt/poster-duraframe-50x70cm-sort-sort-1.html"
click at [880, 187] on button "Apply" at bounding box center [894, 189] width 43 height 23
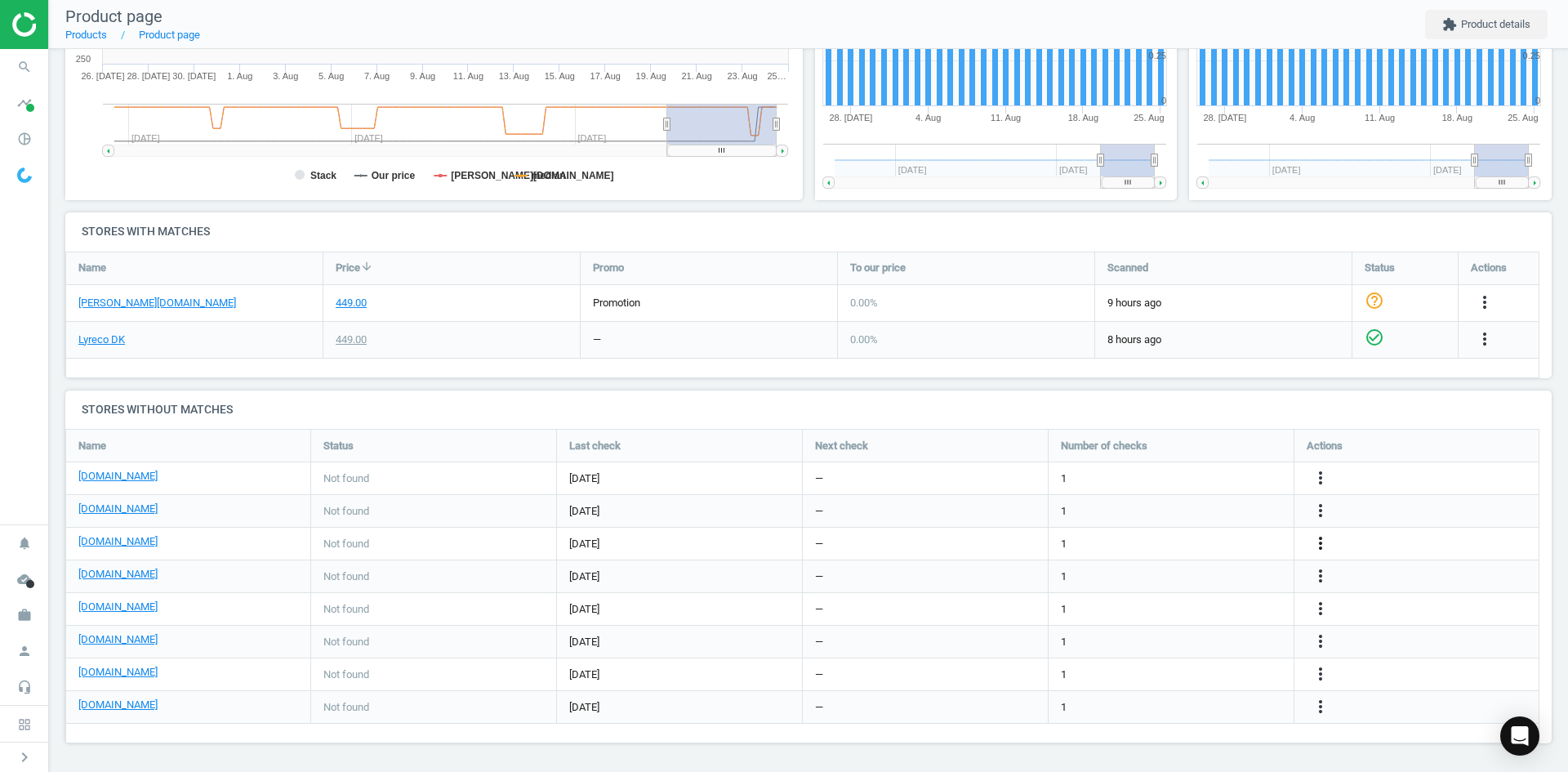
click at [1321, 539] on icon "more_vert" at bounding box center [1321, 543] width 19 height 19
click at [1167, 545] on link "Edit URL/product option" at bounding box center [1193, 543] width 224 height 26
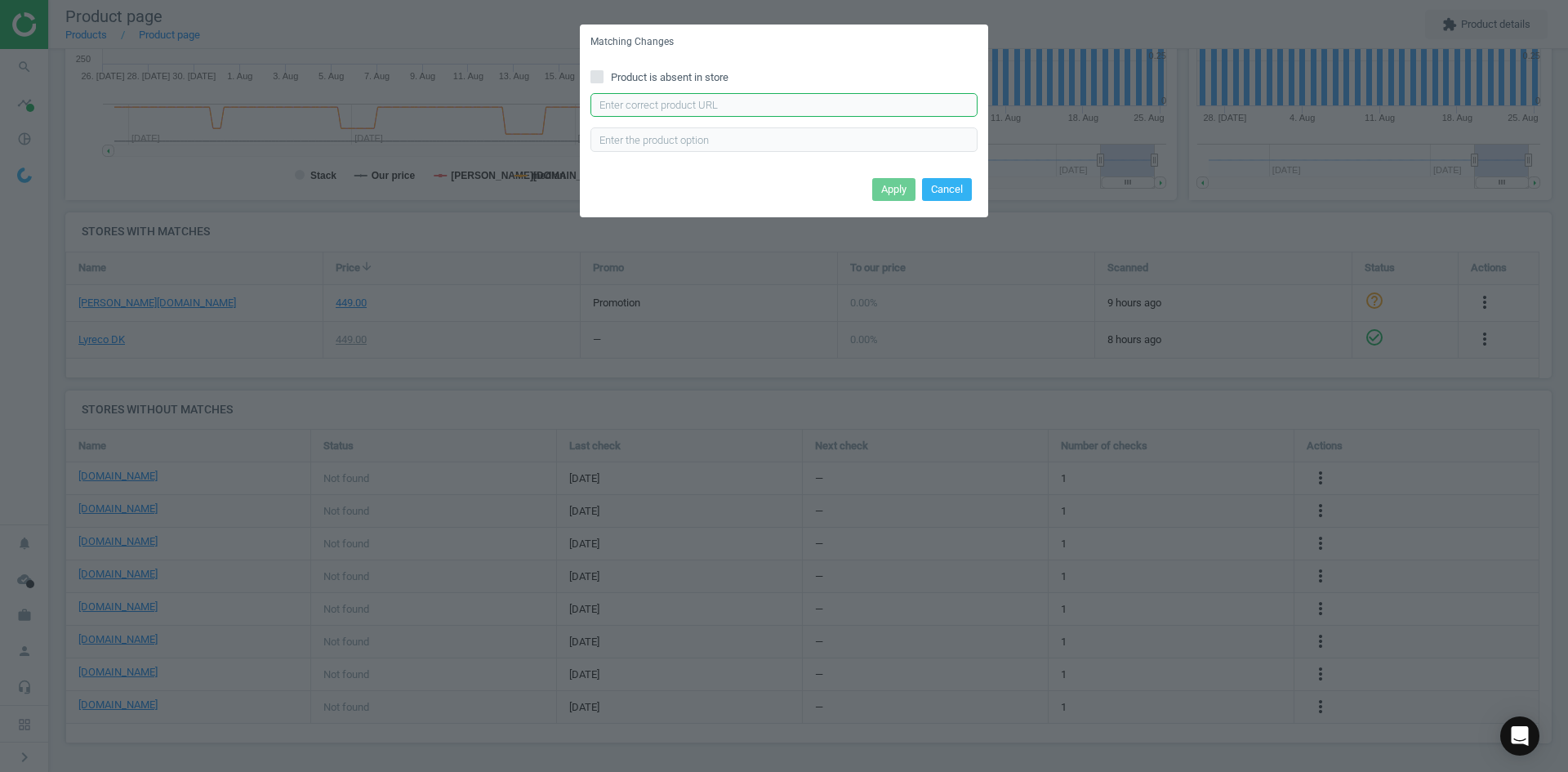
drag, startPoint x: 740, startPoint y: 94, endPoint x: 762, endPoint y: 115, distance: 30.4
click at [740, 94] on input "text" at bounding box center [784, 106] width 387 height 25
paste input "https://www.linds.dk/skilt-duraframe-poster-sun-50x70cm-sort-1stpkt/"
type input "https://www.linds.dk/skilt-duraframe-poster-sun-50x70cm-sort-1stpkt/"
click at [891, 185] on button "Apply" at bounding box center [894, 189] width 43 height 23
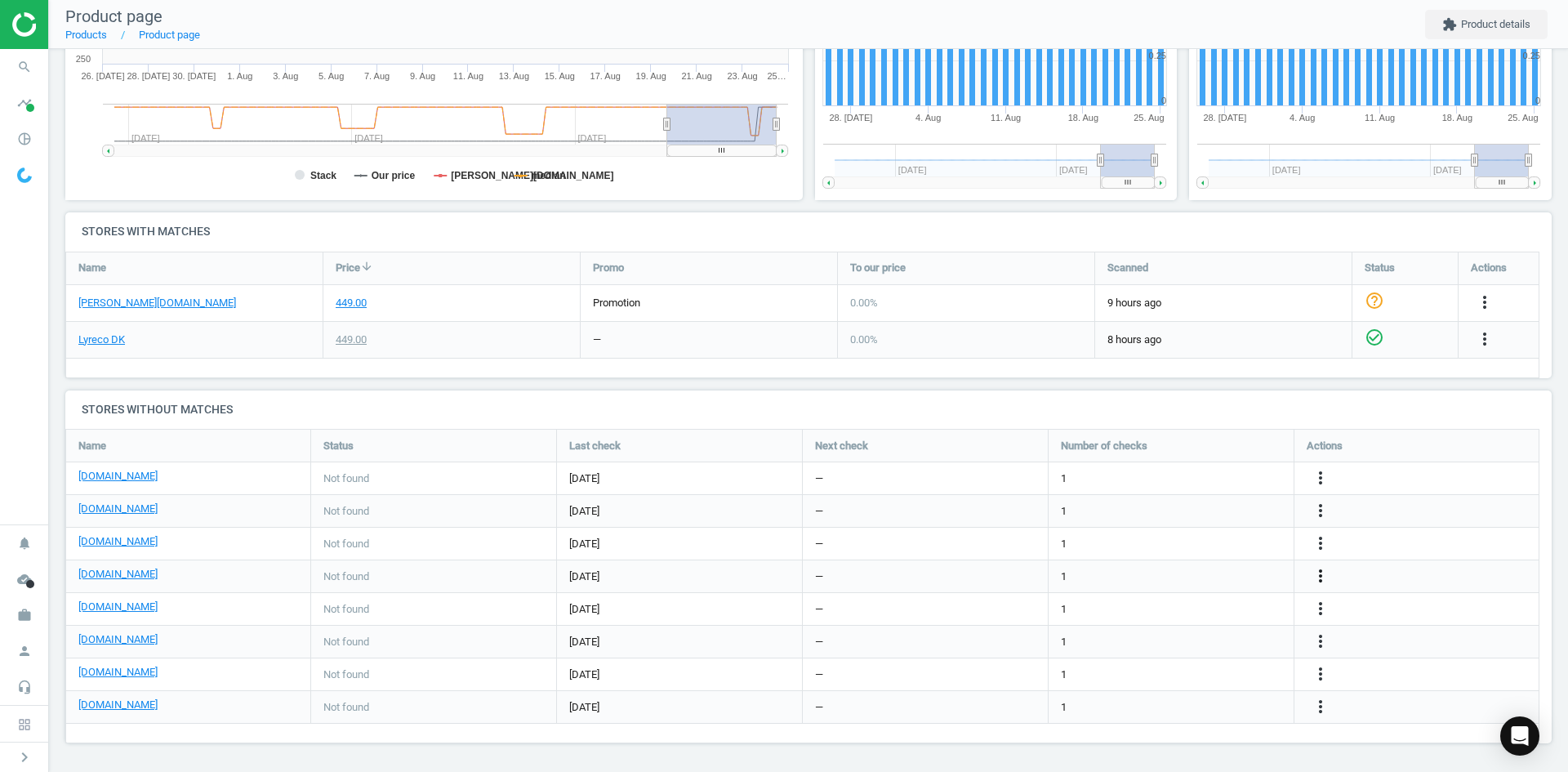
click at [1320, 570] on icon "more_vert" at bounding box center [1321, 576] width 19 height 19
click at [1206, 579] on link "Edit URL/product option" at bounding box center [1193, 576] width 224 height 26
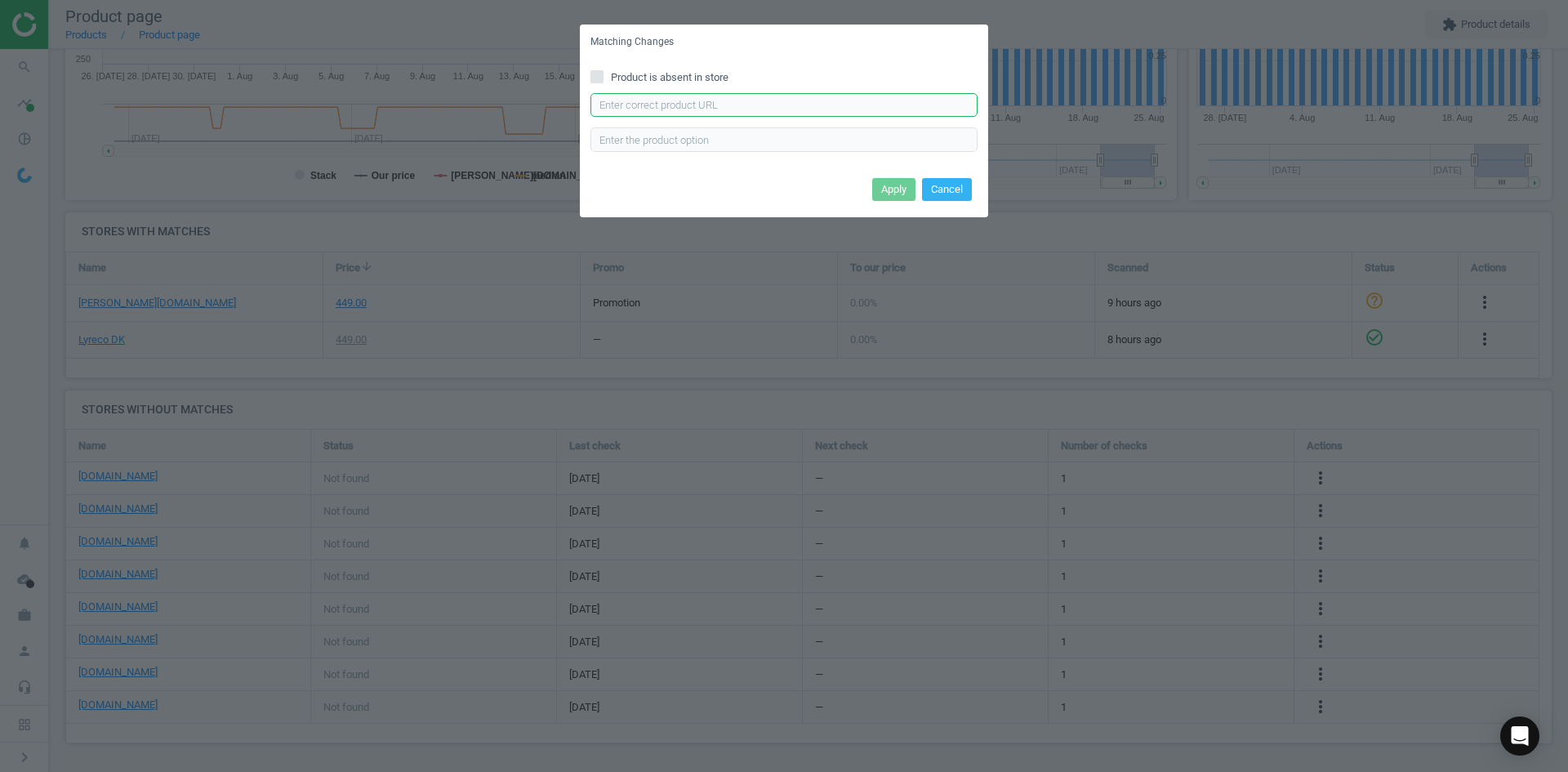
click at [769, 109] on input "text" at bounding box center [784, 106] width 387 height 25
paste input "https://www.kontorsyd.dk/da/informationsramme/inforamme-50x70-cm-selvklaebende-…"
type input "https://www.kontorsyd.dk/da/informationsramme/inforamme-50x70-cm-selvklaebende-…"
click at [883, 187] on button "Apply" at bounding box center [894, 189] width 43 height 23
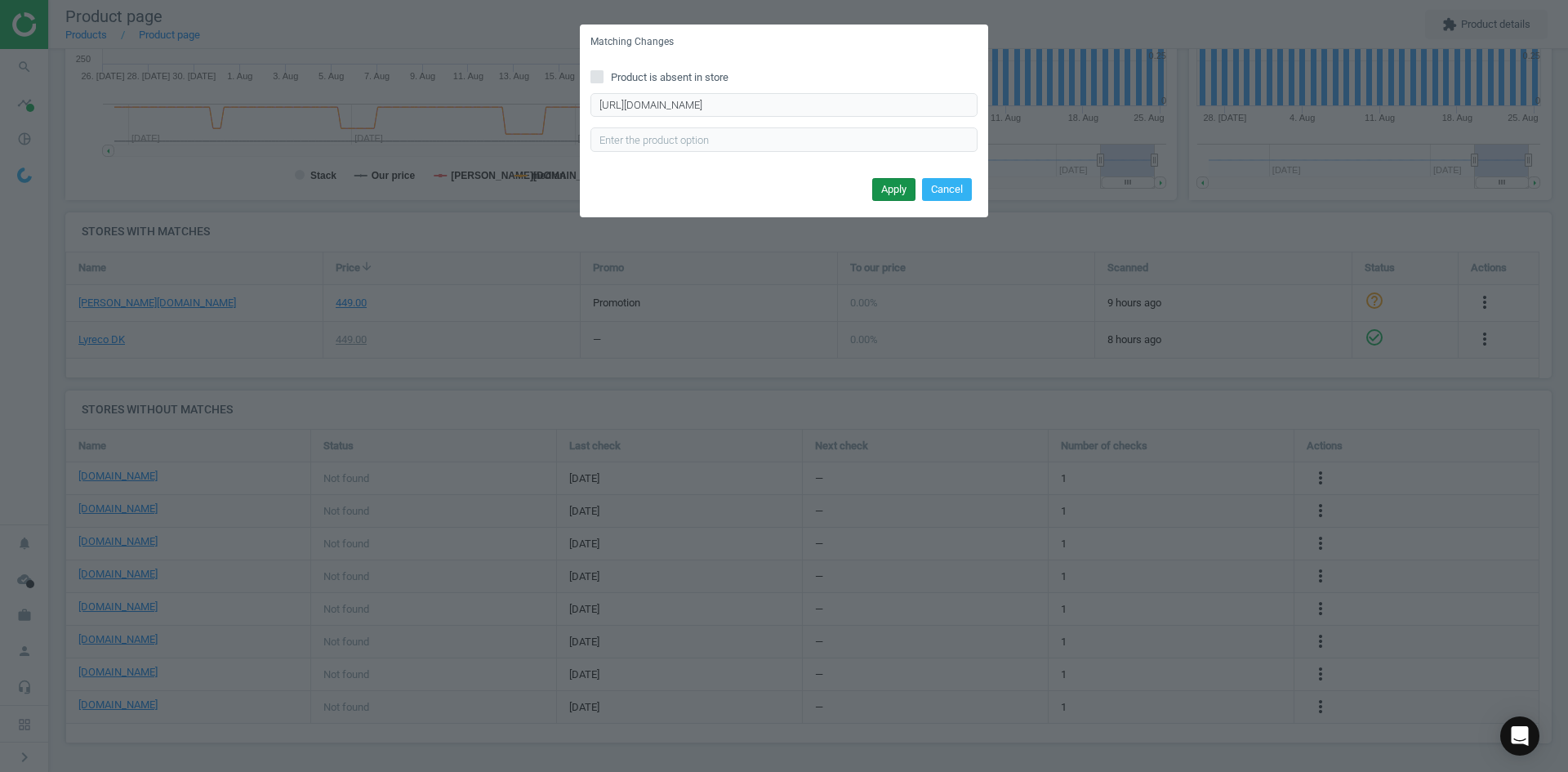
scroll to position [0, 0]
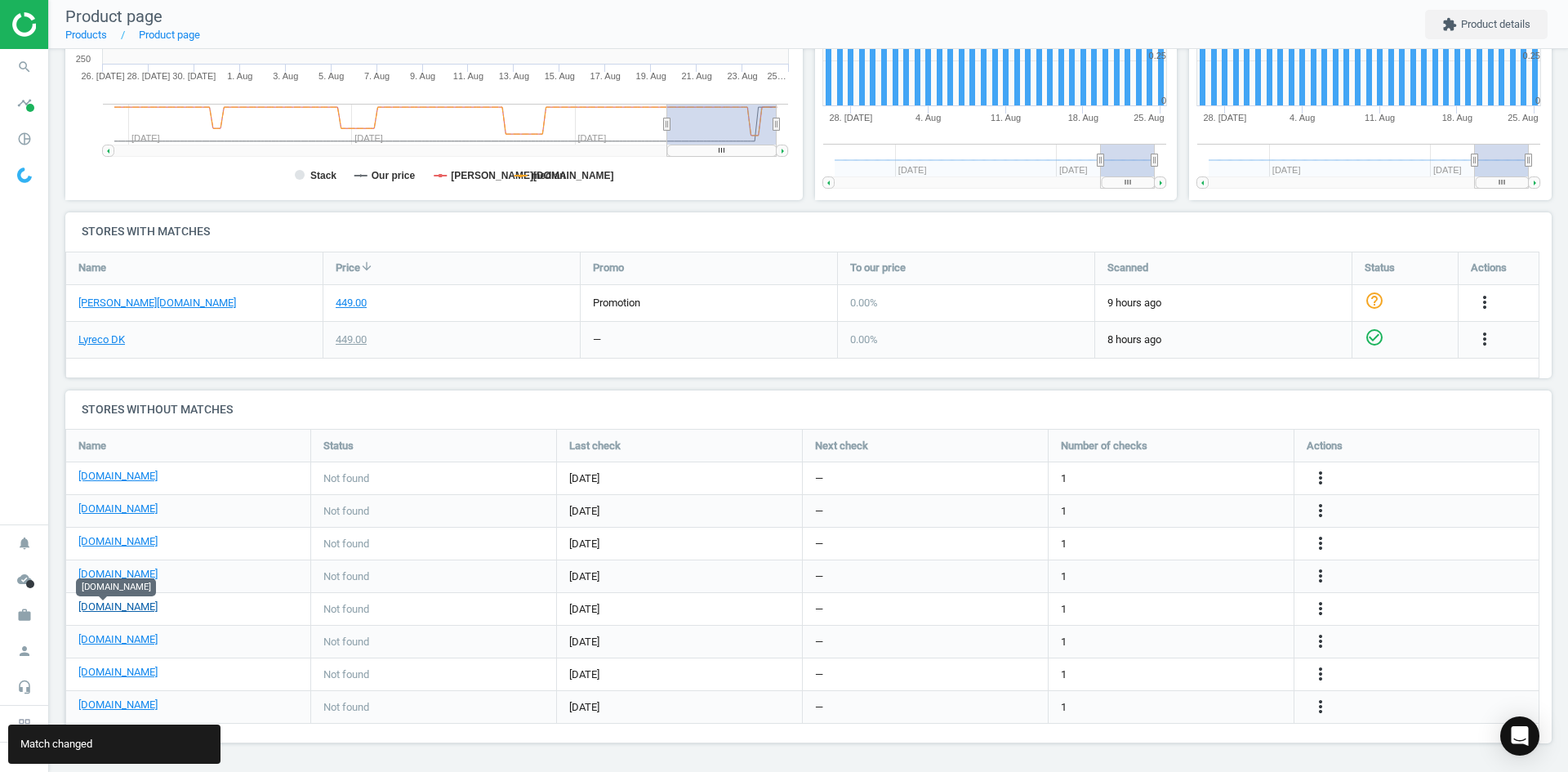
click at [115, 609] on link "[DOMAIN_NAME]" at bounding box center [118, 607] width 79 height 15
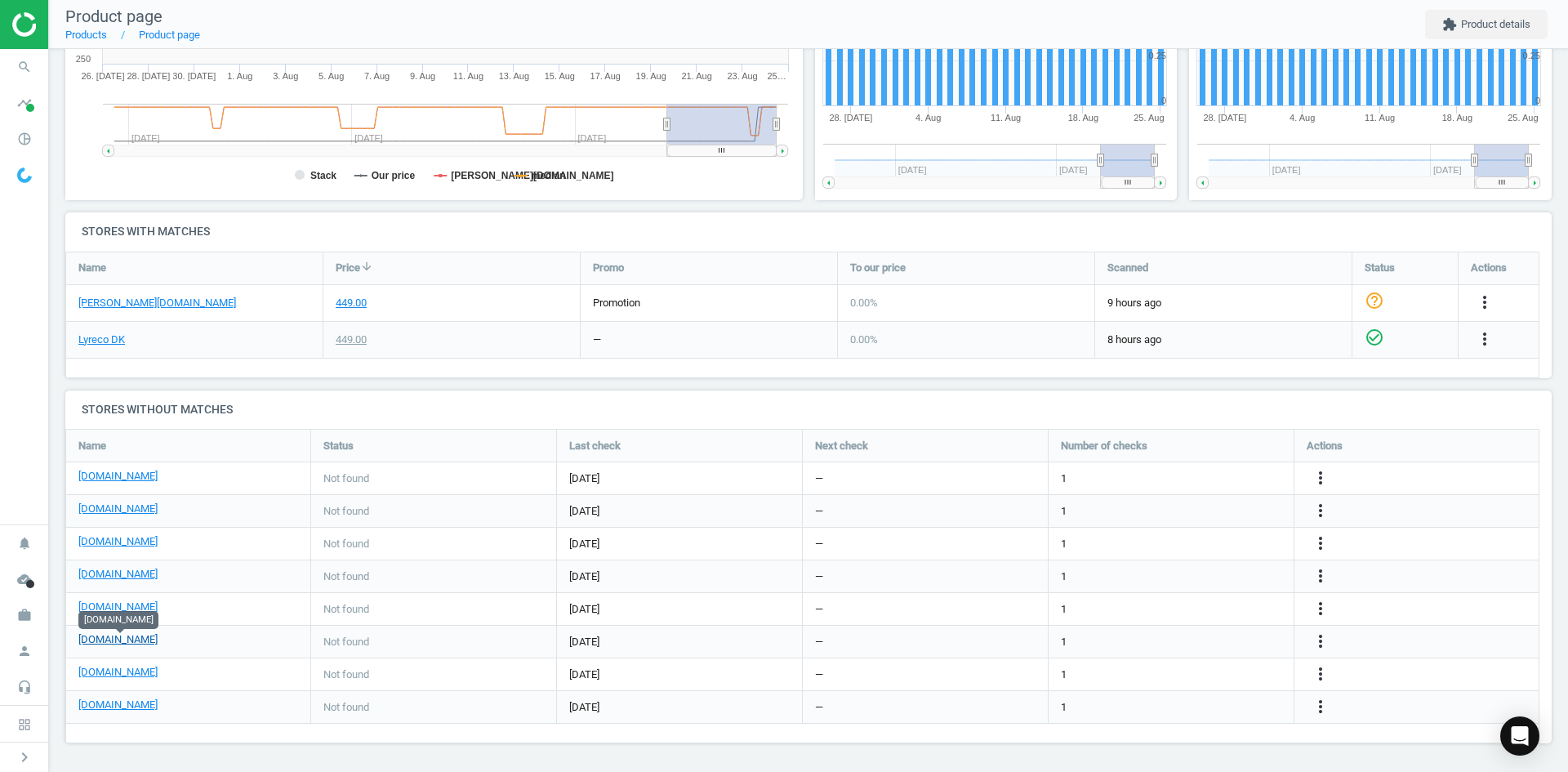
click at [119, 642] on link "[DOMAIN_NAME]" at bounding box center [118, 639] width 79 height 15
click at [109, 673] on link "[DOMAIN_NAME]" at bounding box center [118, 672] width 79 height 15
click at [1323, 675] on icon "more_vert" at bounding box center [1321, 673] width 19 height 19
click at [1196, 672] on link "Edit URL/product option" at bounding box center [1193, 674] width 224 height 26
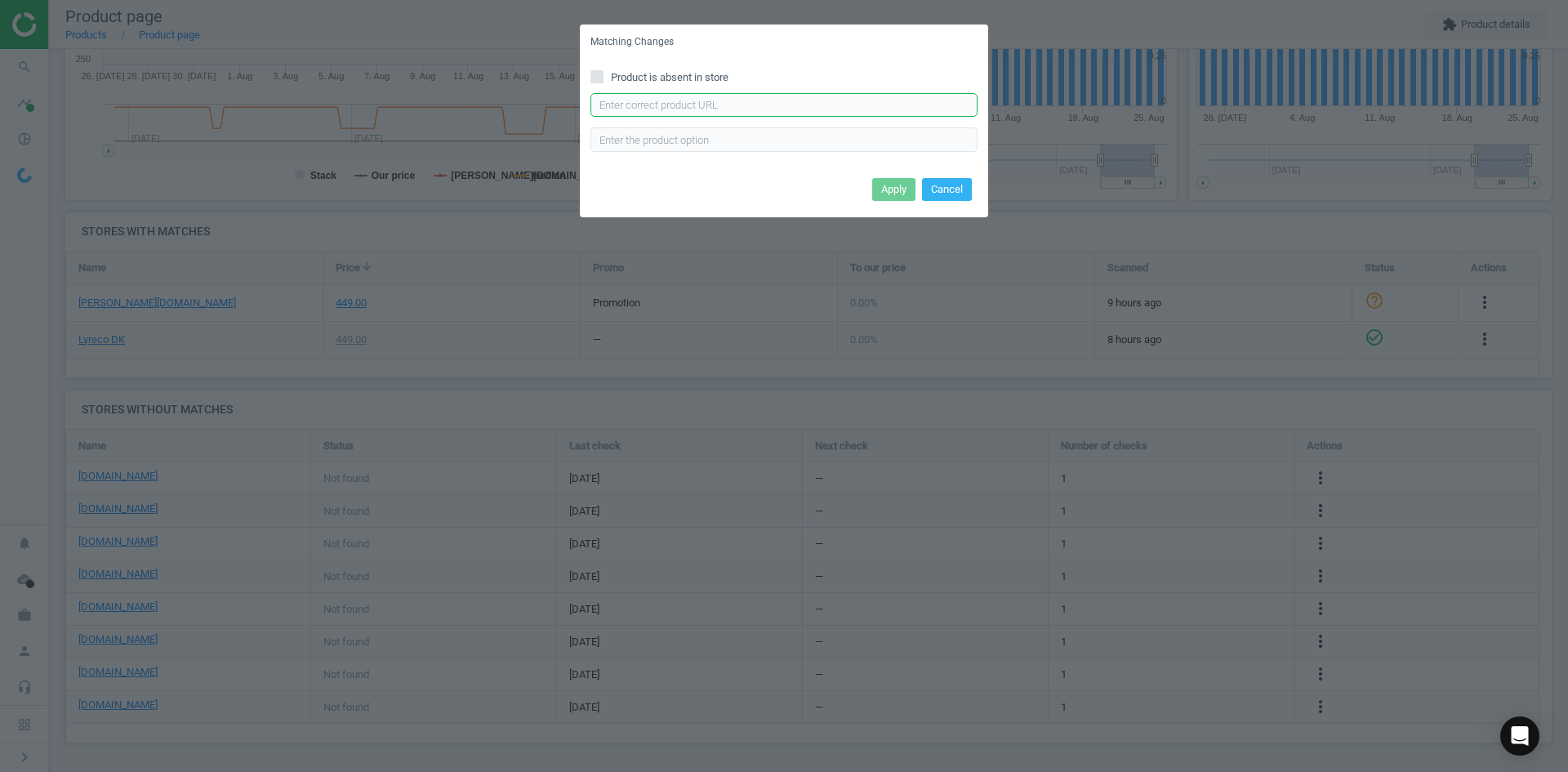
drag, startPoint x: 796, startPoint y: 99, endPoint x: 809, endPoint y: 113, distance: 19.1
click at [796, 99] on input "text" at bounding box center [784, 106] width 387 height 25
paste input "https://www.proshop.dk/Konference-Praesentation/DURABLE-Inforamme-DURAFRAME-POS…"
type input "https://www.proshop.dk/Konference-Praesentation/DURABLE-Inforamme-DURAFRAME-POS…"
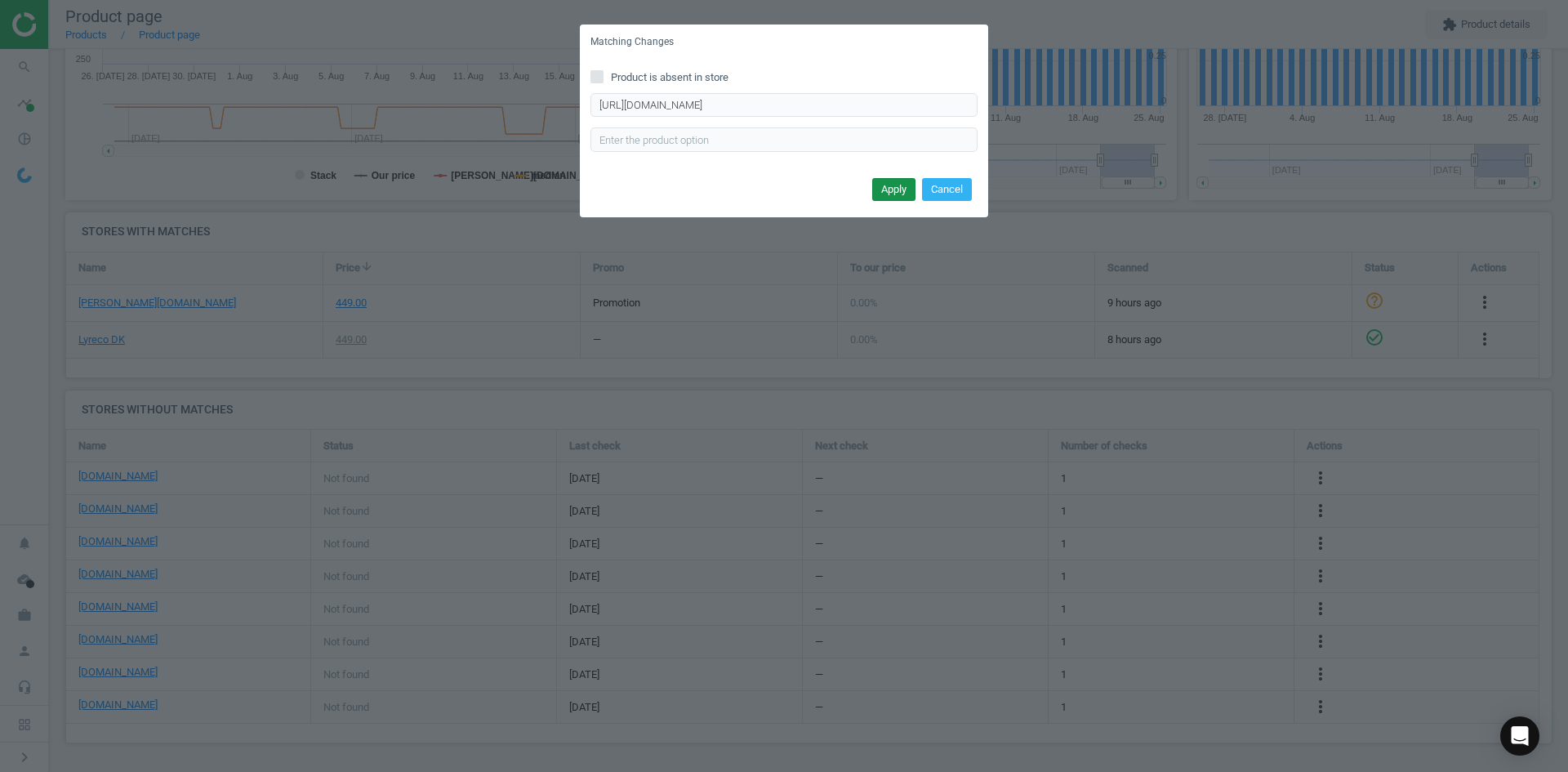
click at [876, 180] on button "Apply" at bounding box center [894, 189] width 43 height 23
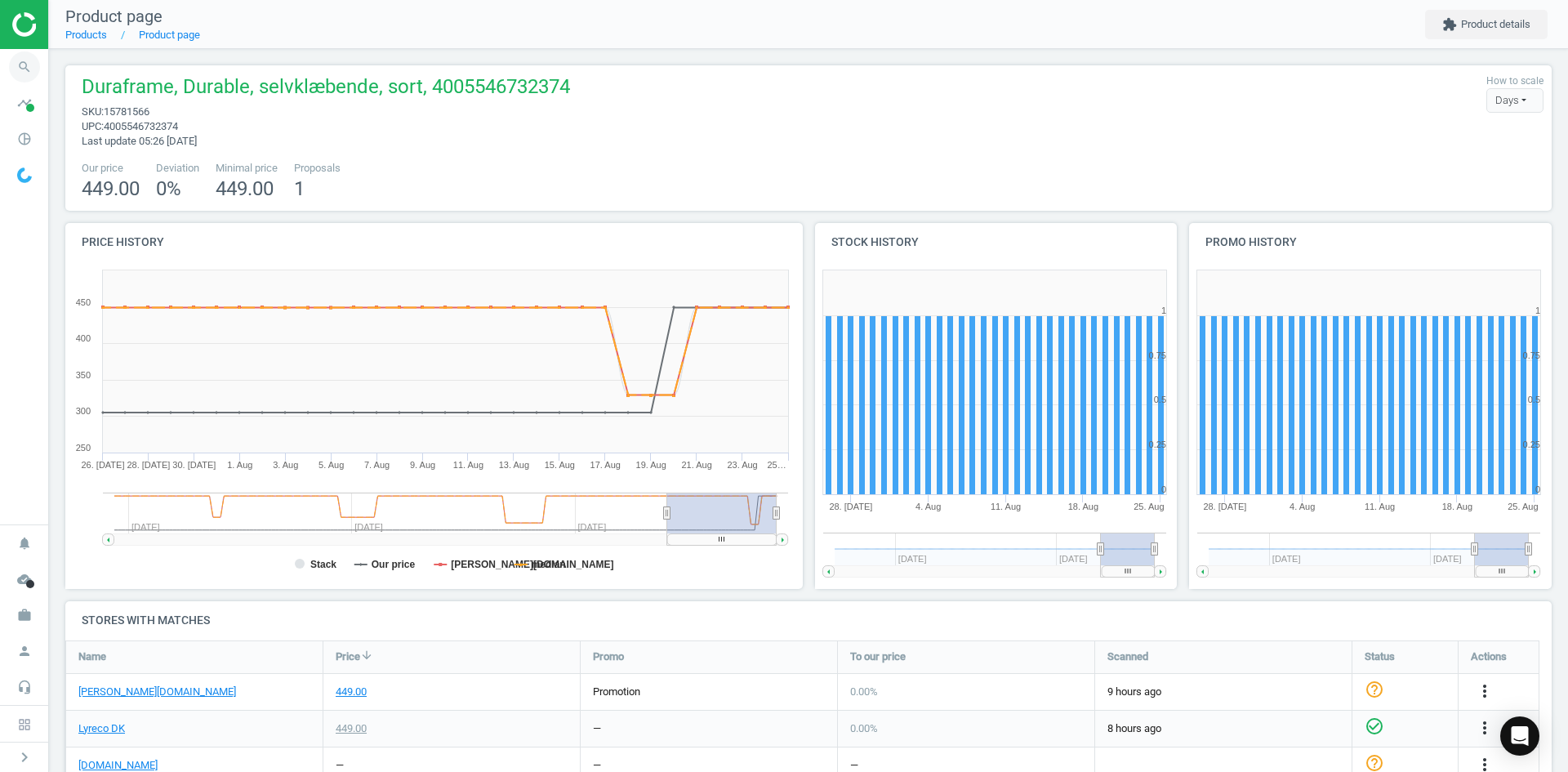
click at [23, 66] on icon "search" at bounding box center [24, 66] width 31 height 31
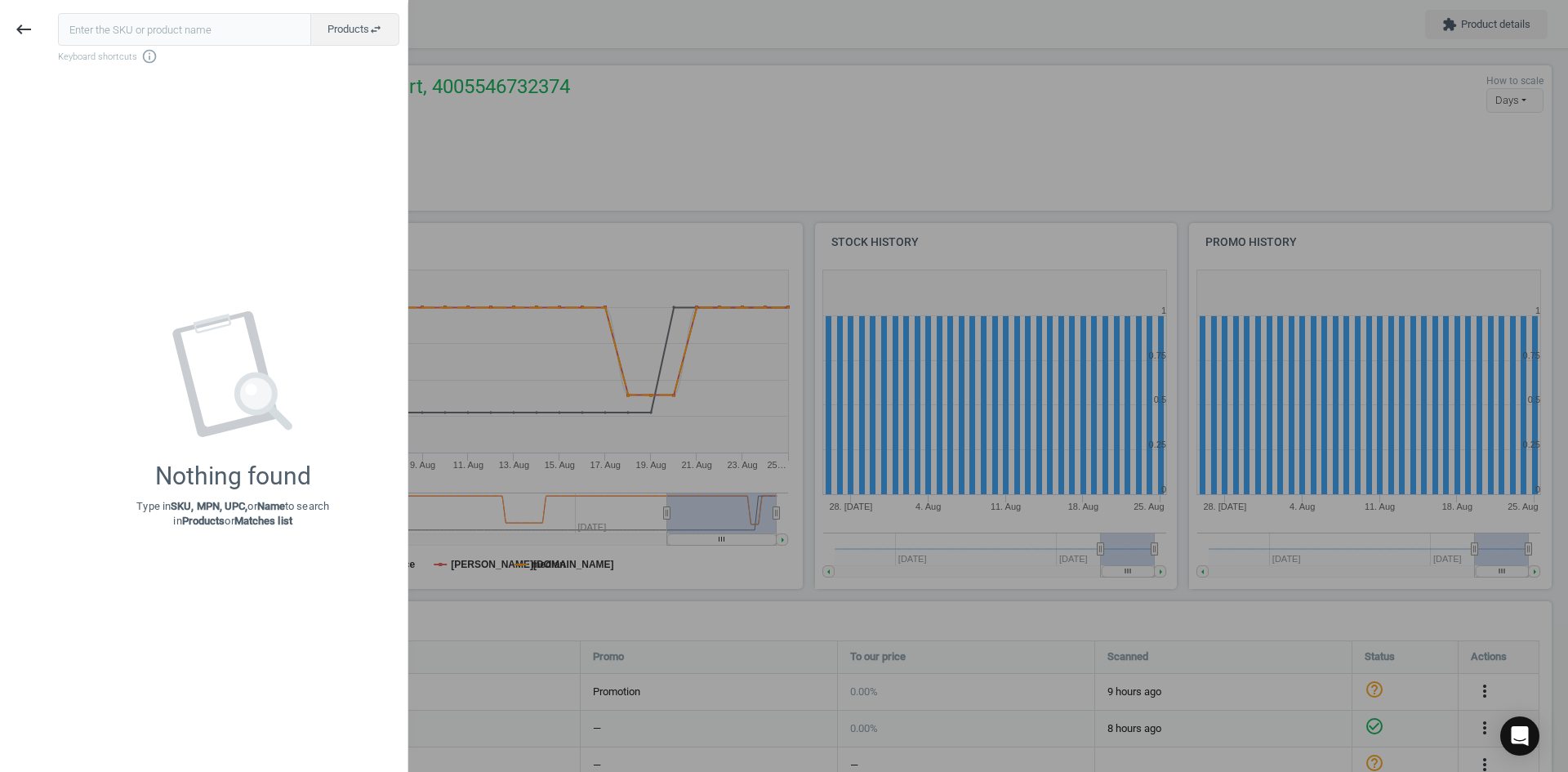
click at [187, 33] on input "text" at bounding box center [185, 29] width 254 height 33
type input "15781544"
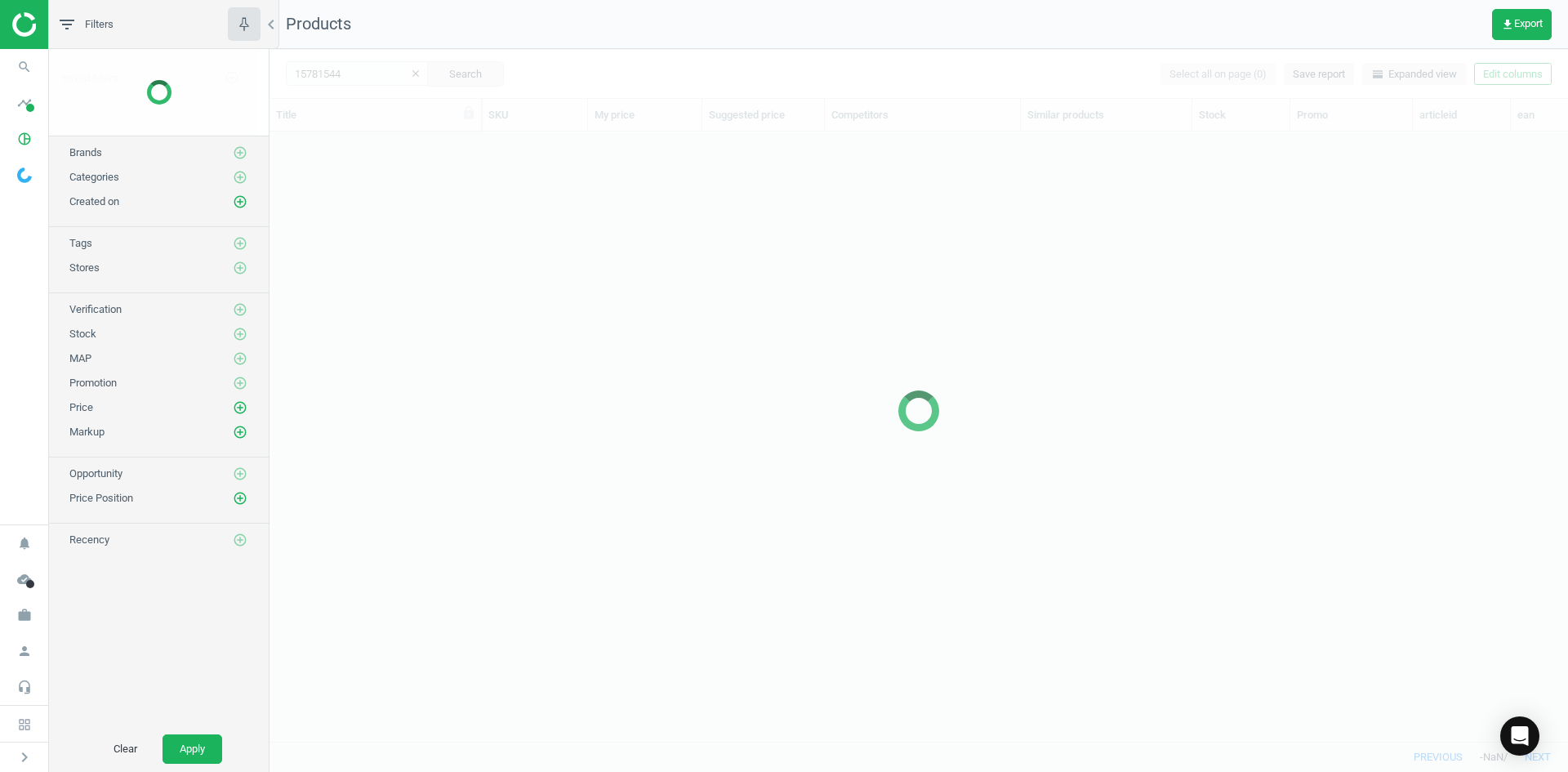
scroll to position [585, 1286]
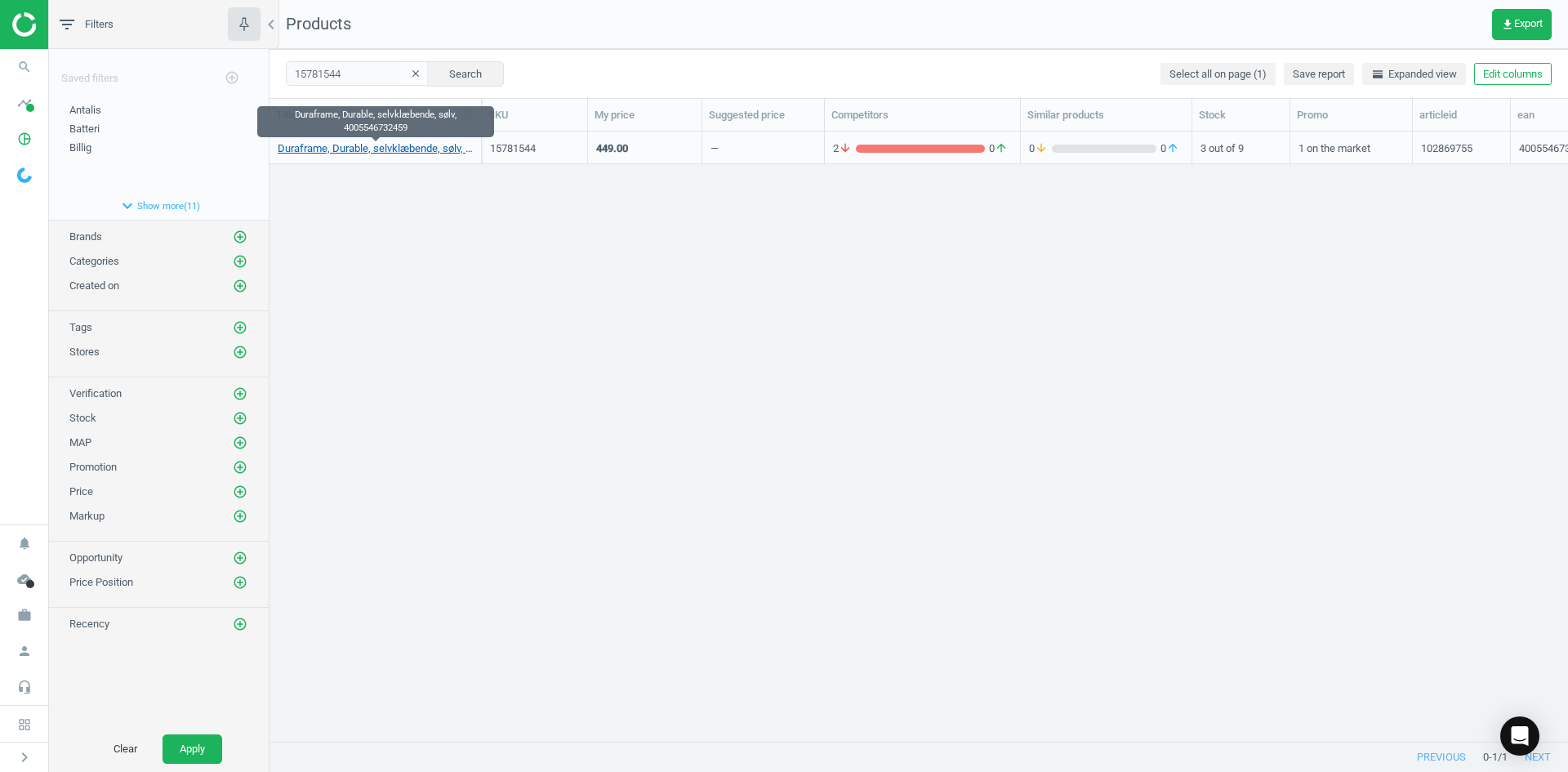
click at [362, 153] on link "Duraframe, Durable, selvklæbende, sølv, 4005546732459" at bounding box center [375, 149] width 195 height 15
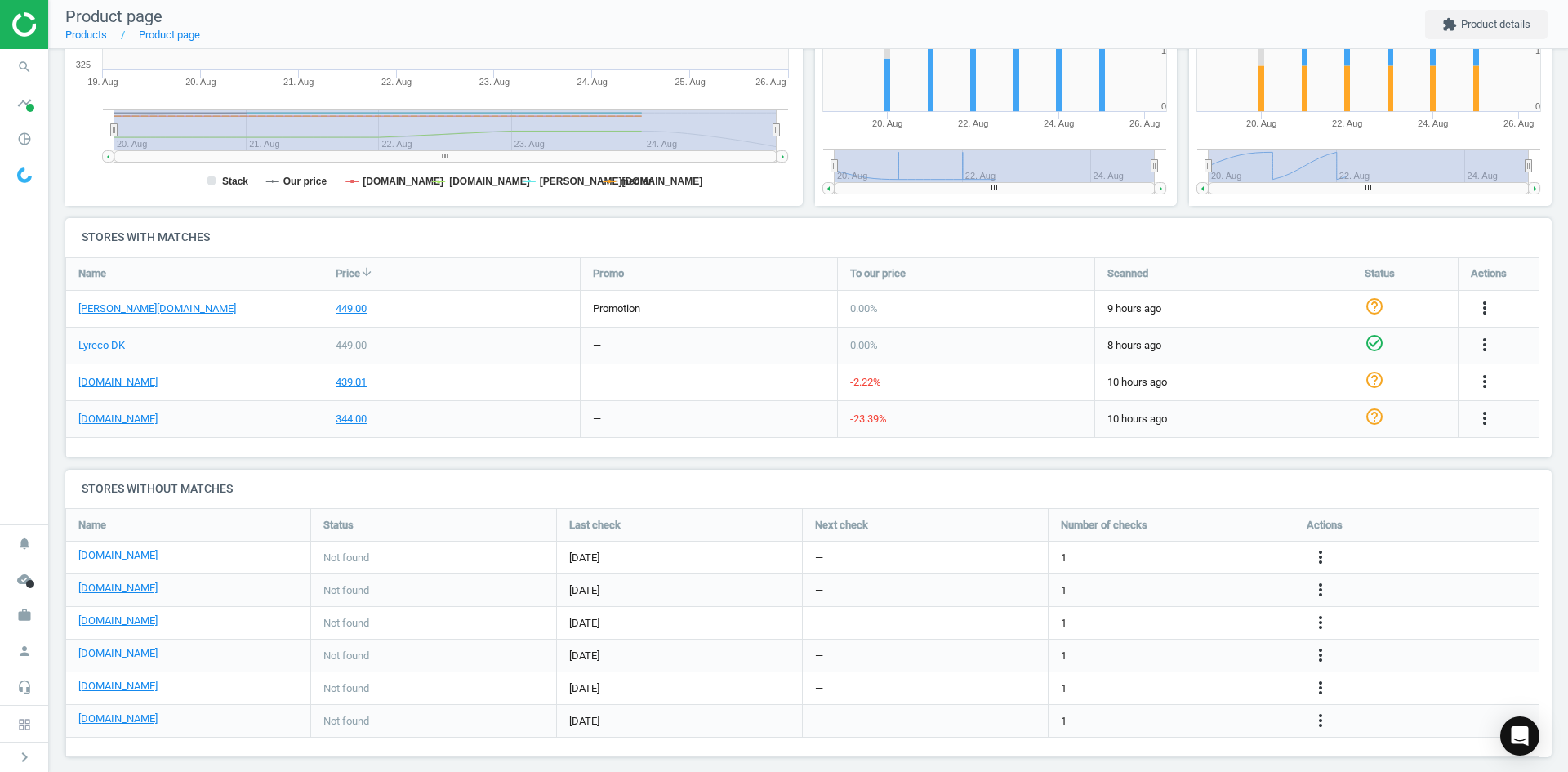
scroll to position [397, 0]
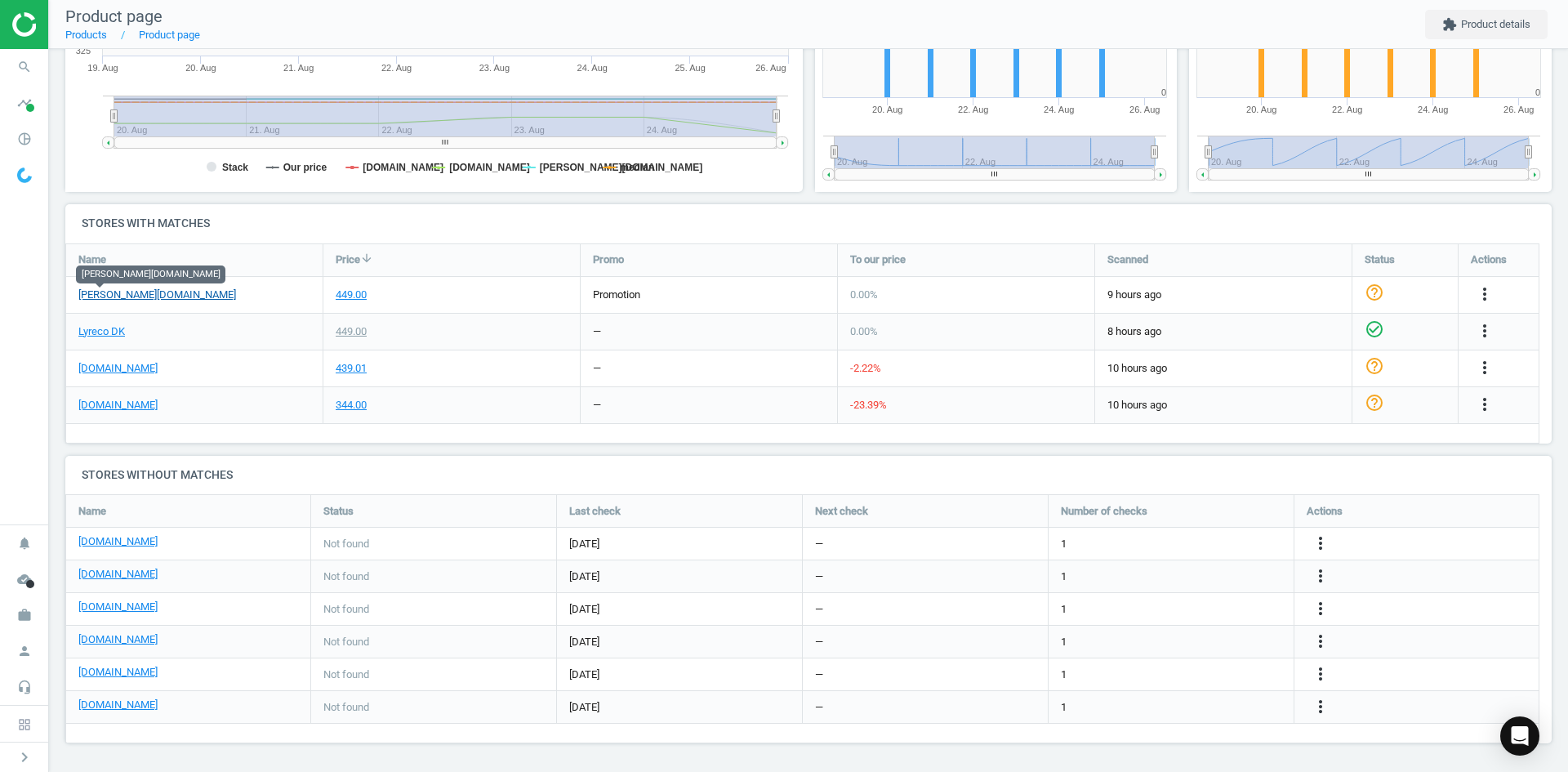
click at [96, 291] on link "[PERSON_NAME][DOMAIN_NAME]" at bounding box center [157, 295] width 158 height 15
click at [121, 369] on link "[DOMAIN_NAME]" at bounding box center [118, 368] width 79 height 15
click at [115, 402] on link "[DOMAIN_NAME]" at bounding box center [118, 405] width 79 height 15
click at [1471, 415] on div "more_vert" at bounding box center [1487, 405] width 32 height 21
click at [1476, 414] on icon "more_vert" at bounding box center [1485, 404] width 19 height 19
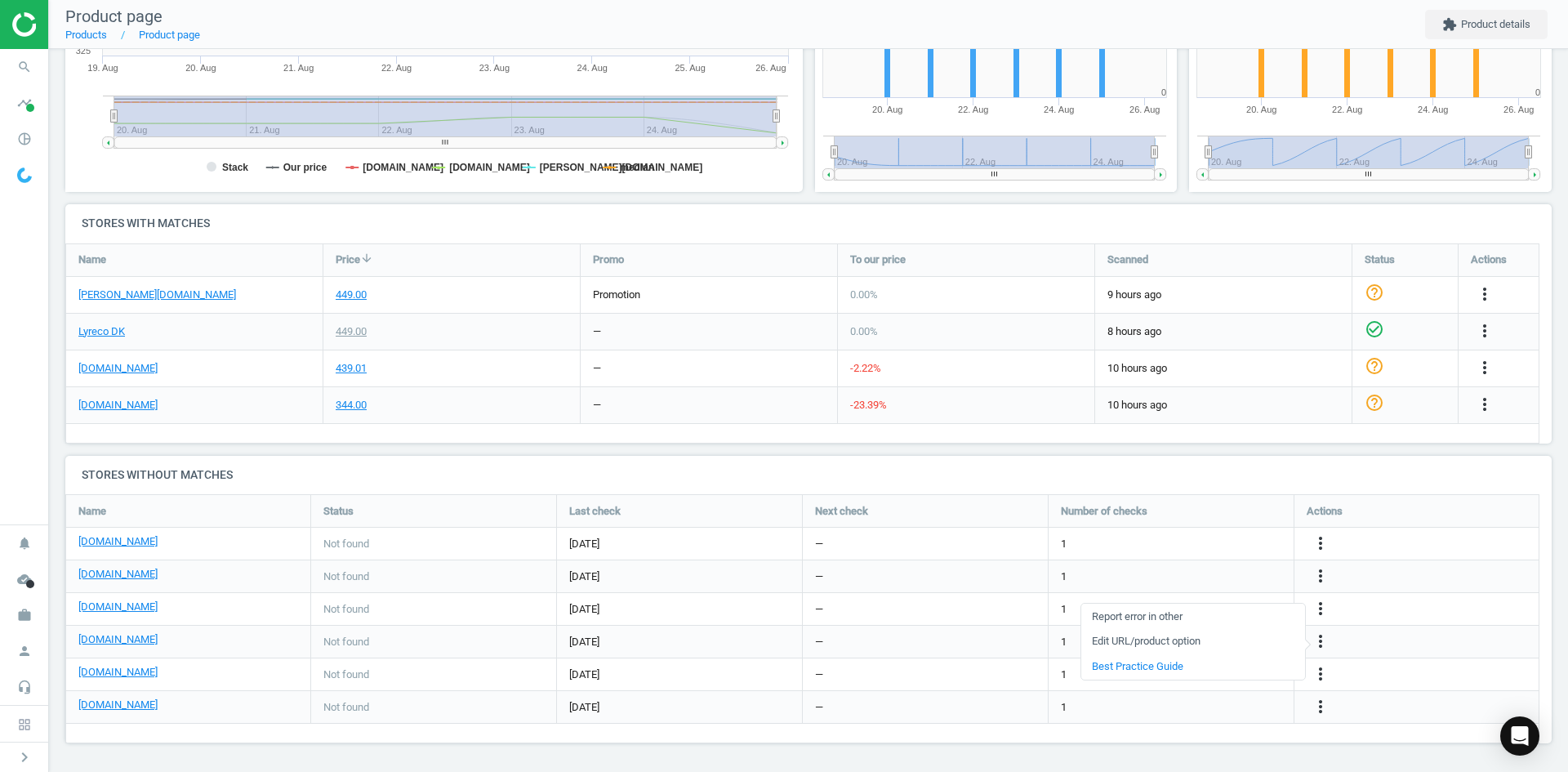
click at [1177, 637] on link "Edit URL/product option" at bounding box center [1193, 641] width 224 height 26
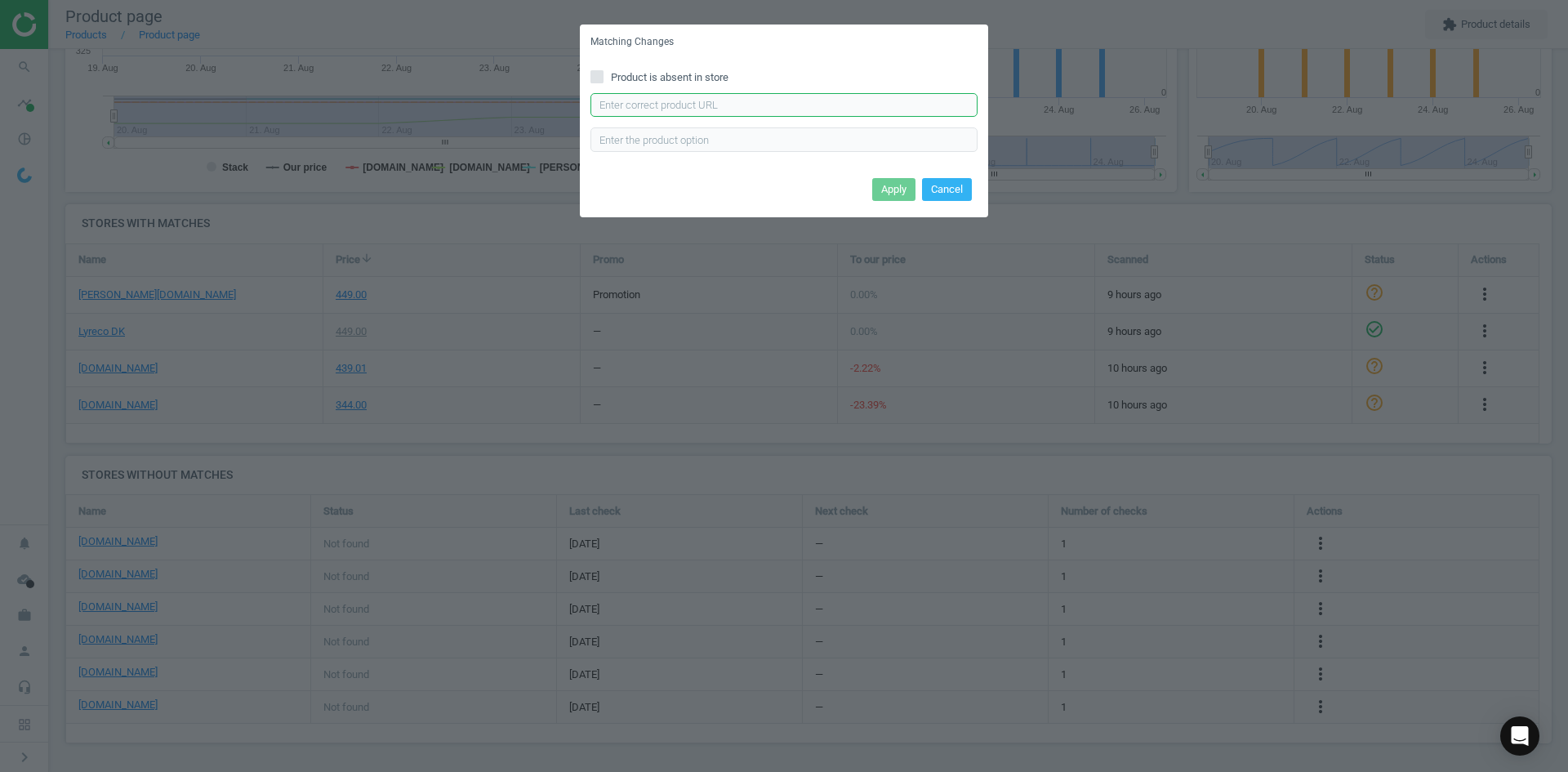
click at [746, 108] on input "text" at bounding box center [784, 106] width 387 height 25
paste input "https://www.kontorsyd.dk/da/informationsramme/inforamme-50x70-cm-selvklaebende-…"
type input "https://www.kontorsyd.dk/da/informationsramme/inforamme-50x70-cm-selvklaebende-…"
click at [895, 193] on button "Apply" at bounding box center [894, 189] width 43 height 23
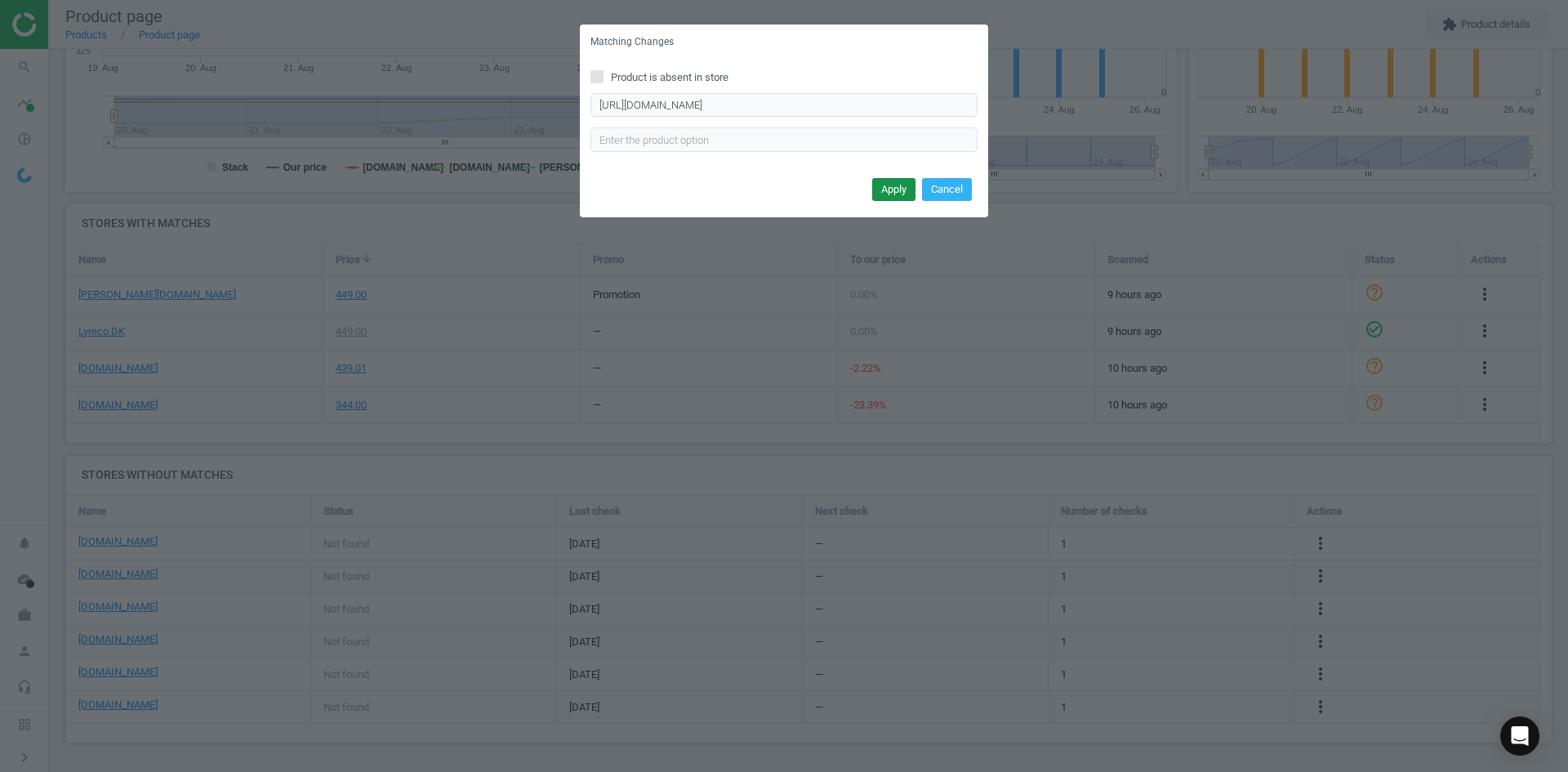
scroll to position [0, 0]
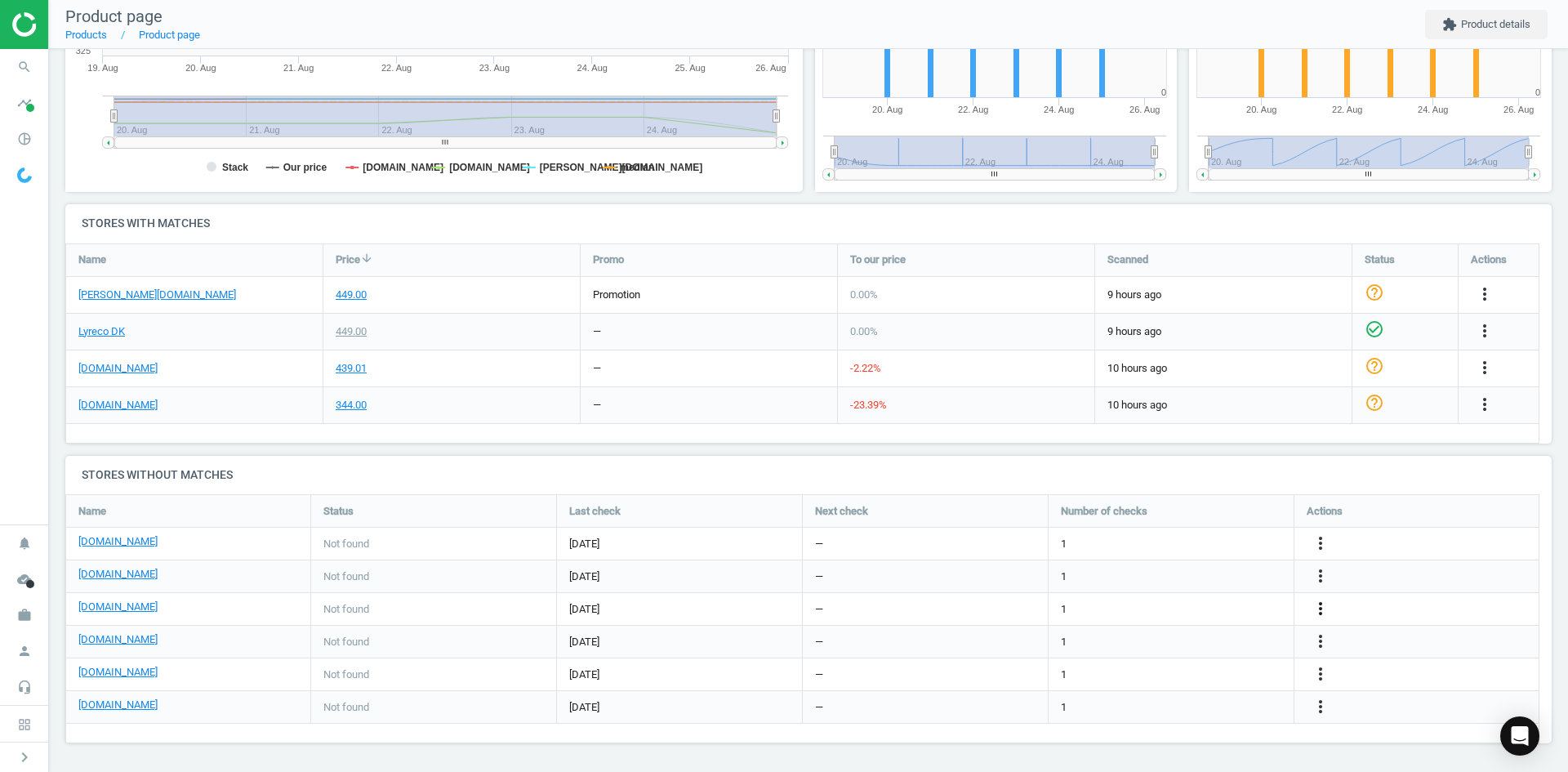
click at [1476, 378] on icon "more_vert" at bounding box center [1485, 367] width 19 height 19
click at [1153, 604] on link "Edit URL/product option" at bounding box center [1193, 608] width 224 height 26
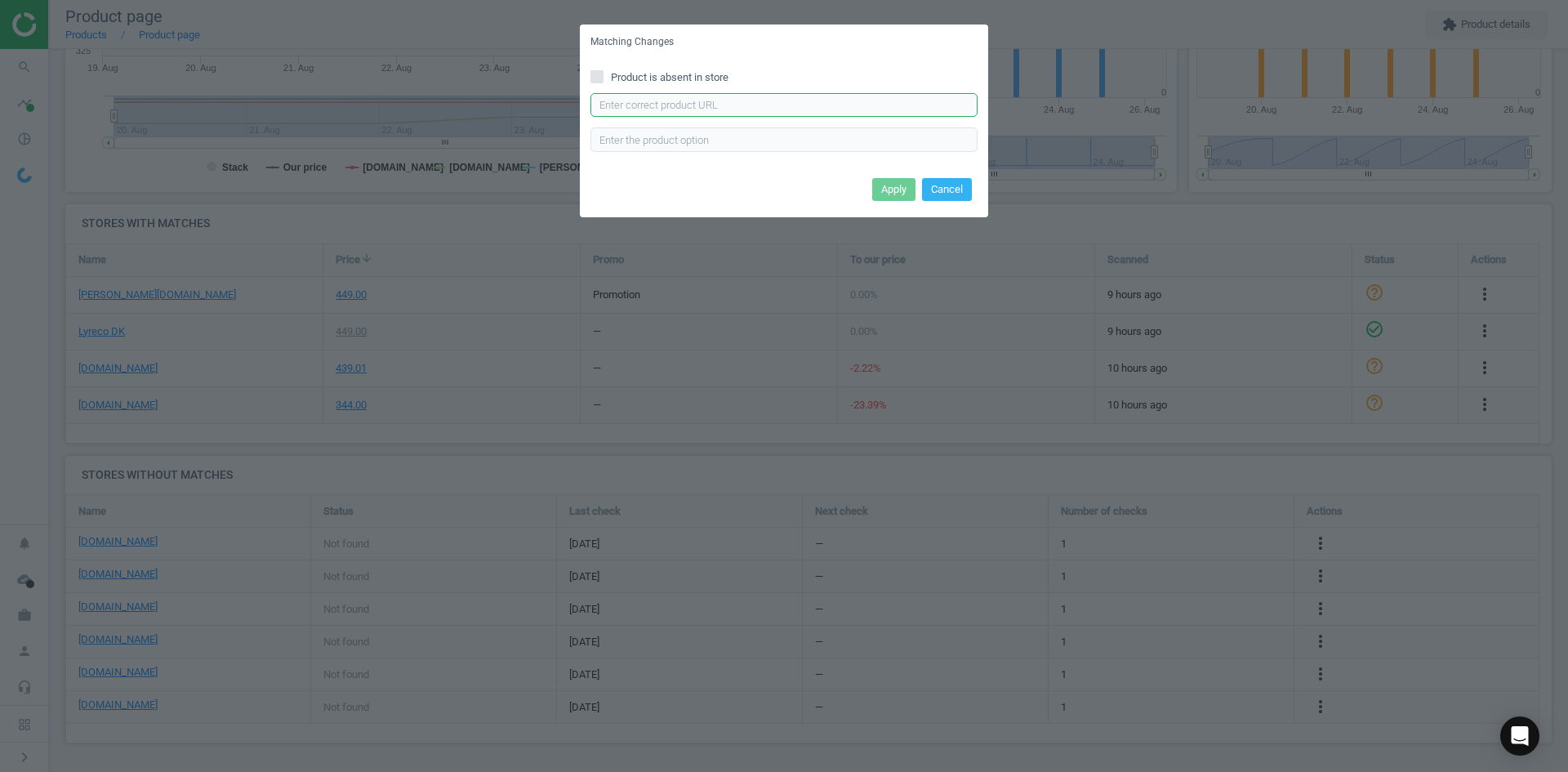
click at [790, 110] on input "text" at bounding box center [784, 106] width 387 height 25
paste input "https://www.linds.dk/skilt-duraframe-poster-sun-50x70cm-soelv-1stpkt/"
type input "https://www.linds.dk/skilt-duraframe-poster-sun-50x70cm-soelv-1stpkt/"
drag, startPoint x: 896, startPoint y: 188, endPoint x: 1036, endPoint y: 17, distance: 221.0
click at [906, 185] on button "Apply" at bounding box center [894, 189] width 43 height 23
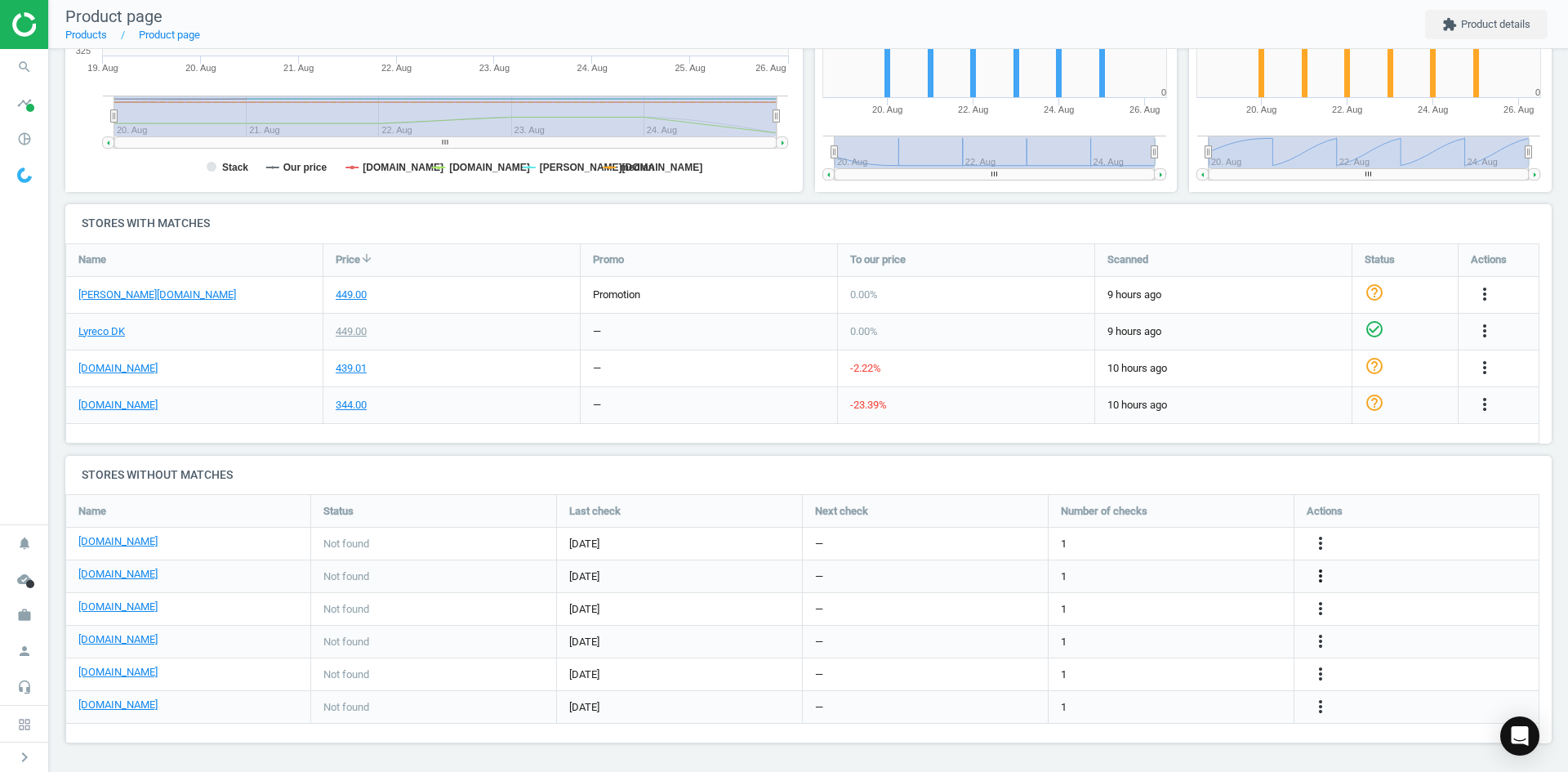
click at [1320, 571] on icon "more_vert" at bounding box center [1321, 576] width 19 height 19
click at [1172, 575] on link "Edit URL/product option" at bounding box center [1193, 576] width 224 height 26
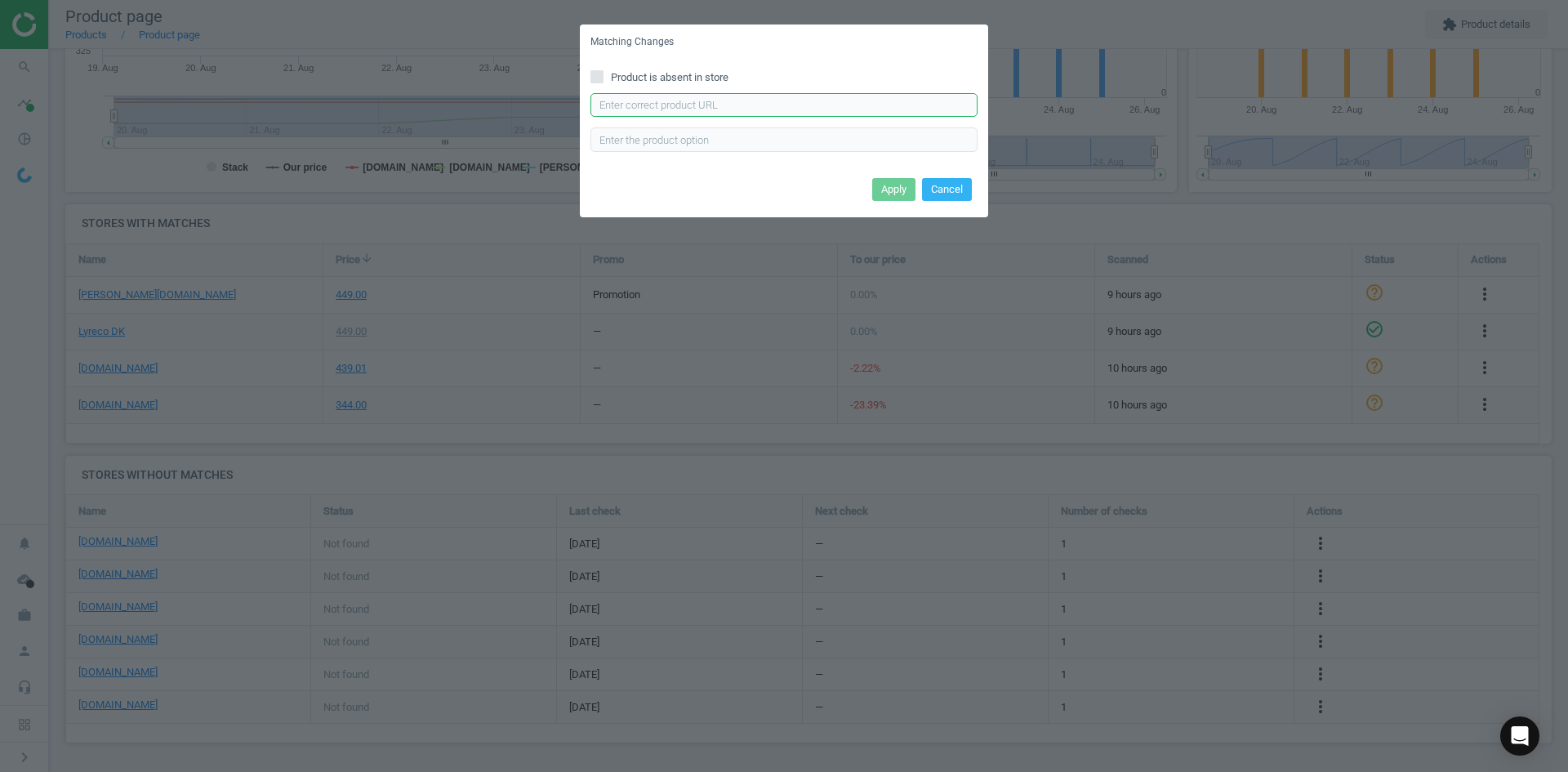
drag, startPoint x: 796, startPoint y: 107, endPoint x: 799, endPoint y: 118, distance: 11.4
click at [795, 106] on input "text" at bounding box center [784, 106] width 387 height 25
paste input "https://www.grafical.dk/produkt/poster-duraframe-50x70cm-soelv-soelv-1.html"
type input "https://www.grafical.dk/produkt/poster-duraframe-50x70cm-soelv-soelv-1.html"
click at [903, 199] on button "Apply" at bounding box center [894, 189] width 43 height 23
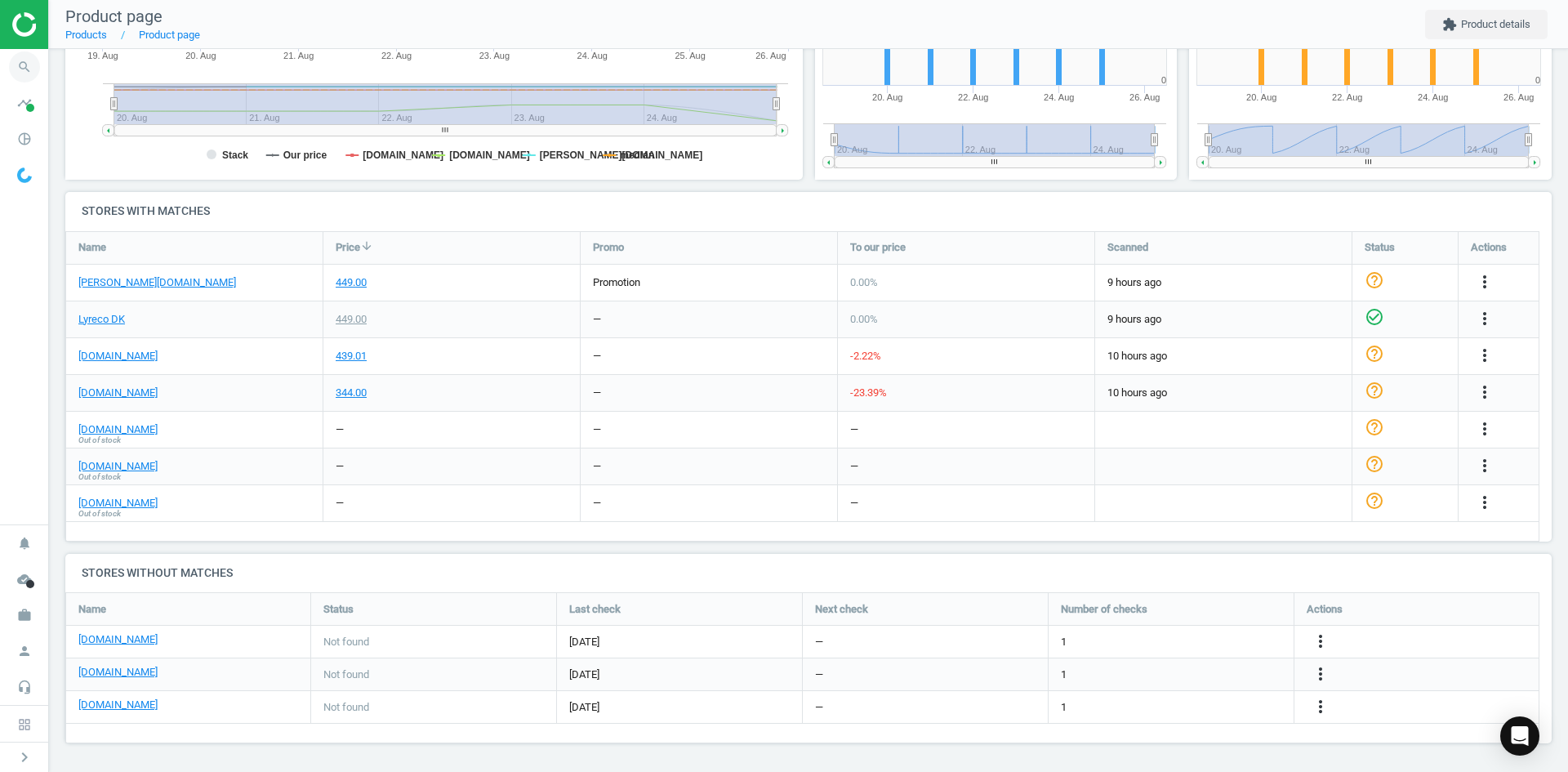
click at [17, 77] on icon "search" at bounding box center [24, 66] width 31 height 31
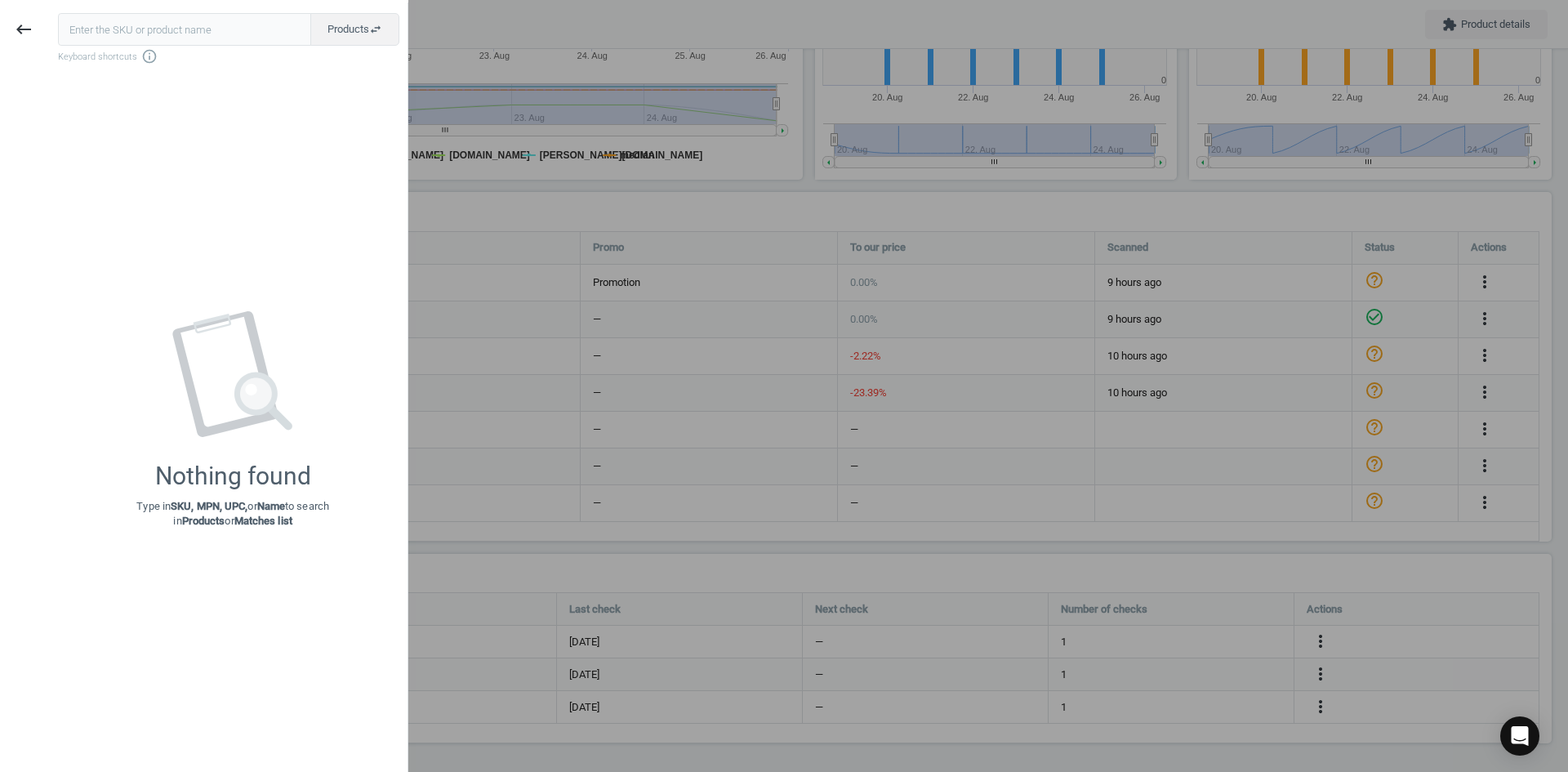
click at [130, 37] on input "text" at bounding box center [185, 29] width 254 height 33
type input "15781522"
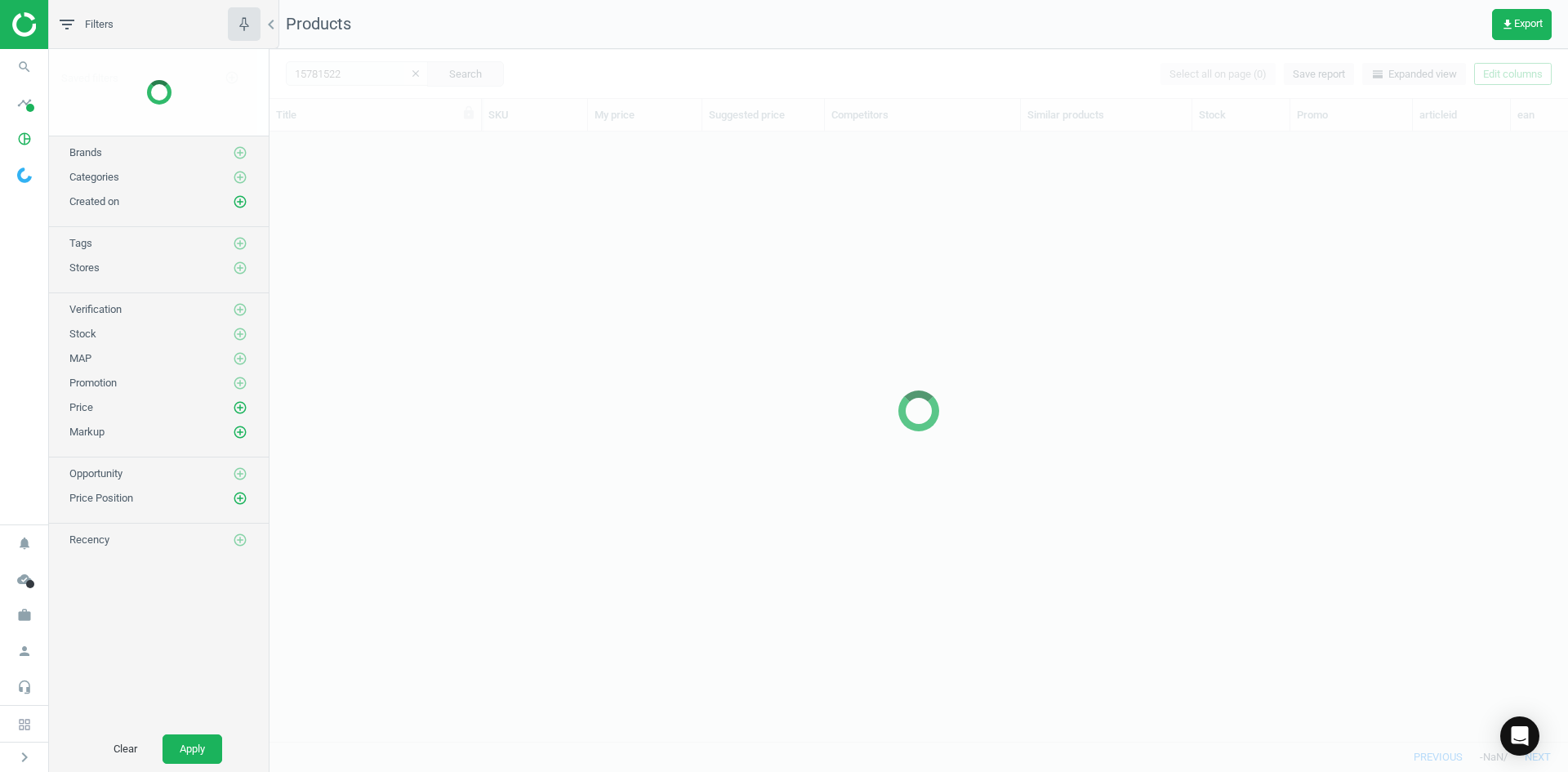
scroll to position [585, 1286]
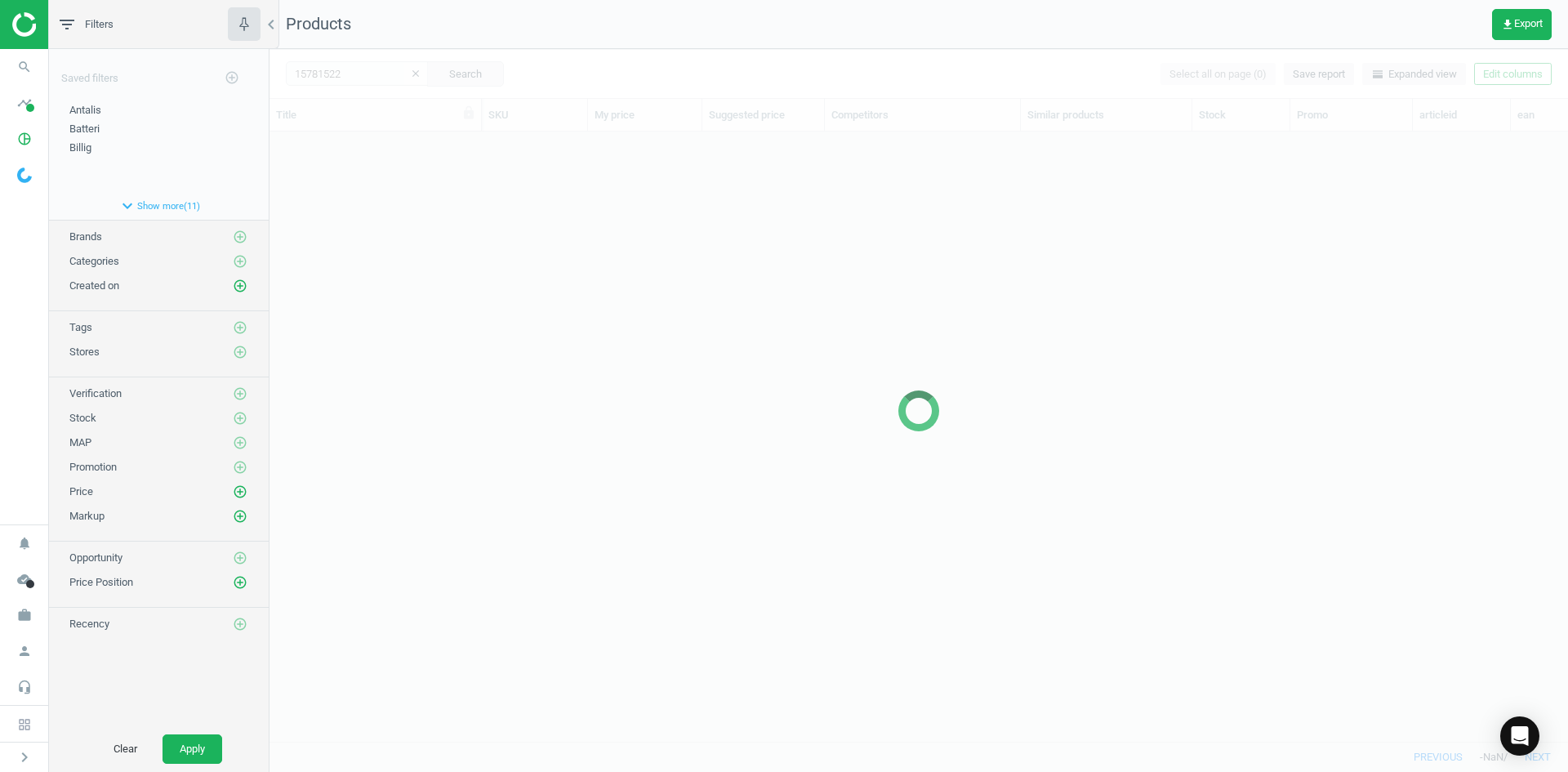
click at [447, 241] on div at bounding box center [918, 410] width 1299 height 723
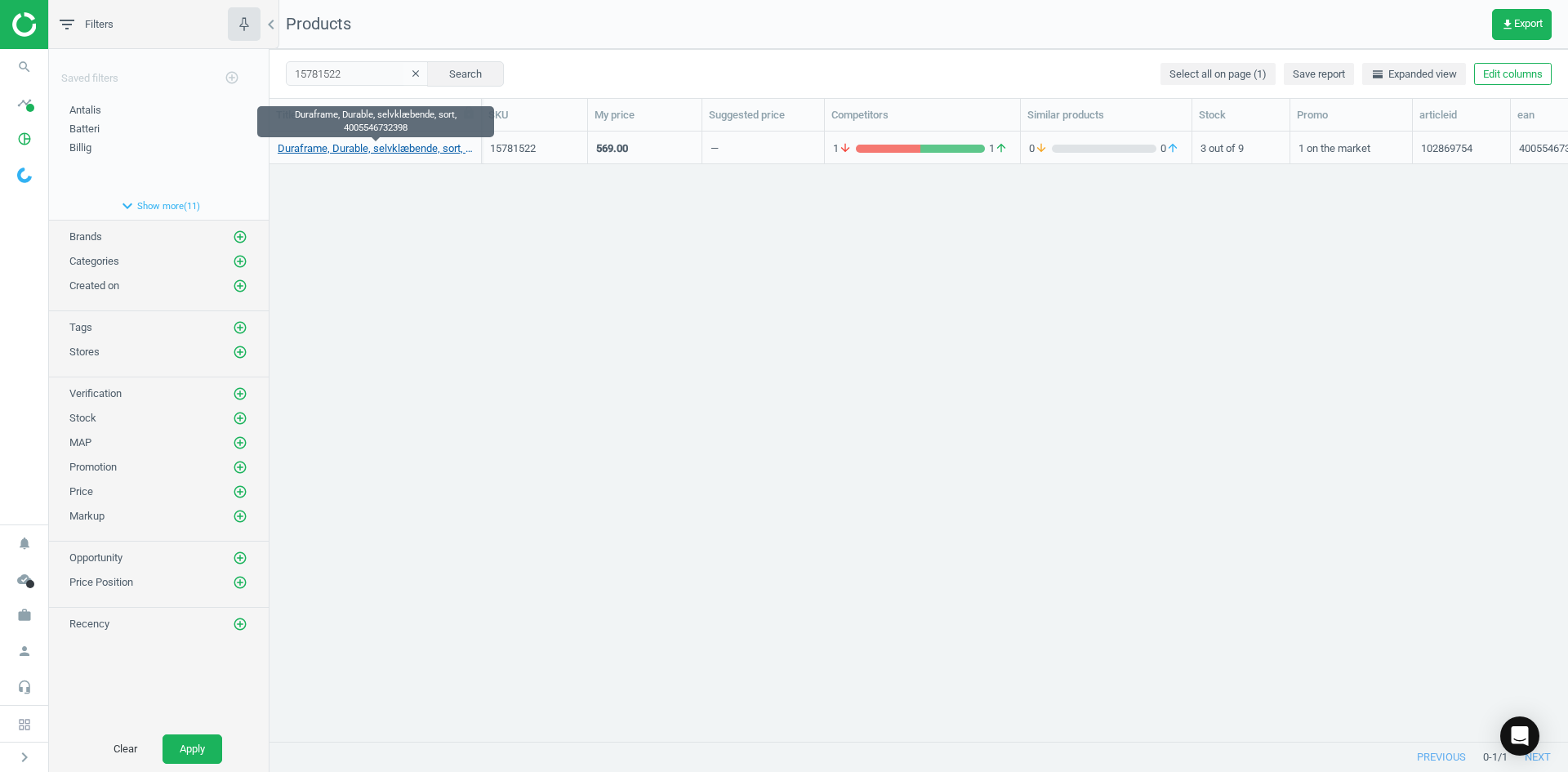
click at [392, 150] on link "Duraframe, Durable, selvklæbende, sort, 4005546732398" at bounding box center [375, 149] width 195 height 15
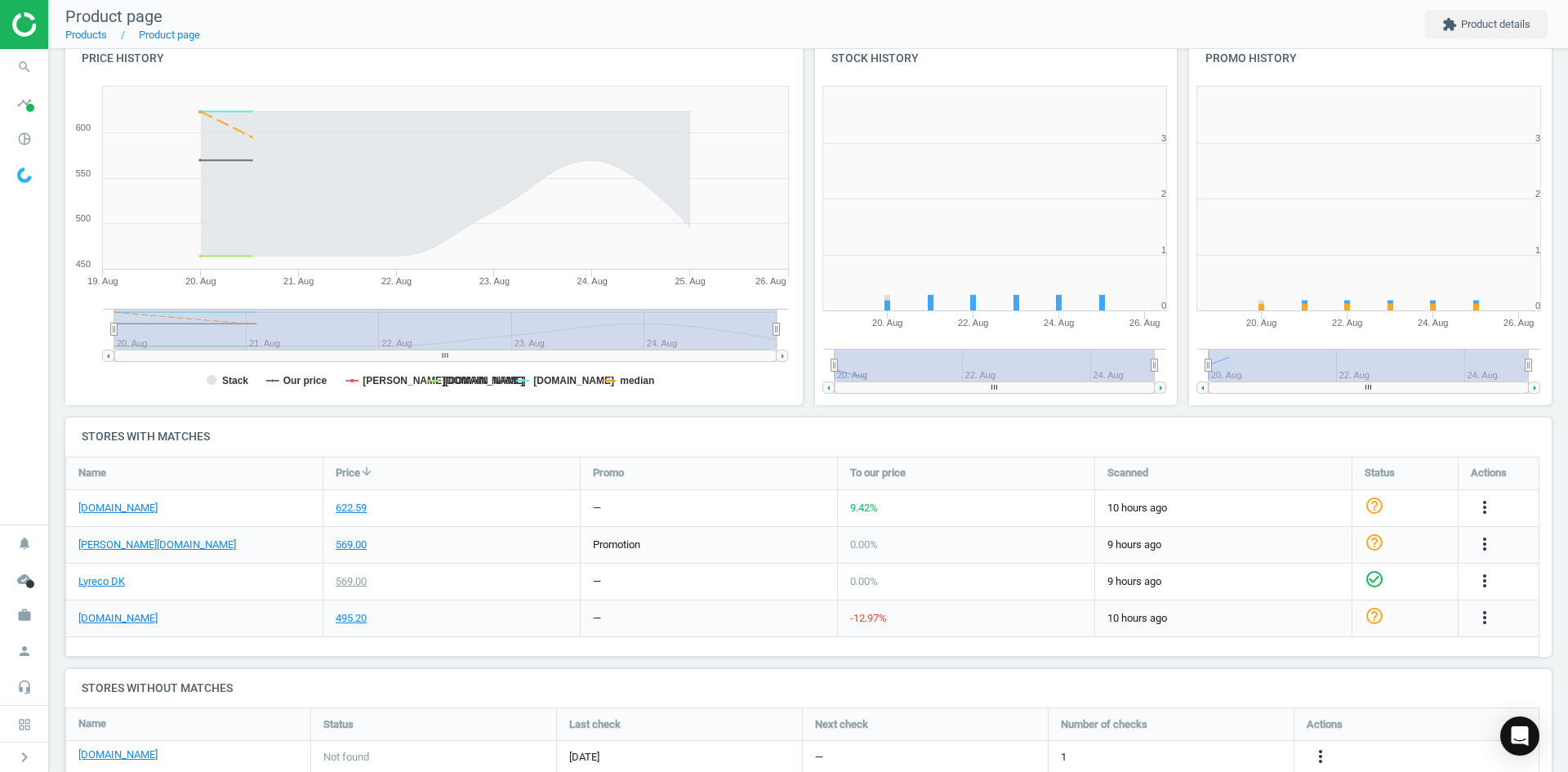
scroll to position [352, 756]
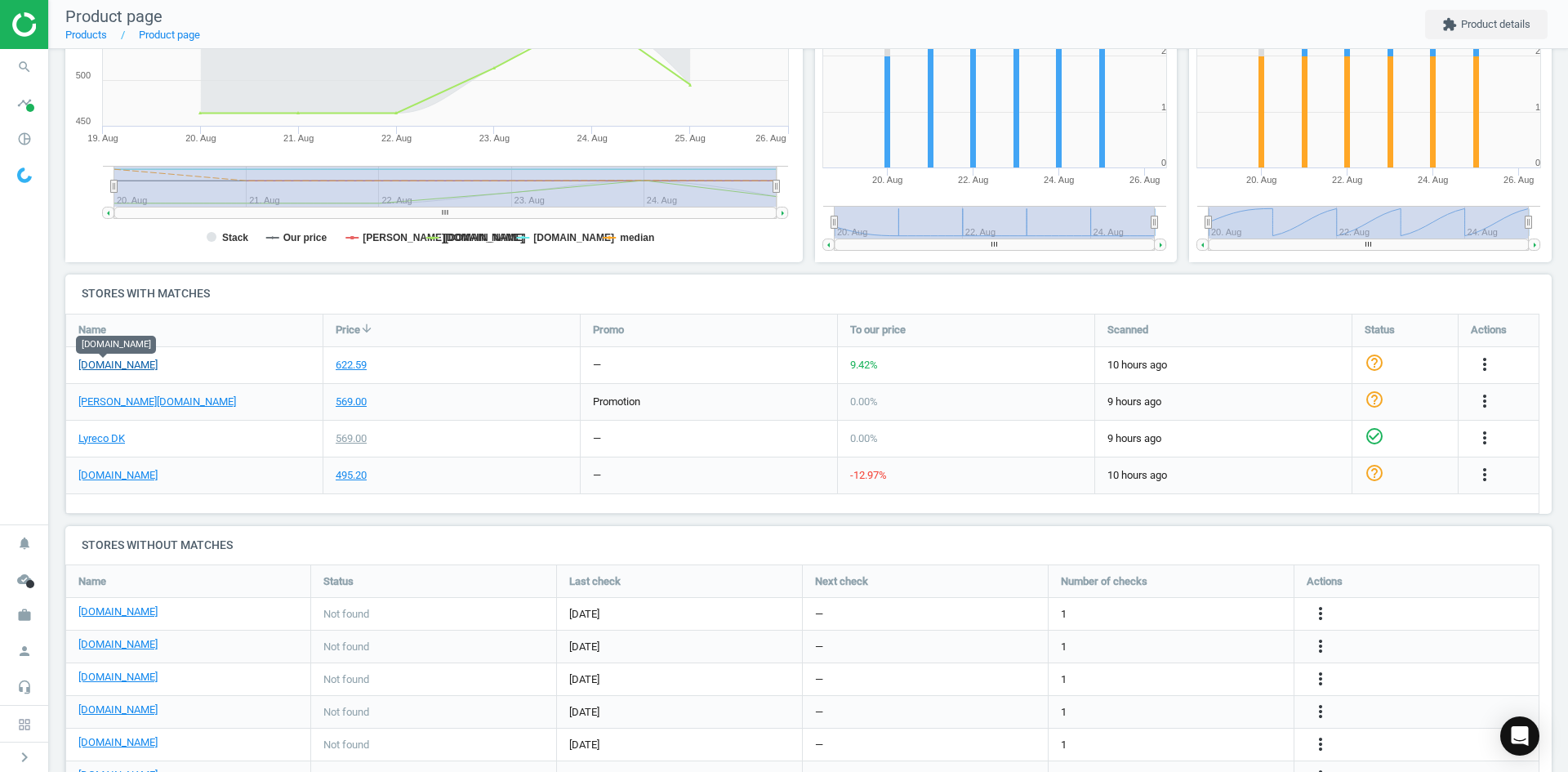
click at [103, 369] on link "[DOMAIN_NAME]" at bounding box center [118, 364] width 79 height 15
click at [95, 402] on link "[PERSON_NAME][DOMAIN_NAME]" at bounding box center [157, 401] width 158 height 15
click at [1500, 401] on div "more_vert" at bounding box center [1487, 401] width 32 height 21
click at [1482, 400] on icon "more_vert" at bounding box center [1485, 401] width 19 height 19
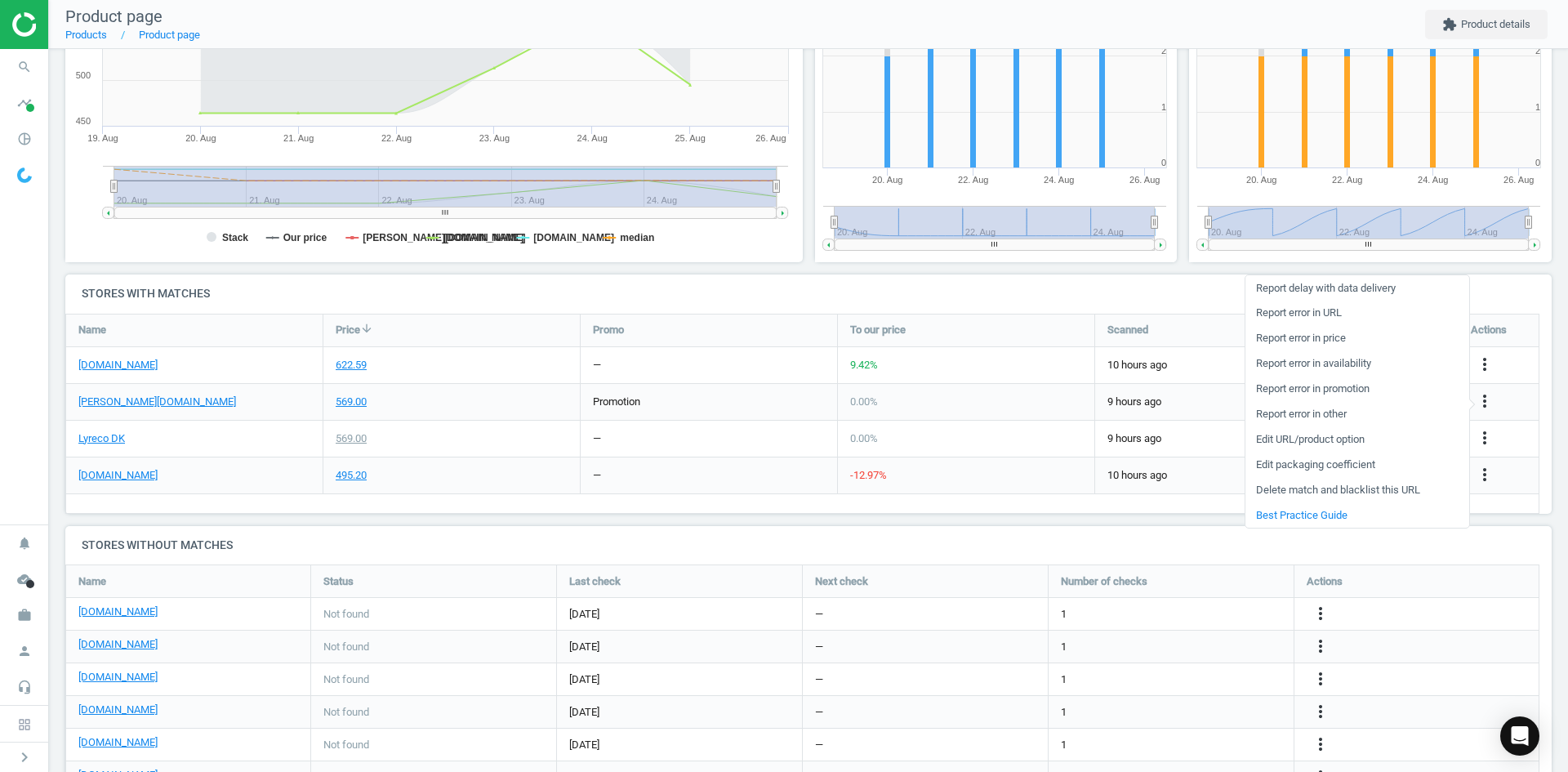
click at [781, 275] on h4 "Stores with matches" at bounding box center [808, 294] width 1487 height 39
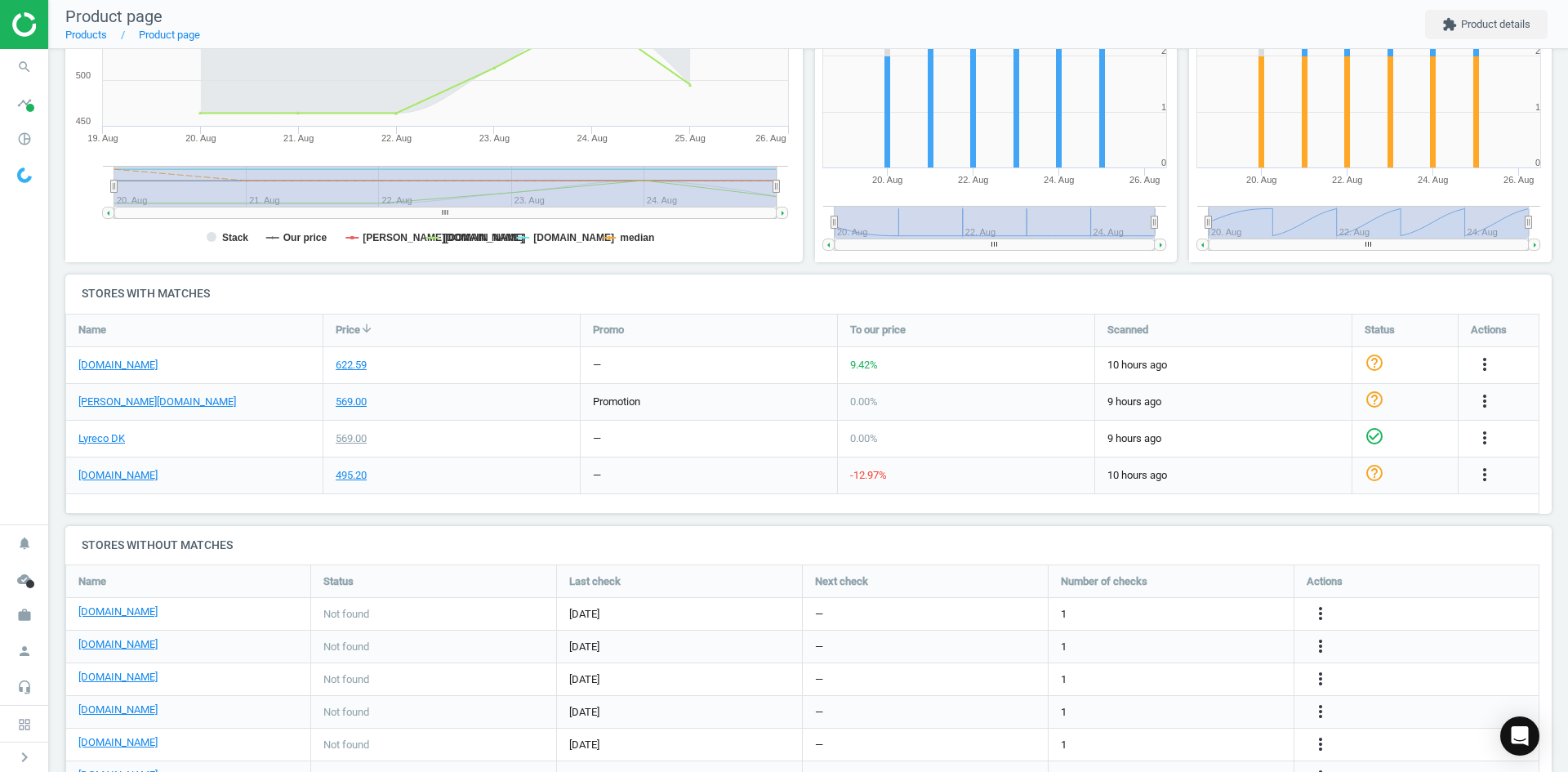
scroll to position [0, 0]
click at [114, 360] on link "[DOMAIN_NAME]" at bounding box center [118, 364] width 79 height 15
click at [114, 476] on link "[DOMAIN_NAME]" at bounding box center [118, 475] width 79 height 15
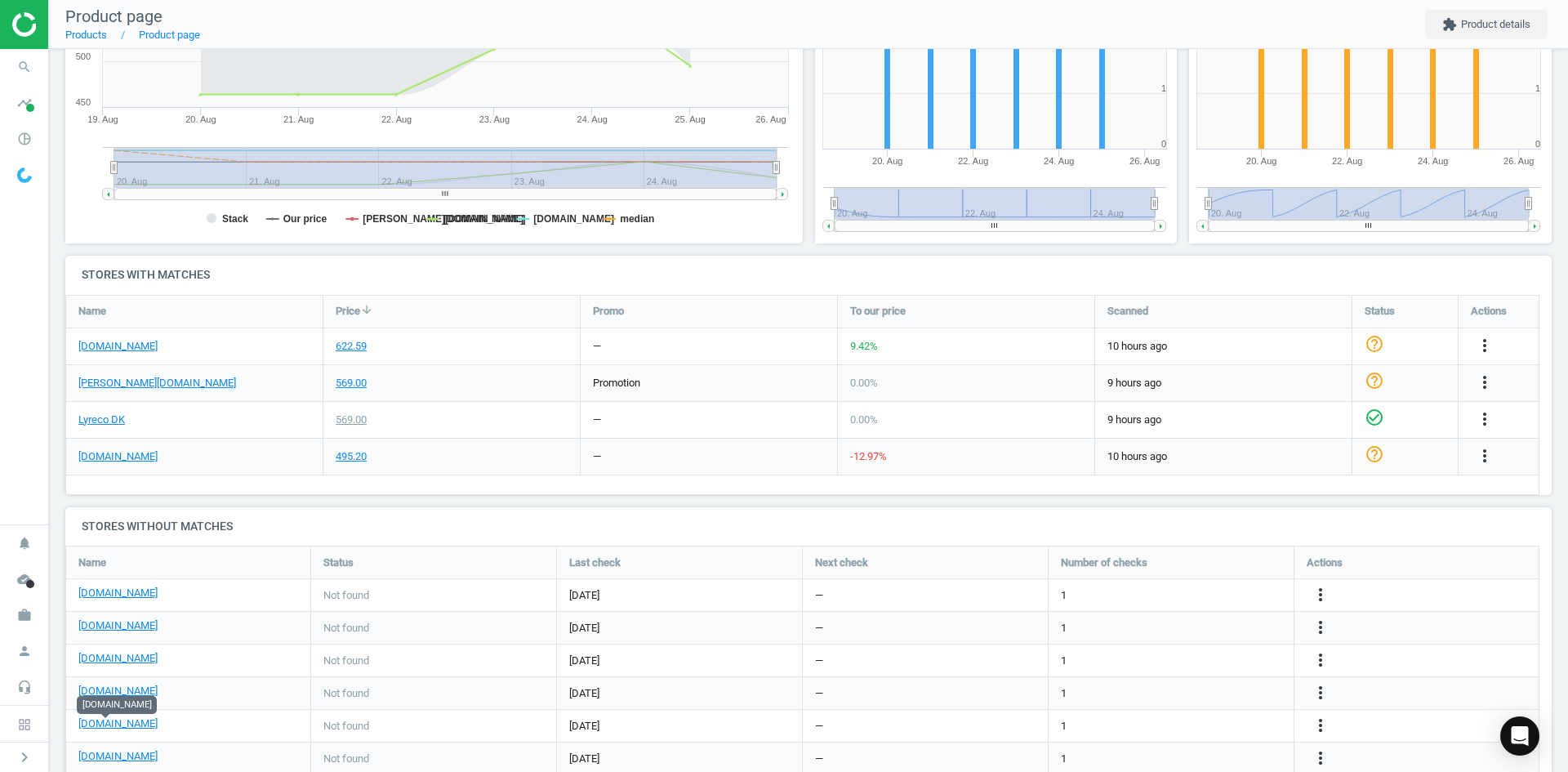
scroll to position [397, 0]
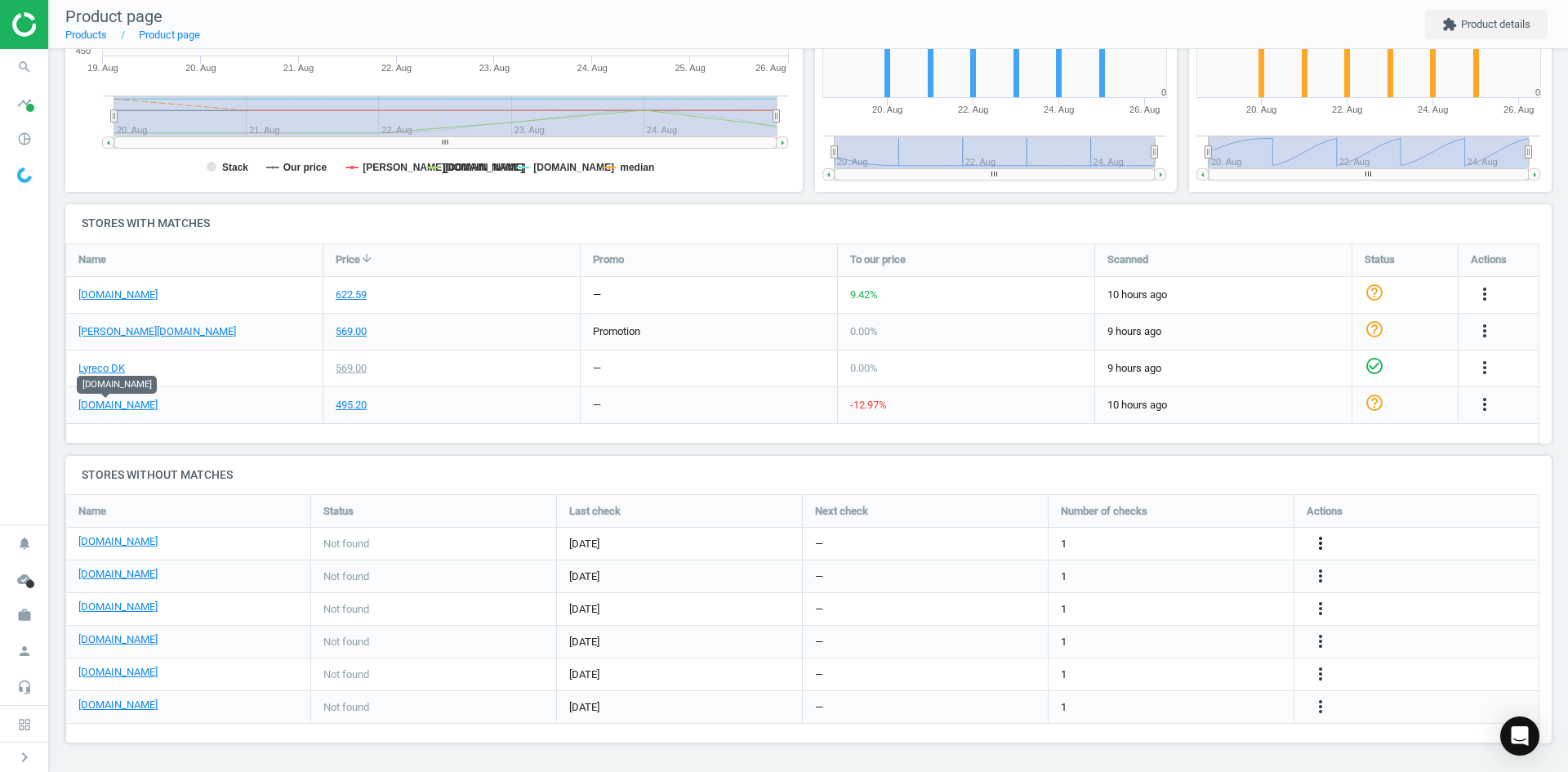
click at [1476, 378] on icon "more_vert" at bounding box center [1485, 367] width 19 height 19
click at [1204, 548] on link "Edit URL/product option" at bounding box center [1193, 543] width 224 height 26
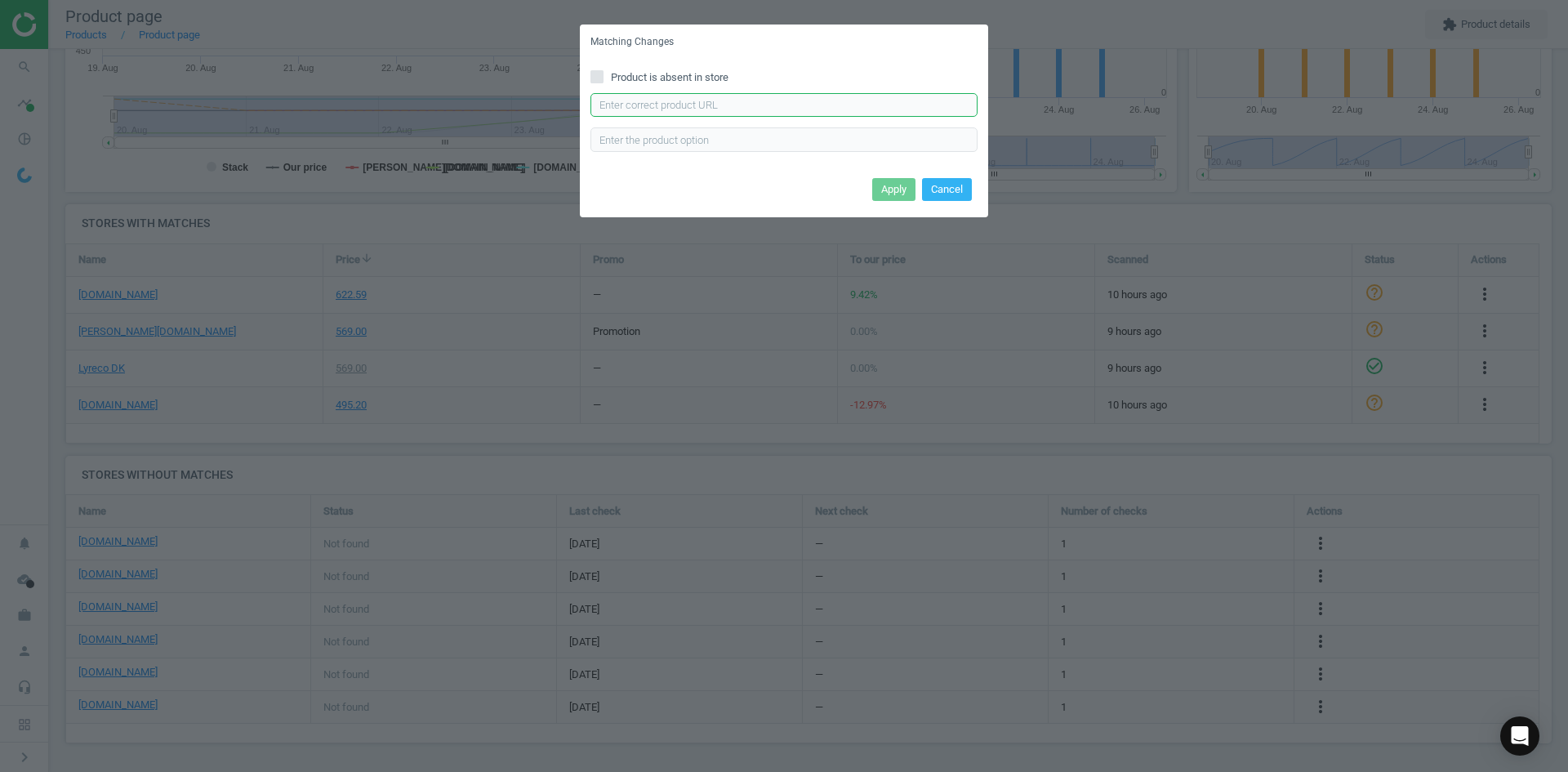
drag, startPoint x: 821, startPoint y: 105, endPoint x: 824, endPoint y: 115, distance: 10.4
click at [821, 105] on input "text" at bounding box center [784, 106] width 387 height 25
paste input "[URL][DOMAIN_NAME]"
type input "[URL][DOMAIN_NAME]"
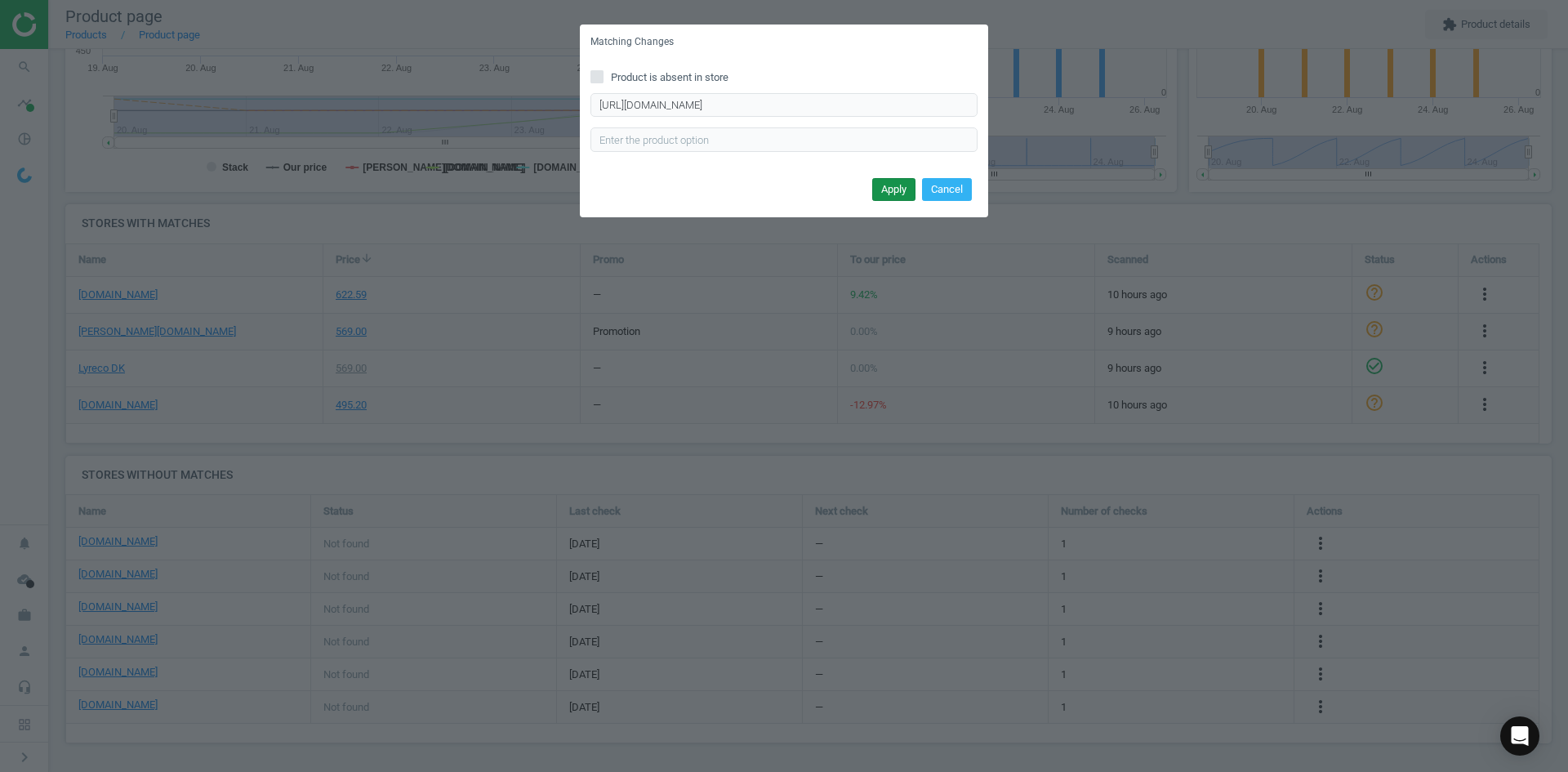
click at [882, 184] on button "Apply" at bounding box center [894, 189] width 43 height 23
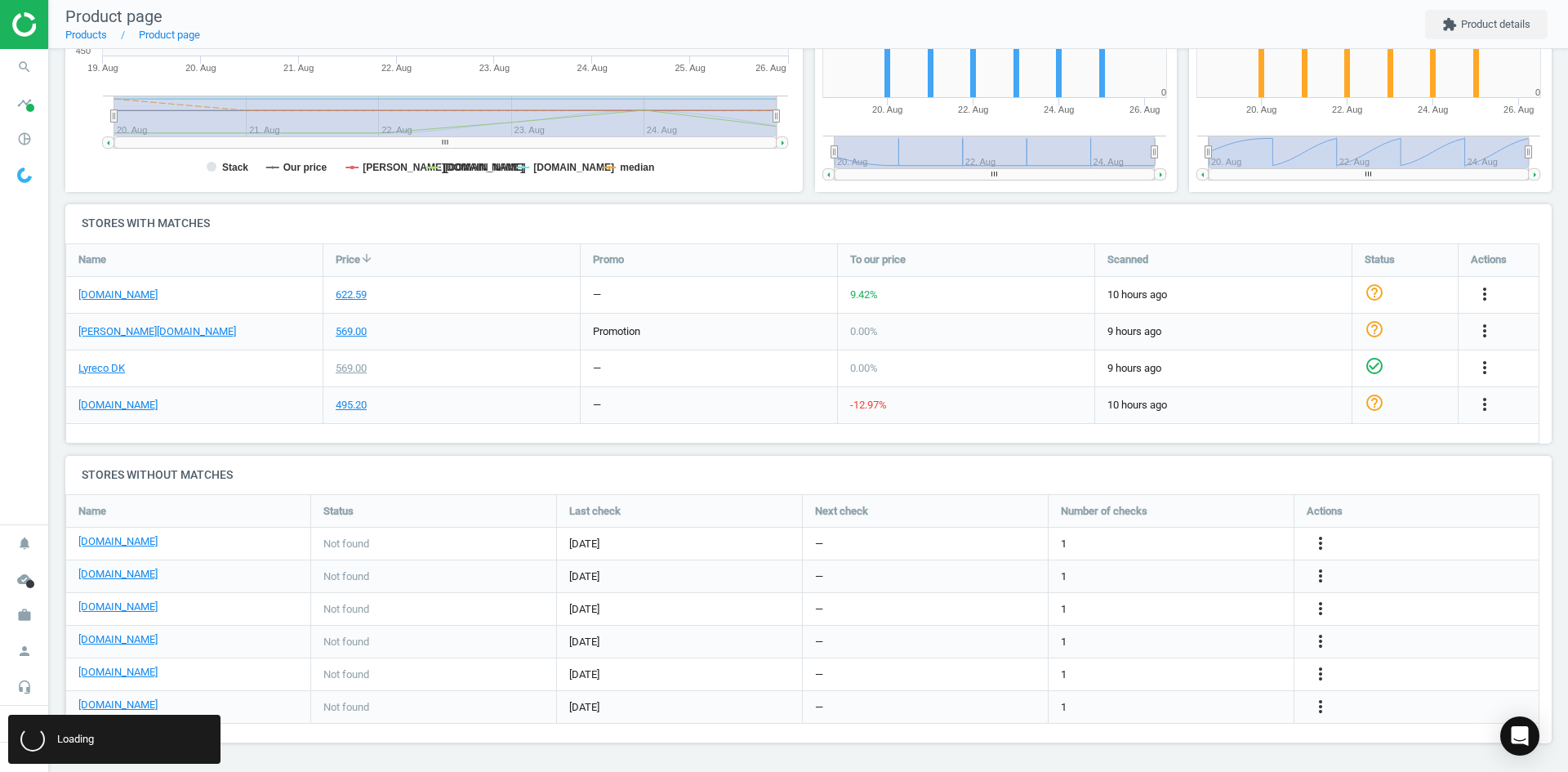
scroll to position [0, 0]
click at [1476, 414] on icon "more_vert" at bounding box center [1485, 404] width 19 height 19
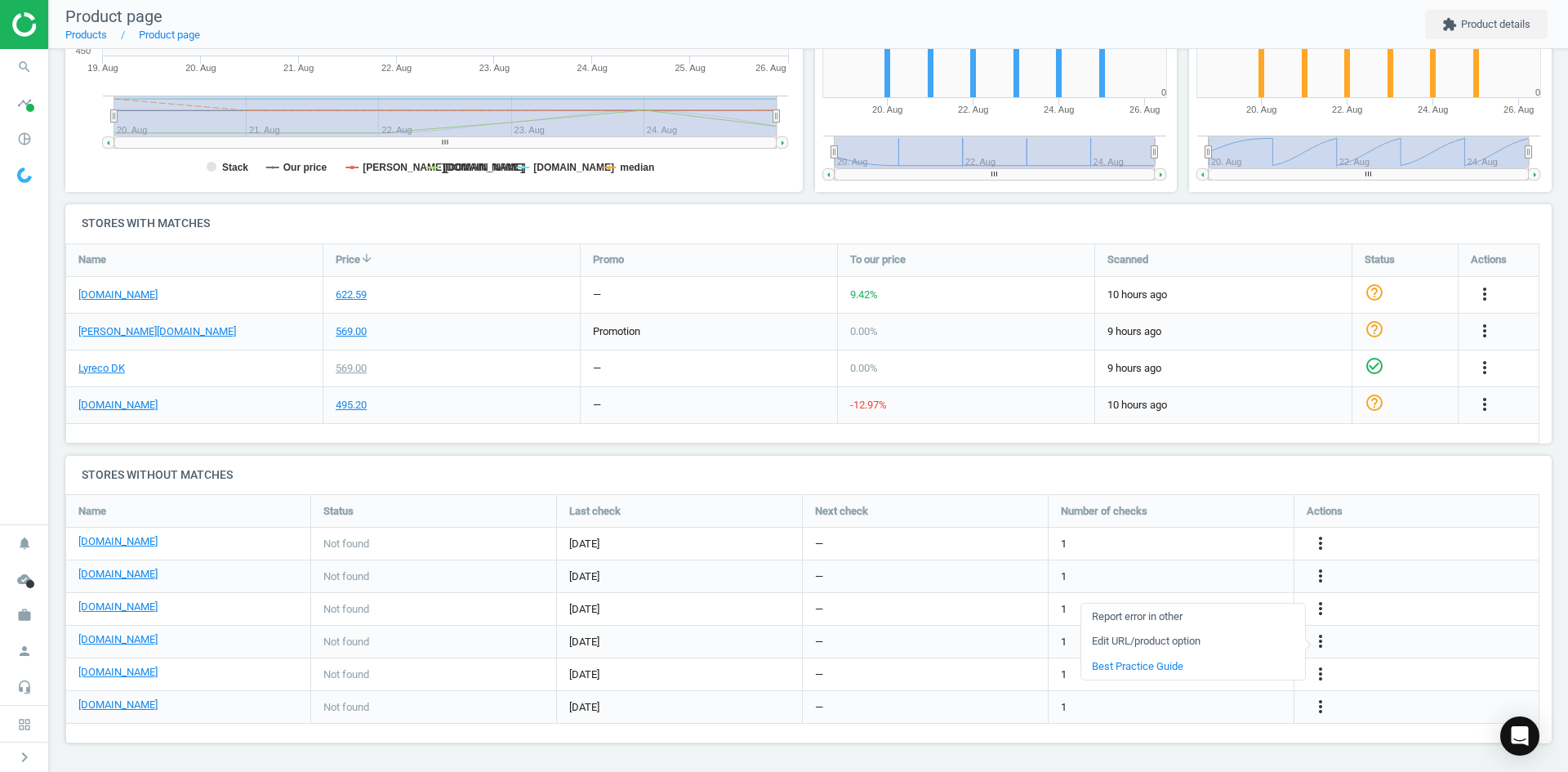
click at [1201, 640] on link "Edit URL/product option" at bounding box center [1193, 641] width 224 height 26
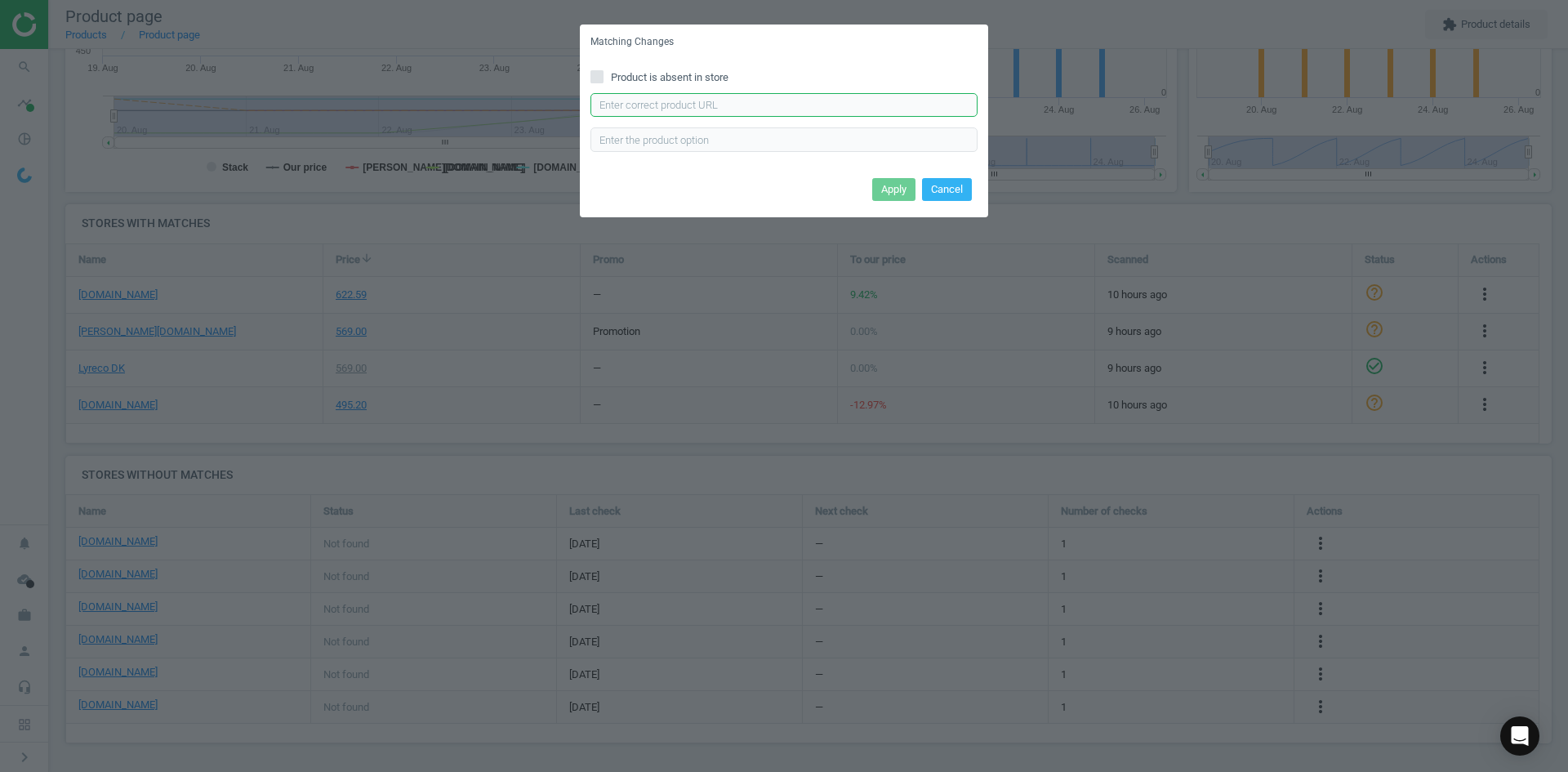
click at [725, 107] on input "text" at bounding box center [784, 106] width 387 height 25
paste input "https://www.kontorsyd.dk/da/informationsramme/inforamme-70x100-cm-selvklaebende…"
type input "https://www.kontorsyd.dk/da/informationsramme/inforamme-70x100-cm-selvklaebende…"
click at [885, 175] on div "Apply Cancel" at bounding box center [784, 195] width 409 height 44
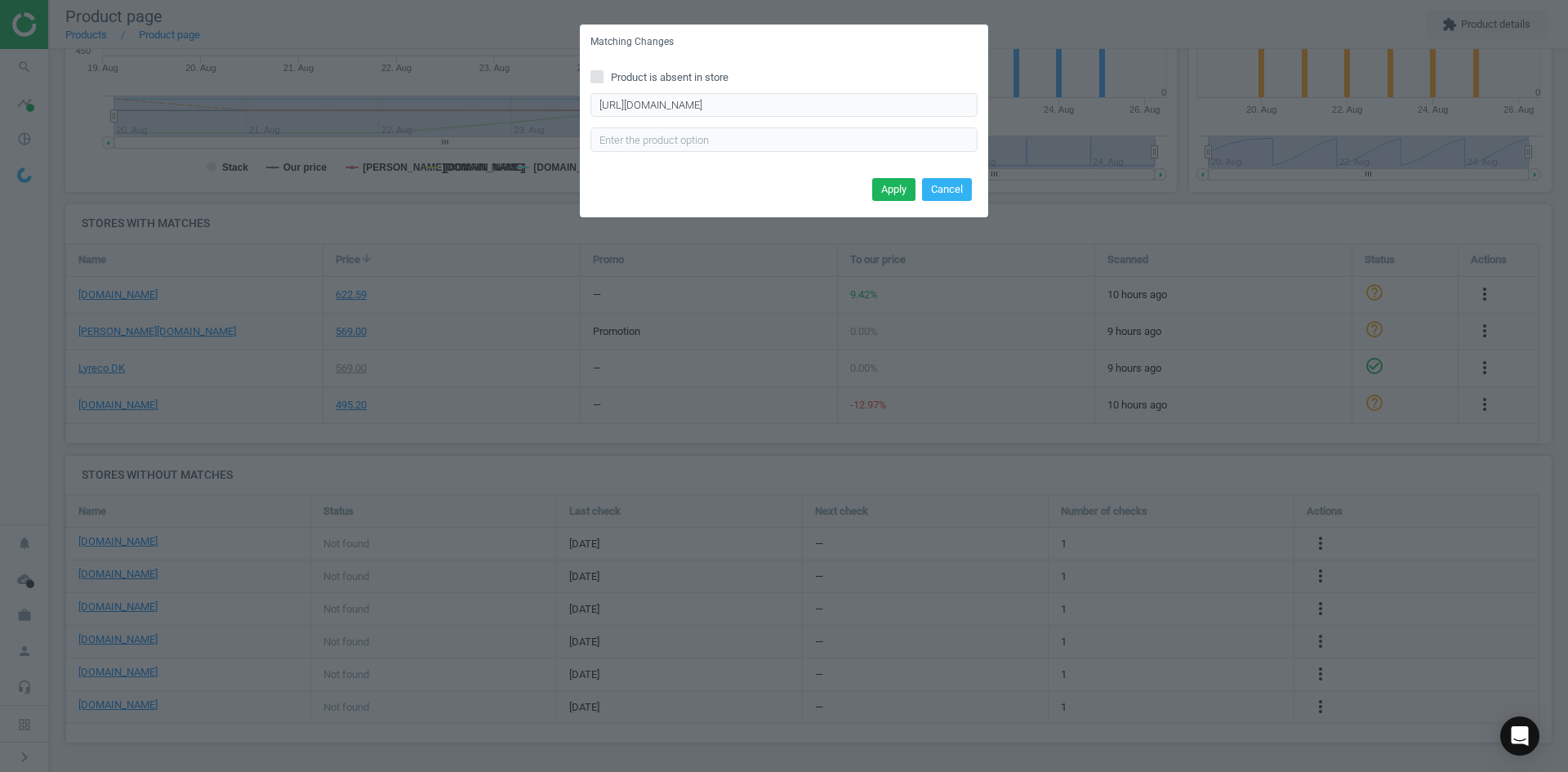
scroll to position [0, 0]
click at [884, 186] on button "Apply" at bounding box center [894, 189] width 43 height 23
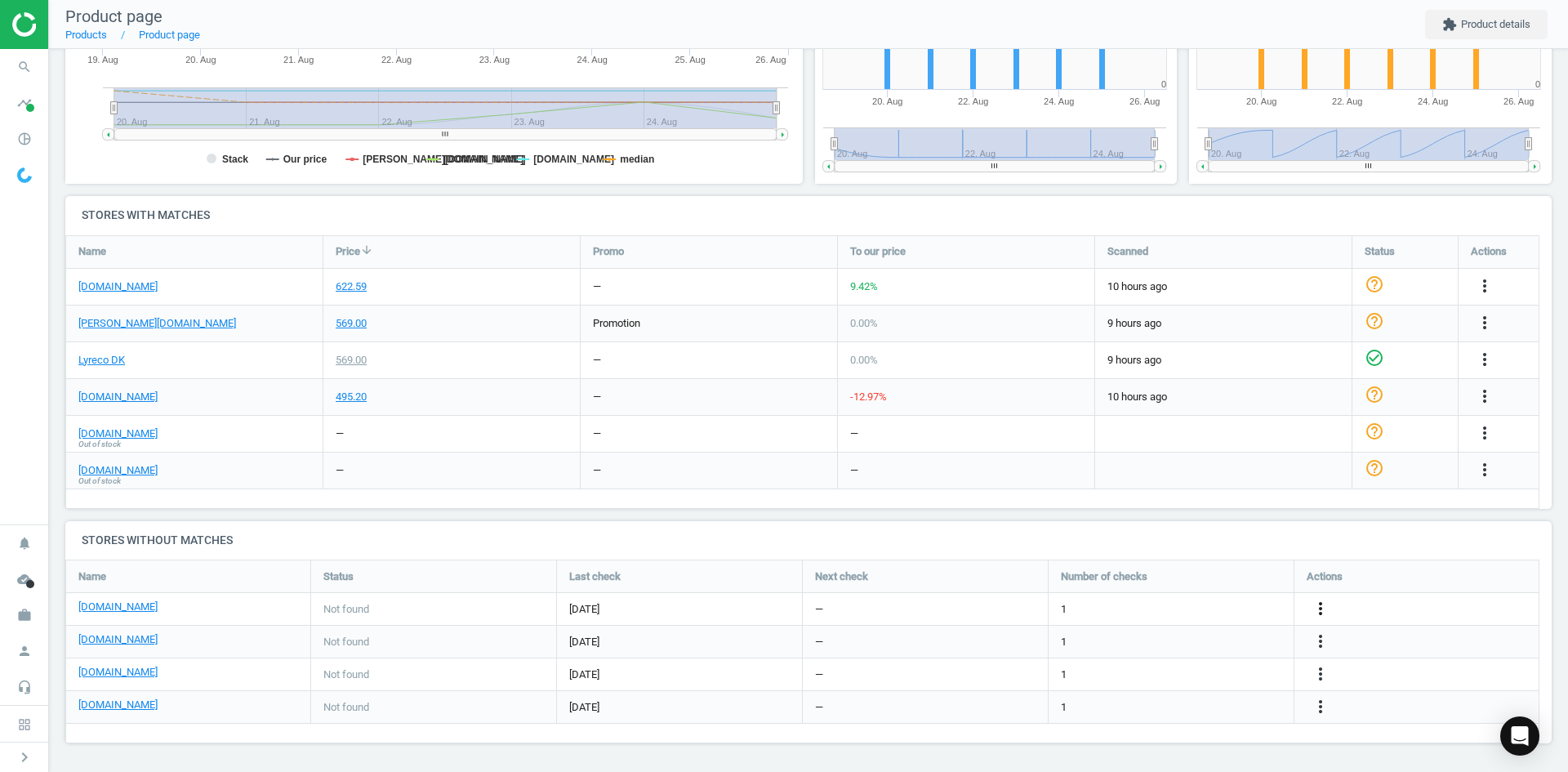
click at [1476, 369] on icon "more_vert" at bounding box center [1485, 359] width 19 height 19
click at [1182, 611] on link "Edit URL/product option" at bounding box center [1193, 608] width 224 height 26
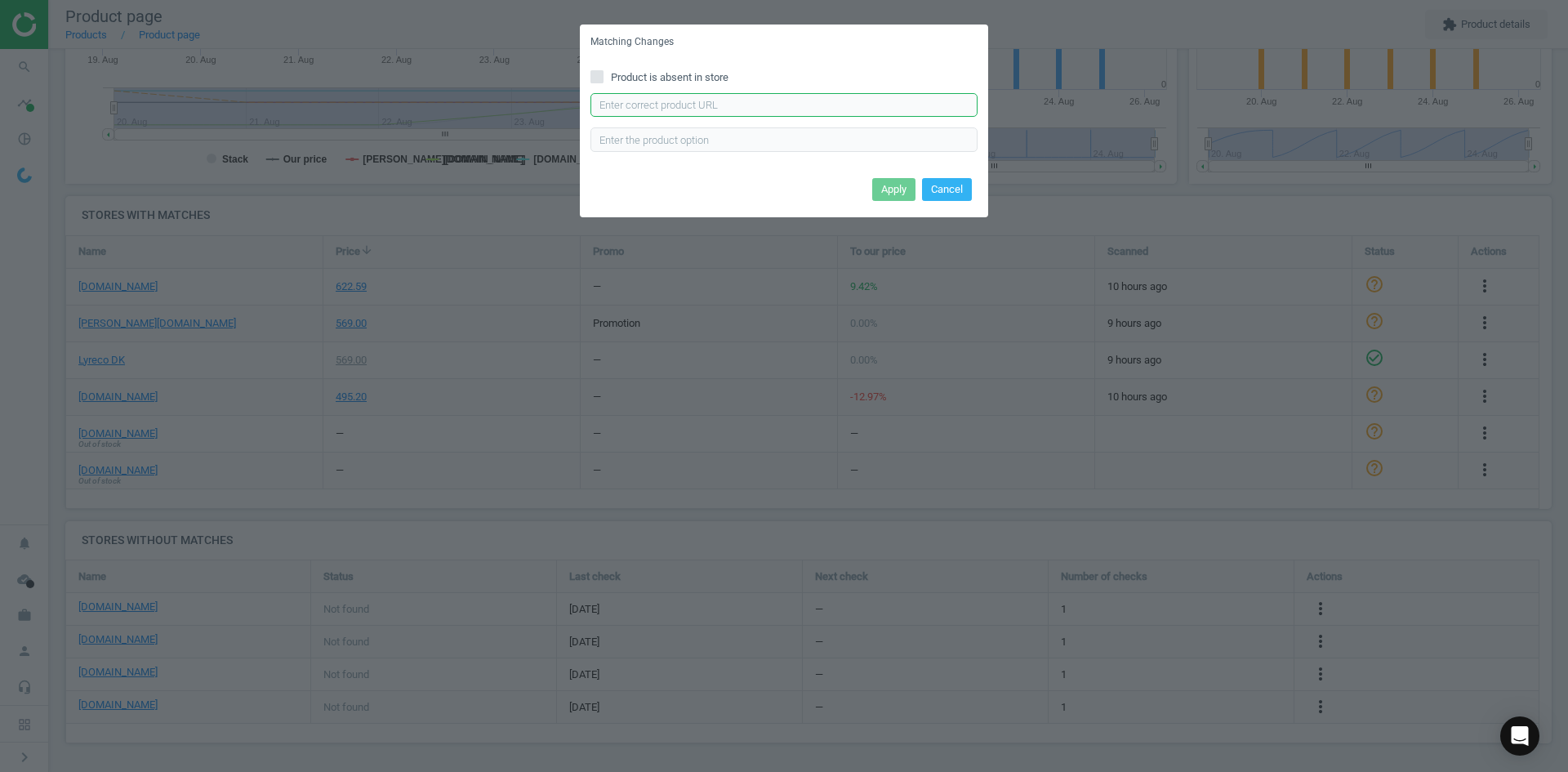
click at [813, 108] on input "text" at bounding box center [784, 106] width 387 height 25
paste input "[URL][DOMAIN_NAME]"
type input "[URL][DOMAIN_NAME]"
click at [909, 179] on button "Apply" at bounding box center [894, 189] width 43 height 23
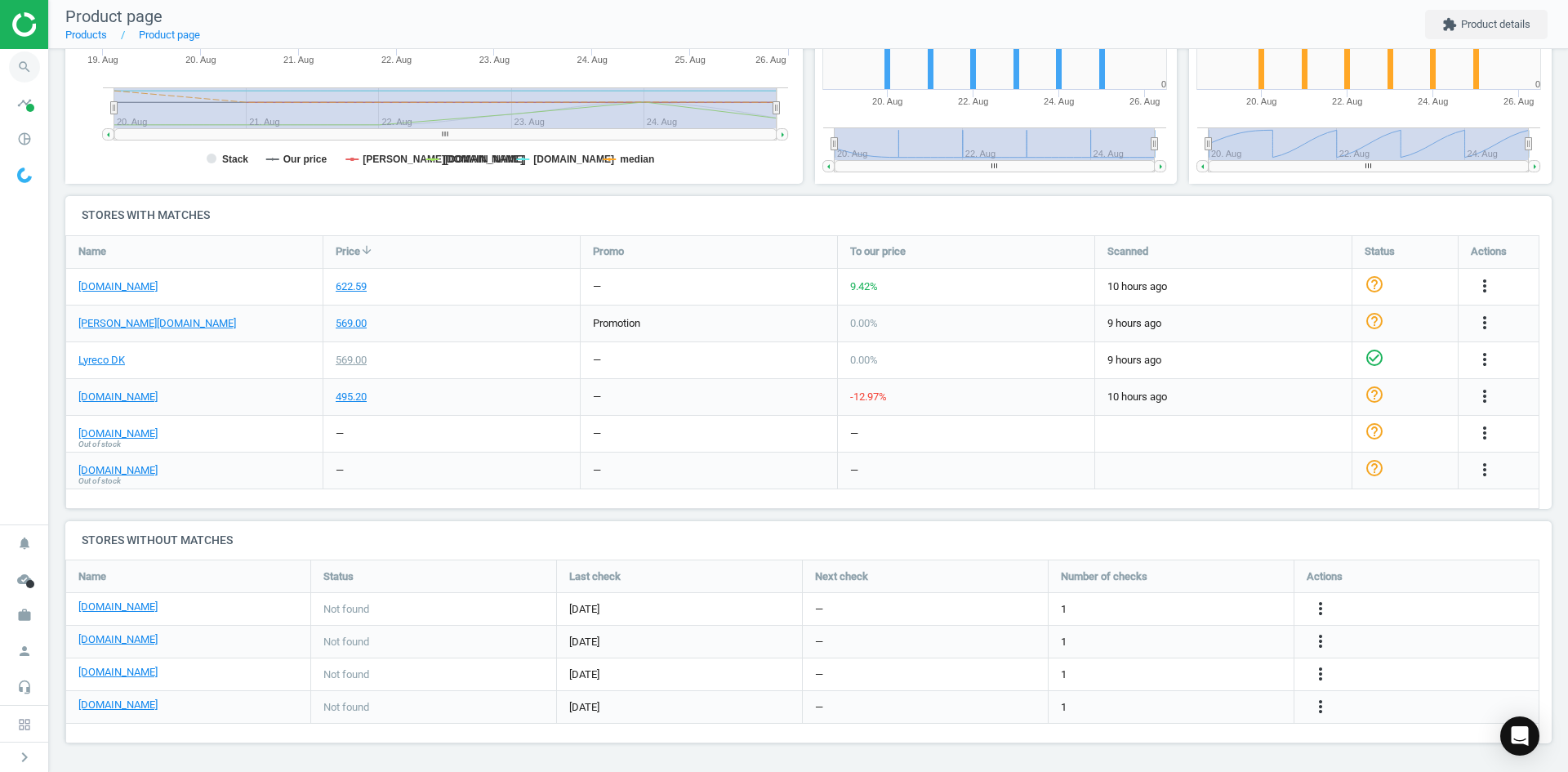
click at [26, 70] on icon "search" at bounding box center [24, 66] width 31 height 31
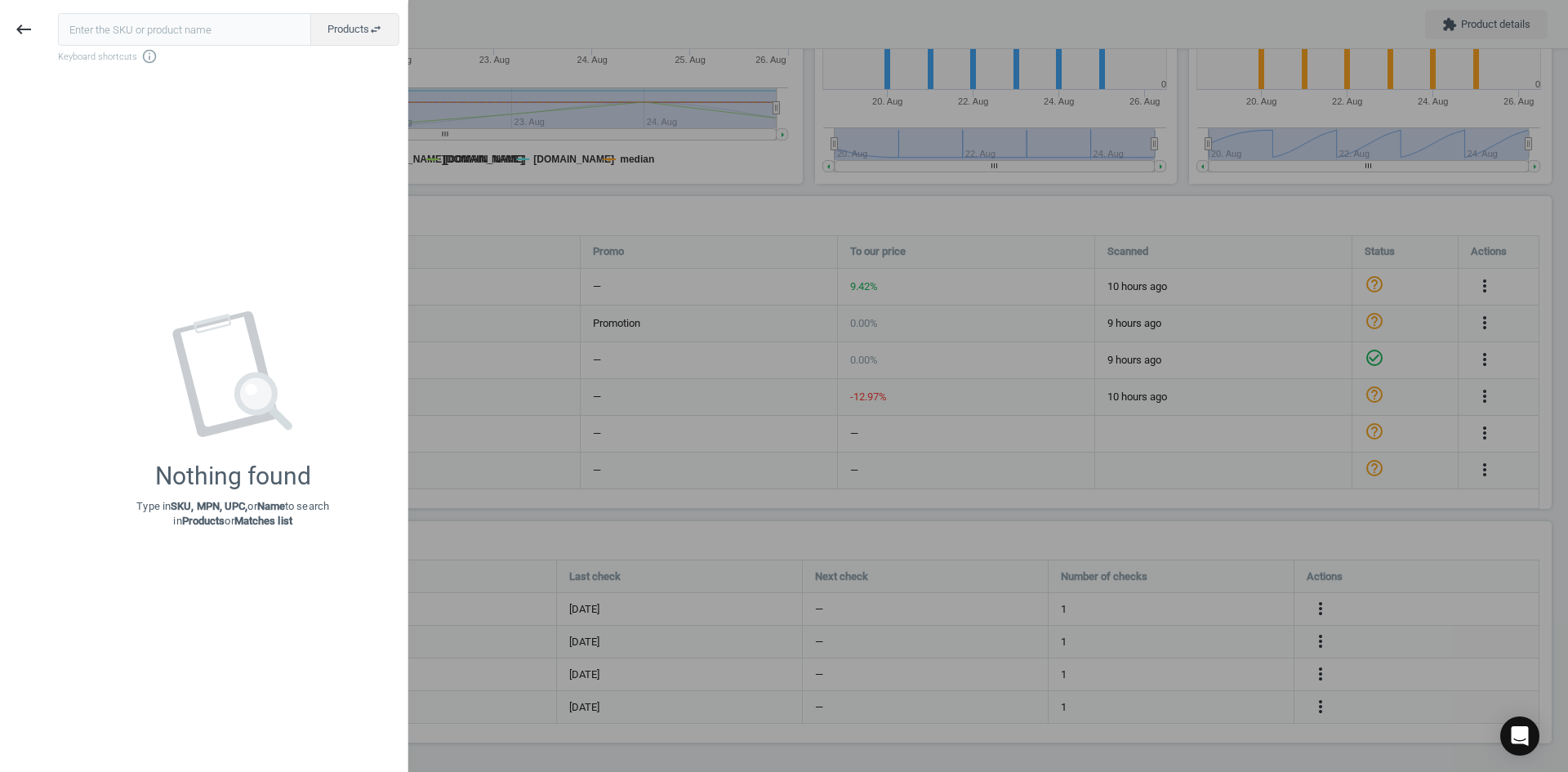
click at [143, 35] on input "text" at bounding box center [185, 29] width 254 height 33
type input "15781588"
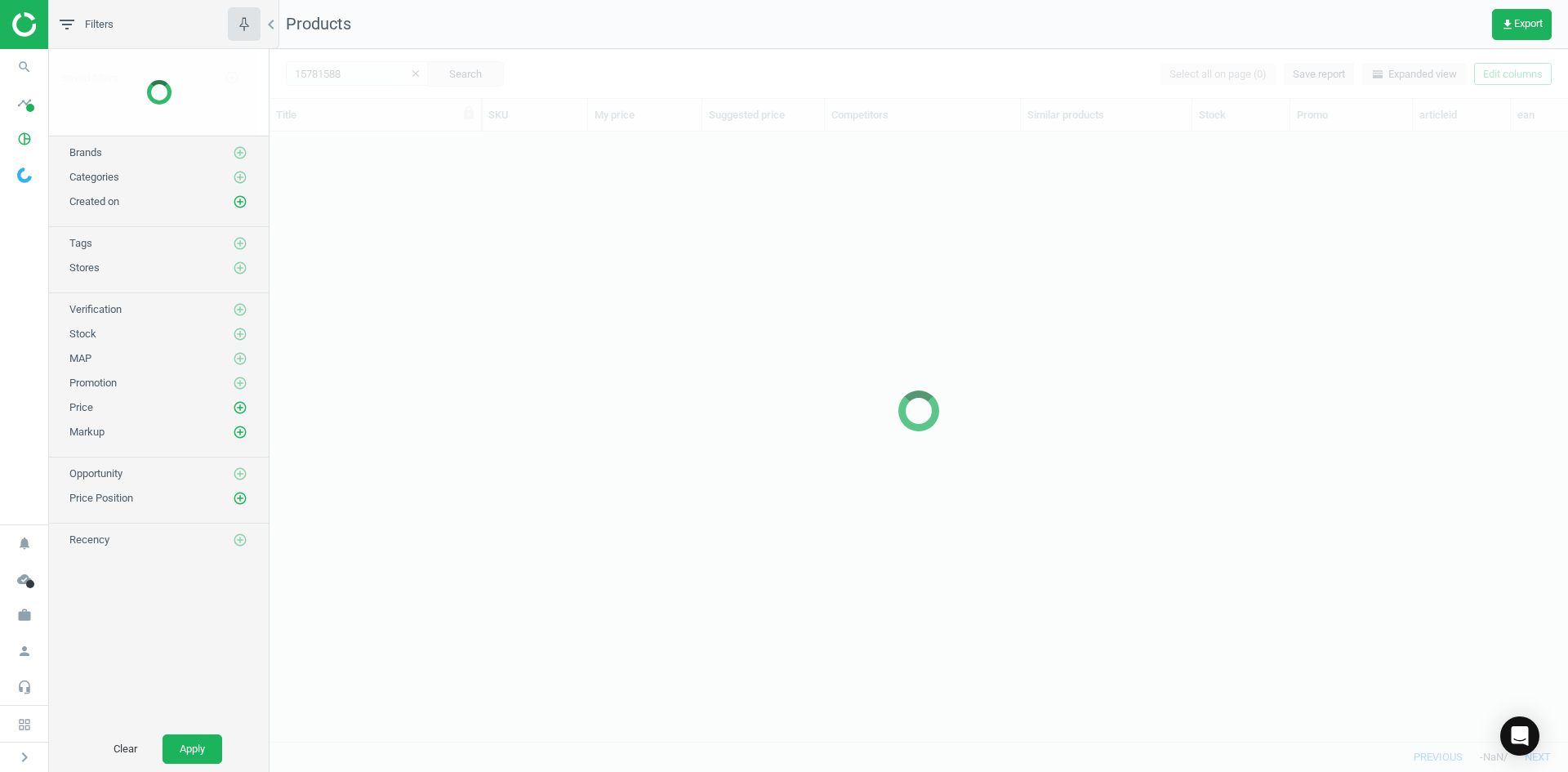
scroll to position [585, 1286]
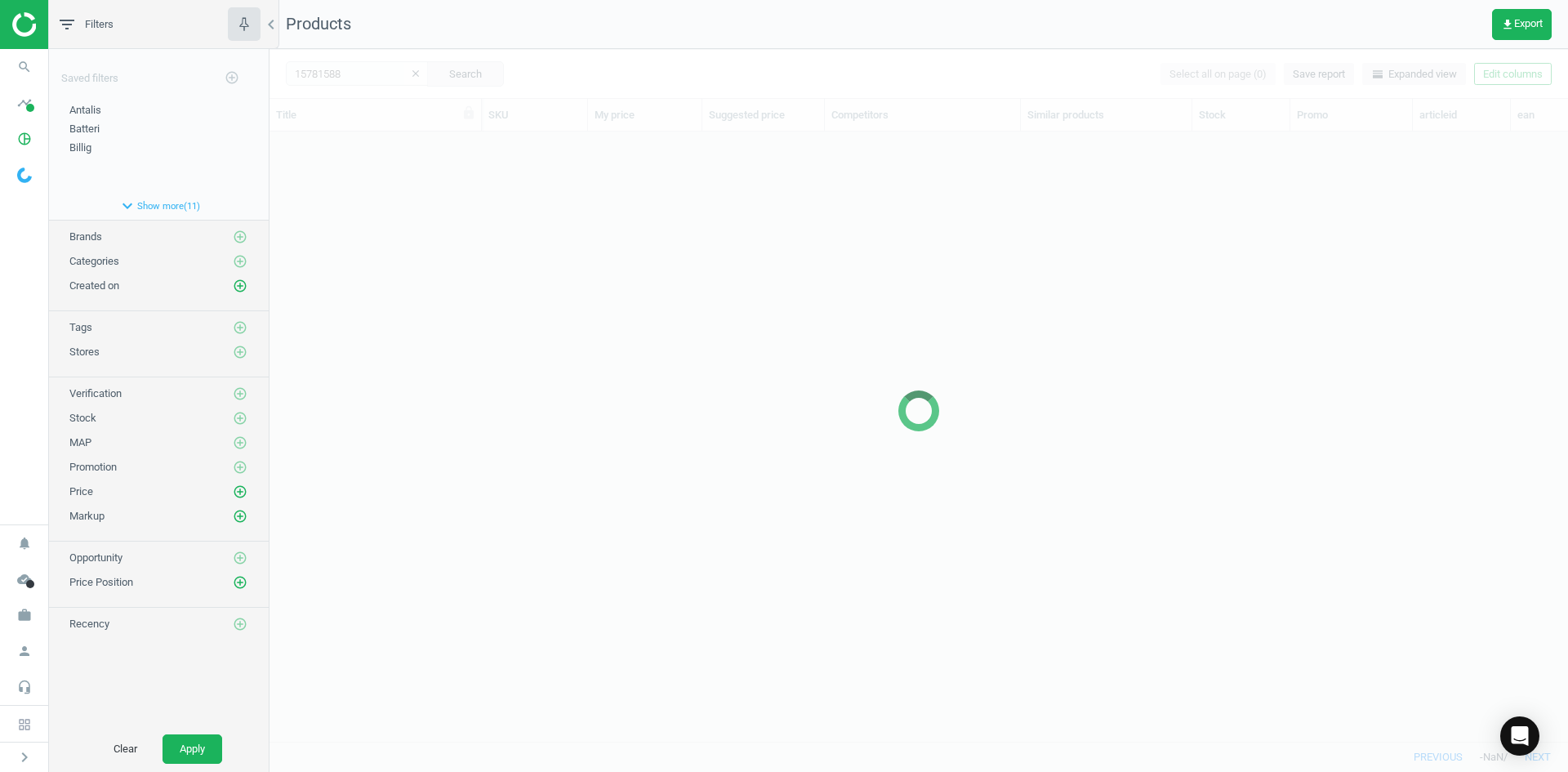
click at [391, 165] on div at bounding box center [918, 410] width 1299 height 723
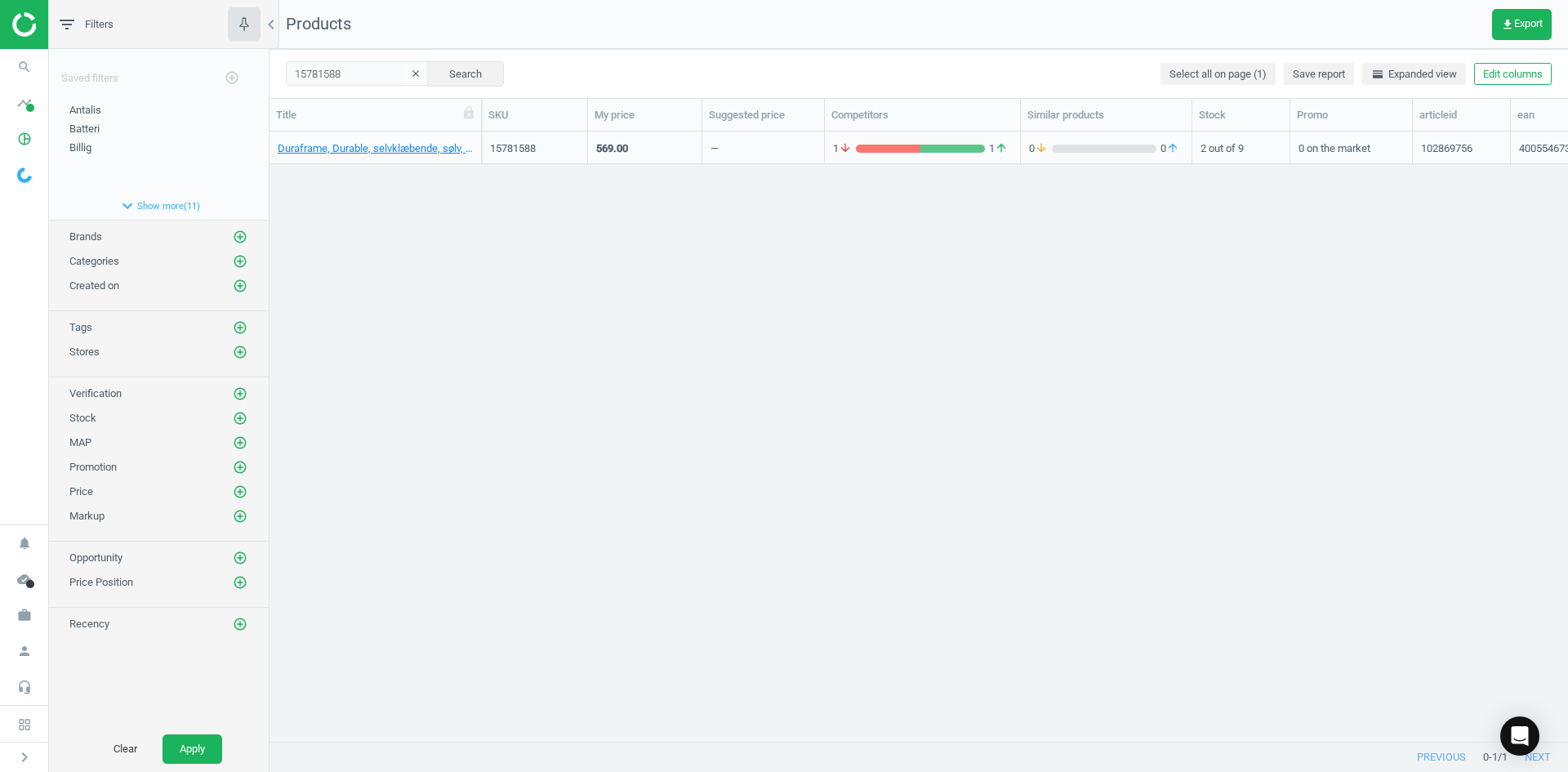
click at [431, 157] on div "Duraframe, Durable, selvklæbende, sølv, 4005546732442" at bounding box center [375, 151] width 195 height 20
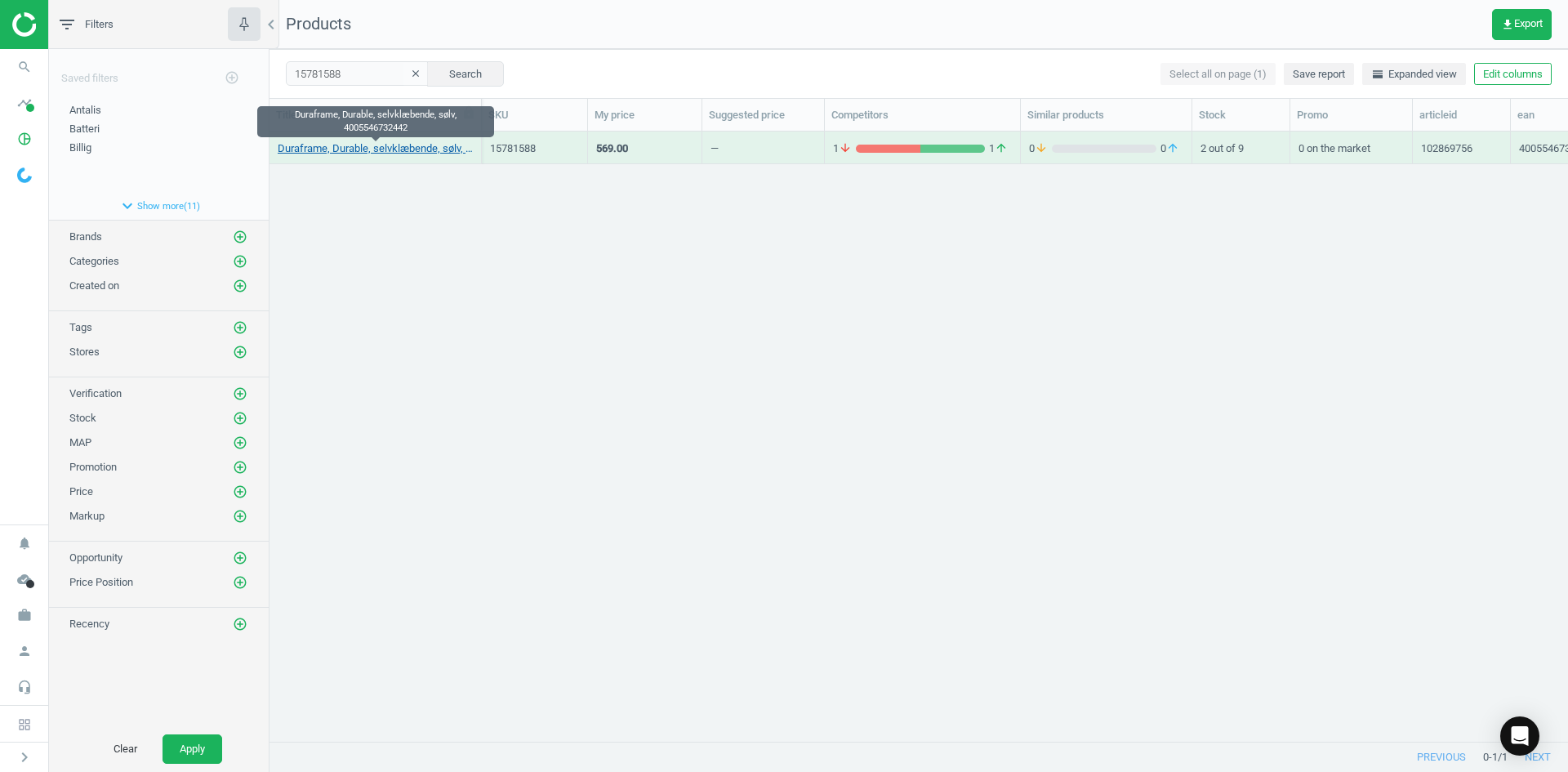
click at [427, 147] on link "Duraframe, Durable, selvklæbende, sølv, 4005546732442" at bounding box center [375, 149] width 195 height 15
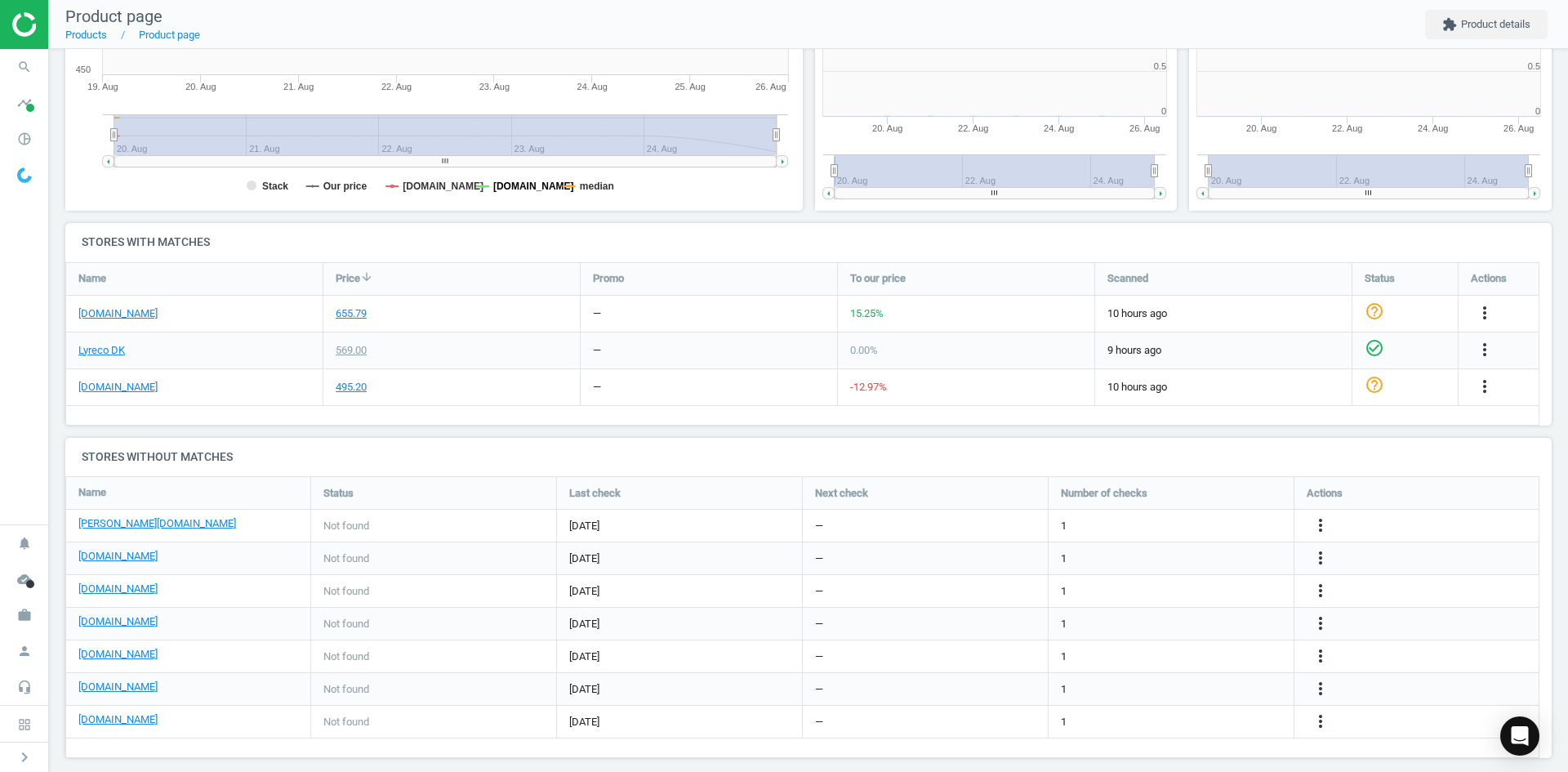
scroll to position [352, 756]
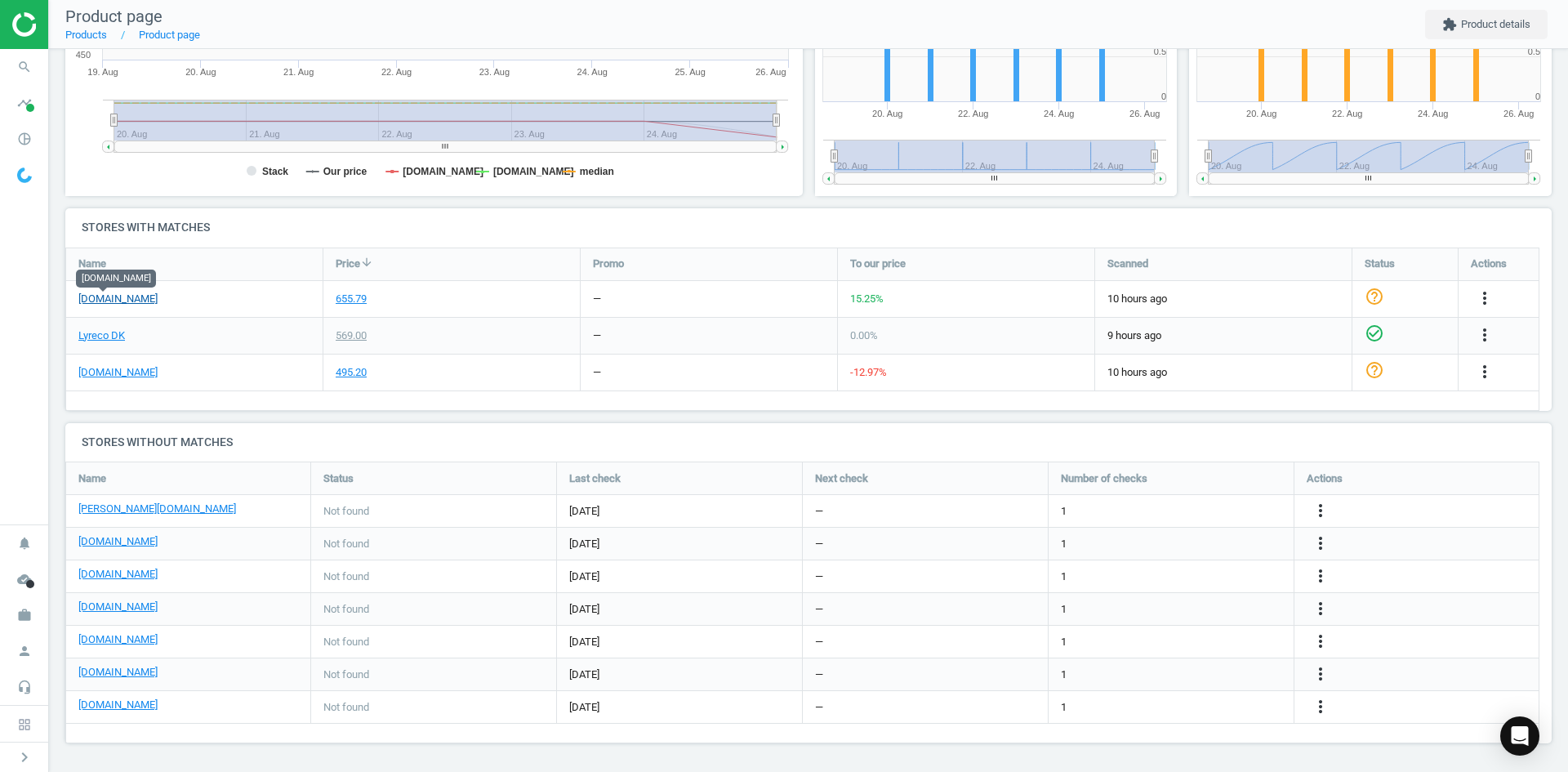
click at [110, 299] on link "[DOMAIN_NAME]" at bounding box center [118, 298] width 79 height 15
click at [114, 376] on link "[DOMAIN_NAME]" at bounding box center [118, 372] width 79 height 15
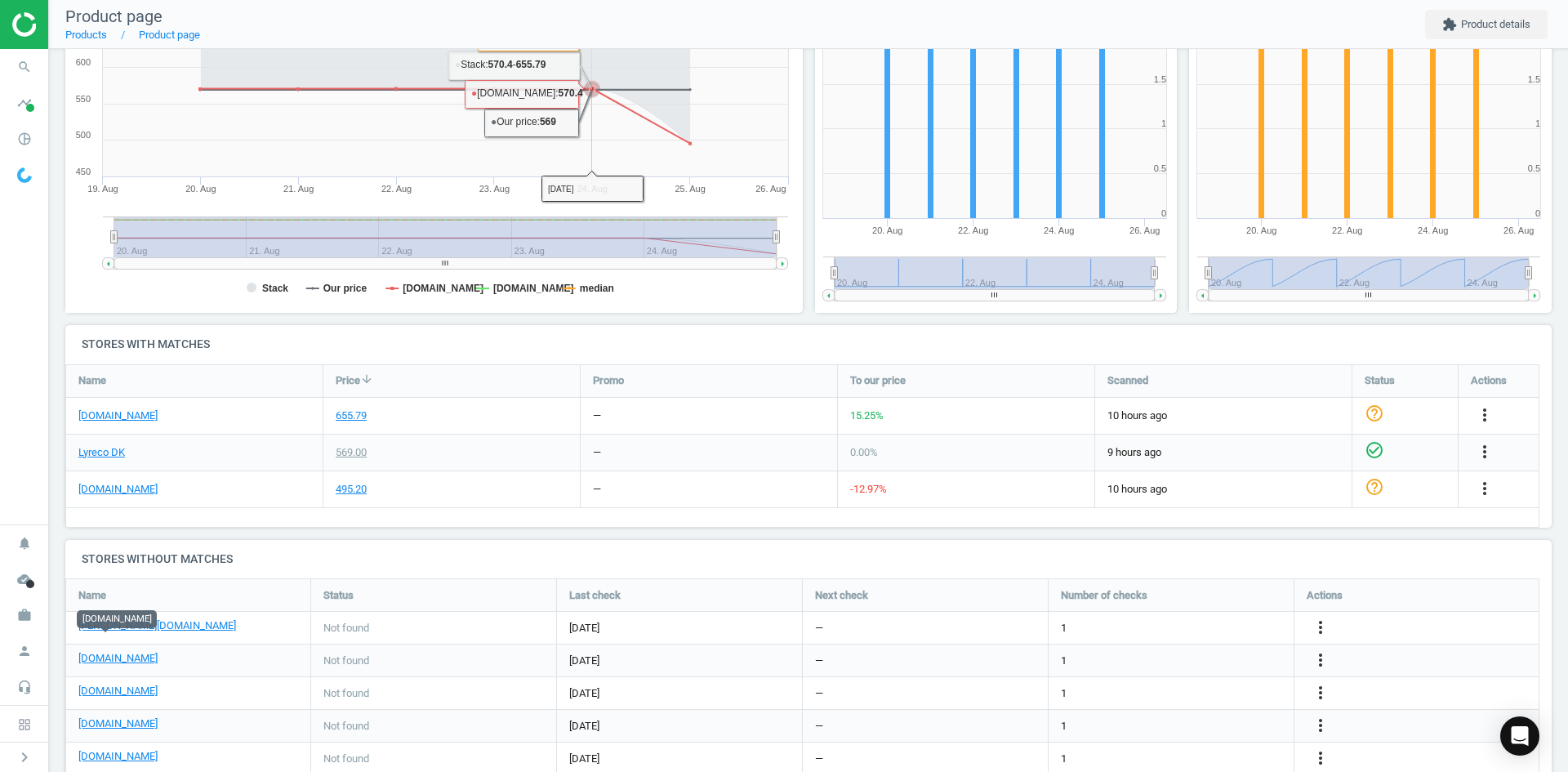
scroll to position [393, 0]
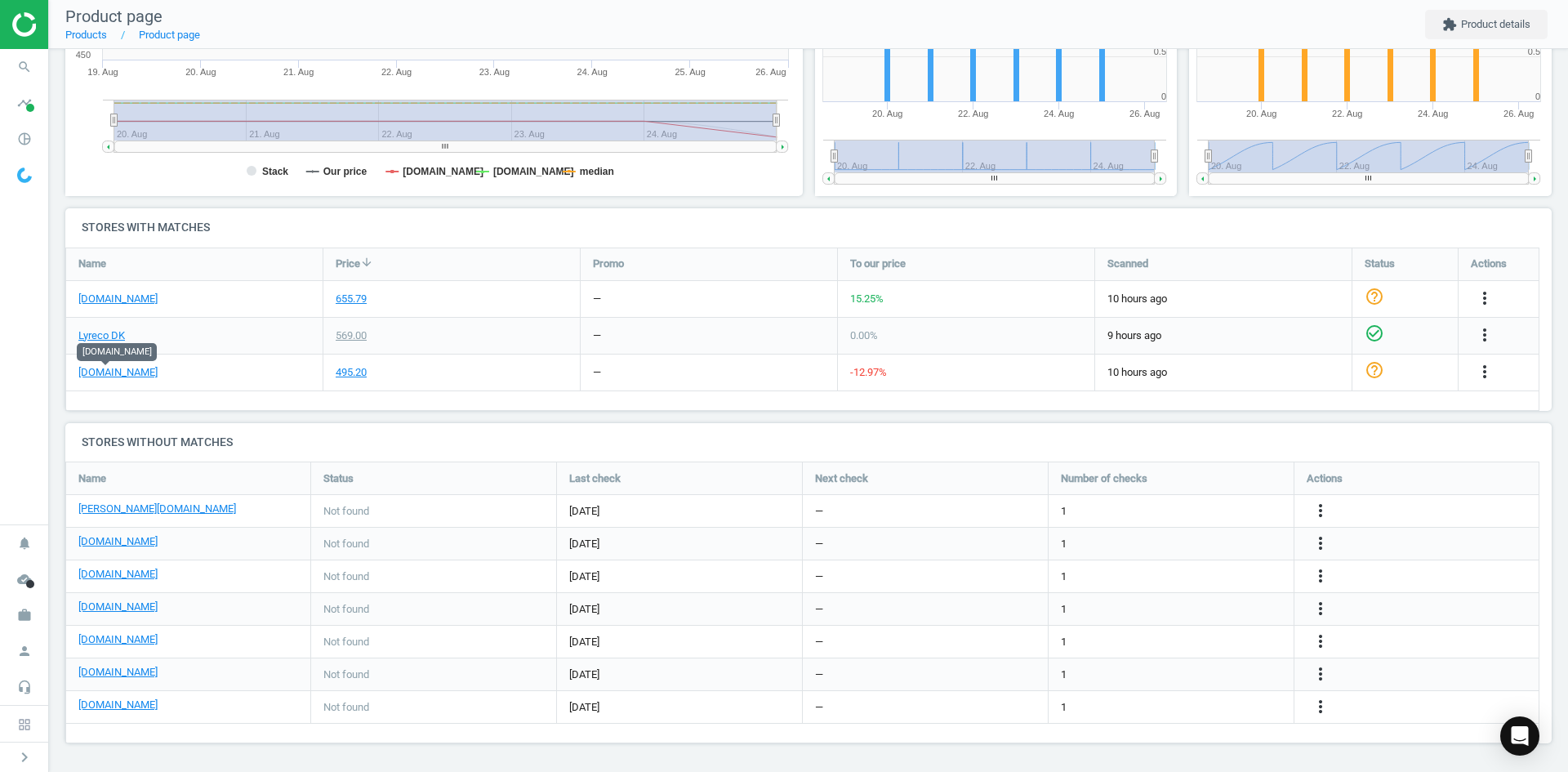
click at [1309, 538] on div "more_vert" at bounding box center [1323, 544] width 32 height 21
click at [1319, 539] on icon "more_vert" at bounding box center [1321, 543] width 19 height 19
click at [1194, 550] on link "Edit URL/product option" at bounding box center [1193, 543] width 224 height 26
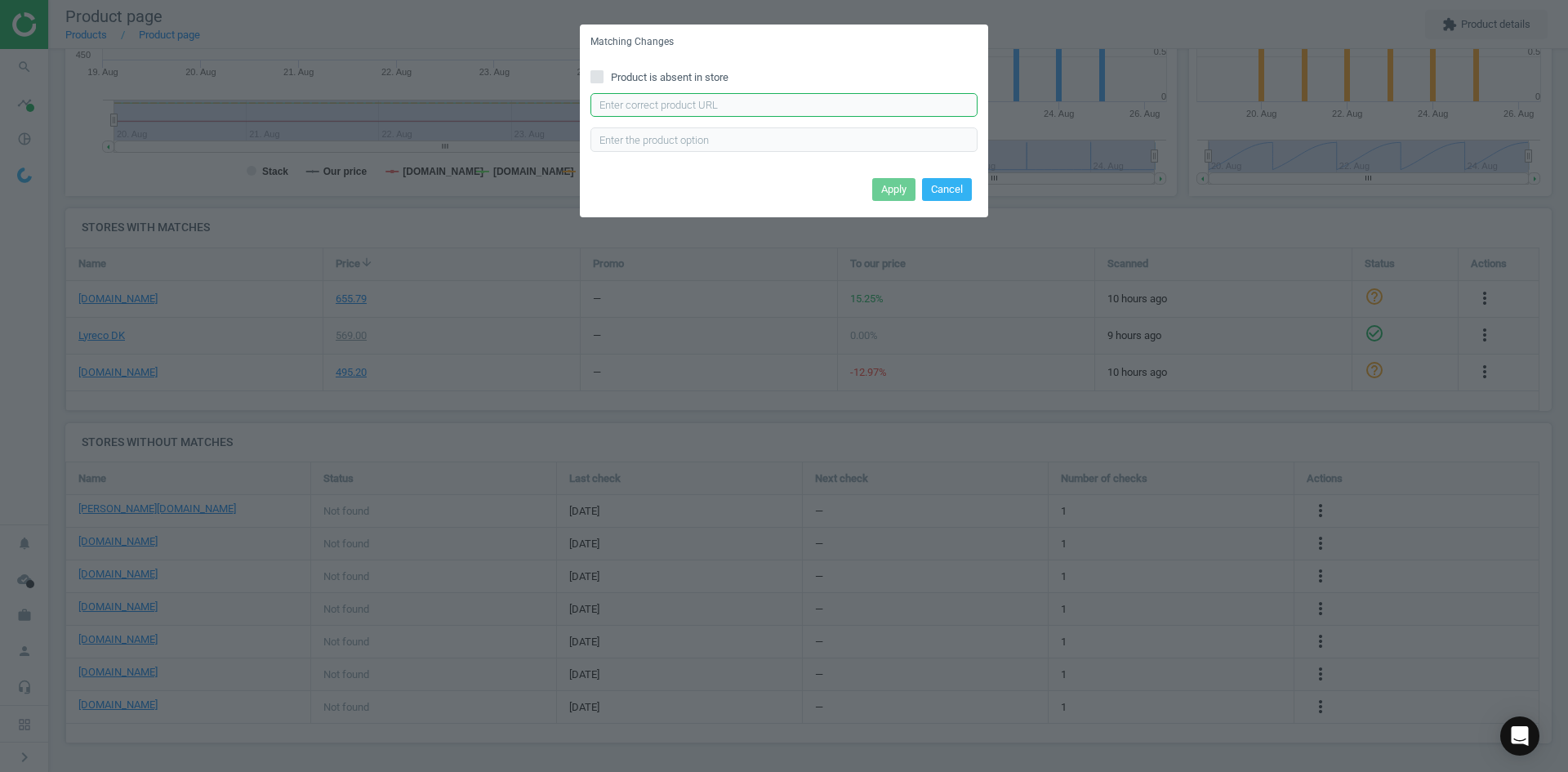
click at [672, 106] on input "text" at bounding box center [784, 106] width 387 height 25
paste input "https://daarbakredoffice.dk/durable-duraframe-magnetramme-100x70cm-soelv-303628…"
type input "https://daarbakredoffice.dk/durable-duraframe-magnetramme-100x70cm-soelv-303628…"
click at [894, 182] on button "Apply" at bounding box center [894, 189] width 43 height 23
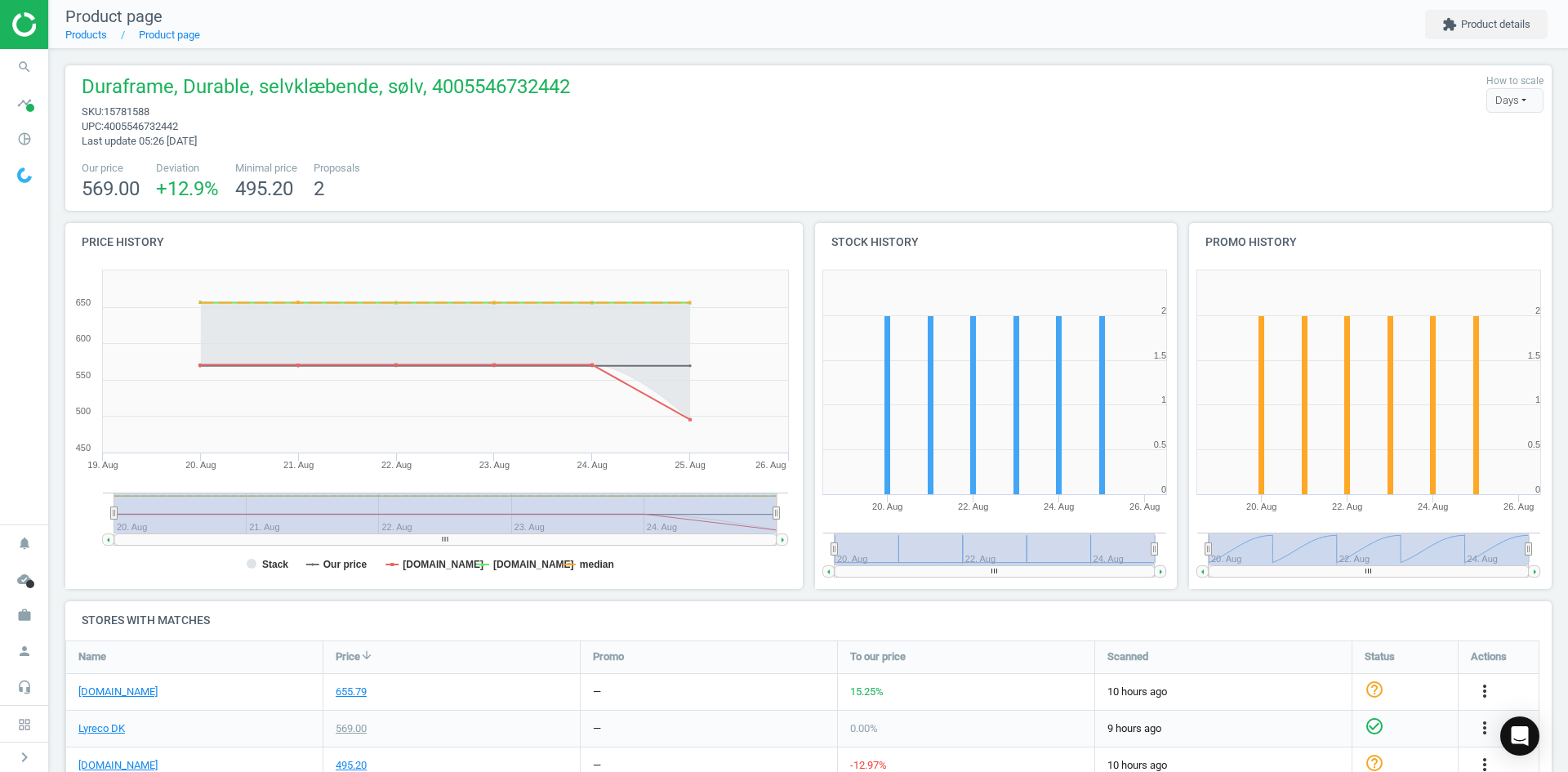
scroll to position [393, 0]
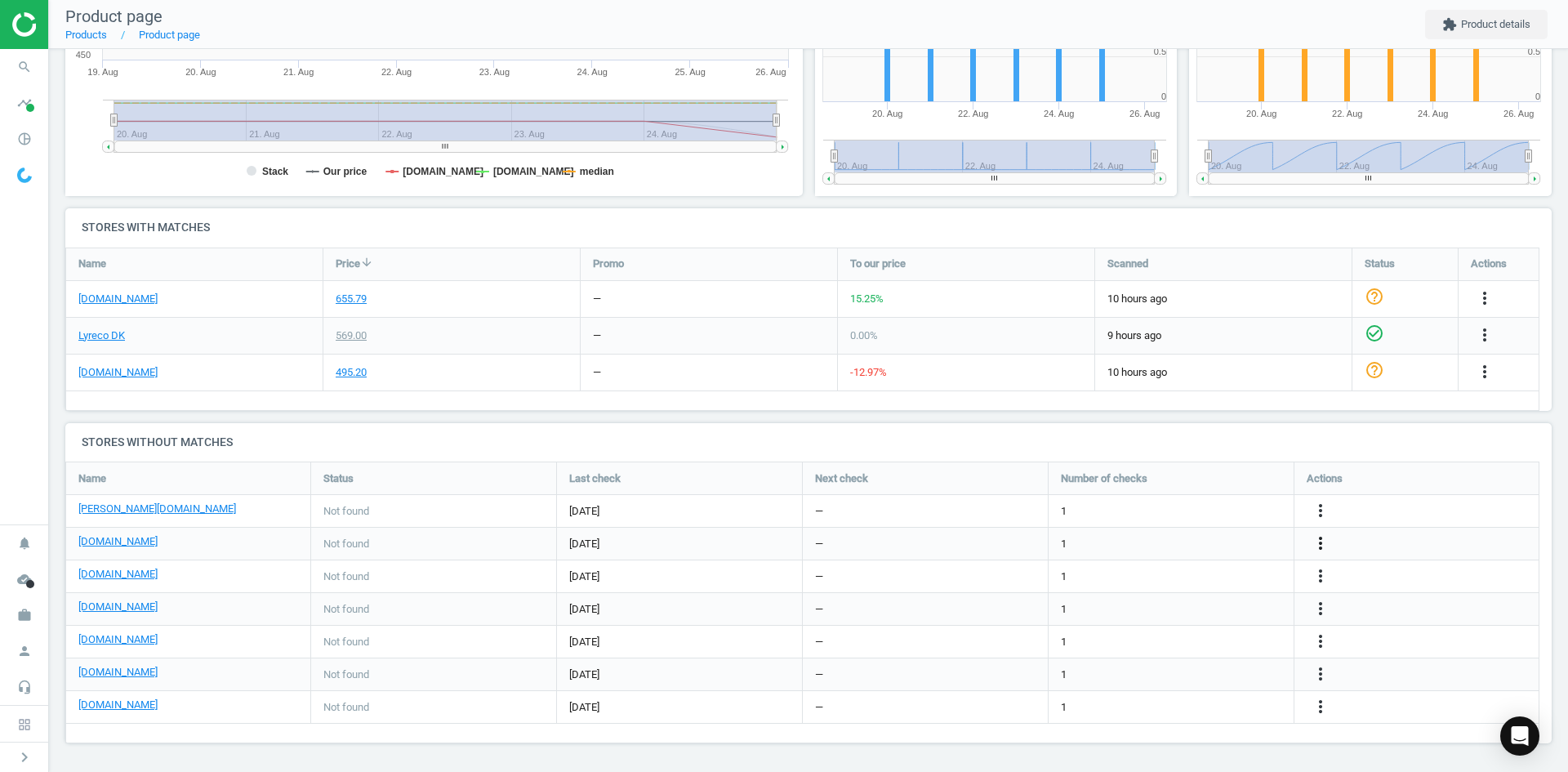
click at [1319, 537] on icon "more_vert" at bounding box center [1321, 543] width 19 height 19
click at [1177, 516] on link "Edit URL/product option" at bounding box center [1193, 518] width 224 height 26
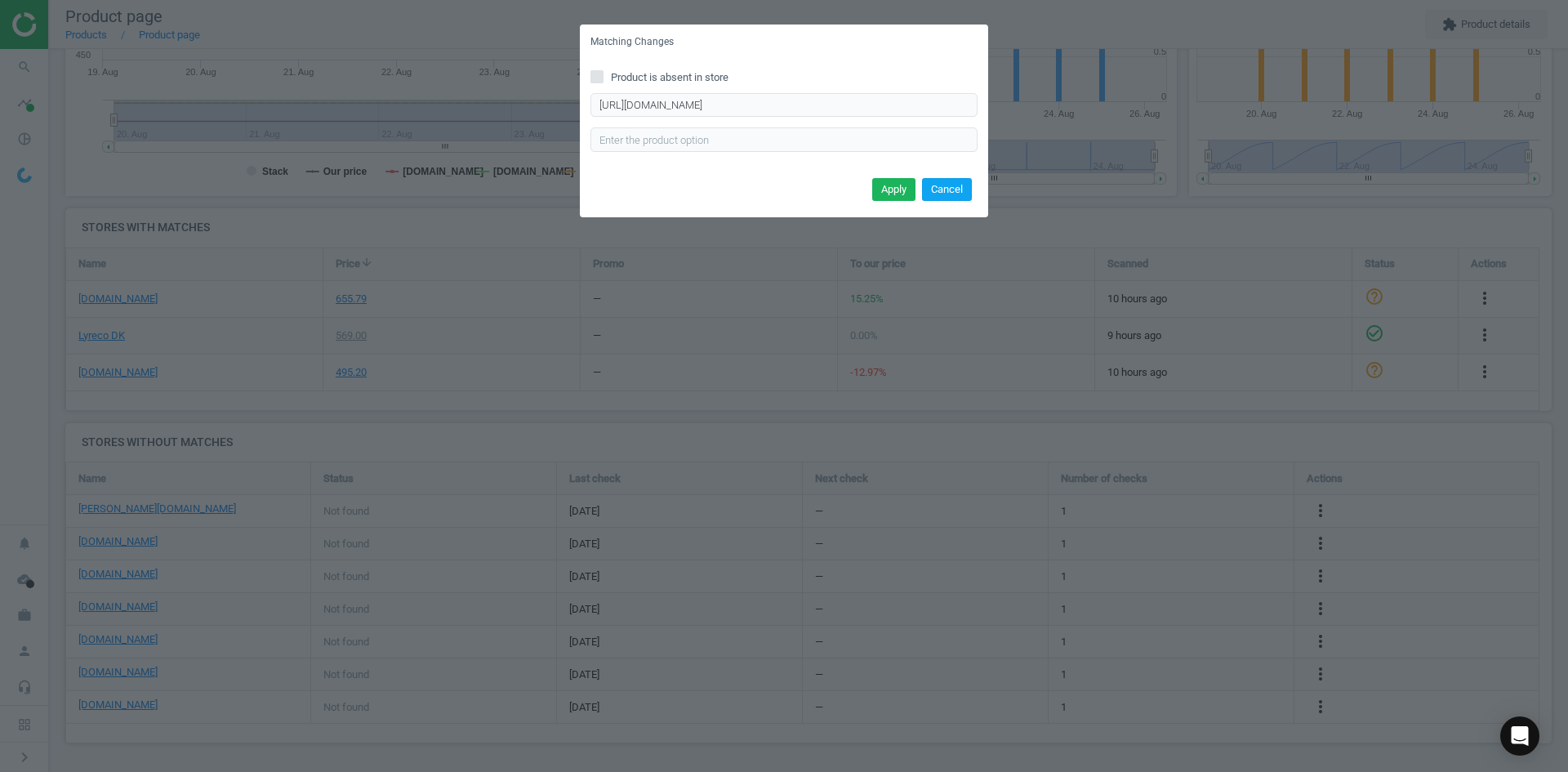
click at [929, 185] on button "Cancel" at bounding box center [947, 189] width 50 height 23
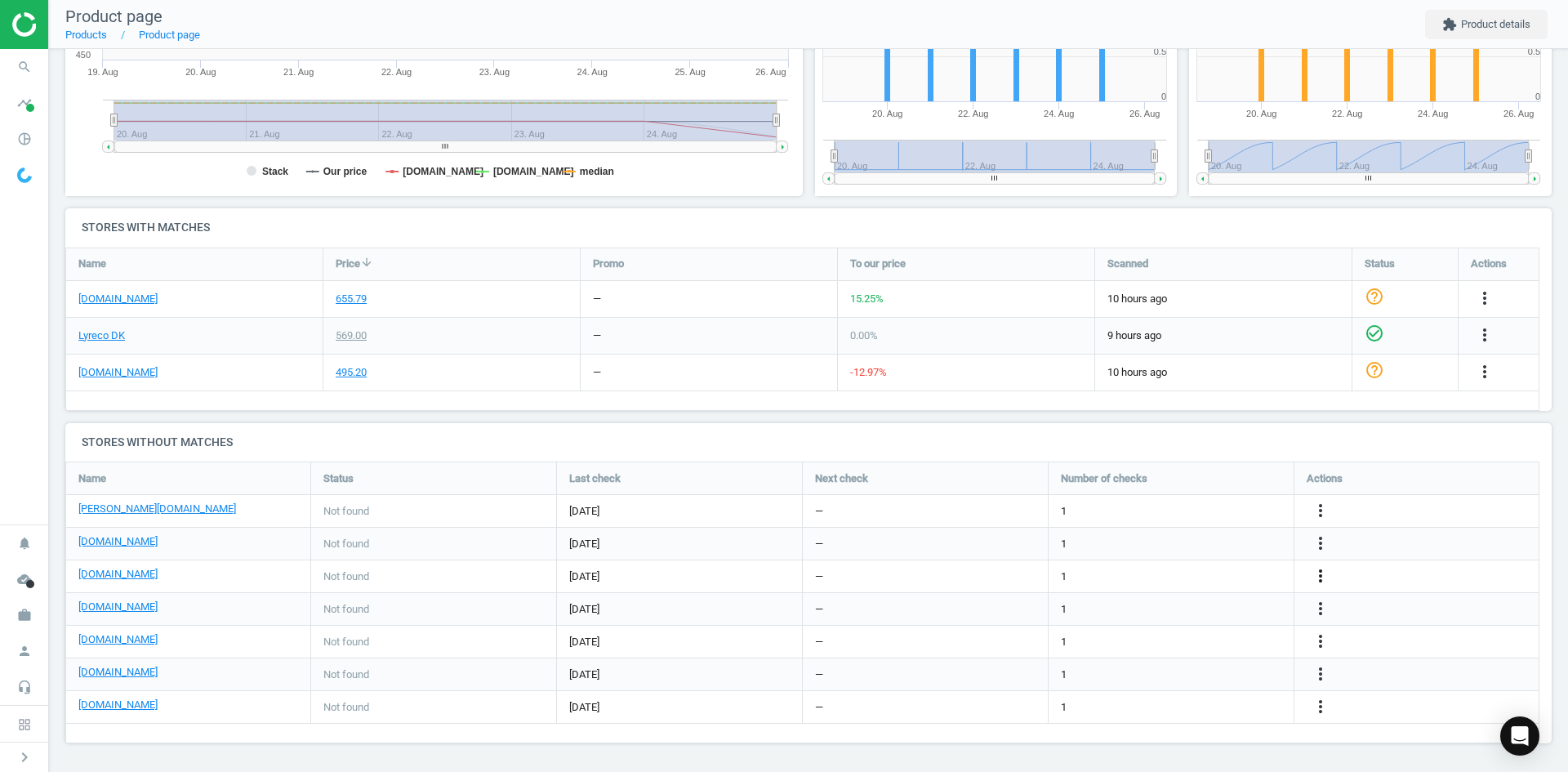
click at [1476, 381] on icon "more_vert" at bounding box center [1485, 371] width 19 height 19
click at [1182, 574] on link "Edit URL/product option" at bounding box center [1193, 576] width 224 height 26
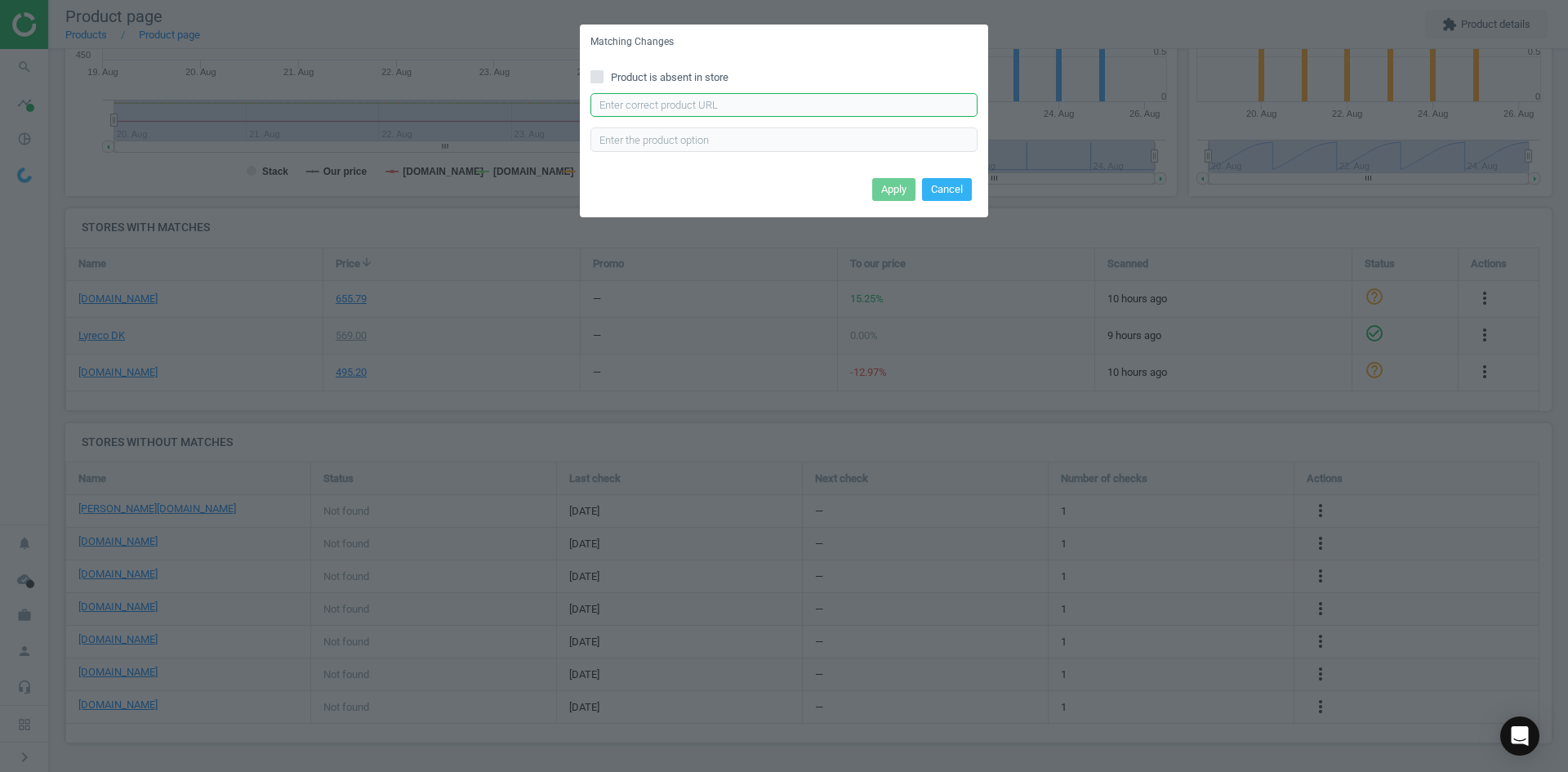
click at [813, 103] on input "text" at bounding box center [784, 106] width 387 height 25
paste input "https://www.grafical.dk/produkt/poster-duraframe-70x100cm-soelv-soelv-1.html"
type input "https://www.grafical.dk/produkt/poster-duraframe-70x100cm-soelv-soelv-1.html"
click at [882, 184] on button "Apply" at bounding box center [894, 189] width 43 height 23
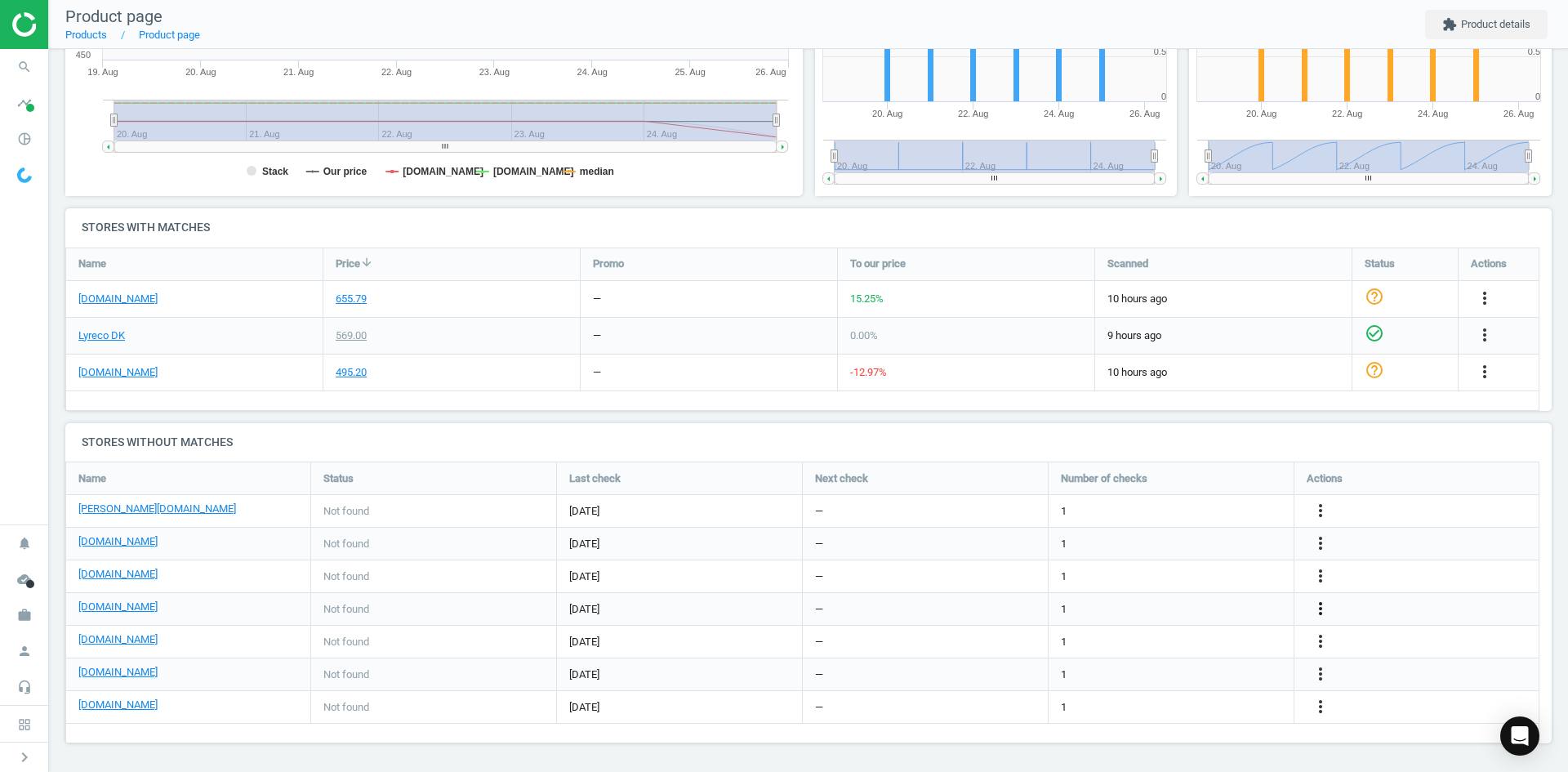
click at [1317, 607] on icon "more_vert" at bounding box center [1321, 608] width 19 height 19
click at [1196, 607] on link "Edit URL/product option" at bounding box center [1193, 608] width 224 height 26
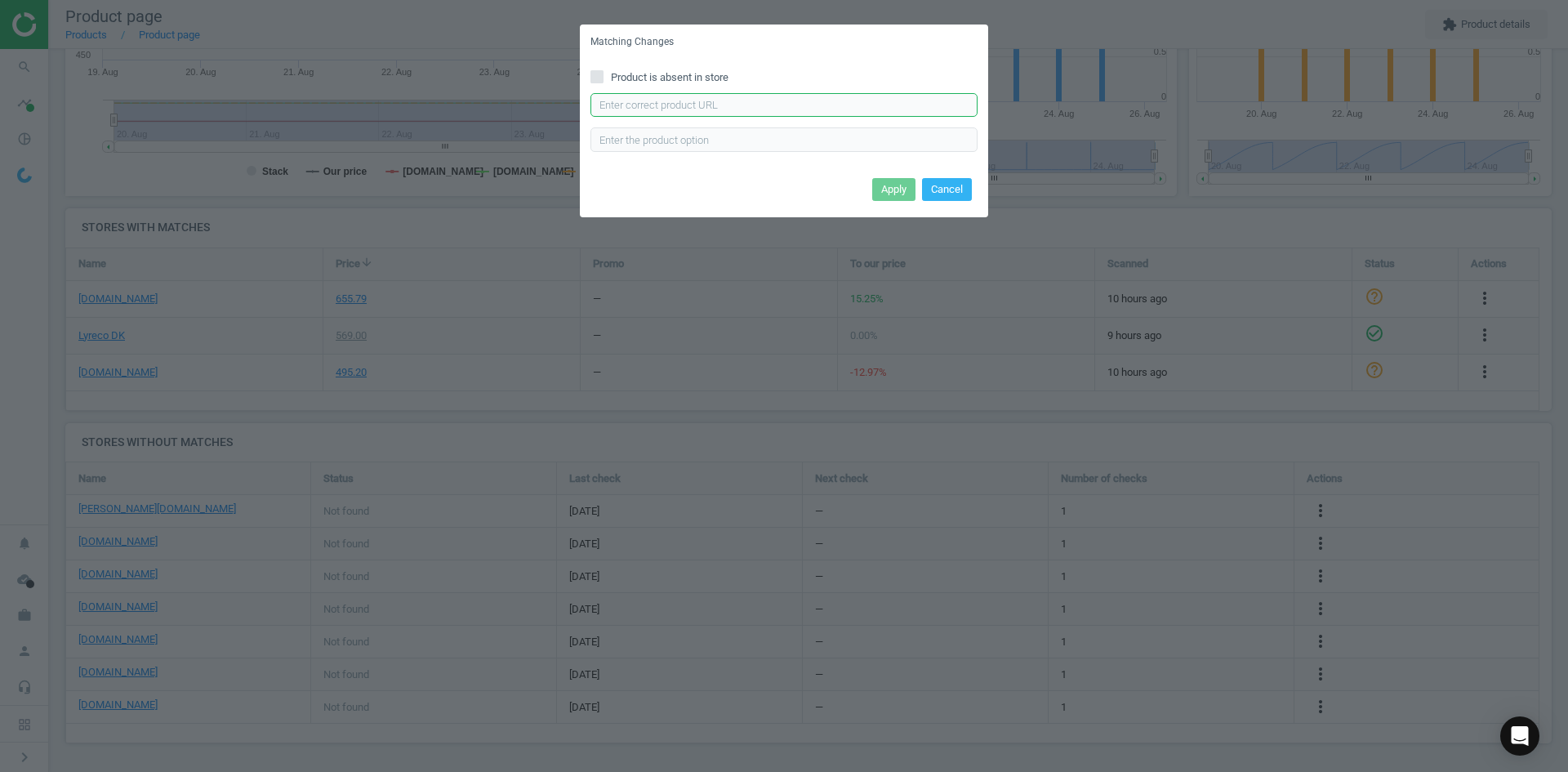
drag, startPoint x: 816, startPoint y: 109, endPoint x: 912, endPoint y: 180, distance: 119.4
click at [816, 109] on input "text" at bounding box center [784, 106] width 387 height 25
paste input "https://www.linds.dk/skilt-duraframe-poster-sun-70x100cm-soelv-1stpkt/"
type input "https://www.linds.dk/skilt-duraframe-poster-sun-70x100cm-soelv-1stpkt/"
drag, startPoint x: 885, startPoint y: 180, endPoint x: 789, endPoint y: 77, distance: 140.8
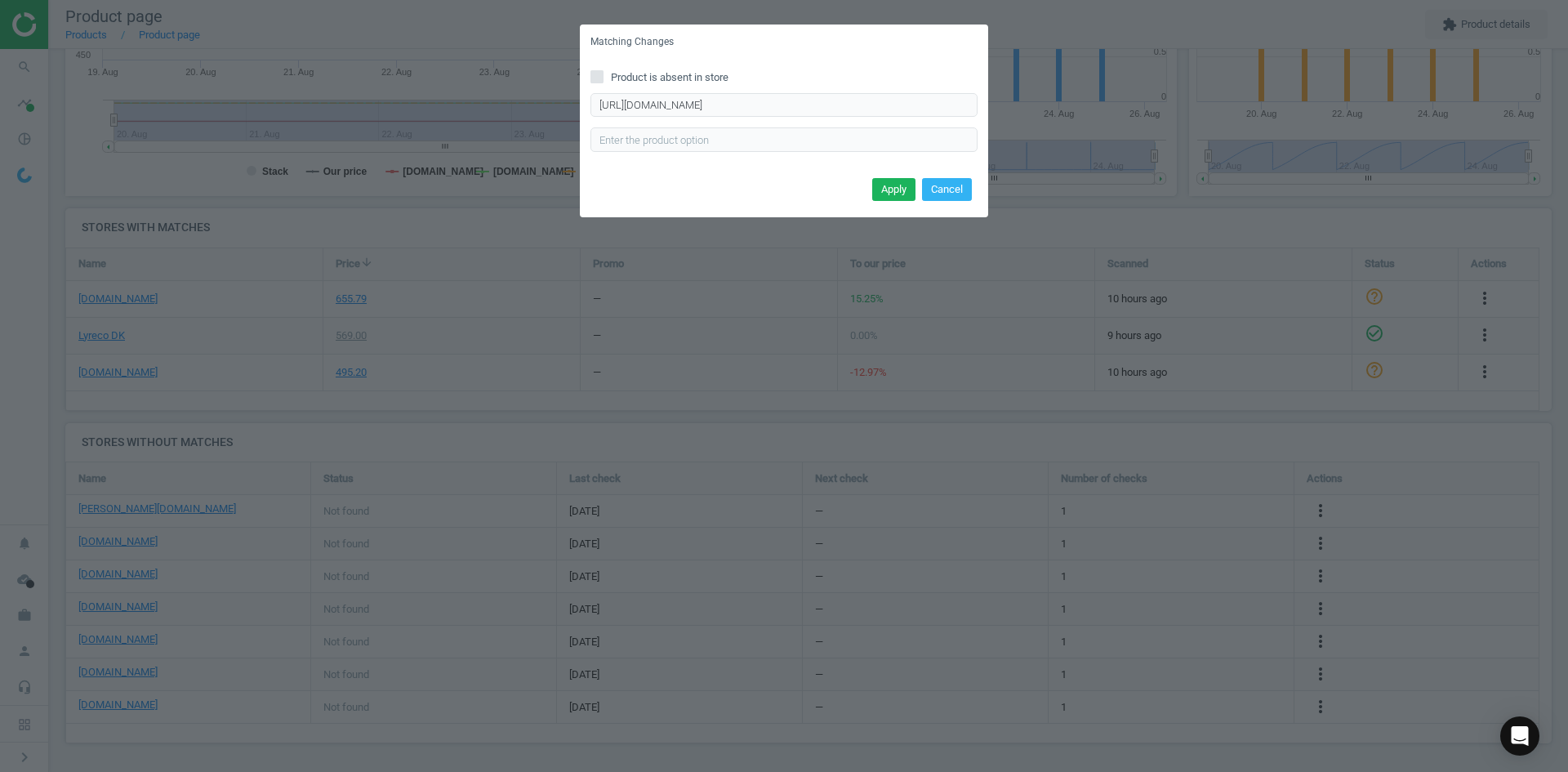
click at [881, 176] on div "Apply Cancel" at bounding box center [784, 195] width 409 height 44
drag, startPoint x: 886, startPoint y: 195, endPoint x: 771, endPoint y: 82, distance: 161.2
click at [887, 195] on button "Apply" at bounding box center [894, 189] width 43 height 23
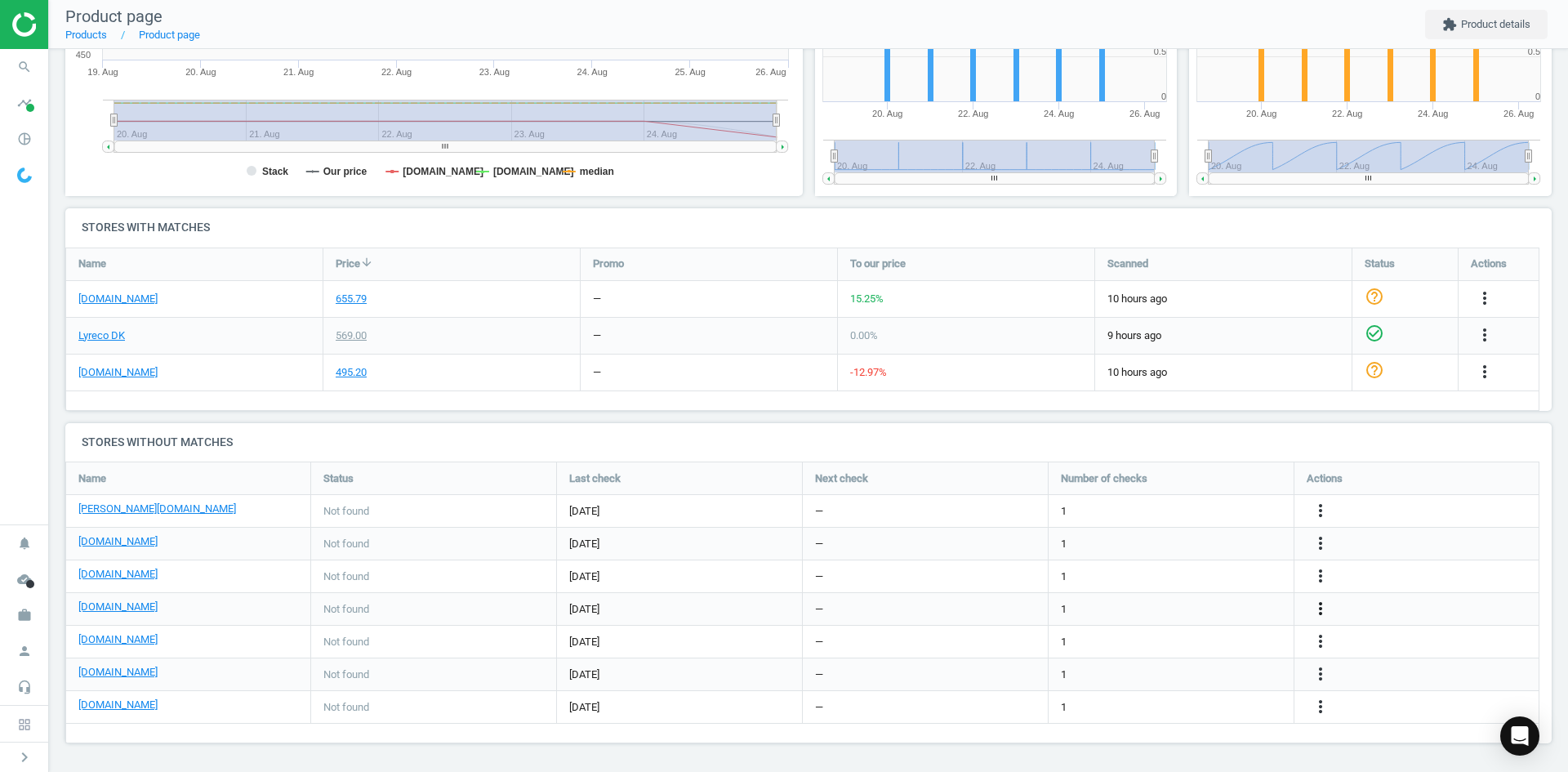
click at [1316, 606] on icon "more_vert" at bounding box center [1321, 608] width 19 height 19
click at [1192, 610] on link "Edit packaging coefficient" at bounding box center [1193, 609] width 224 height 26
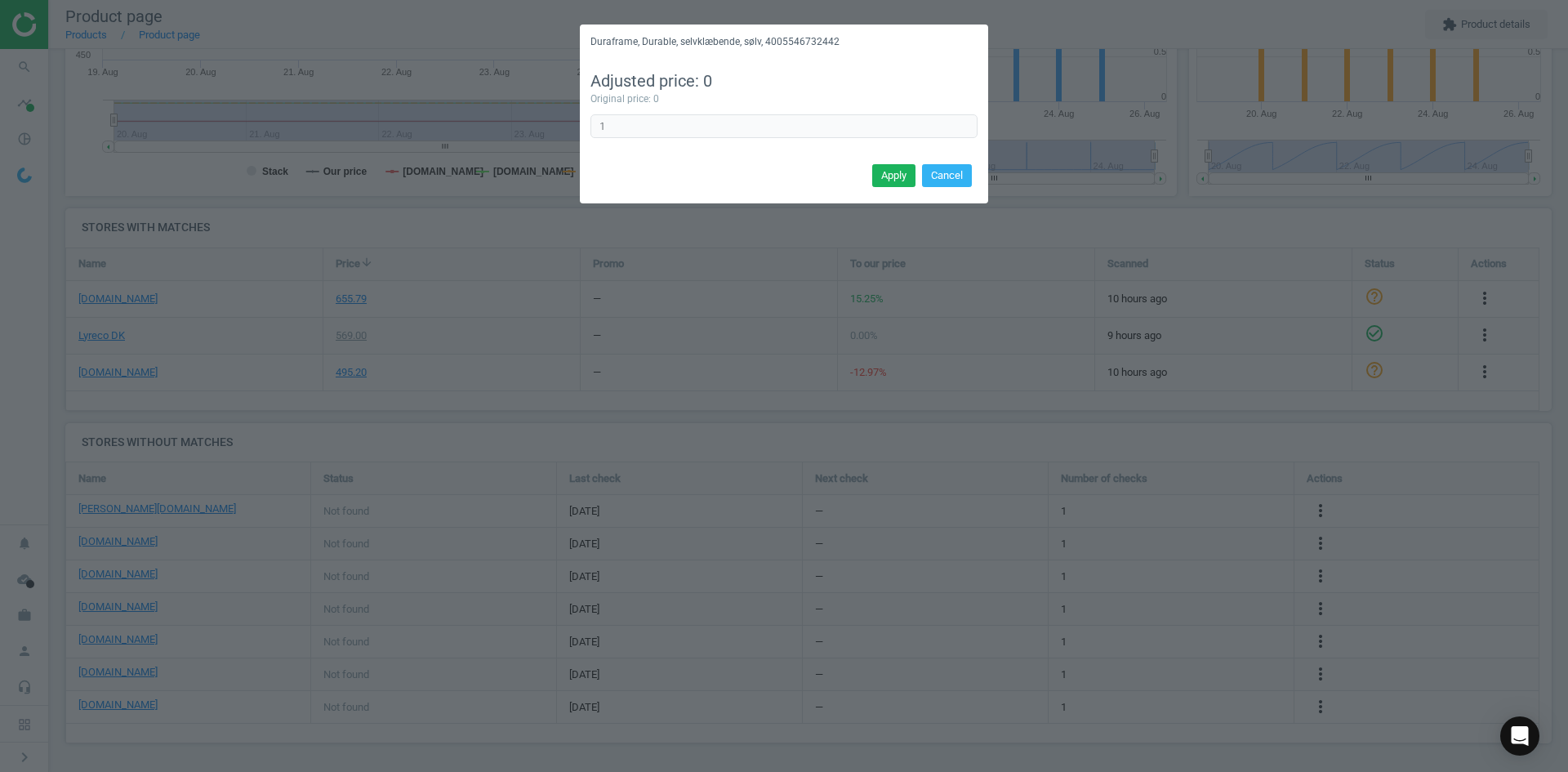
drag, startPoint x: 946, startPoint y: 171, endPoint x: 983, endPoint y: 205, distance: 50.2
click at [946, 170] on button "Cancel" at bounding box center [947, 176] width 50 height 23
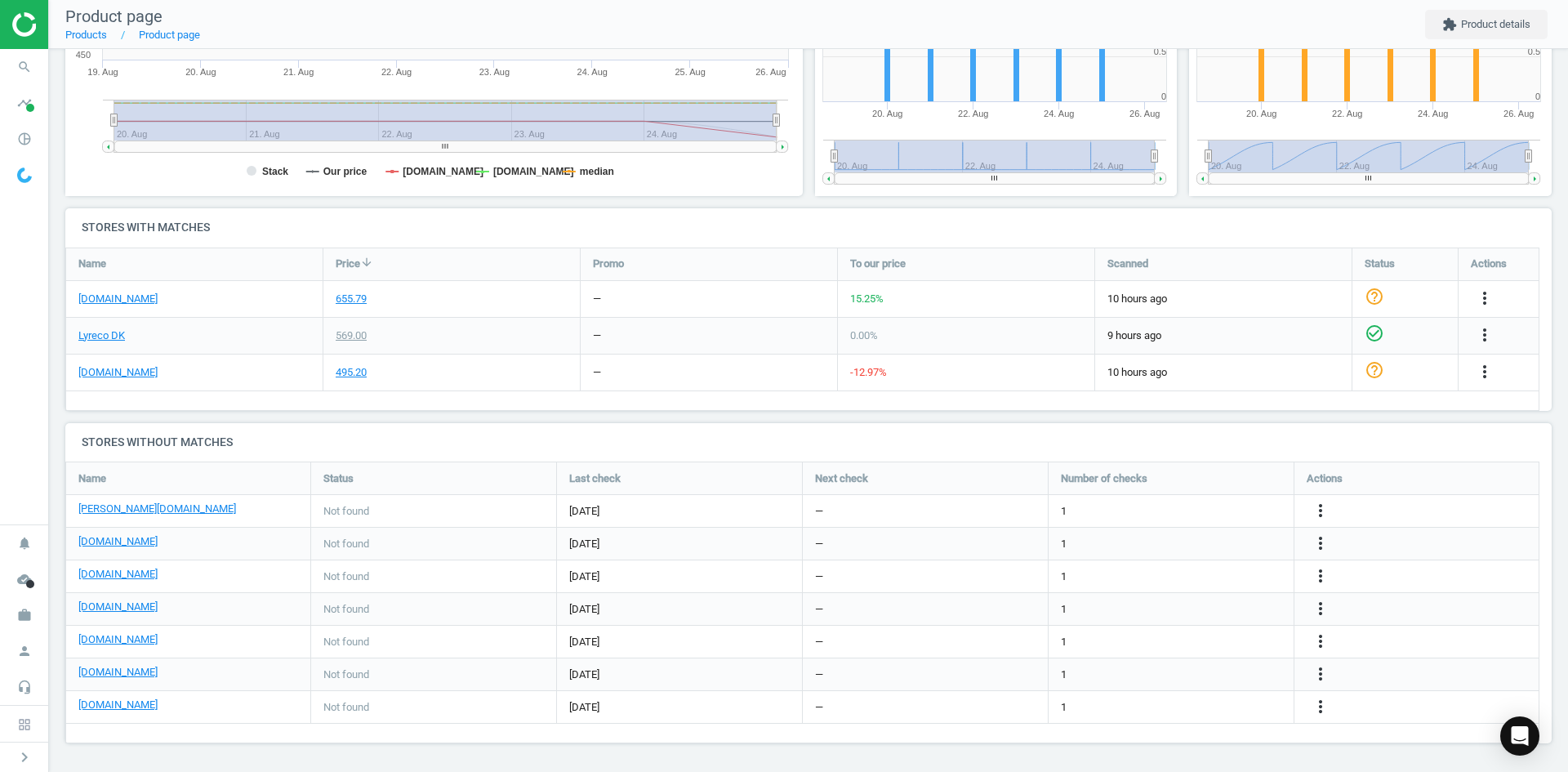
click at [1309, 603] on div "more_vert" at bounding box center [1323, 609] width 32 height 21
click at [1320, 606] on icon "more_vert" at bounding box center [1321, 608] width 19 height 19
click at [1151, 583] on link "Edit URL/product option" at bounding box center [1193, 585] width 224 height 26
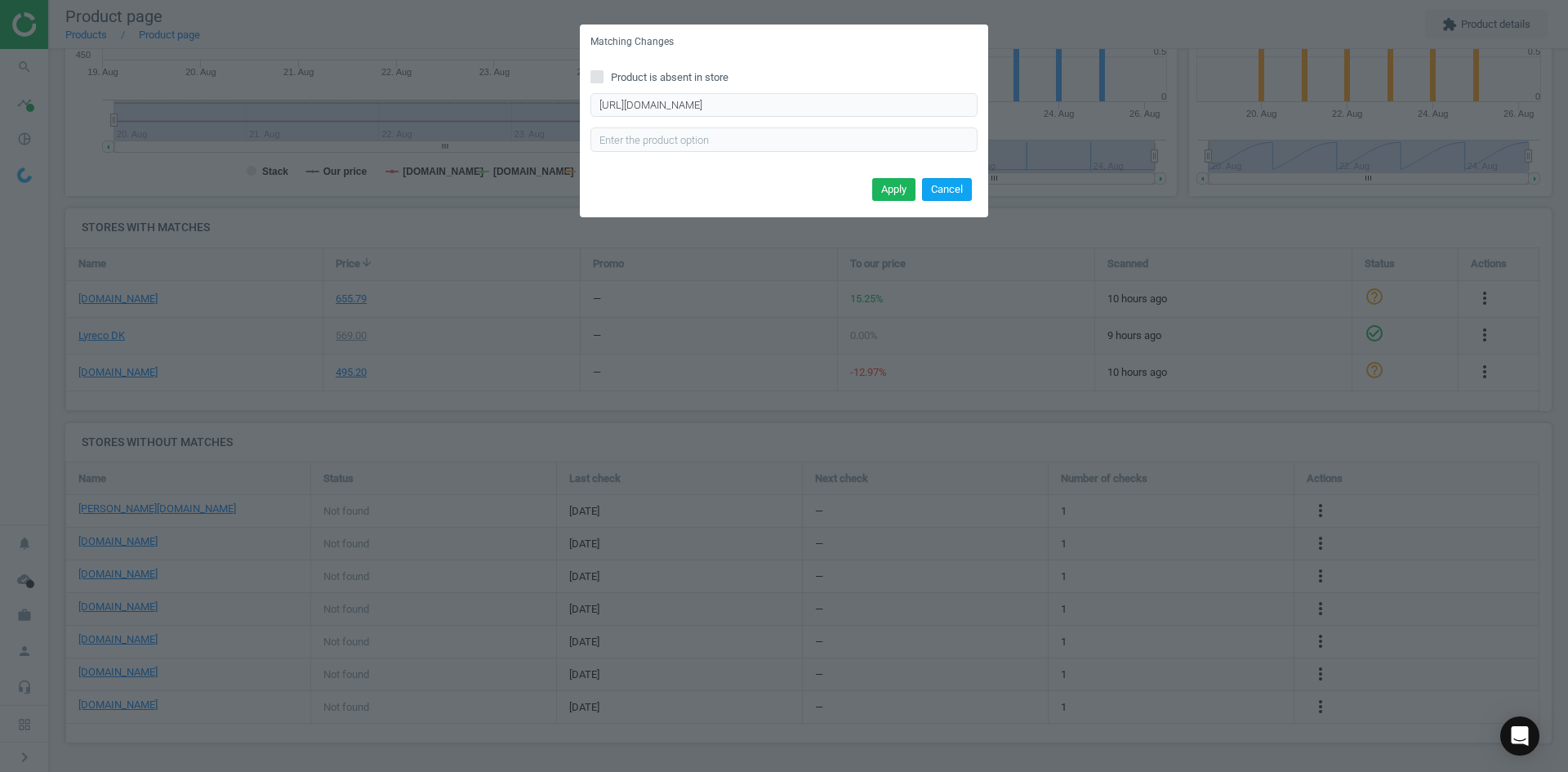
click at [953, 186] on button "Cancel" at bounding box center [947, 189] width 50 height 23
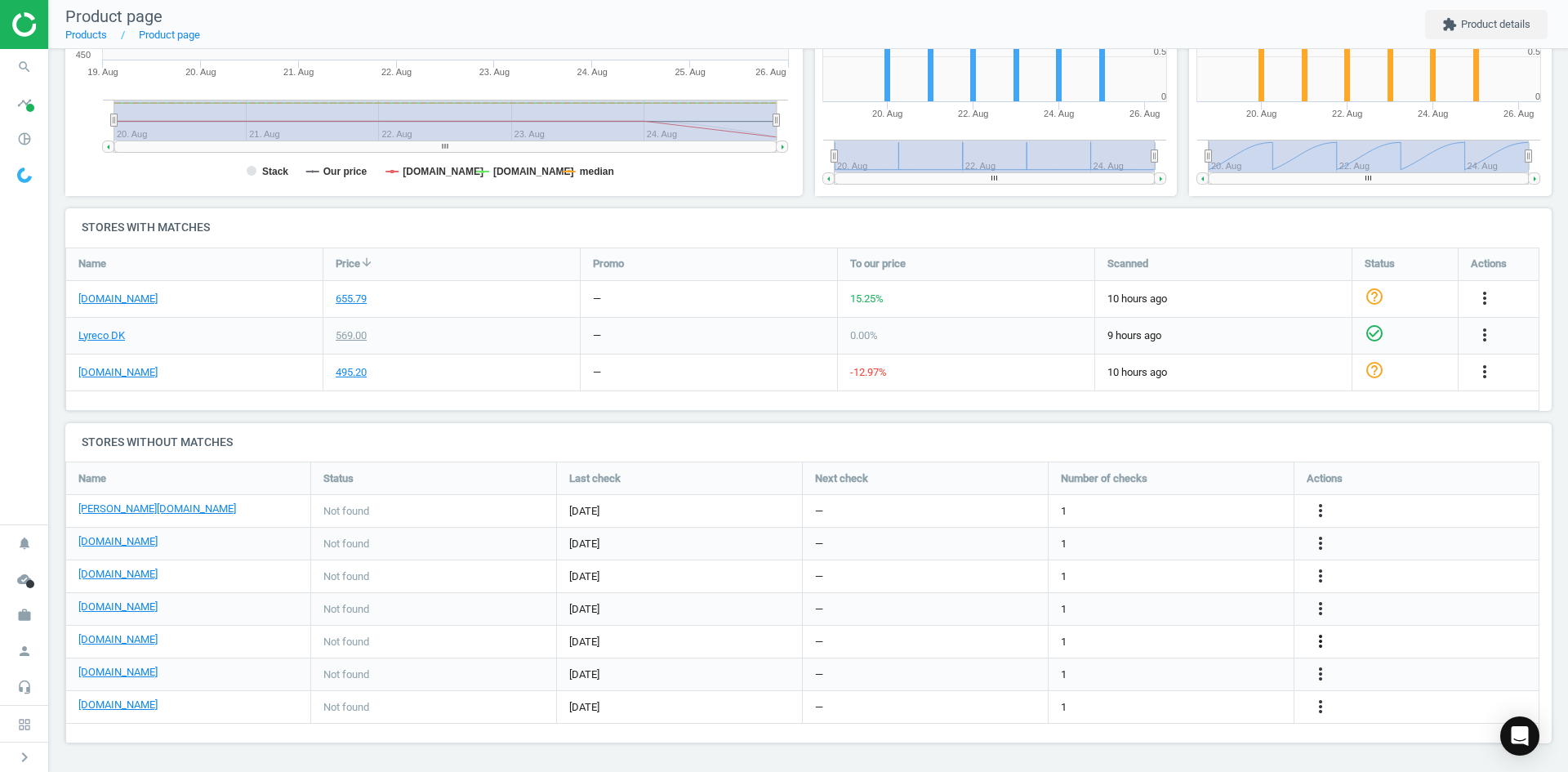
click at [1319, 640] on icon "more_vert" at bounding box center [1321, 641] width 19 height 19
click at [1196, 640] on link "Edit URL/product option" at bounding box center [1193, 641] width 224 height 26
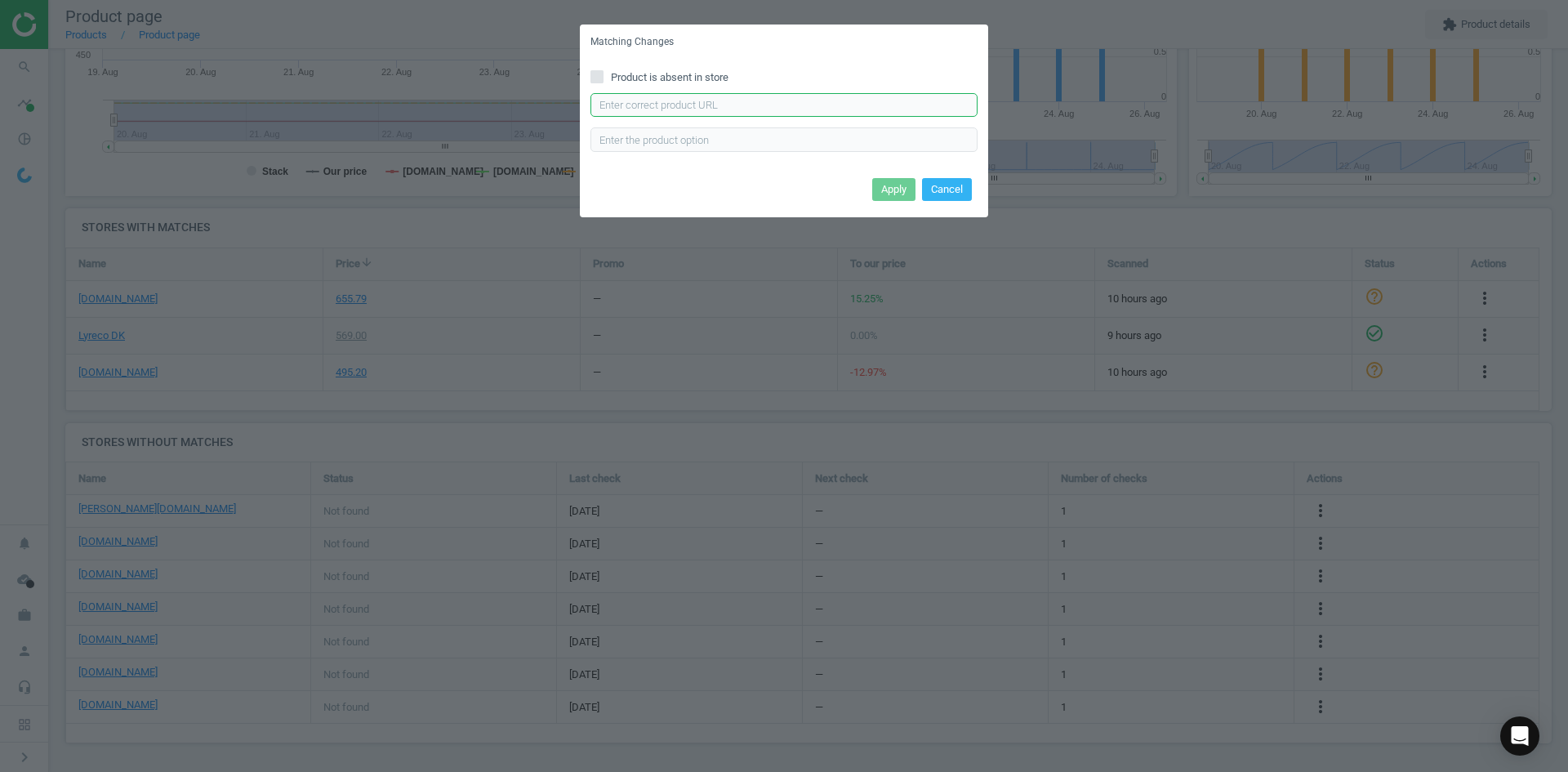
drag, startPoint x: 795, startPoint y: 101, endPoint x: 806, endPoint y: 114, distance: 17.0
click at [795, 101] on input "text" at bounding box center [784, 106] width 387 height 25
paste input "https://www.kontorsyd.dk/da/informationsramme/inforamme-70x100-cm-selvklaebende…"
type input "https://www.kontorsyd.dk/da/informationsramme/inforamme-70x100-cm-selvklaebende…"
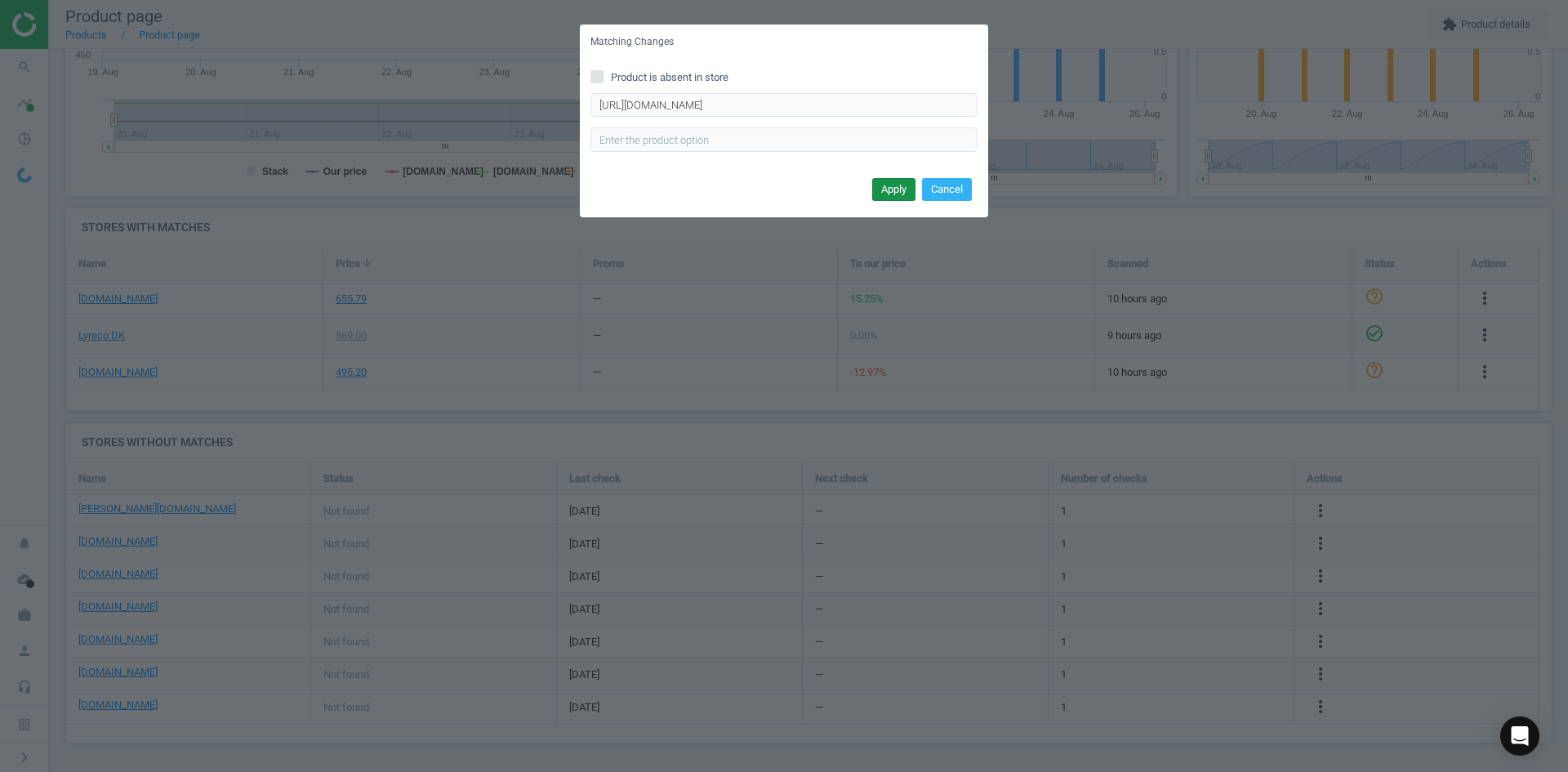
click at [887, 186] on button "Apply" at bounding box center [894, 189] width 43 height 23
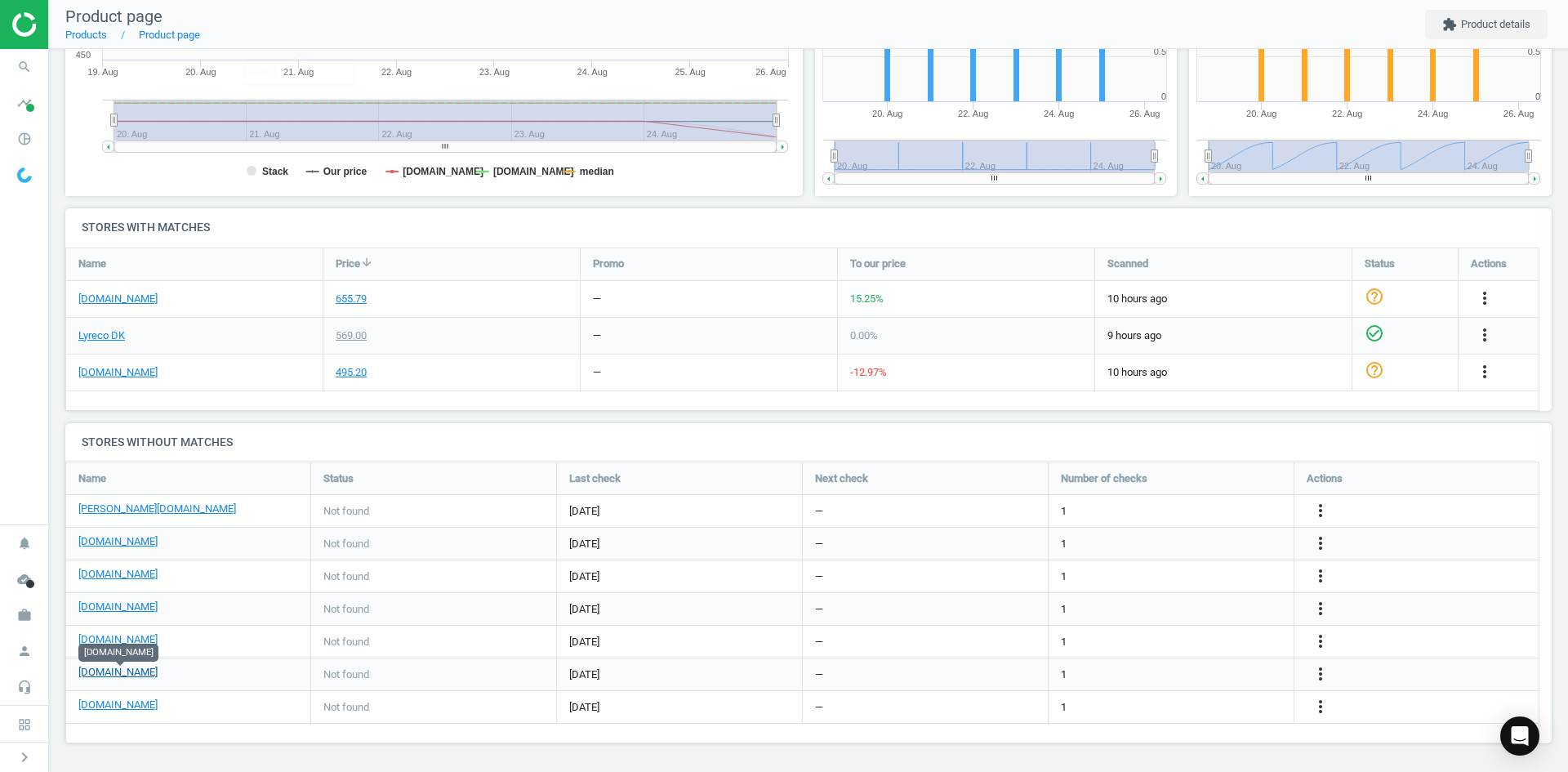
click at [137, 670] on link "[DOMAIN_NAME]" at bounding box center [118, 672] width 79 height 15
click at [36, 63] on icon "search" at bounding box center [24, 66] width 31 height 31
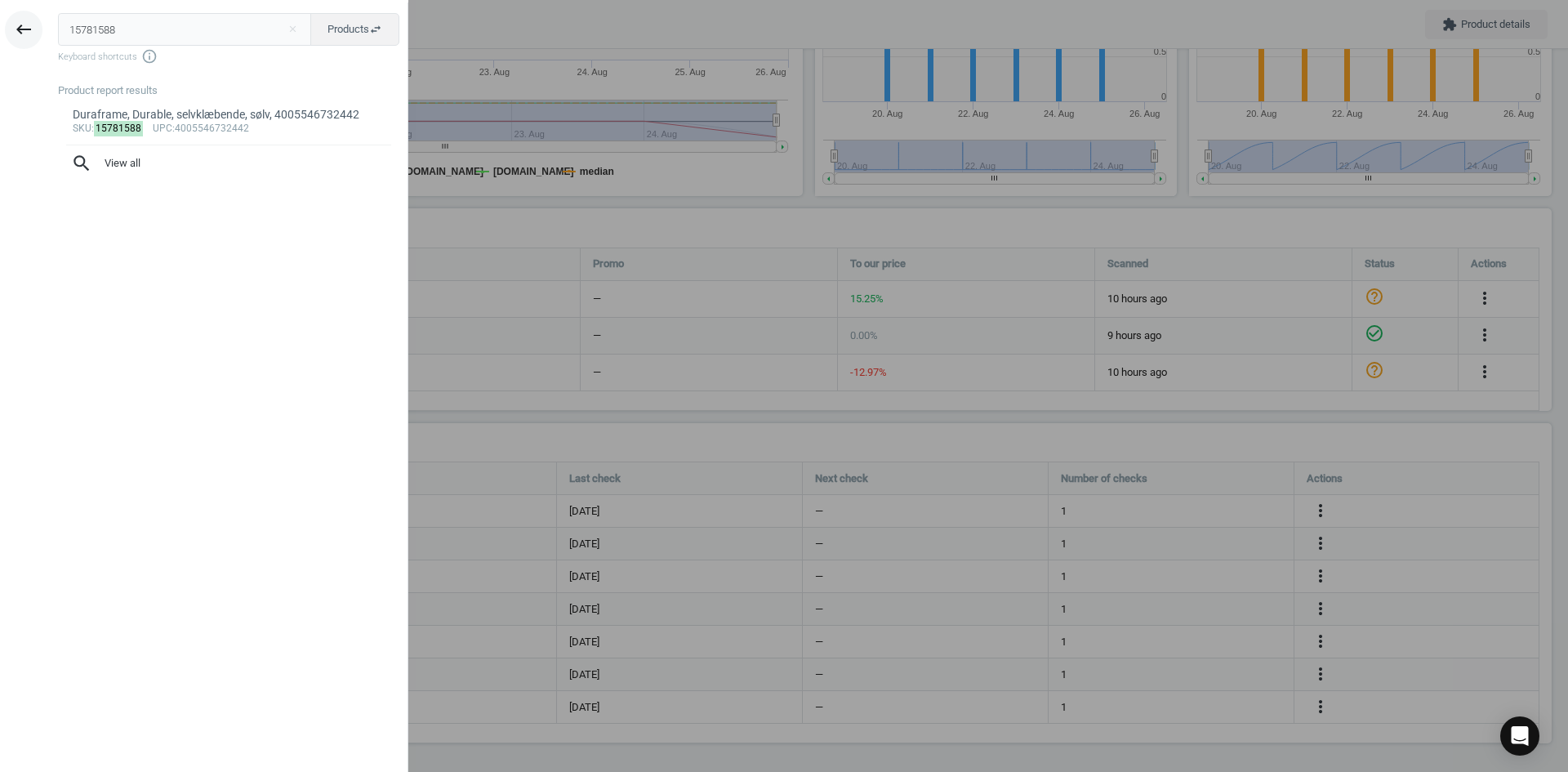
drag, startPoint x: 41, startPoint y: 30, endPoint x: 18, endPoint y: 29, distance: 23.0
click at [18, 29] on div "keyboard_backspace 15781588 close Products swap_horiz Keyboard shortcuts info_o…" at bounding box center [204, 388] width 409 height 772
type input "15781522"
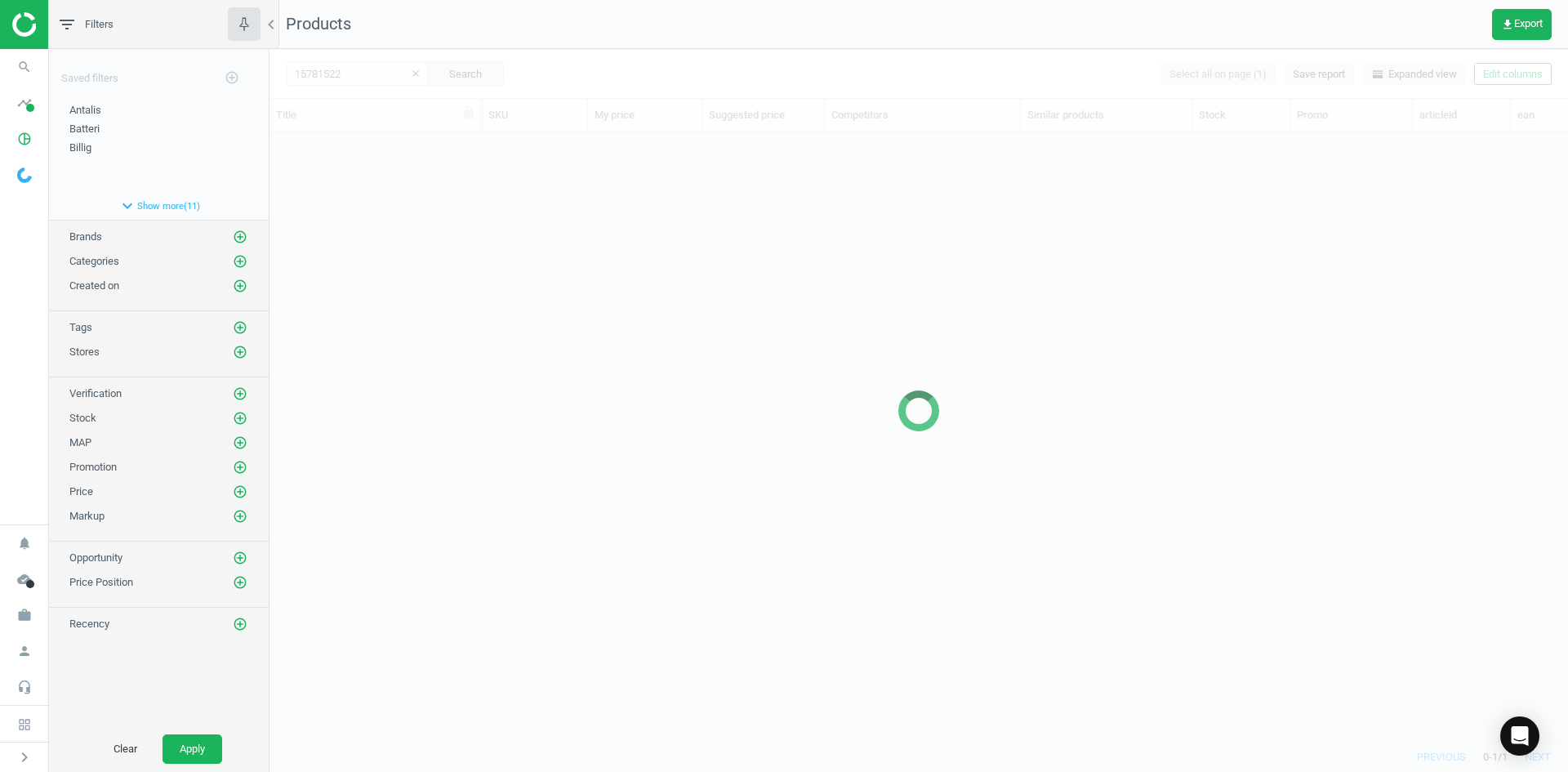
scroll to position [585, 1286]
click at [453, 235] on div at bounding box center [918, 410] width 1299 height 723
click at [454, 235] on div at bounding box center [918, 410] width 1299 height 723
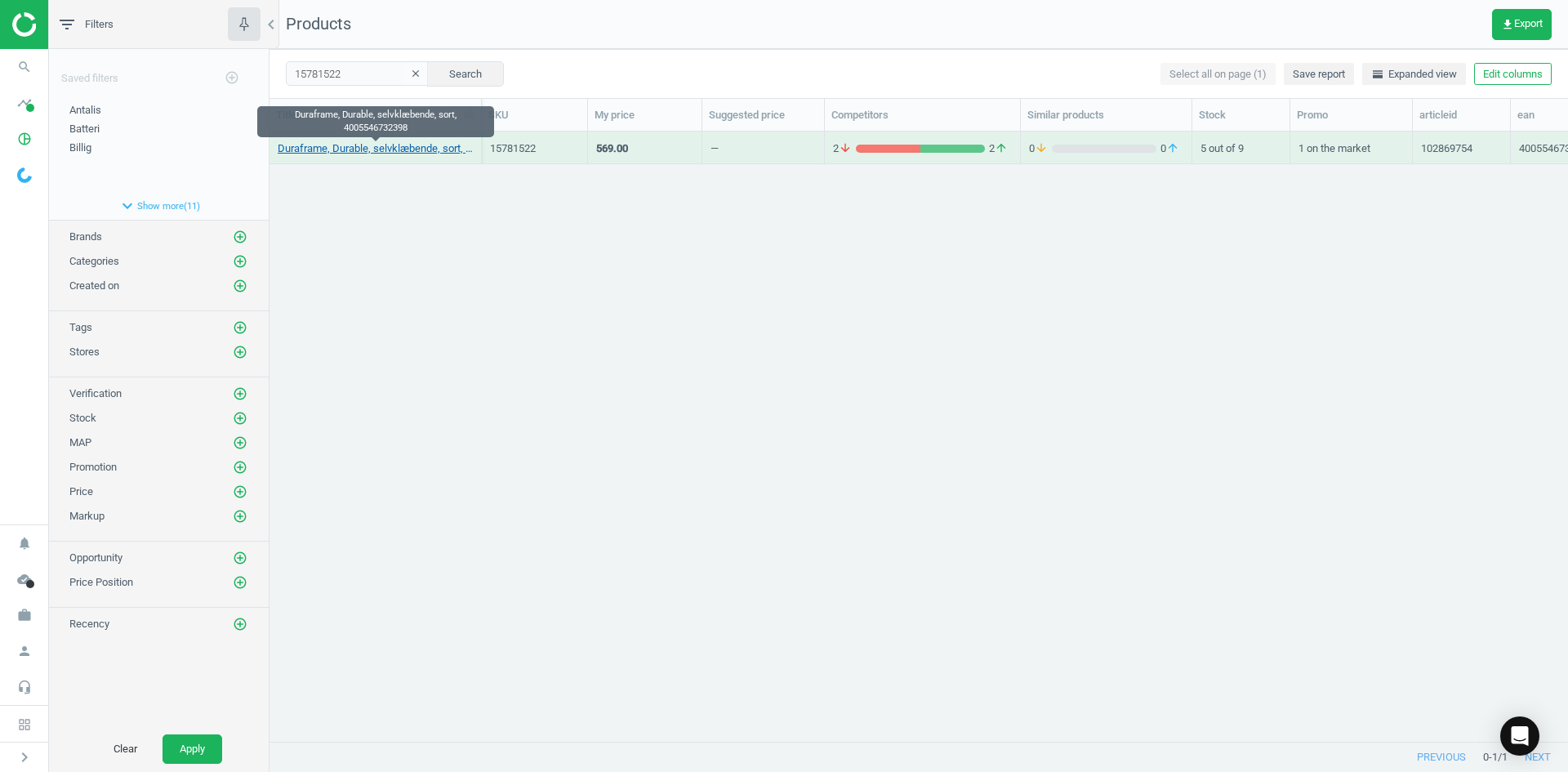
click at [413, 147] on link "Duraframe, Durable, selvklæbende, sort, 4005546732398" at bounding box center [375, 149] width 195 height 15
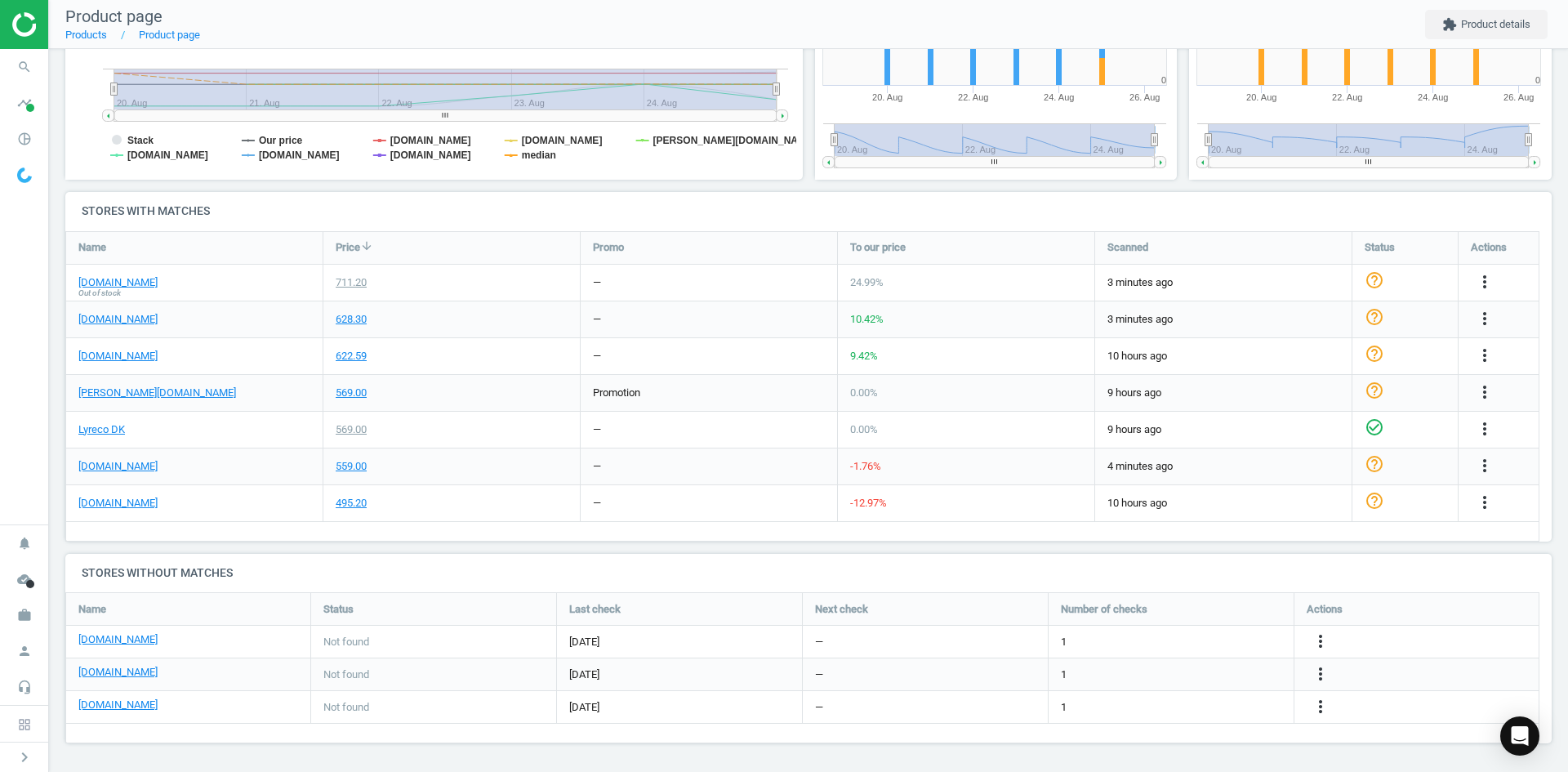
scroll to position [83, 0]
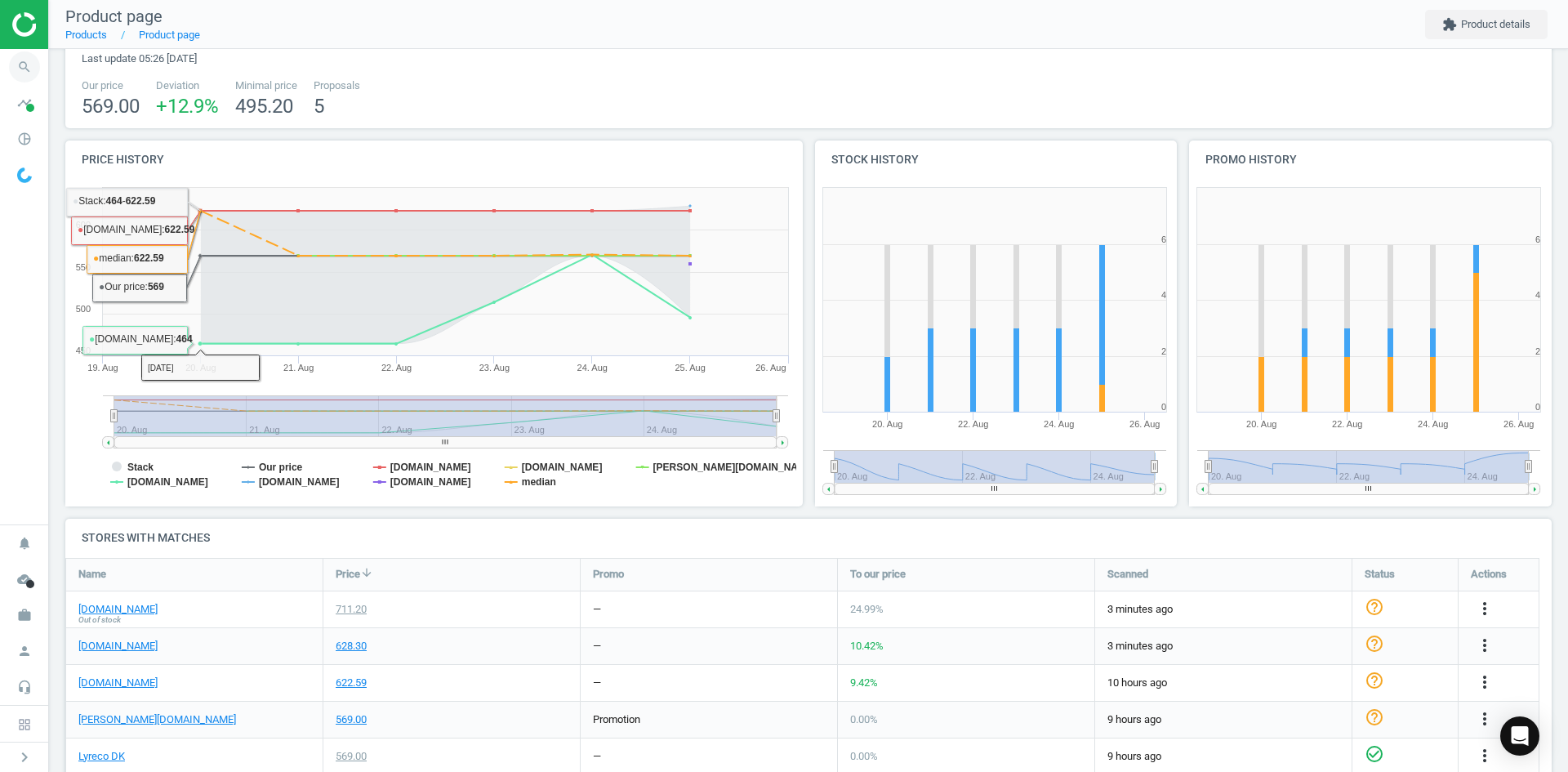
click at [30, 56] on icon "search" at bounding box center [24, 66] width 31 height 31
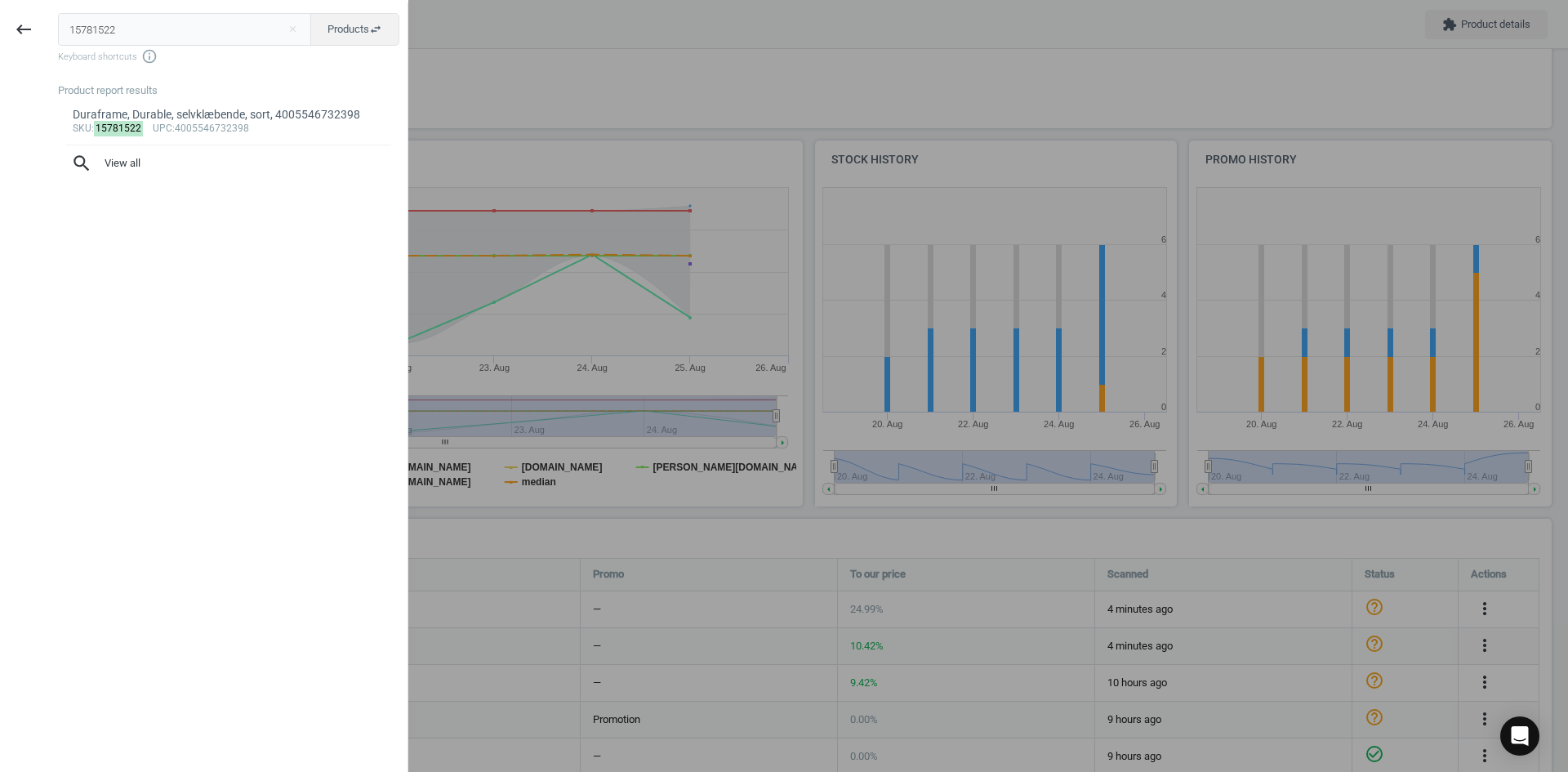
drag, startPoint x: 130, startPoint y: 31, endPoint x: 4, endPoint y: 57, distance: 128.7
click at [14, 45] on div "keyboard_backspace 15781522 close Products swap_horiz Keyboard shortcuts info_o…" at bounding box center [204, 388] width 409 height 772
type input "11121569"
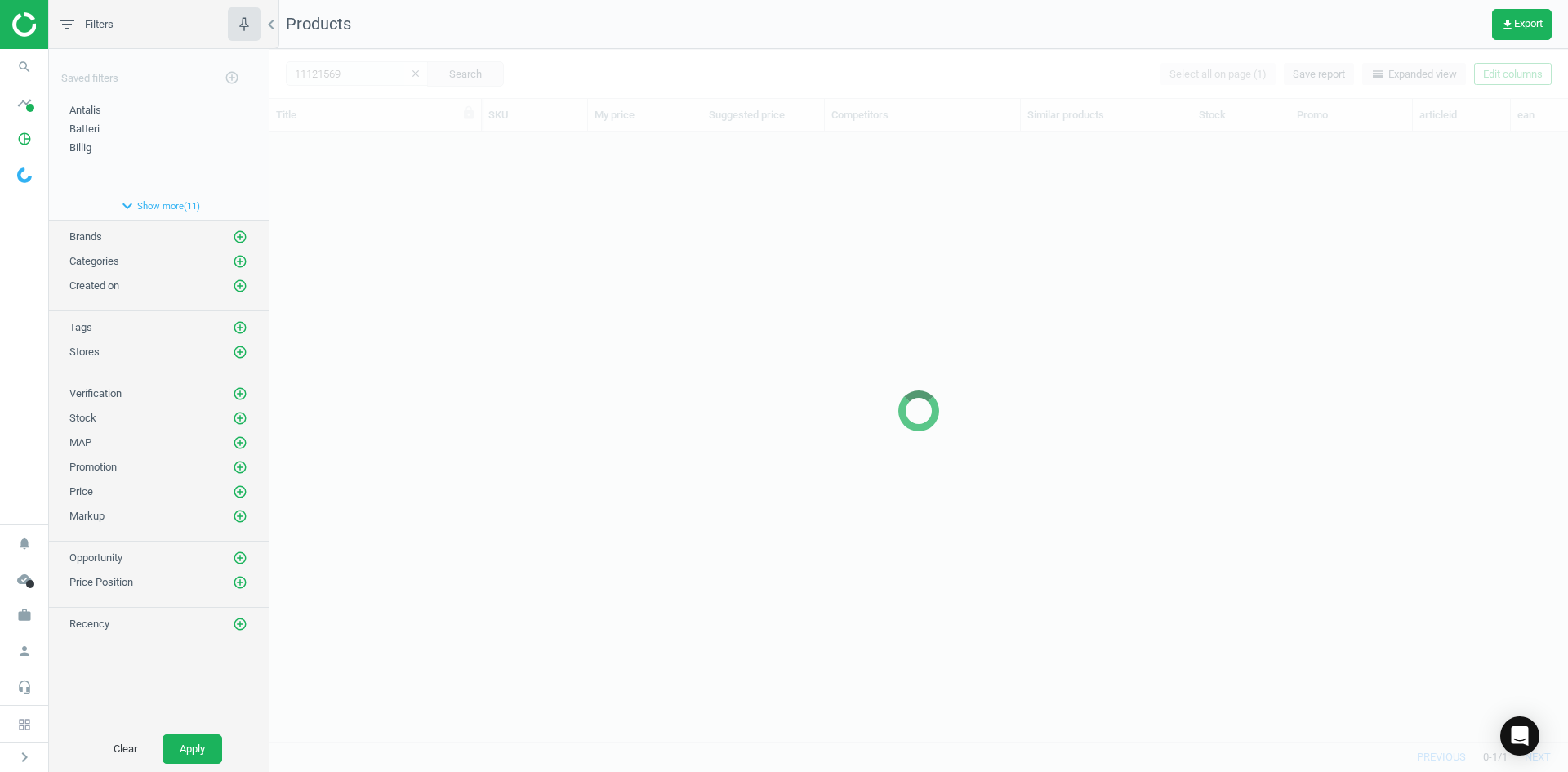
scroll to position [585, 1286]
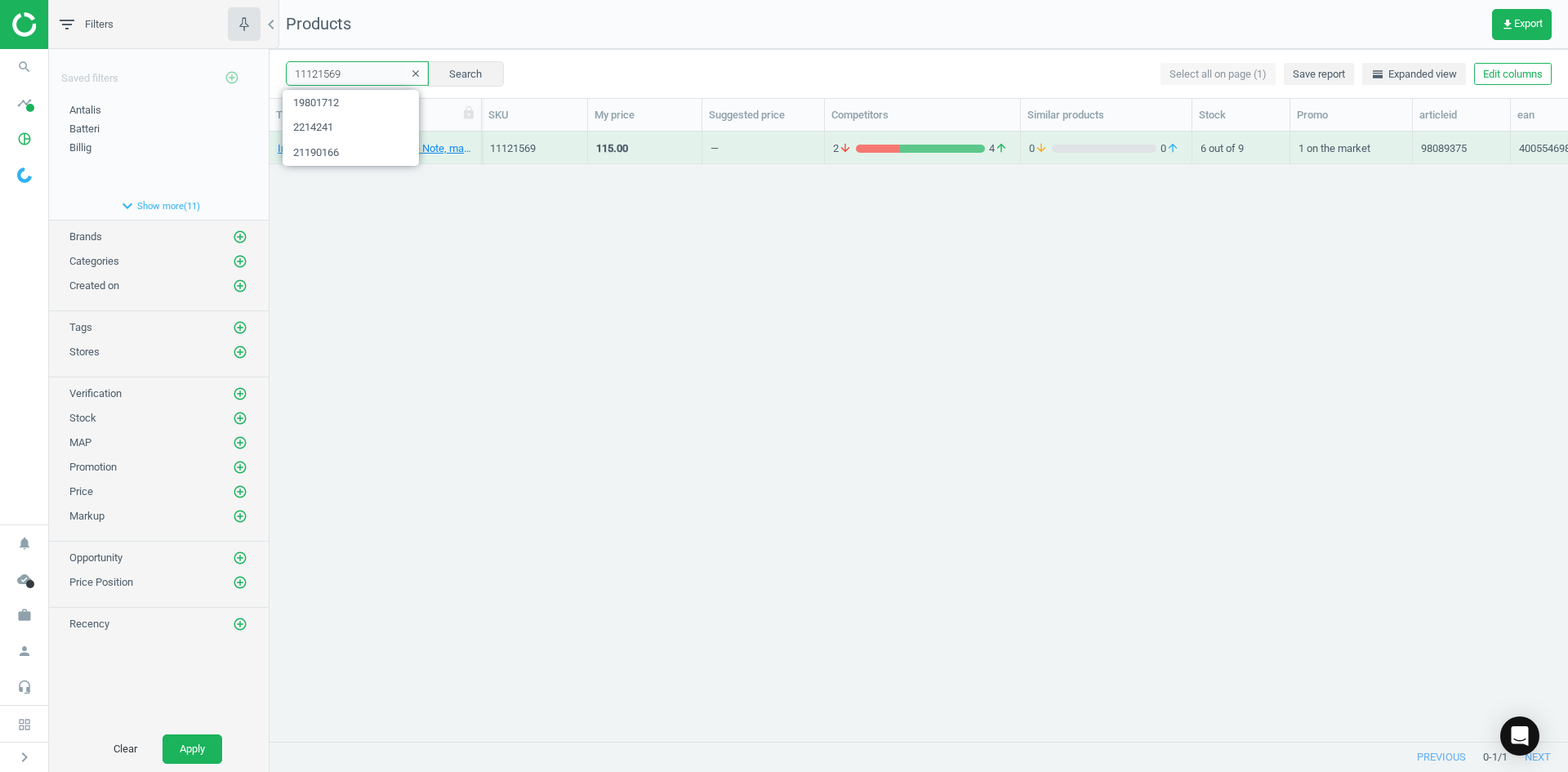
drag, startPoint x: 375, startPoint y: 73, endPoint x: 243, endPoint y: 77, distance: 132.1
click at [243, 77] on div "filter_list Filters chevron_left Saved filters add_circle_outline Antalis edit …" at bounding box center [809, 386] width 1520 height 772
click at [466, 75] on button "Search" at bounding box center [465, 74] width 77 height 25
click at [23, 66] on icon "search" at bounding box center [24, 66] width 31 height 31
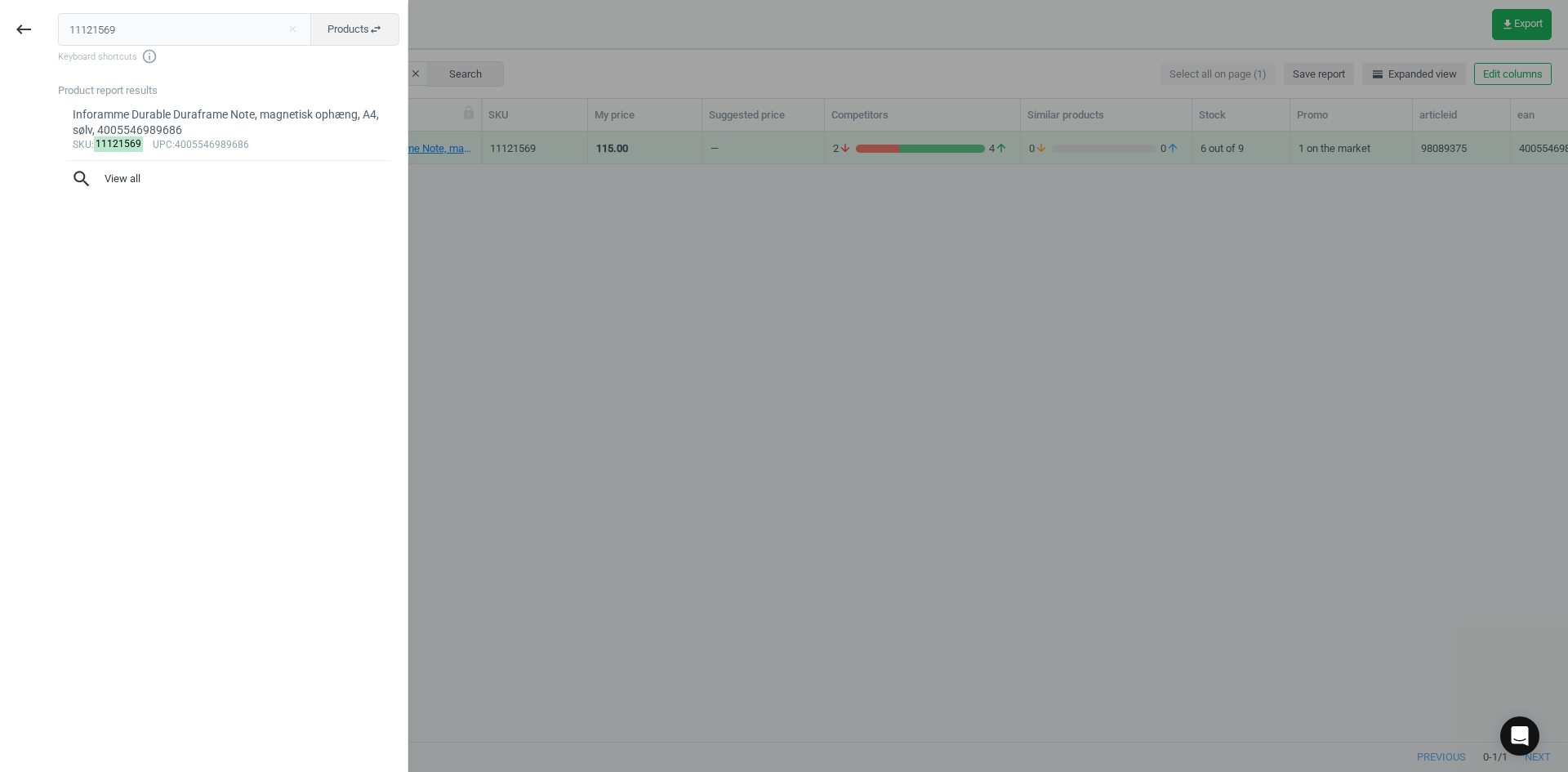
drag, startPoint x: 163, startPoint y: 32, endPoint x: 5, endPoint y: 39, distance: 158.2
click at [15, 32] on div "keyboard_backspace 11121569 close Products swap_horiz Keyboard shortcuts info_o…" at bounding box center [204, 388] width 409 height 772
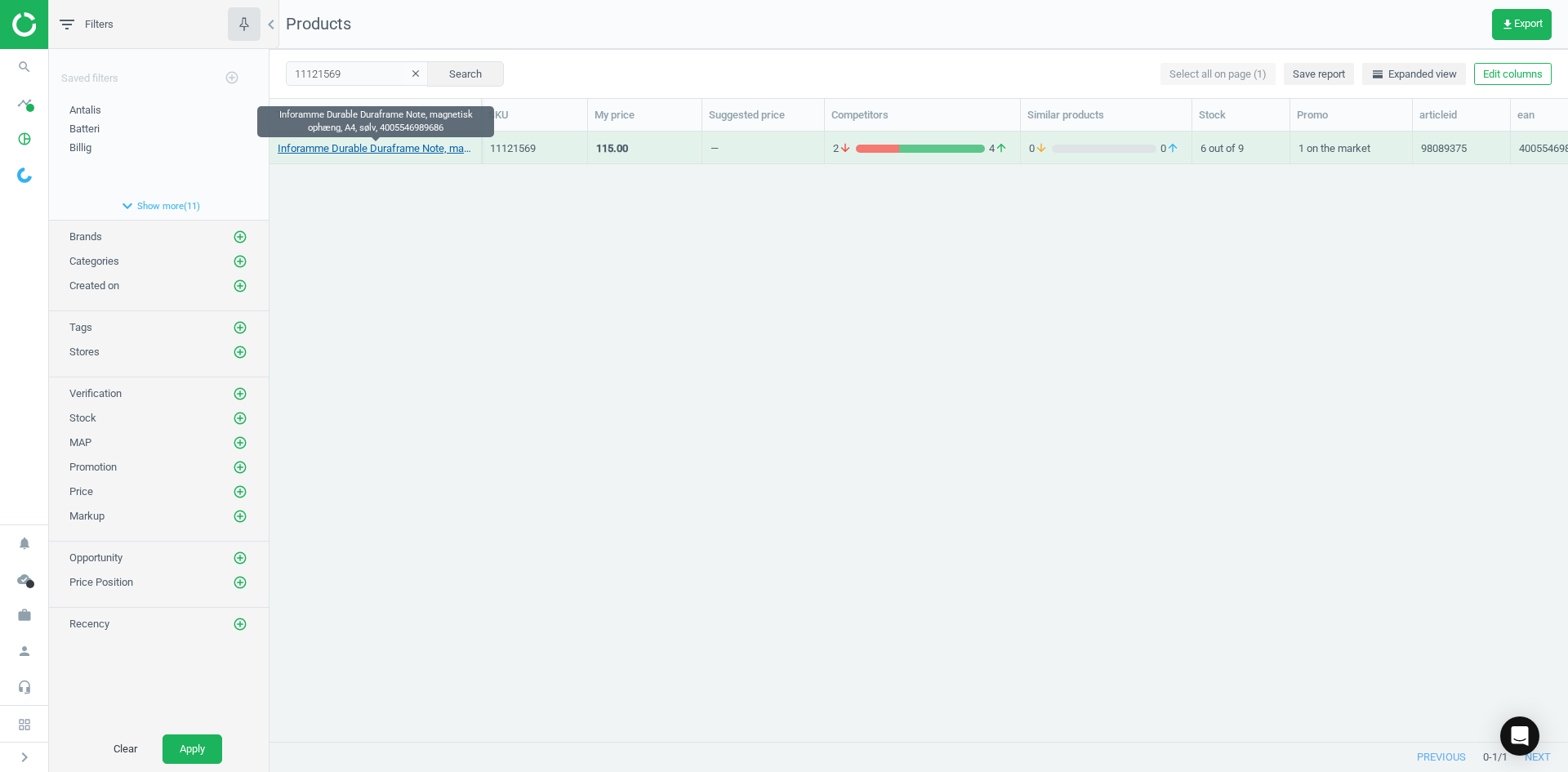
click at [417, 152] on link "Inforamme Durable Duraframe Note, magnetisk ophæng, A4, sølv, 4005546989686" at bounding box center [375, 149] width 195 height 15
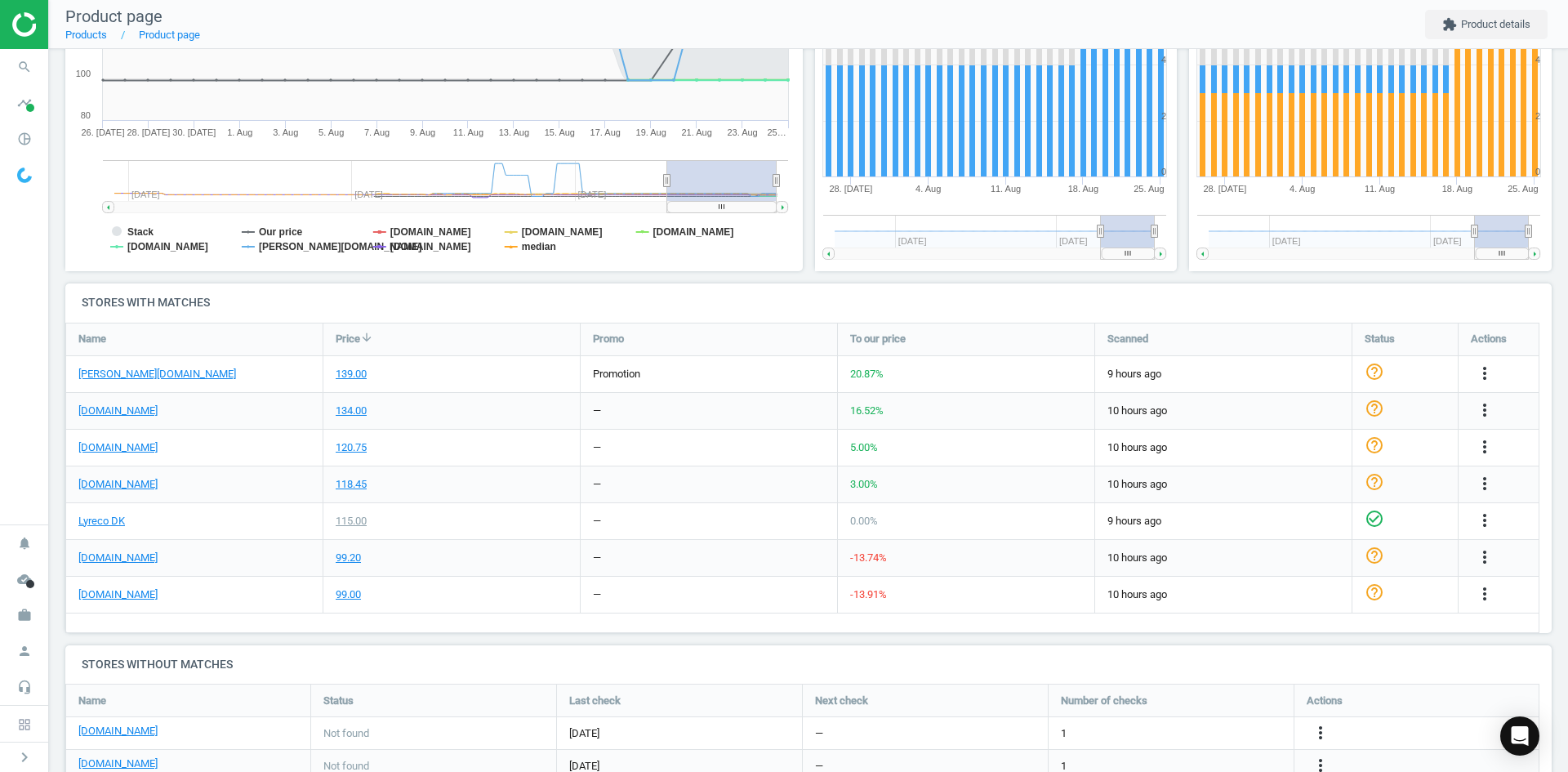
scroll to position [409, 0]
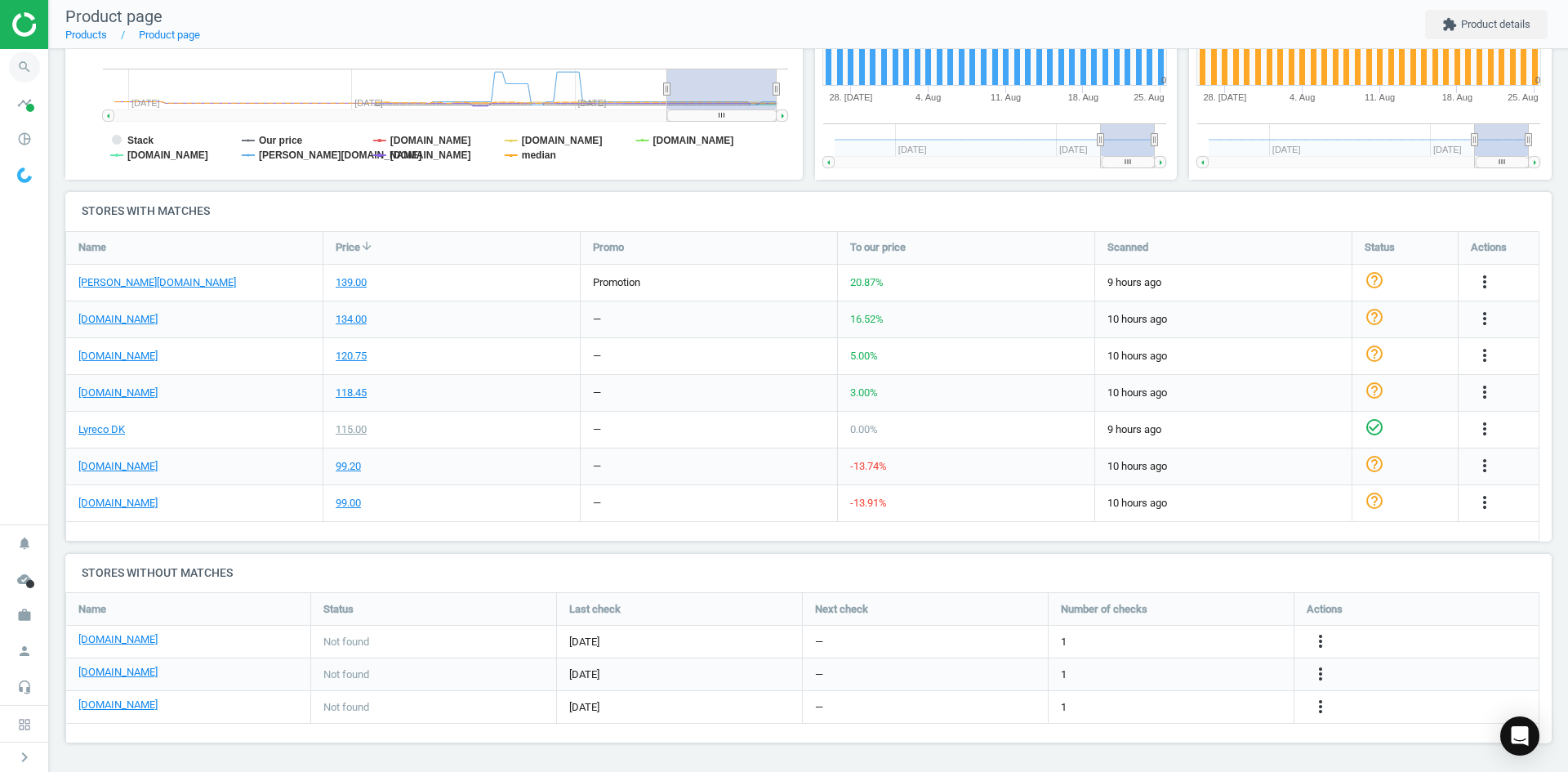
click at [17, 70] on icon "search" at bounding box center [24, 66] width 31 height 31
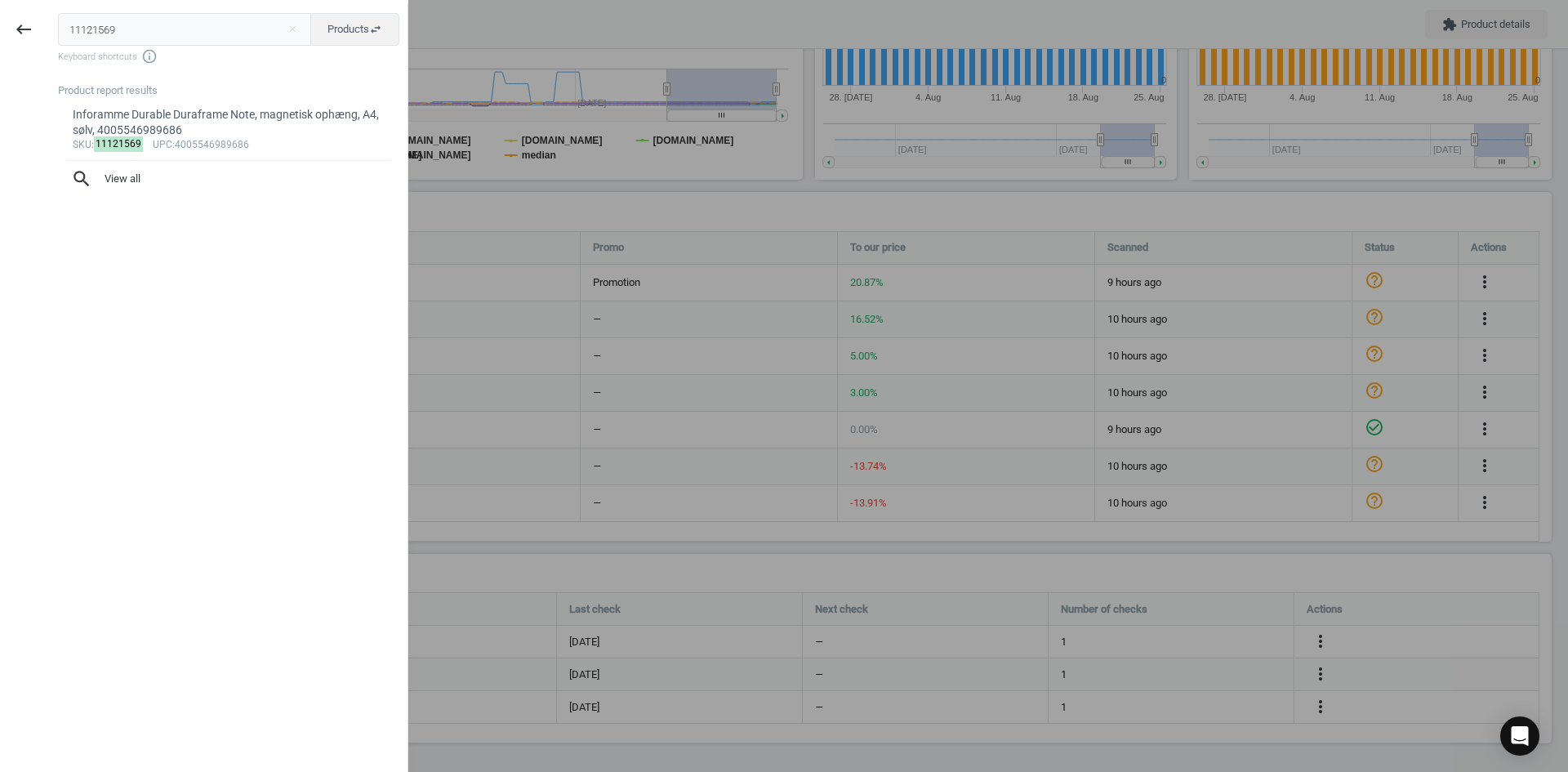
drag, startPoint x: 59, startPoint y: 31, endPoint x: -10, endPoint y: 29, distance: 69.0
click at [0, 29] on html "Group 2 Created with Sketch. ic/cloud_download/grey600 Created with Sketch. gra…" at bounding box center [784, 386] width 1568 height 772
type input "11056462"
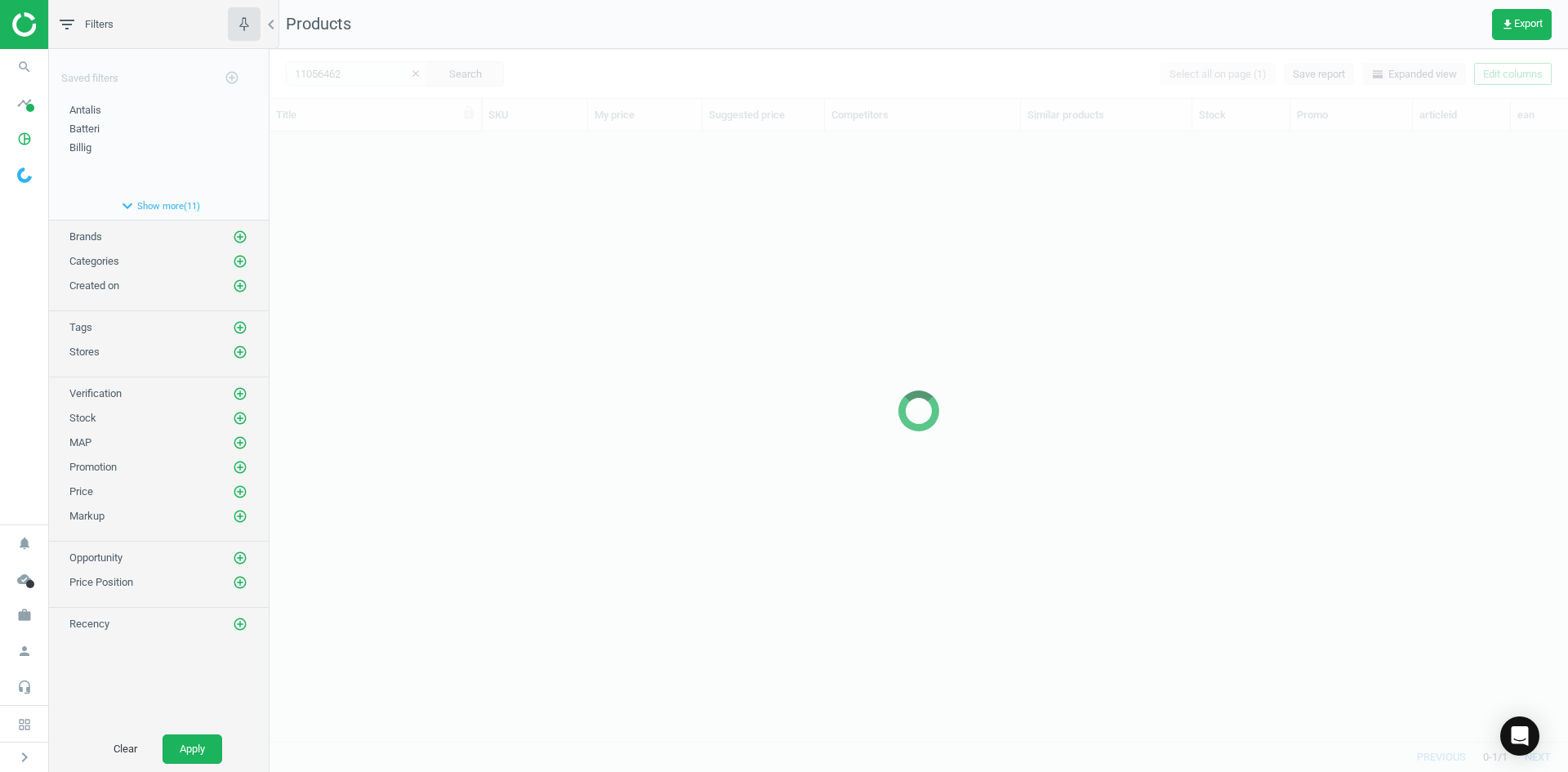
scroll to position [585, 1286]
click at [583, 340] on div at bounding box center [918, 410] width 1299 height 723
click at [460, 259] on div at bounding box center [918, 410] width 1299 height 723
click at [460, 257] on div at bounding box center [918, 410] width 1299 height 723
click at [413, 229] on div at bounding box center [918, 410] width 1299 height 723
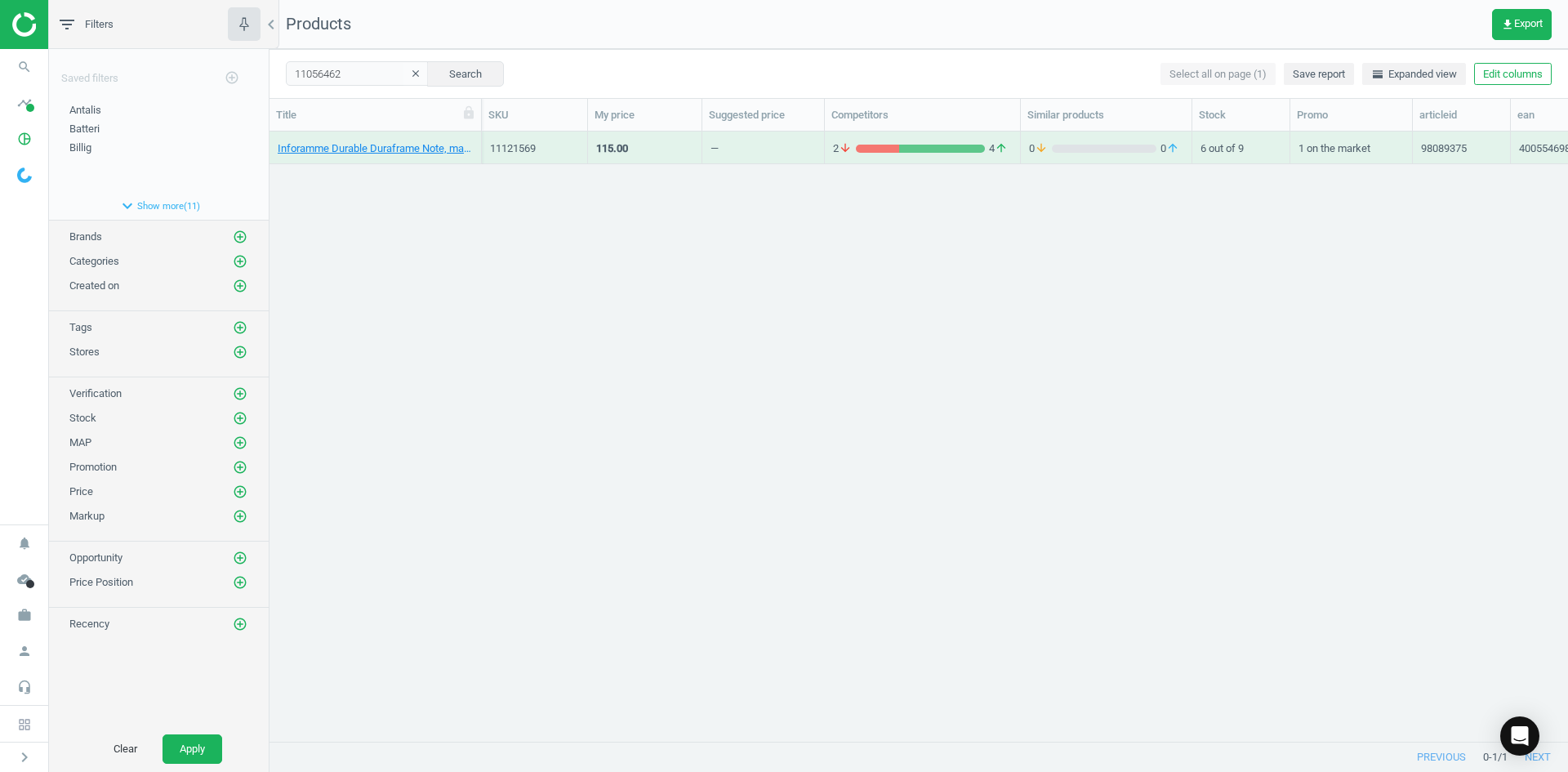
click at [387, 188] on div "Inforamme Durable Duraframe Note, magnetisk ophæng, A4, sølv, 4005546989686 111…" at bounding box center [918, 430] width 1299 height 597
click at [379, 180] on div "Selvklæbende inforamme, Durable Duraframe, A4, sølv, pakke a 10 stk, 4005546405…" at bounding box center [918, 430] width 1299 height 597
click at [363, 148] on link "Selvklæbende inforamme, Durable Duraframe, A4, sølv, pakke a 10 stk, 4005546405…" at bounding box center [375, 149] width 195 height 15
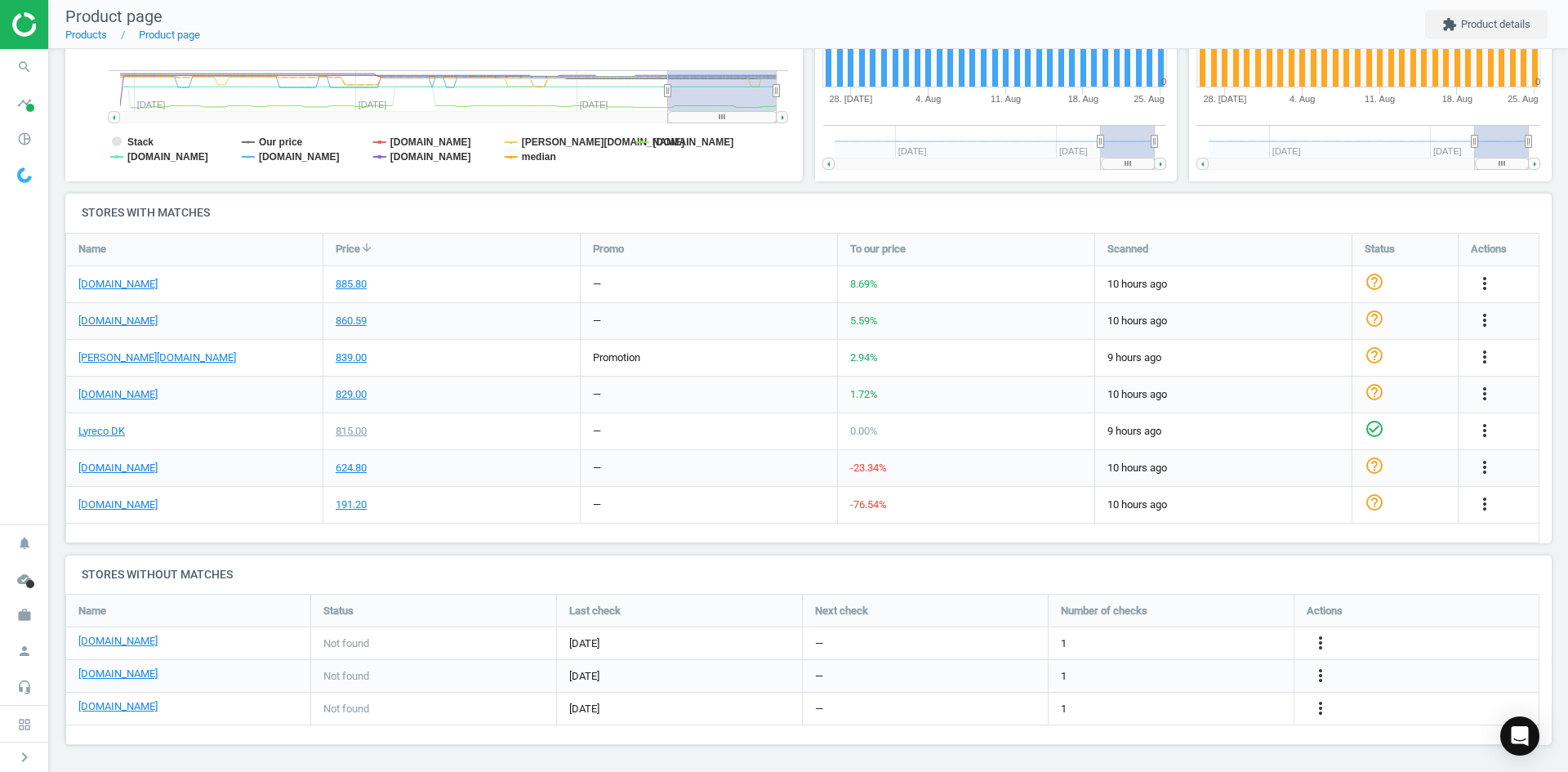
scroll to position [409, 0]
click at [97, 504] on link "[DOMAIN_NAME]" at bounding box center [118, 503] width 79 height 15
click at [1478, 500] on icon "more_vert" at bounding box center [1485, 503] width 19 height 19
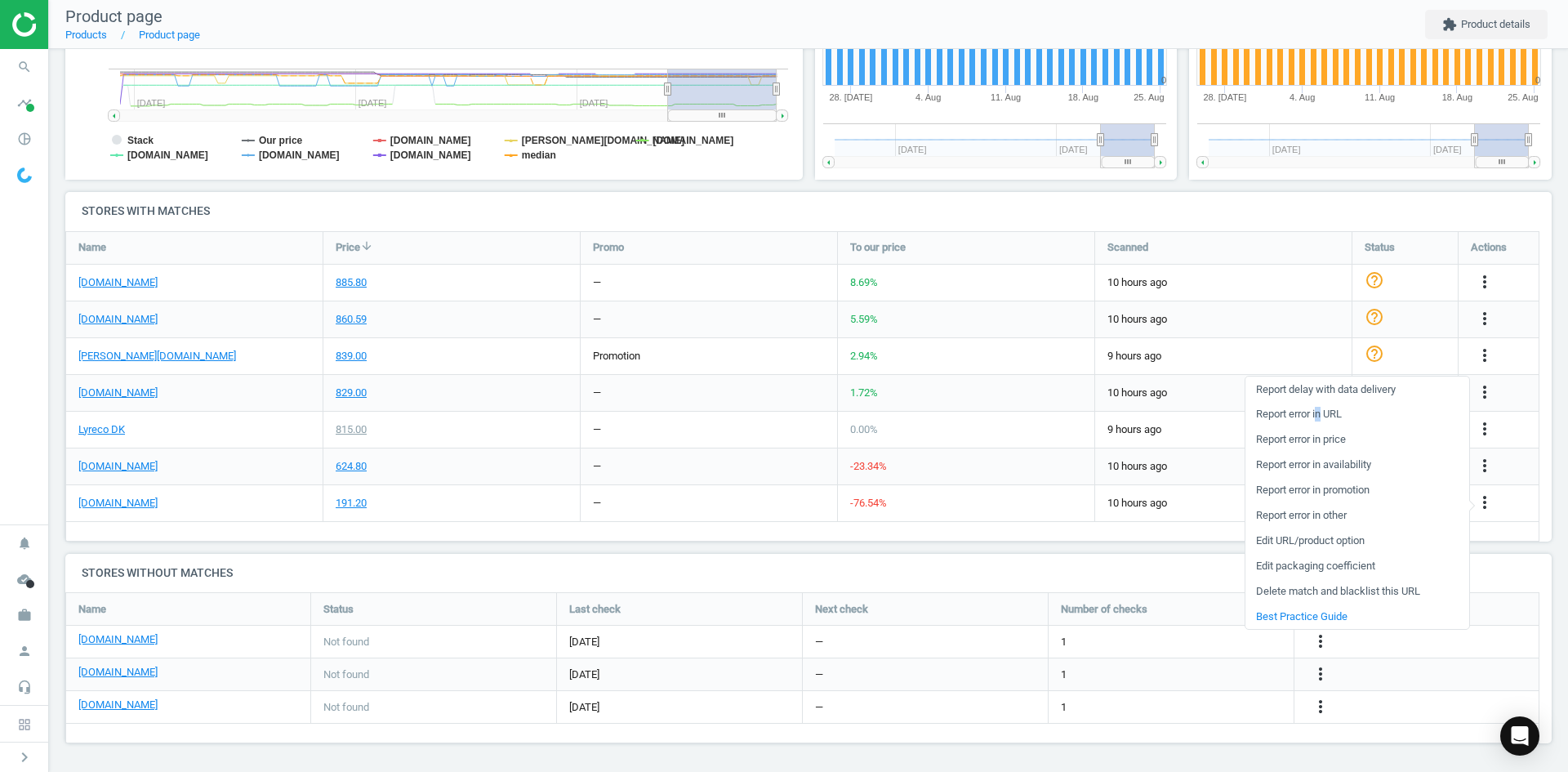
click at [1321, 408] on link "Report error in URL" at bounding box center [1358, 415] width 224 height 26
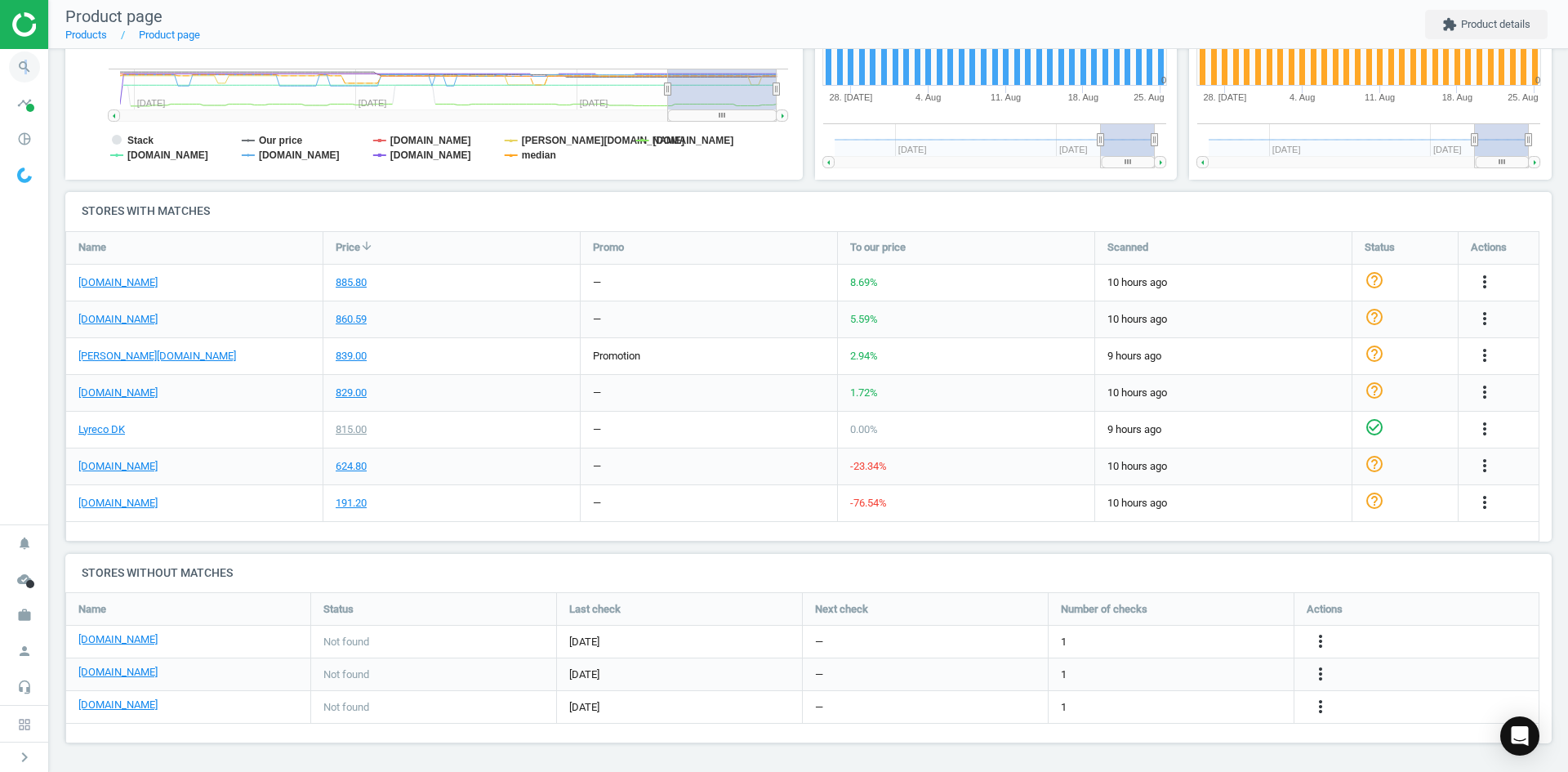
click at [27, 70] on icon "search" at bounding box center [24, 66] width 31 height 31
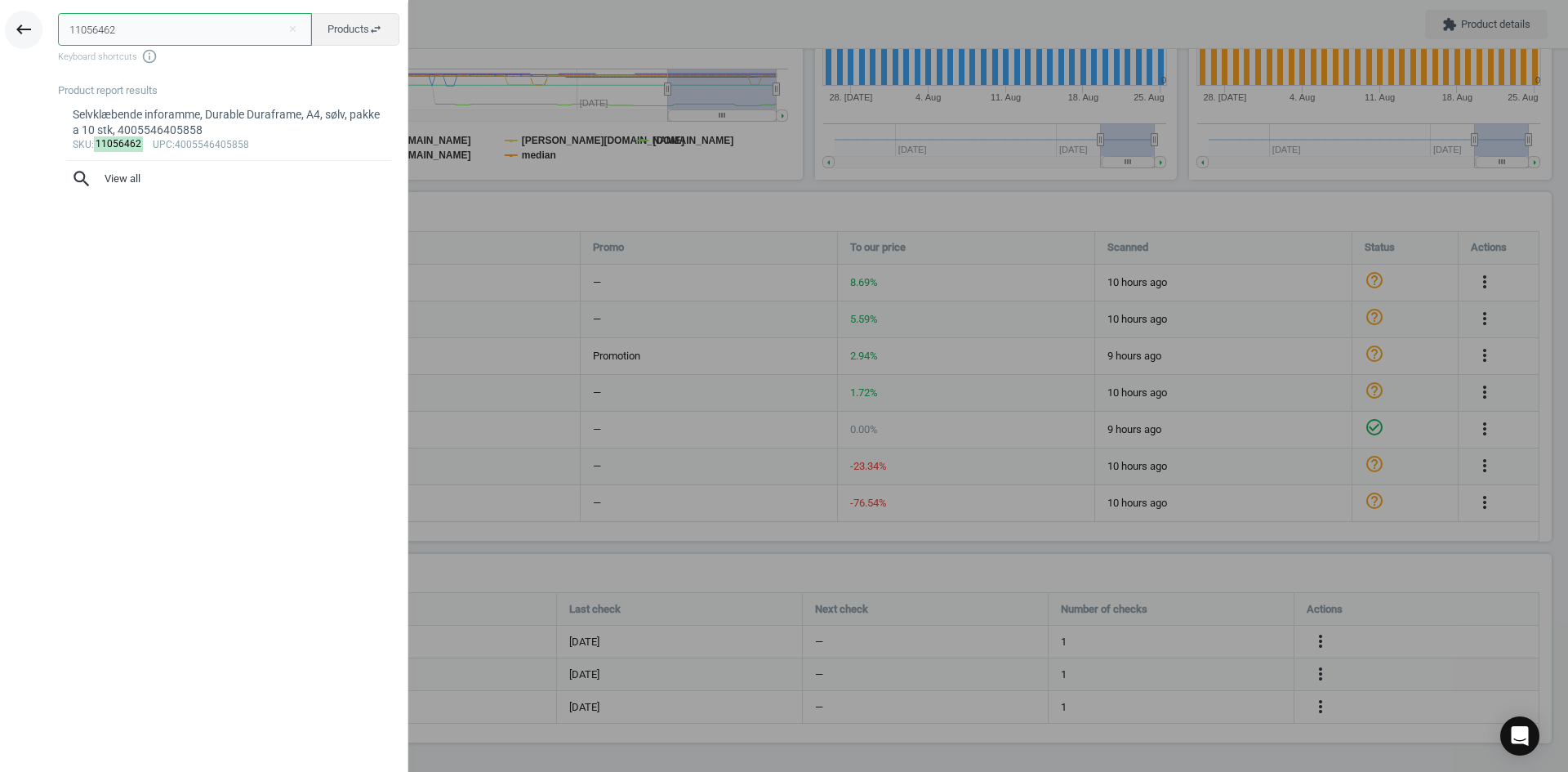
drag, startPoint x: 121, startPoint y: 34, endPoint x: 33, endPoint y: 35, distance: 88.0
click at [40, 31] on div "keyboard_backspace 11056462 close Products swap_horiz Keyboard shortcuts info_o…" at bounding box center [204, 388] width 409 height 772
paste input "723141"
type input "17231412"
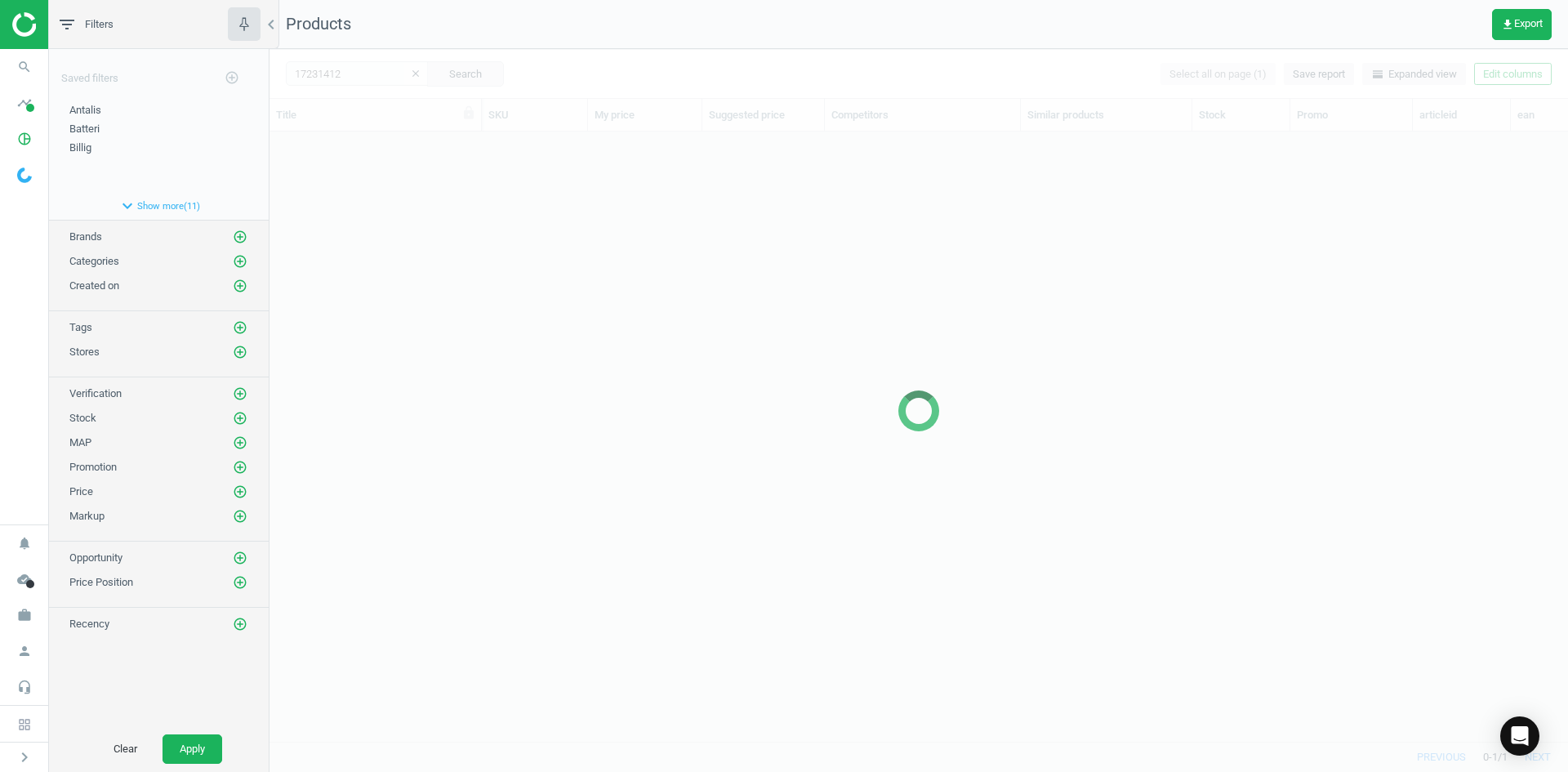
scroll to position [585, 1286]
click at [354, 287] on div at bounding box center [918, 410] width 1299 height 723
click at [342, 254] on div at bounding box center [918, 410] width 1299 height 723
click at [349, 253] on div at bounding box center [918, 410] width 1299 height 723
click at [364, 216] on div at bounding box center [918, 410] width 1299 height 723
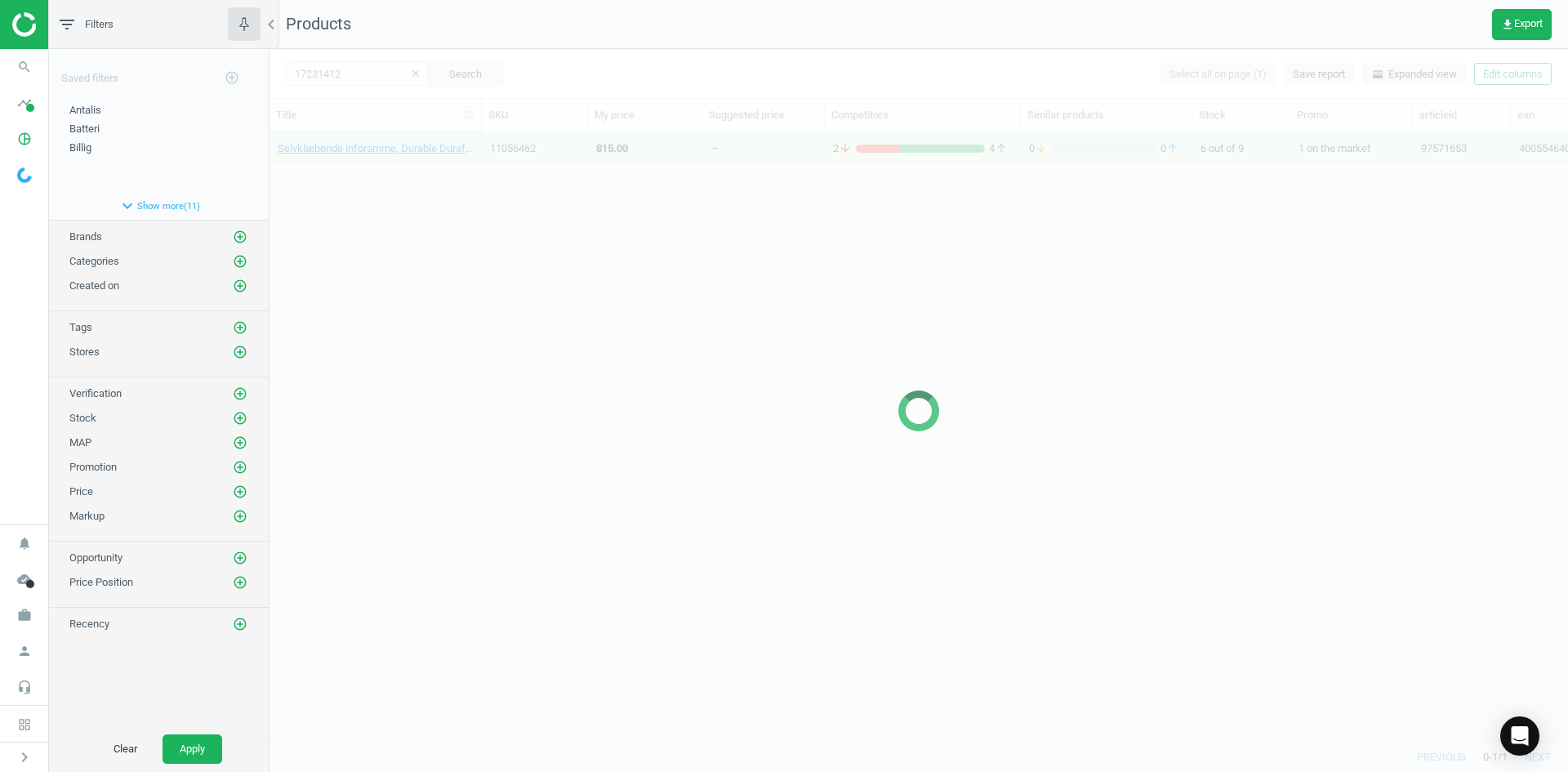
click at [358, 170] on div at bounding box center [918, 410] width 1299 height 723
click at [358, 170] on div "Selvklæbende inforamme, Durable Duraframe, A4, sølv, pakke a 10 stk, 4005546405…" at bounding box center [918, 430] width 1299 height 597
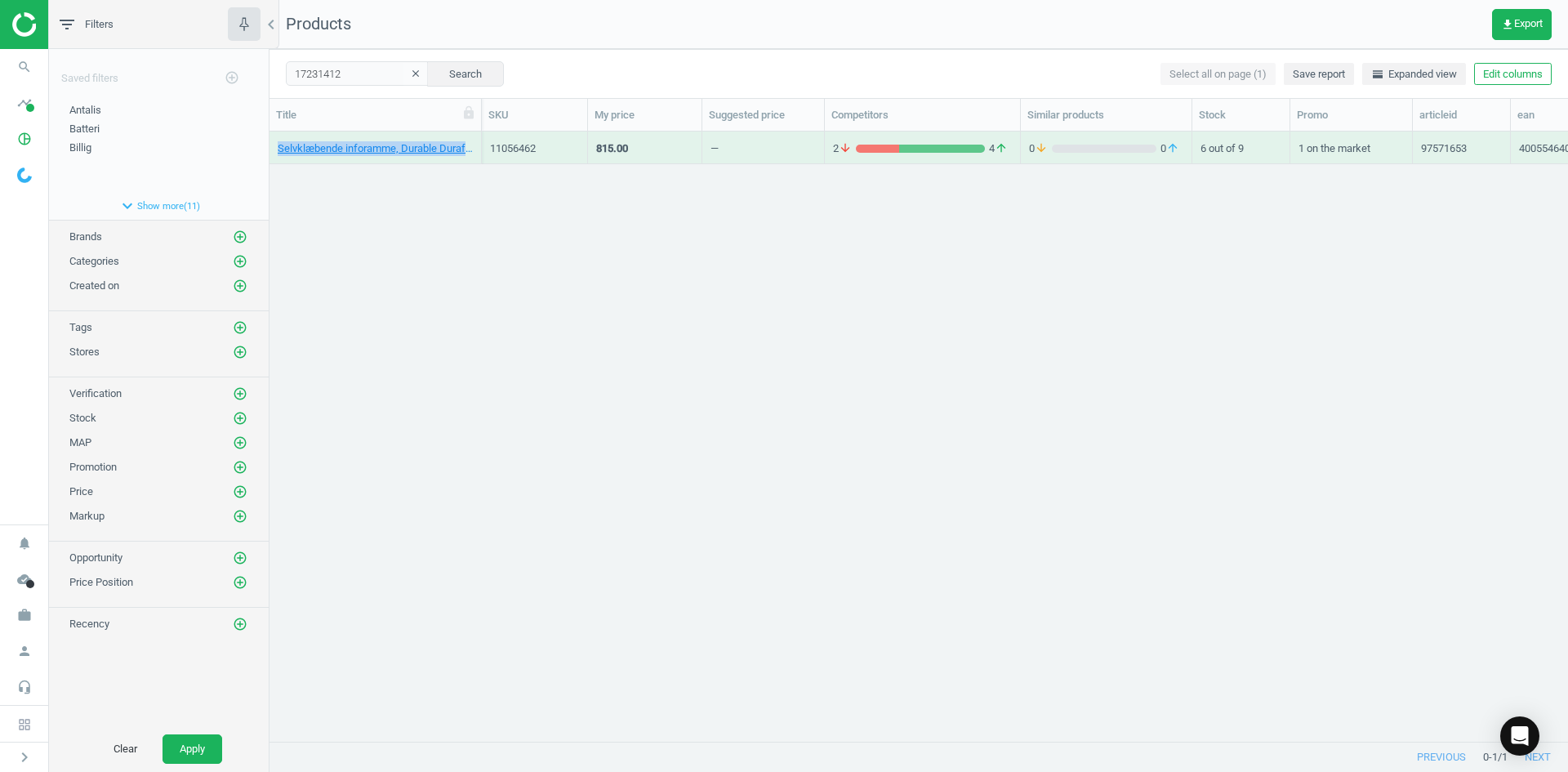
click at [358, 169] on div "Selvklæbende inforamme, Durable Duraframe, A4, sølv, pakke a 10 stk, 4005546405…" at bounding box center [918, 430] width 1299 height 597
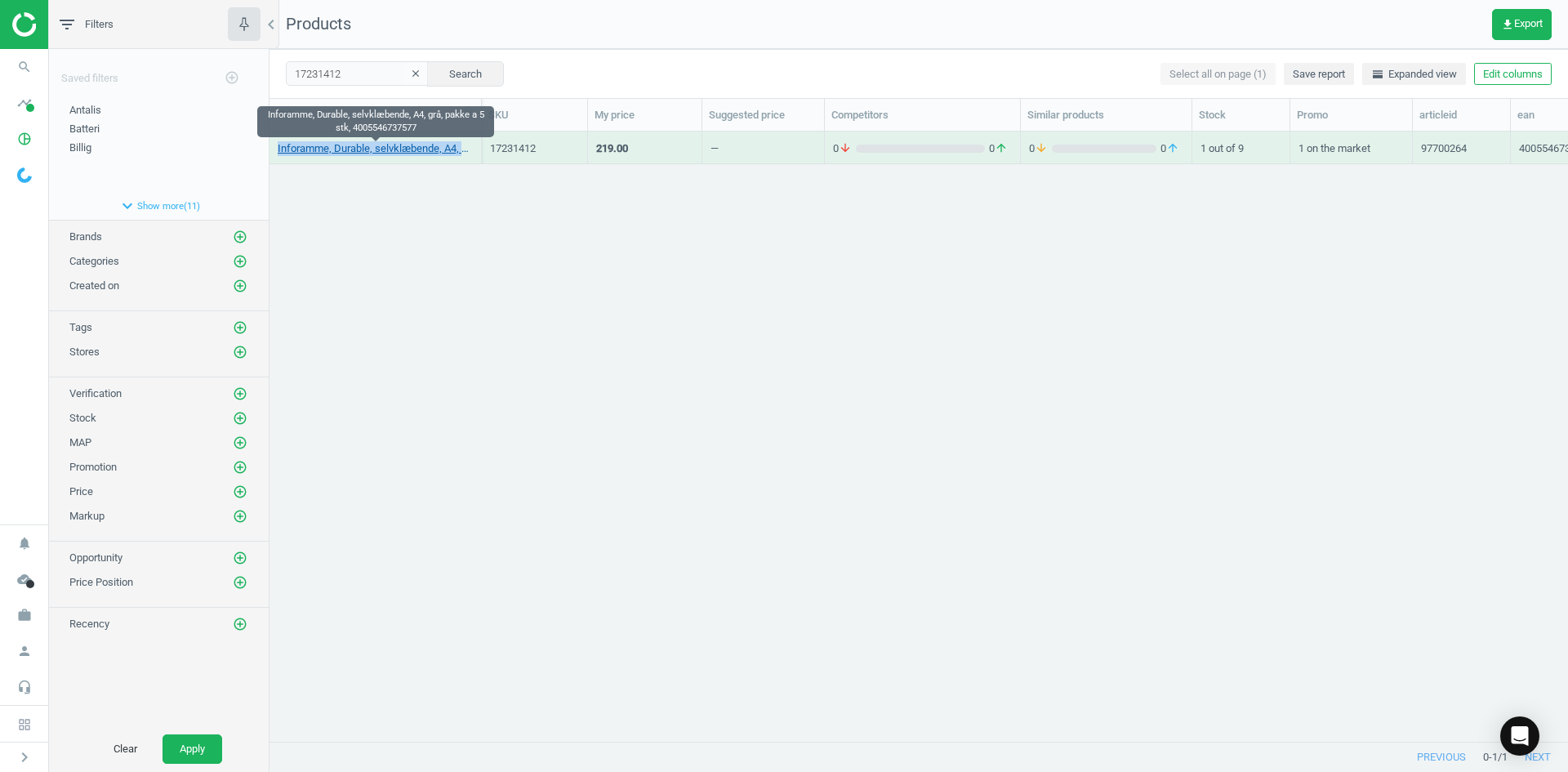
click at [352, 150] on link "Inforamme, Durable, selvklæbende, A4, grå, pakke a 5 stk, 4005546737577" at bounding box center [375, 149] width 195 height 15
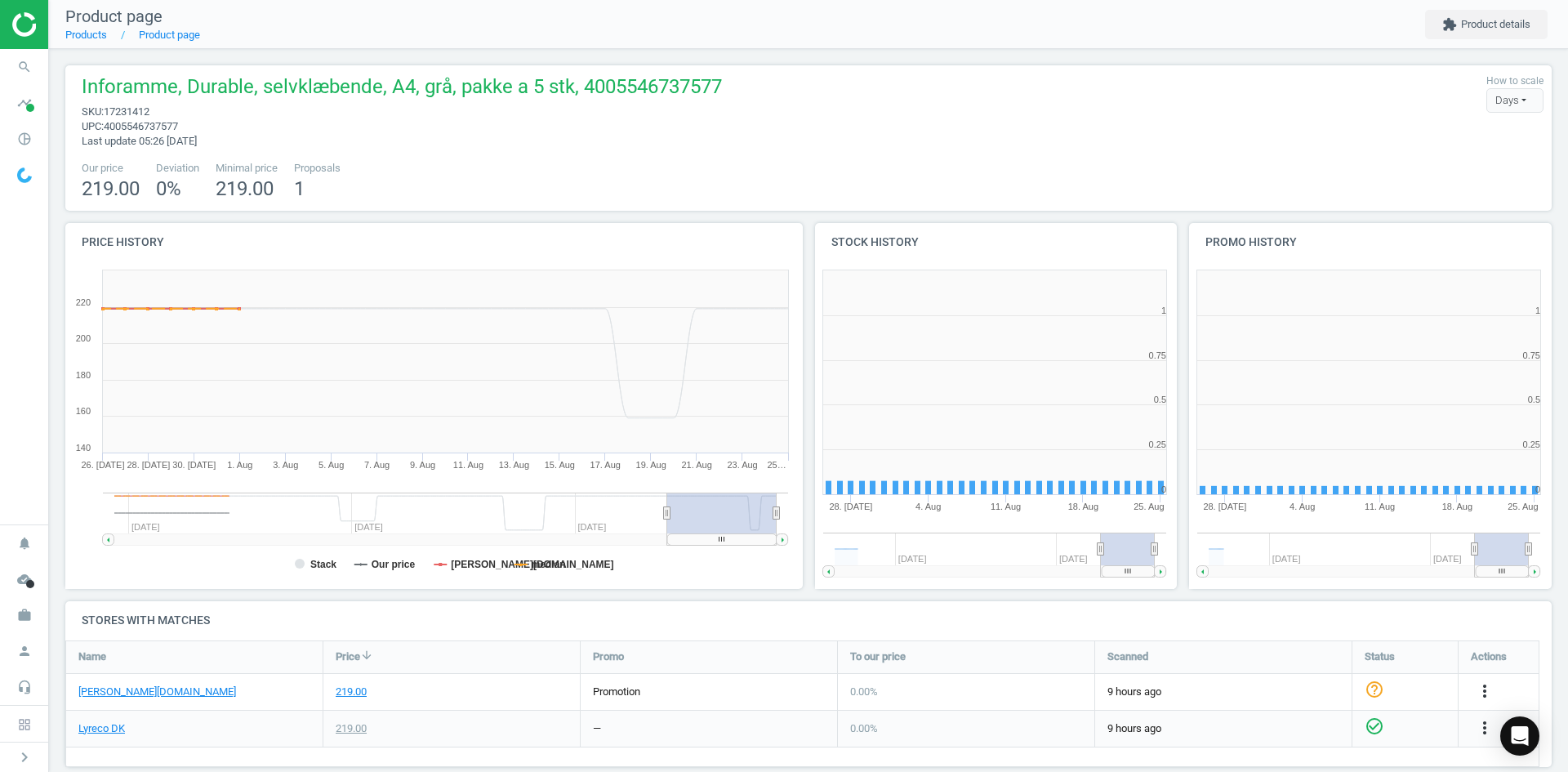
scroll to position [352, 756]
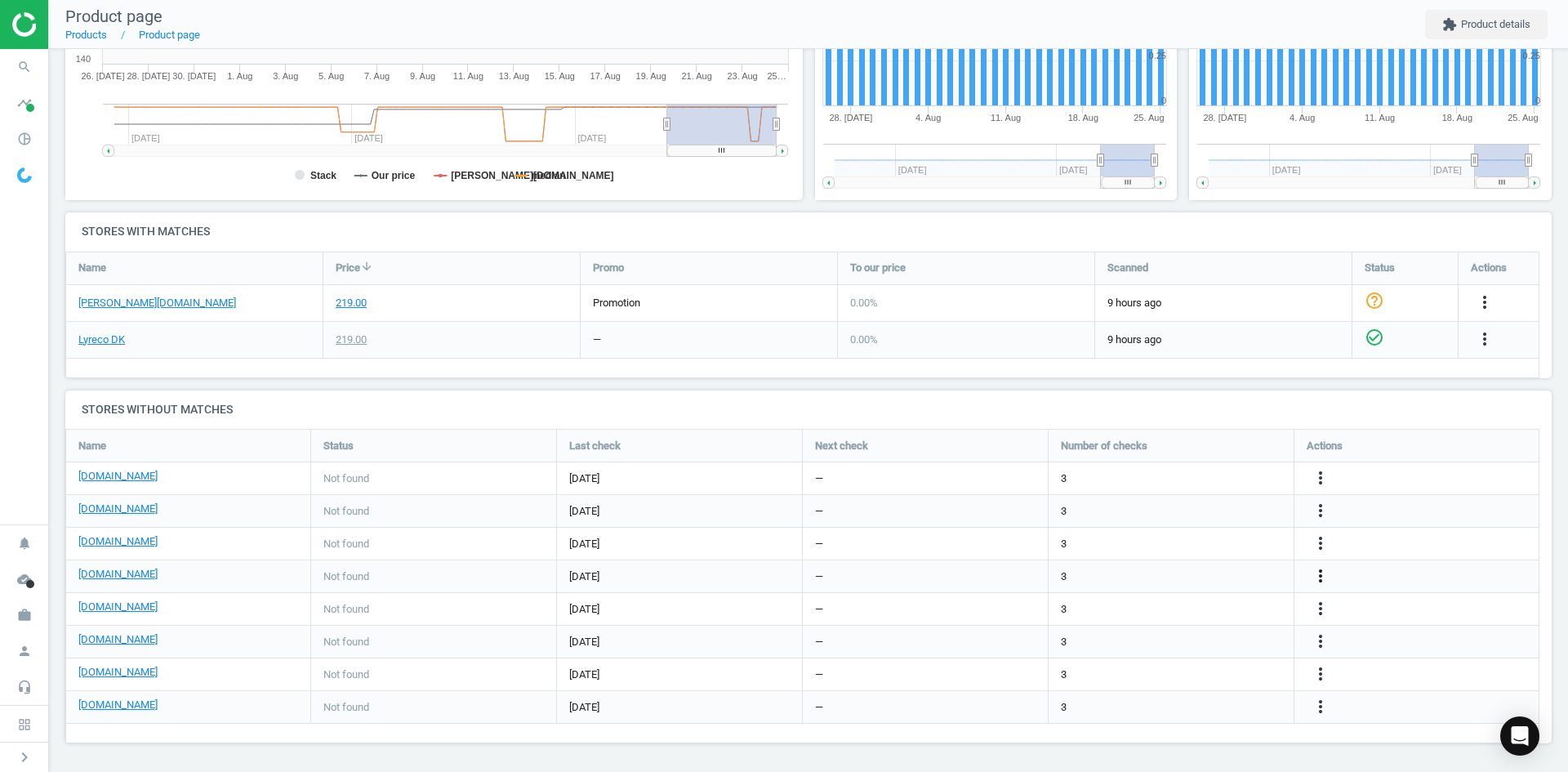
click at [1322, 573] on icon "more_vert" at bounding box center [1321, 576] width 19 height 19
click at [1191, 572] on link "Edit URL/product option" at bounding box center [1193, 576] width 224 height 26
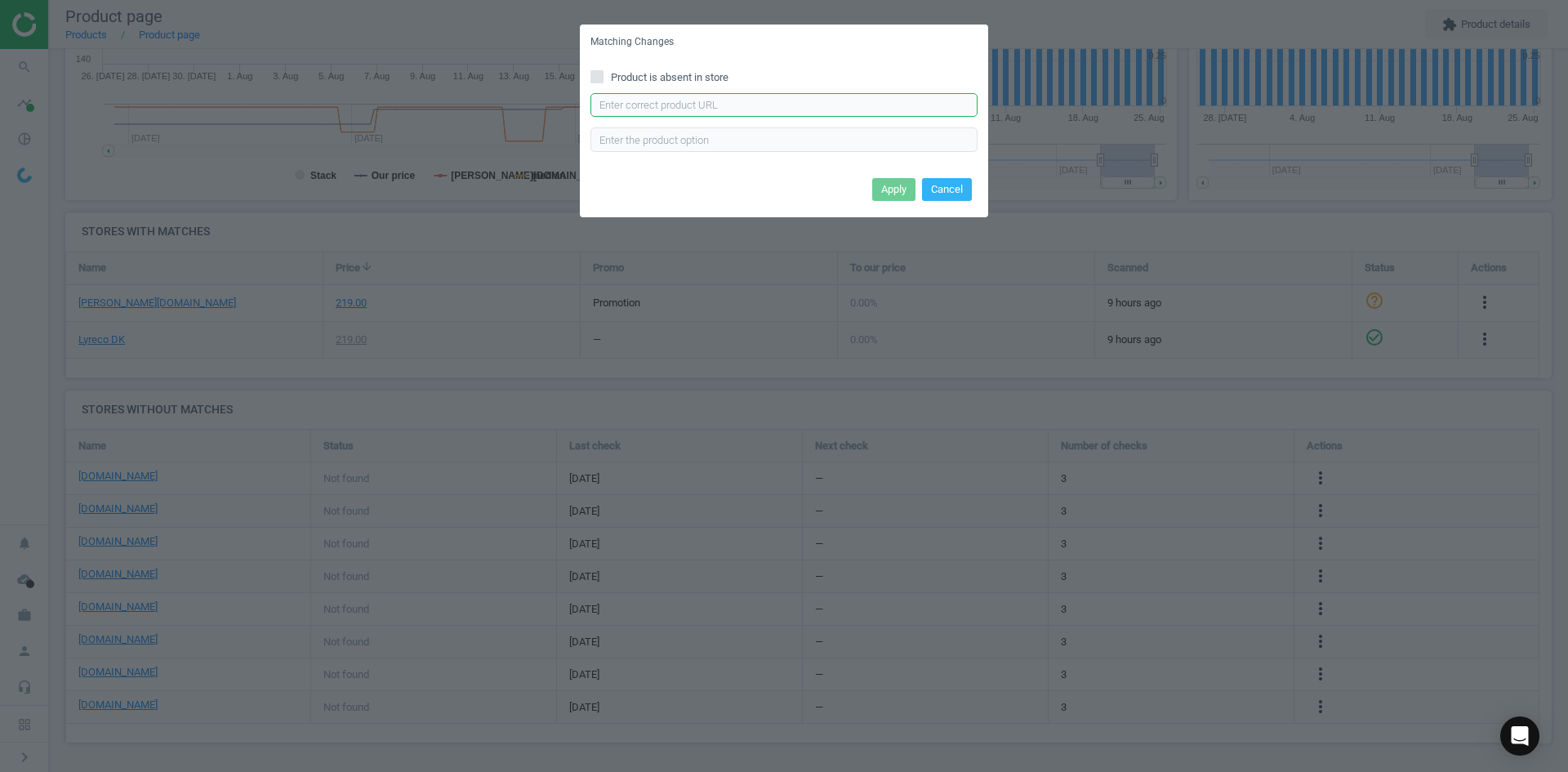
drag, startPoint x: 802, startPoint y: 106, endPoint x: 888, endPoint y: 198, distance: 125.9
click at [802, 106] on input "text" at bounding box center [784, 106] width 387 height 25
paste input "https://www.kontorsyd.dk/da/informationsramme/dokumentholder-a4-selvklaebende-5…"
type input "https://www.kontorsyd.dk/da/informationsramme/dokumentholder-a4-selvklaebende-5…"
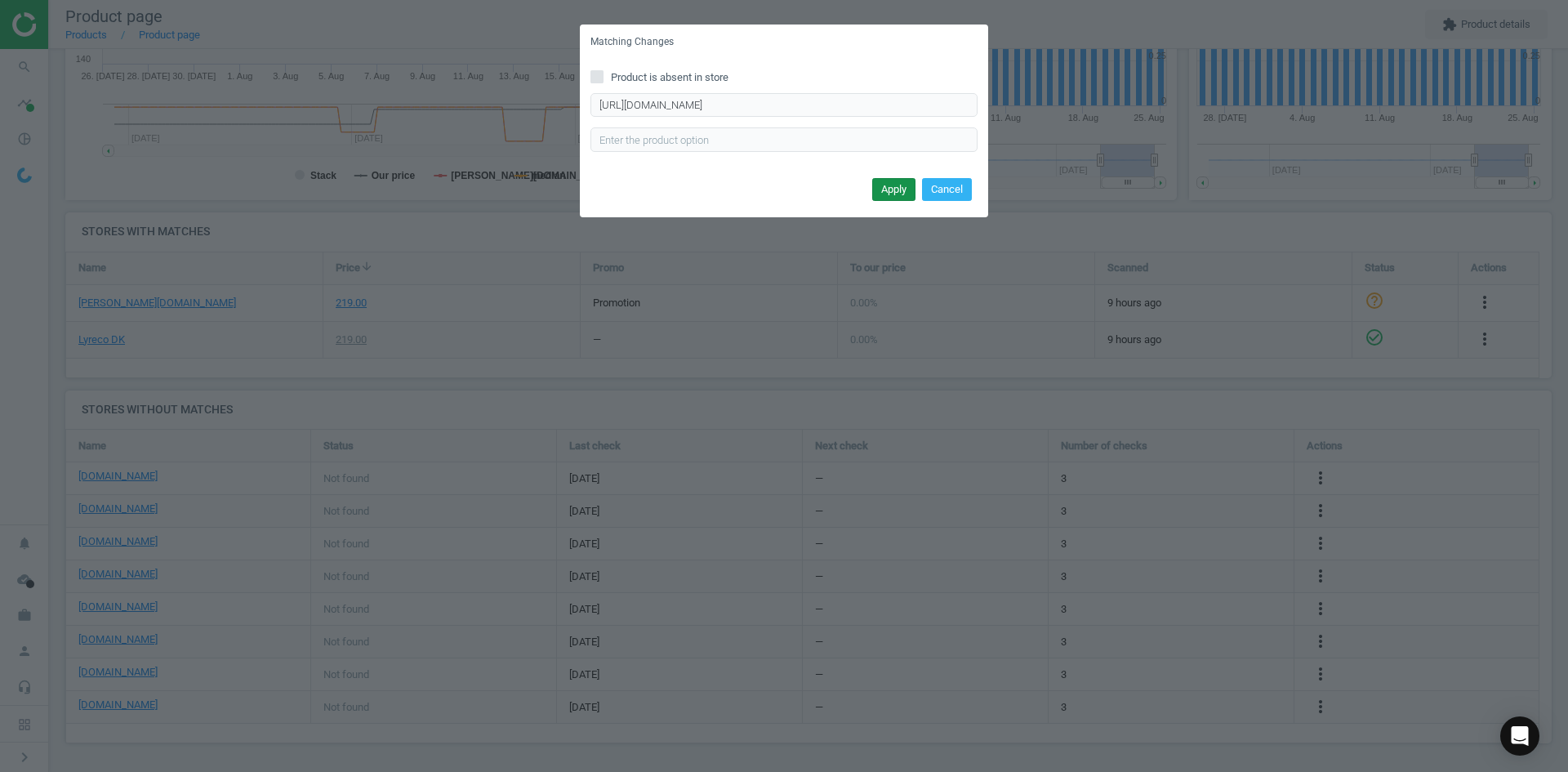
click at [906, 183] on button "Apply" at bounding box center [894, 189] width 43 height 23
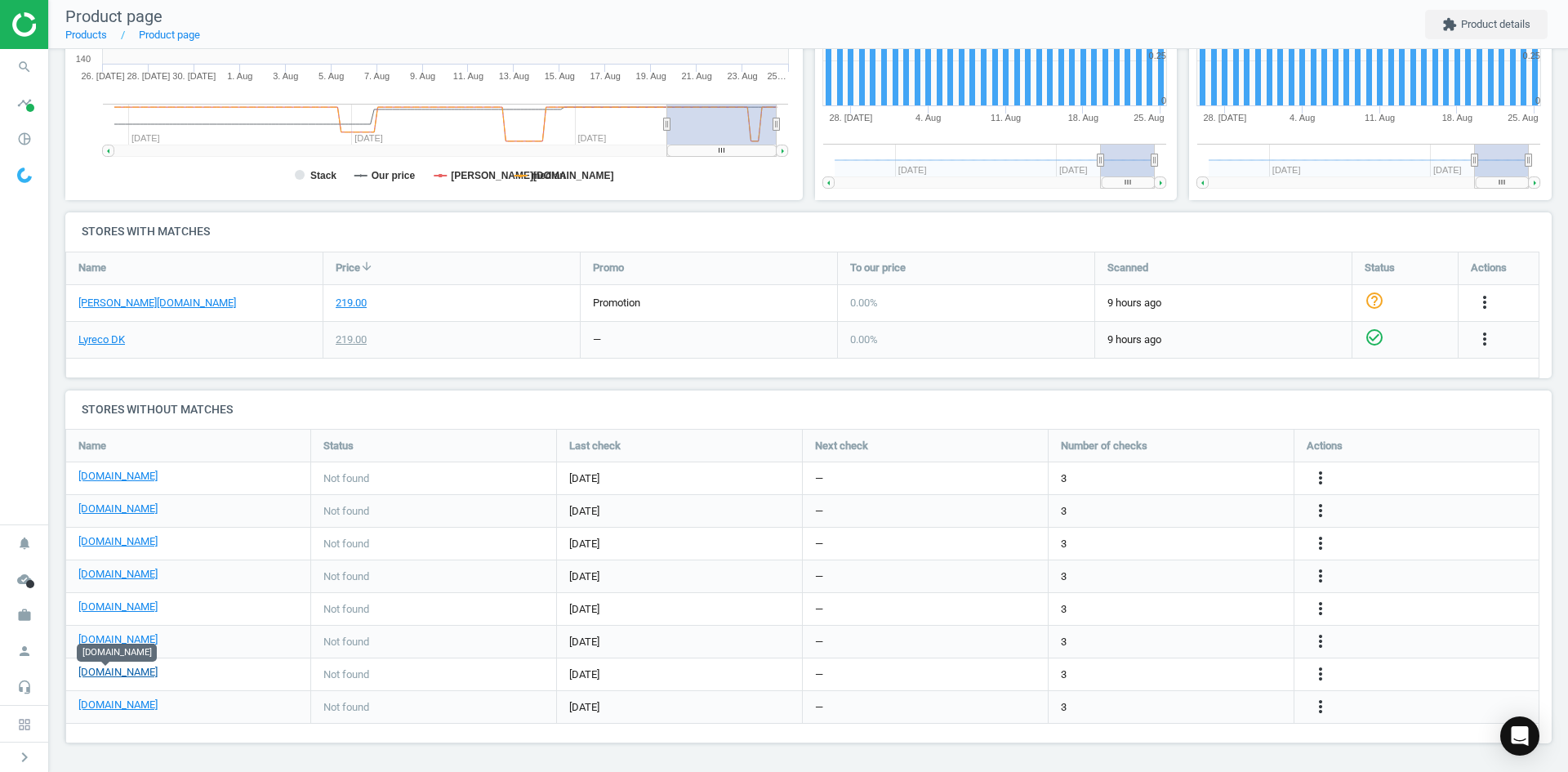
click at [99, 673] on link "[DOMAIN_NAME]" at bounding box center [118, 672] width 79 height 15
click at [116, 613] on link "[DOMAIN_NAME]" at bounding box center [118, 607] width 79 height 15
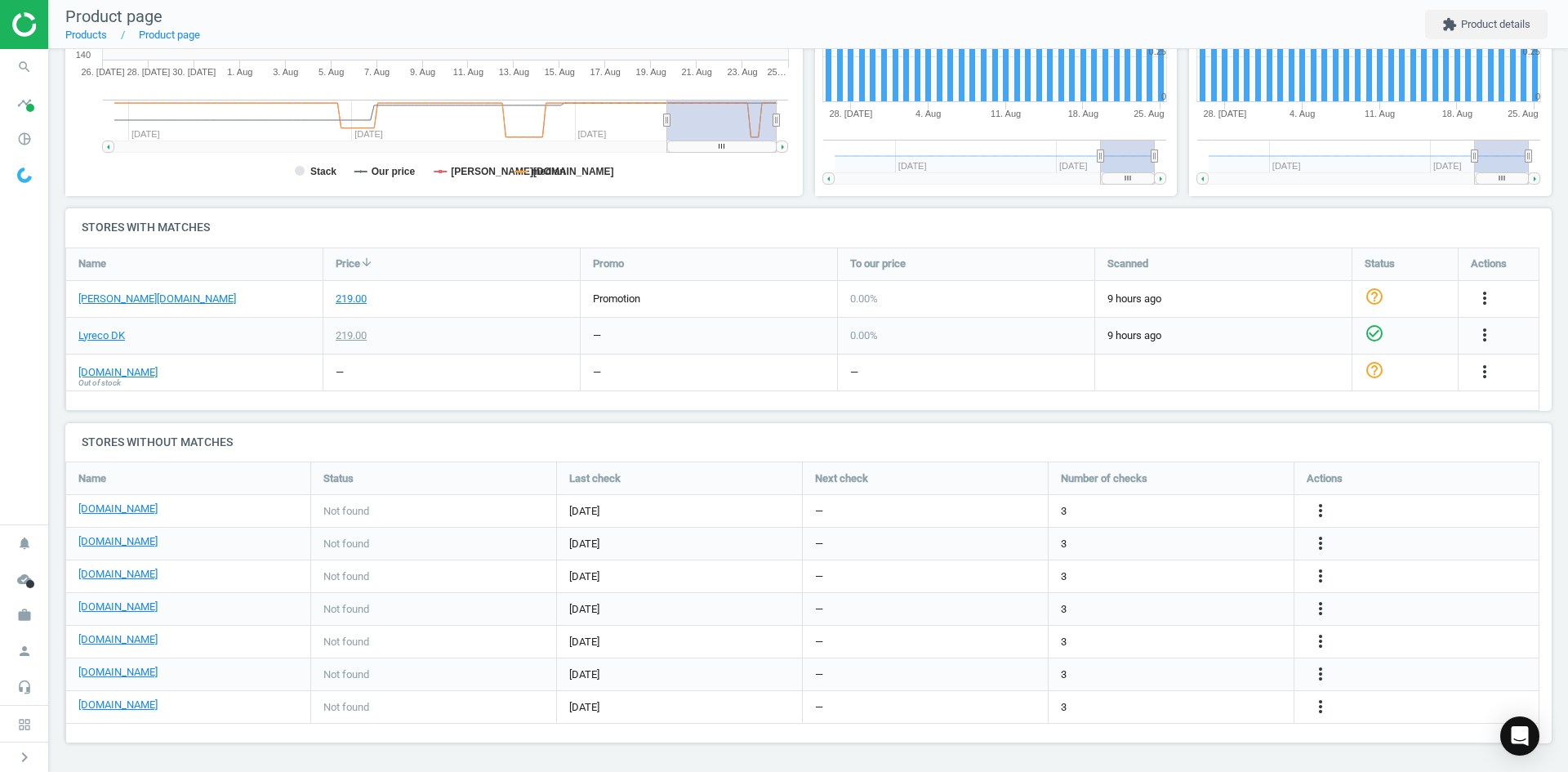
scroll to position [312, 0]
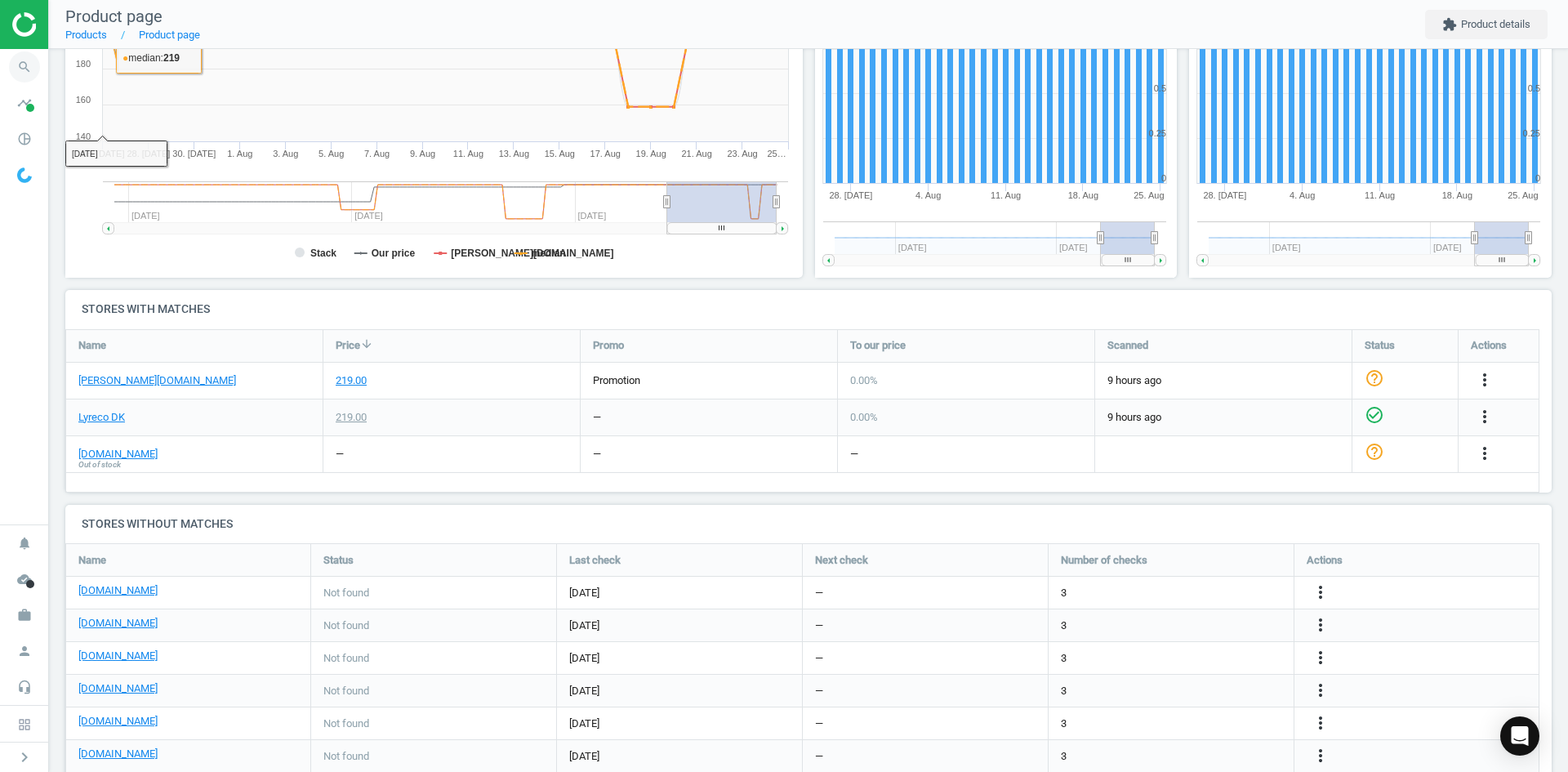
click at [29, 74] on icon "search" at bounding box center [24, 66] width 31 height 31
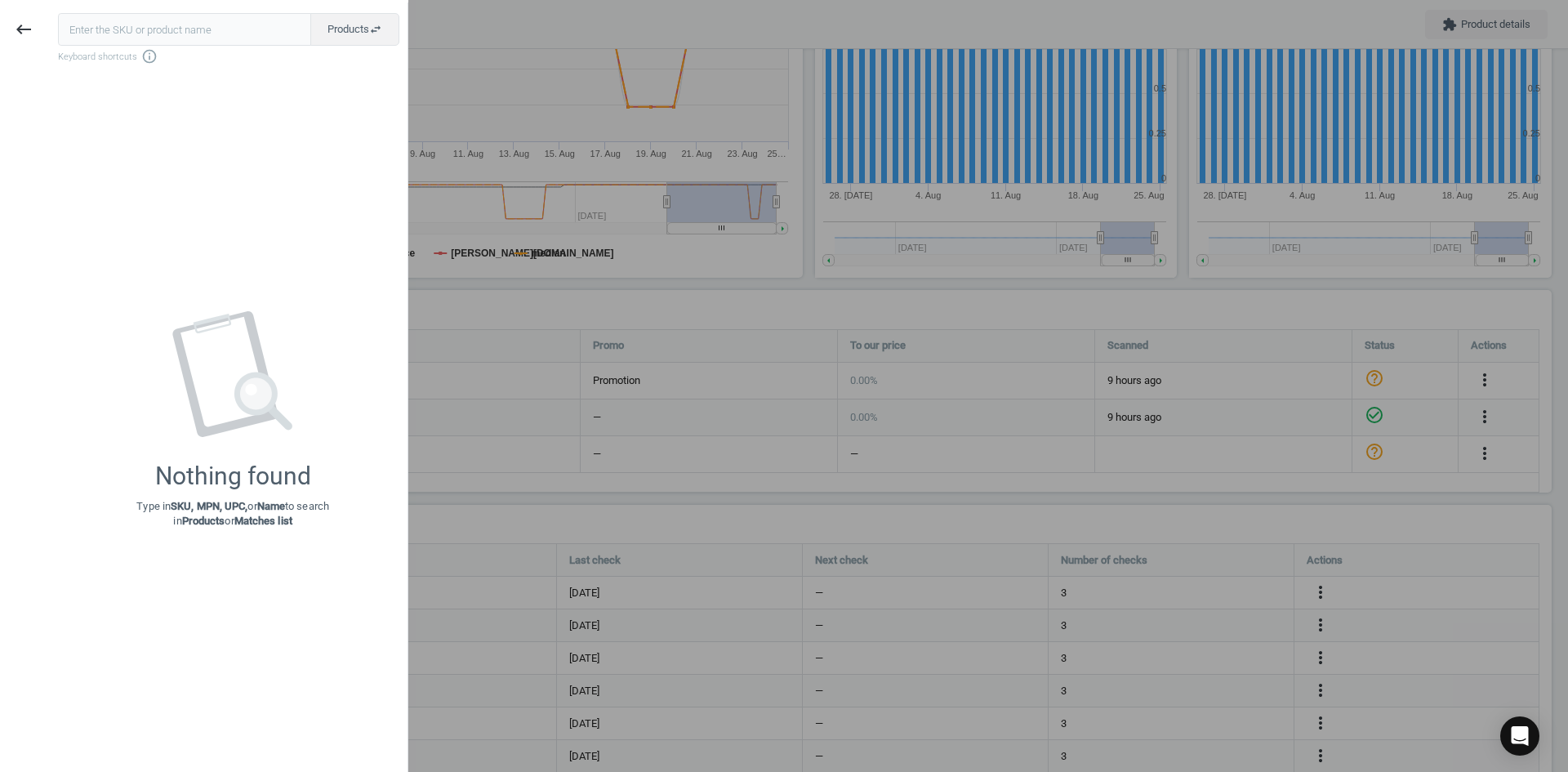
click at [138, 35] on input "text" at bounding box center [185, 29] width 254 height 33
type input "15638037"
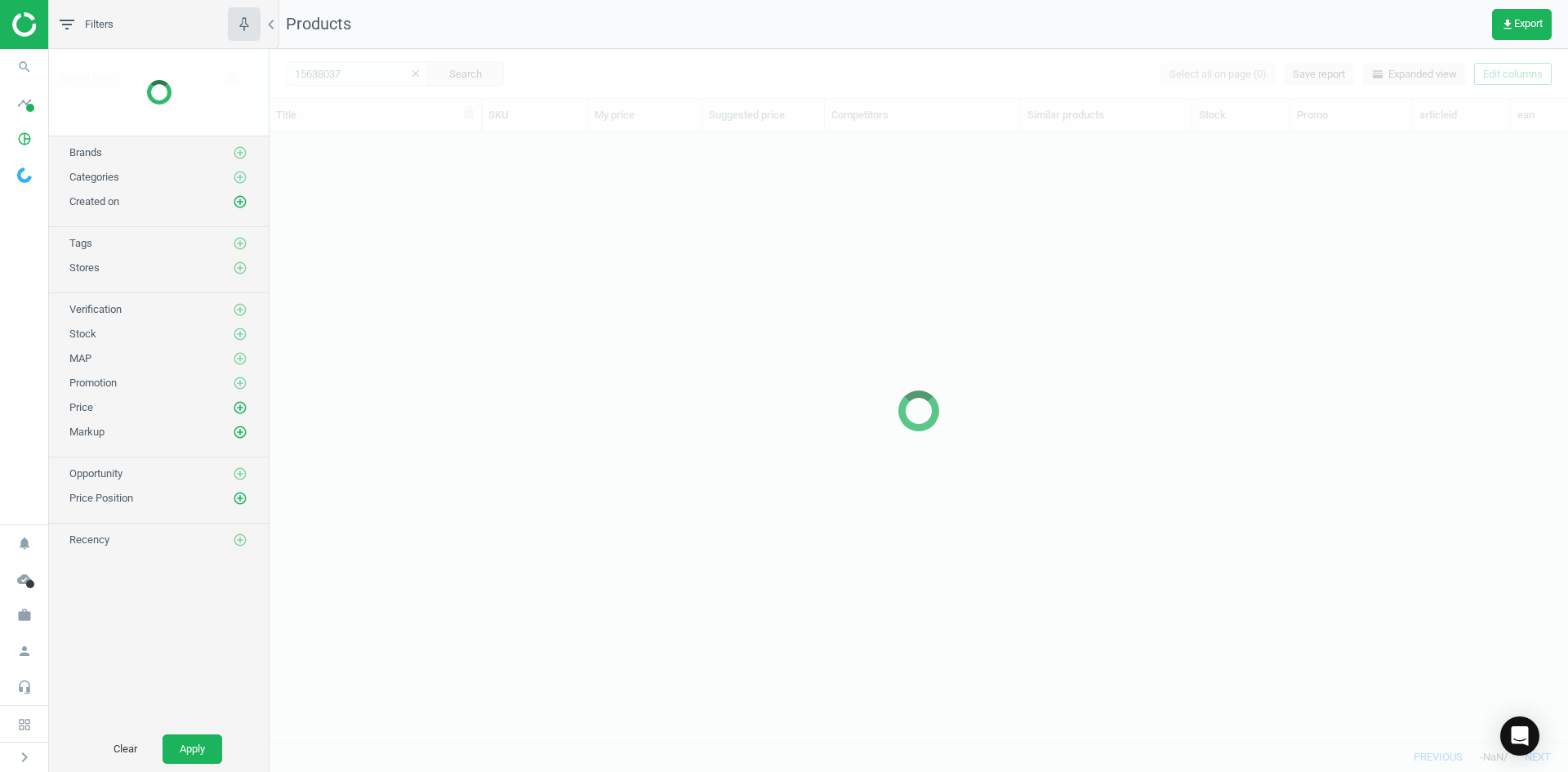
scroll to position [585, 1286]
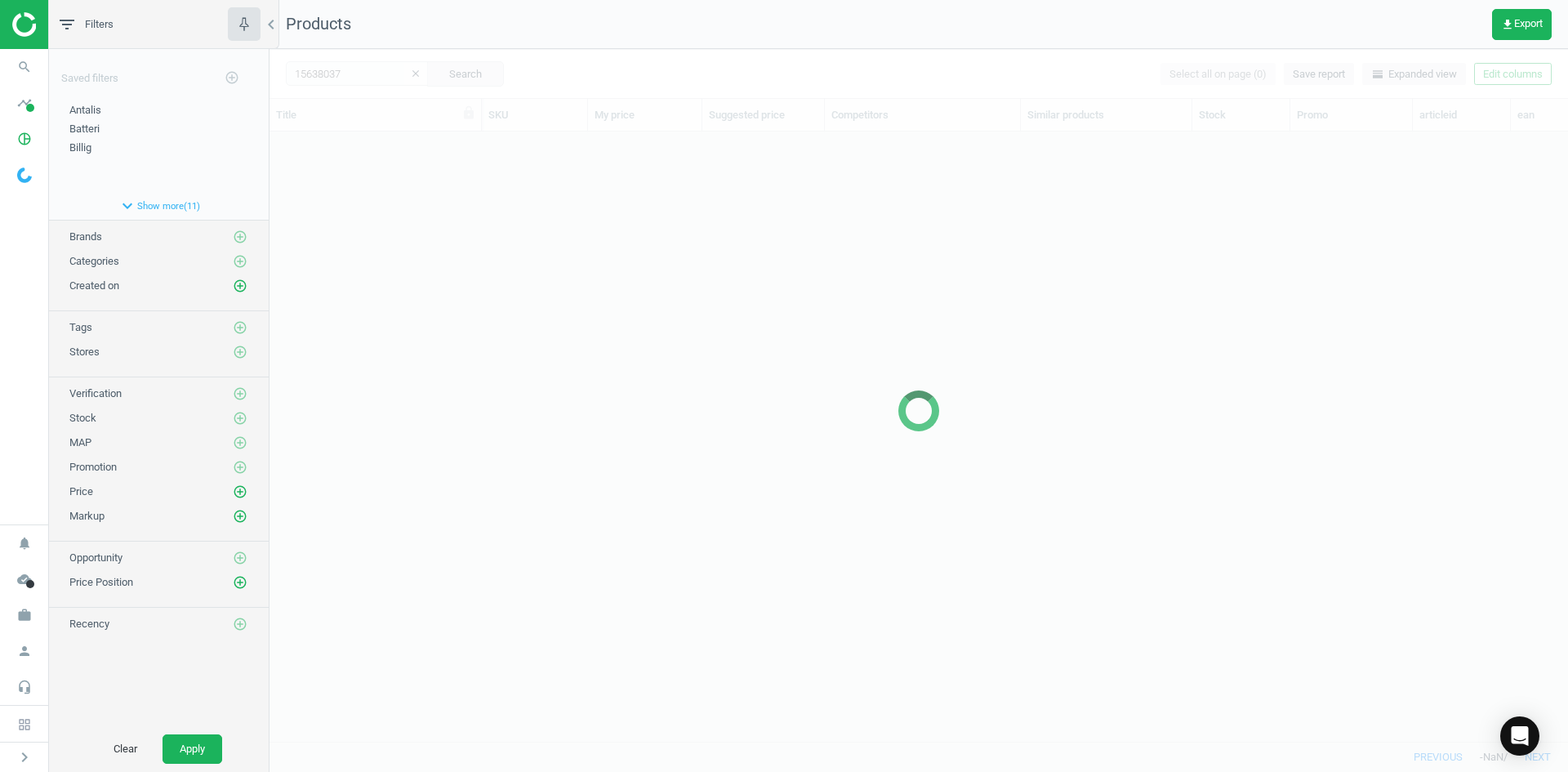
click at [444, 202] on div at bounding box center [918, 410] width 1299 height 723
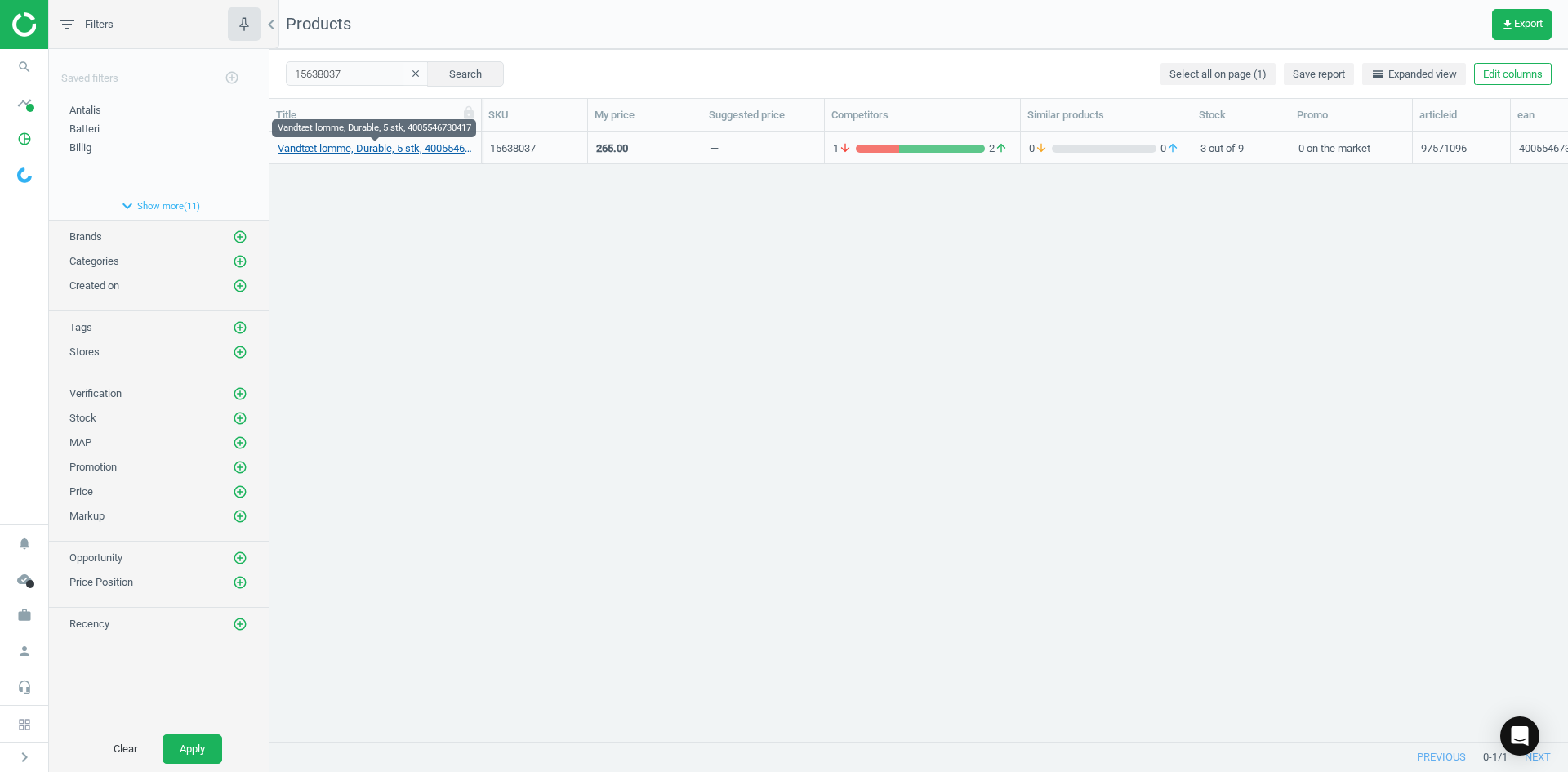
click at [326, 147] on link "Vandtæt lomme, Durable, 5 stk, 4005546730417" at bounding box center [375, 149] width 195 height 15
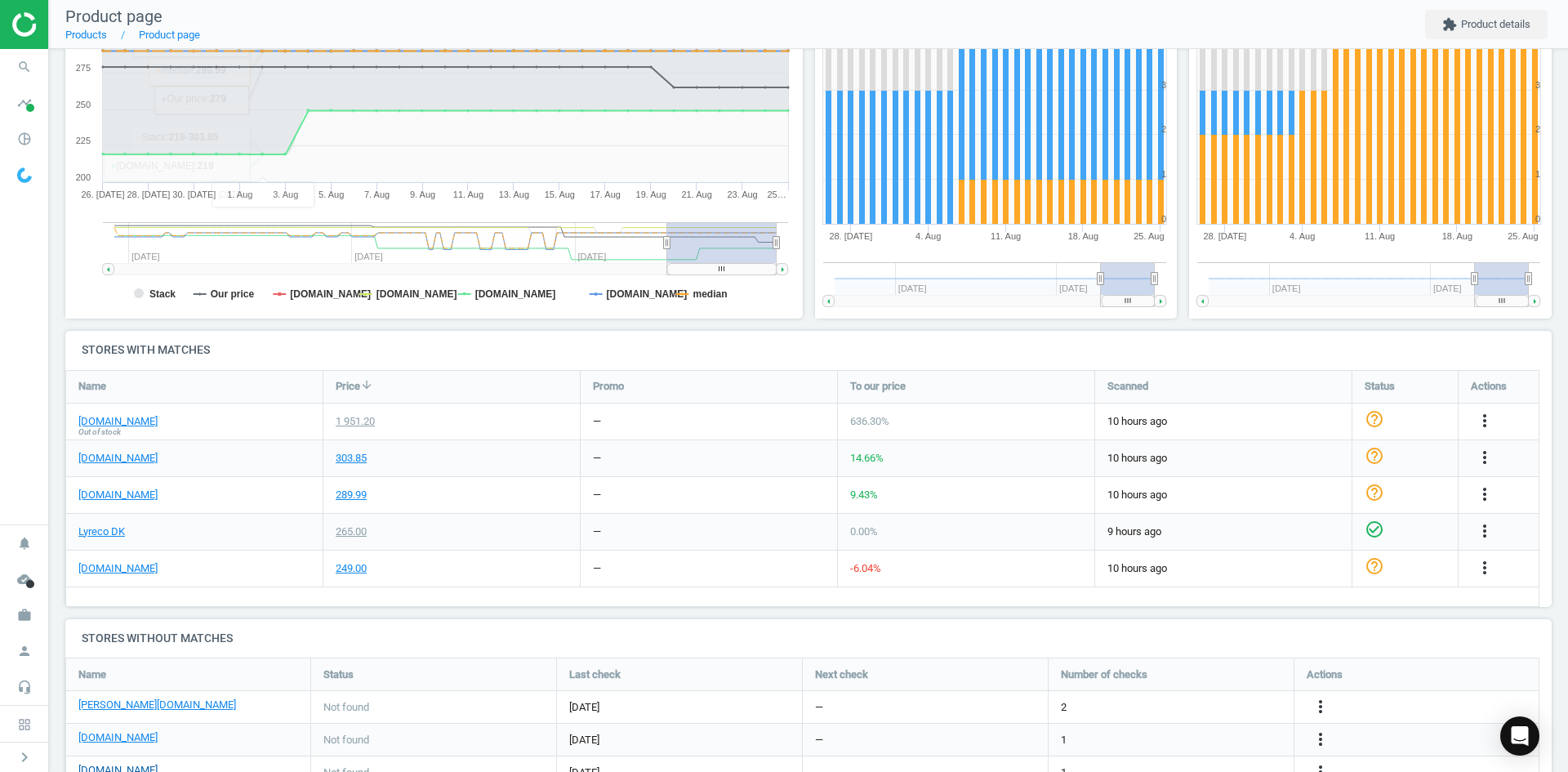
scroll to position [401, 0]
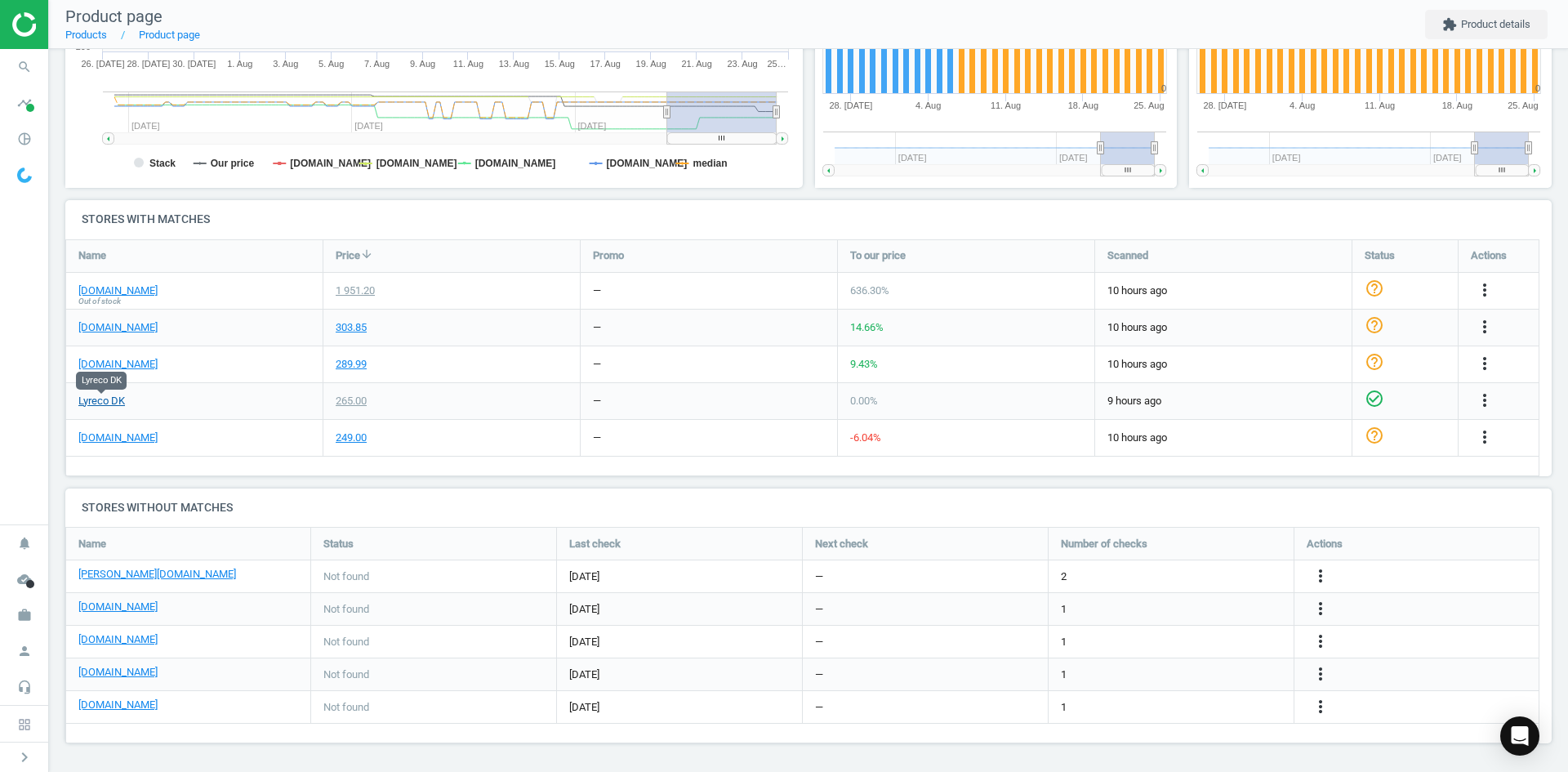
click at [99, 408] on link "Lyreco DK" at bounding box center [101, 401] width 47 height 15
click at [1329, 573] on div "more_vert" at bounding box center [1323, 577] width 32 height 21
drag, startPoint x: 1326, startPoint y: 573, endPoint x: 1312, endPoint y: 576, distance: 14.3
click at [1325, 573] on icon "more_vert" at bounding box center [1321, 576] width 19 height 19
click at [1186, 587] on link "Edit URL/product option" at bounding box center [1193, 576] width 224 height 26
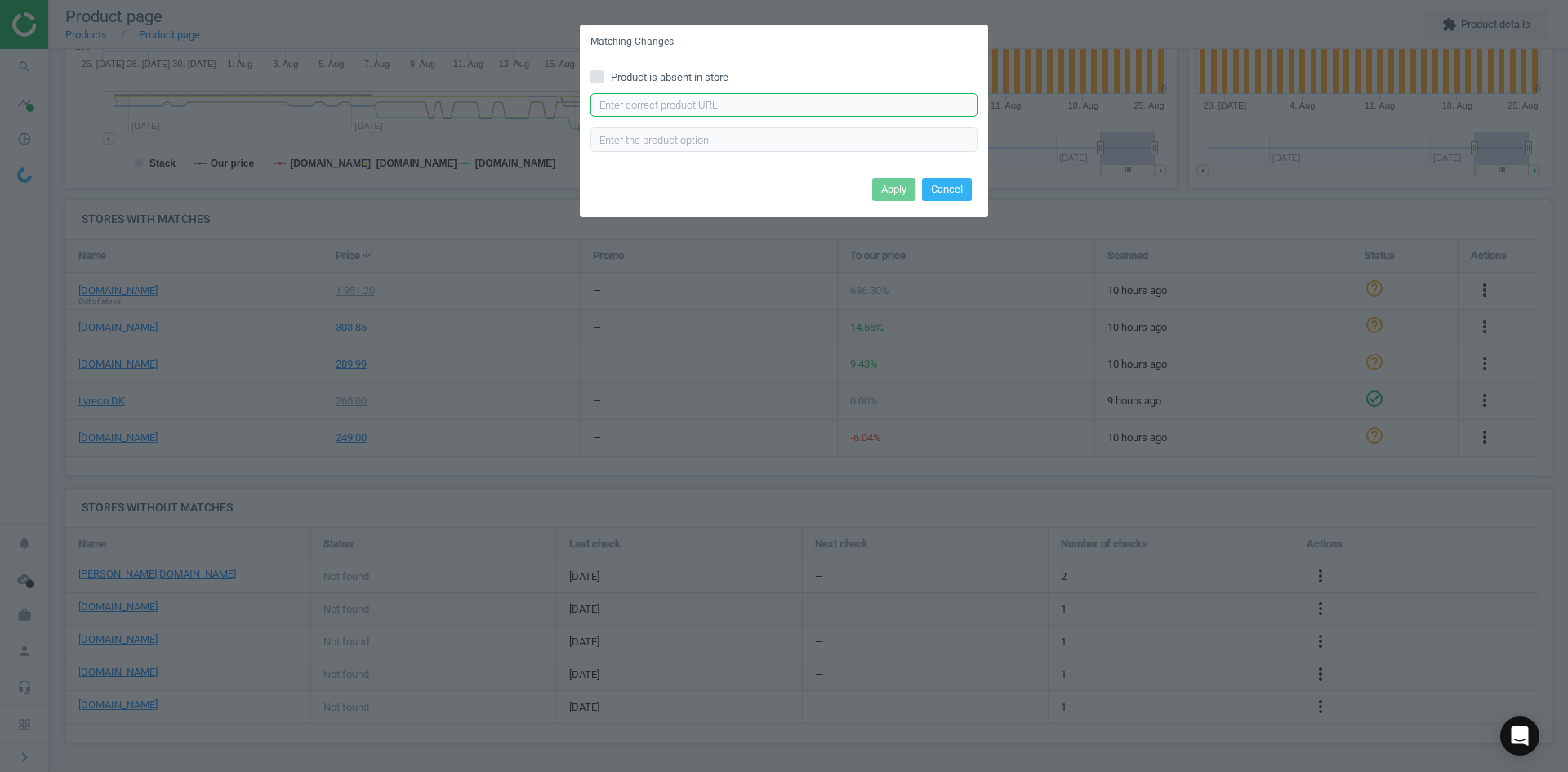
click at [755, 105] on input "text" at bounding box center [784, 106] width 387 height 25
paste input "[URL][DOMAIN_NAME][PERSON_NAME]"
type input "[URL][DOMAIN_NAME][PERSON_NAME]"
click at [899, 181] on button "Apply" at bounding box center [894, 189] width 43 height 23
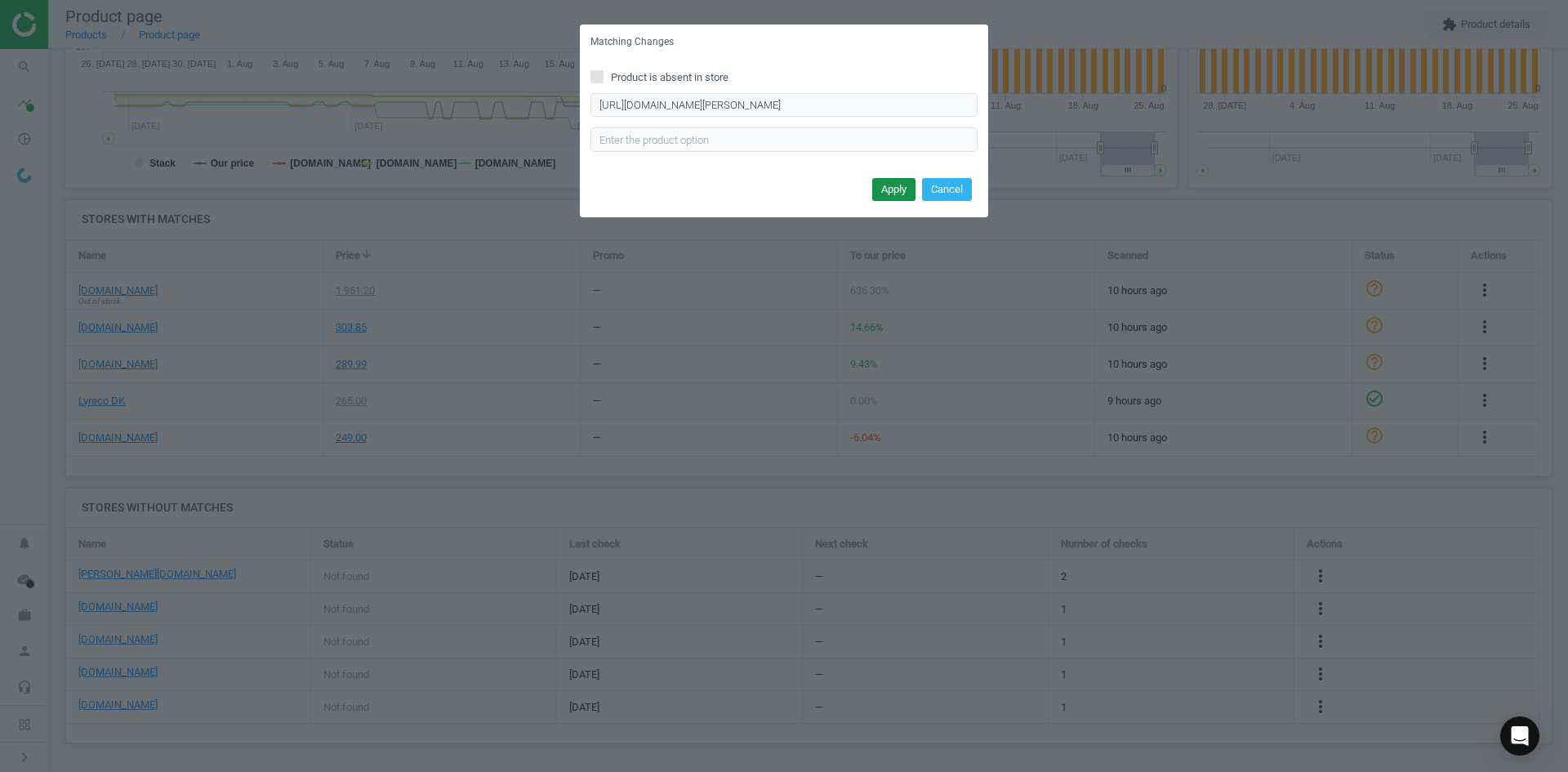
scroll to position [0, 0]
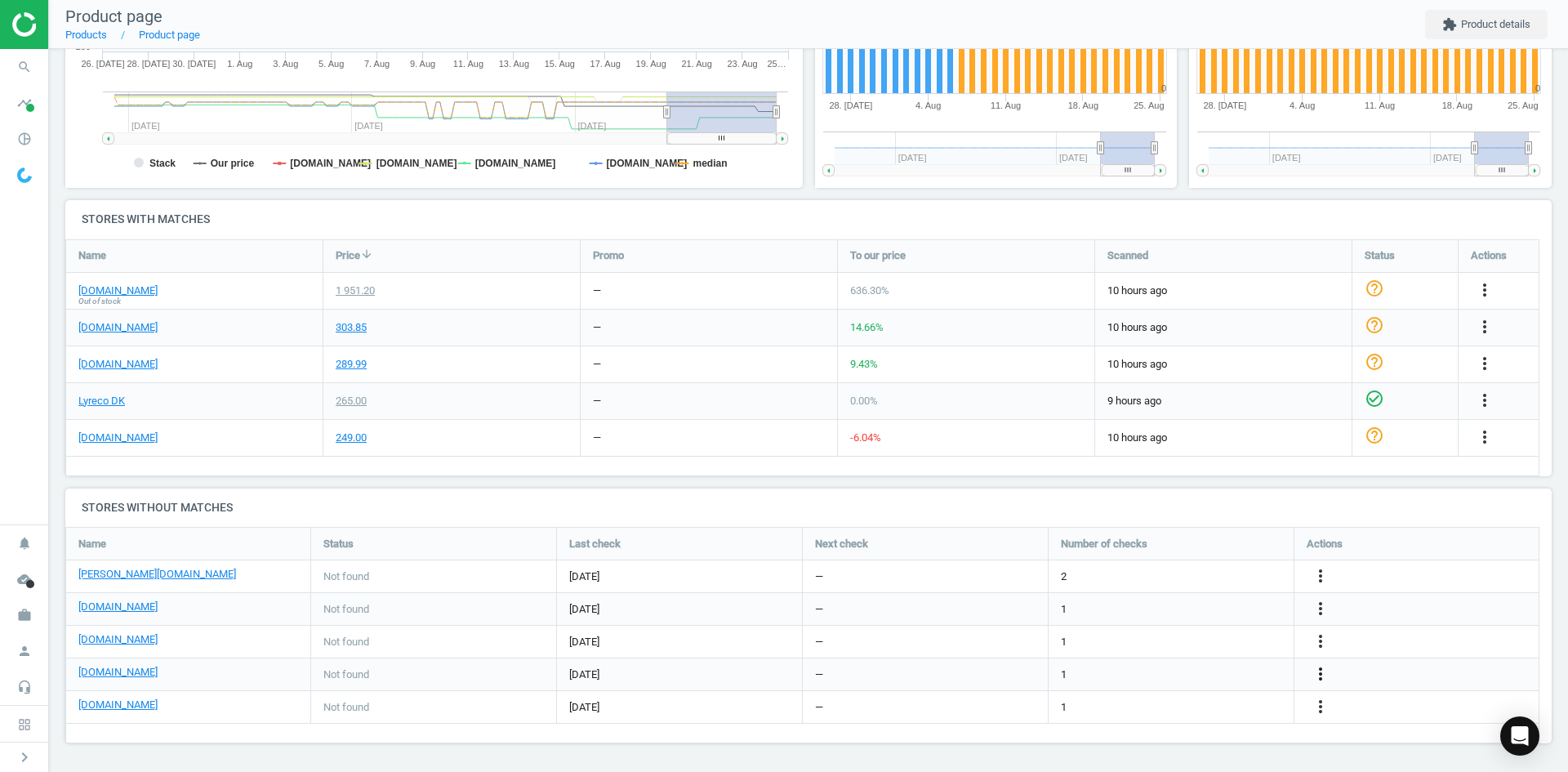
click at [1476, 336] on icon "more_vert" at bounding box center [1485, 327] width 19 height 19
click at [1173, 671] on link "Edit URL/product option" at bounding box center [1193, 674] width 224 height 26
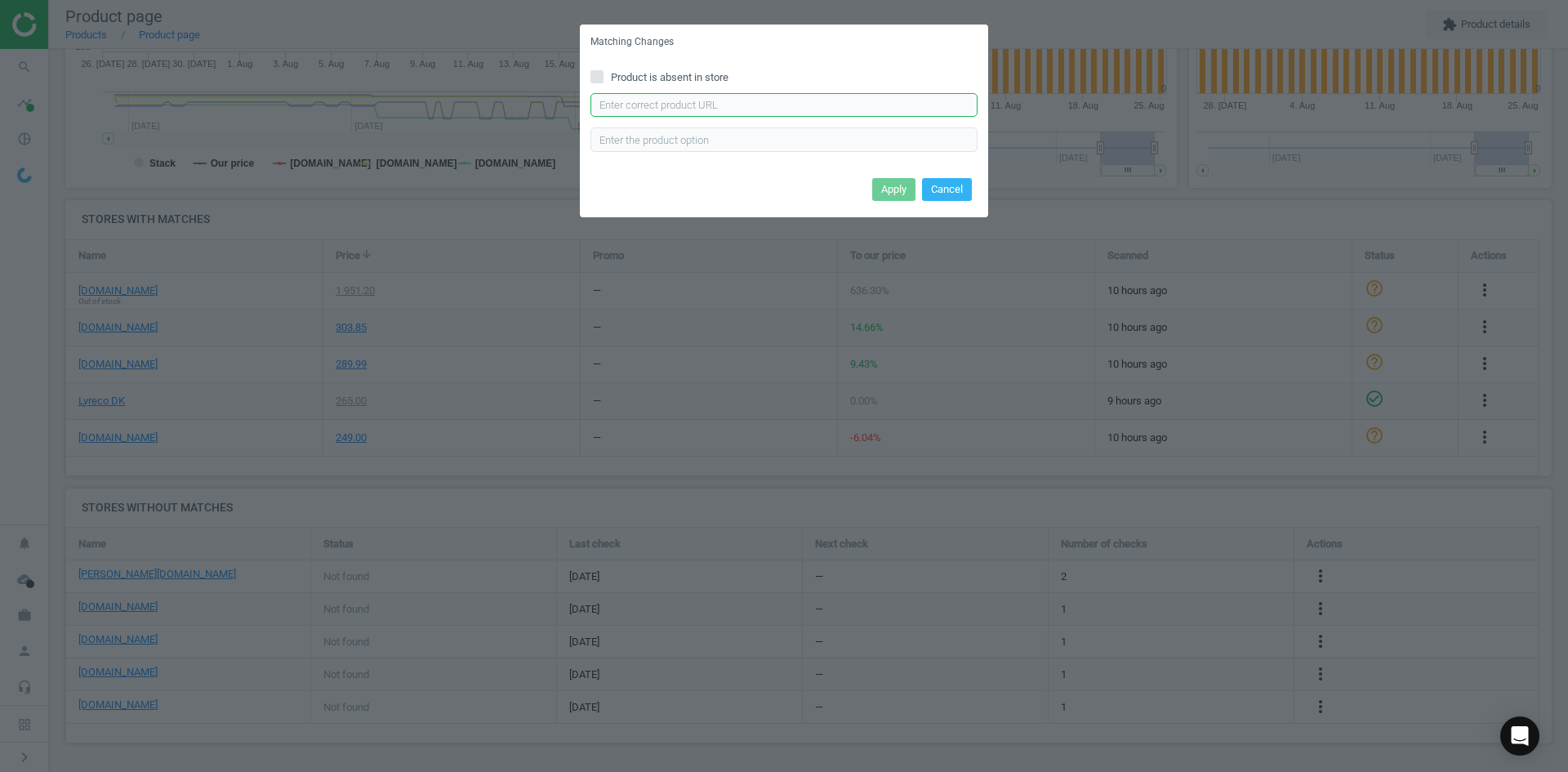
drag, startPoint x: 752, startPoint y: 99, endPoint x: 764, endPoint y: 118, distance: 22.5
click at [752, 99] on input "text" at bounding box center [784, 106] width 387 height 25
paste input "[URL][DOMAIN_NAME]"
type input "[URL][DOMAIN_NAME]"
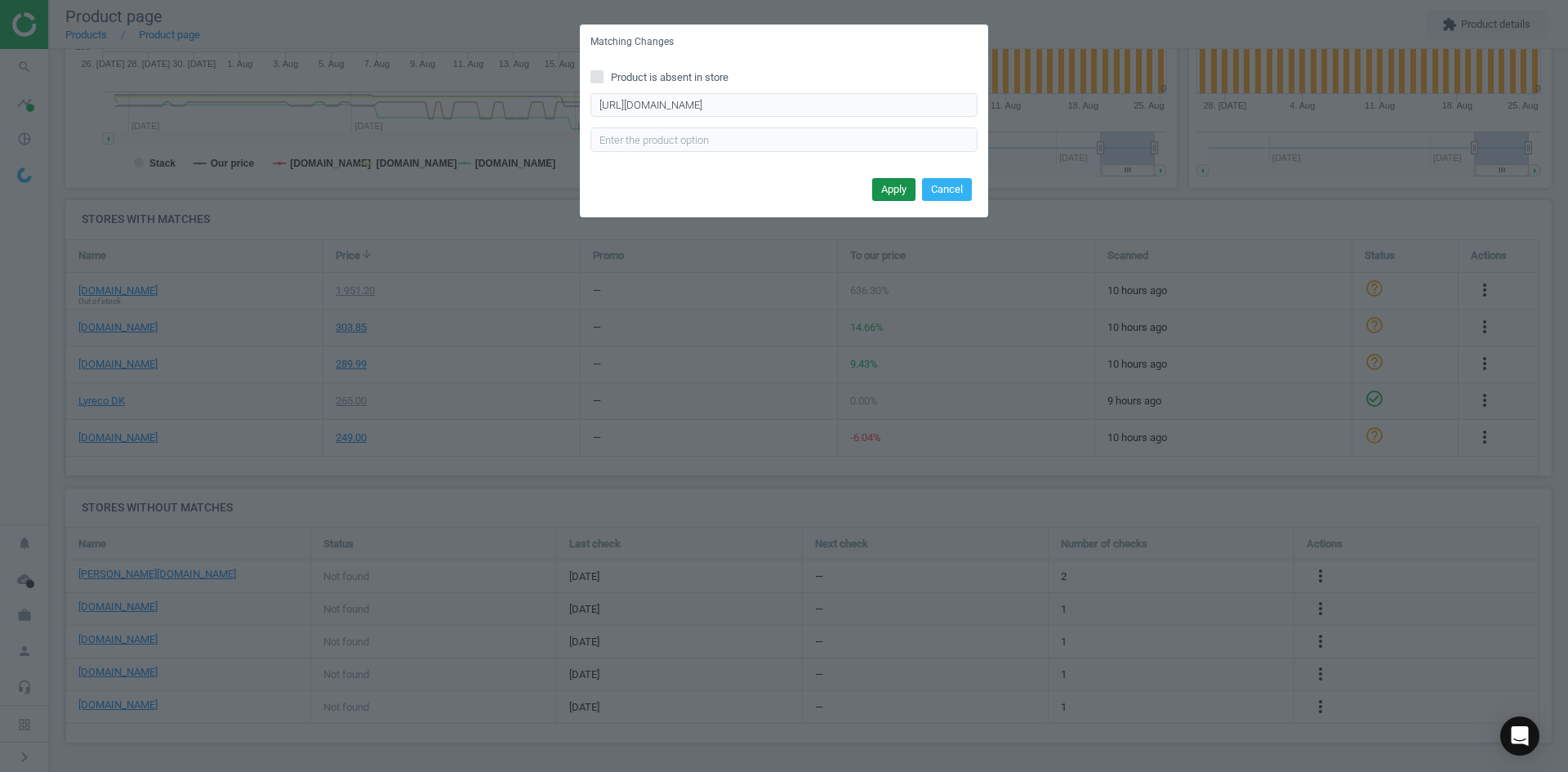
click at [892, 188] on button "Apply" at bounding box center [894, 189] width 43 height 23
